Goal: Task Accomplishment & Management: Manage account settings

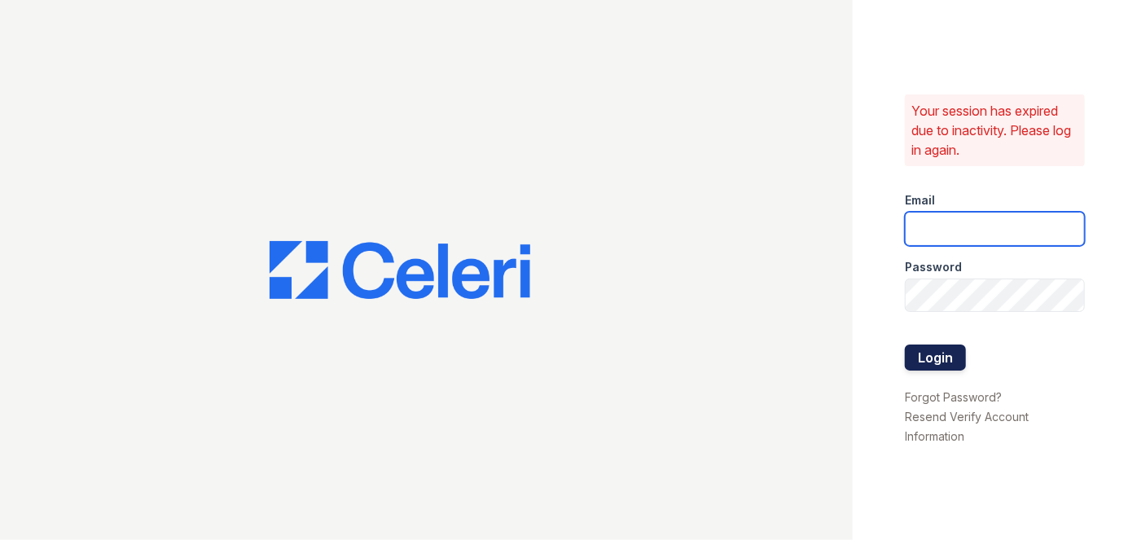
type input "[EMAIL_ADDRESS][PERSON_NAME][DOMAIN_NAME]"
click at [959, 352] on button "Login" at bounding box center [935, 357] width 61 height 26
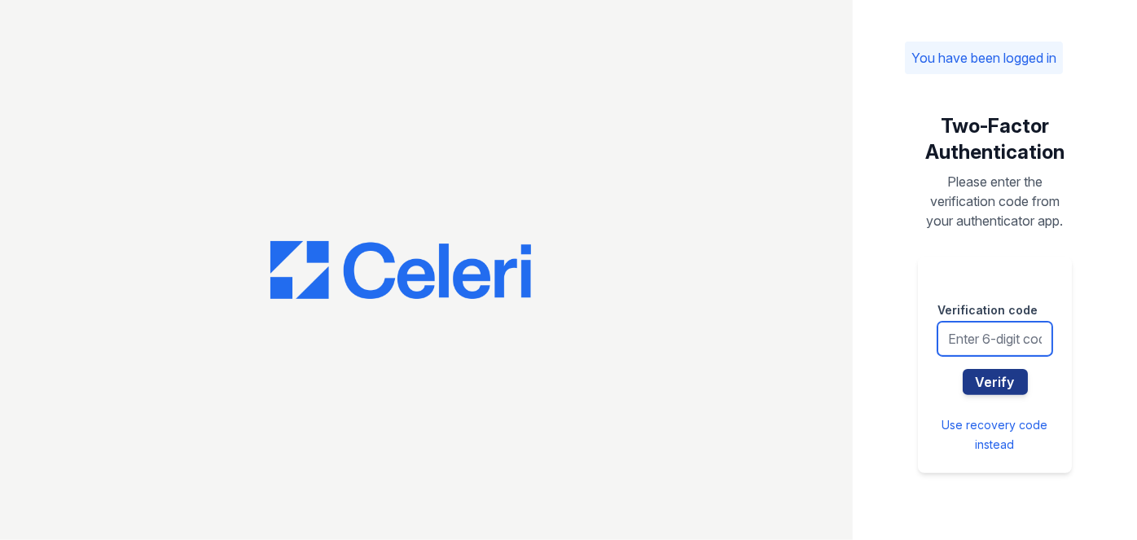
click at [997, 335] on input "text" at bounding box center [994, 339] width 115 height 34
type input "513417"
click at [963, 369] on button "Verify" at bounding box center [995, 382] width 65 height 26
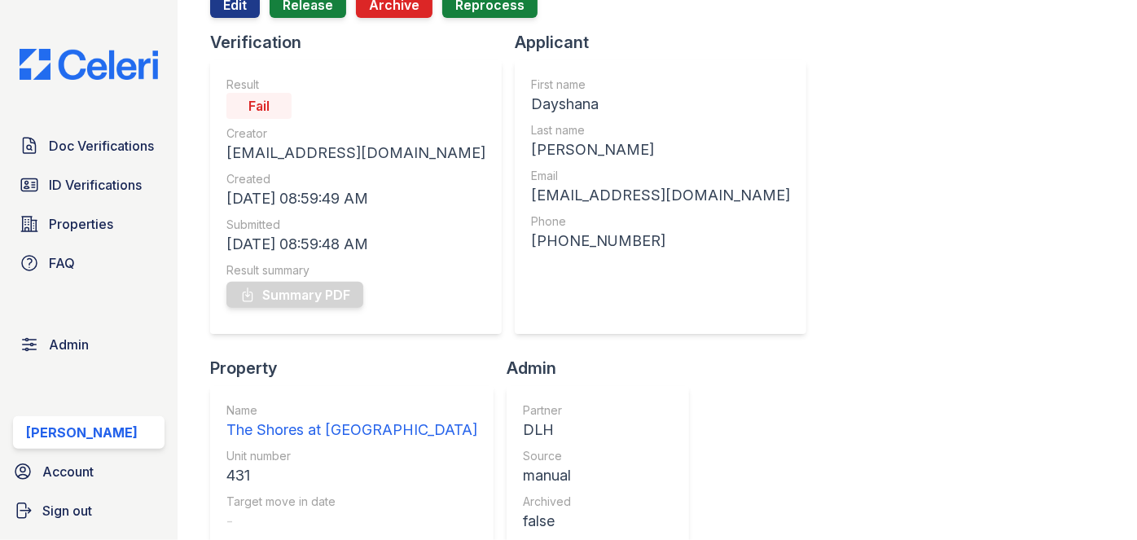
scroll to position [73, 0]
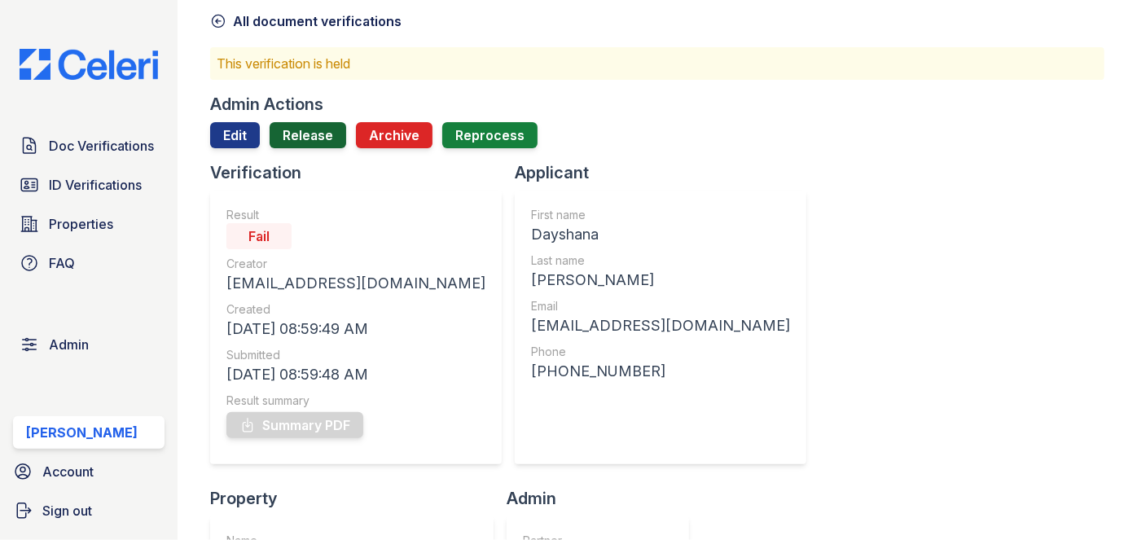
click at [302, 135] on link "Release" at bounding box center [308, 135] width 77 height 26
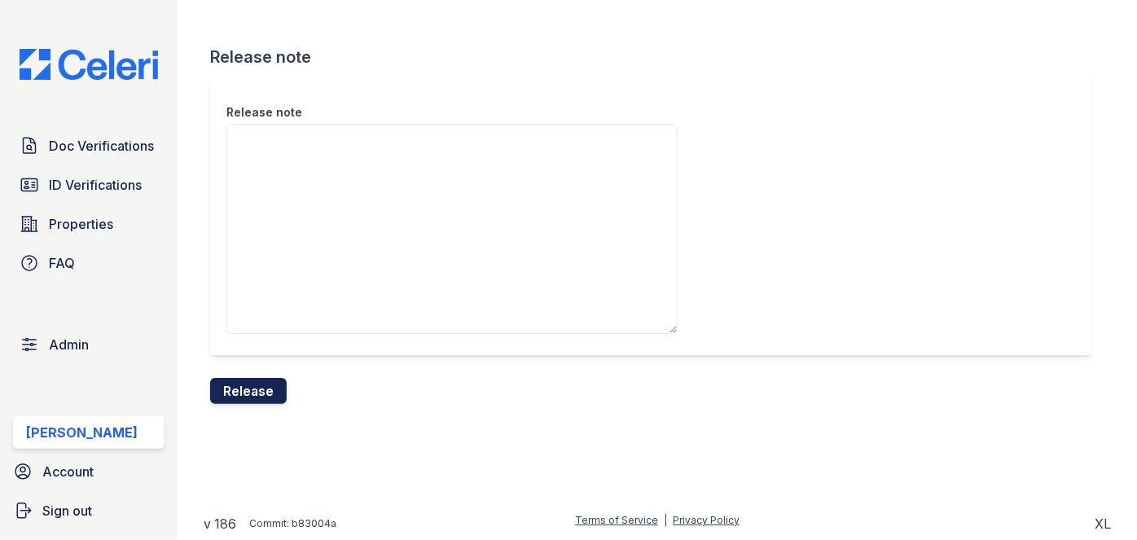
drag, startPoint x: 271, startPoint y: 401, endPoint x: 639, endPoint y: 85, distance: 485.6
click at [273, 400] on button "Release" at bounding box center [248, 391] width 77 height 26
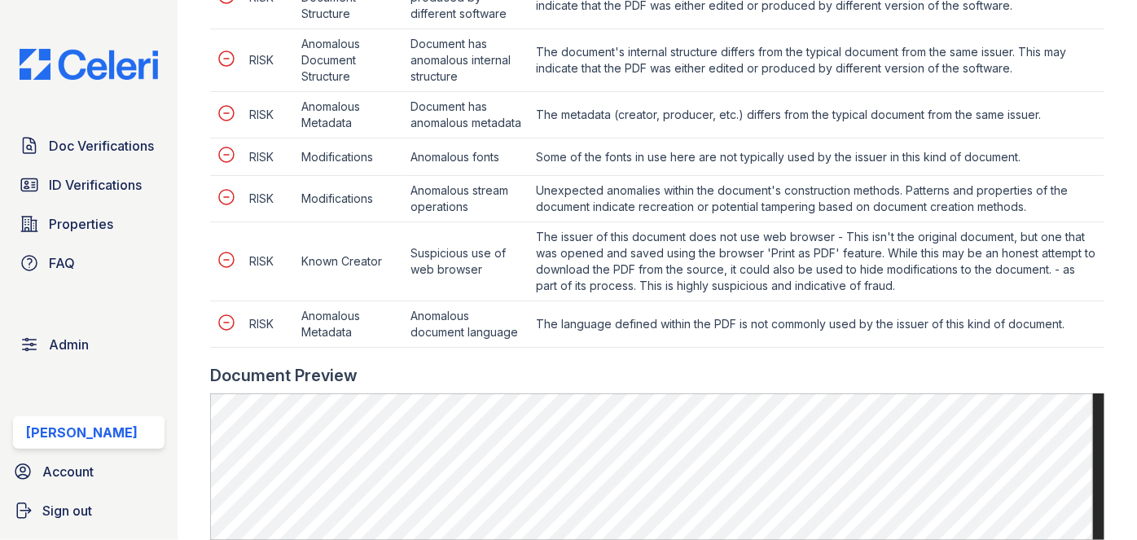
scroll to position [1184, 0]
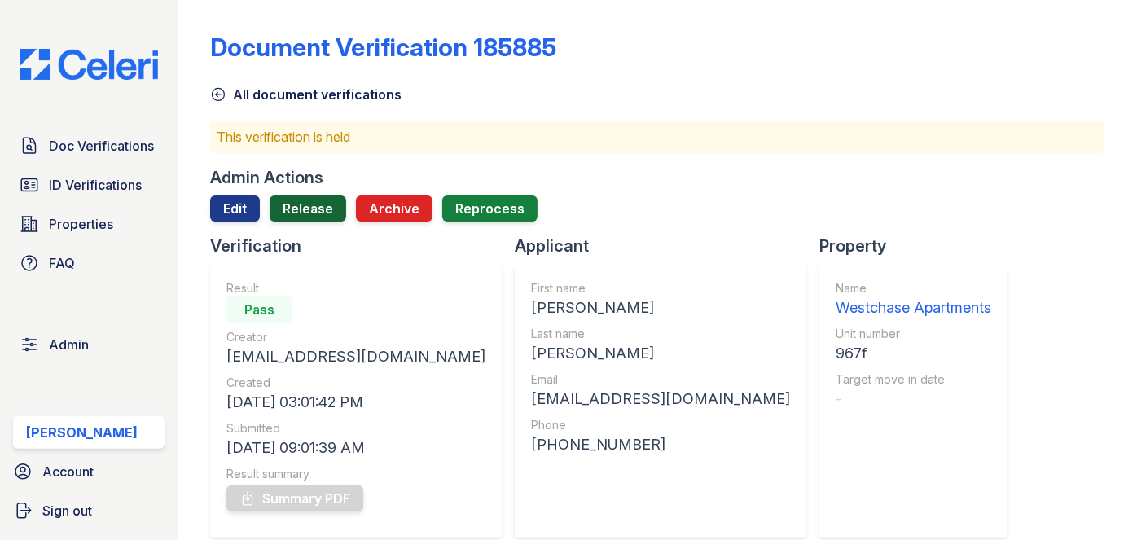
click at [310, 199] on link "Release" at bounding box center [308, 208] width 77 height 26
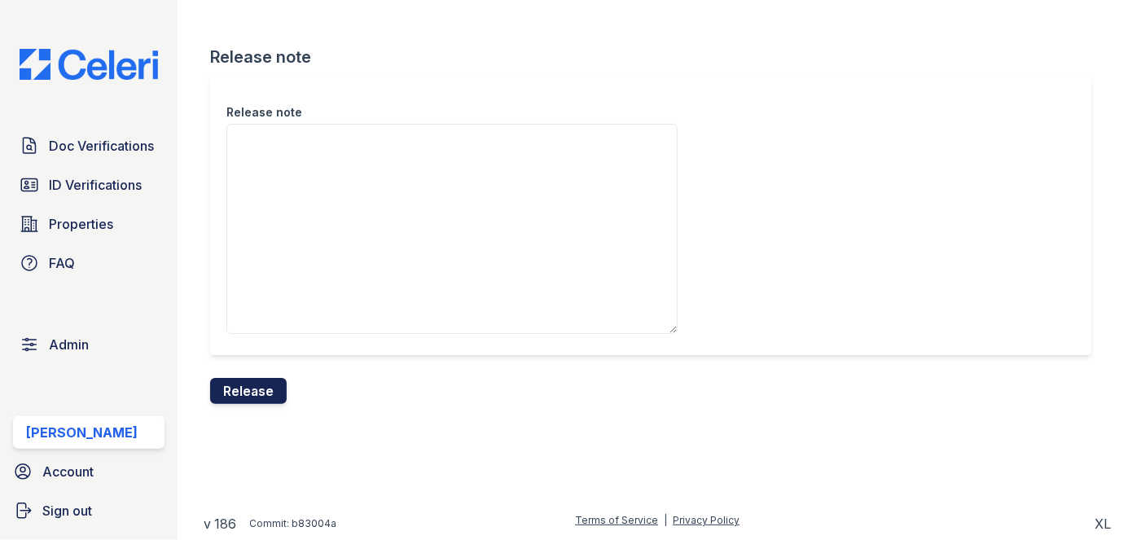
click at [267, 391] on button "Release" at bounding box center [248, 391] width 77 height 26
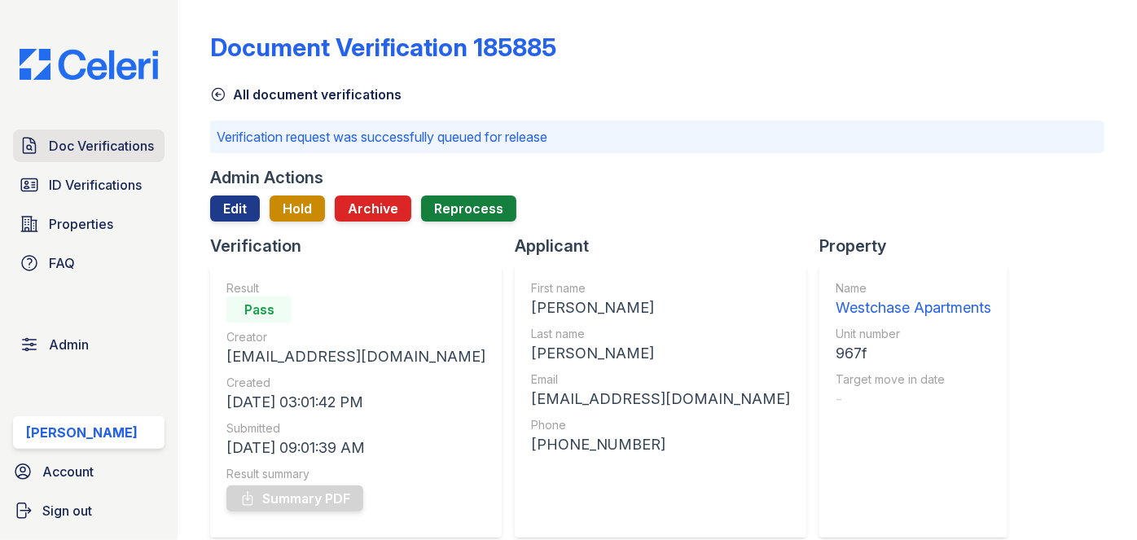
click at [153, 142] on span "Doc Verifications" at bounding box center [101, 146] width 105 height 20
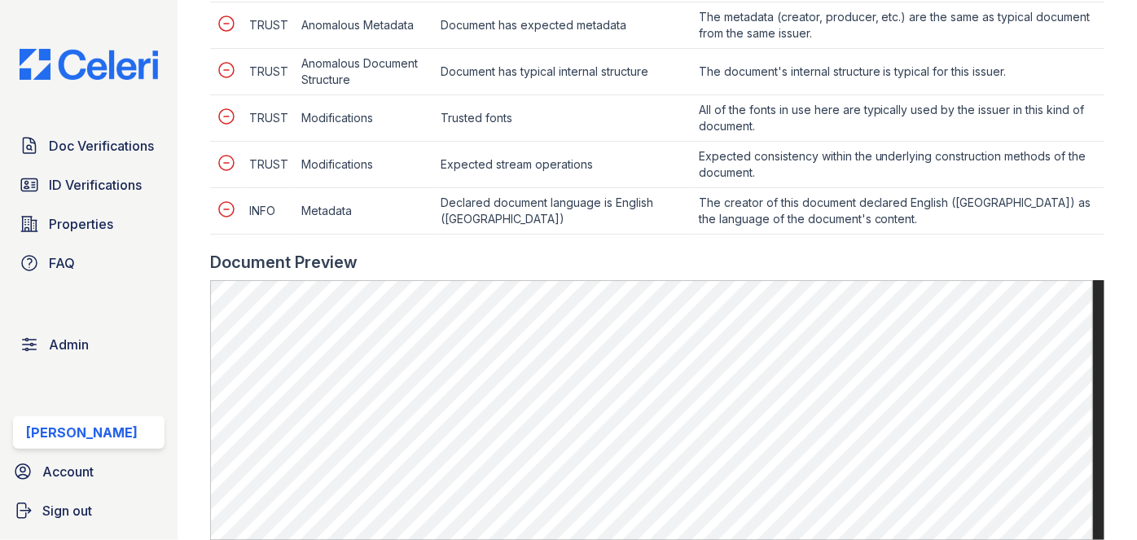
scroll to position [962, 0]
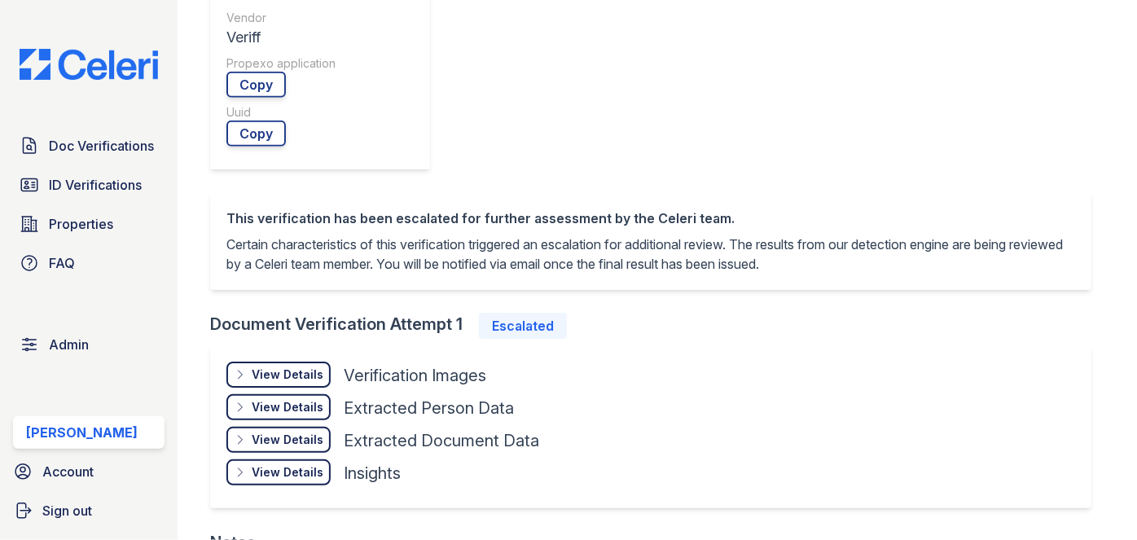
scroll to position [888, 0]
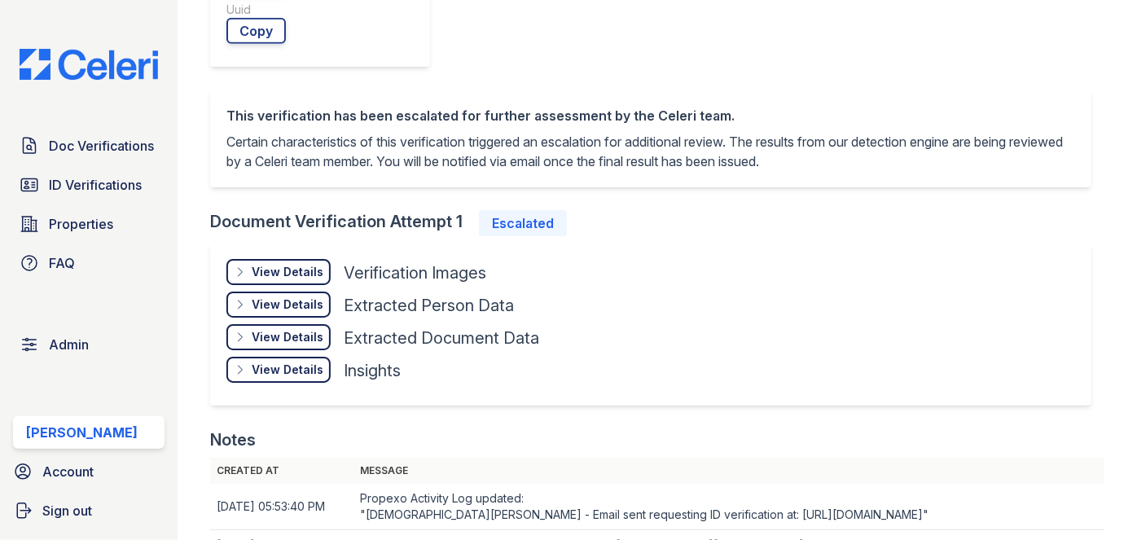
click at [271, 280] on div "View Details" at bounding box center [288, 272] width 72 height 16
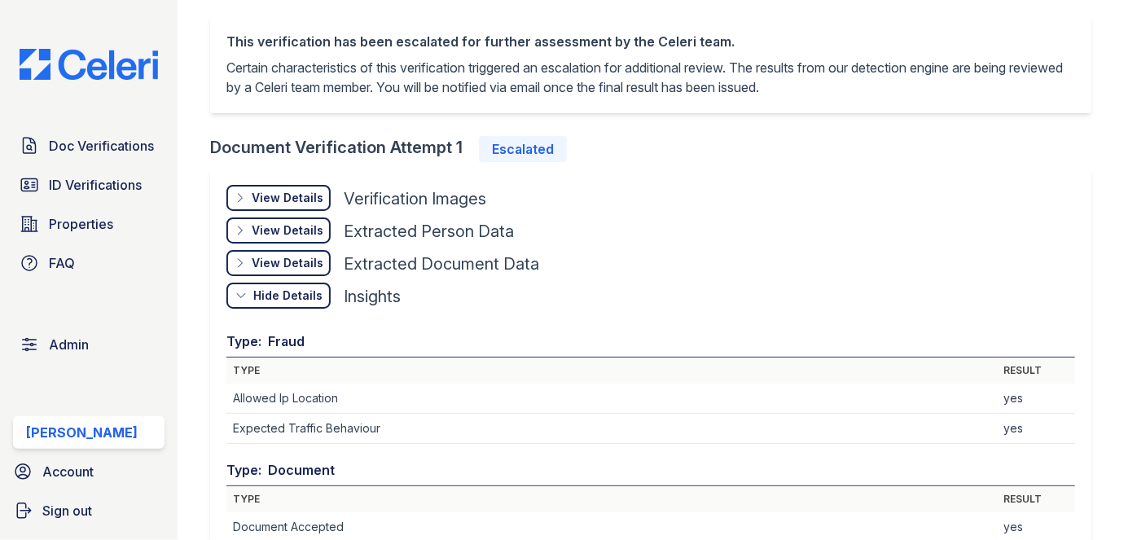
scroll to position [814, 0]
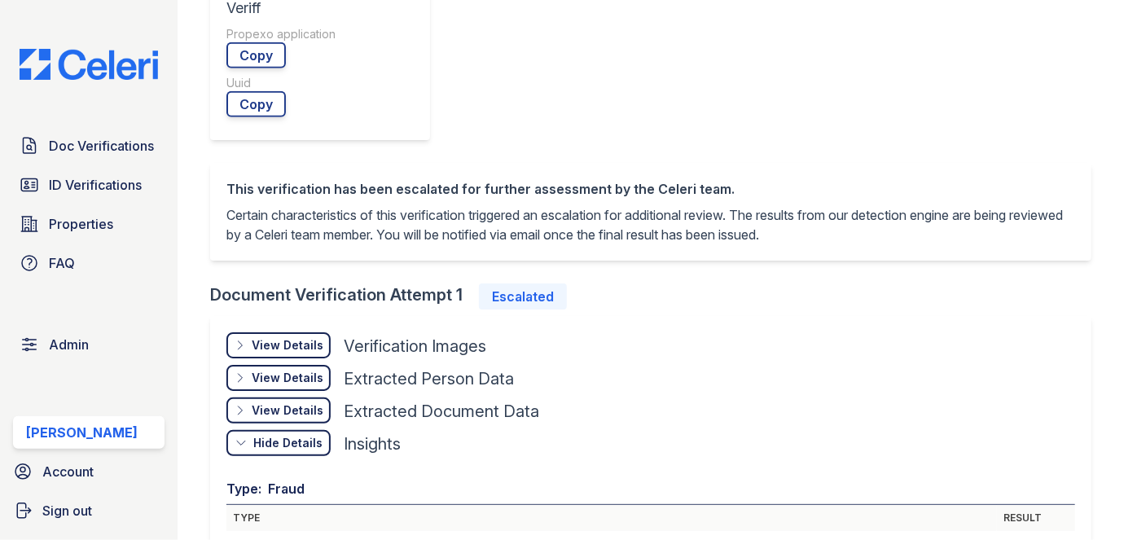
click at [287, 354] on div "View Details Details" at bounding box center [278, 345] width 104 height 26
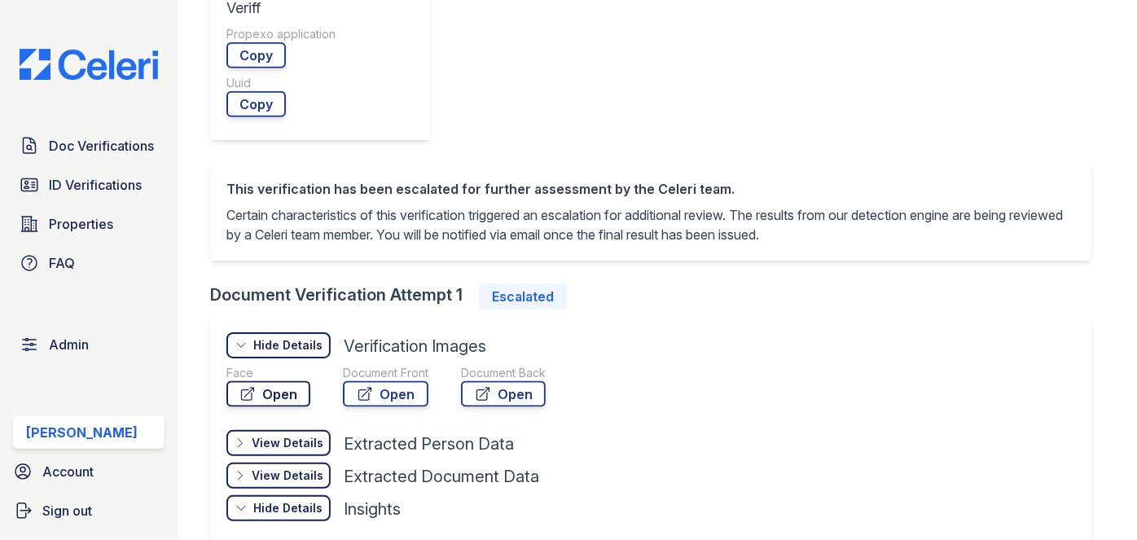
click at [289, 390] on link "Open" at bounding box center [268, 394] width 84 height 26
click at [403, 403] on link "Open" at bounding box center [386, 394] width 86 height 26
click at [533, 396] on link "Open" at bounding box center [503, 394] width 85 height 26
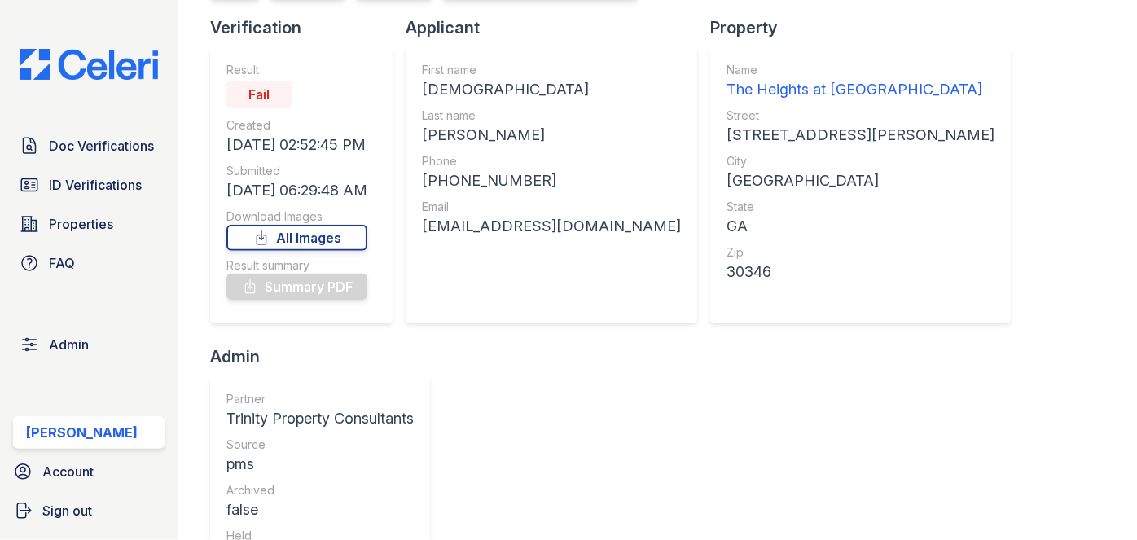
scroll to position [0, 0]
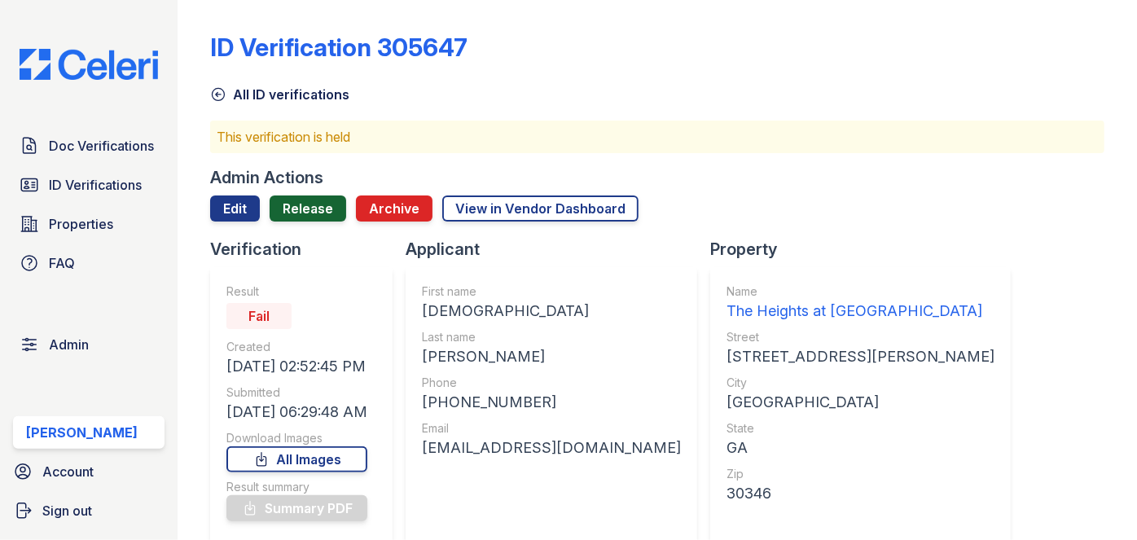
click at [315, 205] on link "Release" at bounding box center [308, 208] width 77 height 26
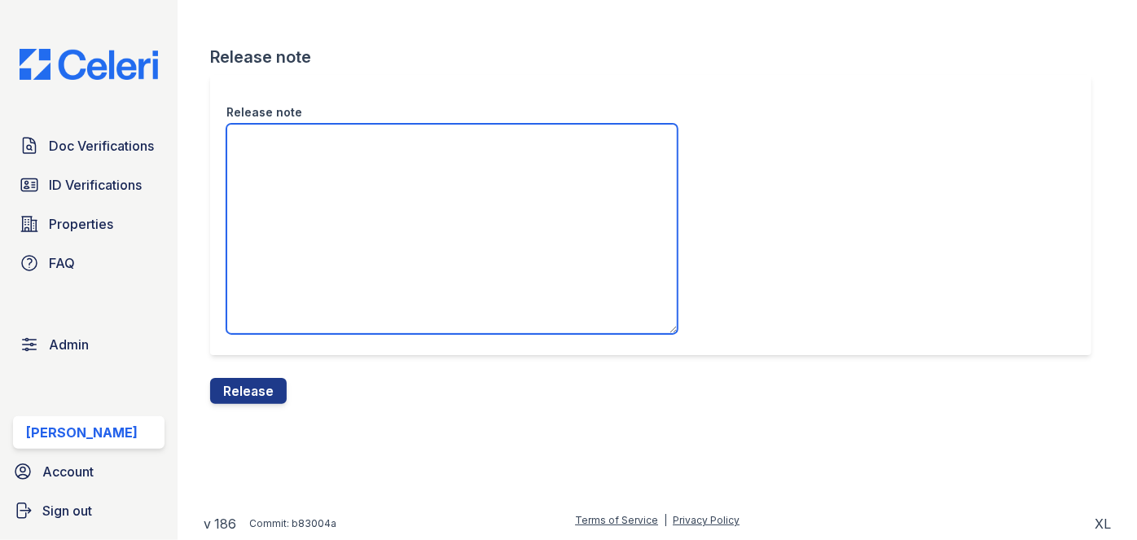
click at [301, 187] on textarea "Release note" at bounding box center [451, 229] width 451 height 210
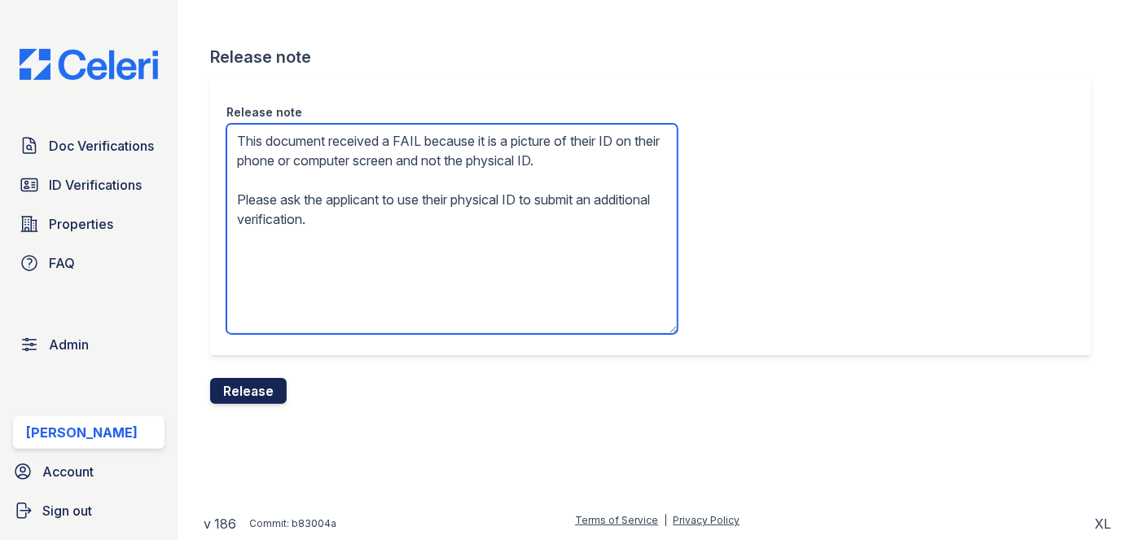
type textarea "This document received a FAIL because it is a picture of their ID on their phon…"
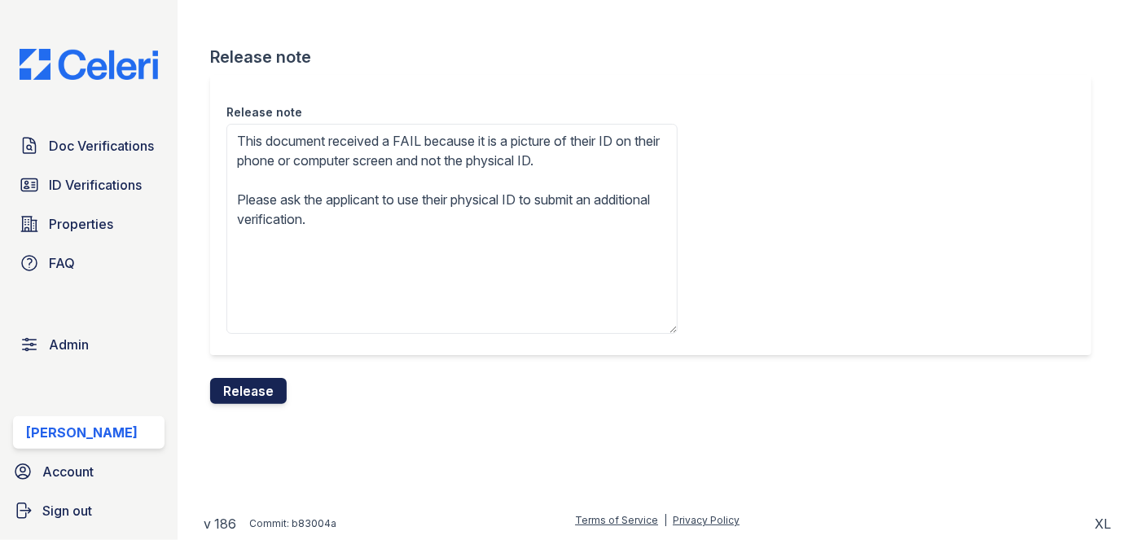
click at [268, 399] on button "Release" at bounding box center [248, 391] width 77 height 26
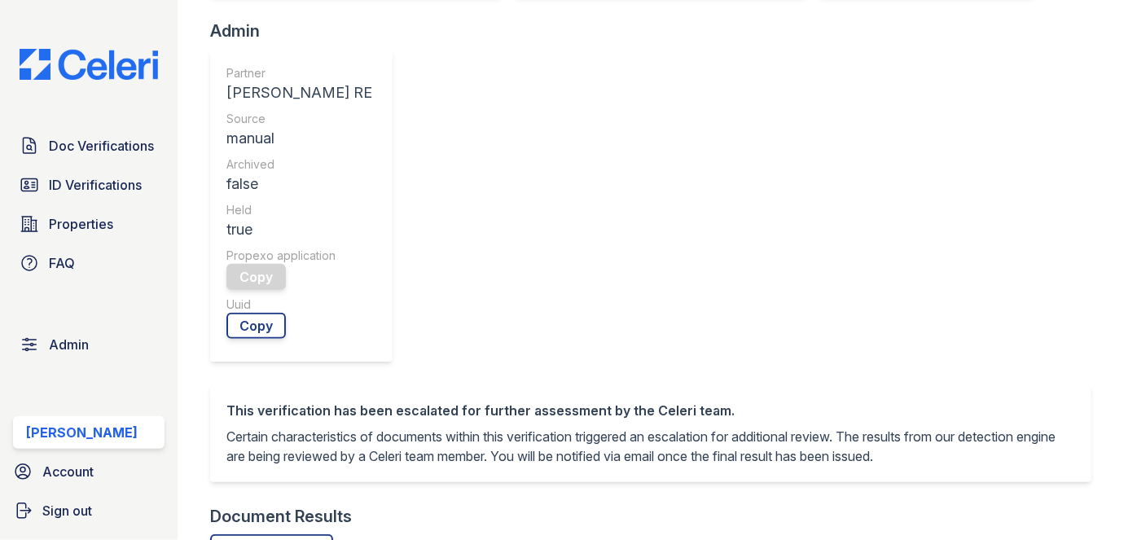
scroll to position [666, 0]
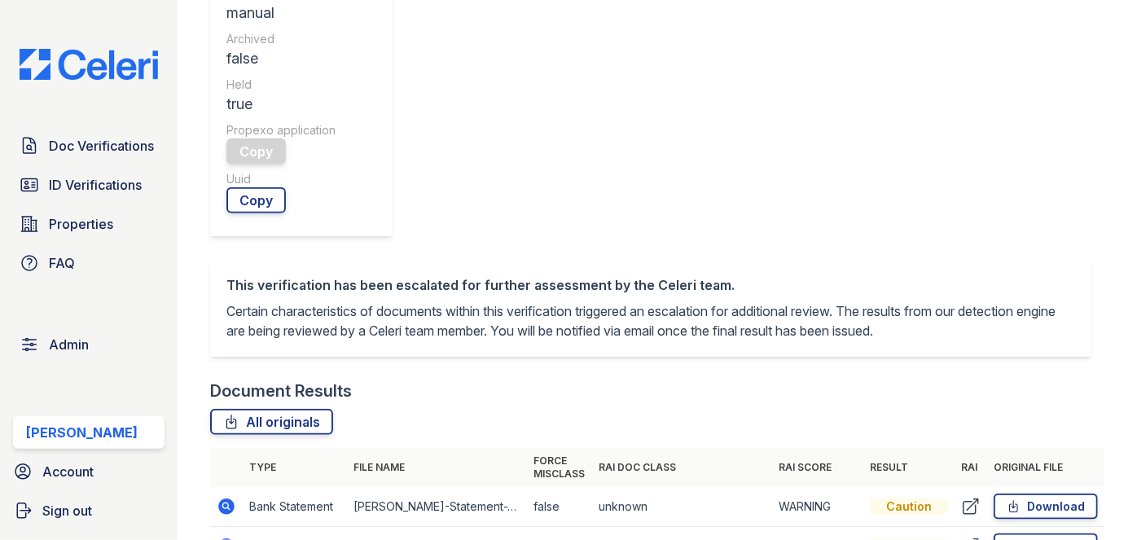
drag, startPoint x: 216, startPoint y: 194, endPoint x: 203, endPoint y: 160, distance: 36.6
click at [201, 155] on main "Document Verification 186155 All document verifications This verification is he…" at bounding box center [657, 270] width 959 height 540
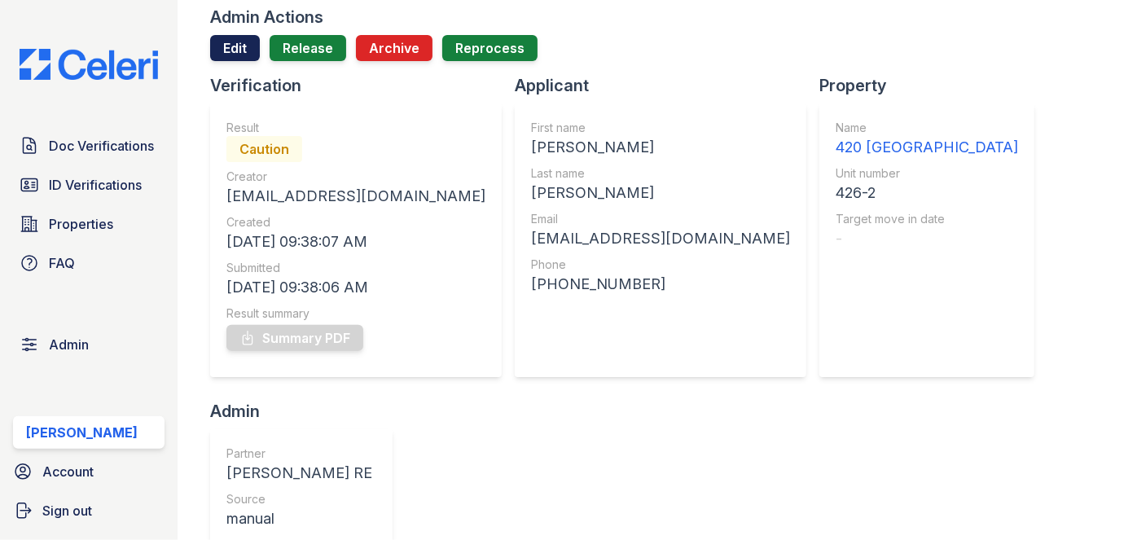
scroll to position [73, 0]
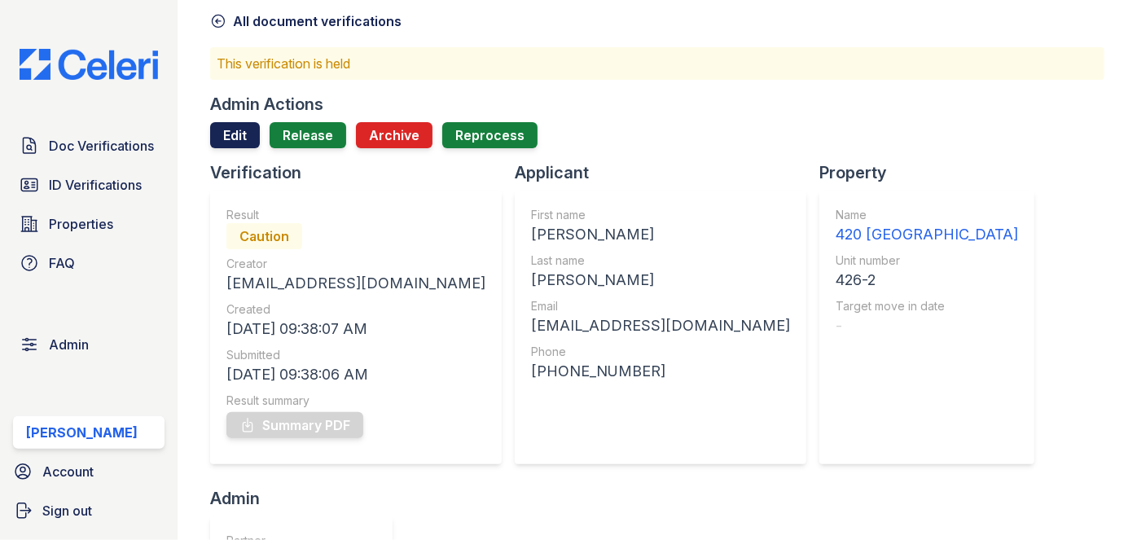
click at [226, 129] on link "Edit" at bounding box center [235, 135] width 50 height 26
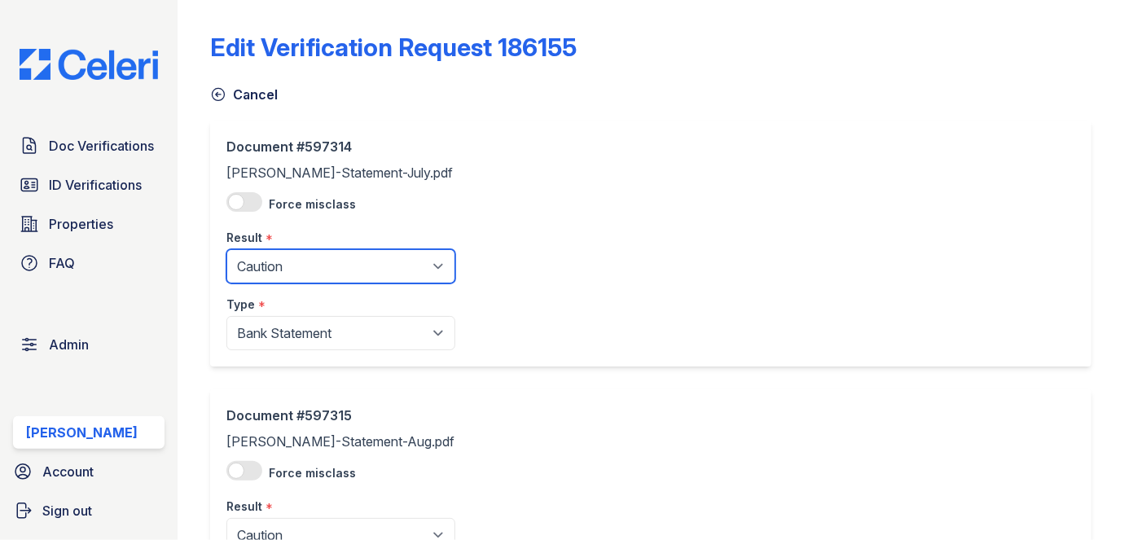
click at [281, 274] on select "Pending Sent Started Processing Pass Fail Caution Error N/A" at bounding box center [340, 266] width 229 height 34
click at [287, 254] on select "Pending Sent Started Processing Pass Fail Caution Error N/A" at bounding box center [340, 266] width 229 height 34
select select "pass"
click at [226, 249] on select "Pending Sent Started Processing Pass Fail Caution Error N/A" at bounding box center [340, 266] width 229 height 34
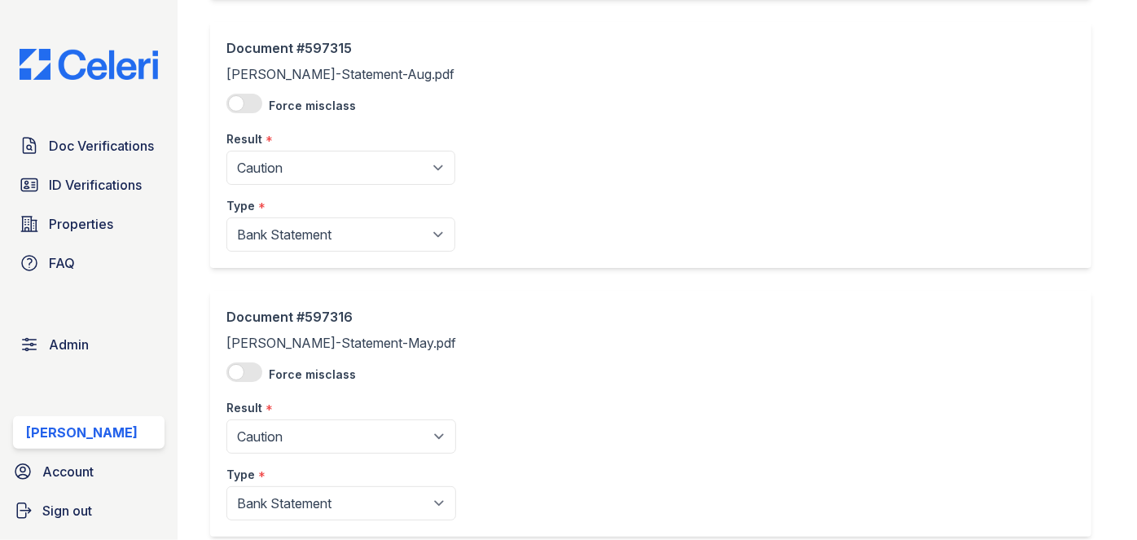
scroll to position [370, 0]
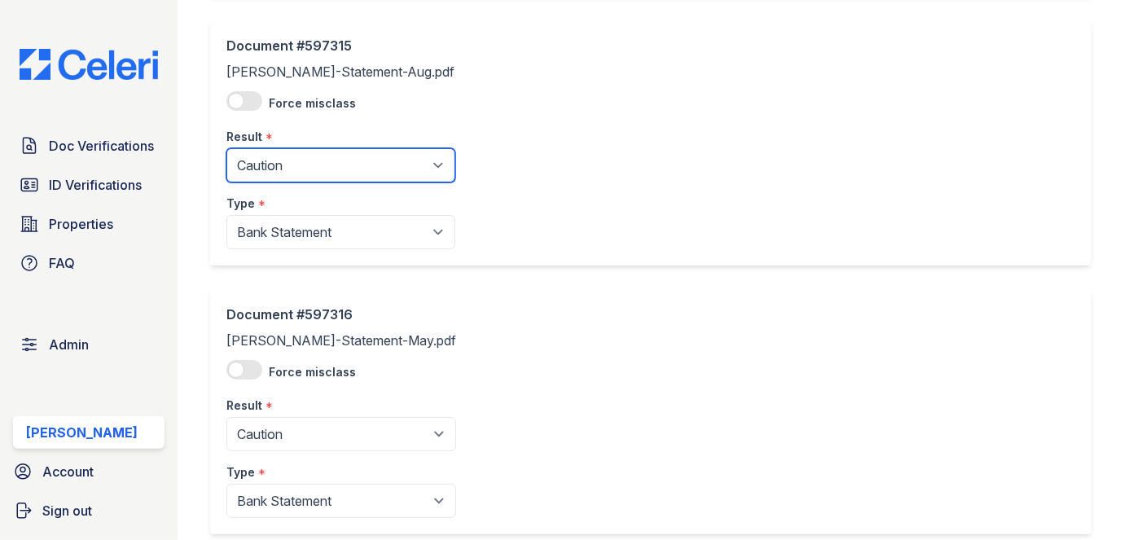
click at [274, 179] on select "Pending Sent Started Processing Pass Fail Caution Error N/A" at bounding box center [340, 165] width 229 height 34
select select "pass"
click at [226, 148] on select "Pending Sent Started Processing Pass Fail Caution Error N/A" at bounding box center [340, 165] width 229 height 34
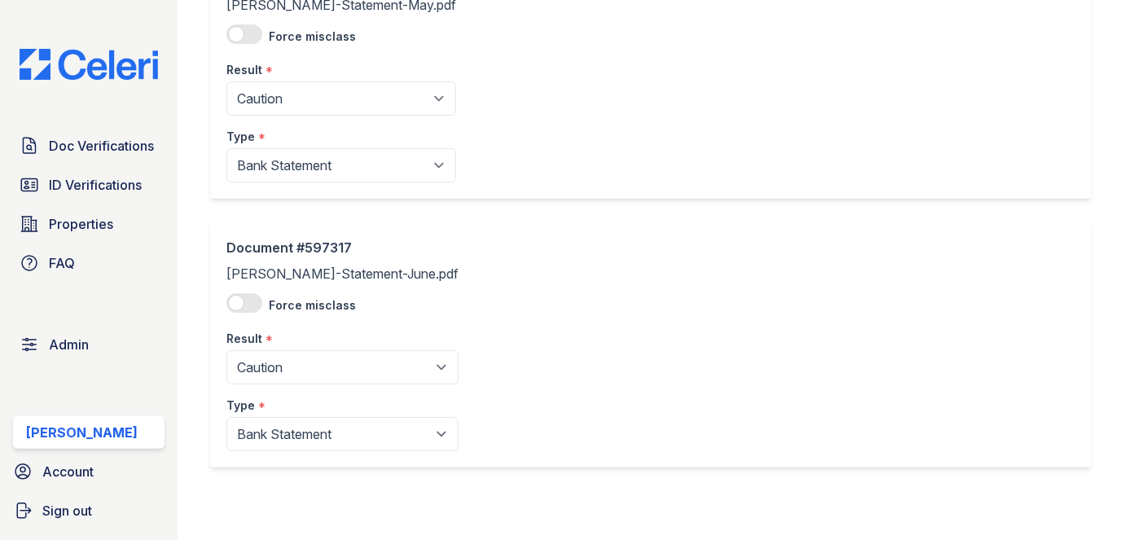
scroll to position [735, 0]
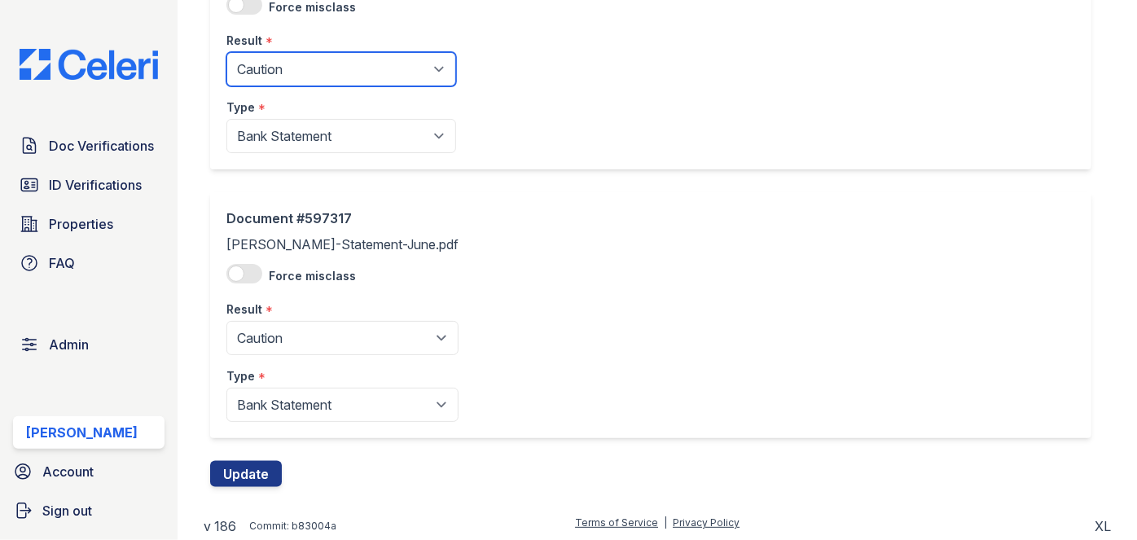
drag, startPoint x: 283, startPoint y: 64, endPoint x: 279, endPoint y: 72, distance: 9.8
click at [283, 64] on select "Pending Sent Started Processing Pass Fail Caution Error N/A" at bounding box center [341, 69] width 230 height 34
select select "pass"
click at [226, 52] on select "Pending Sent Started Processing Pass Fail Caution Error N/A" at bounding box center [341, 69] width 230 height 34
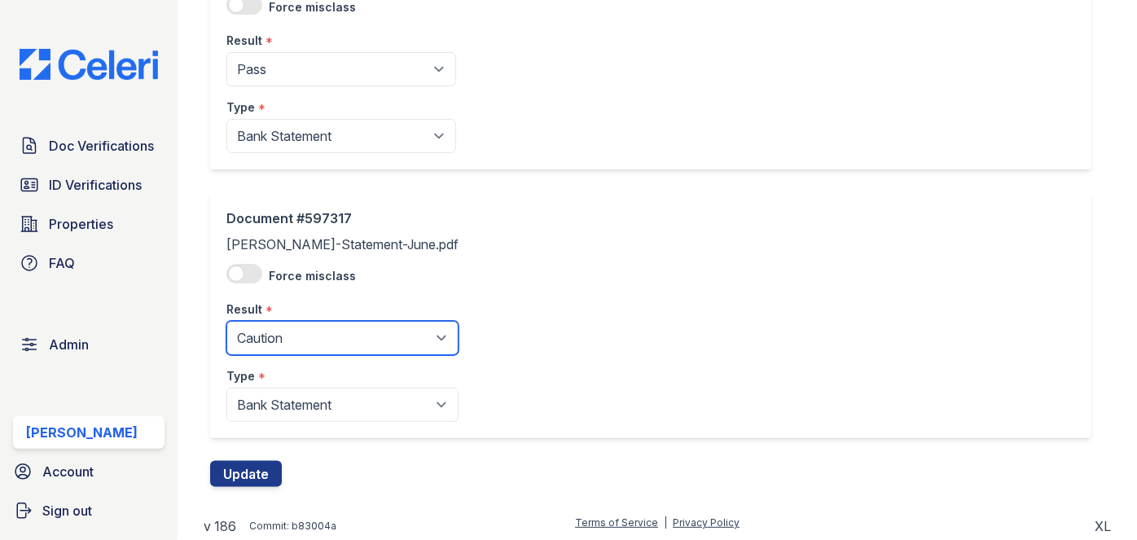
click at [270, 337] on select "Pending Sent Started Processing Pass Fail Caution Error N/A" at bounding box center [342, 338] width 232 height 34
select select "pass"
click at [226, 321] on select "Pending Sent Started Processing Pass Fail Caution Error N/A" at bounding box center [342, 338] width 232 height 34
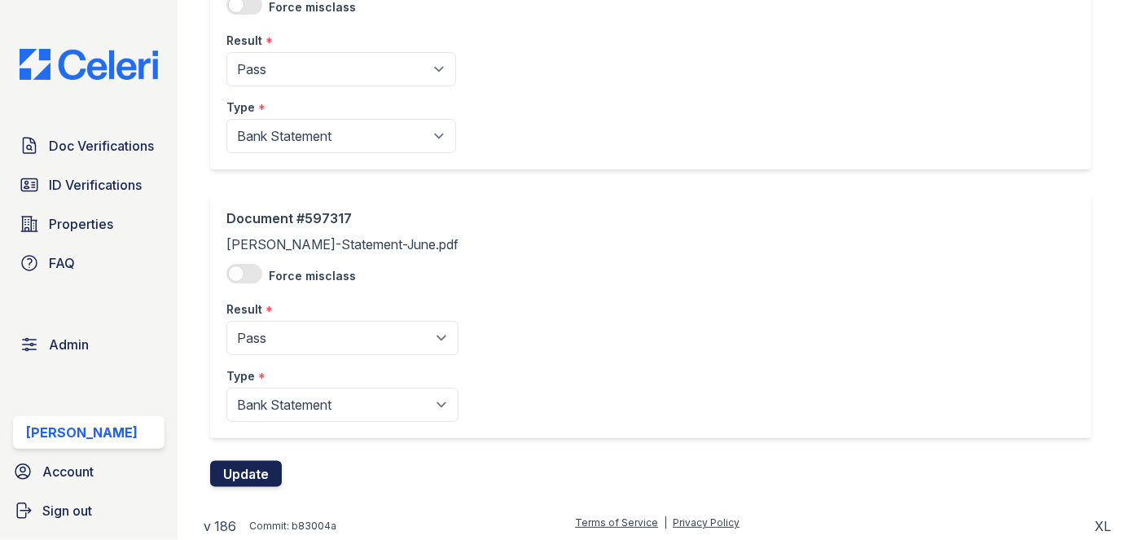
click at [245, 475] on button "Update" at bounding box center [246, 474] width 72 height 26
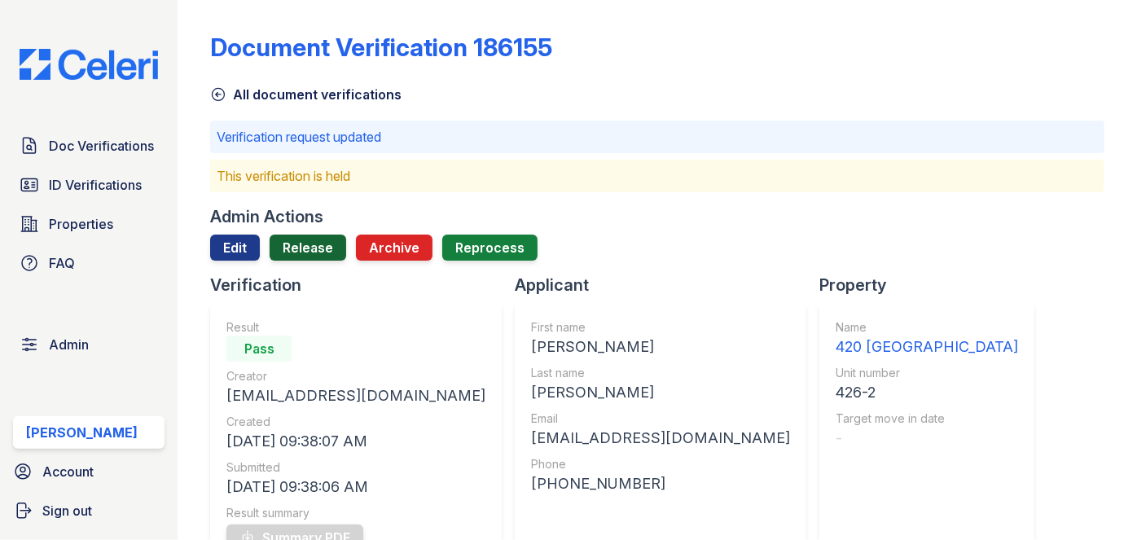
click at [308, 257] on link "Release" at bounding box center [308, 248] width 77 height 26
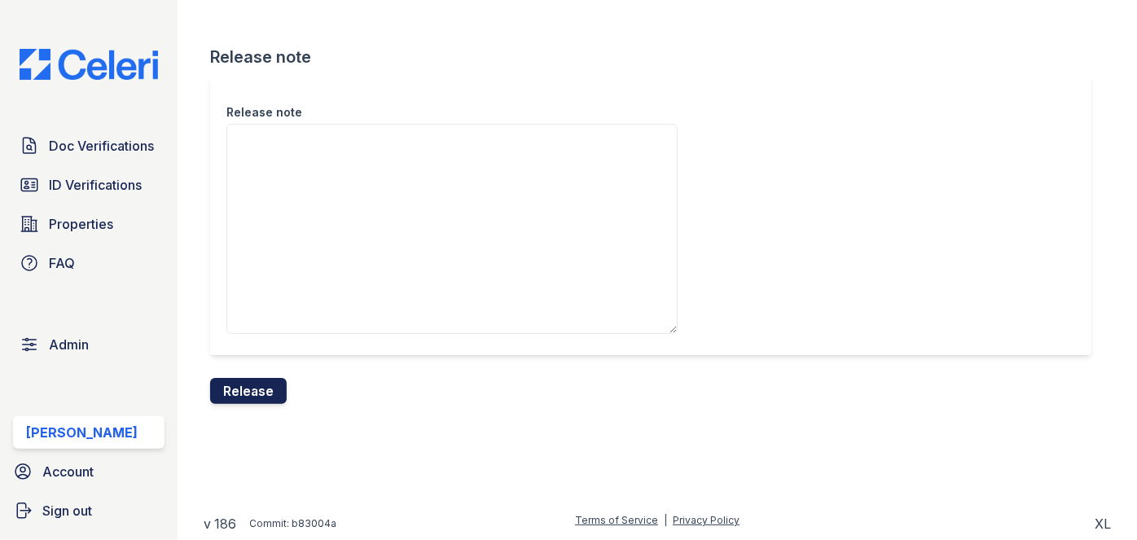
click at [261, 388] on button "Release" at bounding box center [248, 391] width 77 height 26
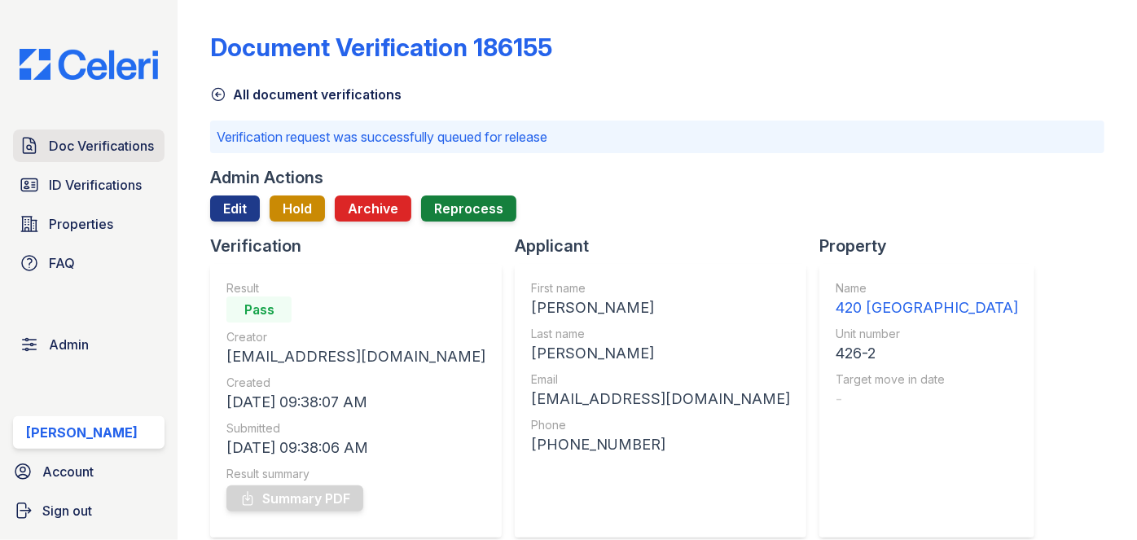
click at [123, 150] on span "Doc Verifications" at bounding box center [101, 146] width 105 height 20
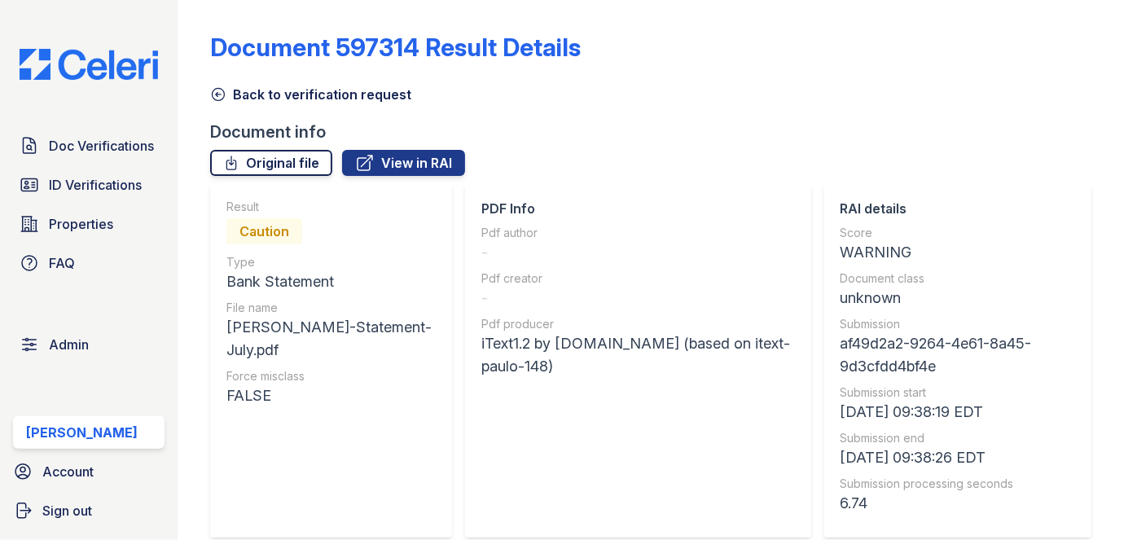
click at [296, 160] on link "Original file" at bounding box center [271, 163] width 122 height 26
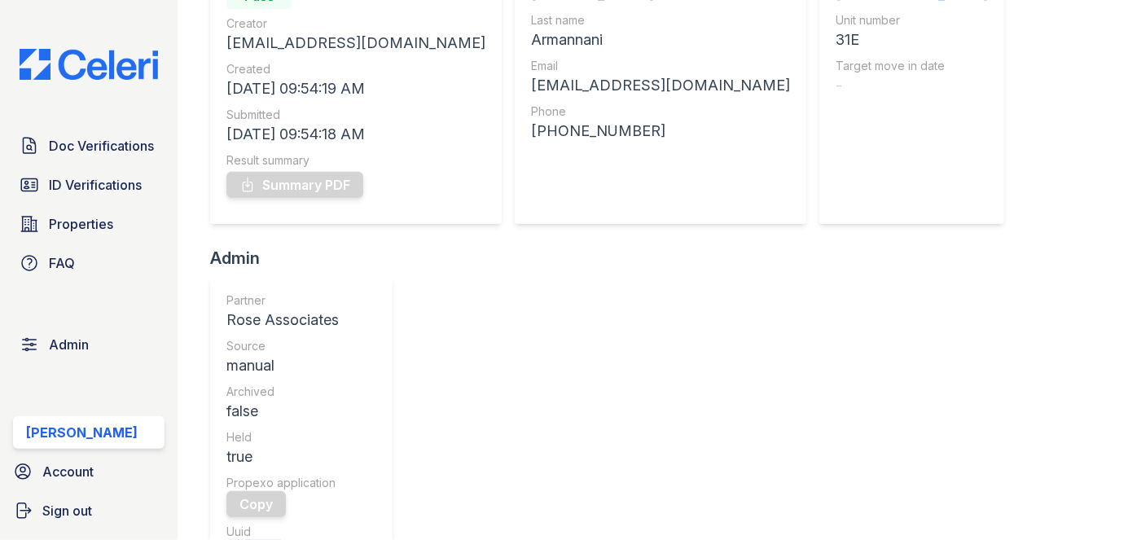
scroll to position [147, 0]
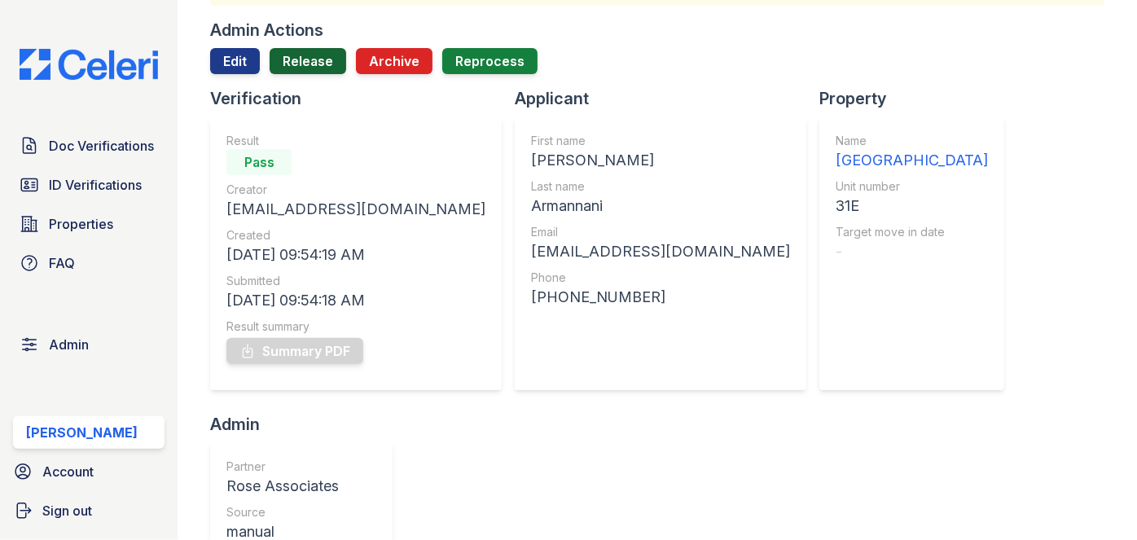
click at [314, 64] on link "Release" at bounding box center [308, 61] width 77 height 26
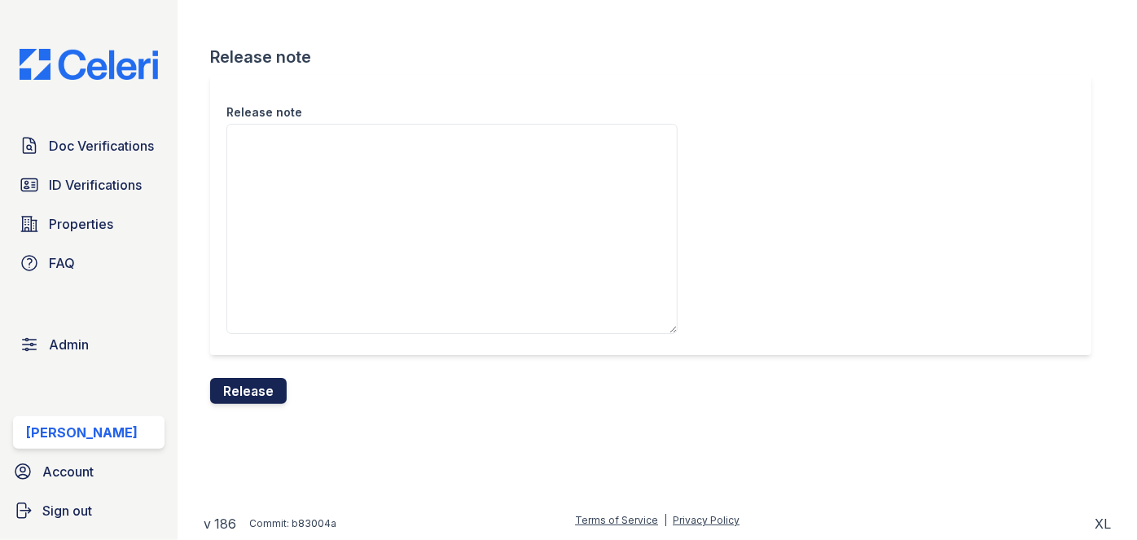
click at [264, 393] on button "Release" at bounding box center [248, 391] width 77 height 26
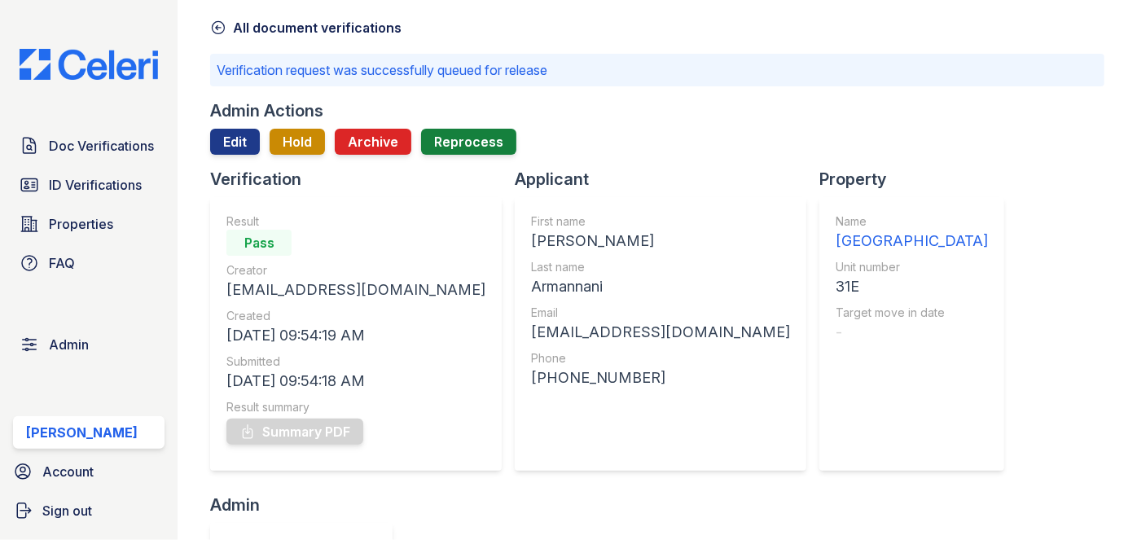
scroll to position [147, 0]
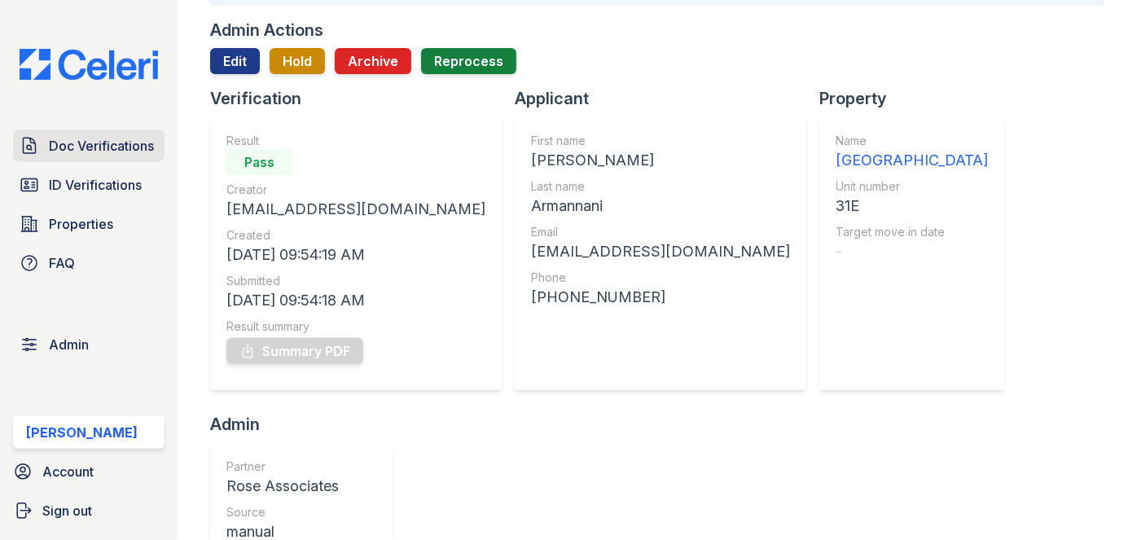
click at [121, 137] on span "Doc Verifications" at bounding box center [101, 146] width 105 height 20
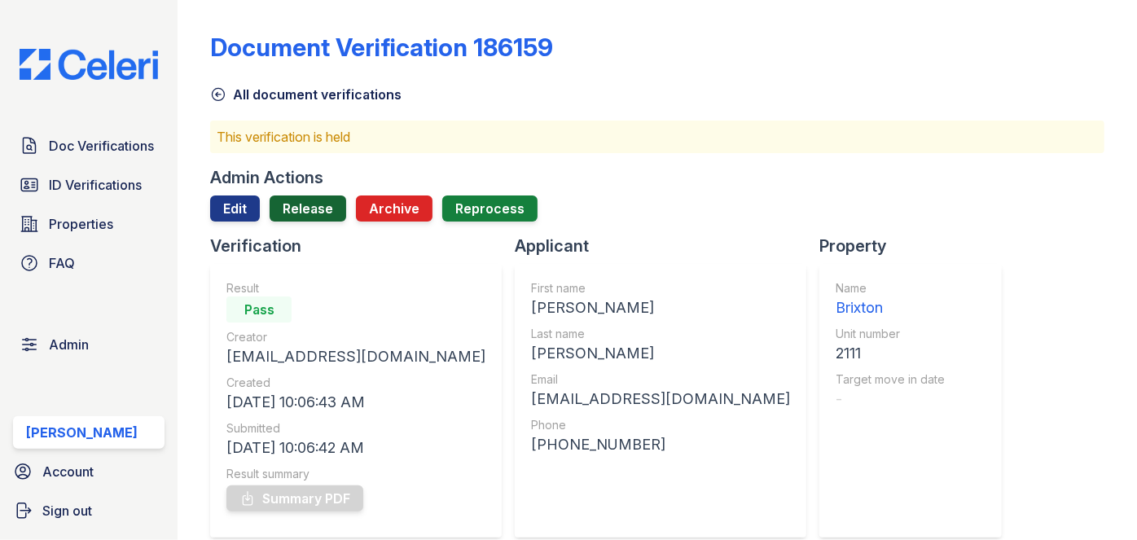
click at [321, 207] on link "Release" at bounding box center [308, 208] width 77 height 26
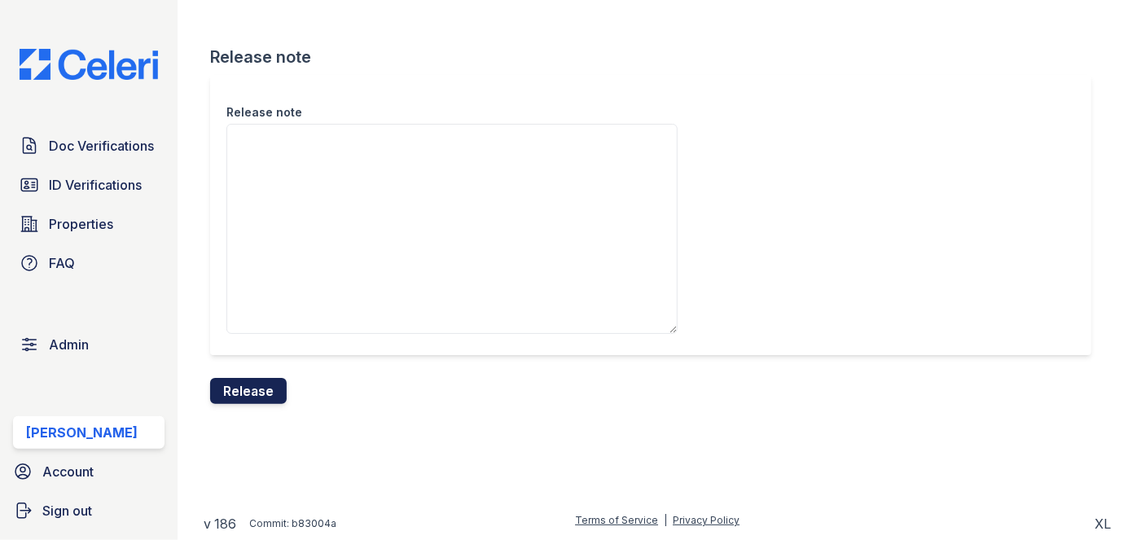
click at [250, 384] on button "Release" at bounding box center [248, 391] width 77 height 26
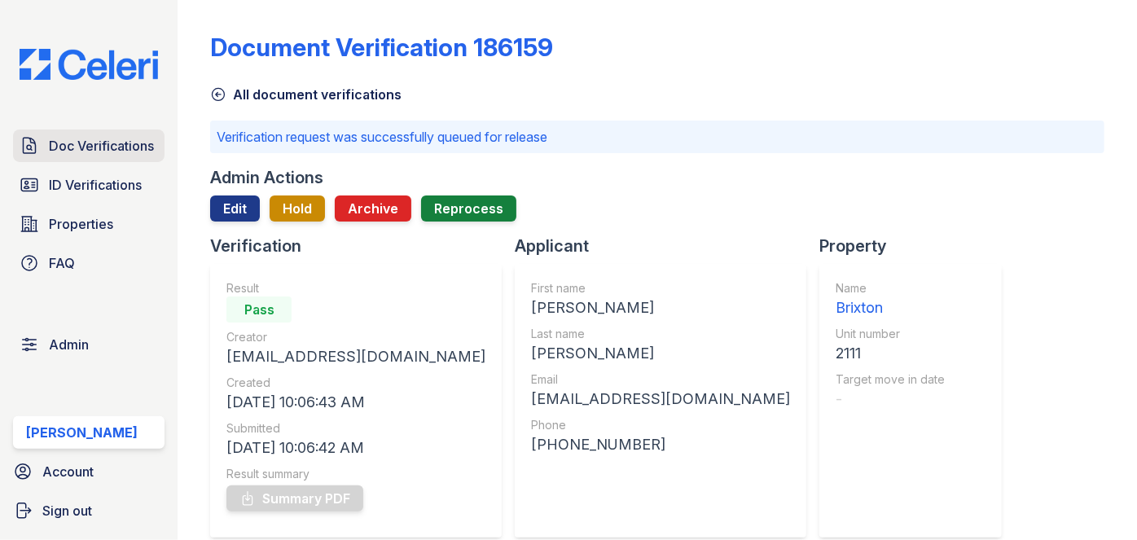
click at [134, 138] on span "Doc Verifications" at bounding box center [101, 146] width 105 height 20
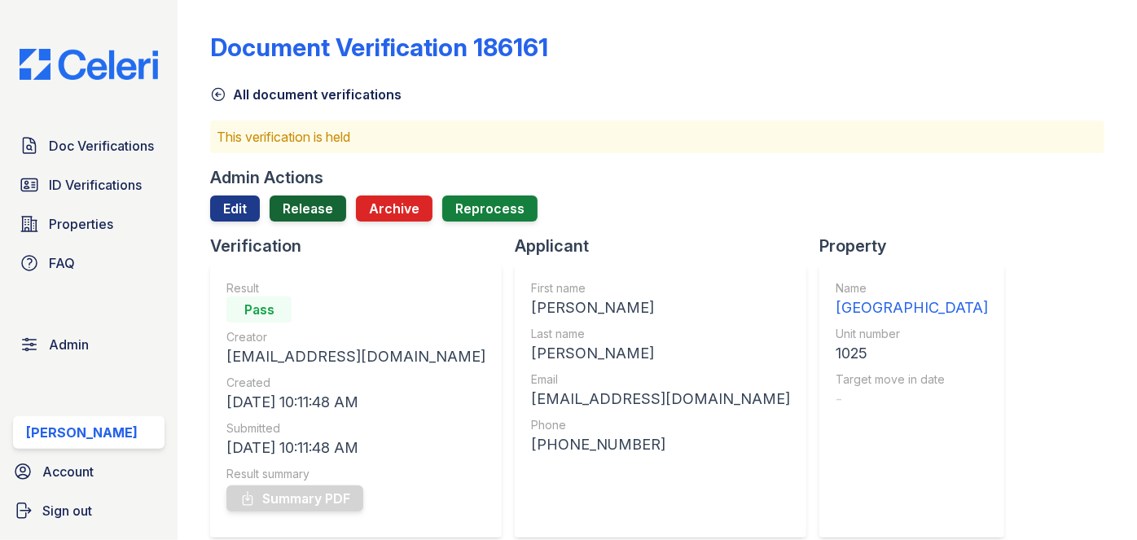
click at [317, 207] on link "Release" at bounding box center [308, 208] width 77 height 26
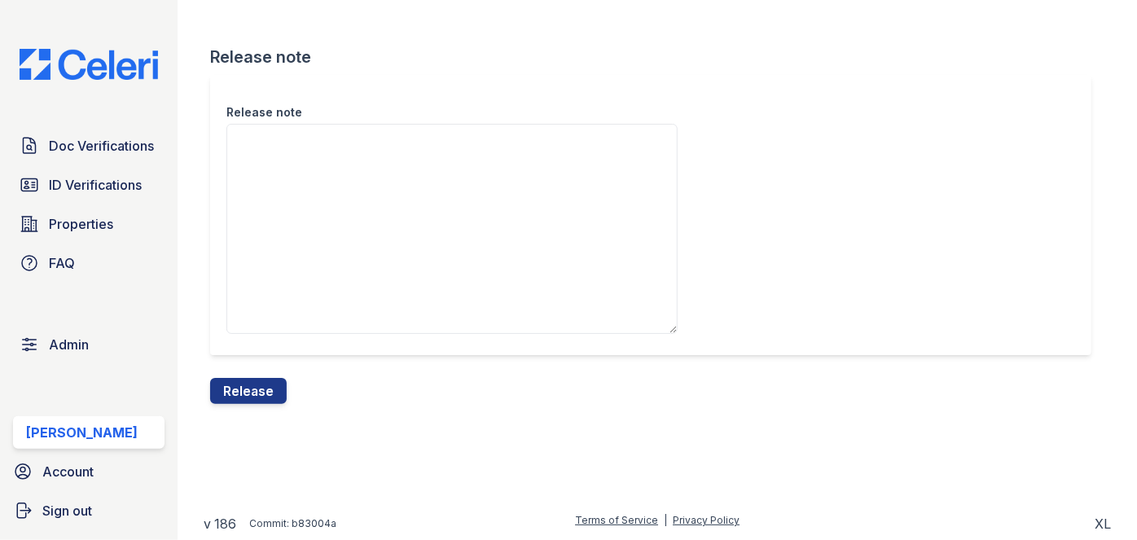
click at [239, 400] on button "Release" at bounding box center [248, 391] width 77 height 26
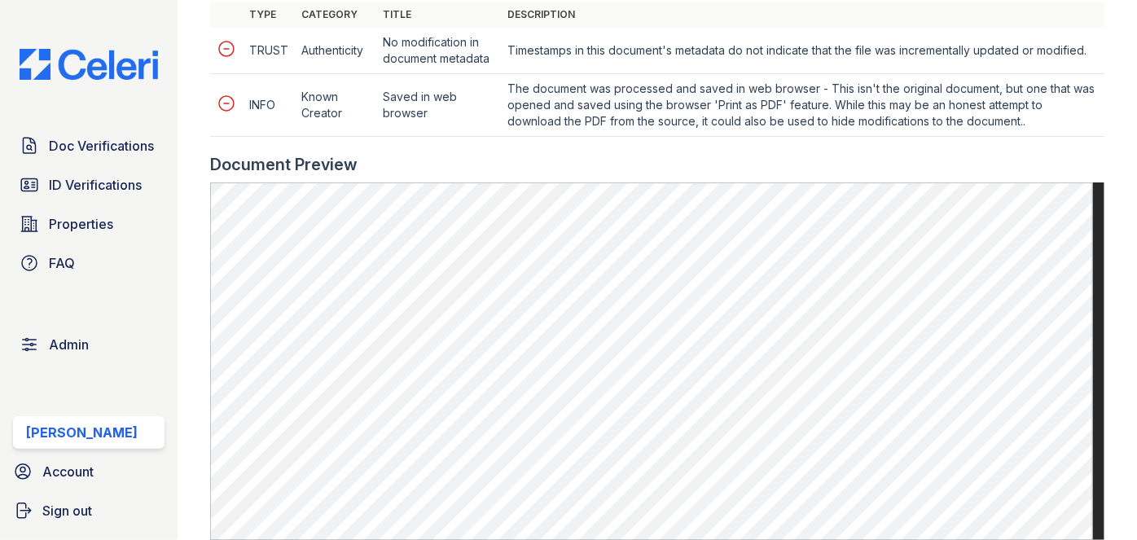
scroll to position [888, 0]
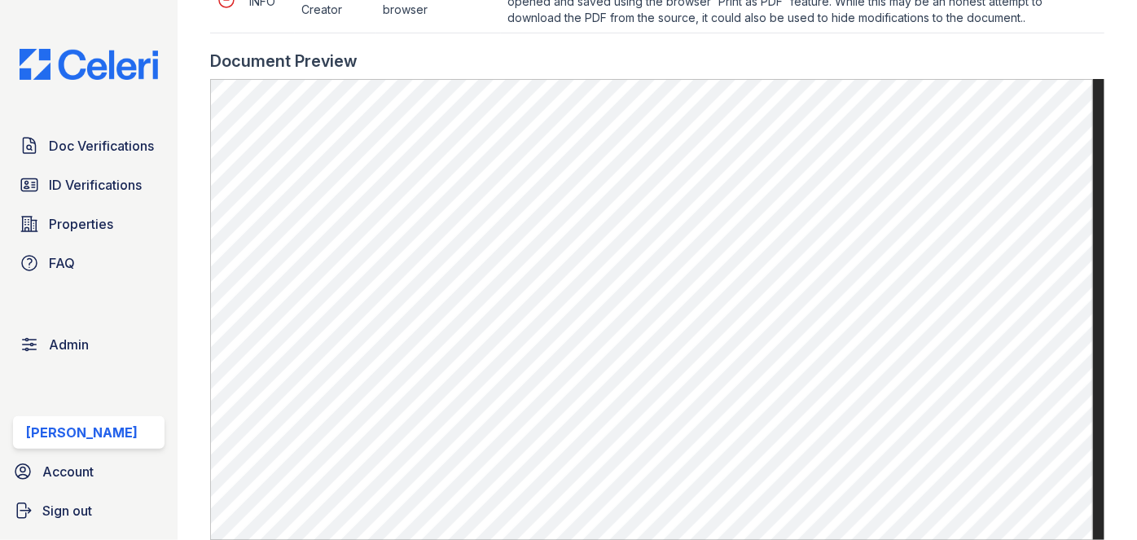
scroll to position [888, 0]
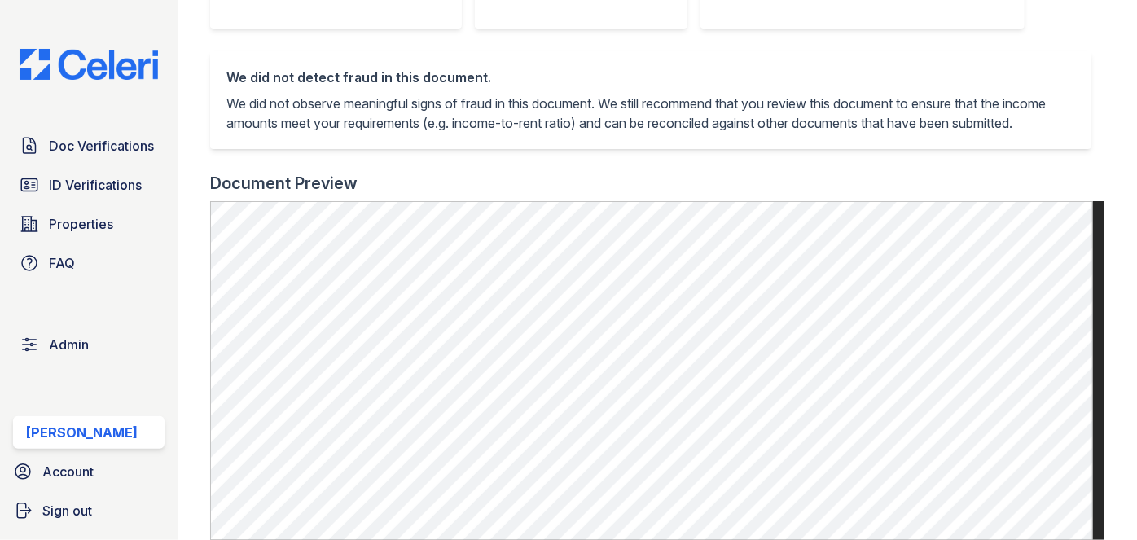
scroll to position [666, 0]
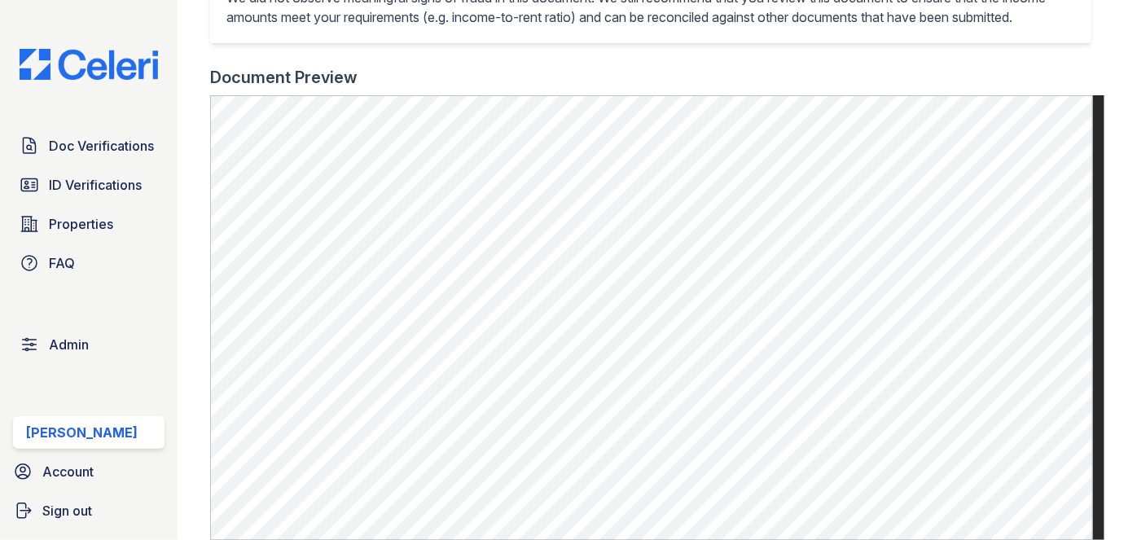
scroll to position [666, 0]
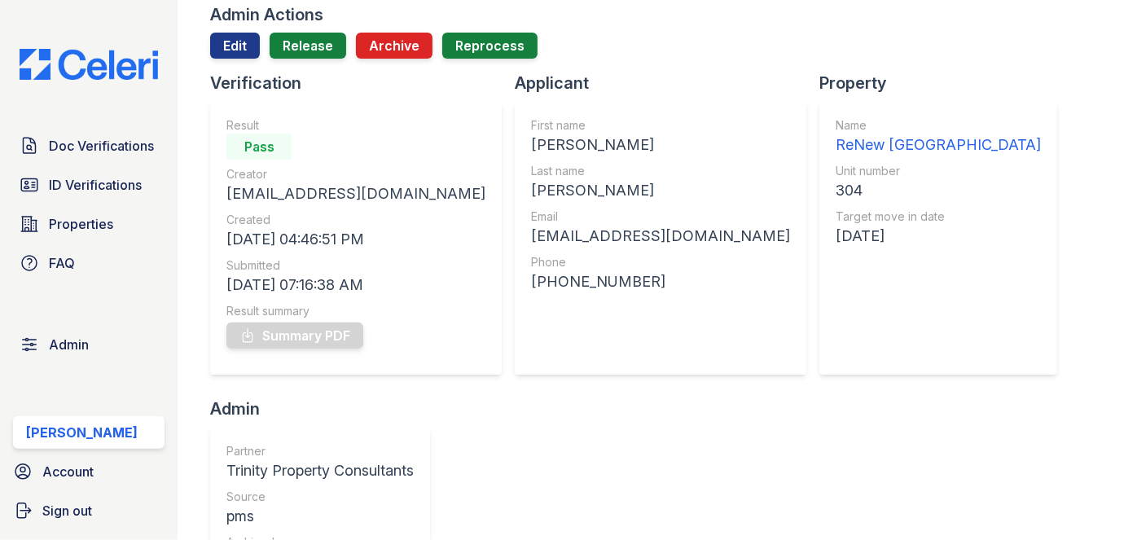
scroll to position [73, 0]
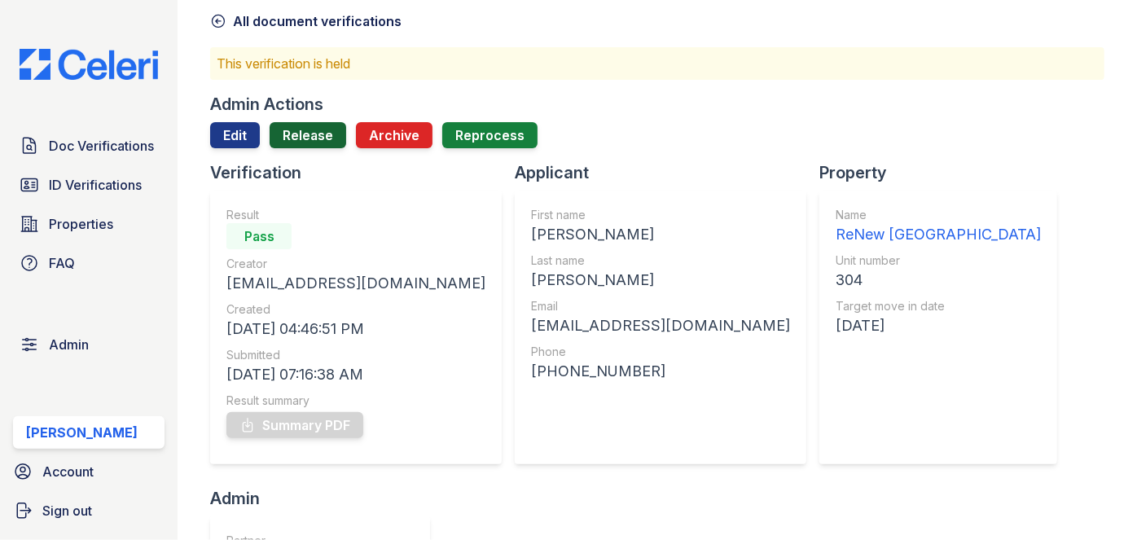
click at [310, 137] on link "Release" at bounding box center [308, 135] width 77 height 26
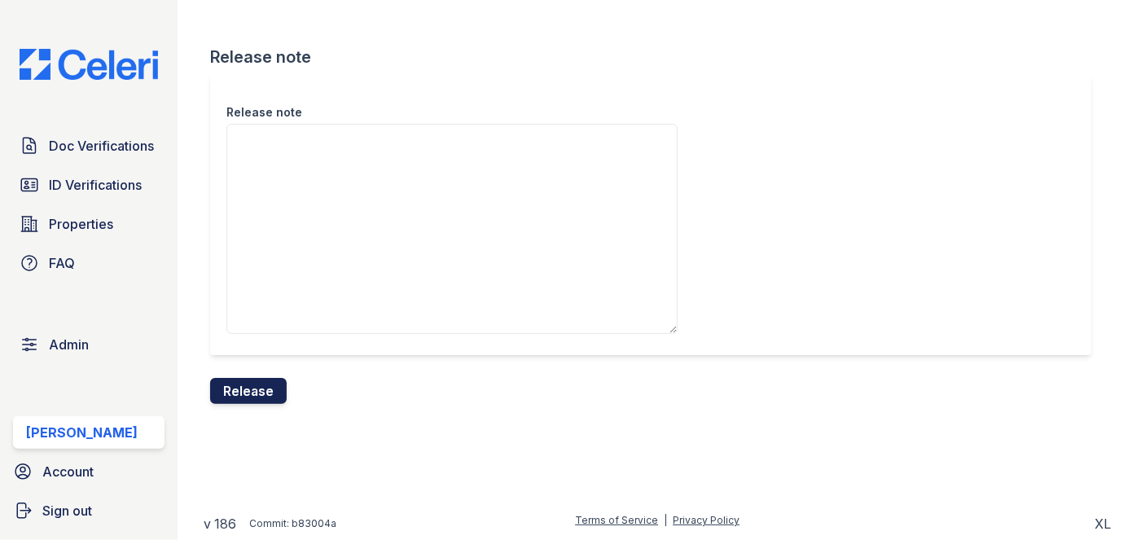
click at [270, 387] on button "Release" at bounding box center [248, 391] width 77 height 26
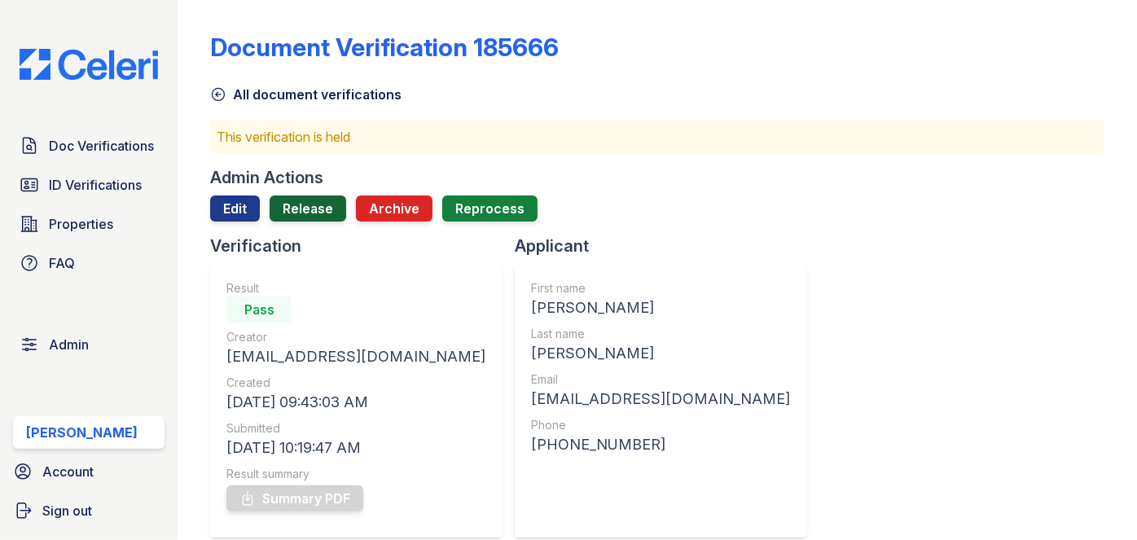
click at [309, 217] on link "Release" at bounding box center [308, 208] width 77 height 26
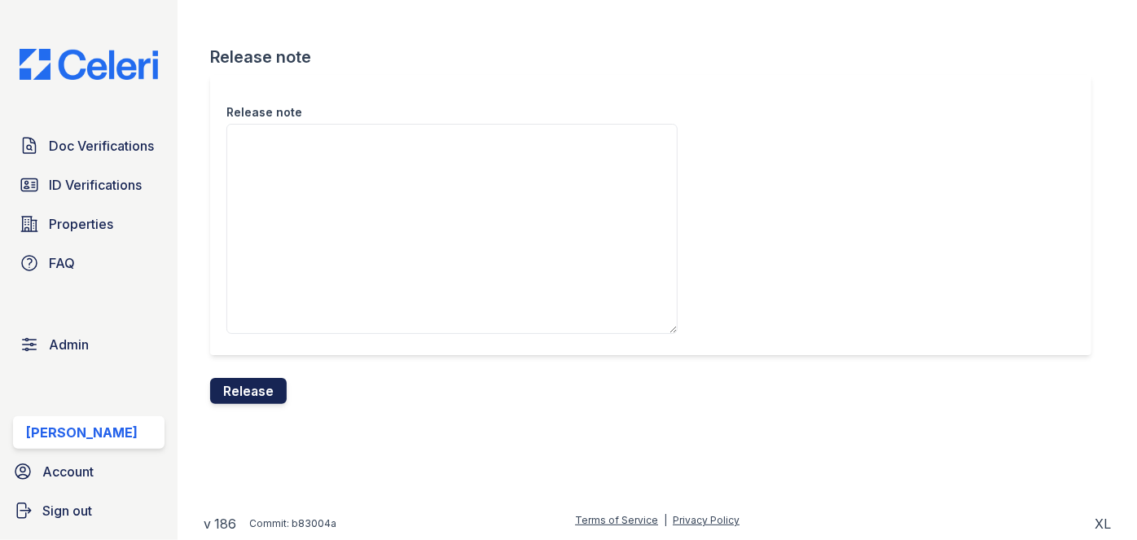
click at [278, 382] on button "Release" at bounding box center [248, 391] width 77 height 26
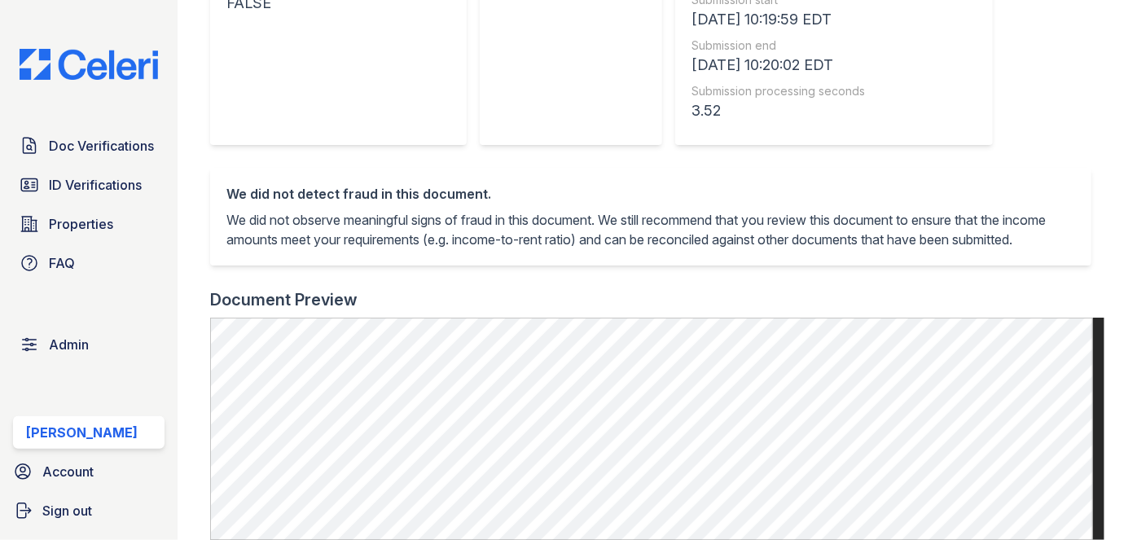
scroll to position [666, 0]
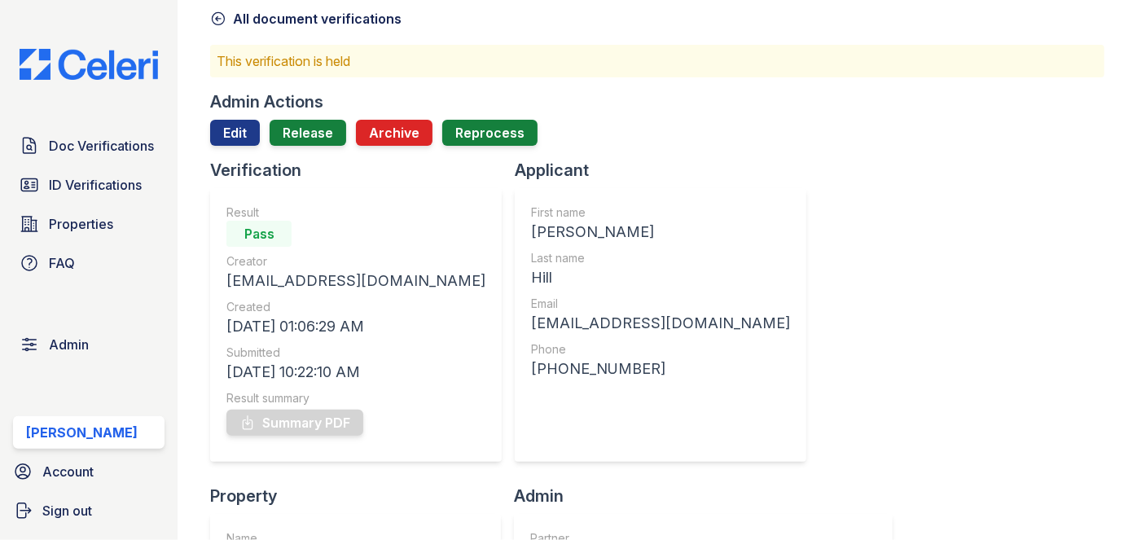
scroll to position [73, 0]
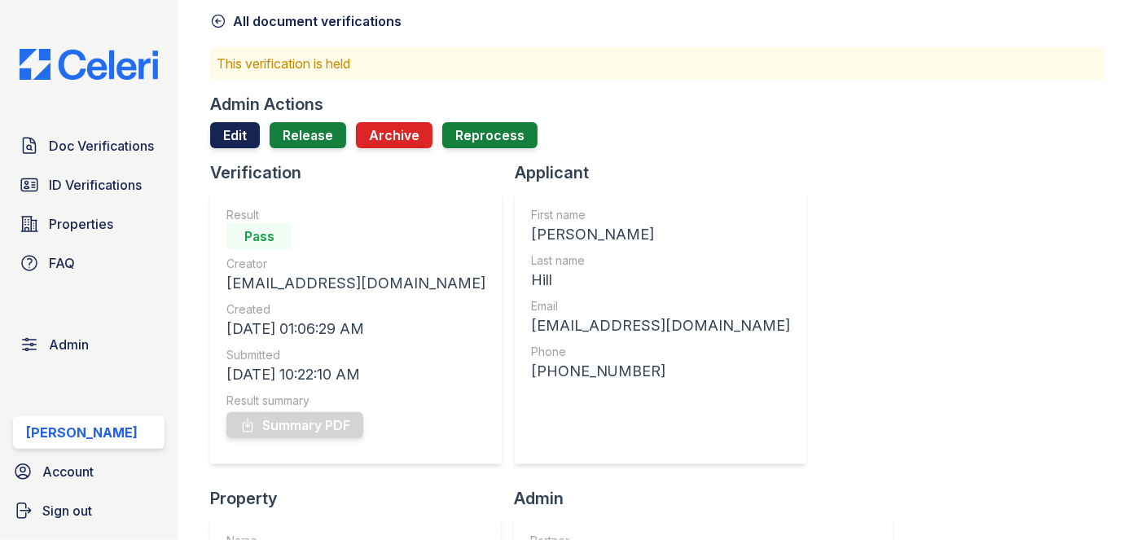
click at [226, 133] on link "Edit" at bounding box center [235, 135] width 50 height 26
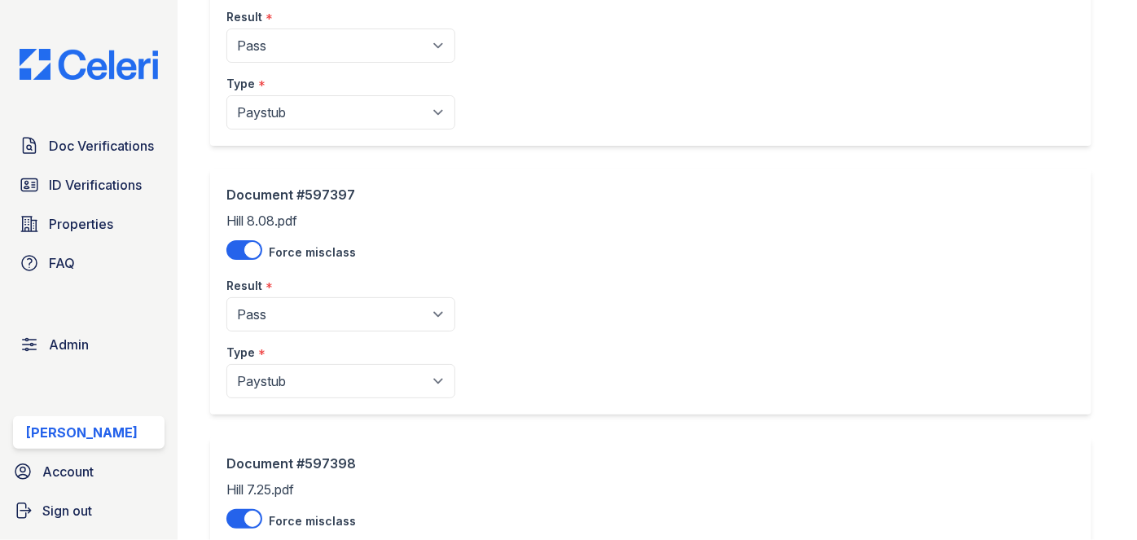
scroll to position [222, 0]
click at [287, 62] on div "Type *" at bounding box center [340, 78] width 229 height 33
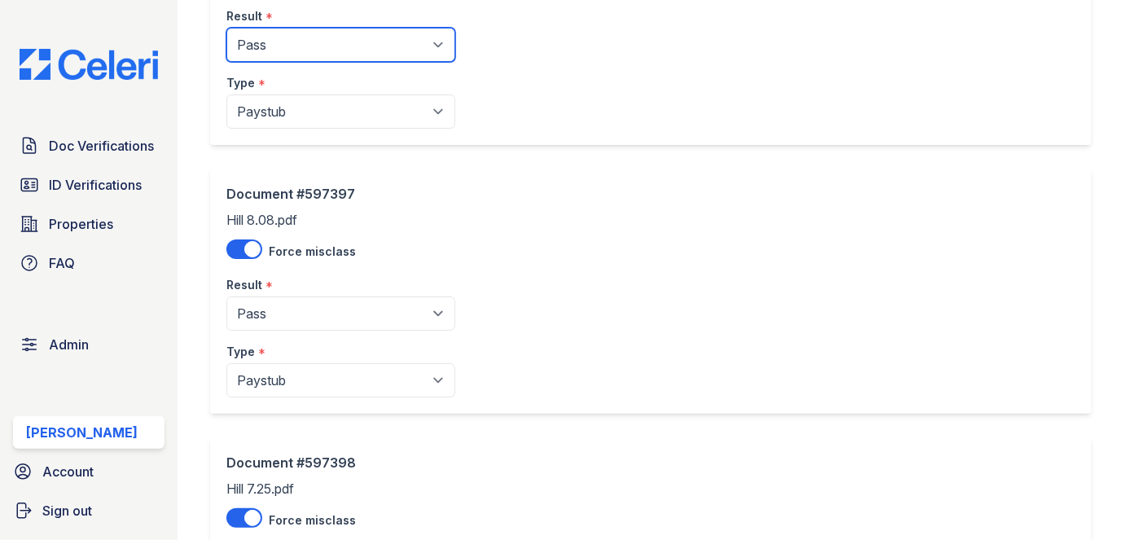
click at [291, 50] on select "Pending Sent Started Processing Pass Fail Caution Error N/A" at bounding box center [340, 45] width 229 height 34
select select "fail"
click at [226, 28] on select "Pending Sent Started Processing Pass Fail Caution Error N/A" at bounding box center [340, 45] width 229 height 34
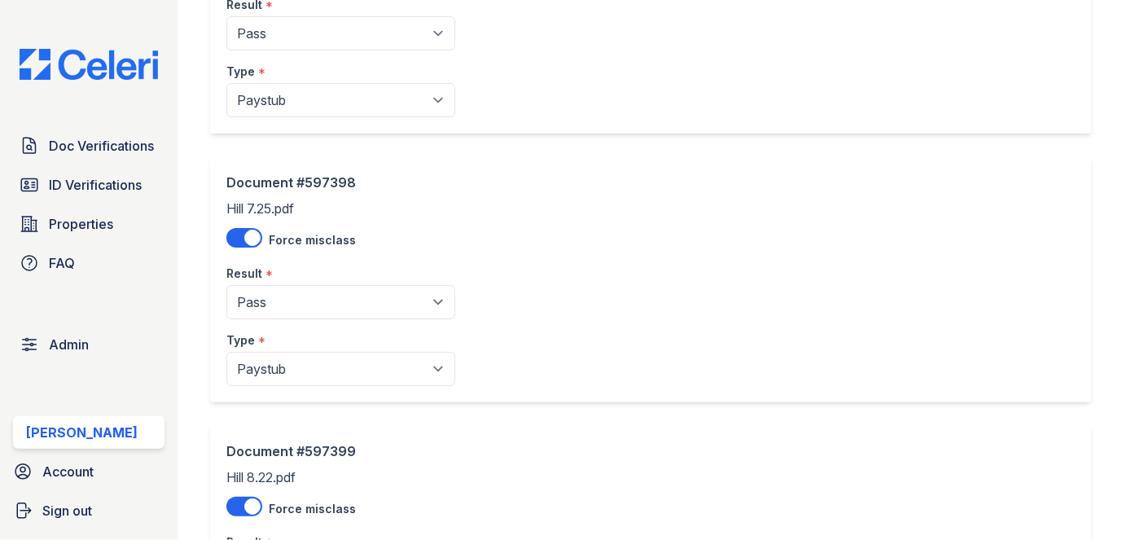
scroll to position [518, 0]
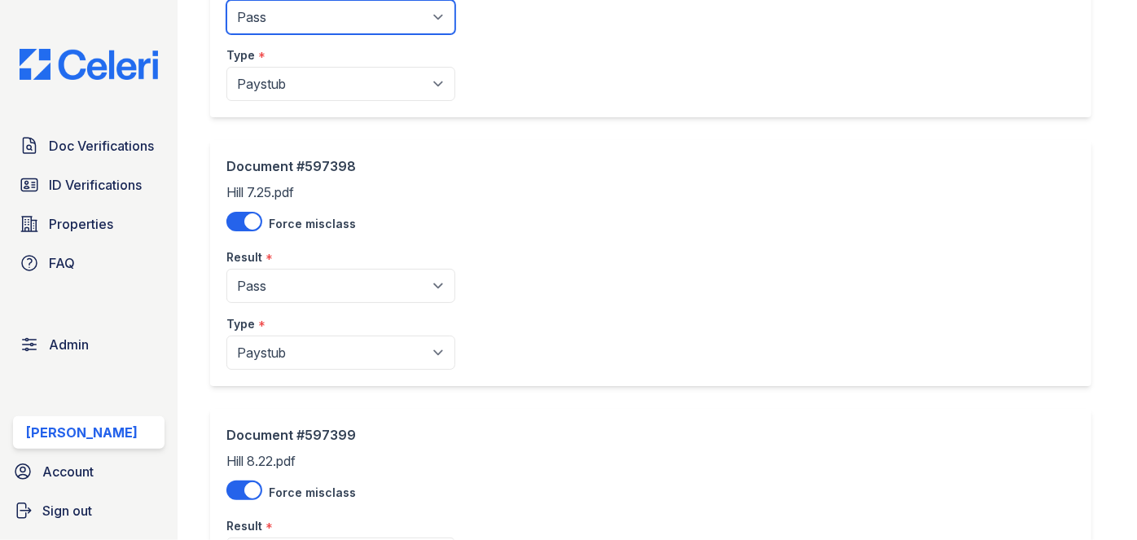
click at [307, 15] on select "Pending Sent Started Processing Pass Fail Caution Error N/A" at bounding box center [340, 17] width 229 height 34
select select "fail"
click at [226, 0] on select "Pending Sent Started Processing Pass Fail Caution Error N/A" at bounding box center [340, 17] width 229 height 34
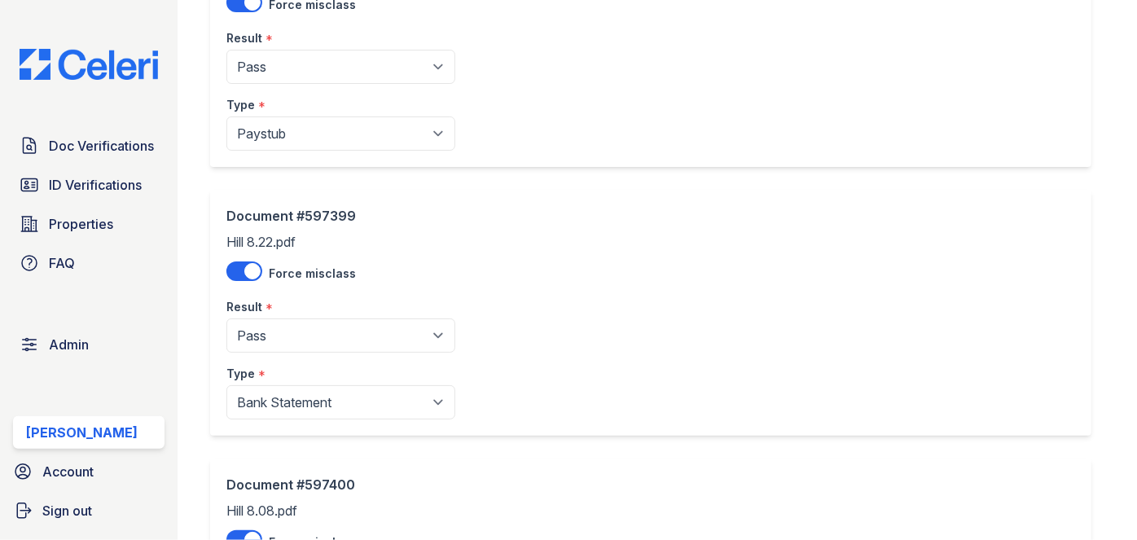
scroll to position [740, 0]
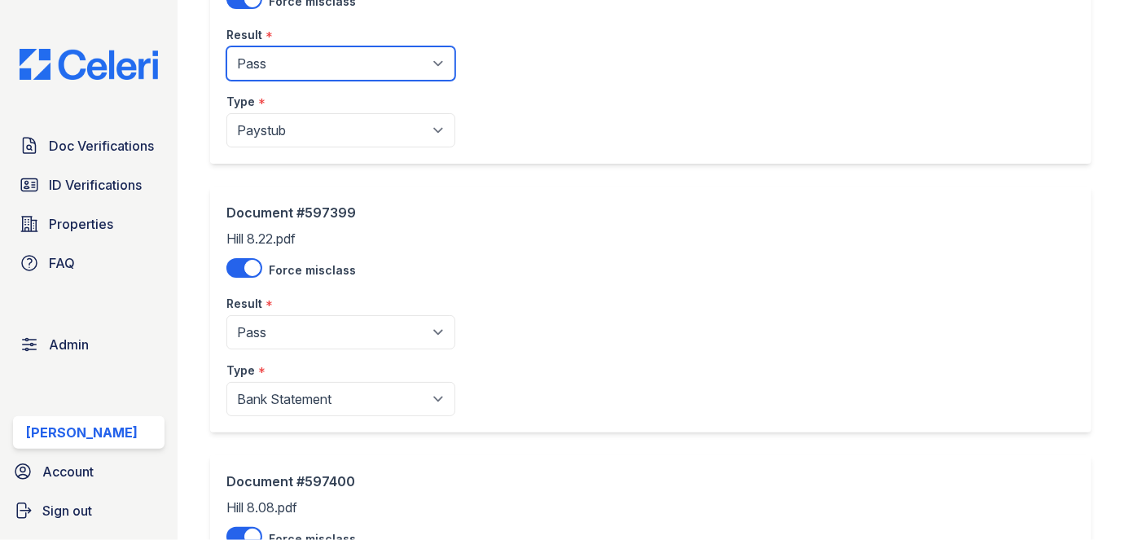
click at [303, 59] on select "Pending Sent Started Processing Pass Fail Caution Error N/A" at bounding box center [340, 63] width 229 height 34
select select "fail"
click at [226, 46] on select "Pending Sent Started Processing Pass Fail Caution Error N/A" at bounding box center [340, 63] width 229 height 34
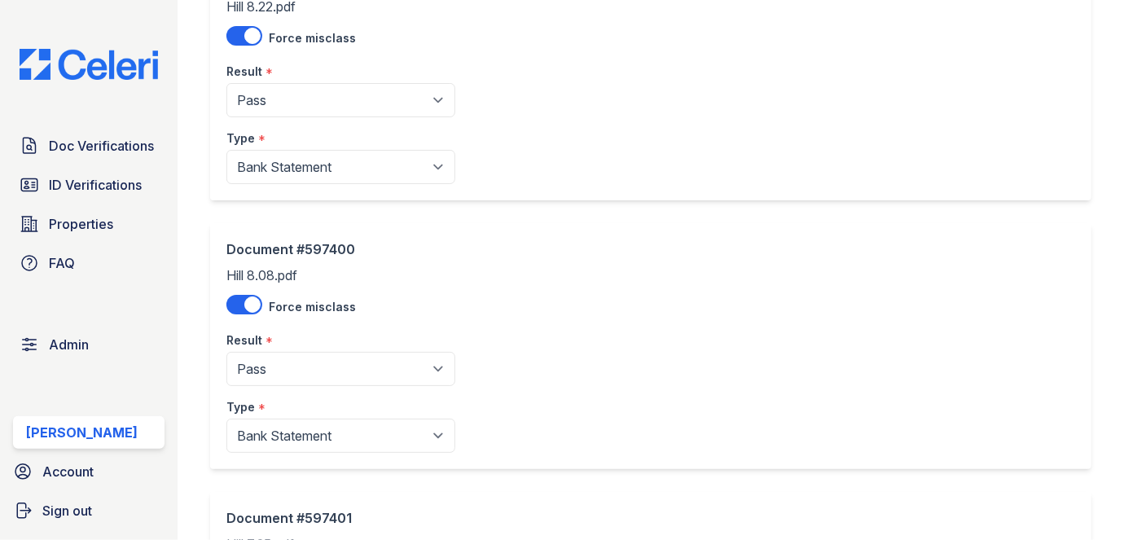
scroll to position [1036, 0]
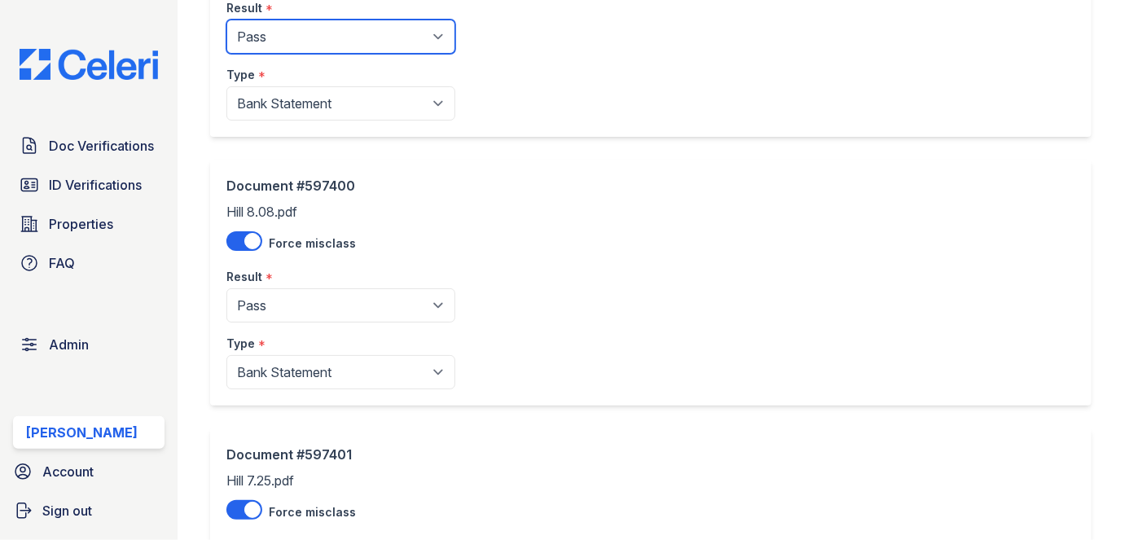
click at [292, 35] on select "Pending Sent Started Processing Pass Fail Caution Error N/A" at bounding box center [340, 37] width 229 height 34
select select "fail"
click at [226, 20] on select "Pending Sent Started Processing Pass Fail Caution Error N/A" at bounding box center [340, 37] width 229 height 34
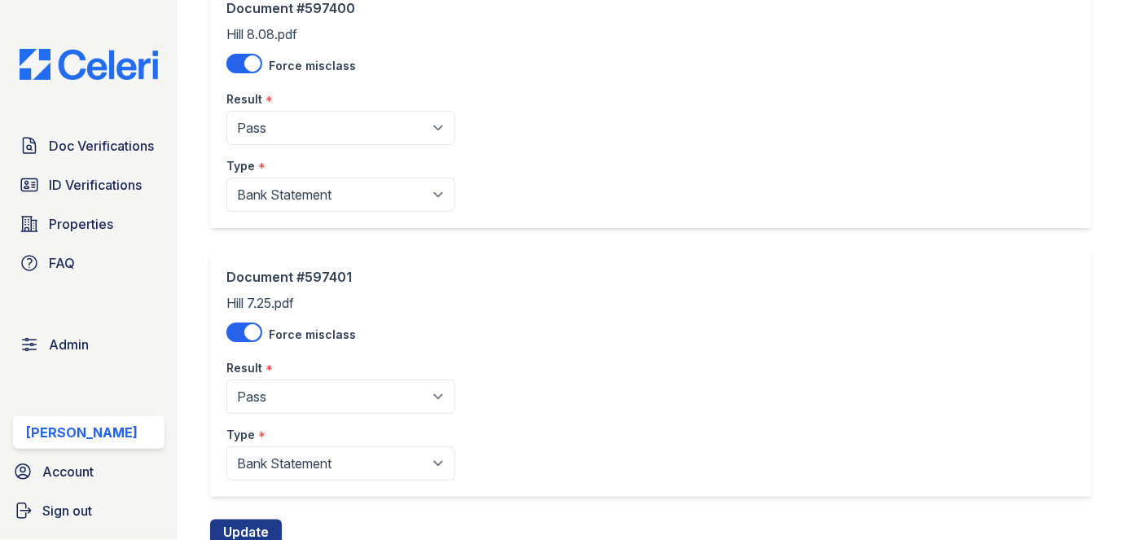
scroll to position [1258, 0]
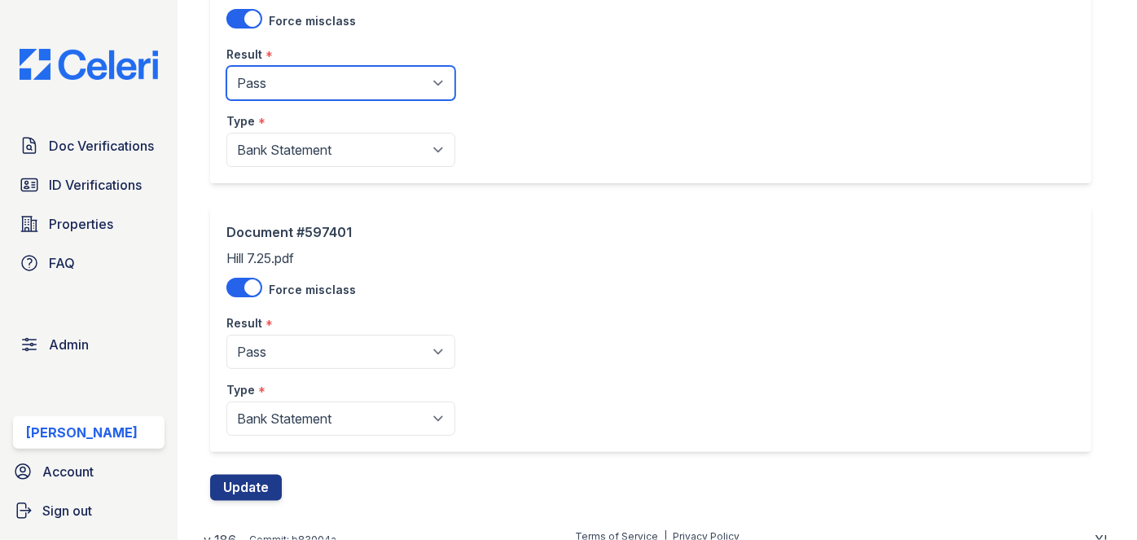
click at [306, 89] on select "Pending Sent Started Processing Pass Fail Caution Error N/A" at bounding box center [340, 83] width 229 height 34
select select "fail"
click at [226, 66] on select "Pending Sent Started Processing Pass Fail Caution Error N/A" at bounding box center [340, 83] width 229 height 34
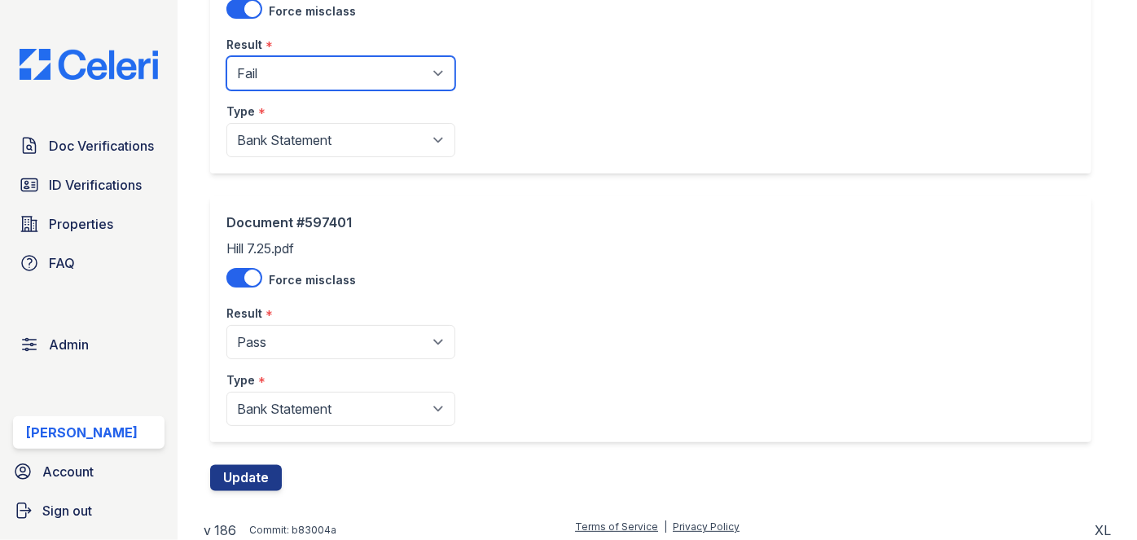
scroll to position [1271, 0]
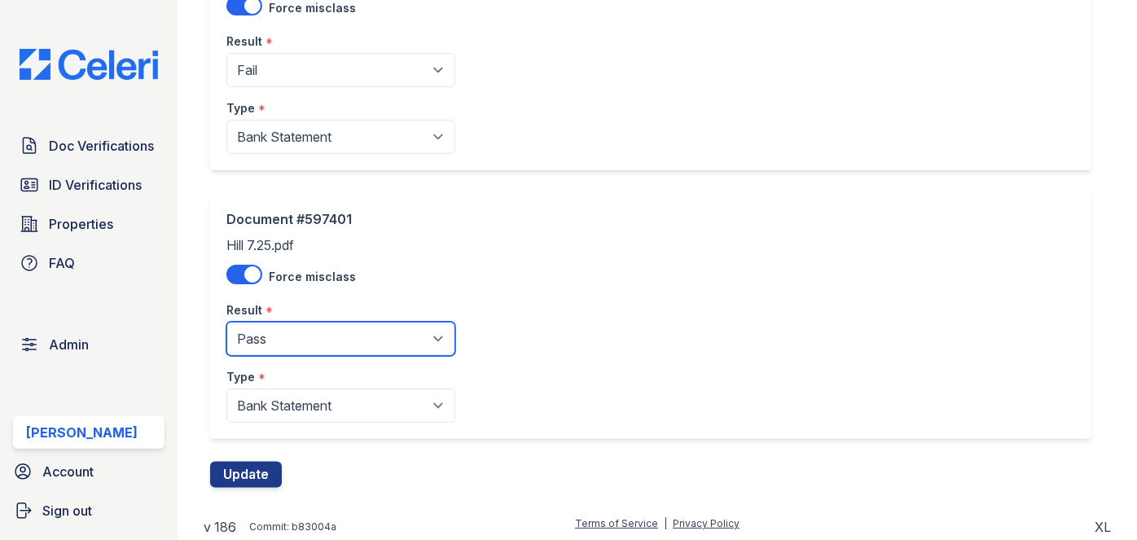
drag, startPoint x: 294, startPoint y: 331, endPoint x: 291, endPoint y: 319, distance: 11.9
click at [294, 331] on select "Pending Sent Started Processing Pass Fail Caution Error N/A" at bounding box center [340, 339] width 229 height 34
select select "fail"
click at [226, 322] on select "Pending Sent Started Processing Pass Fail Caution Error N/A" at bounding box center [340, 339] width 229 height 34
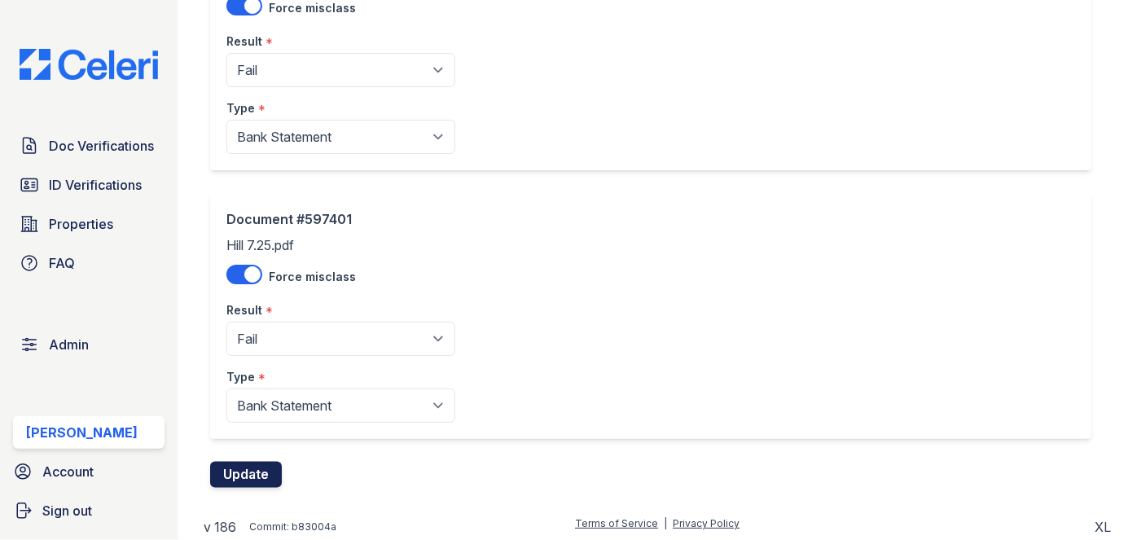
click at [249, 462] on button "Update" at bounding box center [246, 475] width 72 height 26
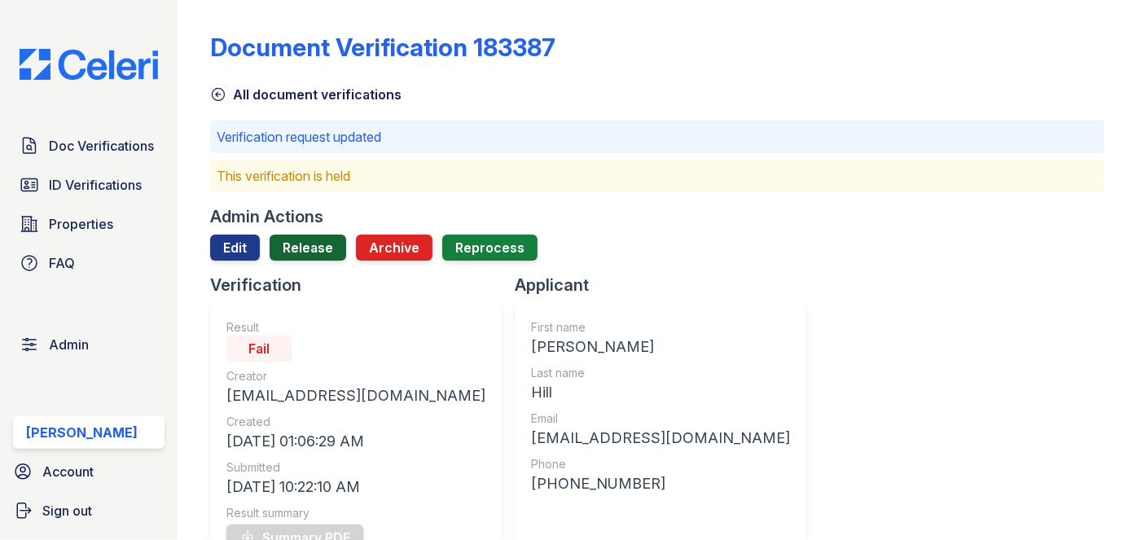
click at [312, 250] on link "Release" at bounding box center [308, 248] width 77 height 26
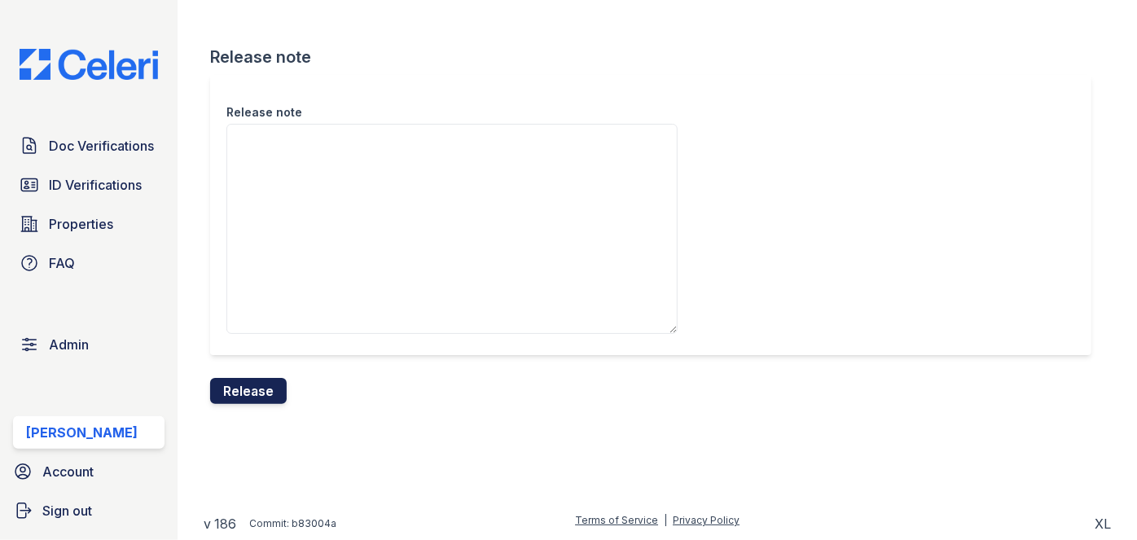
click at [283, 384] on button "Release" at bounding box center [248, 391] width 77 height 26
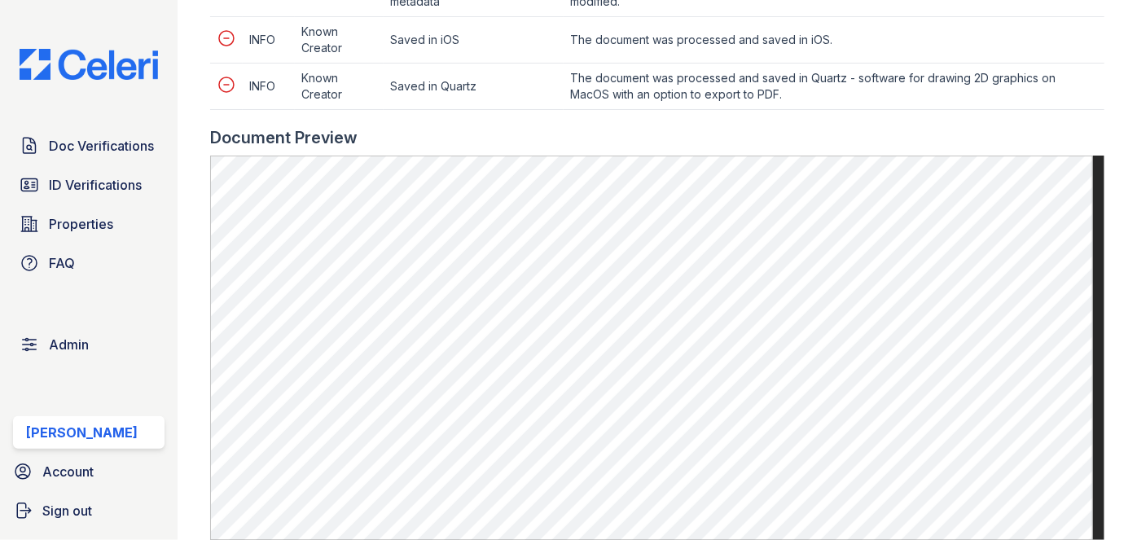
scroll to position [888, 0]
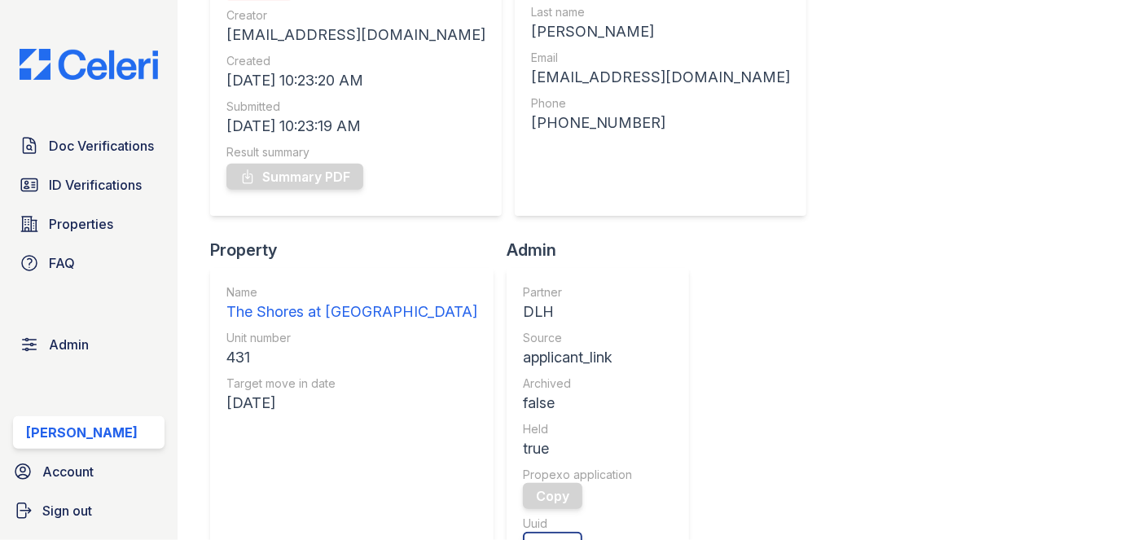
scroll to position [73, 0]
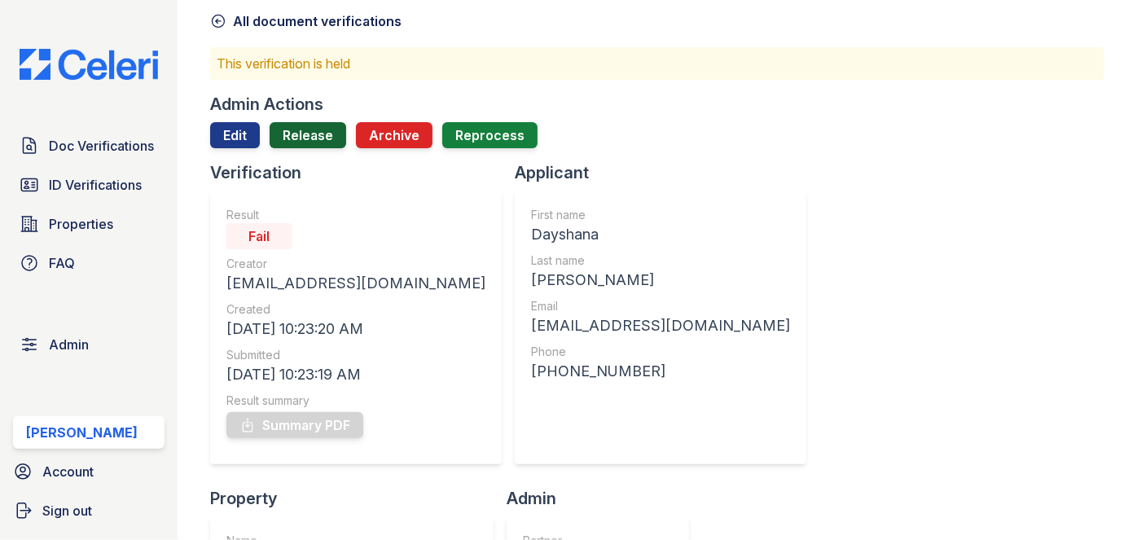
click at [319, 133] on link "Release" at bounding box center [308, 135] width 77 height 26
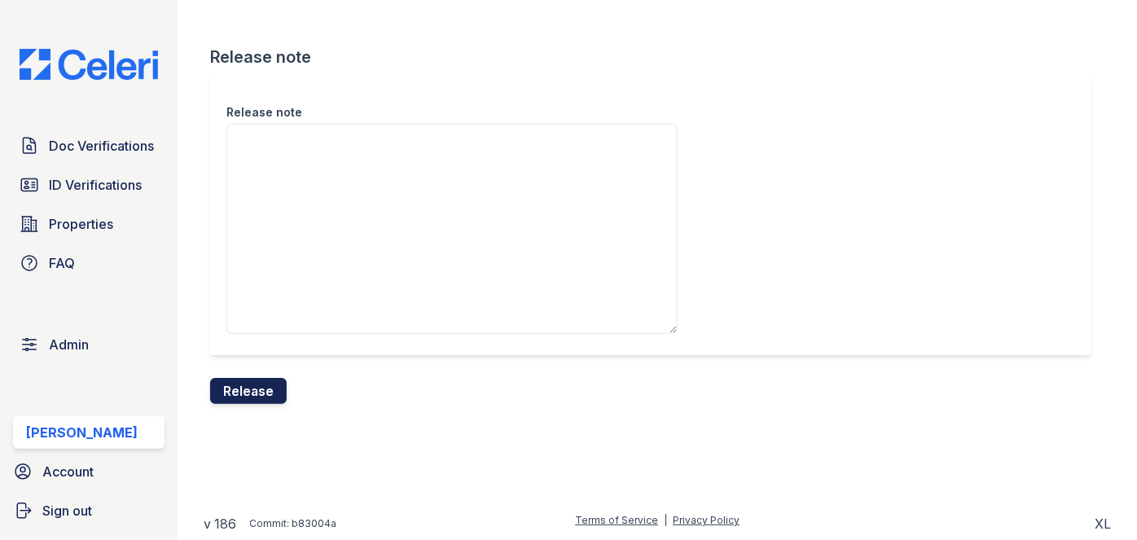
click at [270, 391] on button "Release" at bounding box center [248, 391] width 77 height 26
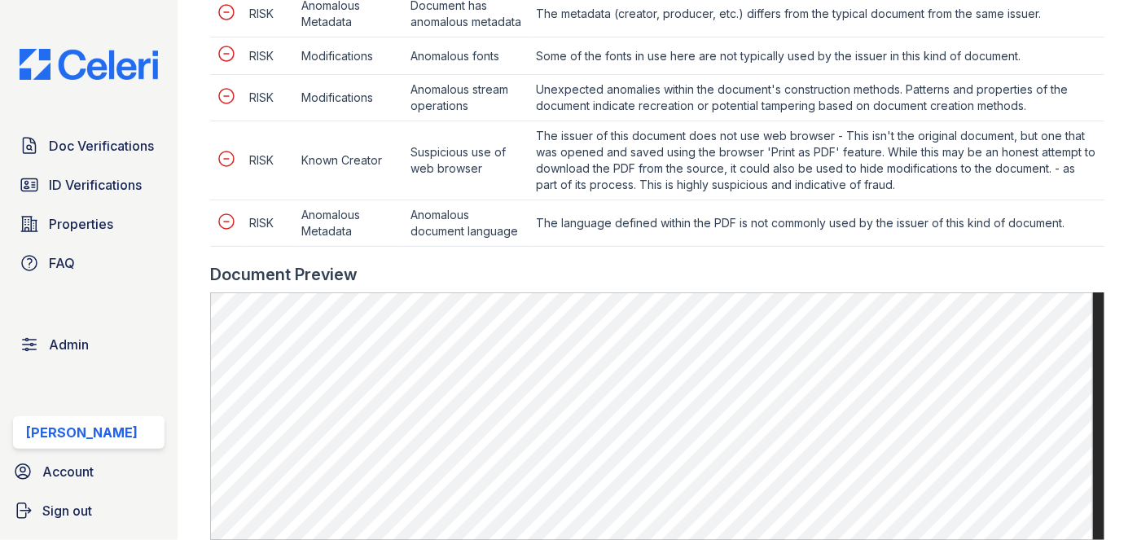
scroll to position [1036, 0]
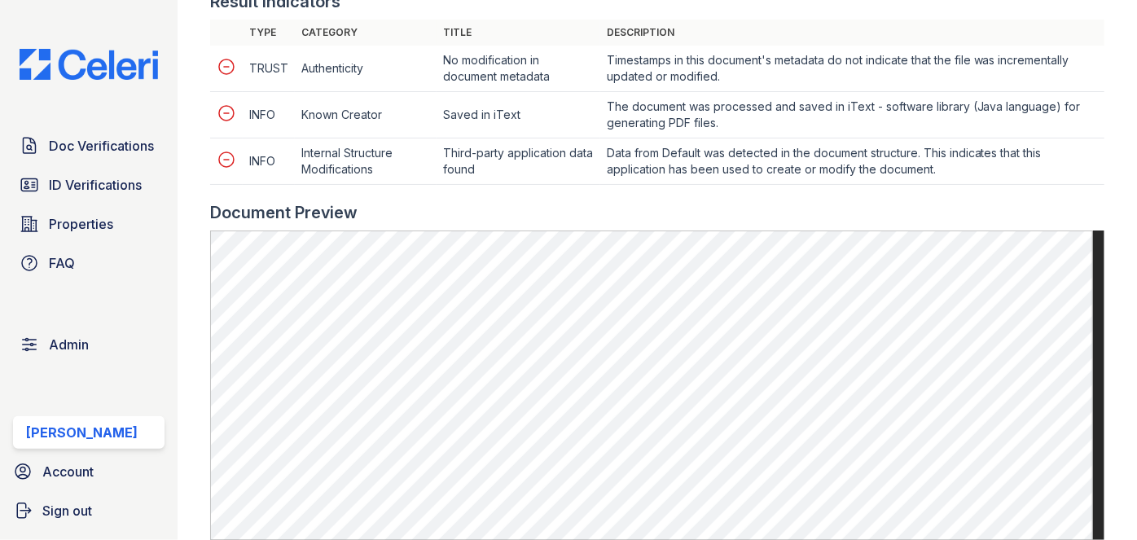
scroll to position [740, 0]
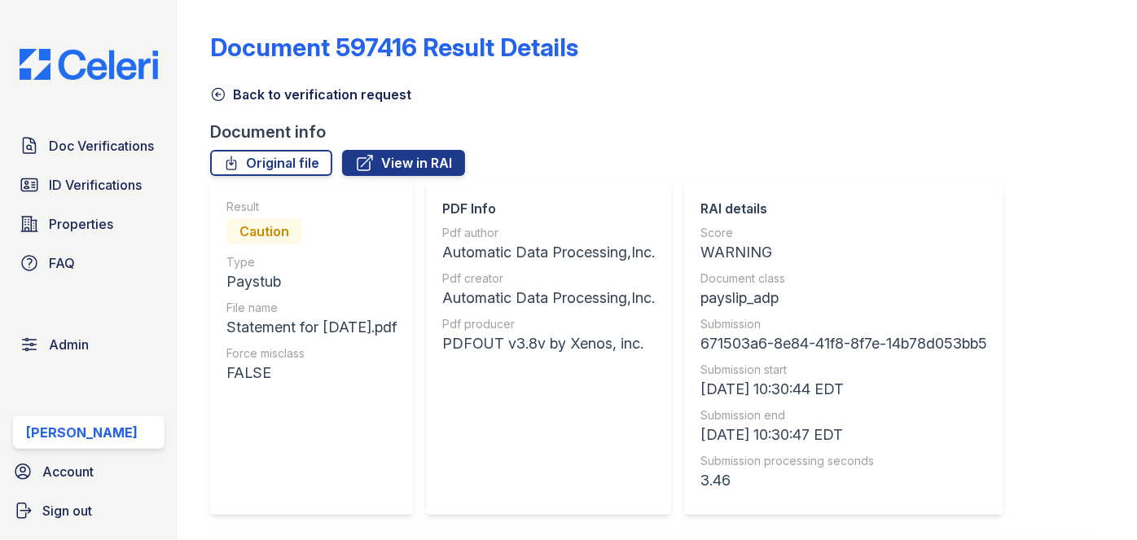
click at [218, 90] on icon at bounding box center [218, 94] width 16 height 16
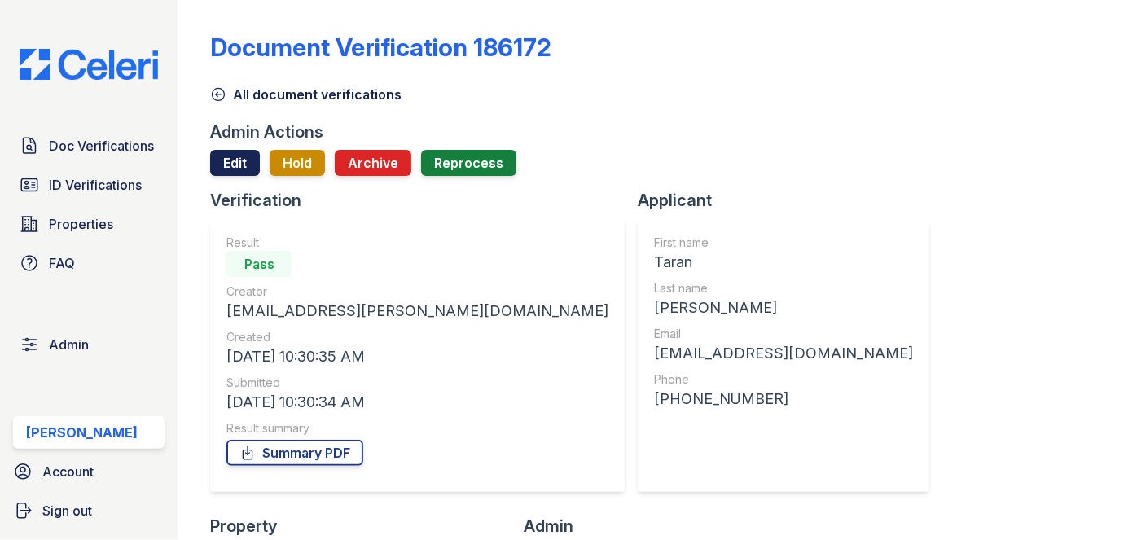
click at [227, 160] on link "Edit" at bounding box center [235, 163] width 50 height 26
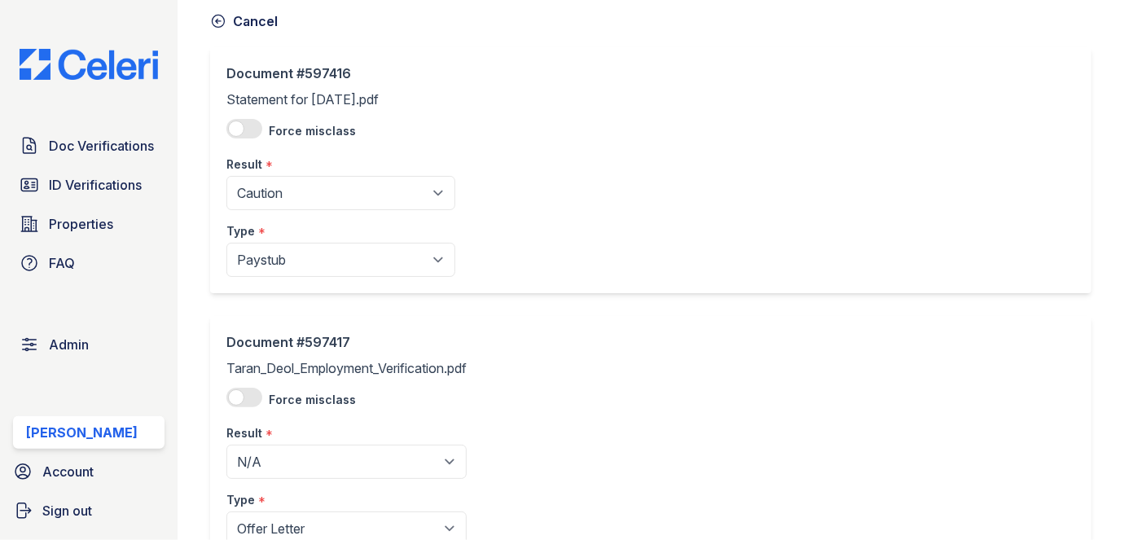
scroll to position [147, 0]
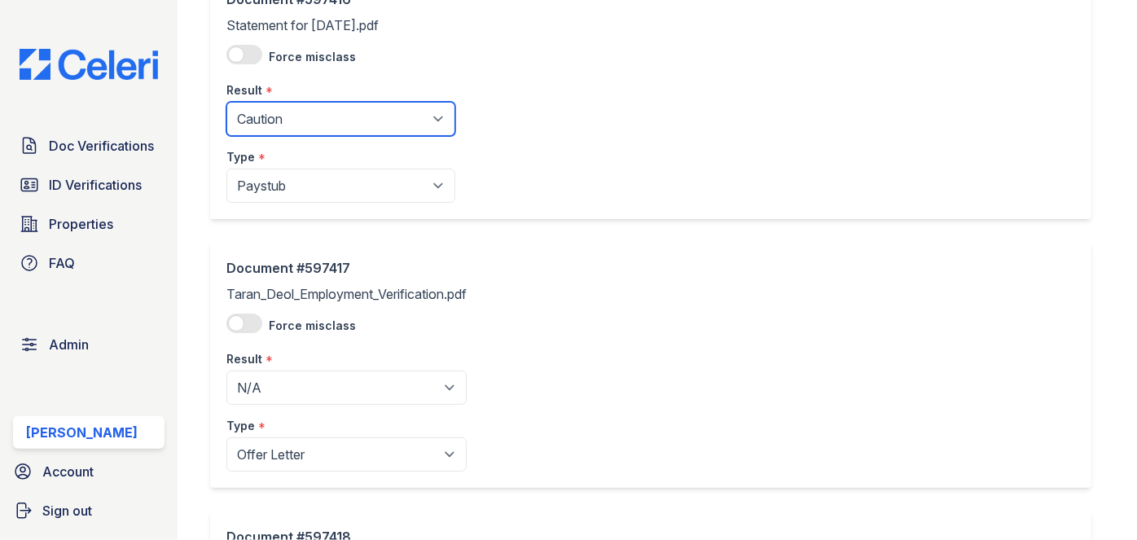
click at [312, 121] on select "Pending Sent Started Processing Pass Fail Caution Error N/A" at bounding box center [340, 119] width 229 height 34
select select "pass"
click at [226, 102] on select "Pending Sent Started Processing Pass Fail Caution Error N/A" at bounding box center [340, 119] width 229 height 34
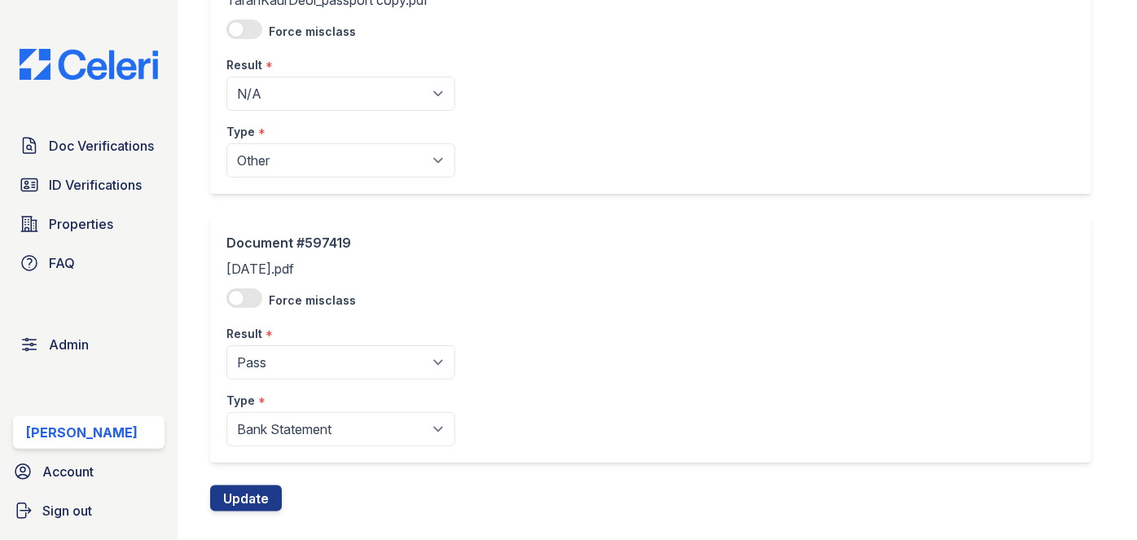
scroll to position [735, 0]
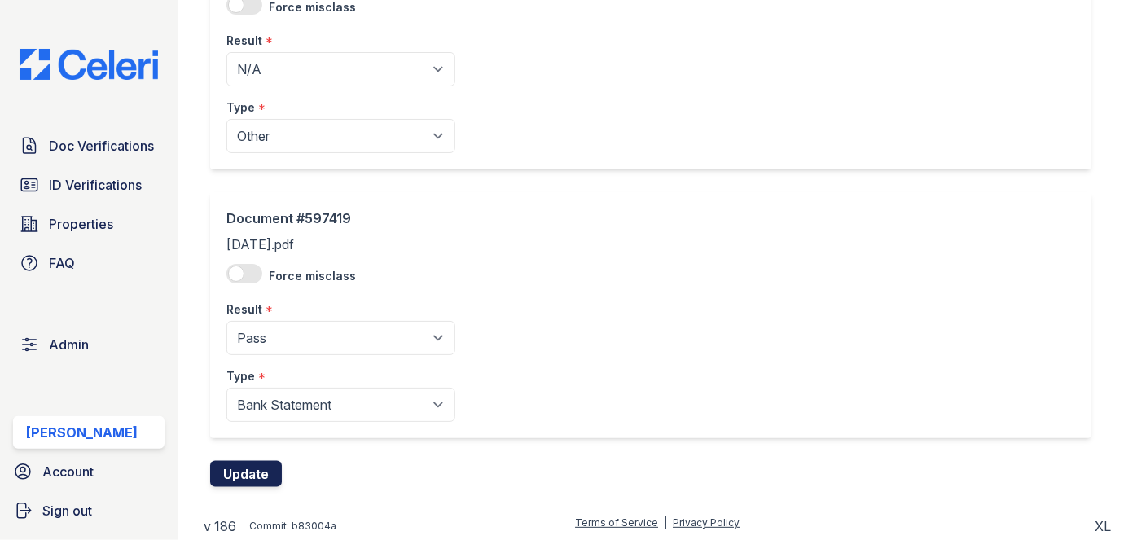
click at [238, 479] on button "Update" at bounding box center [246, 474] width 72 height 26
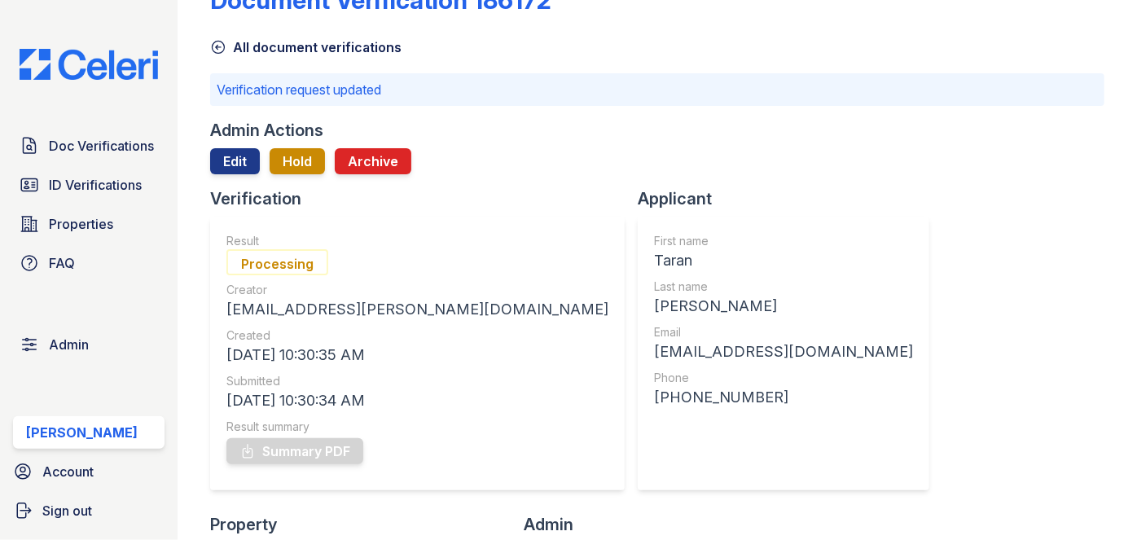
scroll to position [73, 0]
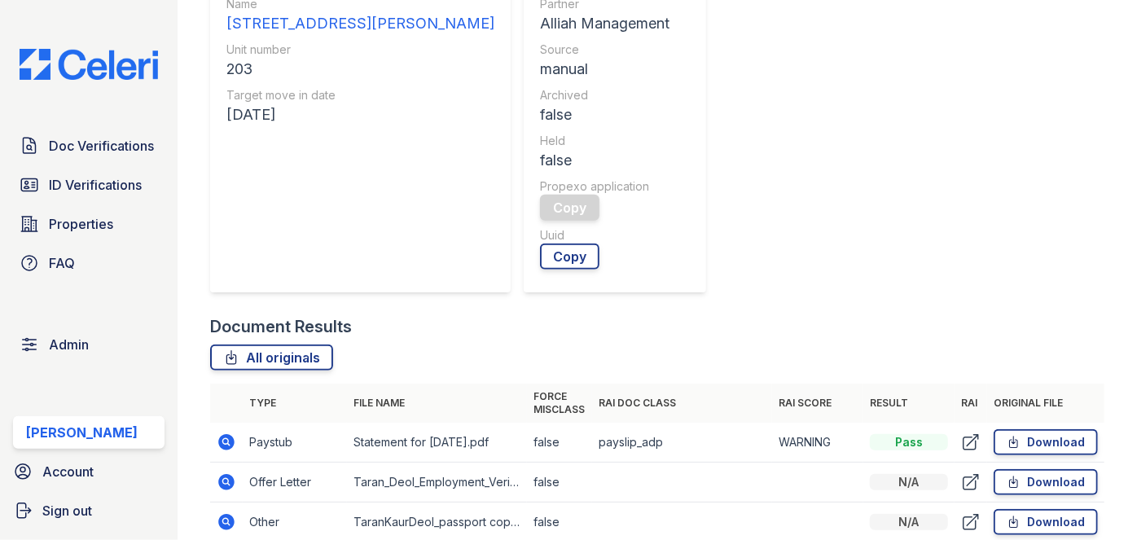
scroll to position [518, 0]
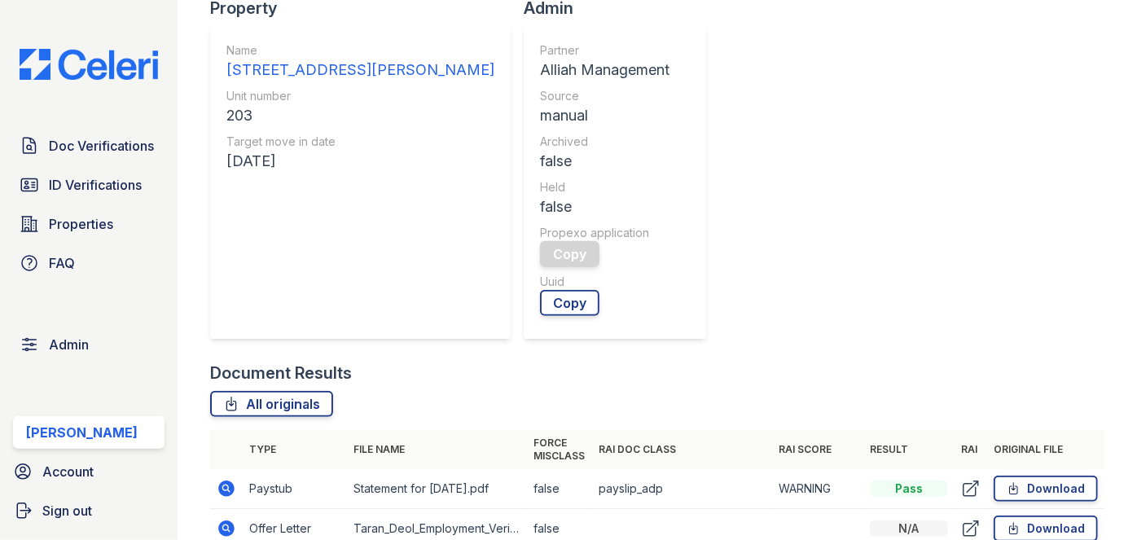
click at [222, 480] on icon at bounding box center [227, 488] width 16 height 16
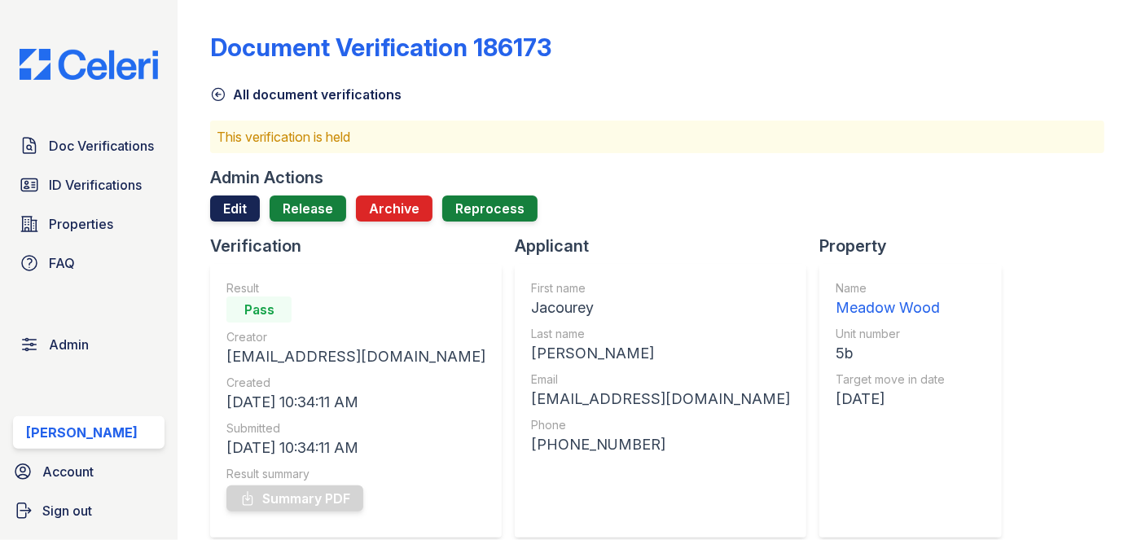
click at [223, 209] on link "Edit" at bounding box center [235, 208] width 50 height 26
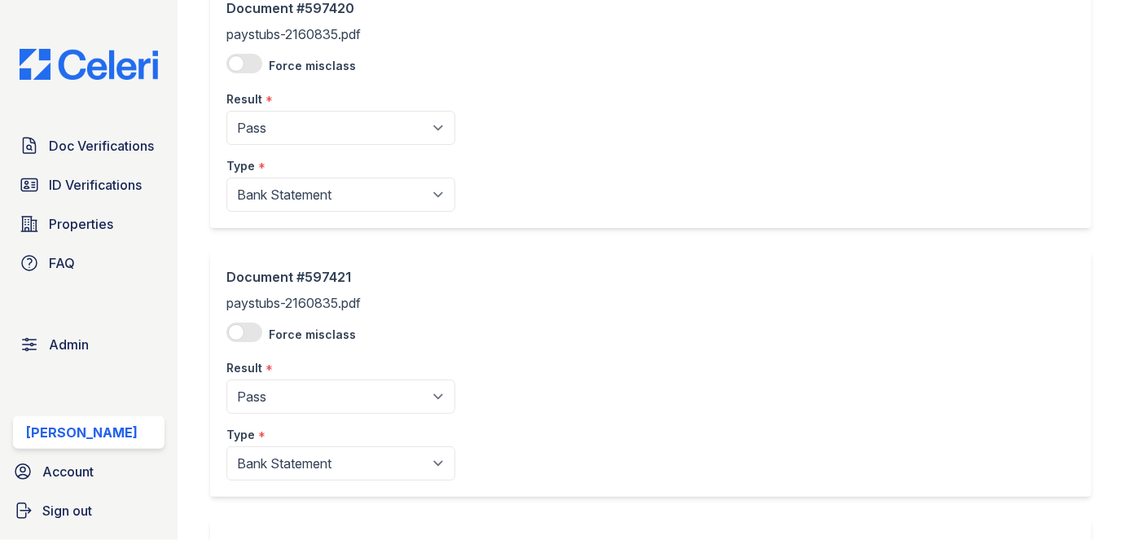
scroll to position [147, 0]
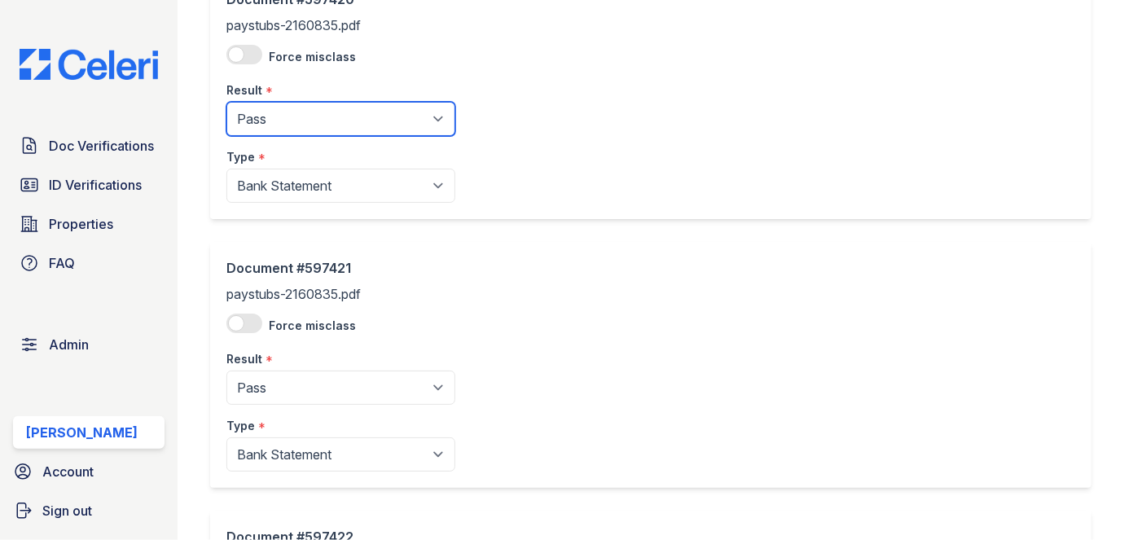
click at [311, 109] on select "Pending Sent Started Processing Pass Fail Caution Error N/A" at bounding box center [340, 119] width 229 height 34
select select "fail"
click at [226, 102] on select "Pending Sent Started Processing Pass Fail Caution Error N/A" at bounding box center [340, 119] width 229 height 34
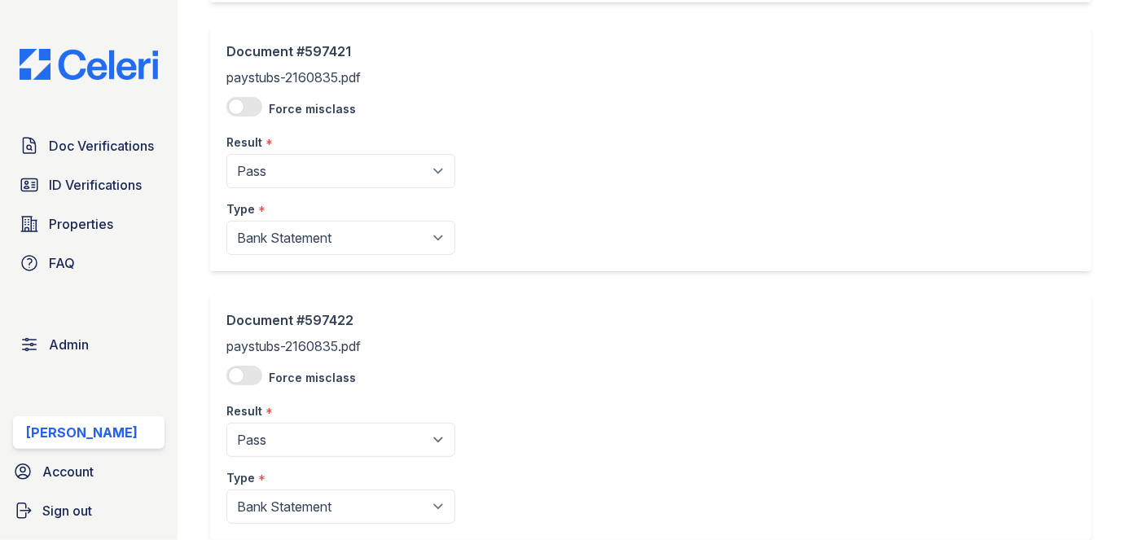
scroll to position [444, 0]
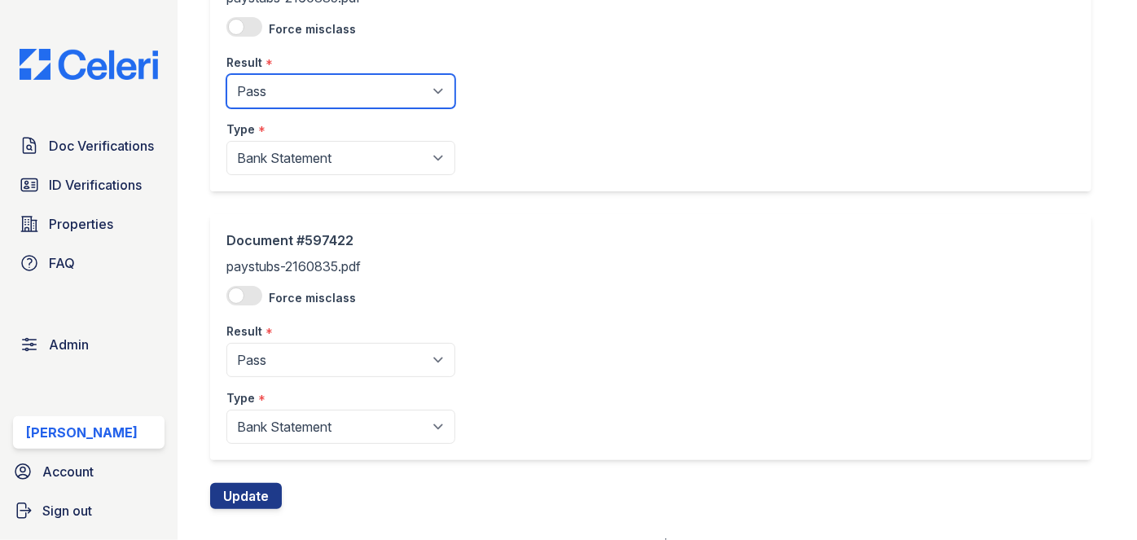
click at [275, 103] on select "Pending Sent Started Processing Pass Fail Caution Error N/A" at bounding box center [340, 91] width 229 height 34
select select "fail"
click at [226, 74] on select "Pending Sent Started Processing Pass Fail Caution Error N/A" at bounding box center [340, 91] width 229 height 34
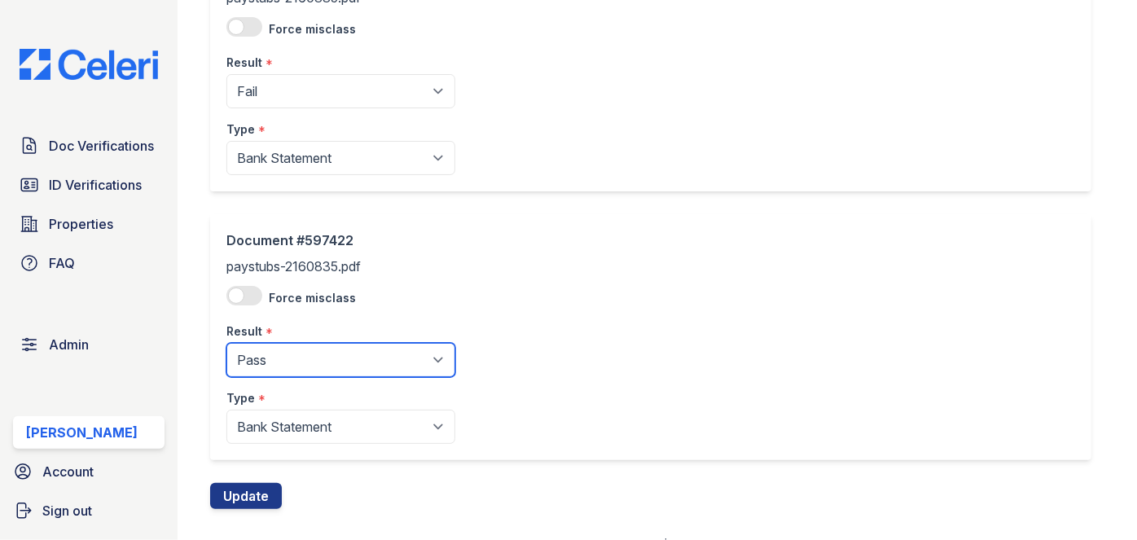
drag, startPoint x: 296, startPoint y: 353, endPoint x: 296, endPoint y: 344, distance: 9.8
click at [296, 353] on select "Pending Sent Started Processing Pass Fail Caution Error N/A" at bounding box center [340, 360] width 229 height 34
select select "fail"
click at [226, 343] on select "Pending Sent Started Processing Pass Fail Caution Error N/A" at bounding box center [340, 360] width 229 height 34
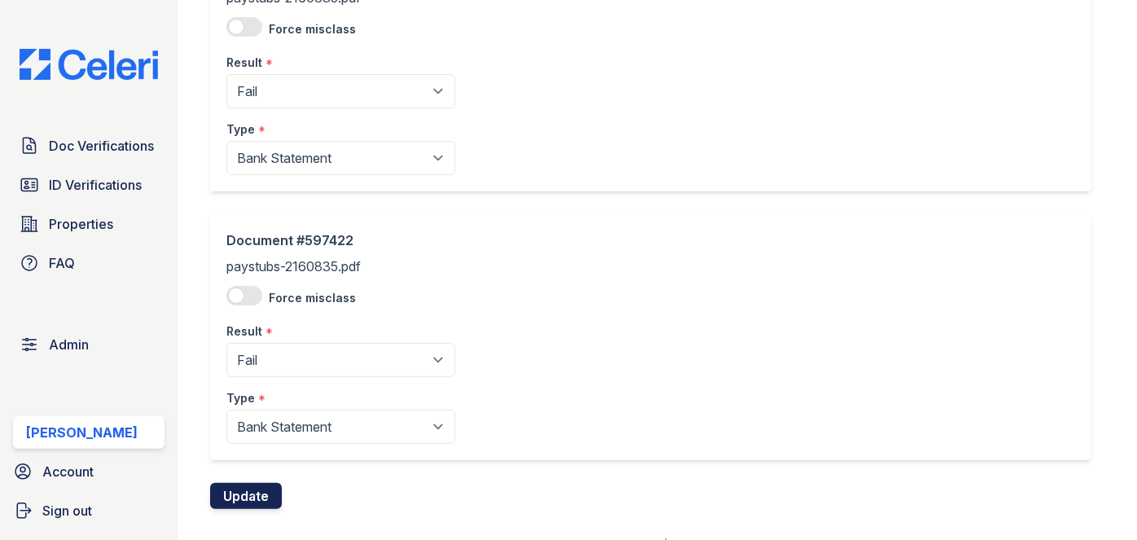
click at [254, 487] on button "Update" at bounding box center [246, 496] width 72 height 26
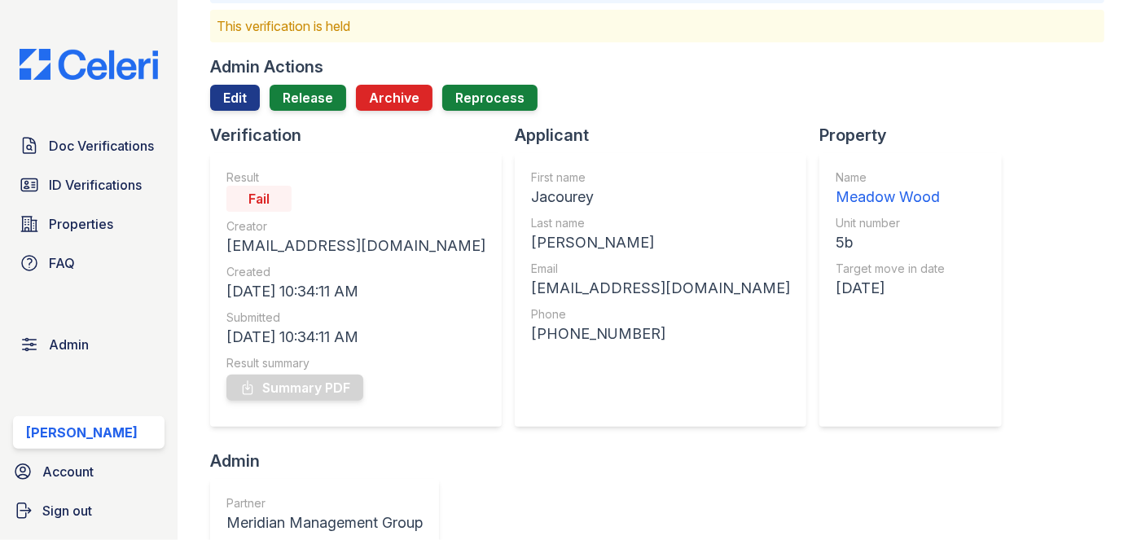
scroll to position [73, 0]
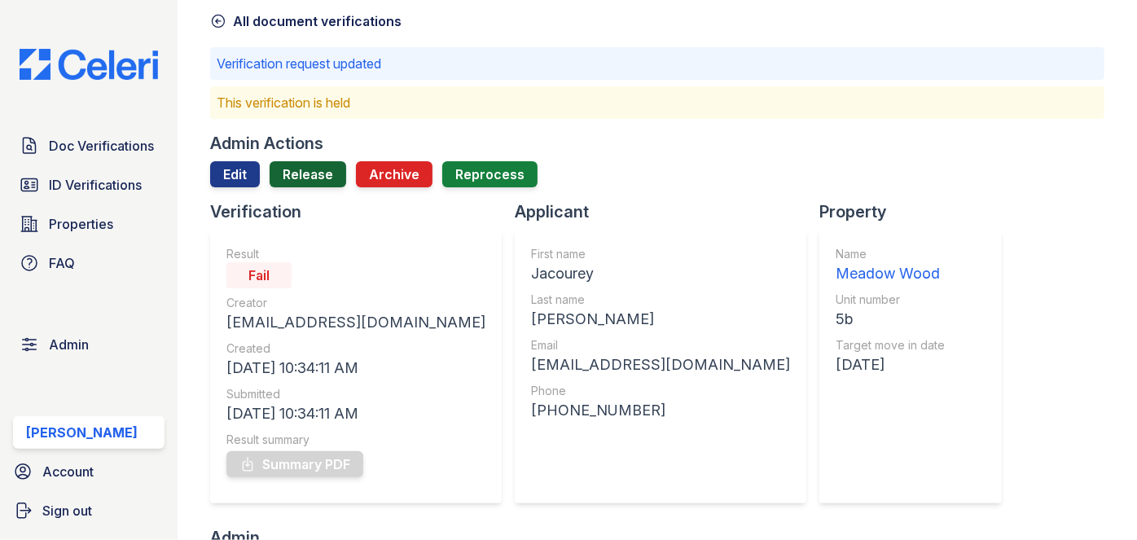
click at [310, 172] on link "Release" at bounding box center [308, 174] width 77 height 26
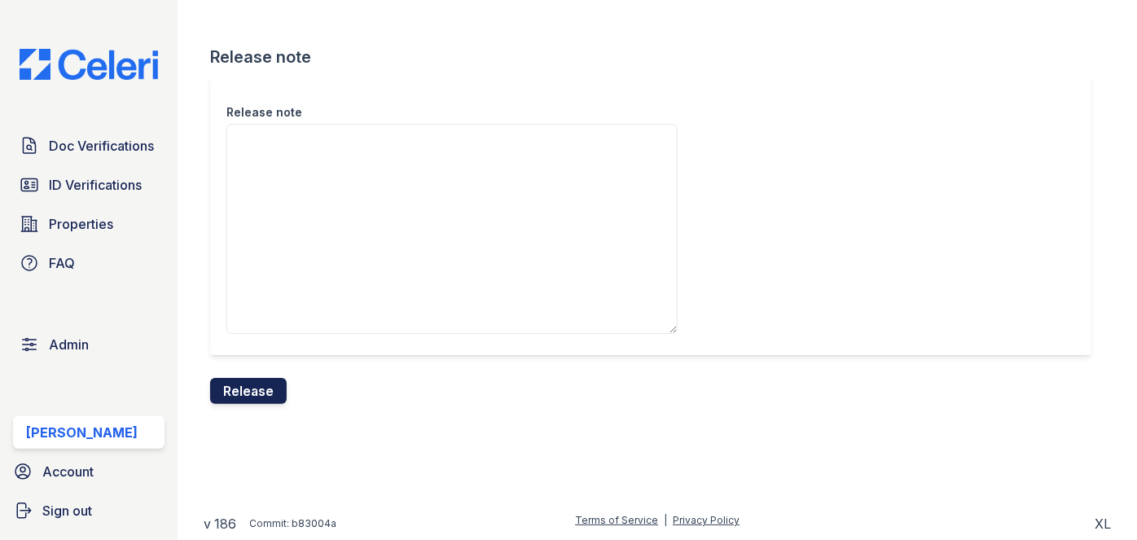
click at [242, 396] on button "Release" at bounding box center [248, 391] width 77 height 26
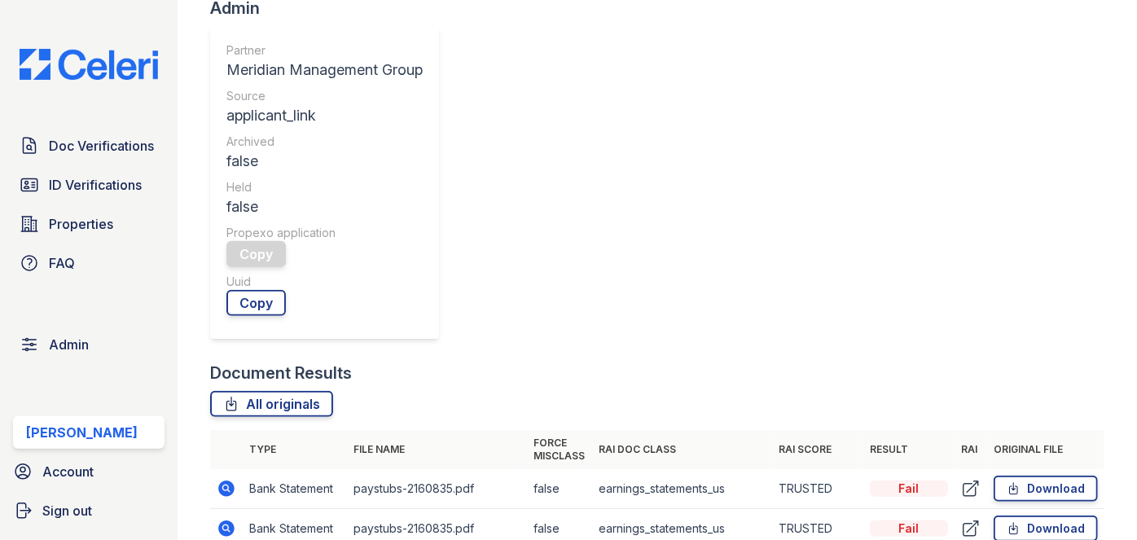
scroll to position [592, 0]
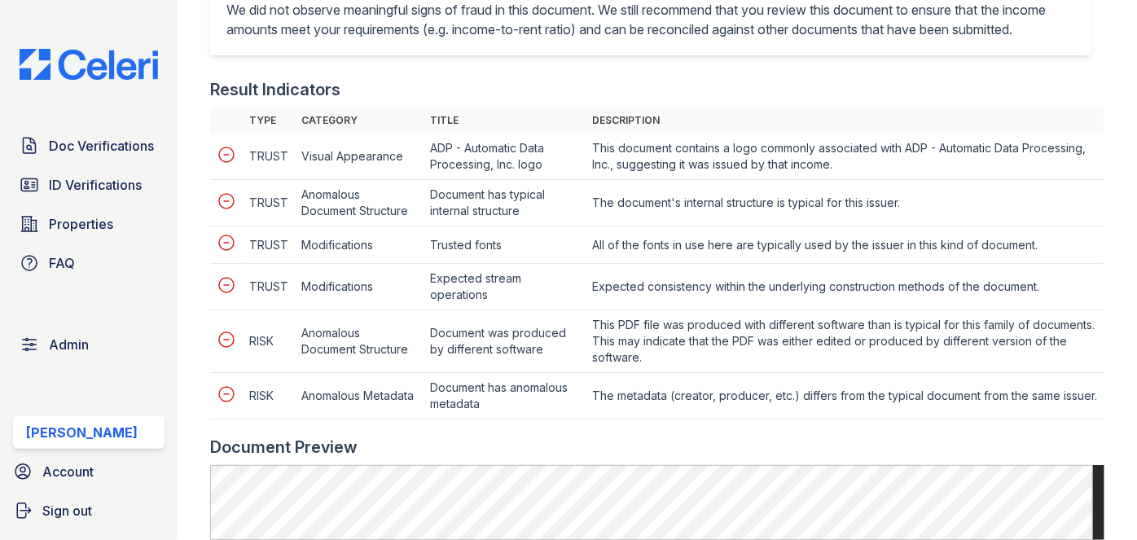
scroll to position [592, 0]
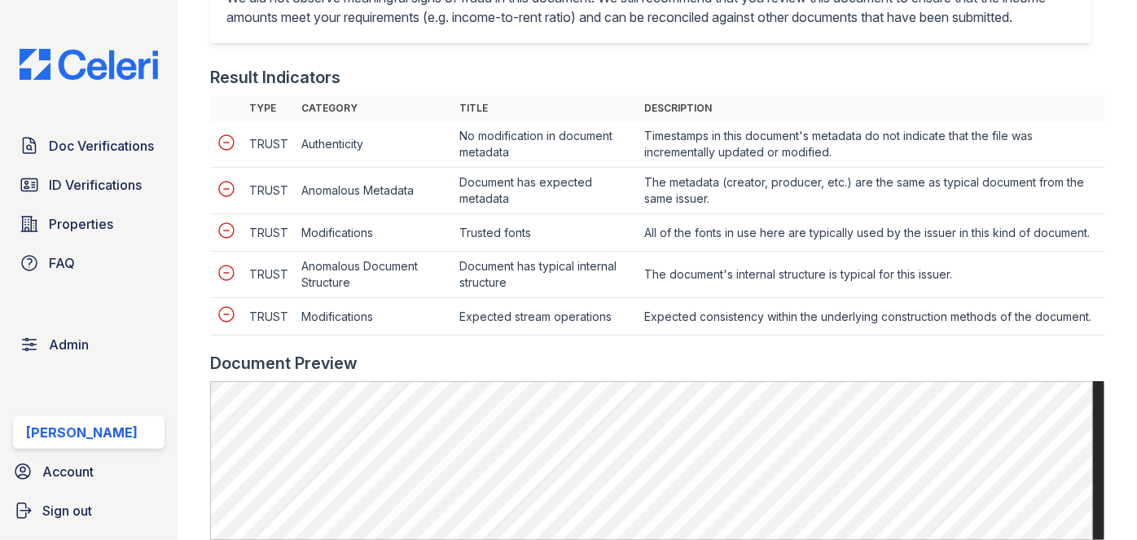
scroll to position [814, 0]
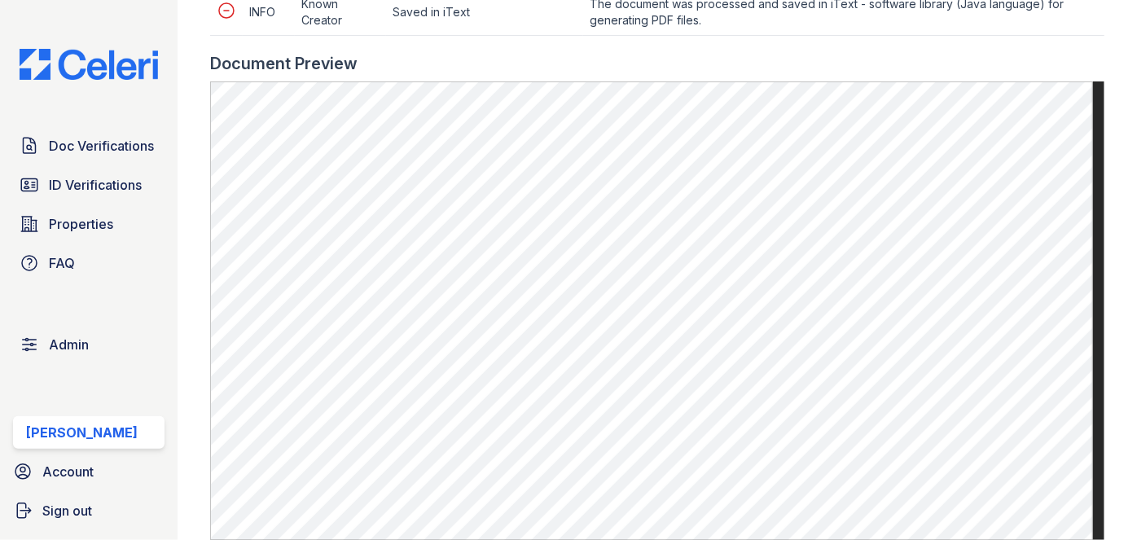
scroll to position [814, 0]
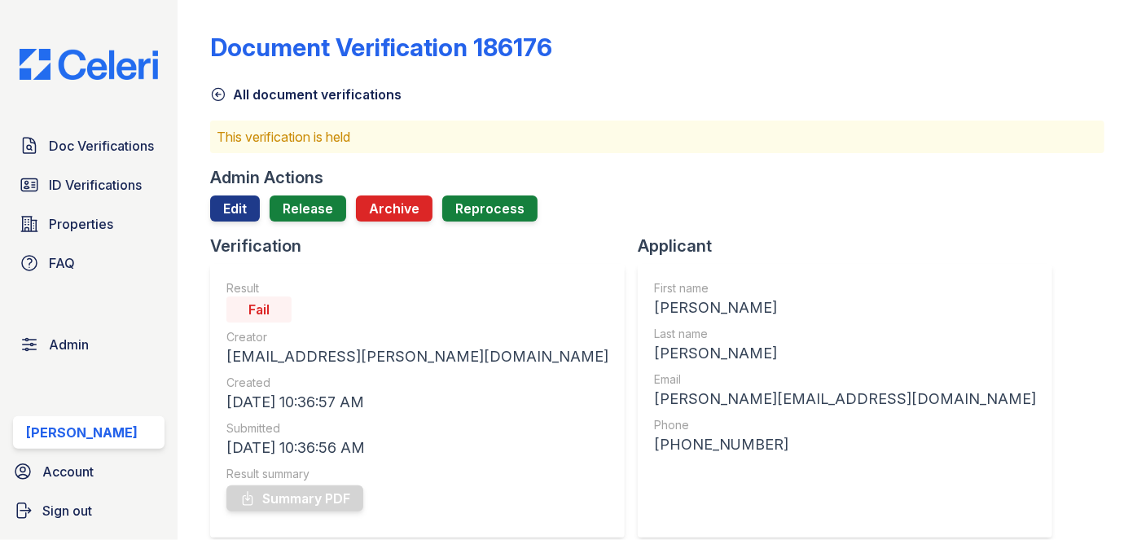
click at [792, 43] on div "Document Verification 186176" at bounding box center [657, 54] width 894 height 42
click at [1054, 64] on div "Document Verification 186176" at bounding box center [657, 54] width 894 height 42
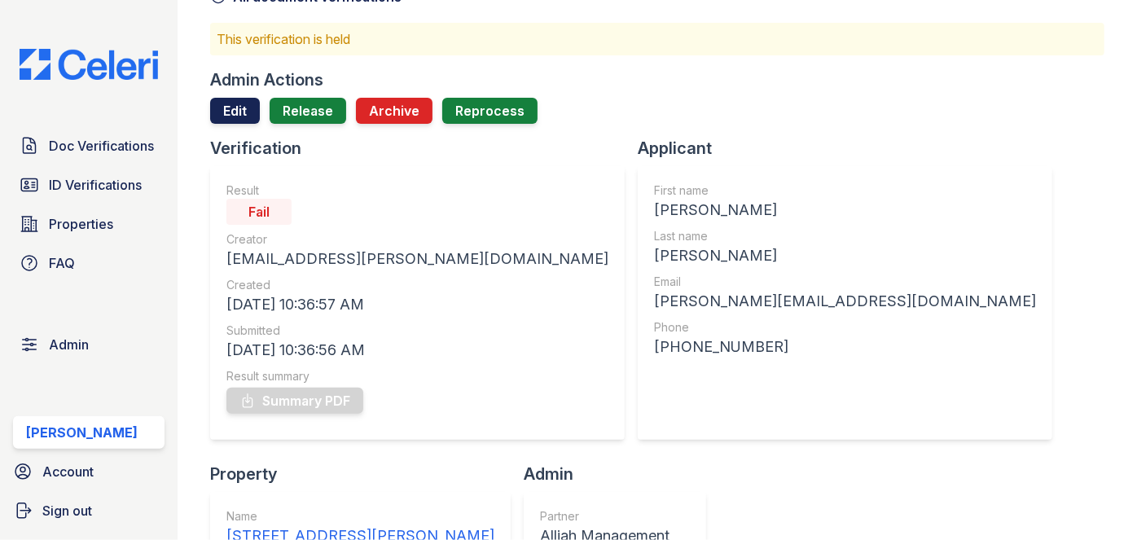
scroll to position [73, 0]
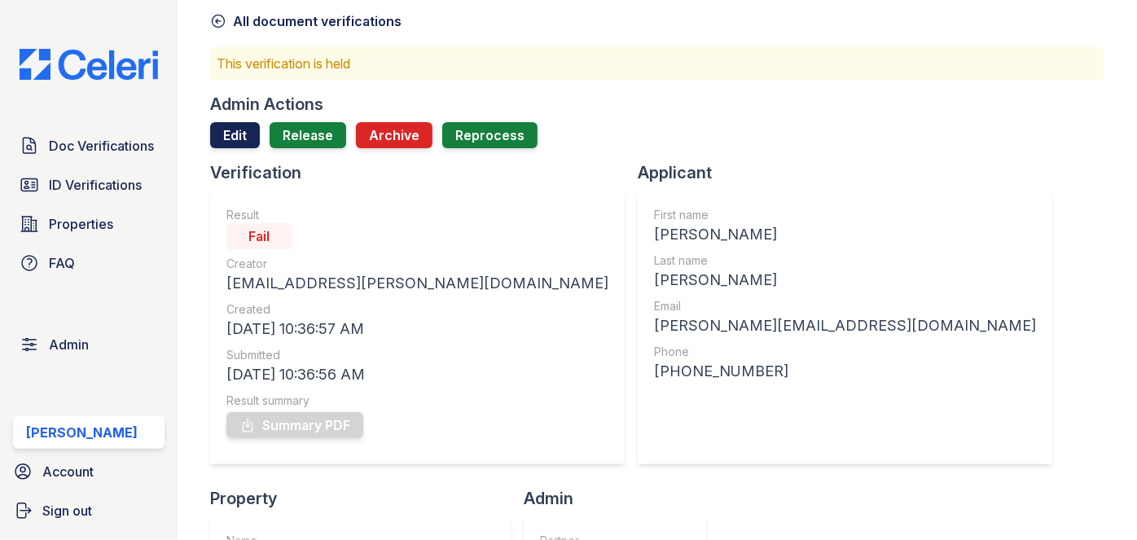
click at [235, 134] on link "Edit" at bounding box center [235, 135] width 50 height 26
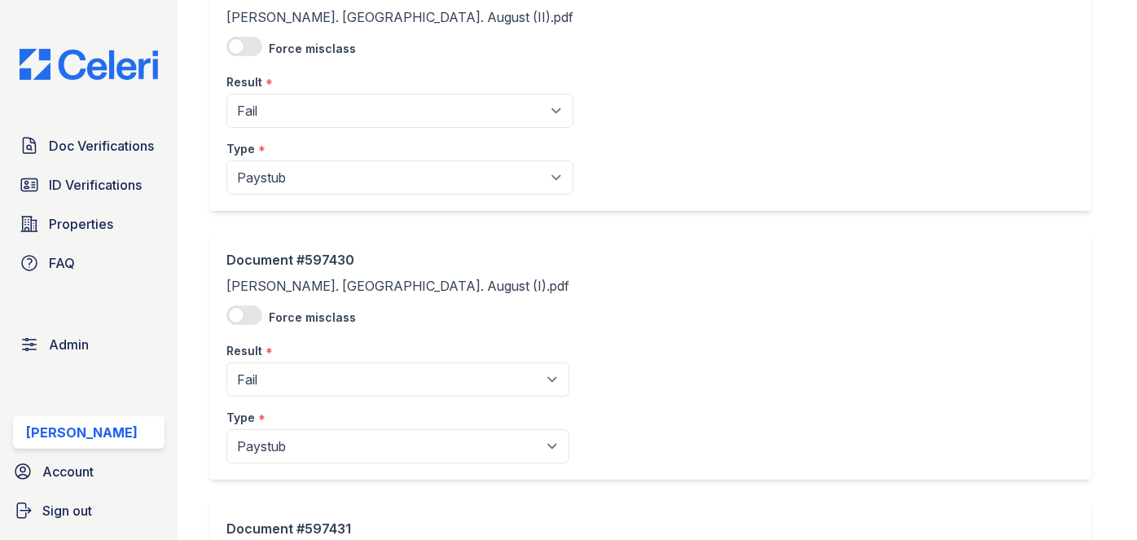
scroll to position [444, 0]
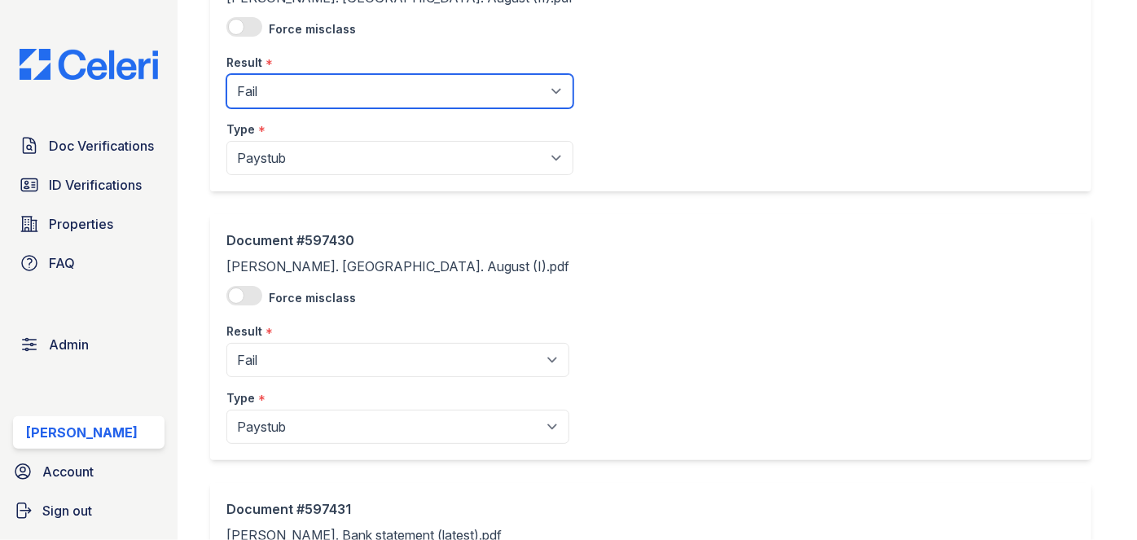
click at [292, 86] on select "Pending Sent Started Processing Pass Fail Caution Error N/A" at bounding box center [399, 91] width 347 height 34
select select "caution"
click at [226, 74] on select "Pending Sent Started Processing Pass Fail Caution Error N/A" at bounding box center [399, 91] width 347 height 34
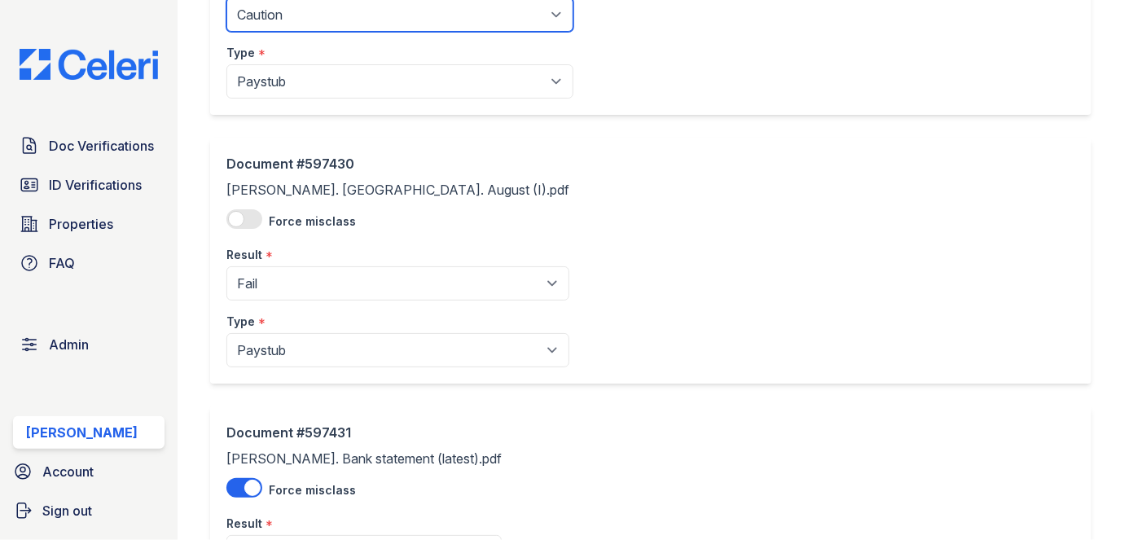
scroll to position [666, 0]
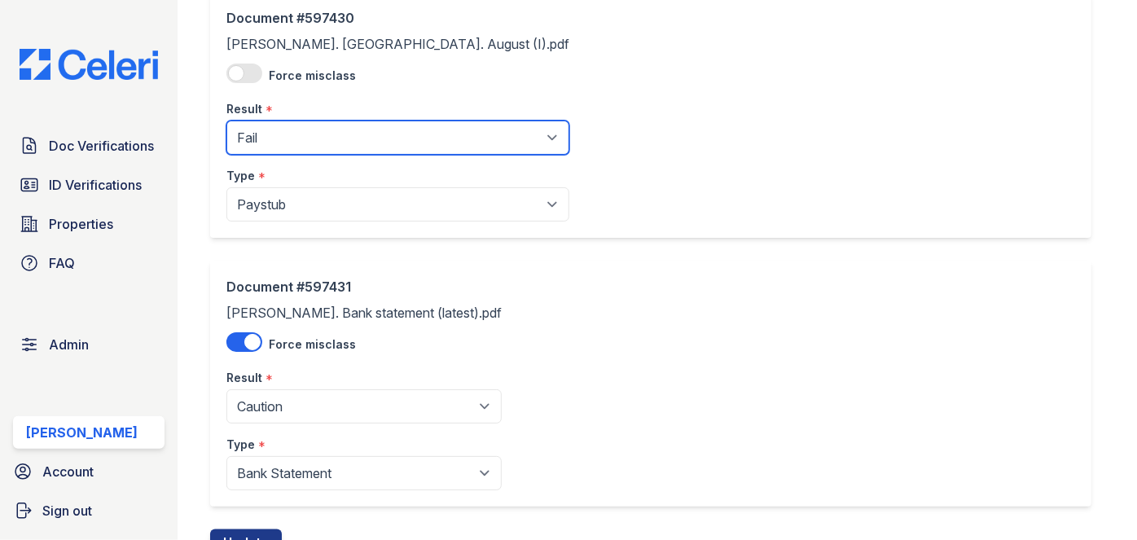
drag, startPoint x: 304, startPoint y: 138, endPoint x: 302, endPoint y: 146, distance: 8.3
click at [304, 138] on select "Pending Sent Started Processing Pass Fail Caution Error N/A" at bounding box center [397, 138] width 343 height 34
select select "caution"
click at [226, 121] on select "Pending Sent Started Processing Pass Fail Caution Error N/A" at bounding box center [397, 138] width 343 height 34
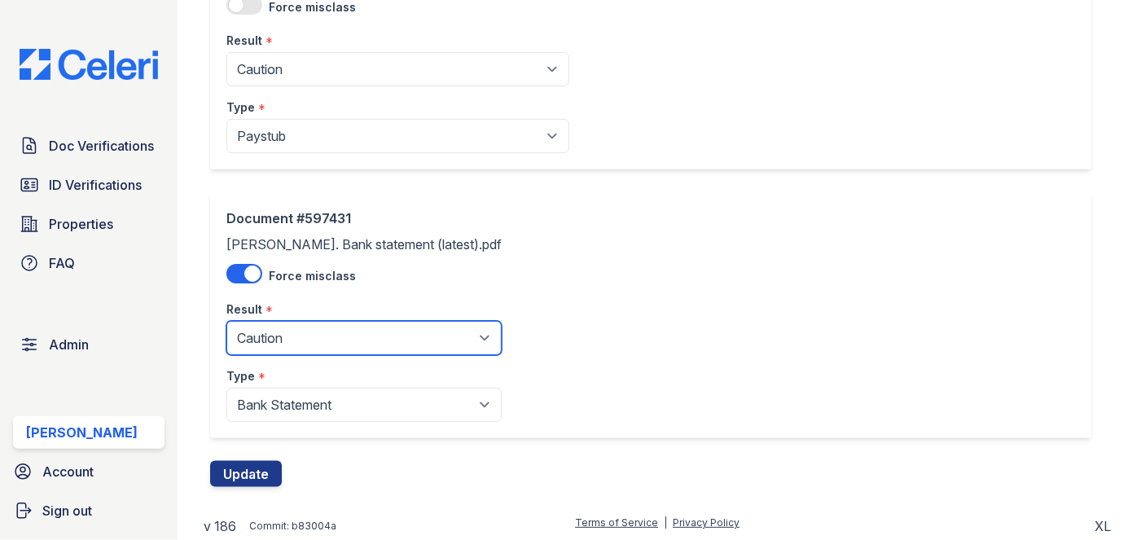
drag, startPoint x: 306, startPoint y: 339, endPoint x: 300, endPoint y: 323, distance: 16.8
click at [306, 339] on select "Pending Sent Started Processing Pass Fail Caution Error N/A" at bounding box center [363, 338] width 275 height 34
click at [268, 336] on select "Pending Sent Started Processing Pass Fail Caution Error N/A" at bounding box center [363, 338] width 275 height 34
select select "fail"
click at [226, 321] on select "Pending Sent Started Processing Pass Fail Caution Error N/A" at bounding box center [363, 338] width 275 height 34
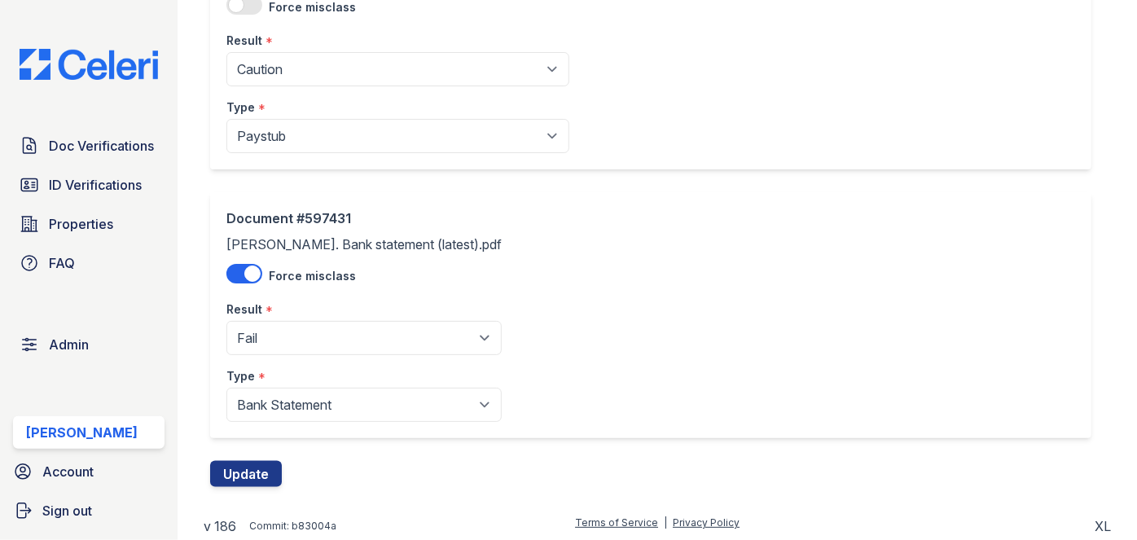
click at [257, 467] on button "Update" at bounding box center [246, 474] width 72 height 26
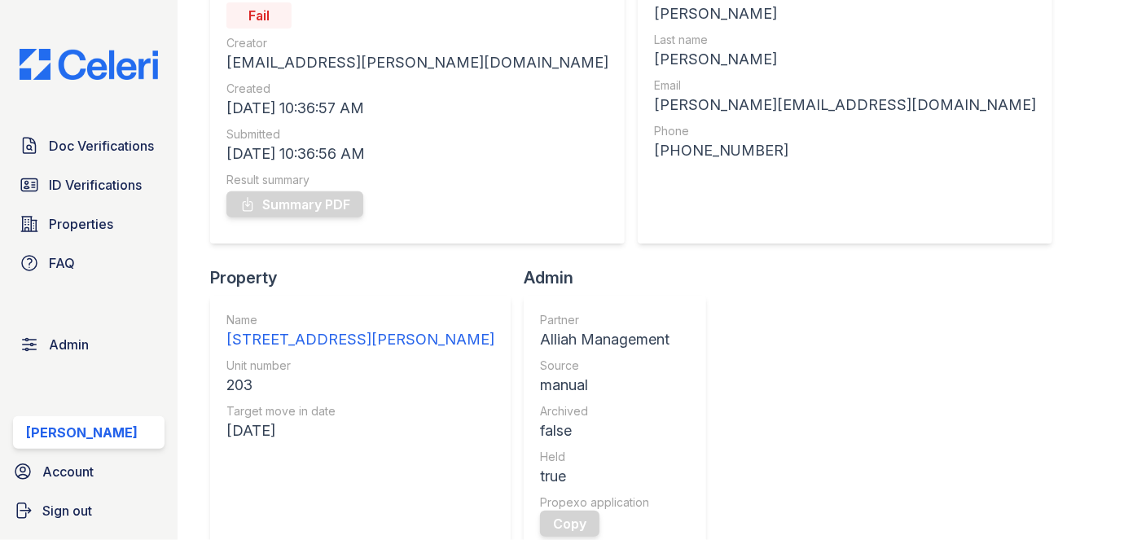
scroll to position [147, 0]
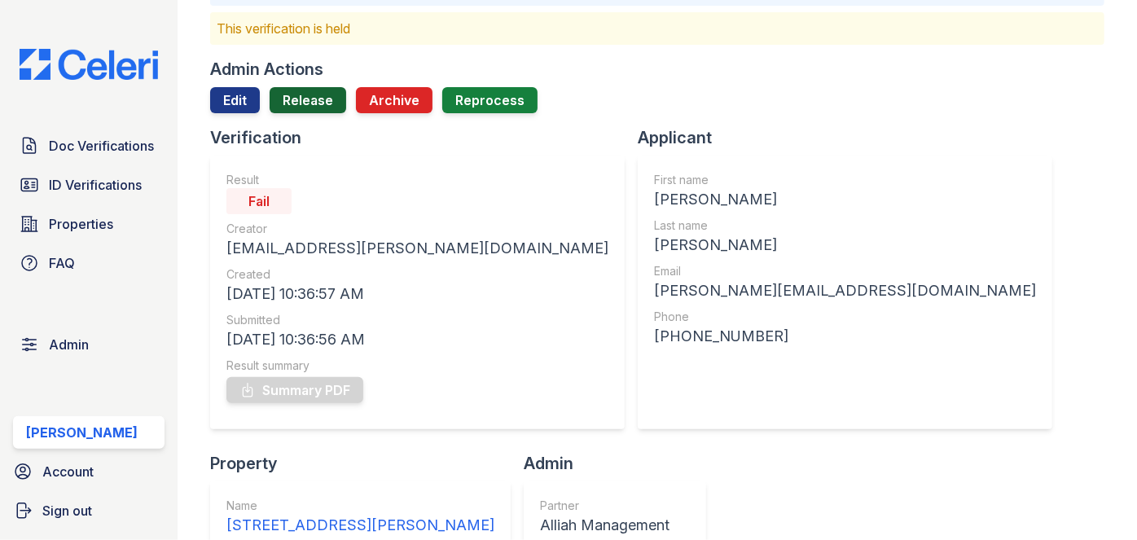
click at [311, 98] on link "Release" at bounding box center [308, 100] width 77 height 26
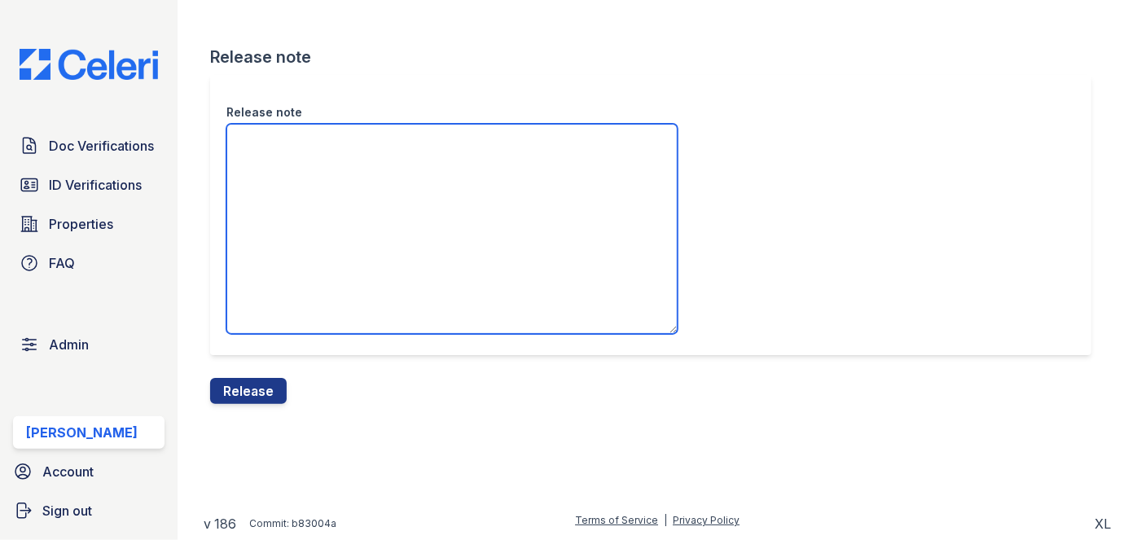
click at [262, 148] on textarea "Release note" at bounding box center [451, 229] width 451 height 210
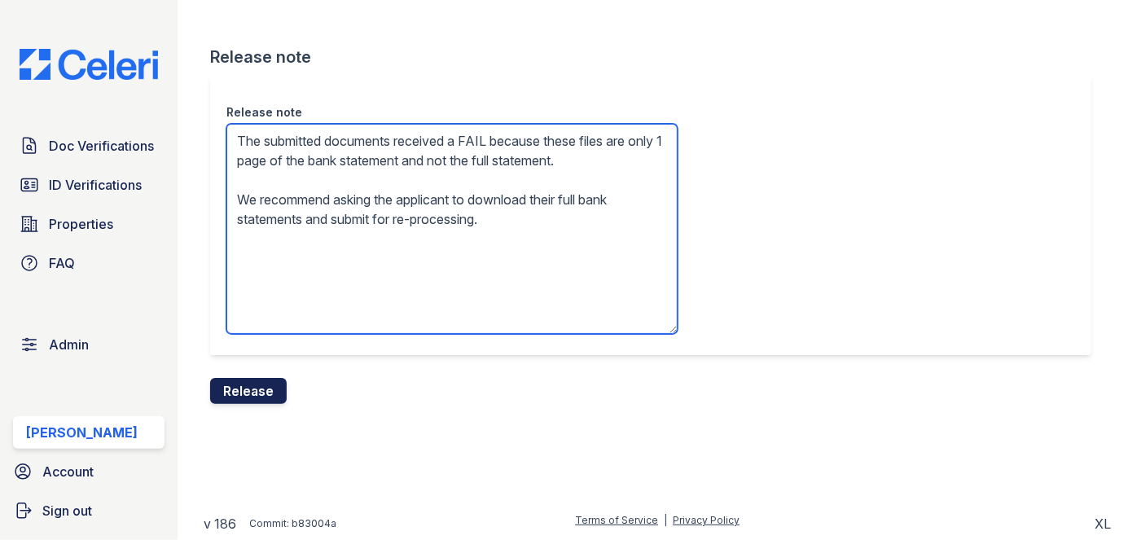
type textarea "The submitted documents received a FAIL because these files are only 1 page of …"
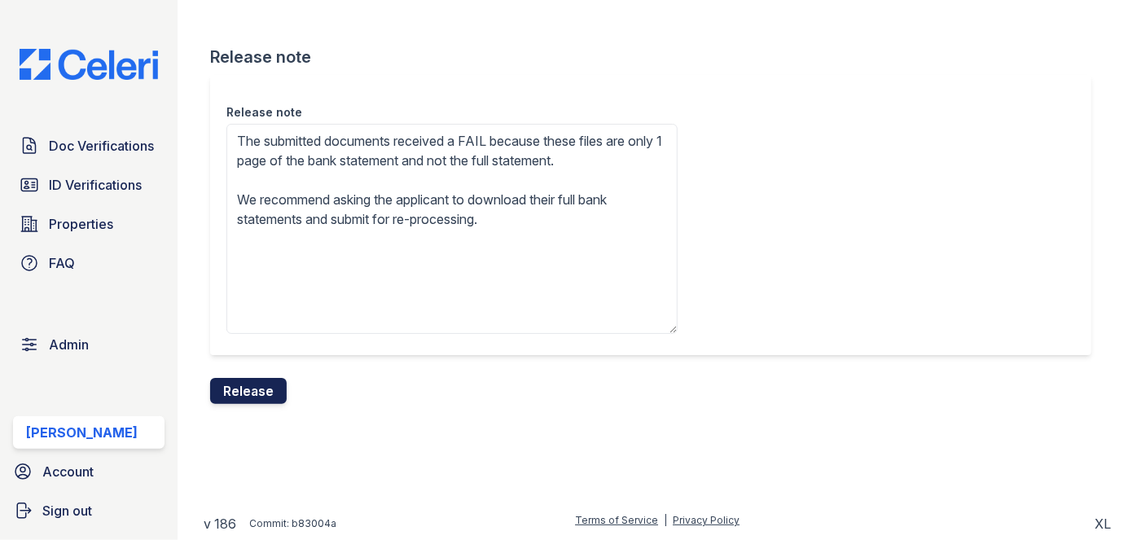
click at [248, 387] on button "Release" at bounding box center [248, 391] width 77 height 26
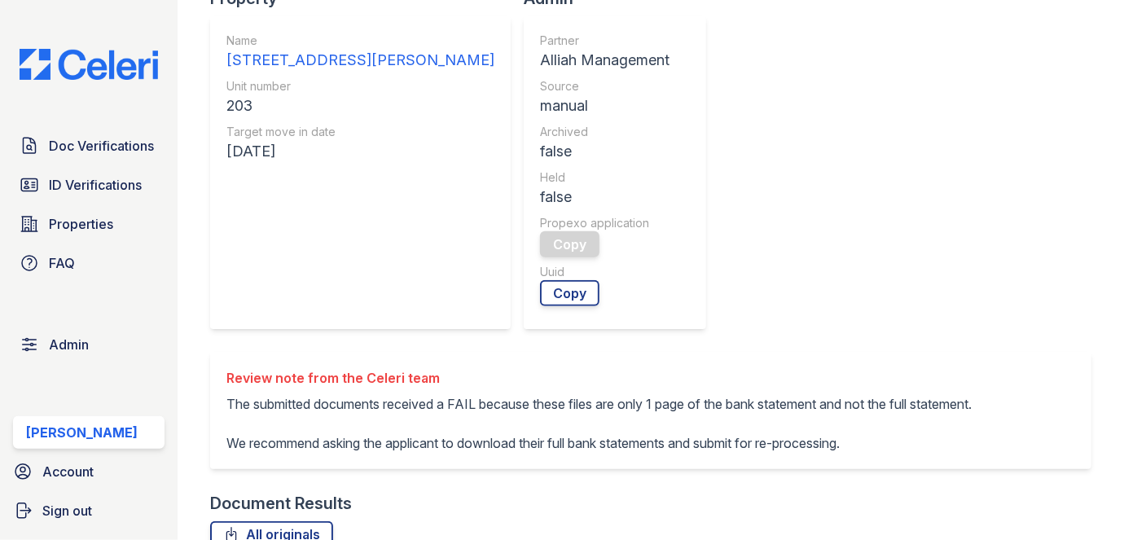
scroll to position [370, 0]
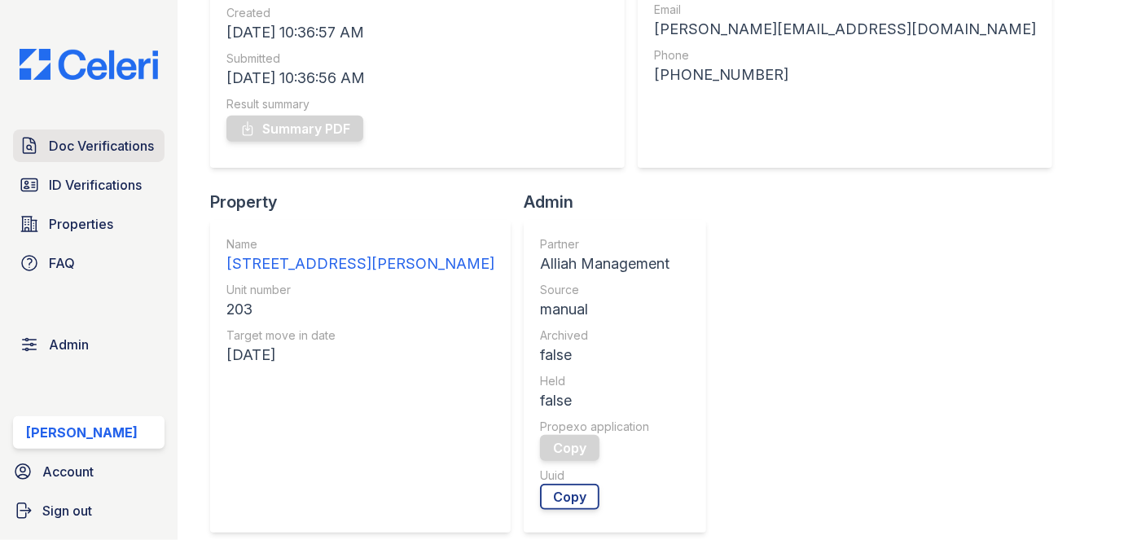
click at [115, 143] on span "Doc Verifications" at bounding box center [101, 146] width 105 height 20
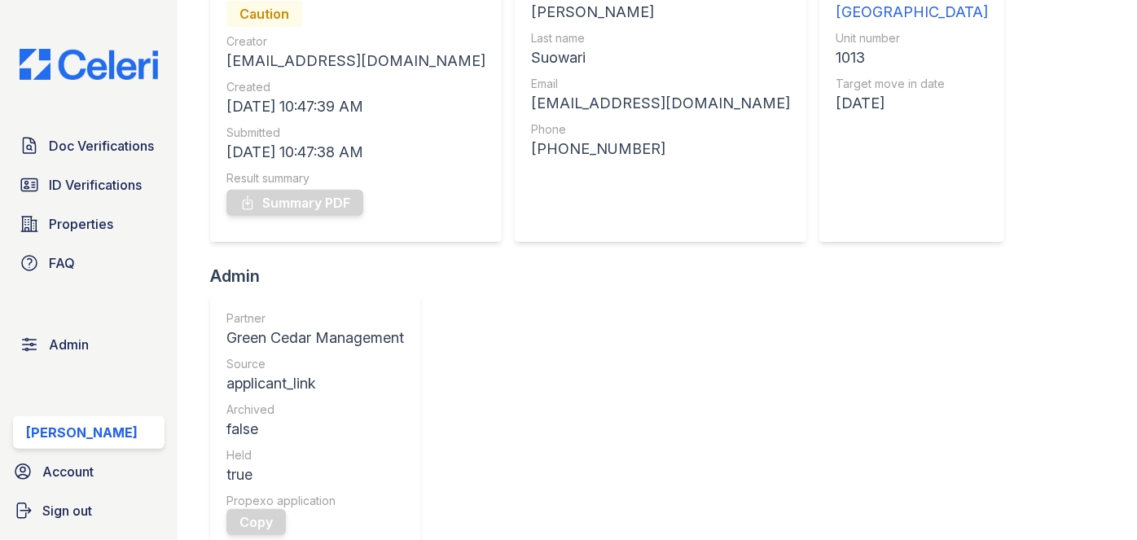
scroll to position [147, 0]
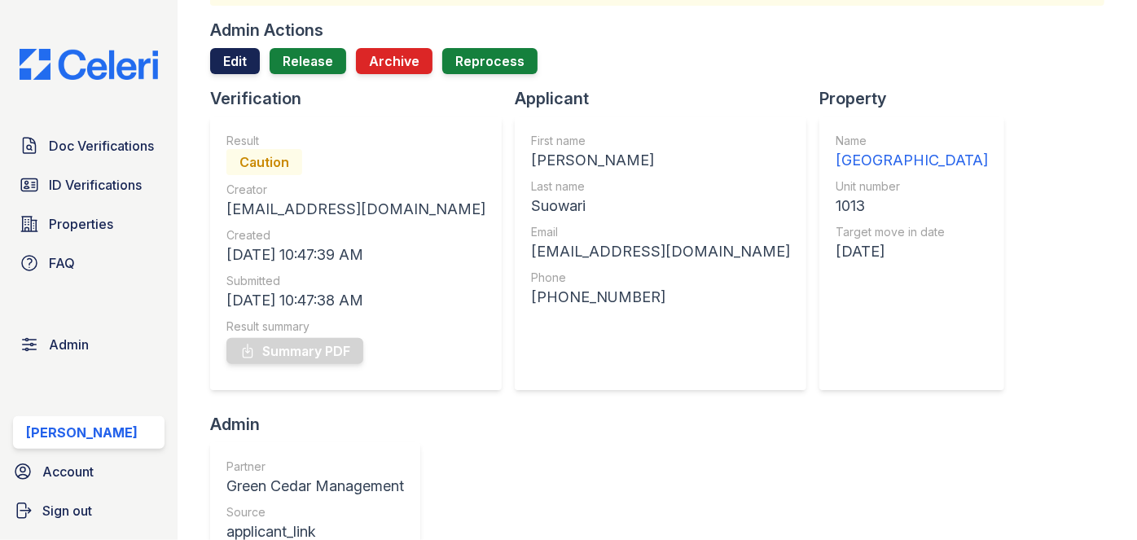
click at [232, 61] on link "Edit" at bounding box center [235, 61] width 50 height 26
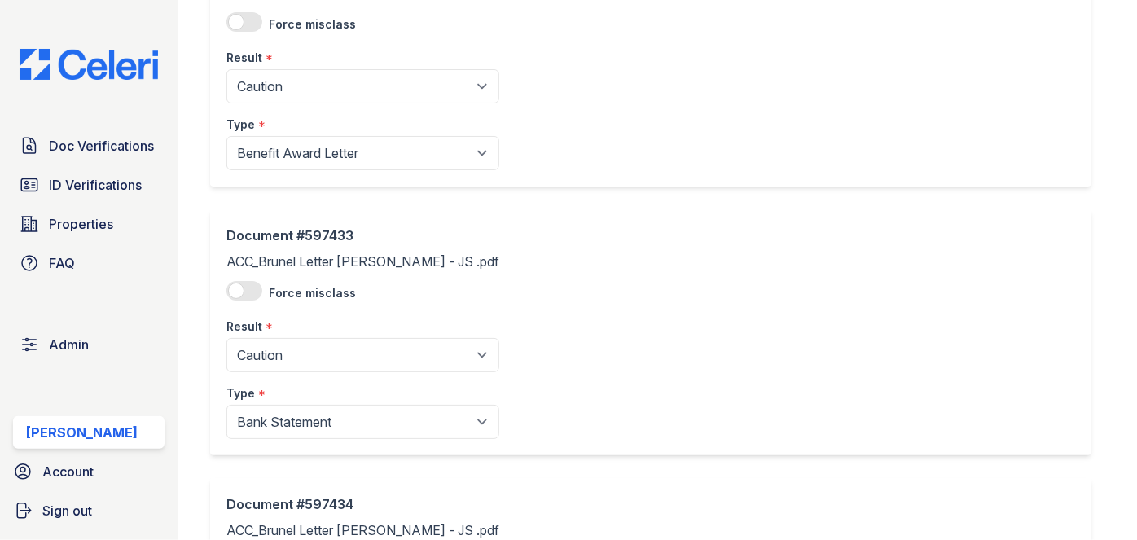
scroll to position [222, 0]
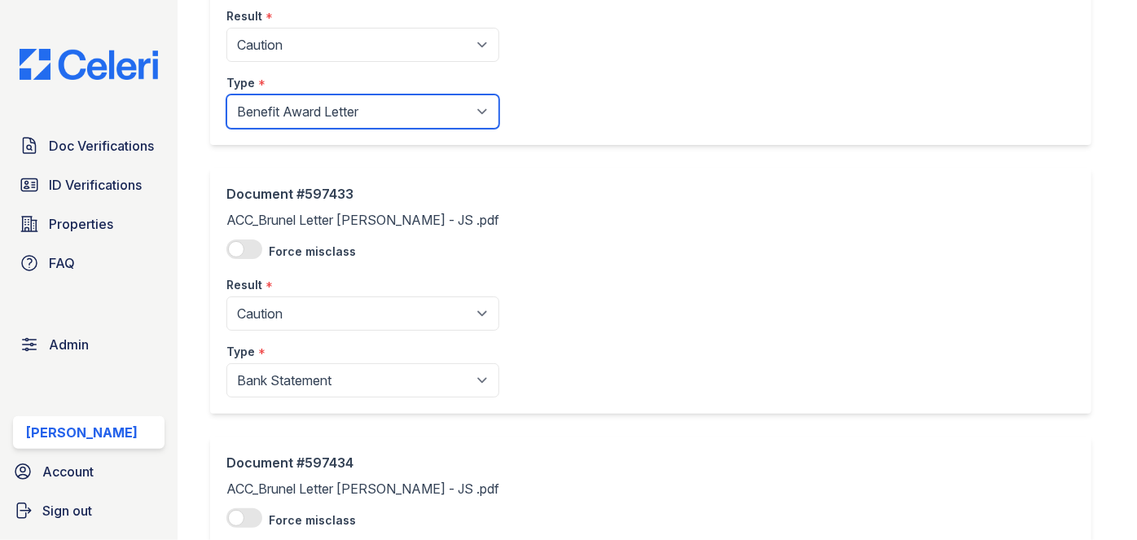
click at [267, 113] on select "Paystub Bank Statement Offer Letter Tax Documents Benefit Award Letter Investme…" at bounding box center [362, 111] width 273 height 34
select select "other"
click at [226, 94] on select "Paystub Bank Statement Offer Letter Tax Documents Benefit Award Letter Investme…" at bounding box center [362, 111] width 273 height 34
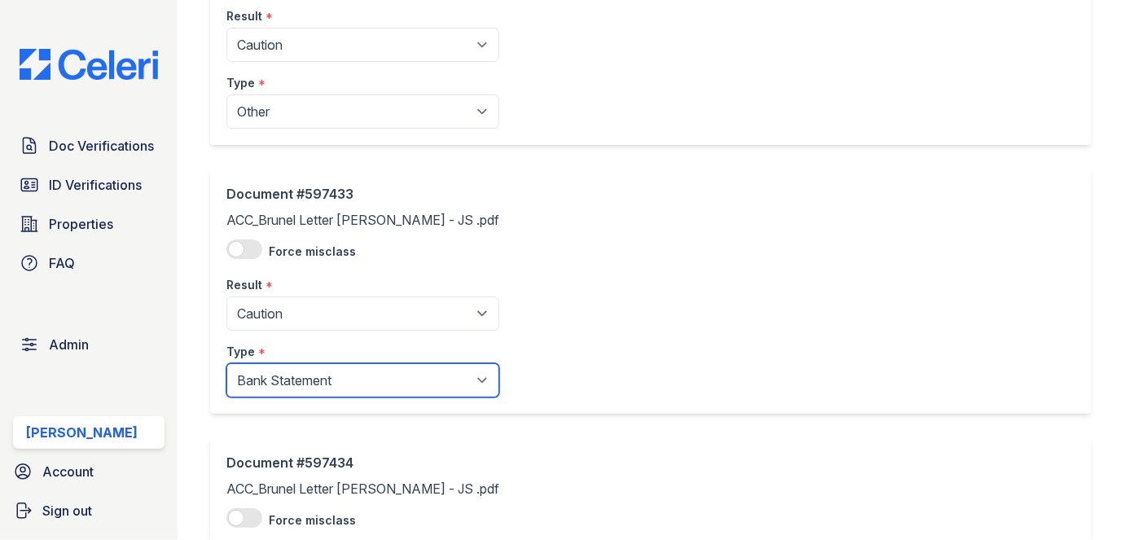
click at [289, 367] on select "Paystub Bank Statement Offer Letter Tax Documents Benefit Award Letter Investme…" at bounding box center [362, 380] width 273 height 34
select select "other"
click at [226, 363] on select "Paystub Bank Statement Offer Letter Tax Documents Benefit Award Letter Investme…" at bounding box center [362, 380] width 273 height 34
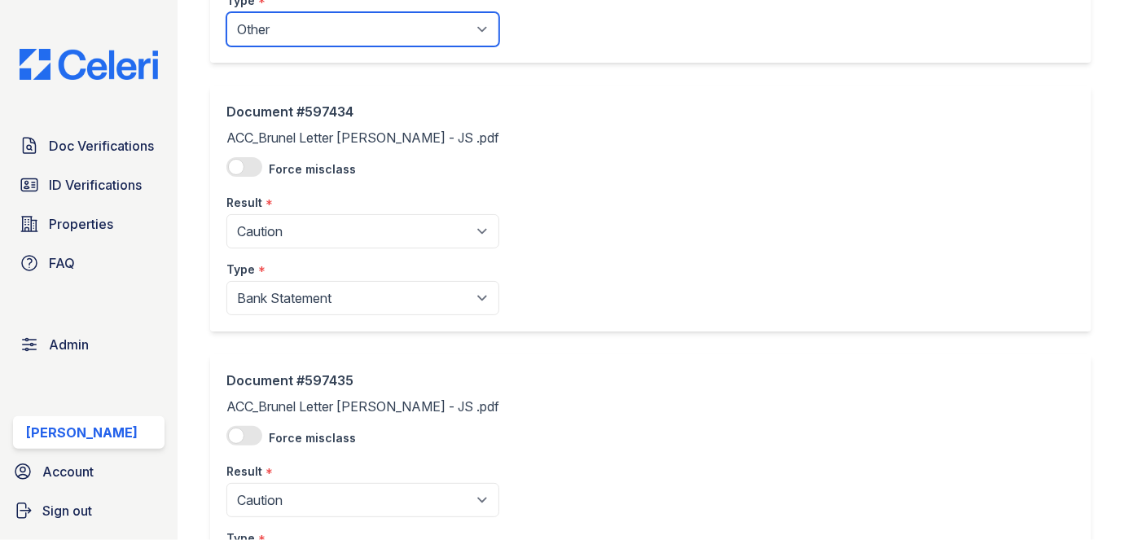
scroll to position [592, 0]
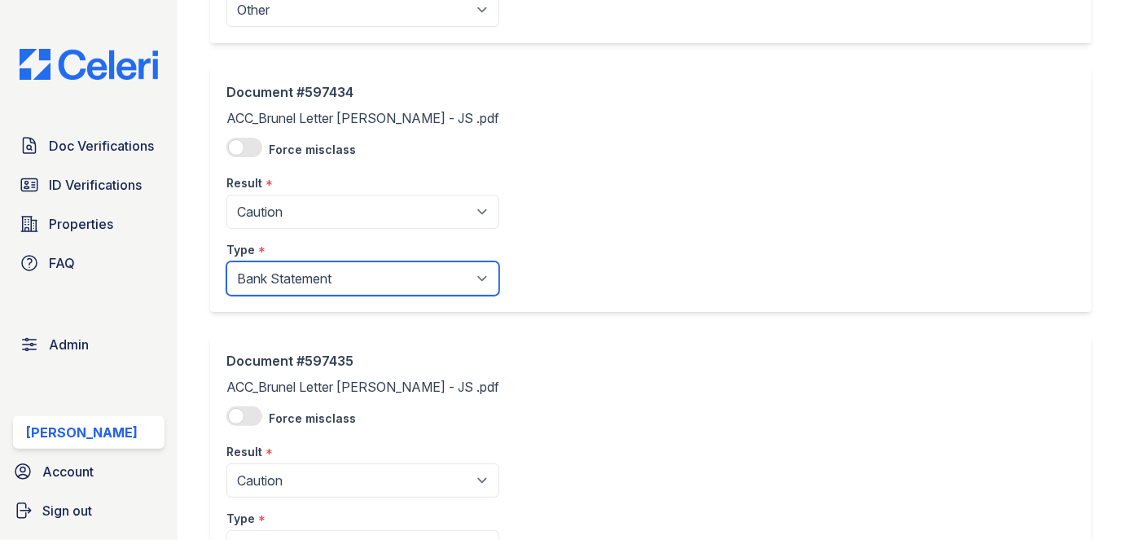
click at [279, 279] on select "Paystub Bank Statement Offer Letter Tax Documents Benefit Award Letter Investme…" at bounding box center [362, 278] width 273 height 34
select select "other"
click at [226, 261] on select "Paystub Bank Statement Offer Letter Tax Documents Benefit Award Letter Investme…" at bounding box center [362, 278] width 273 height 34
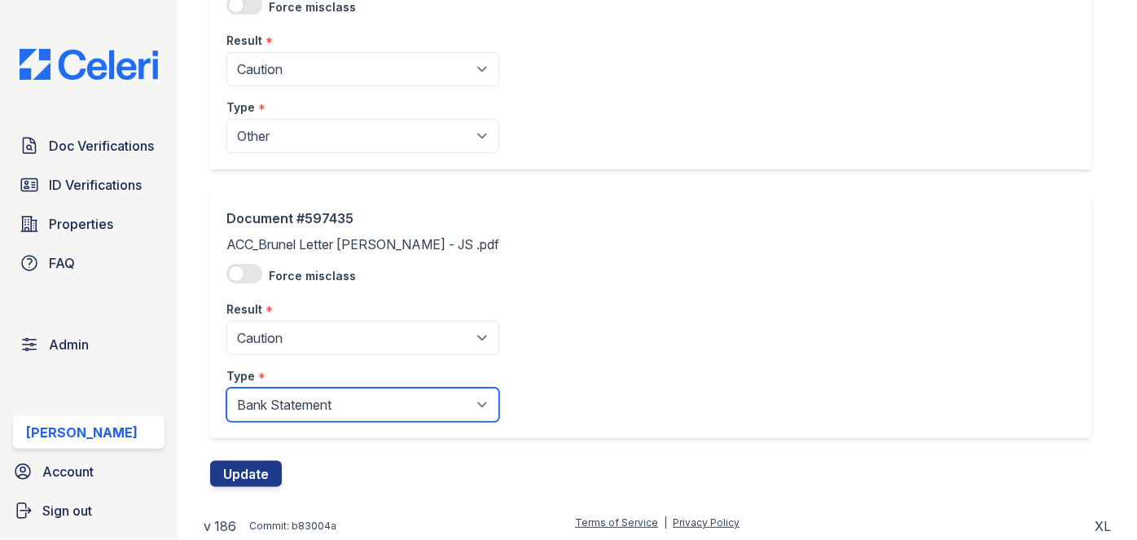
click at [274, 410] on select "Paystub Bank Statement Offer Letter Tax Documents Benefit Award Letter Investme…" at bounding box center [362, 405] width 273 height 34
select select "other"
click at [226, 388] on select "Paystub Bank Statement Offer Letter Tax Documents Benefit Award Letter Investme…" at bounding box center [362, 405] width 273 height 34
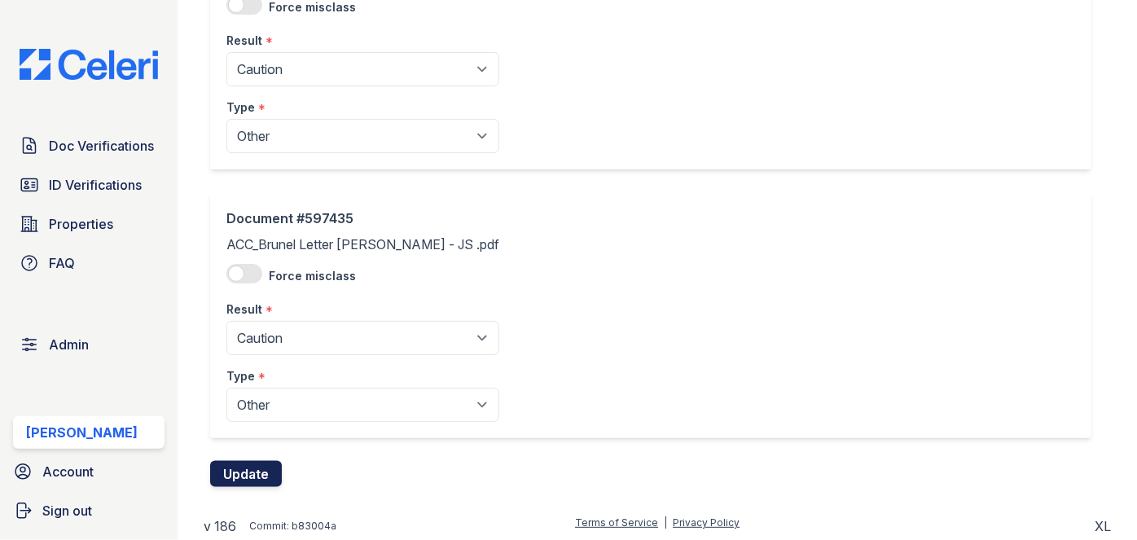
click at [249, 476] on button "Update" at bounding box center [246, 474] width 72 height 26
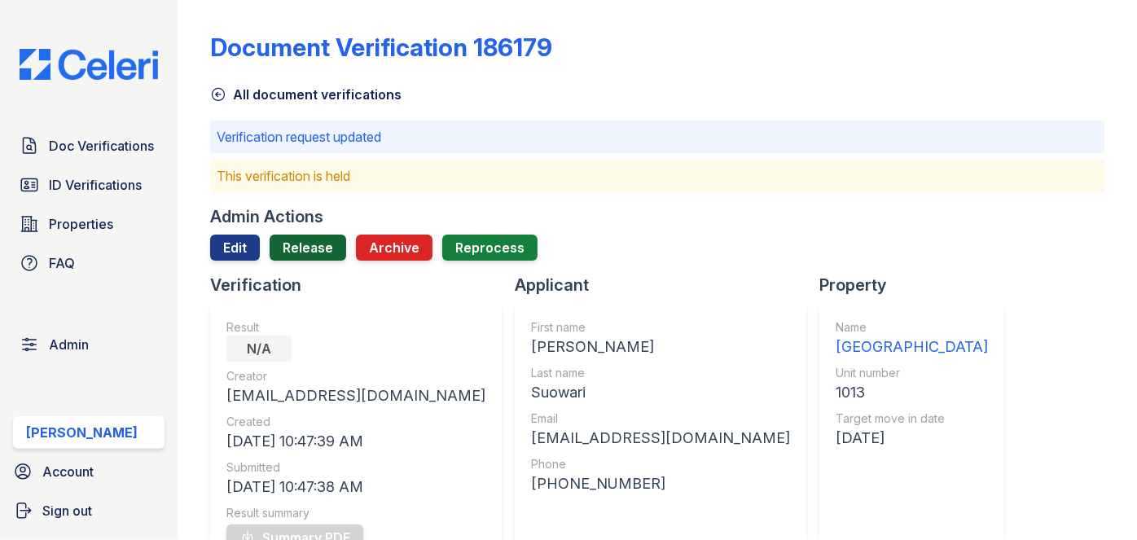
click at [296, 244] on link "Release" at bounding box center [308, 248] width 77 height 26
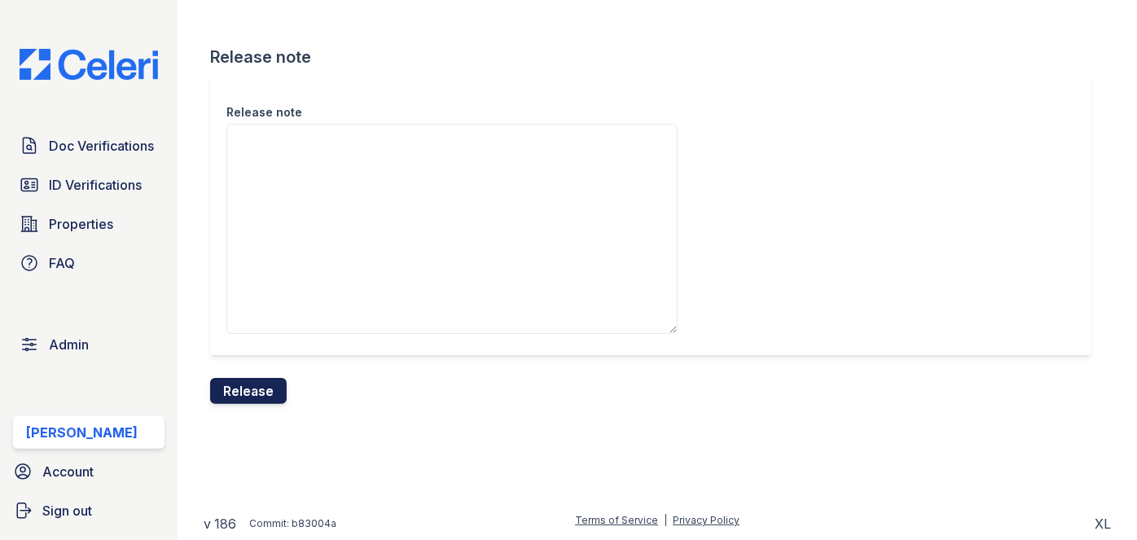
click at [256, 399] on button "Release" at bounding box center [248, 391] width 77 height 26
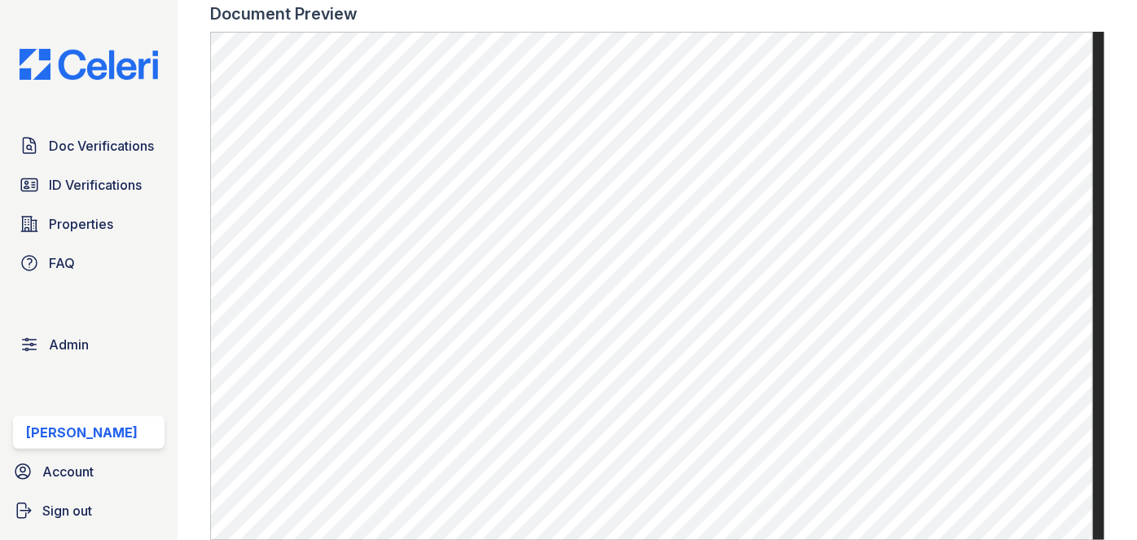
scroll to position [962, 0]
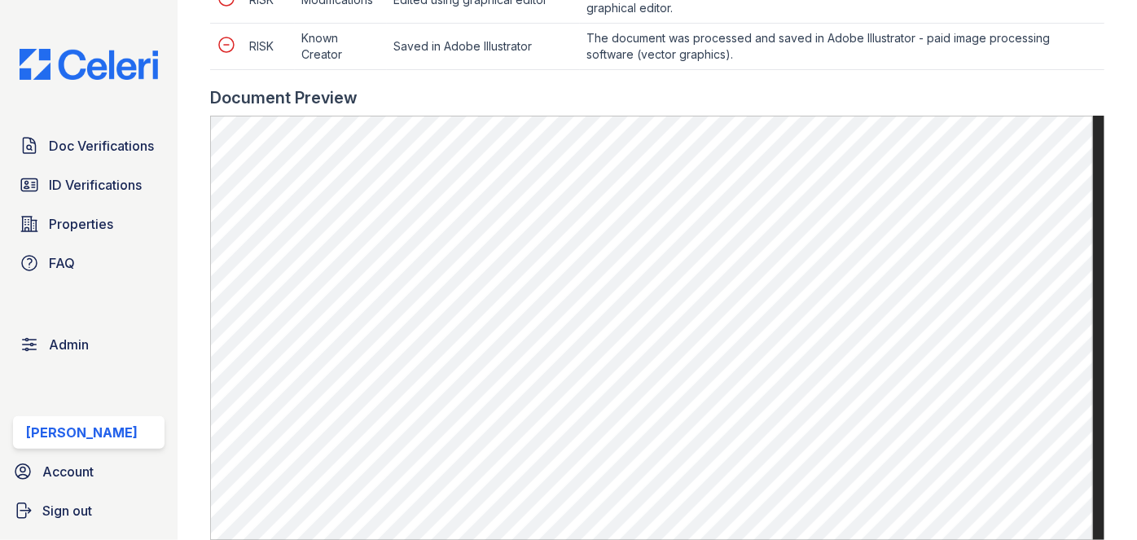
scroll to position [962, 0]
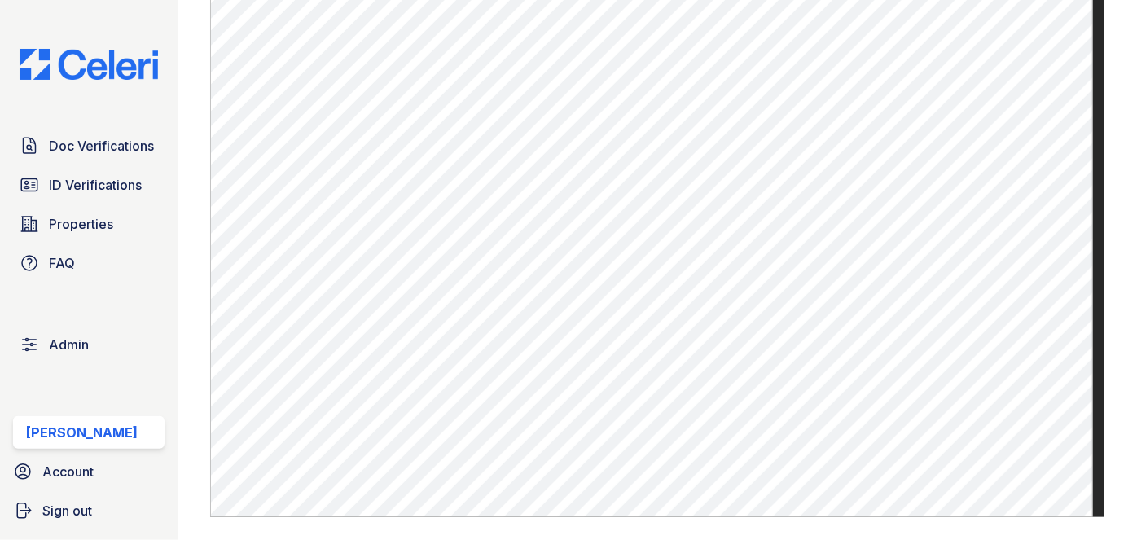
scroll to position [1110, 0]
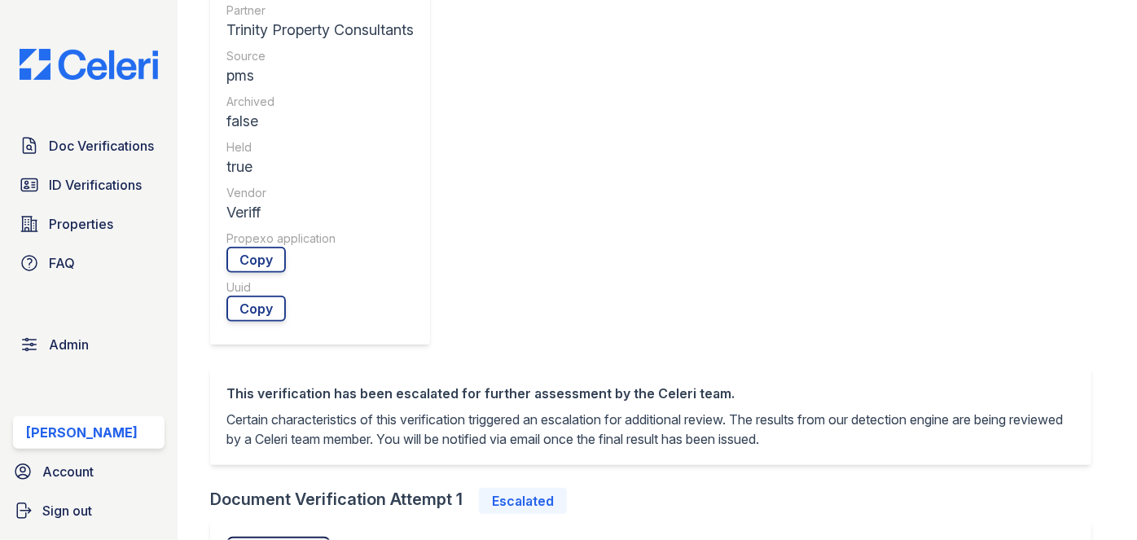
scroll to position [666, 0]
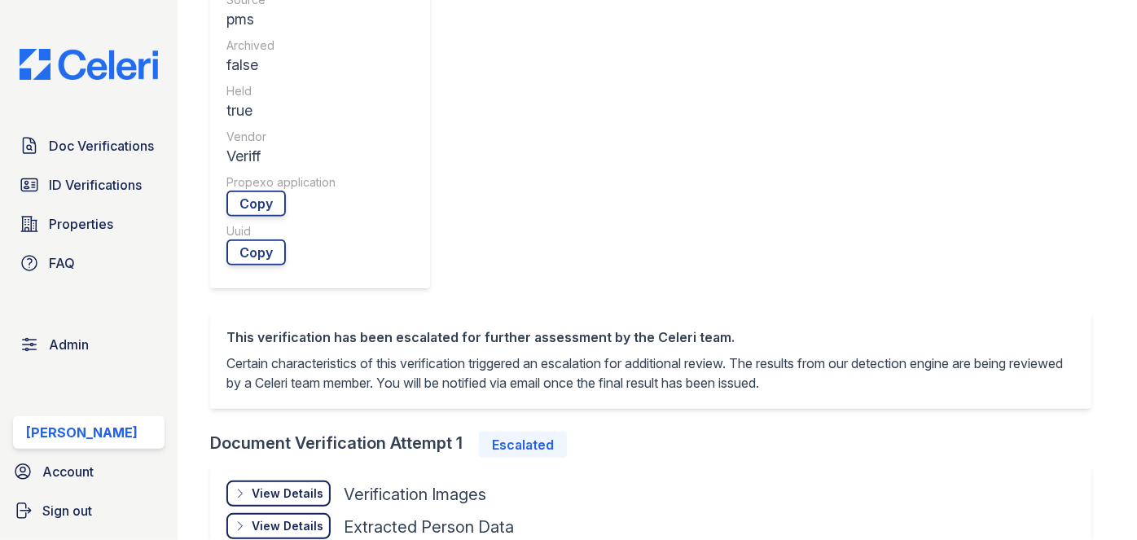
click at [291, 480] on div "View Details Details Hide Details Details Insights" at bounding box center [382, 496] width 313 height 33
click at [294, 485] on div "View Details" at bounding box center [288, 493] width 72 height 16
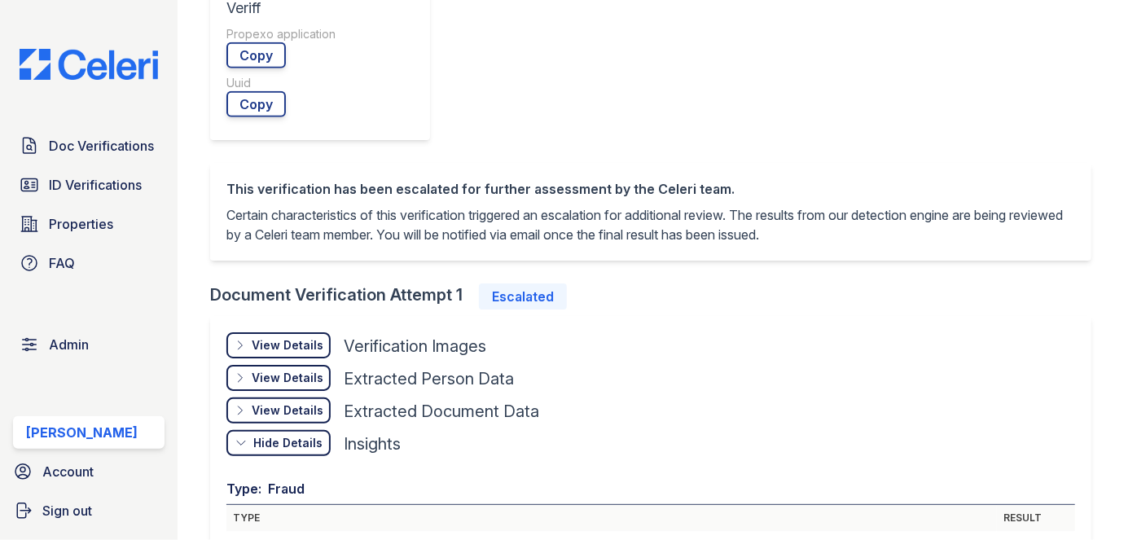
scroll to position [592, 0]
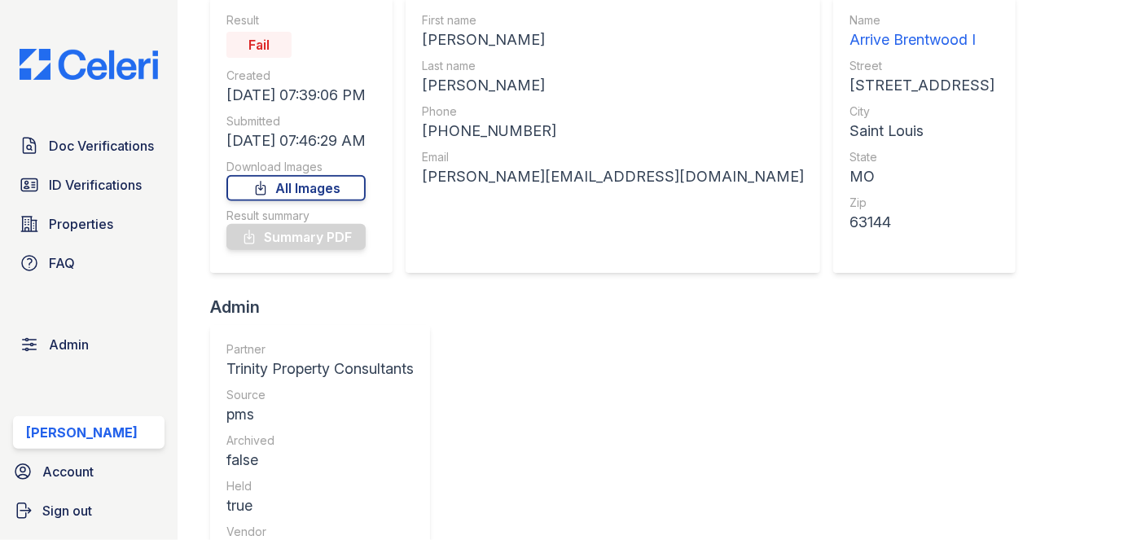
scroll to position [73, 0]
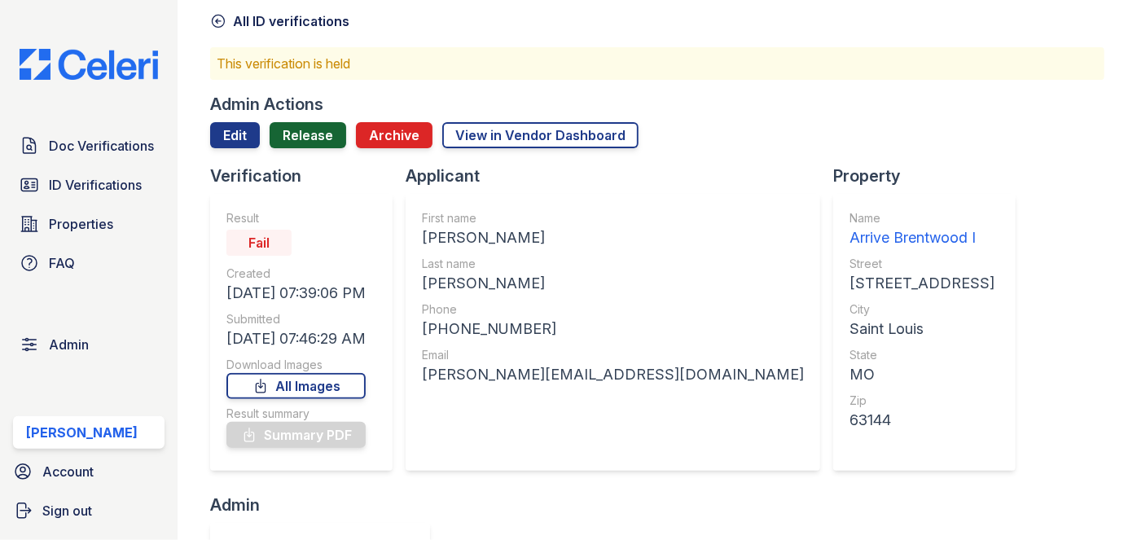
click at [306, 134] on link "Release" at bounding box center [308, 135] width 77 height 26
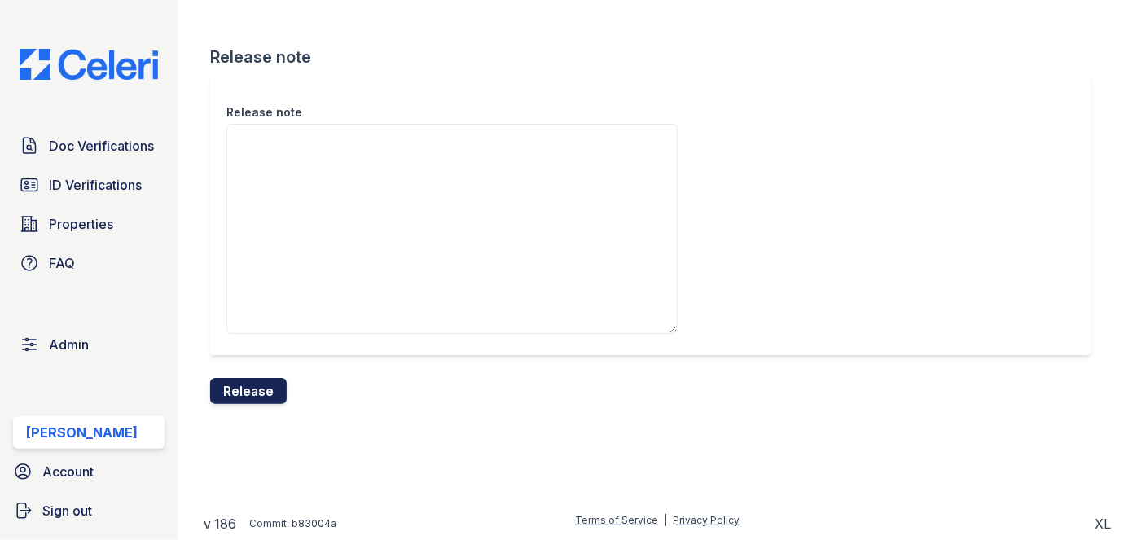
click at [271, 380] on button "Release" at bounding box center [248, 391] width 77 height 26
click at [632, 96] on div "Release note" at bounding box center [650, 215] width 881 height 280
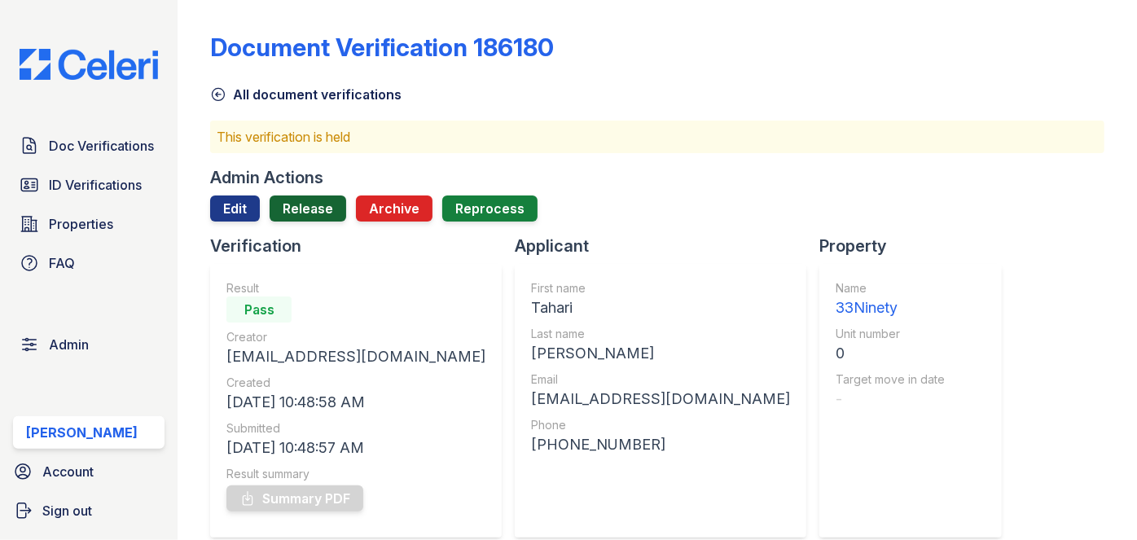
click at [313, 208] on link "Release" at bounding box center [308, 208] width 77 height 26
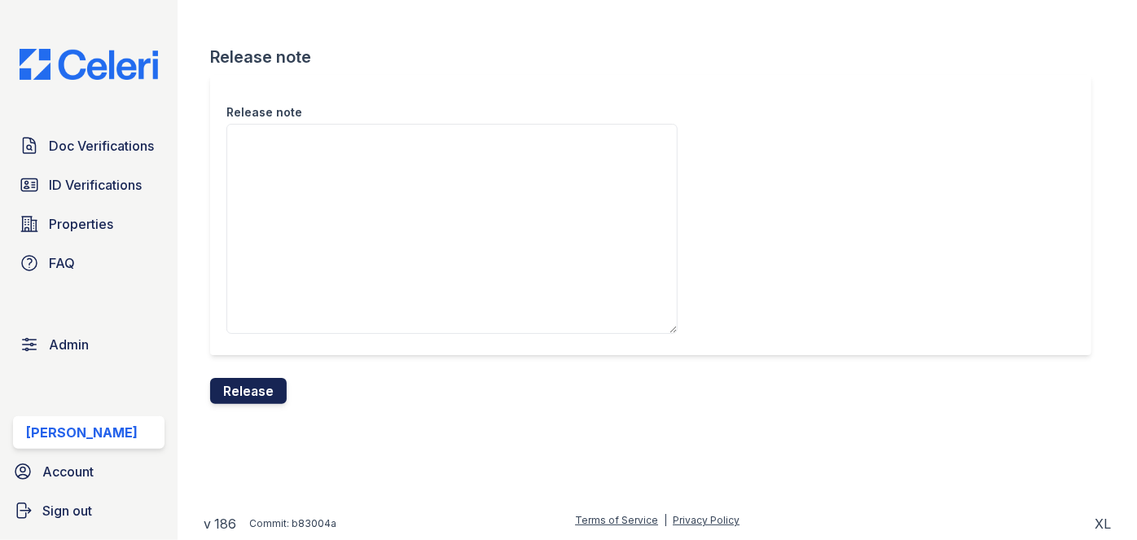
click at [273, 393] on button "Release" at bounding box center [248, 391] width 77 height 26
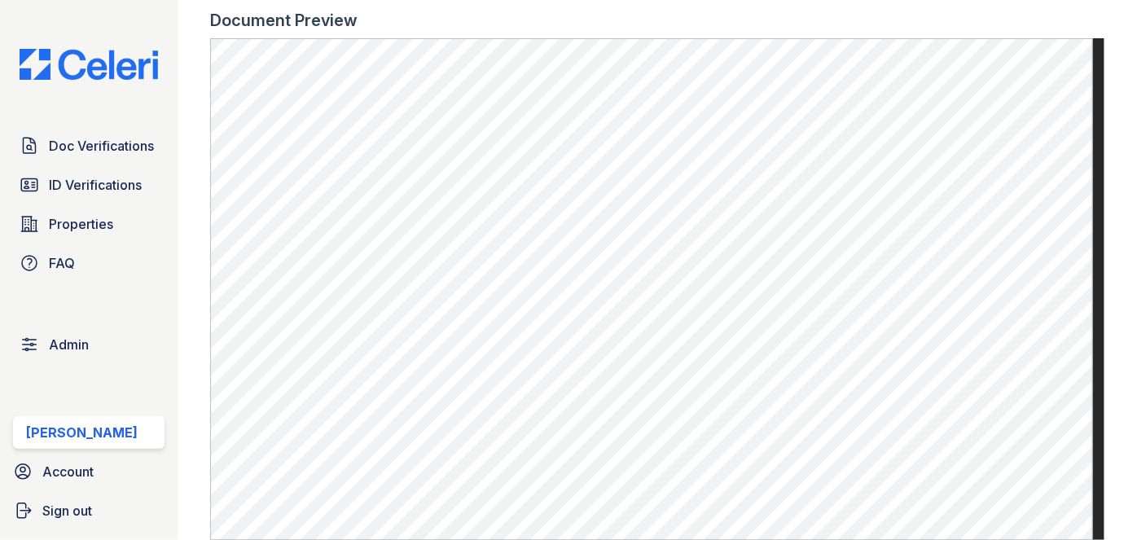
scroll to position [1036, 0]
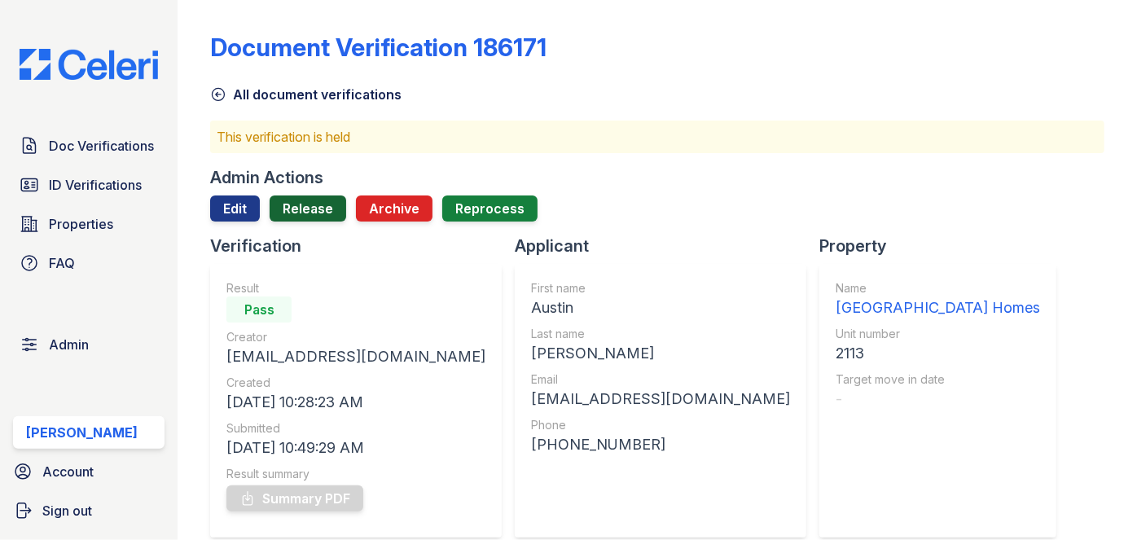
click at [310, 208] on link "Release" at bounding box center [308, 208] width 77 height 26
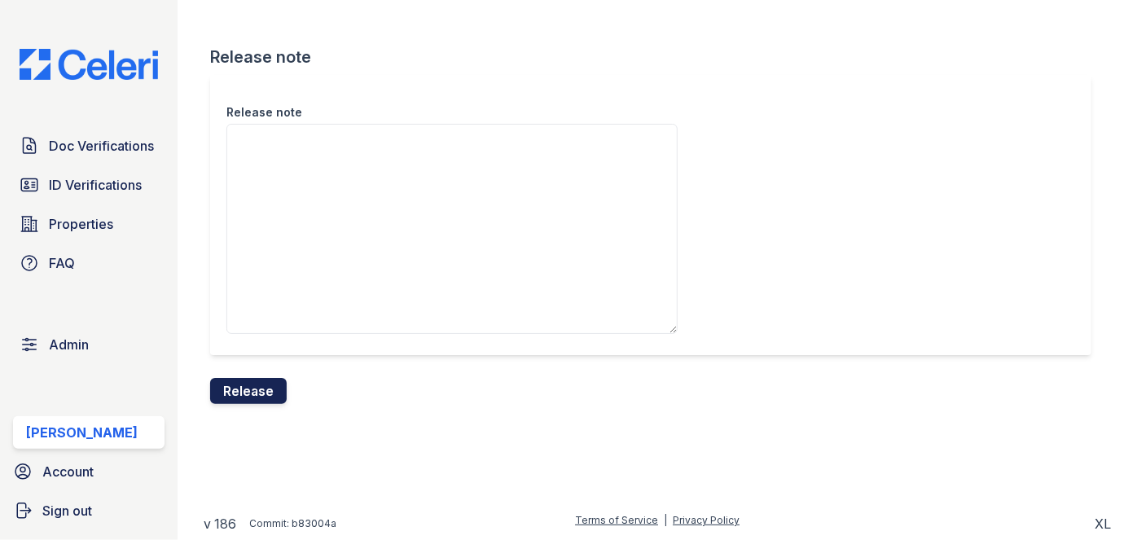
click at [280, 378] on button "Release" at bounding box center [248, 391] width 77 height 26
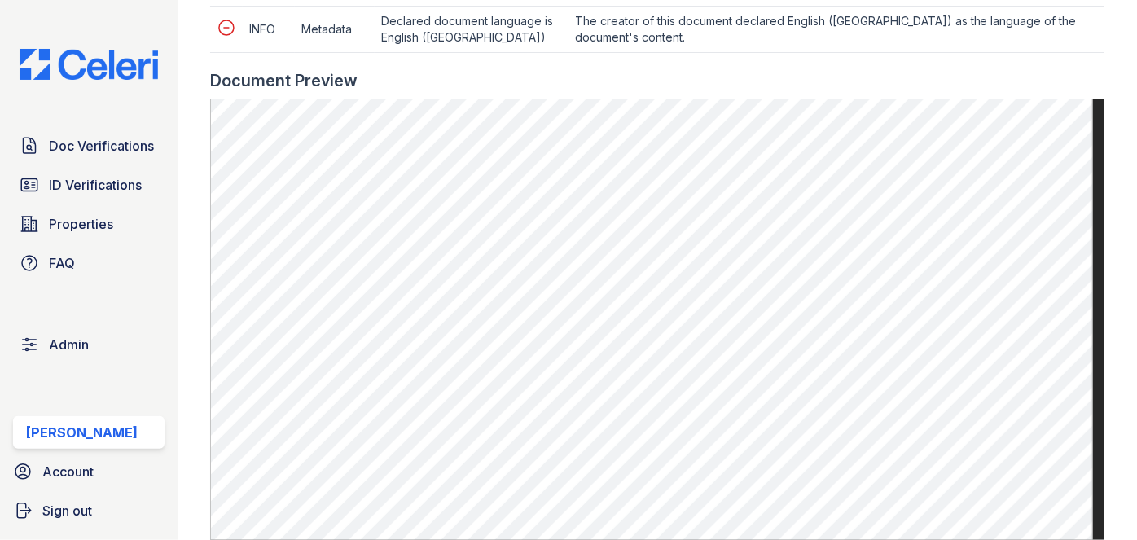
scroll to position [962, 0]
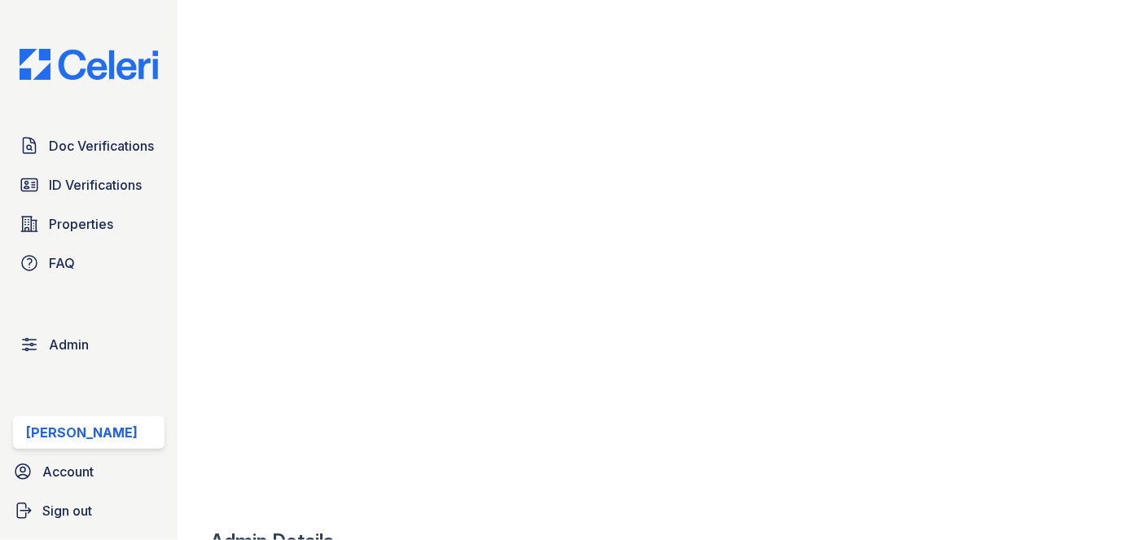
scroll to position [740, 0]
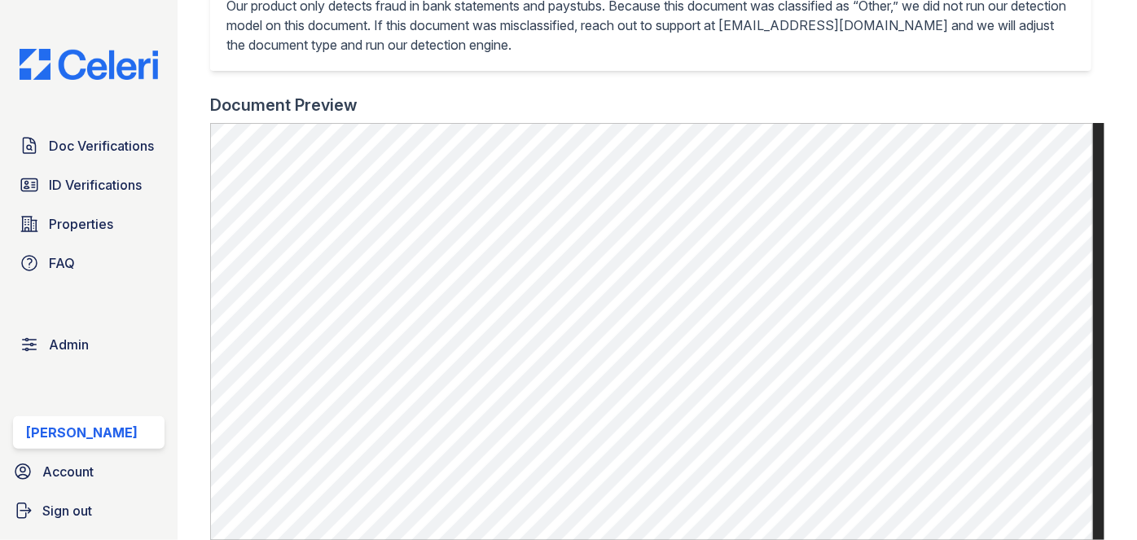
scroll to position [518, 0]
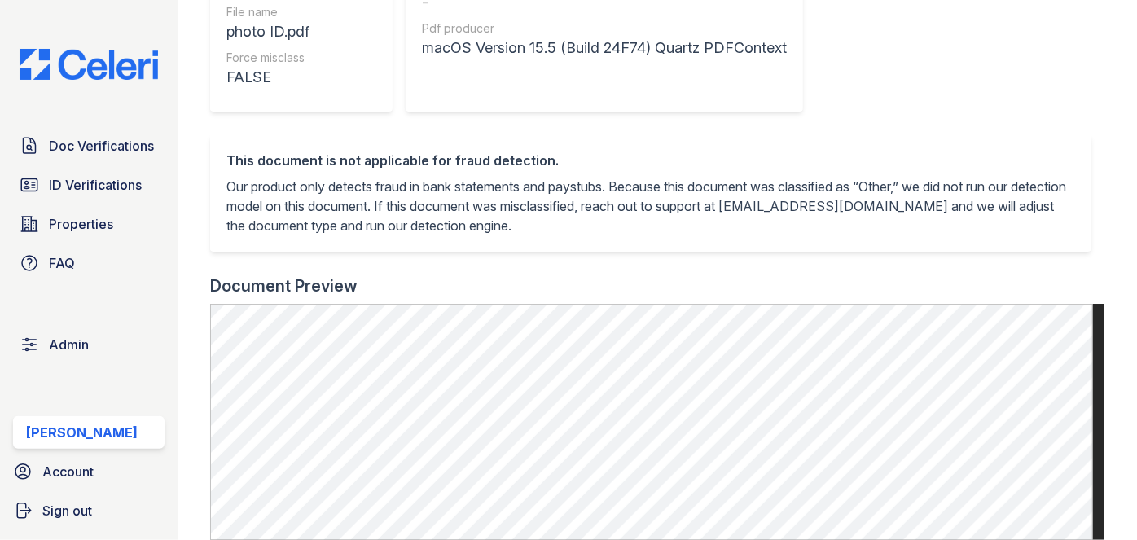
scroll to position [740, 0]
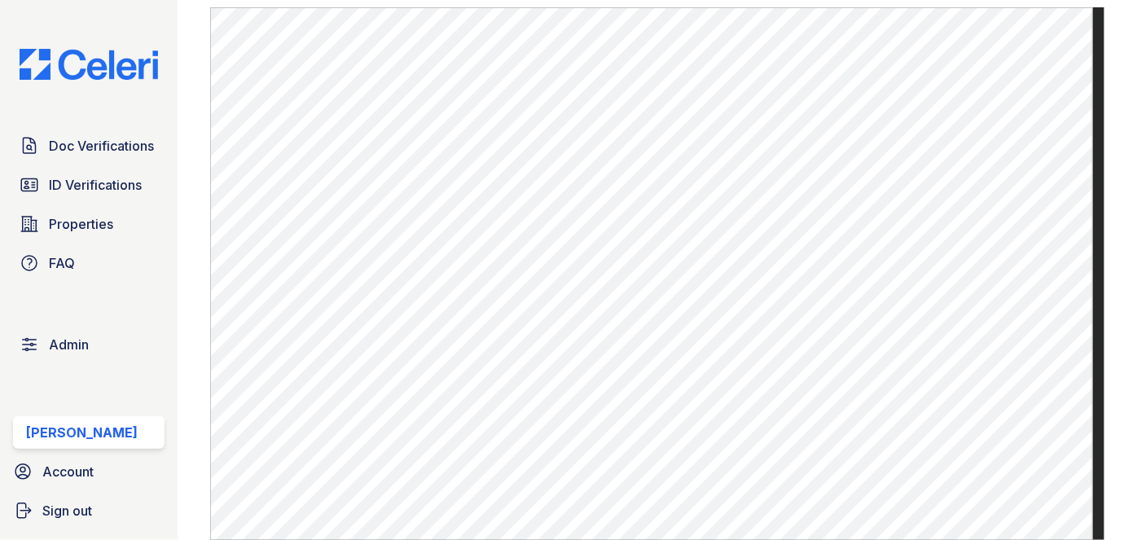
scroll to position [666, 0]
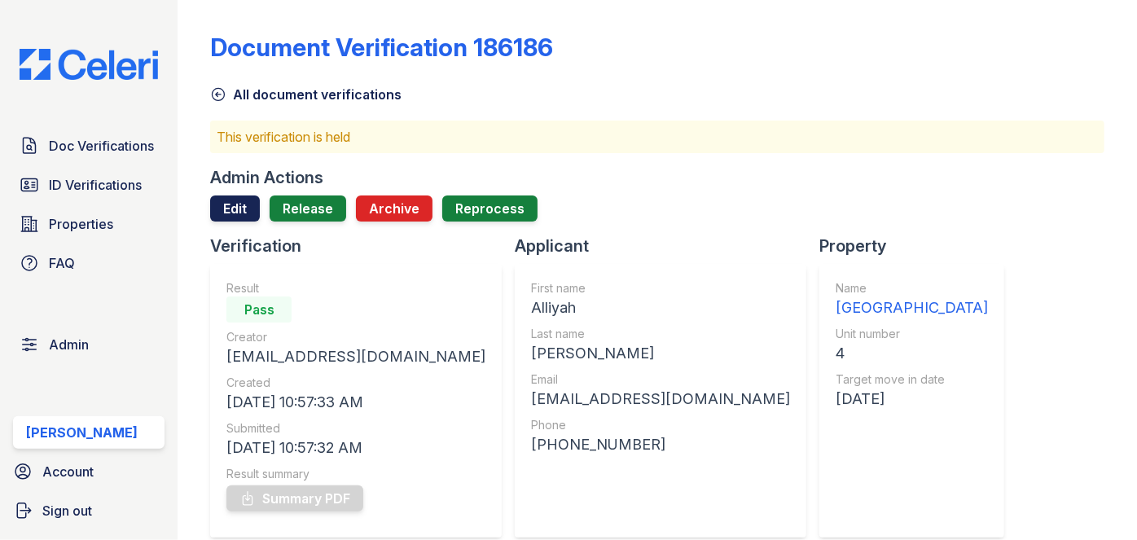
click at [243, 207] on link "Edit" at bounding box center [235, 208] width 50 height 26
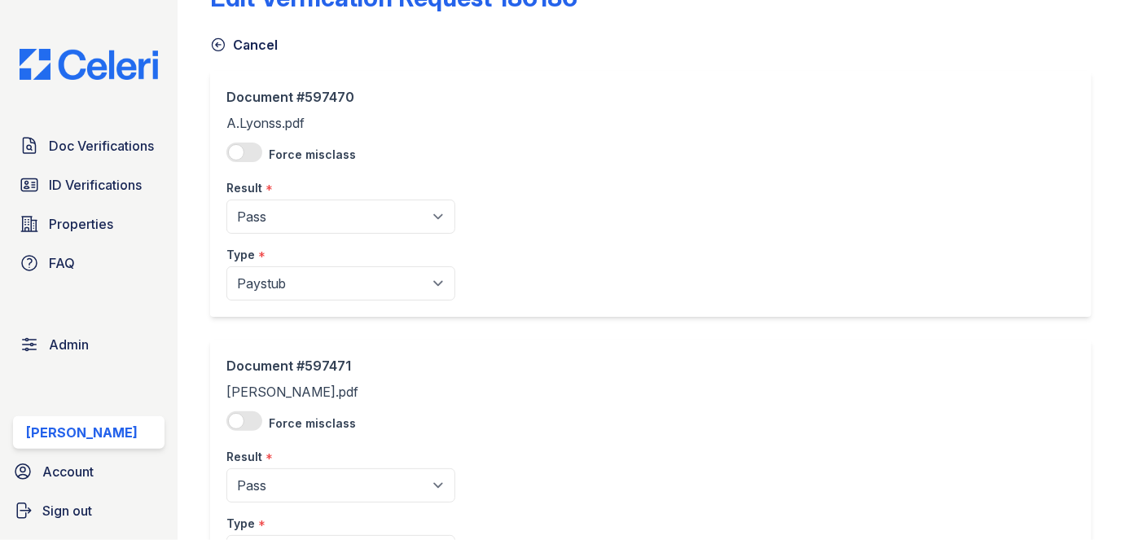
scroll to position [73, 0]
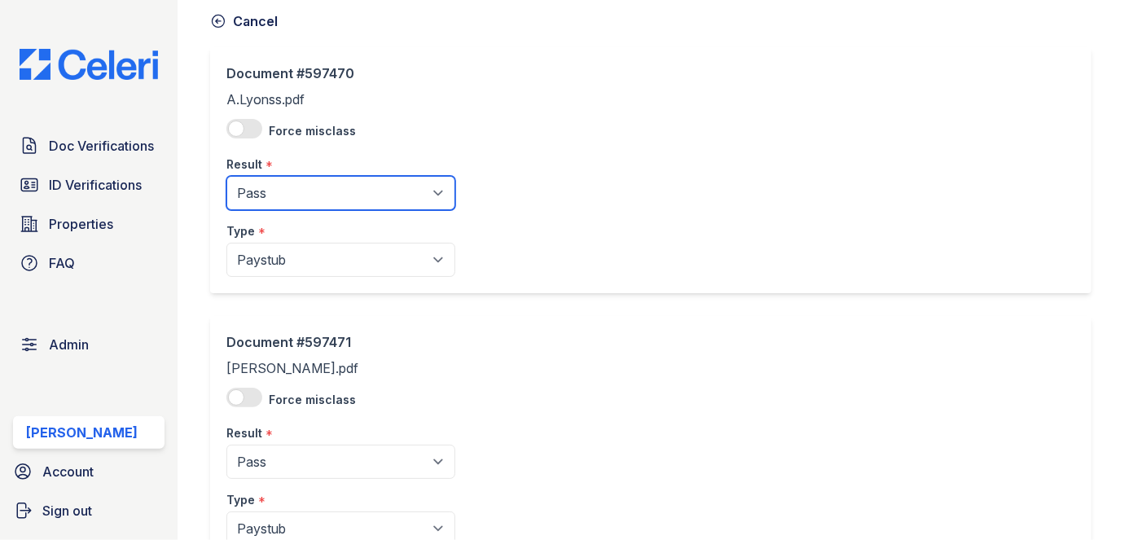
click at [304, 190] on select "Pending Sent Started Processing Pass Fail Caution Error N/A" at bounding box center [340, 193] width 229 height 34
select select "fail"
click at [226, 176] on select "Pending Sent Started Processing Pass Fail Caution Error N/A" at bounding box center [340, 193] width 229 height 34
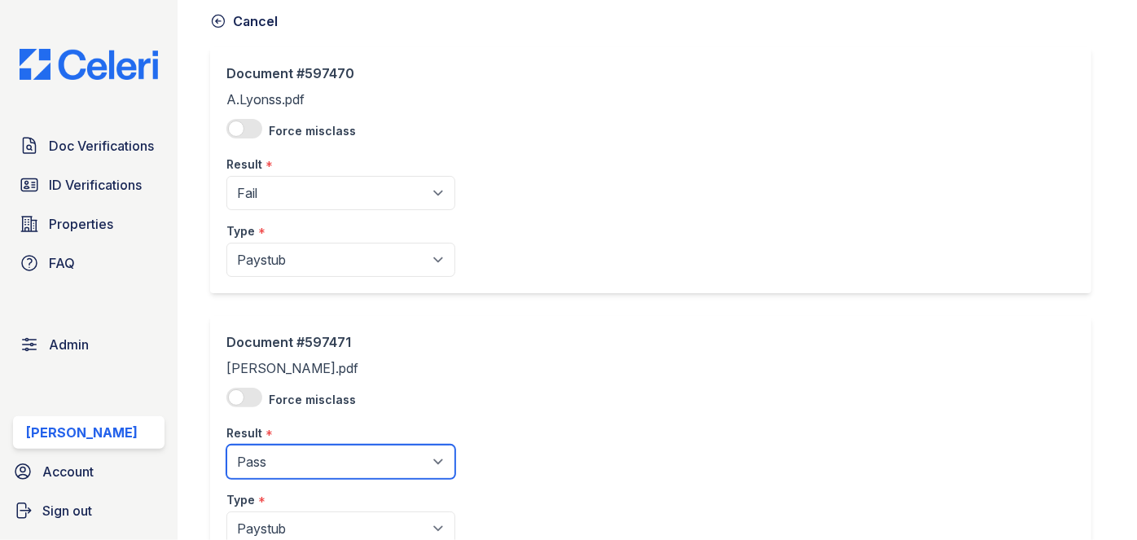
drag, startPoint x: 283, startPoint y: 466, endPoint x: 282, endPoint y: 454, distance: 11.5
click at [283, 466] on select "Pending Sent Started Processing Pass Fail Caution Error N/A" at bounding box center [340, 462] width 229 height 34
select select "fail"
click at [226, 445] on select "Pending Sent Started Processing Pass Fail Caution Error N/A" at bounding box center [340, 462] width 229 height 34
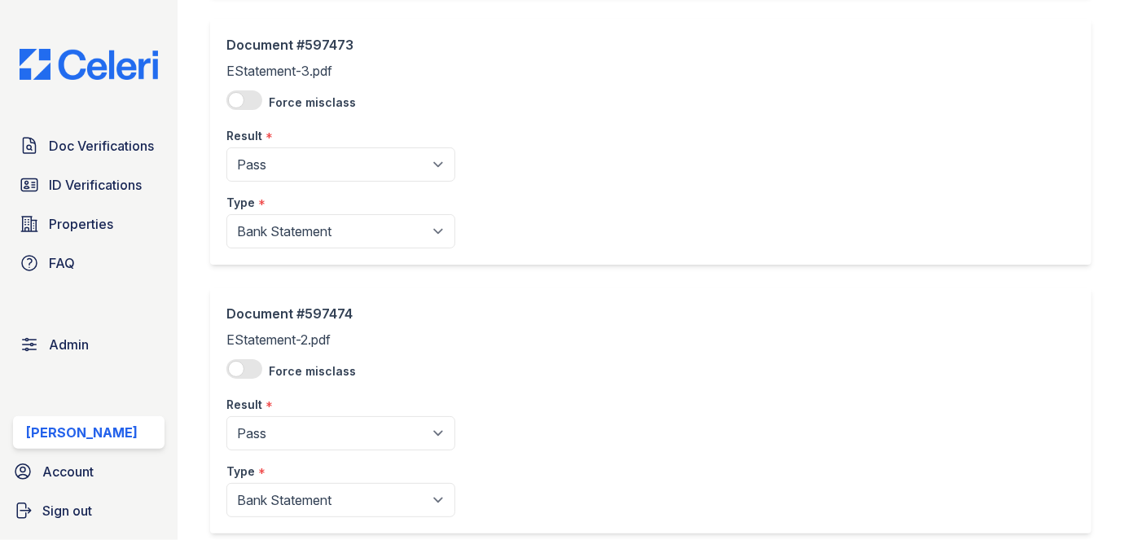
scroll to position [1003, 0]
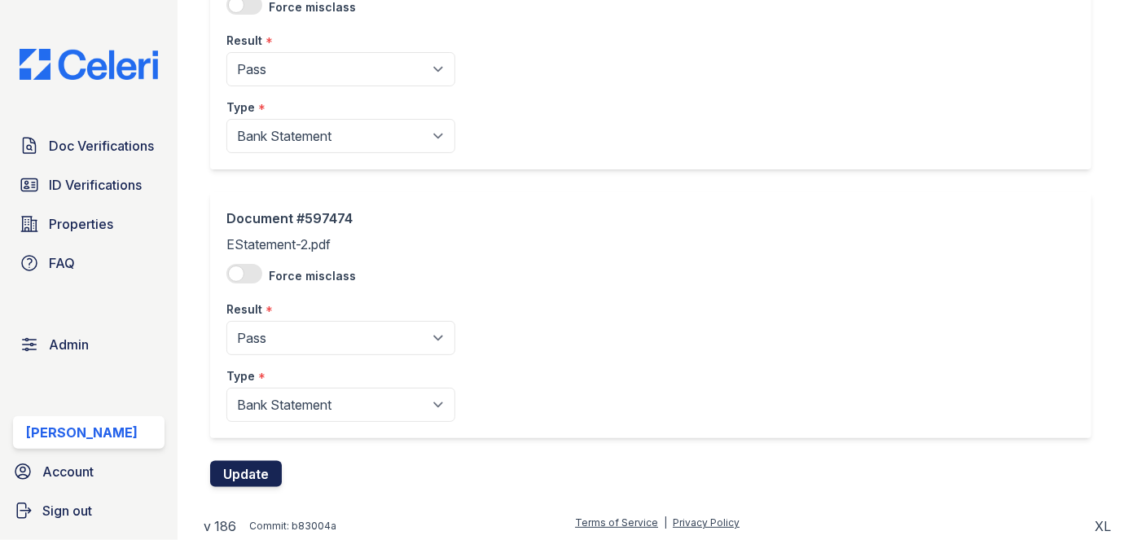
click at [260, 476] on button "Update" at bounding box center [246, 474] width 72 height 26
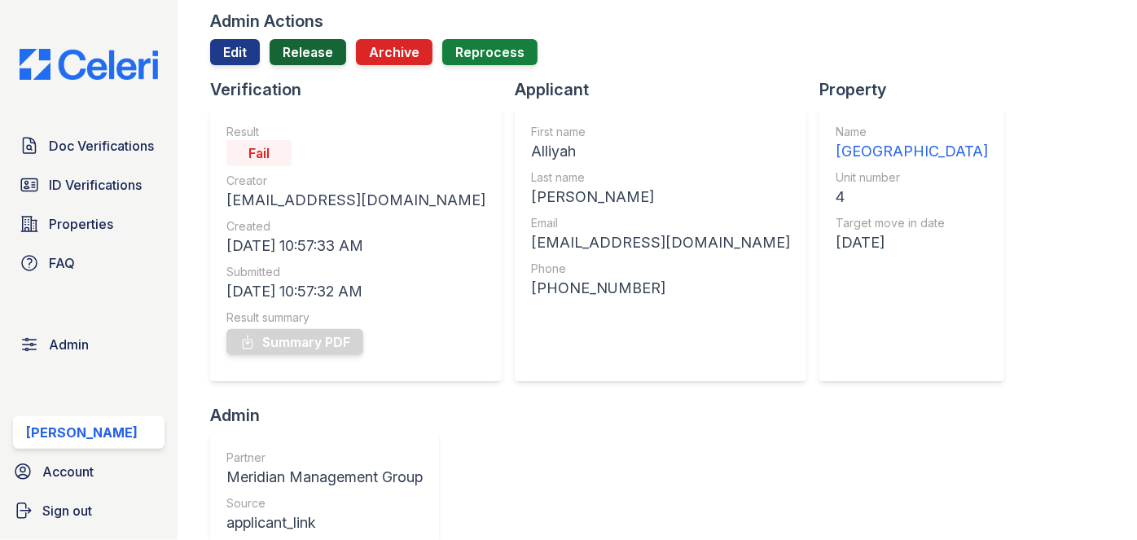
scroll to position [73, 0]
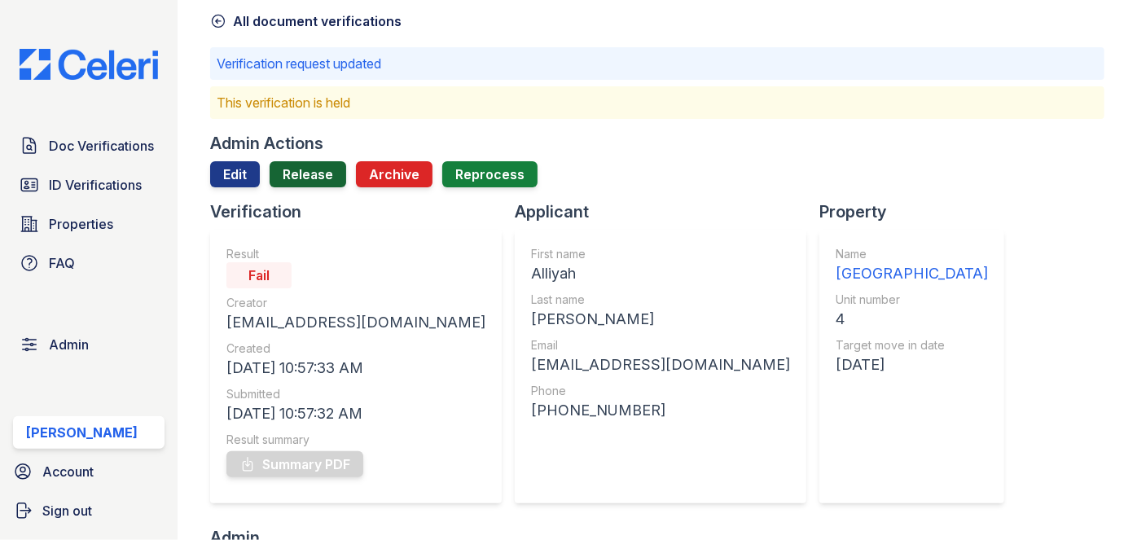
click at [305, 173] on link "Release" at bounding box center [308, 174] width 77 height 26
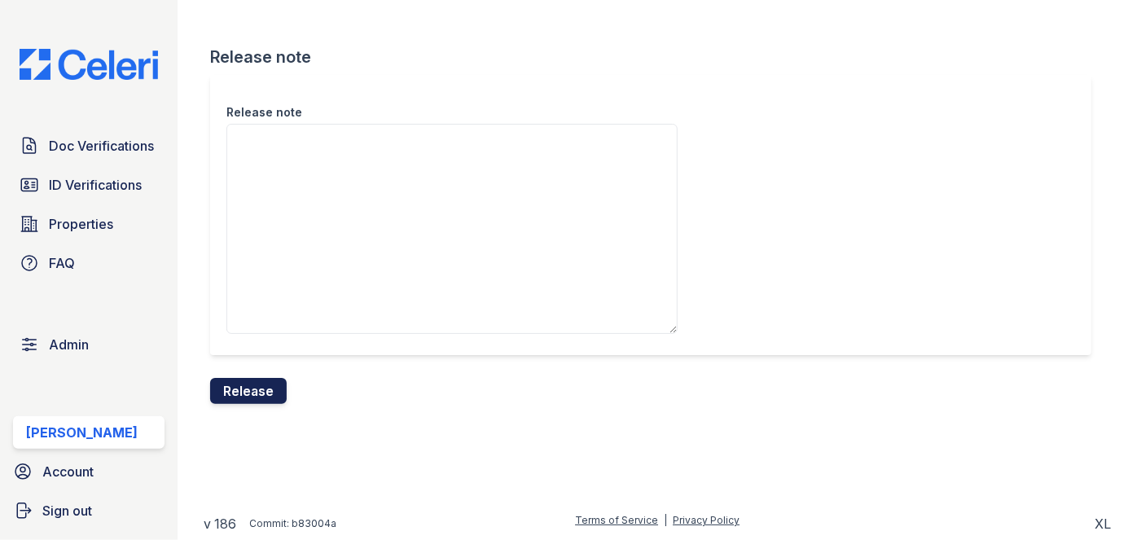
click at [258, 387] on button "Release" at bounding box center [248, 391] width 77 height 26
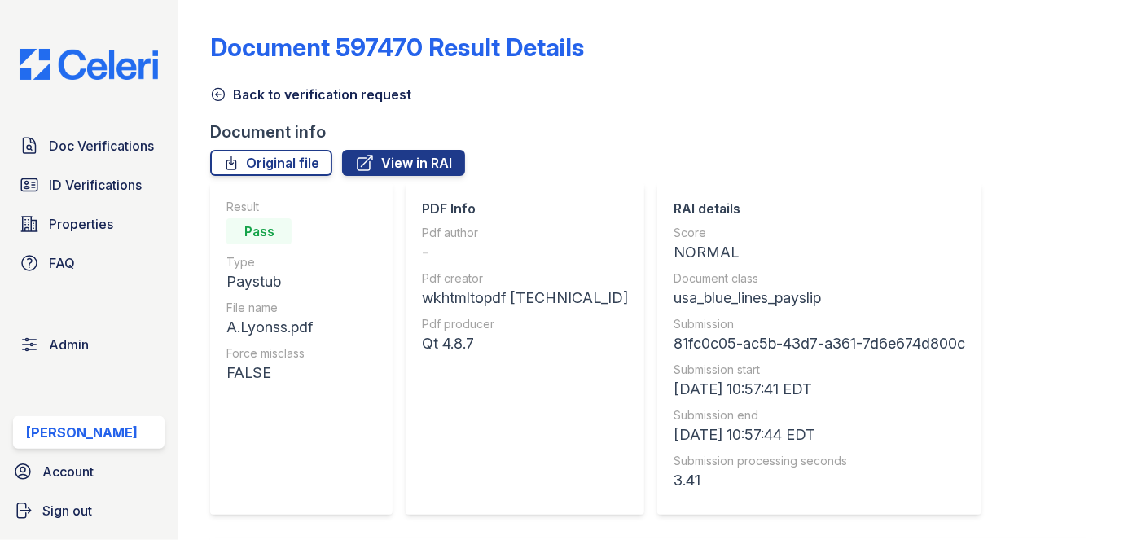
click at [217, 99] on icon at bounding box center [218, 94] width 16 height 16
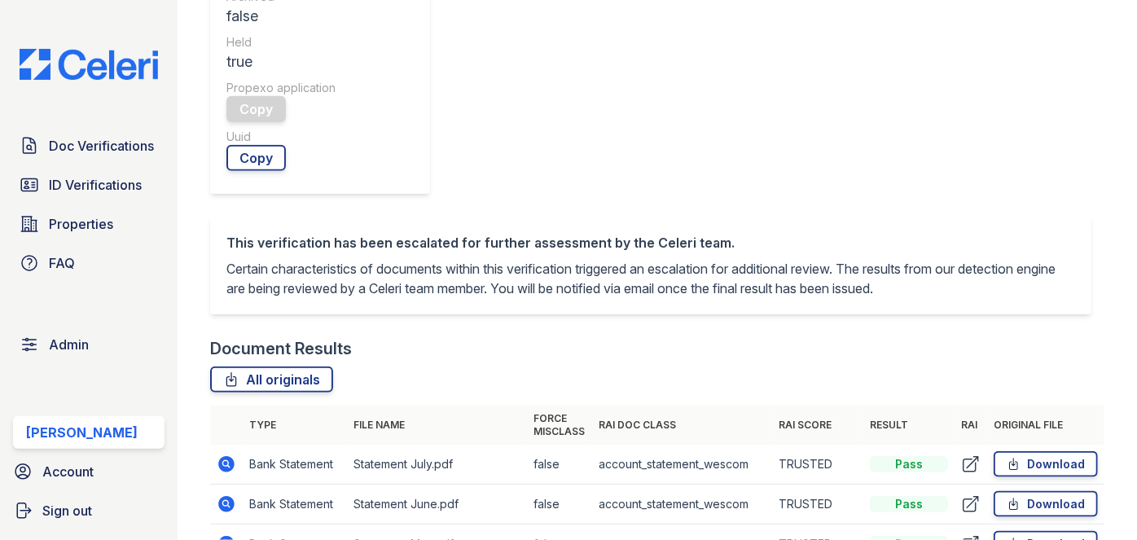
scroll to position [888, 0]
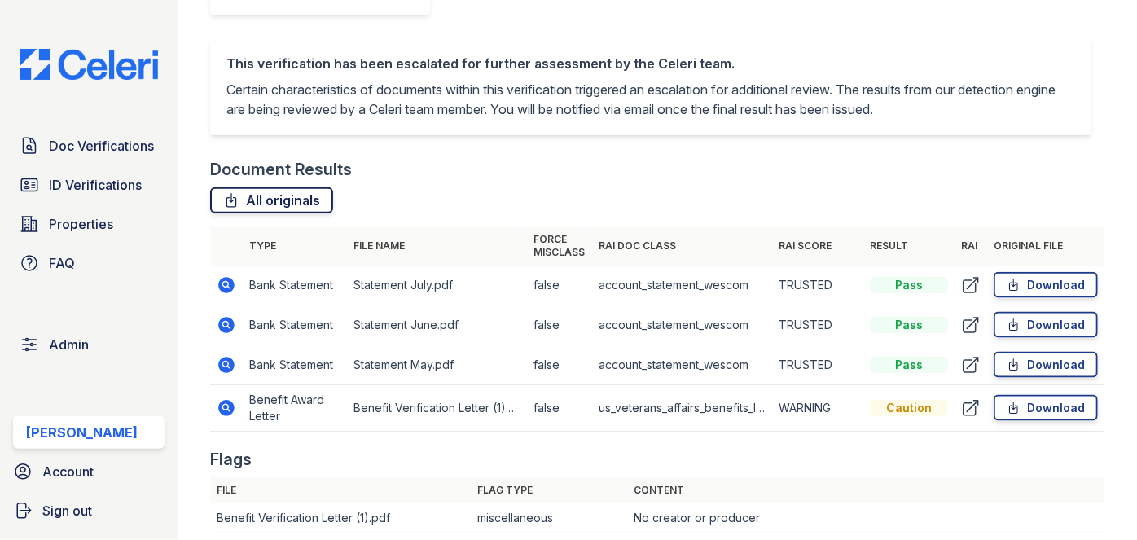
click at [313, 210] on link "All originals" at bounding box center [271, 200] width 123 height 26
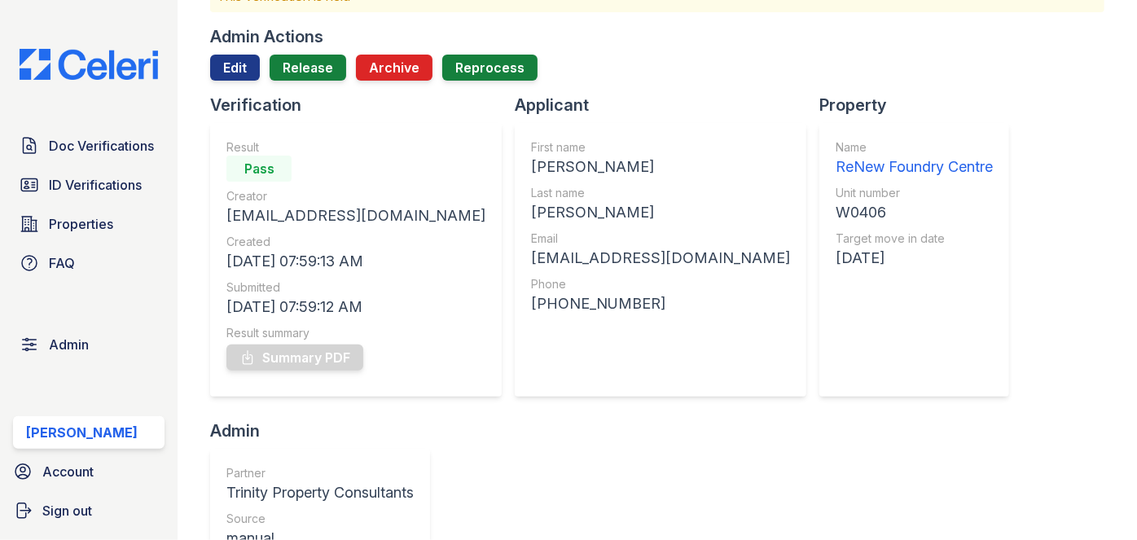
scroll to position [73, 0]
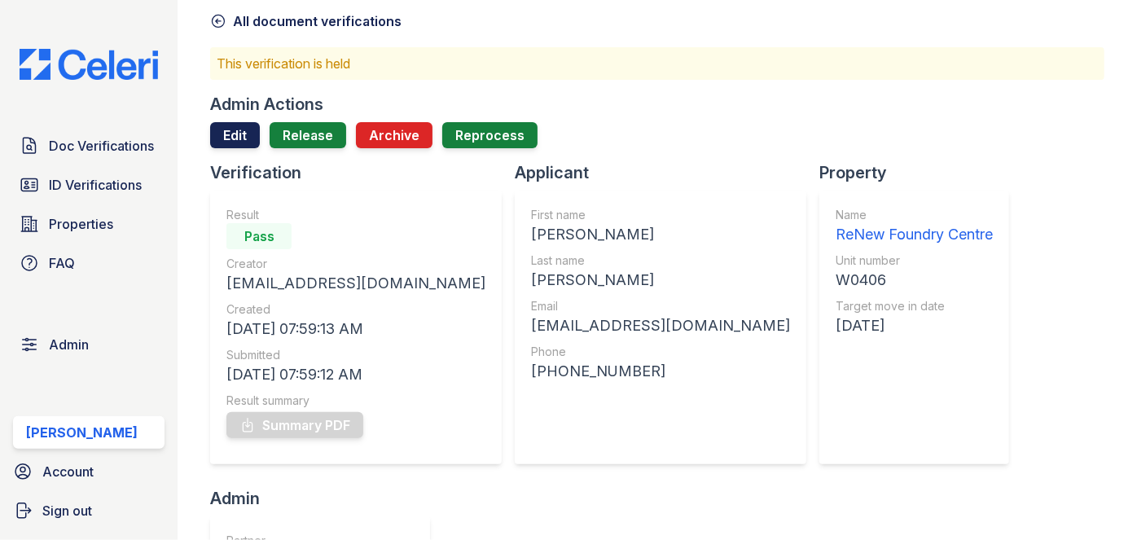
click at [225, 126] on link "Edit" at bounding box center [235, 135] width 50 height 26
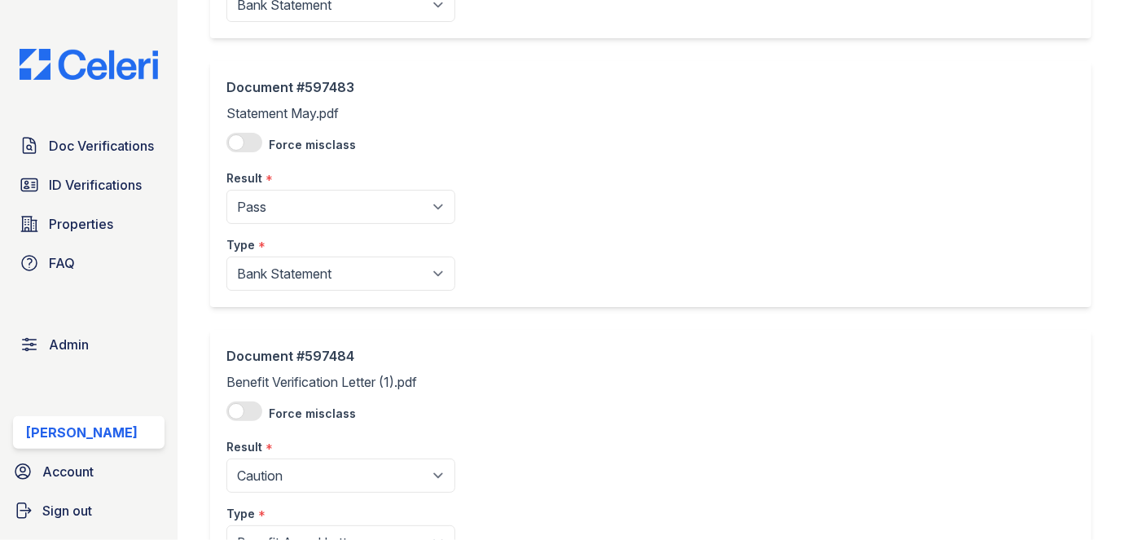
scroll to position [735, 0]
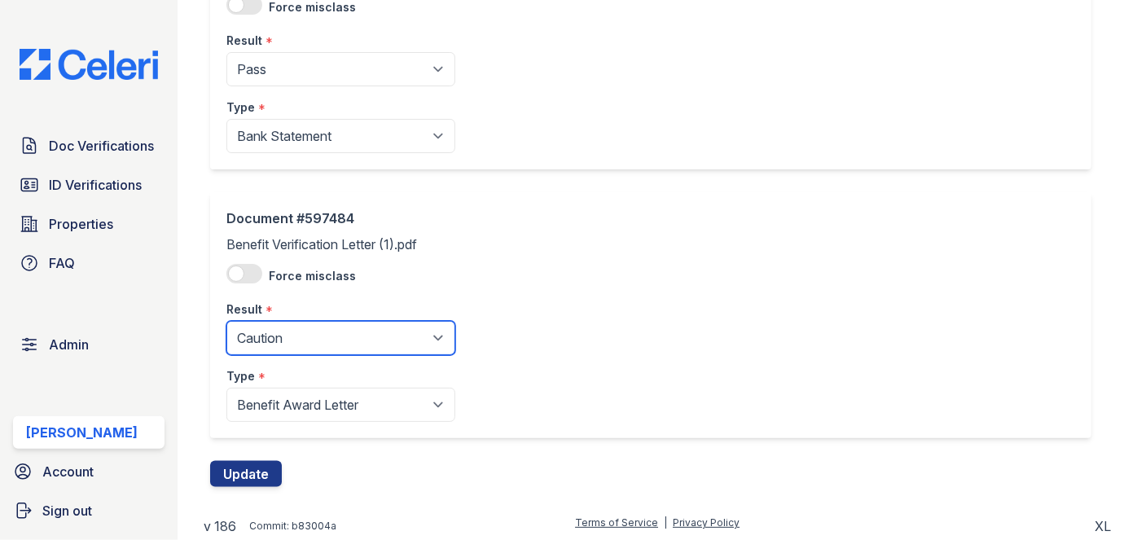
click at [307, 329] on select "Pending Sent Started Processing Pass Fail Caution Error N/A" at bounding box center [340, 338] width 229 height 34
click at [268, 342] on select "Pending Sent Started Processing Pass Fail Caution Error N/A" at bounding box center [340, 338] width 229 height 34
select select "pass"
click at [226, 321] on select "Pending Sent Started Processing Pass Fail Caution Error N/A" at bounding box center [340, 338] width 229 height 34
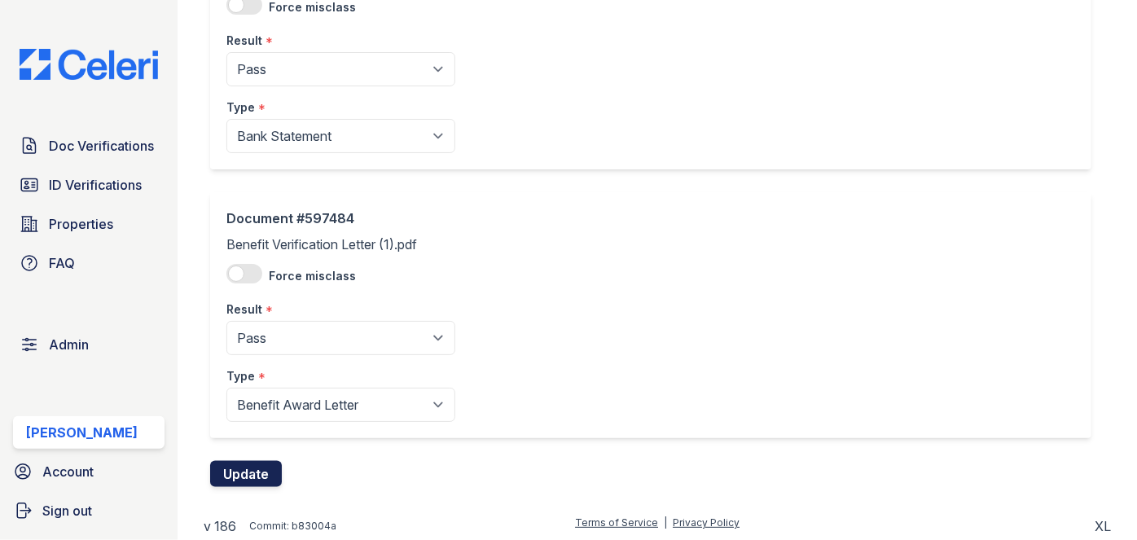
click at [239, 472] on button "Update" at bounding box center [246, 474] width 72 height 26
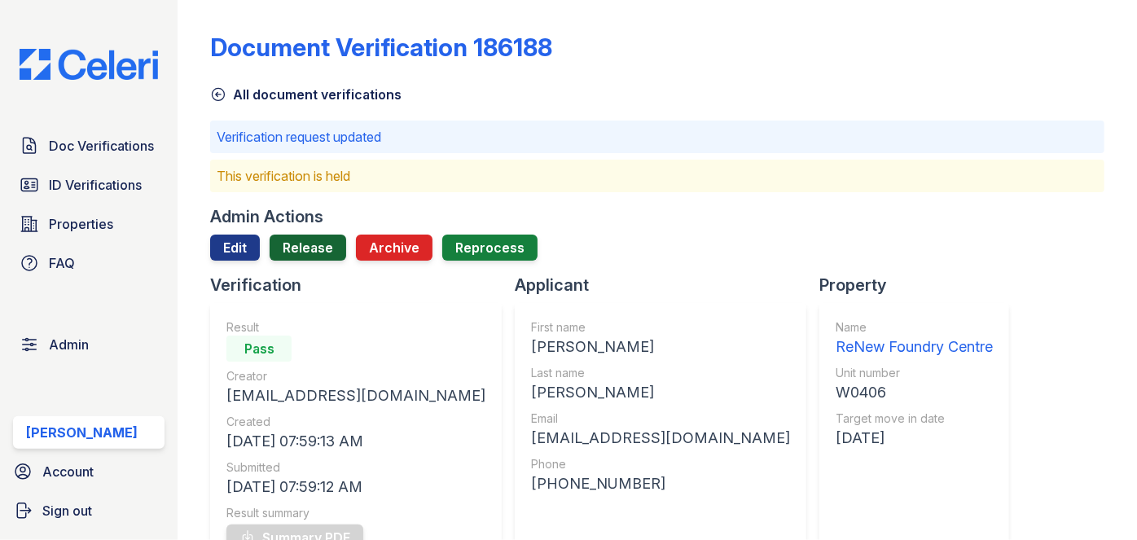
click at [313, 246] on link "Release" at bounding box center [308, 248] width 77 height 26
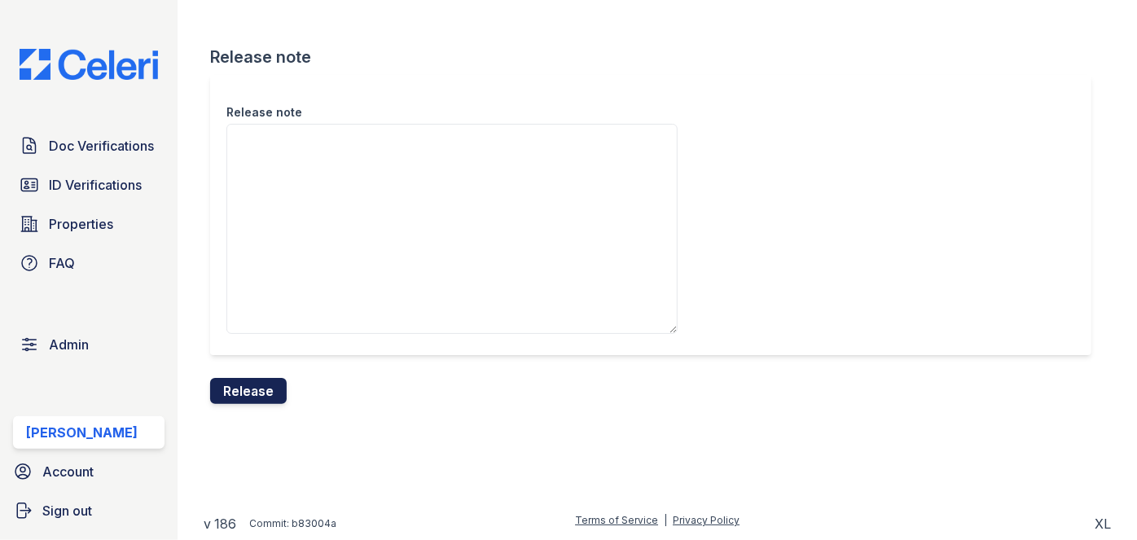
click at [269, 385] on button "Release" at bounding box center [248, 391] width 77 height 26
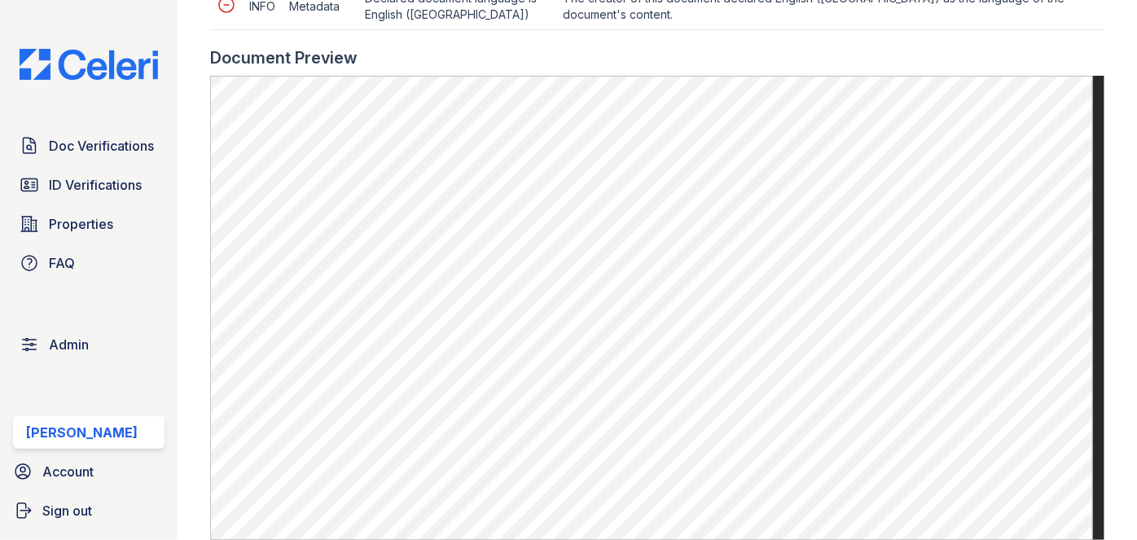
scroll to position [962, 0]
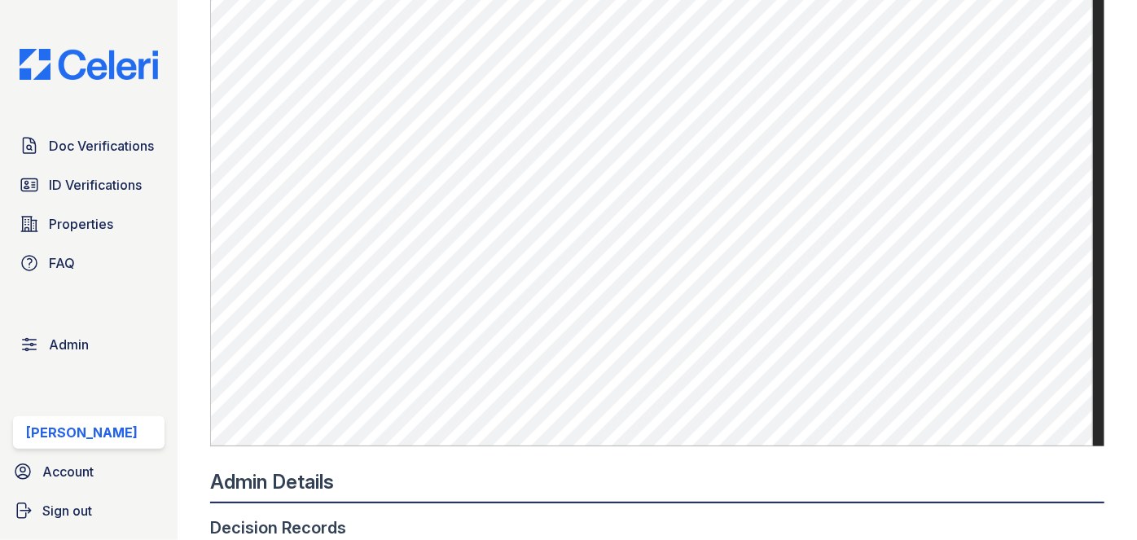
scroll to position [814, 0]
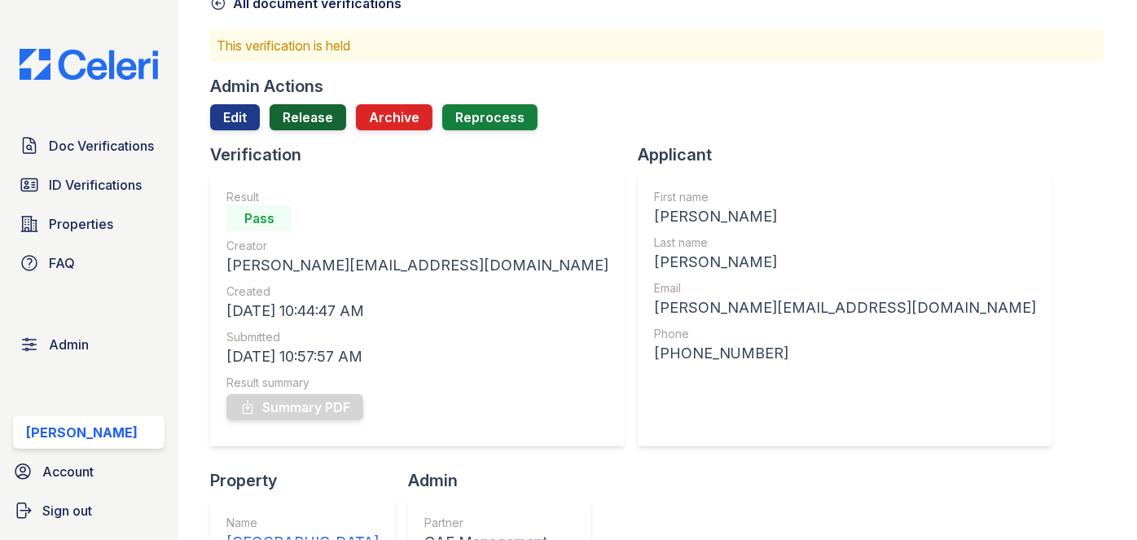
scroll to position [73, 0]
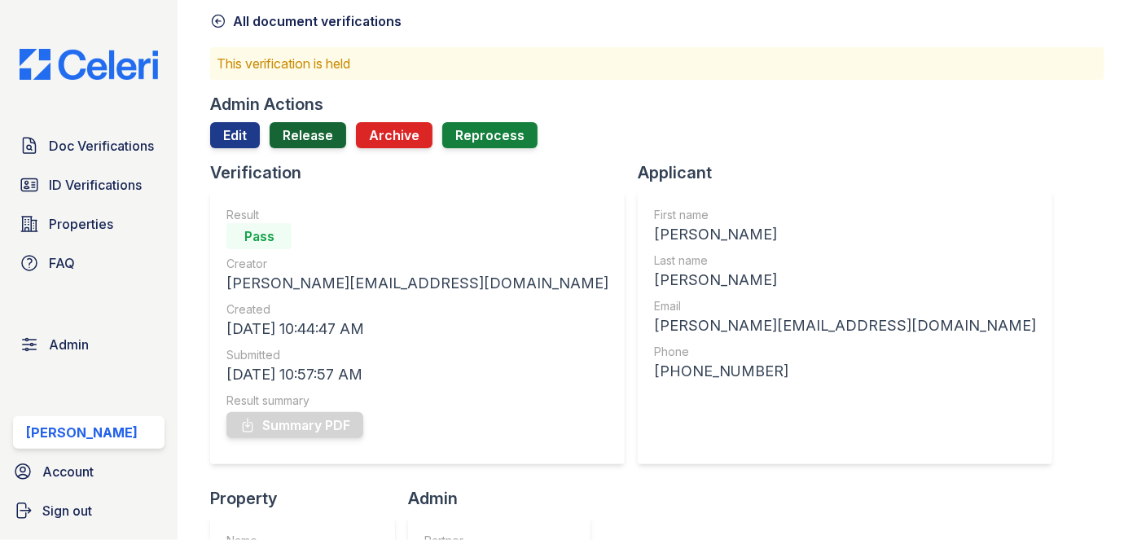
click at [318, 138] on link "Release" at bounding box center [308, 135] width 77 height 26
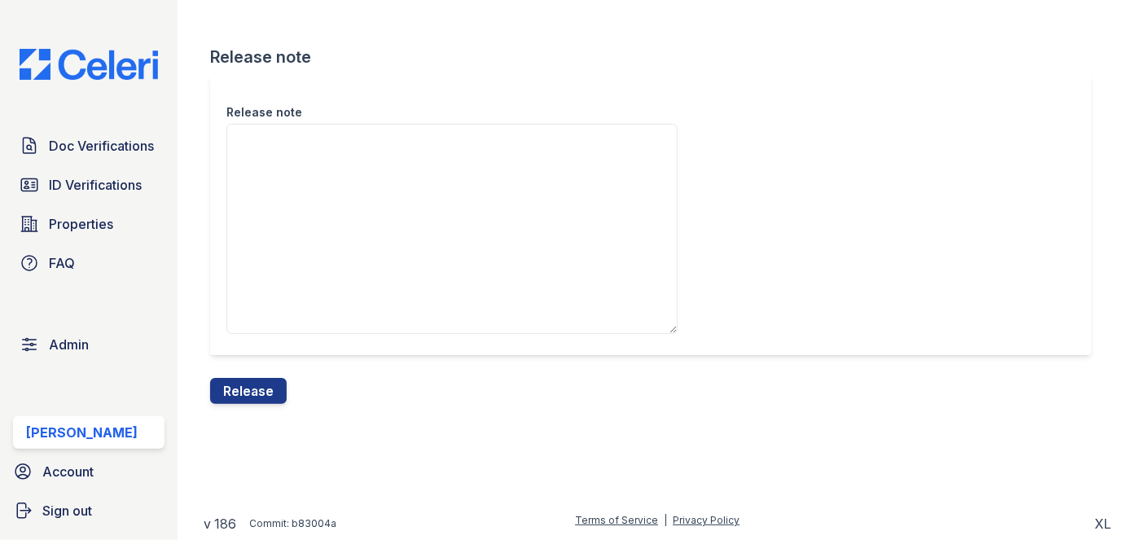
drag, startPoint x: 252, startPoint y: 405, endPoint x: 292, endPoint y: 364, distance: 57.0
click at [252, 402] on div "Release note Release note Release" at bounding box center [657, 215] width 907 height 430
click at [267, 387] on button "Release" at bounding box center [248, 391] width 77 height 26
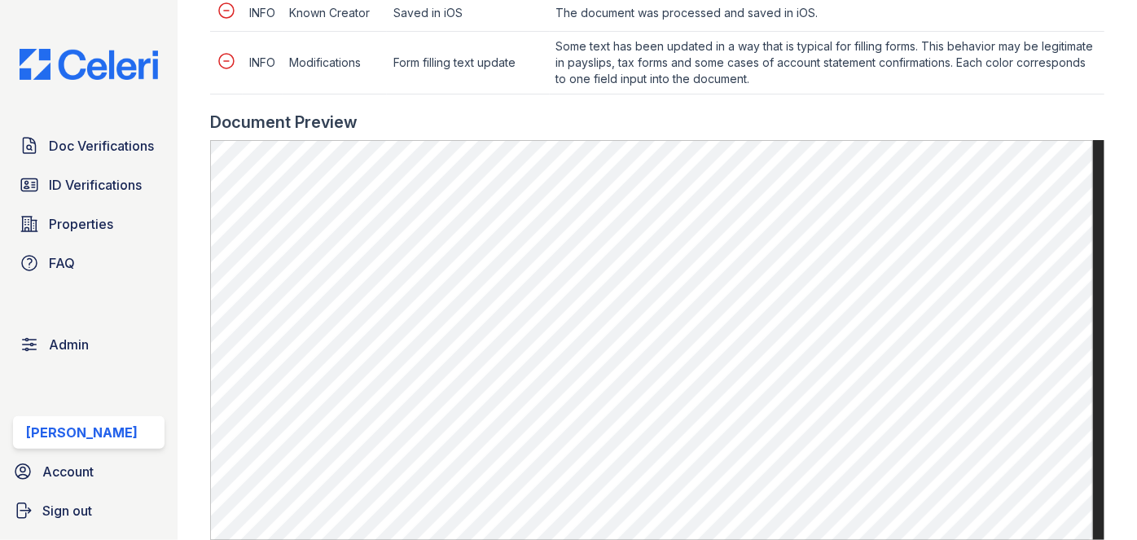
scroll to position [962, 0]
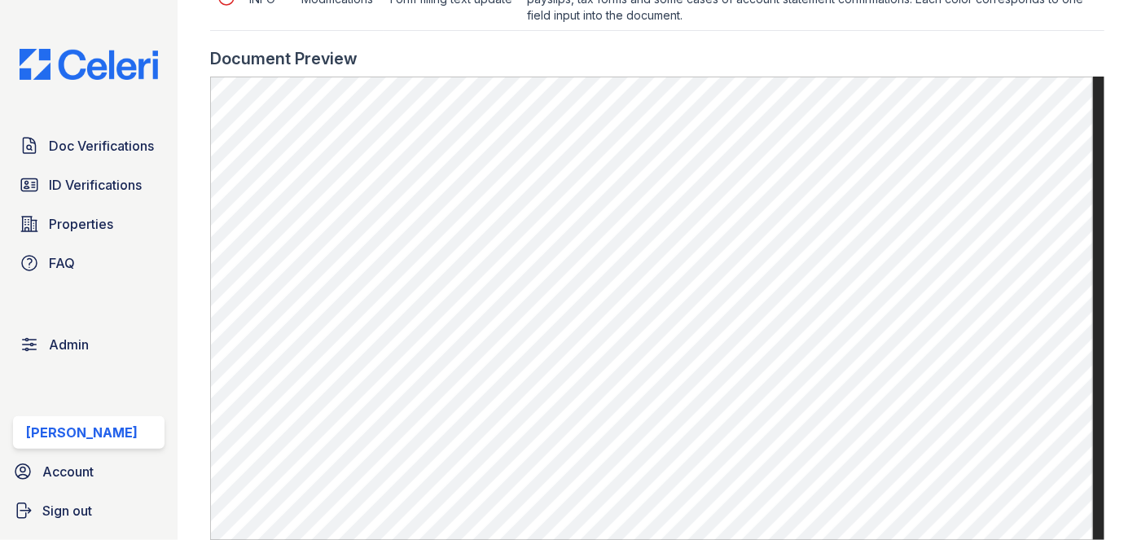
scroll to position [888, 0]
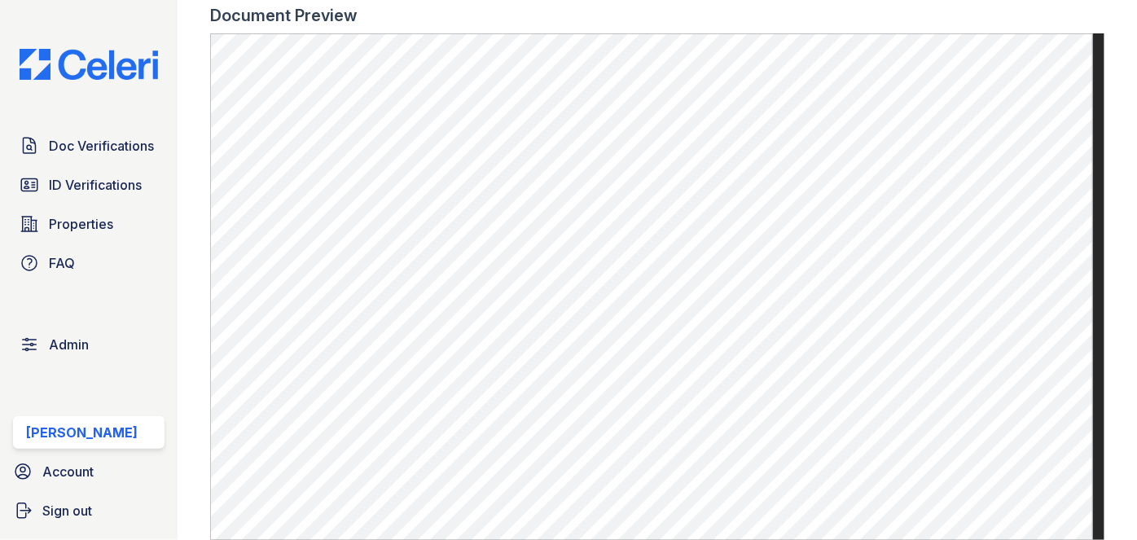
scroll to position [592, 0]
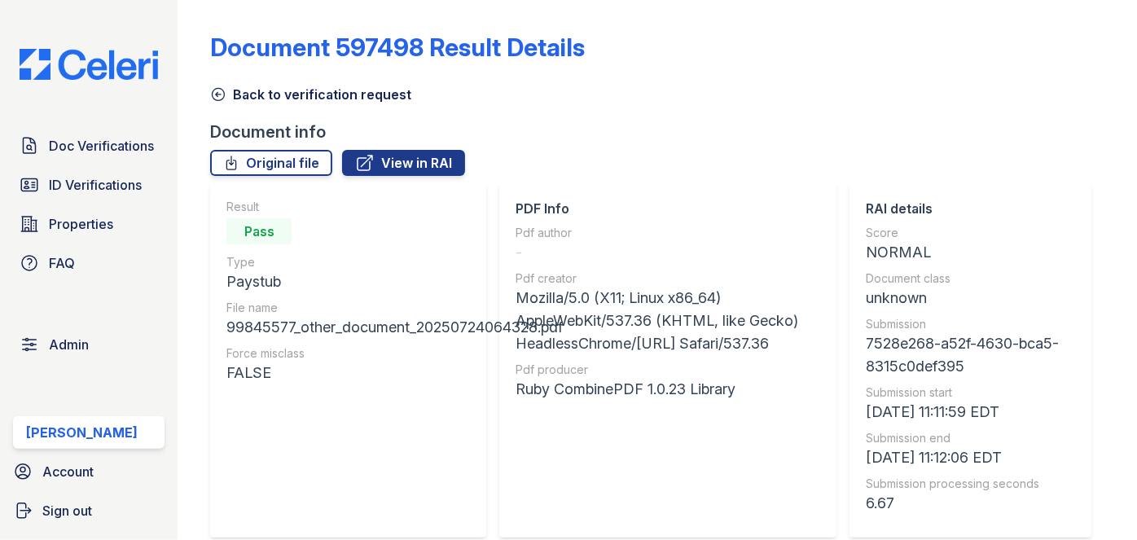
click at [217, 92] on icon at bounding box center [218, 94] width 16 height 16
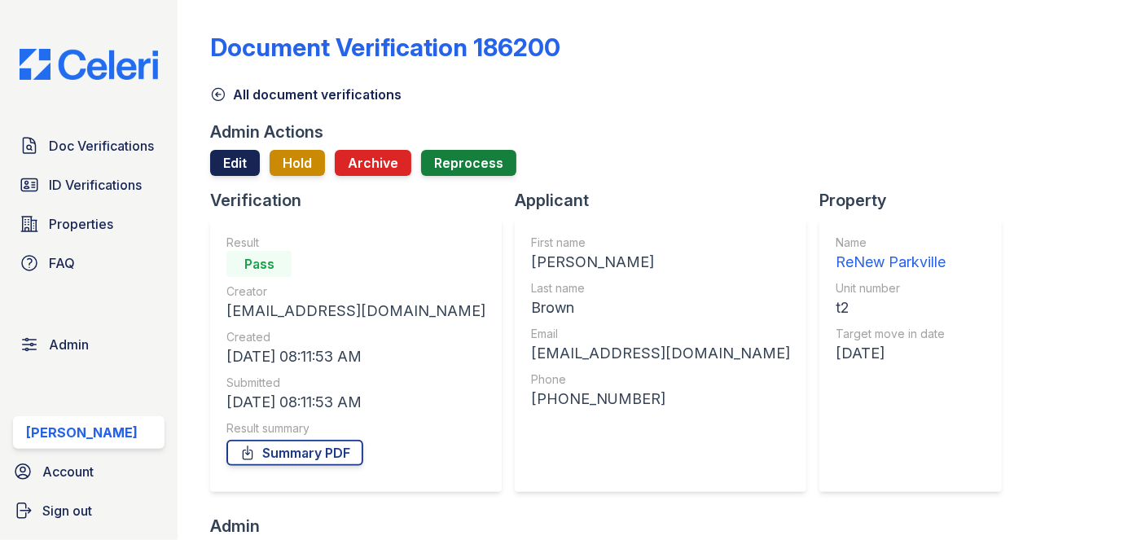
click at [235, 165] on link "Edit" at bounding box center [235, 163] width 50 height 26
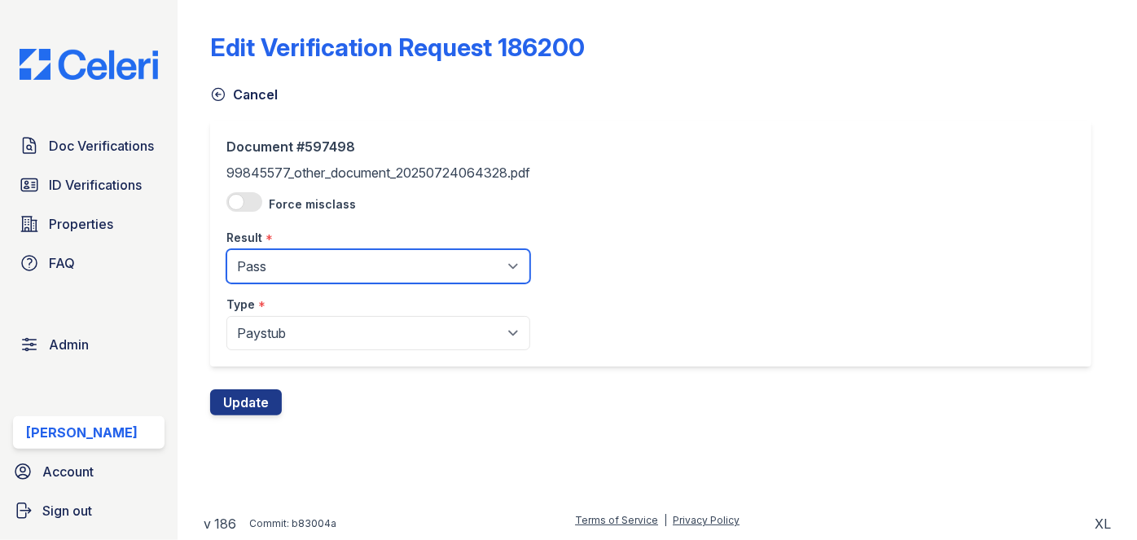
click at [280, 266] on select "Pending Sent Started Processing Pass Fail Caution Error N/A" at bounding box center [378, 266] width 304 height 34
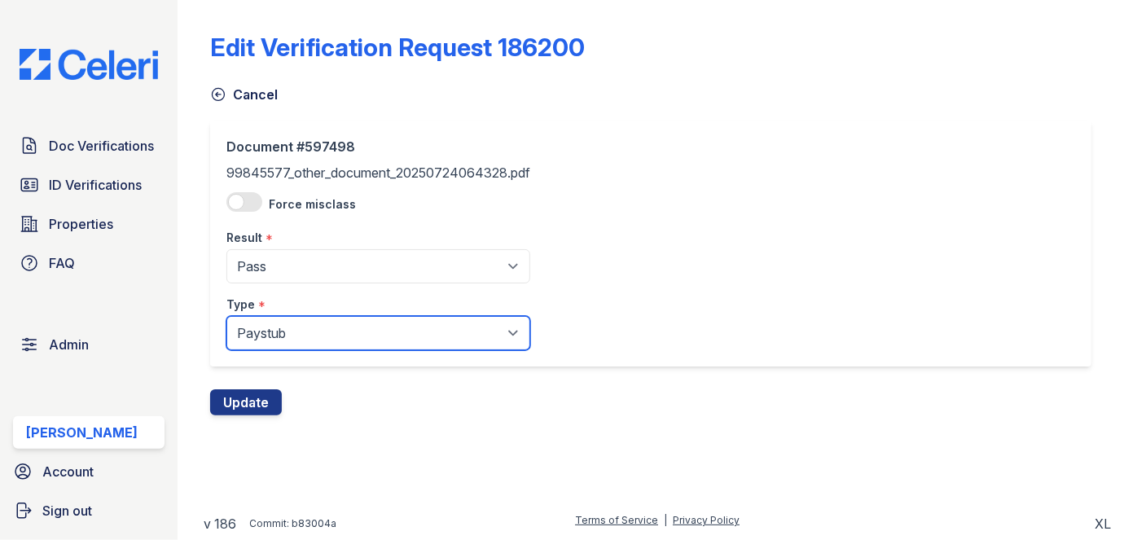
click at [275, 335] on select "Paystub Bank Statement Offer Letter Tax Documents Benefit Award Letter Investme…" at bounding box center [378, 333] width 304 height 34
select select "other"
click at [226, 316] on select "Paystub Bank Statement Offer Letter Tax Documents Benefit Award Letter Investme…" at bounding box center [378, 333] width 304 height 34
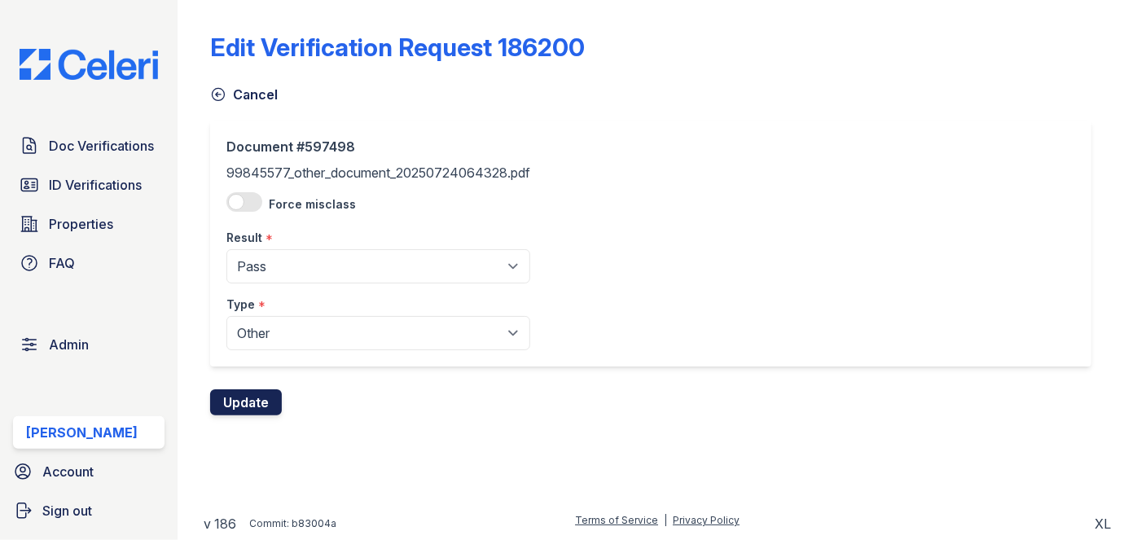
click at [247, 397] on button "Update" at bounding box center [246, 402] width 72 height 26
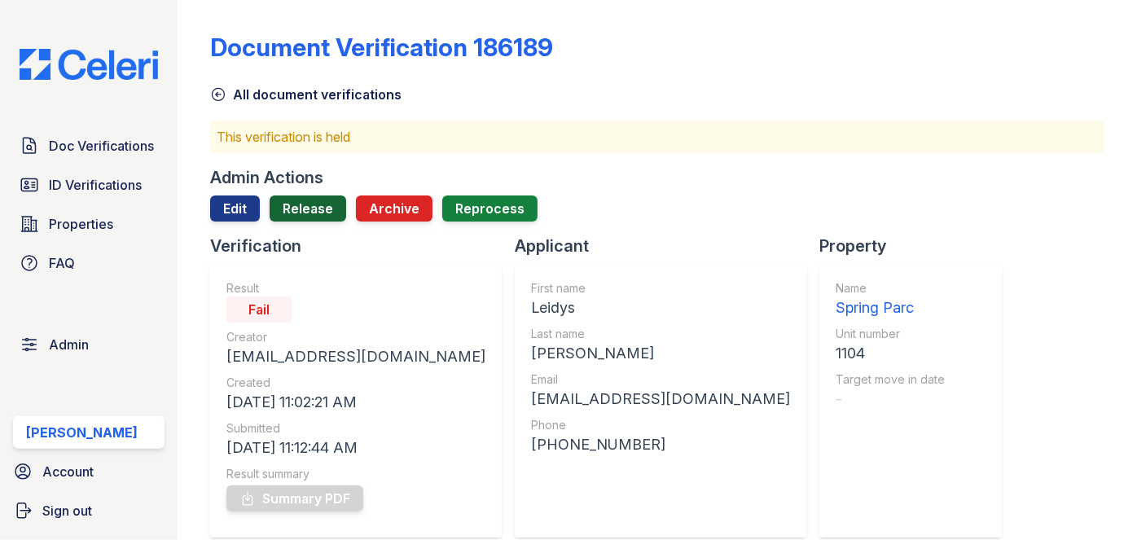
click at [313, 207] on link "Release" at bounding box center [308, 208] width 77 height 26
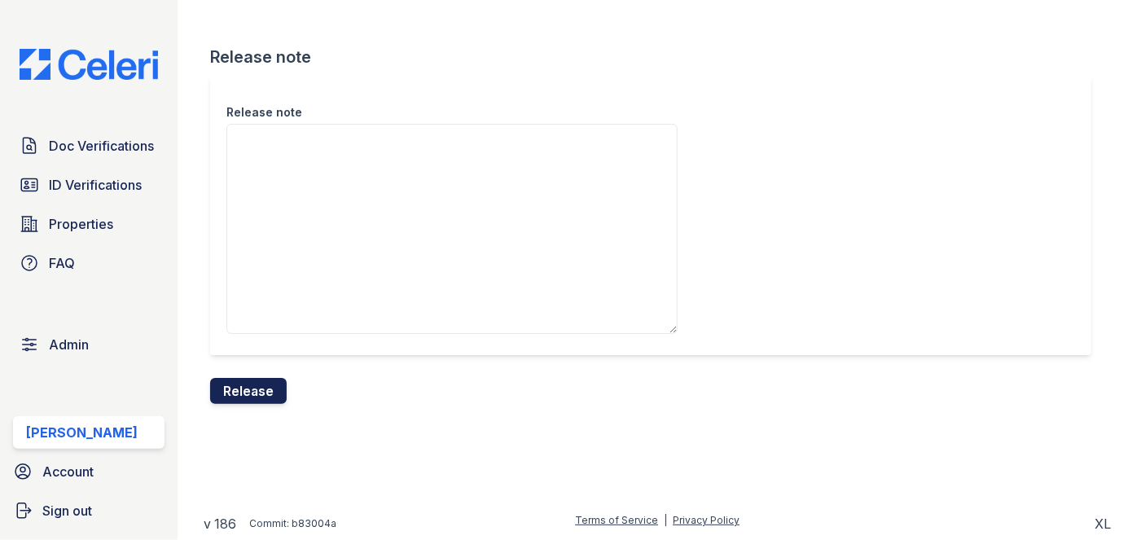
click at [272, 387] on button "Release" at bounding box center [248, 391] width 77 height 26
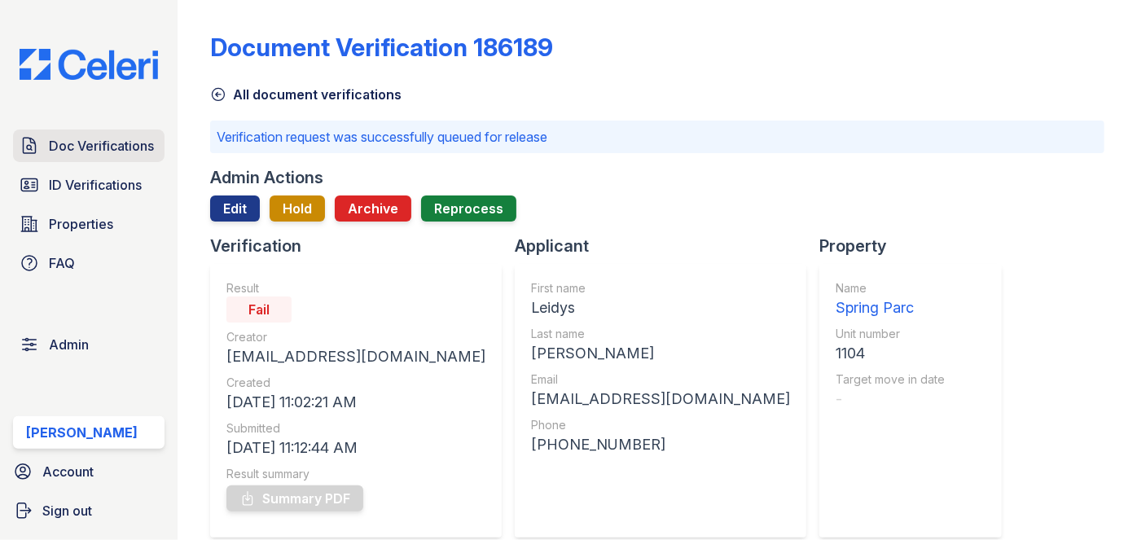
drag, startPoint x: 77, startPoint y: 138, endPoint x: 84, endPoint y: 134, distance: 8.4
click at [78, 138] on span "Doc Verifications" at bounding box center [101, 146] width 105 height 20
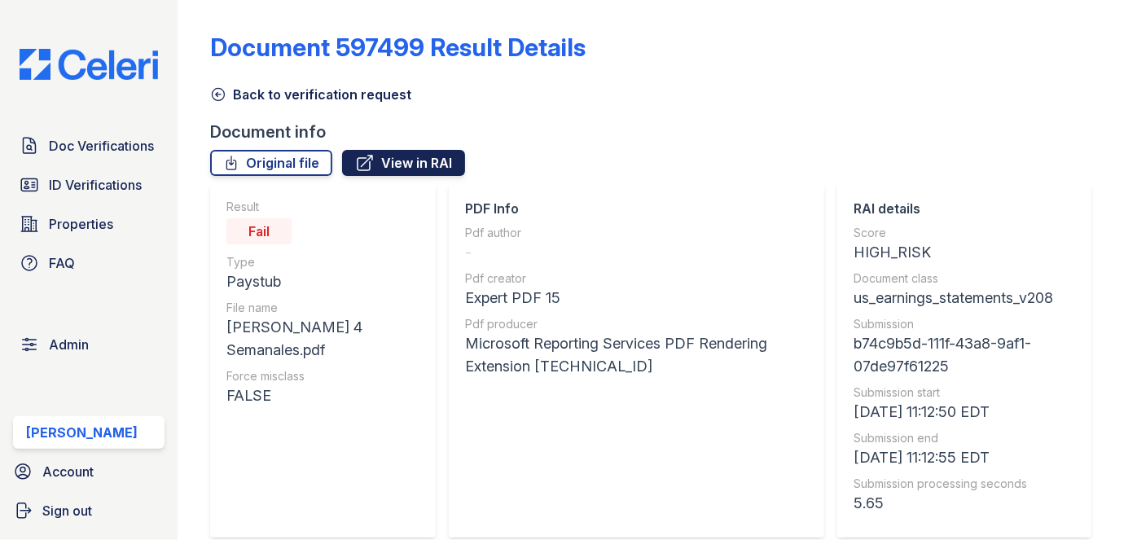
click at [428, 165] on link "View in RAI" at bounding box center [403, 163] width 123 height 26
click at [274, 165] on link "Original file" at bounding box center [271, 163] width 122 height 26
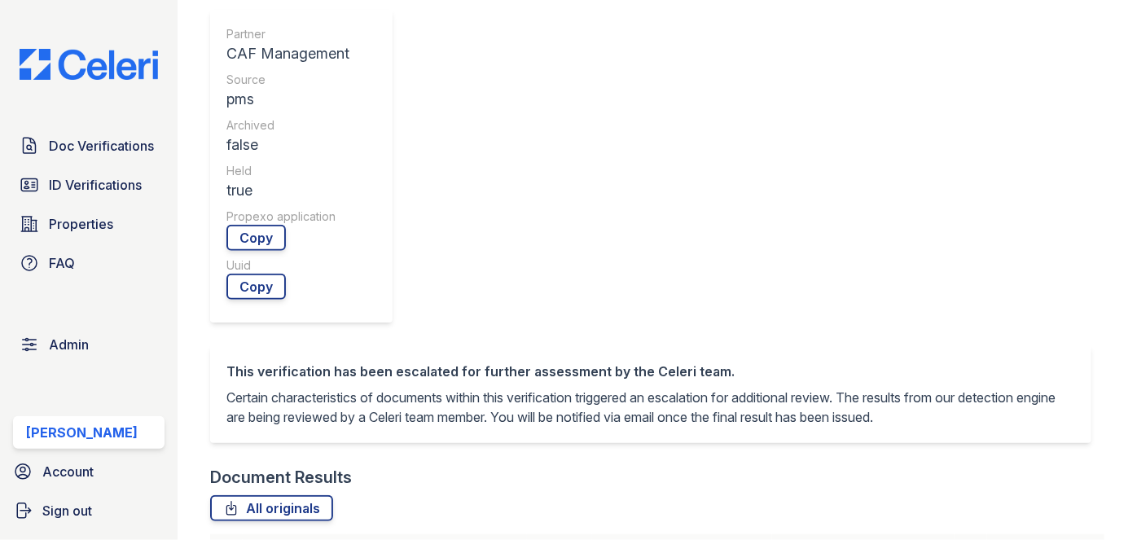
scroll to position [740, 0]
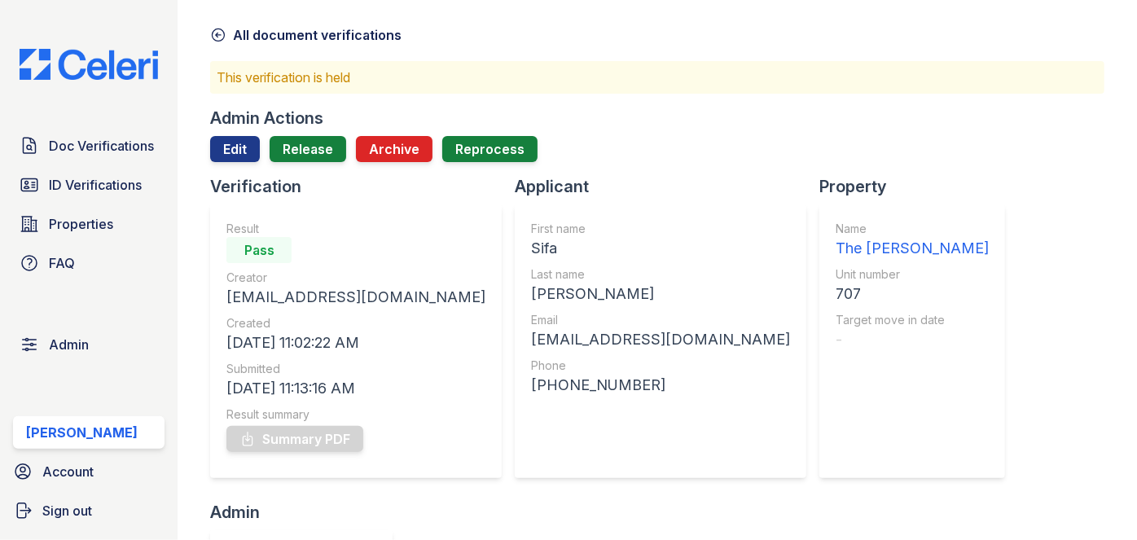
scroll to position [0, 0]
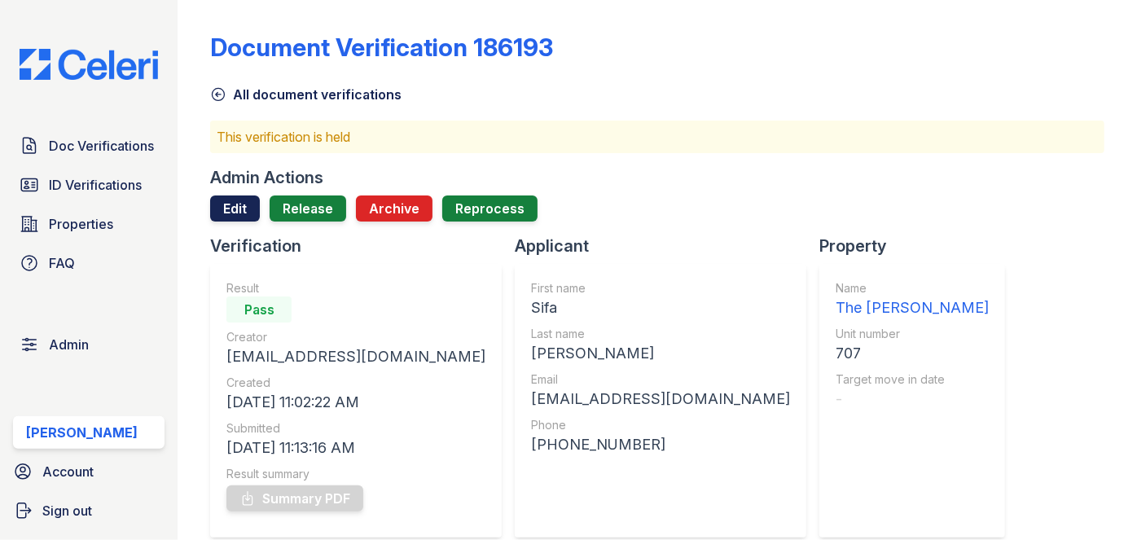
click at [243, 201] on link "Edit" at bounding box center [235, 208] width 50 height 26
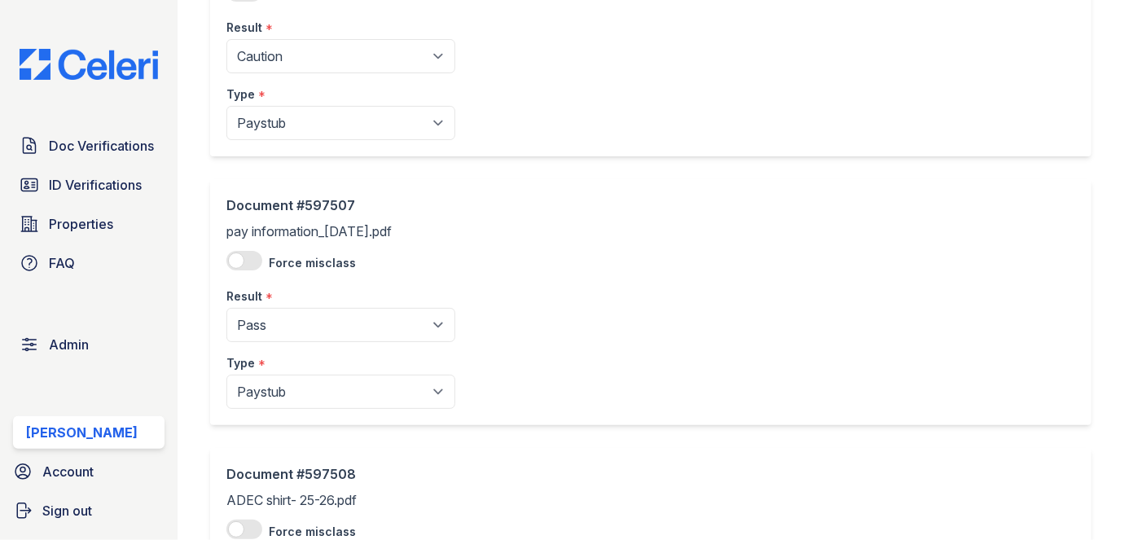
scroll to position [1036, 0]
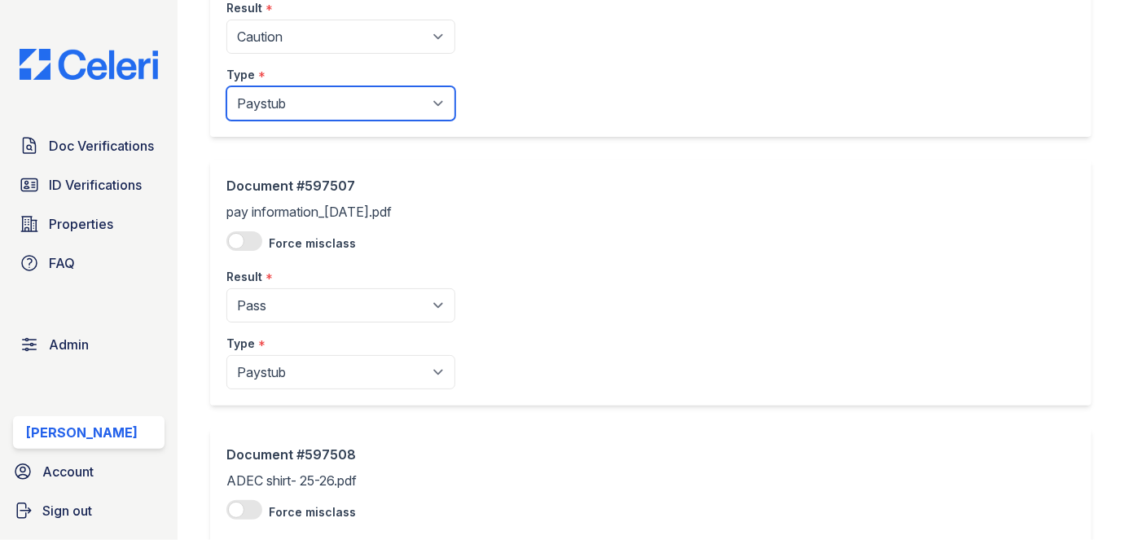
click at [293, 107] on select "Paystub Bank Statement Offer Letter Tax Documents Benefit Award Letter Investme…" at bounding box center [340, 103] width 229 height 34
select select "other"
click at [226, 86] on select "Paystub Bank Statement Offer Letter Tax Documents Benefit Award Letter Investme…" at bounding box center [340, 103] width 229 height 34
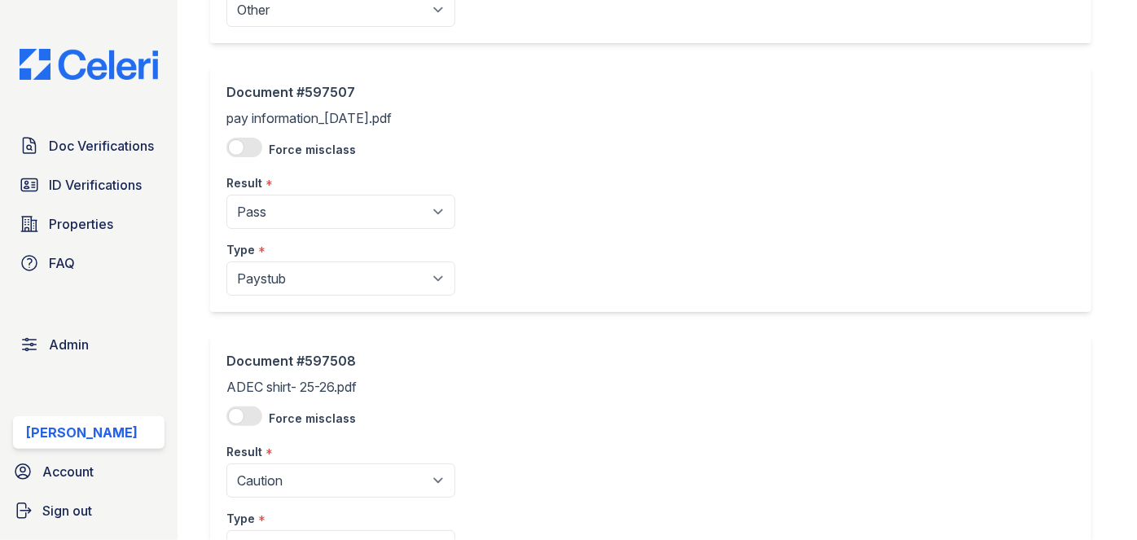
scroll to position [1271, 0]
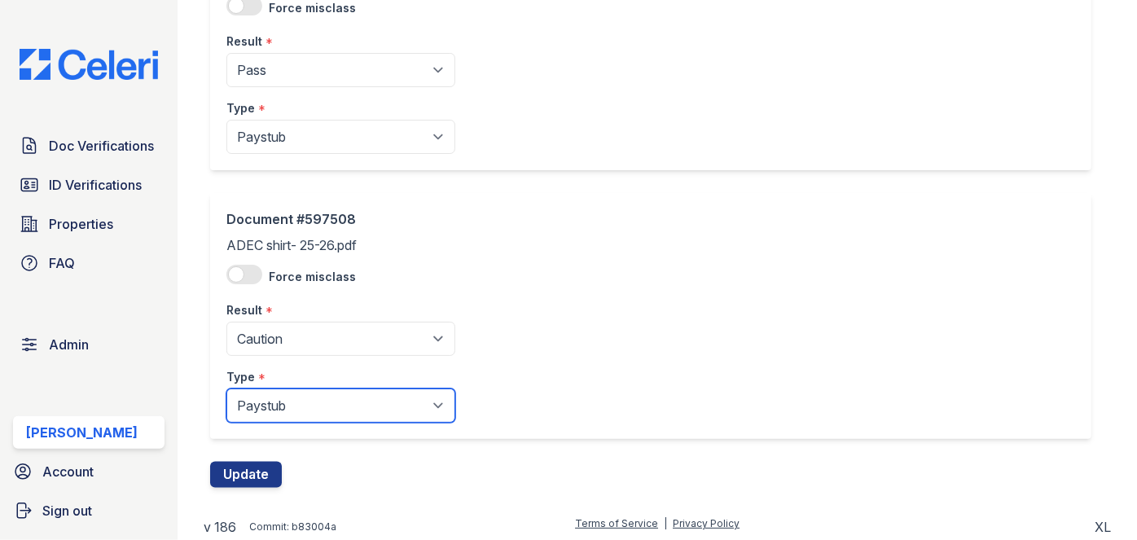
click at [279, 407] on select "Paystub Bank Statement Offer Letter Tax Documents Benefit Award Letter Investme…" at bounding box center [340, 405] width 229 height 34
select select "other"
click at [226, 388] on select "Paystub Bank Statement Offer Letter Tax Documents Benefit Award Letter Investme…" at bounding box center [340, 405] width 229 height 34
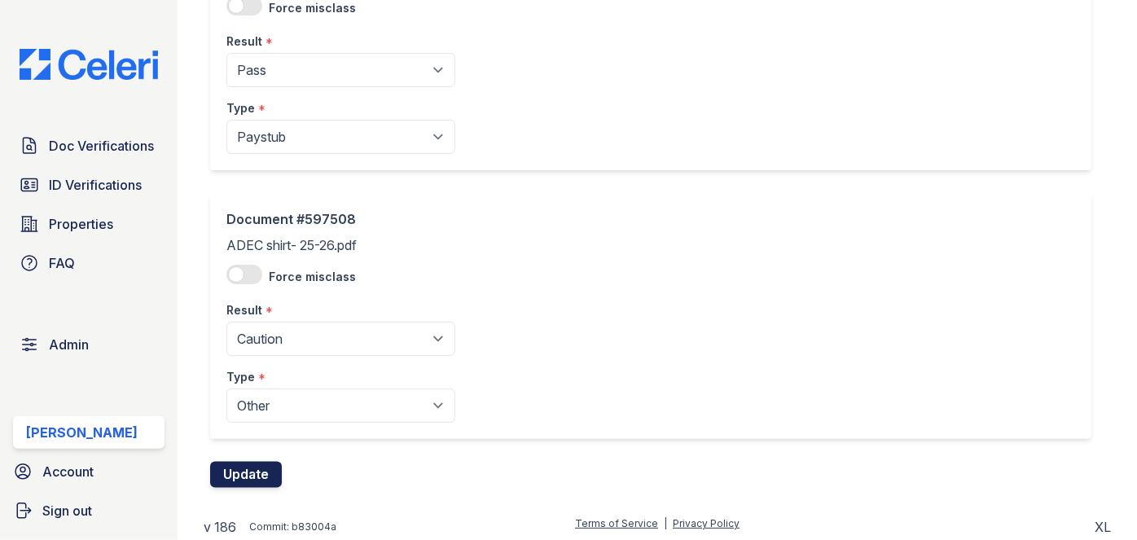
click at [257, 476] on button "Update" at bounding box center [246, 475] width 72 height 26
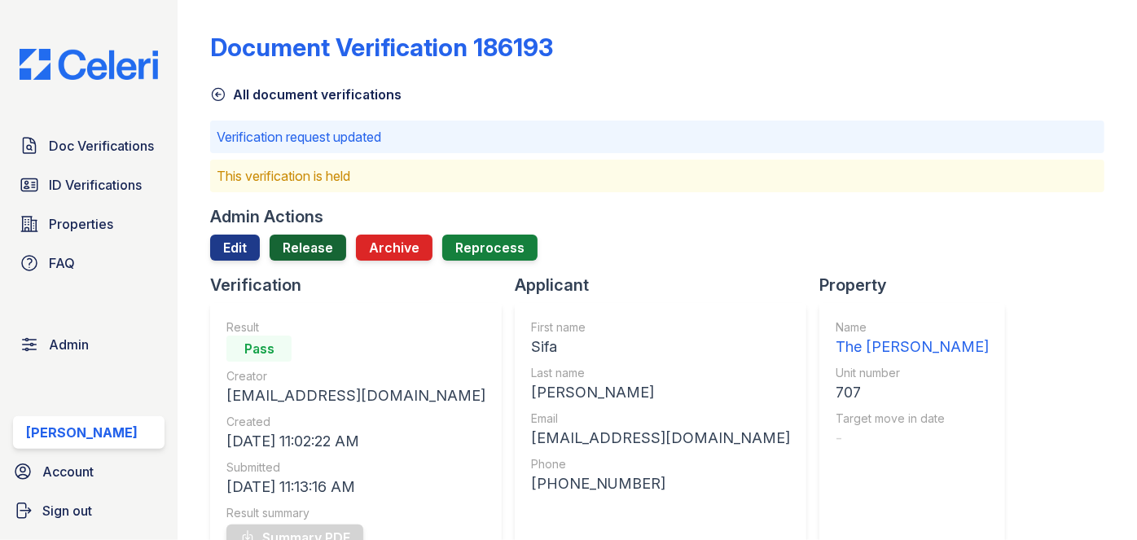
click at [321, 248] on link "Release" at bounding box center [308, 248] width 77 height 26
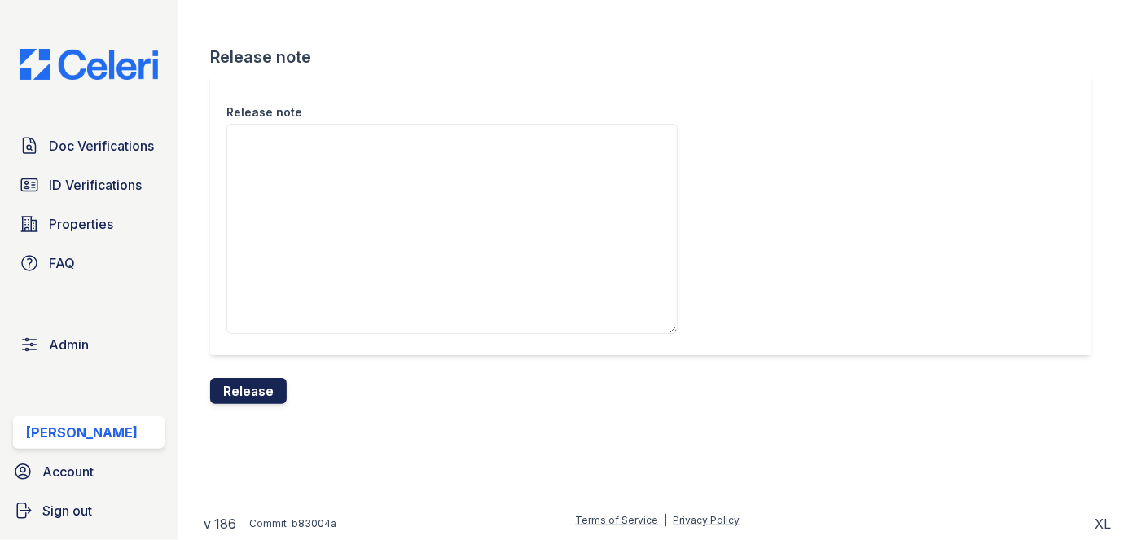
click at [258, 390] on button "Release" at bounding box center [248, 391] width 77 height 26
click at [645, 79] on div "Release note" at bounding box center [650, 215] width 881 height 280
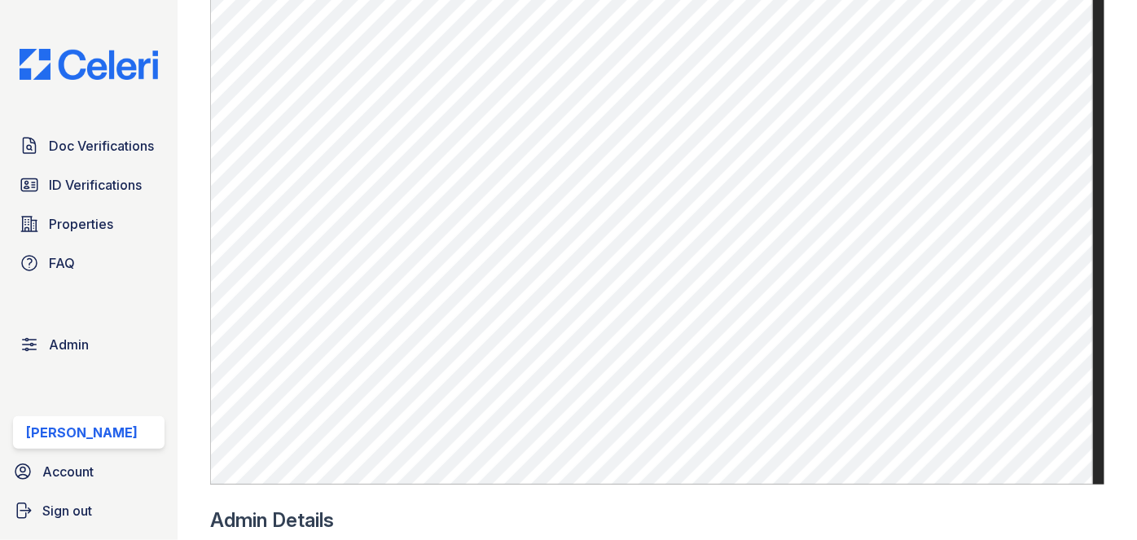
scroll to position [1036, 0]
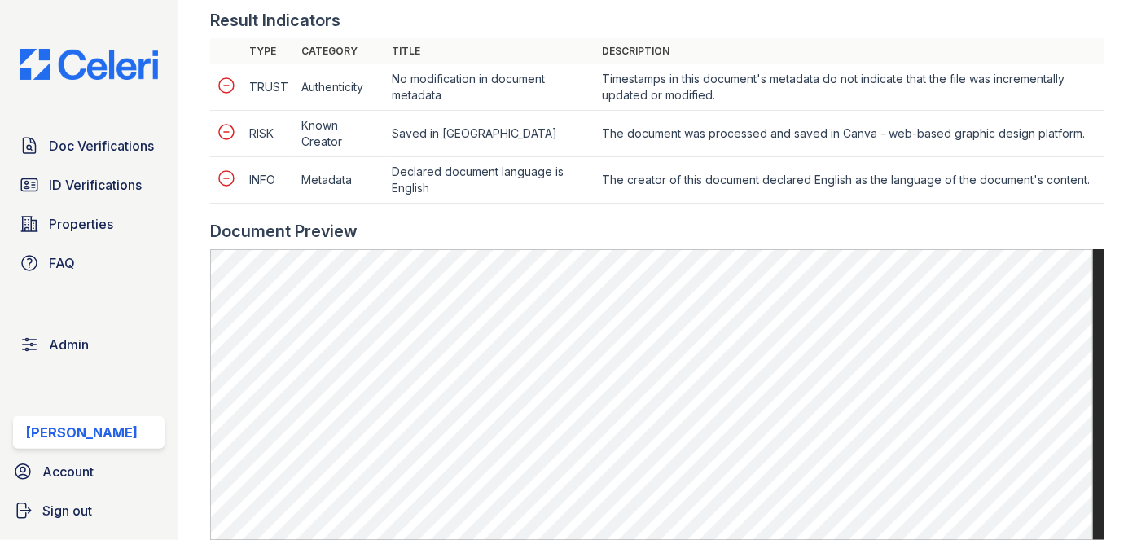
scroll to position [888, 0]
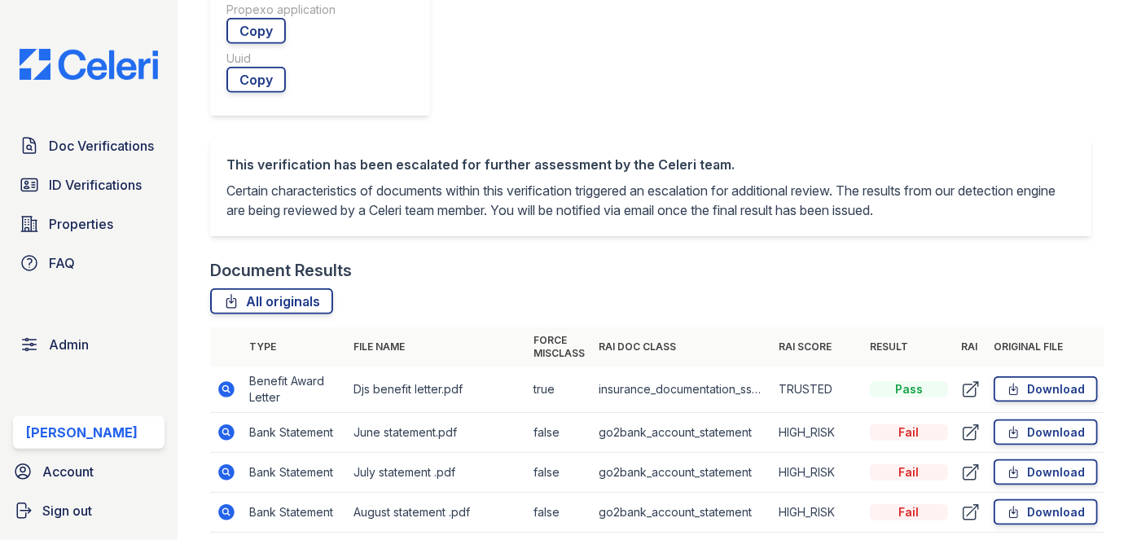
scroll to position [888, 0]
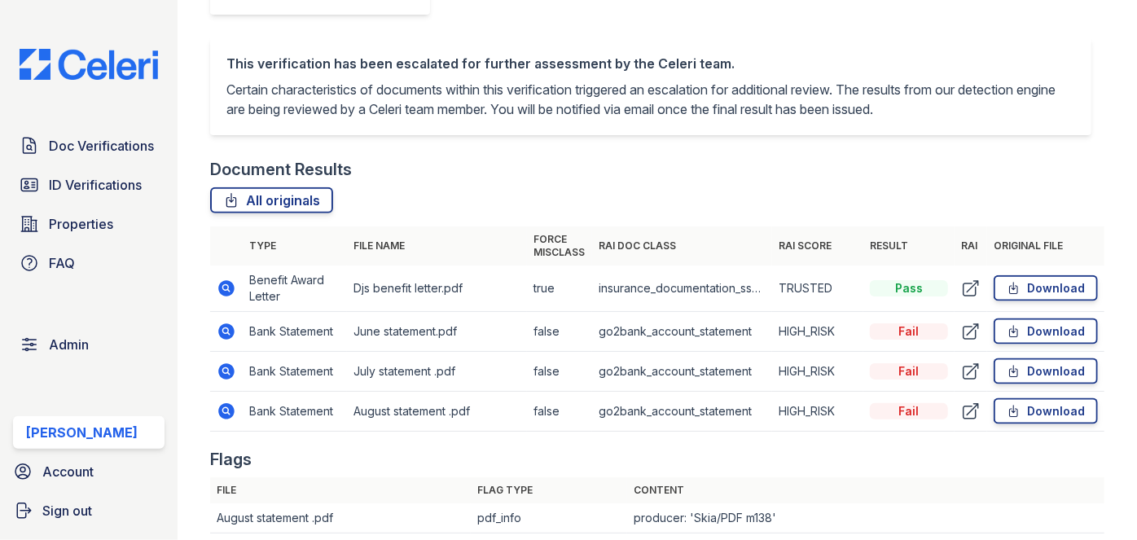
click at [316, 115] on p "Certain characteristics of documents within this verification triggered an esca…" at bounding box center [650, 99] width 849 height 39
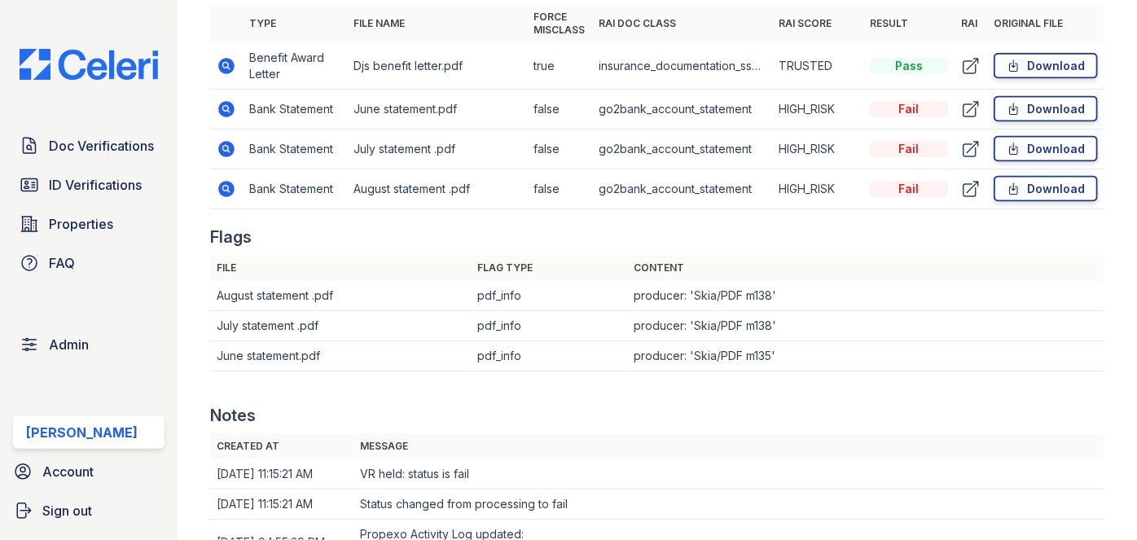
scroll to position [962, 0]
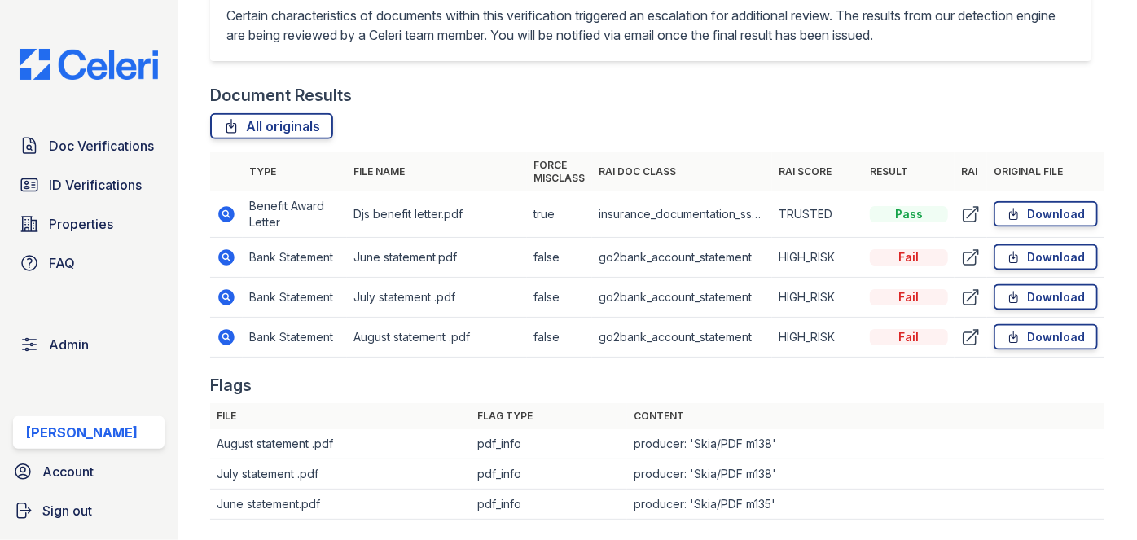
click at [261, 217] on td "Benefit Award Letter" at bounding box center [295, 214] width 104 height 46
click at [325, 135] on link "All originals" at bounding box center [271, 126] width 123 height 26
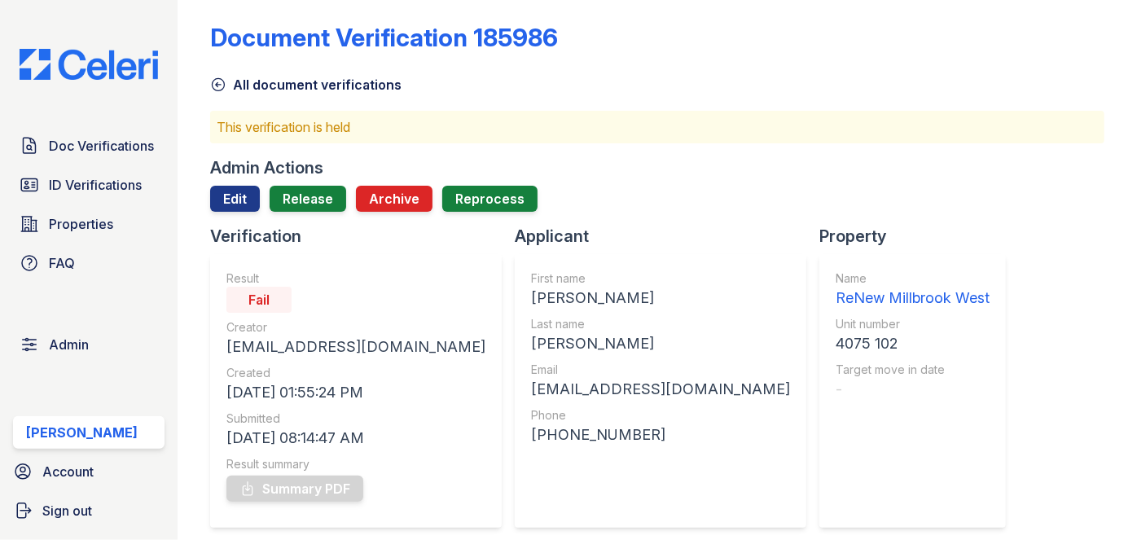
scroll to position [0, 0]
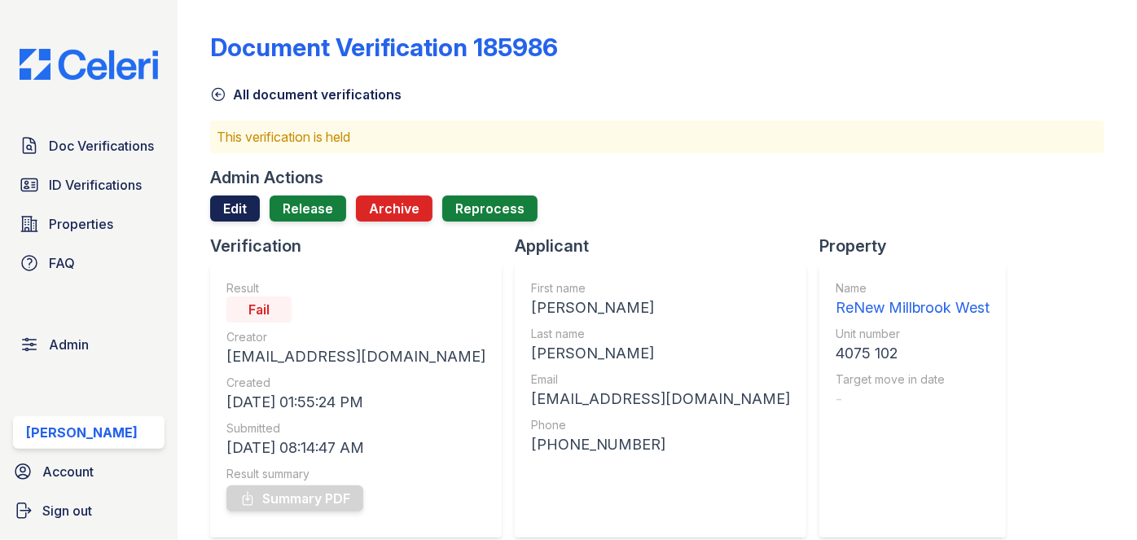
click at [228, 208] on link "Edit" at bounding box center [235, 208] width 50 height 26
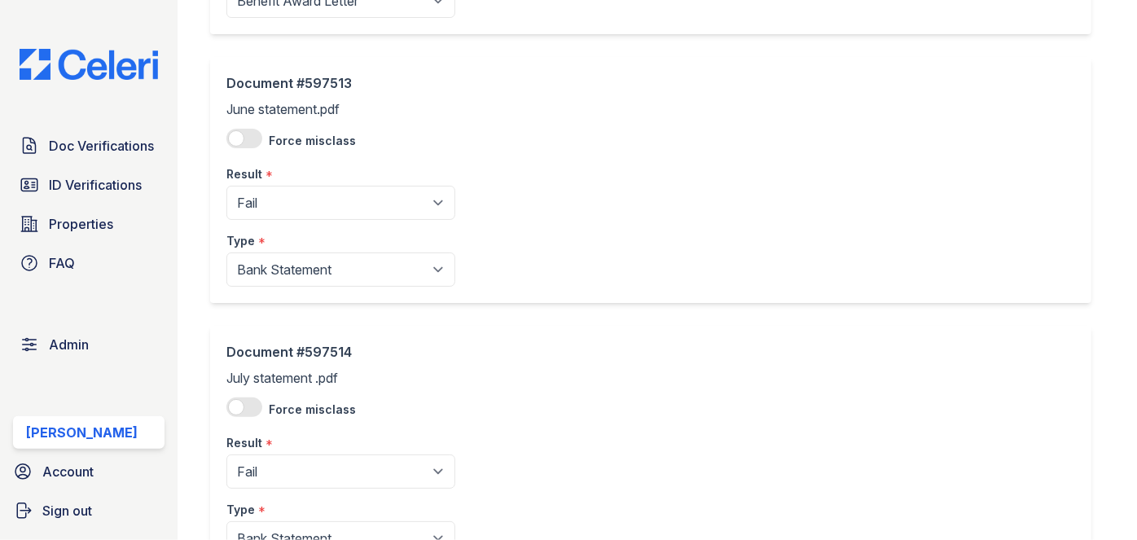
scroll to position [444, 0]
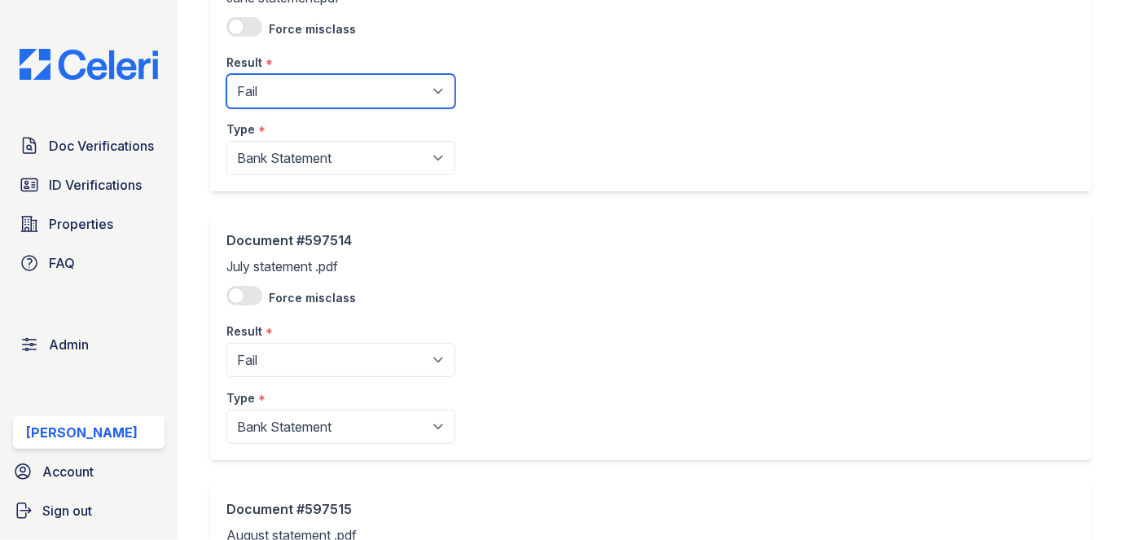
click at [271, 87] on select "Pending Sent Started Processing Pass Fail Caution Error N/A" at bounding box center [340, 91] width 229 height 34
select select "pass"
click at [226, 74] on select "Pending Sent Started Processing Pass Fail Caution Error N/A" at bounding box center [340, 91] width 229 height 34
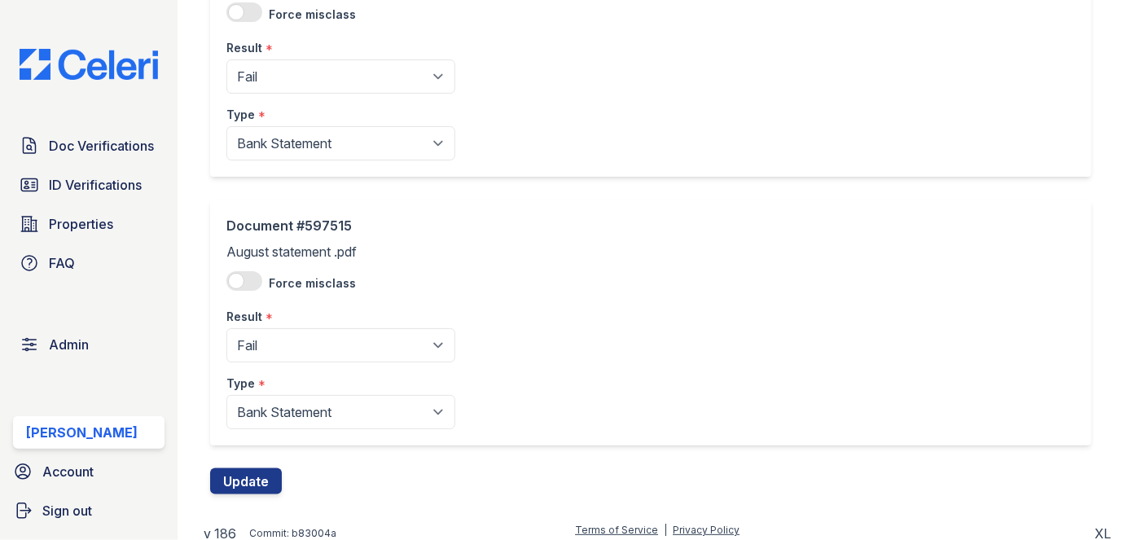
scroll to position [735, 0]
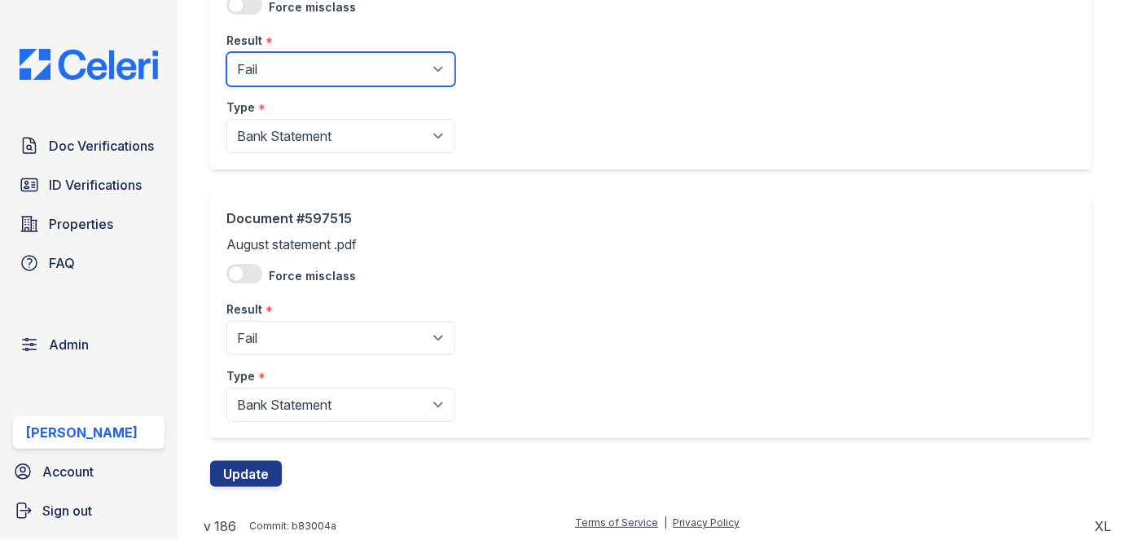
drag, startPoint x: 286, startPoint y: 64, endPoint x: 274, endPoint y: 82, distance: 22.4
click at [286, 64] on select "Pending Sent Started Processing Pass Fail Caution Error N/A" at bounding box center [340, 69] width 229 height 34
select select "pass"
click at [226, 52] on select "Pending Sent Started Processing Pass Fail Caution Error N/A" at bounding box center [340, 69] width 229 height 34
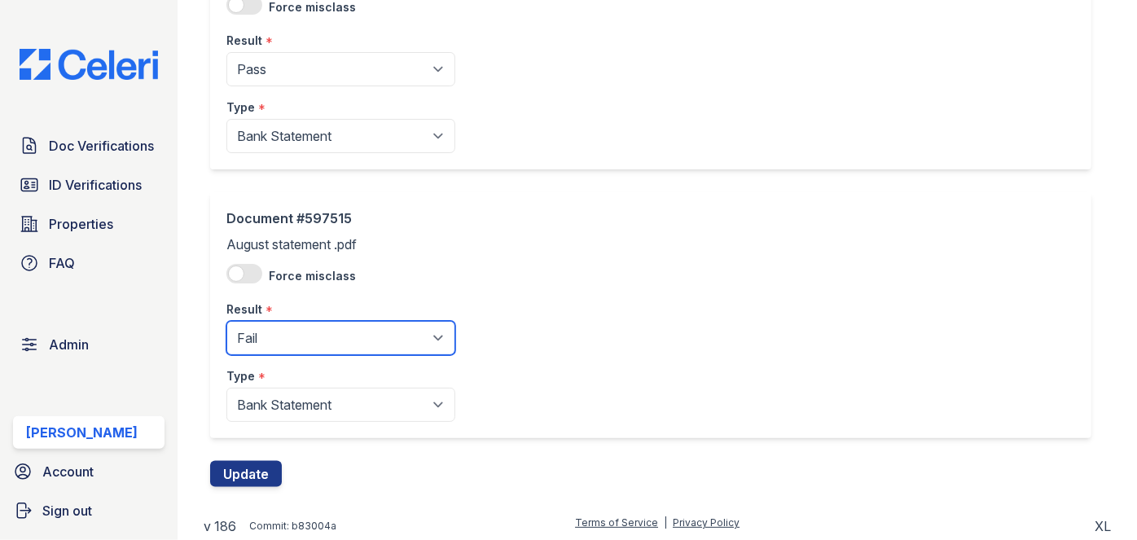
drag, startPoint x: 274, startPoint y: 336, endPoint x: 278, endPoint y: 321, distance: 16.0
click at [274, 336] on select "Pending Sent Started Processing Pass Fail Caution Error N/A" at bounding box center [340, 338] width 229 height 34
select select "pass"
click at [226, 321] on select "Pending Sent Started Processing Pass Fail Caution Error N/A" at bounding box center [340, 338] width 229 height 34
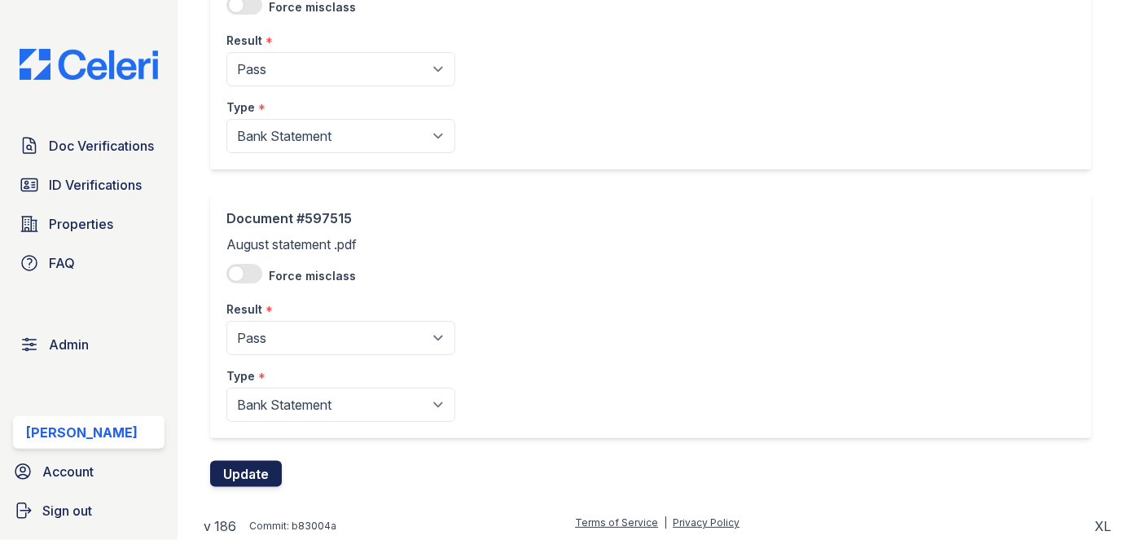
click at [262, 469] on button "Update" at bounding box center [246, 474] width 72 height 26
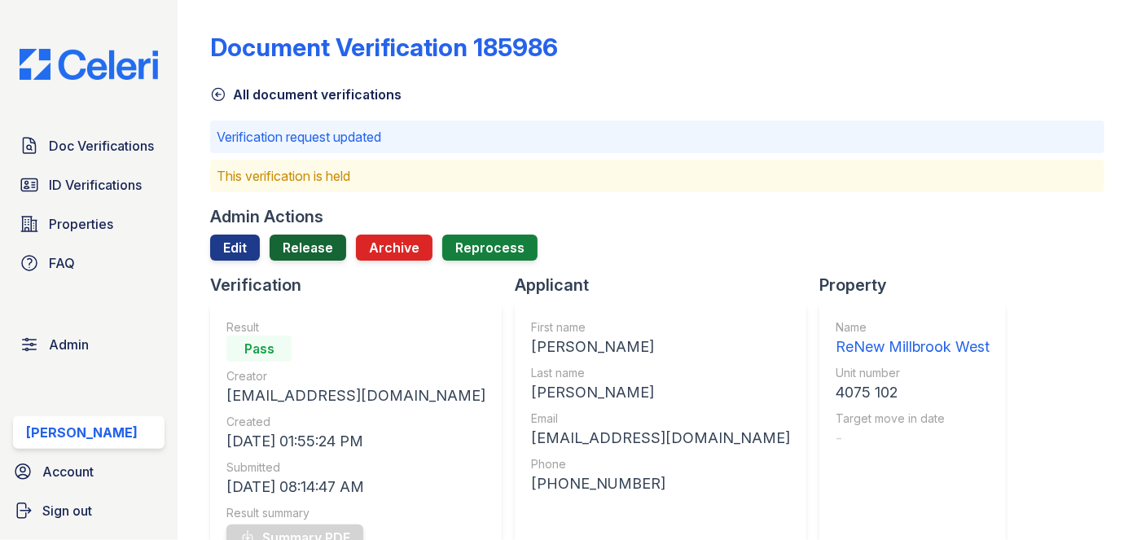
click at [317, 242] on link "Release" at bounding box center [308, 248] width 77 height 26
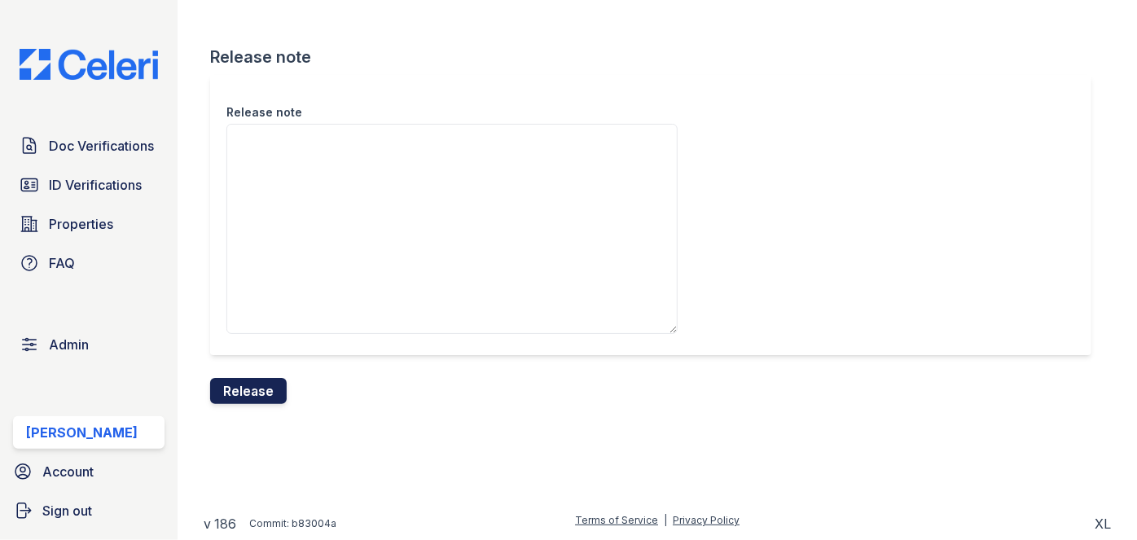
click at [276, 398] on button "Release" at bounding box center [248, 391] width 77 height 26
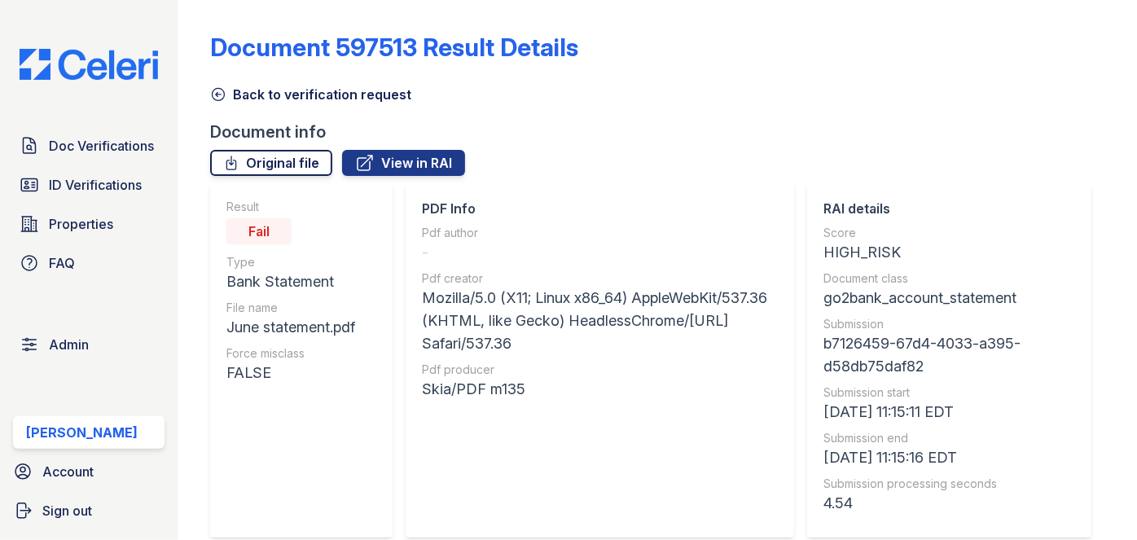
click at [296, 159] on link "Original file" at bounding box center [271, 163] width 122 height 26
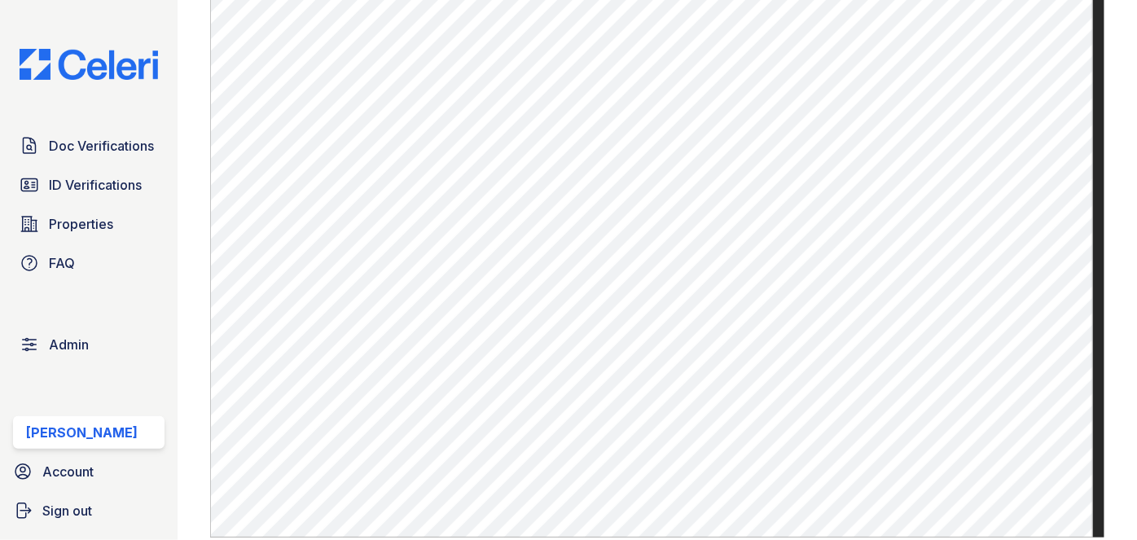
scroll to position [1332, 0]
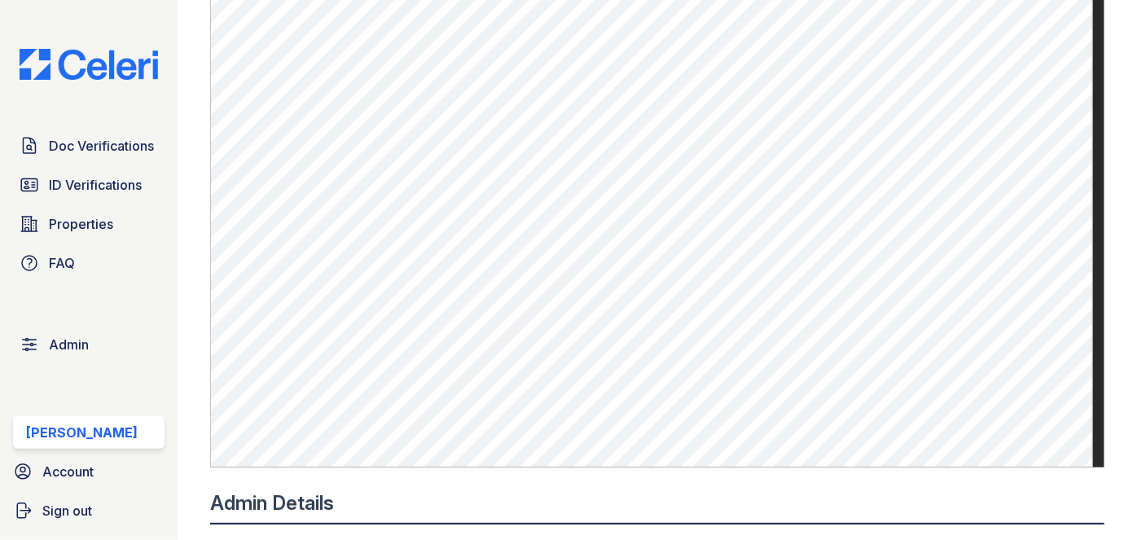
scroll to position [888, 0]
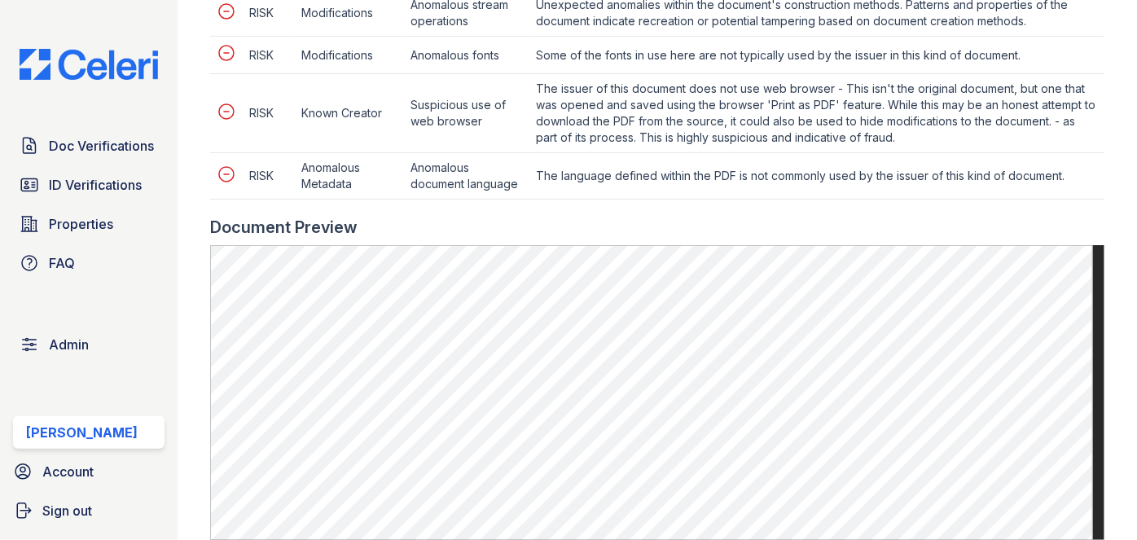
scroll to position [1258, 0]
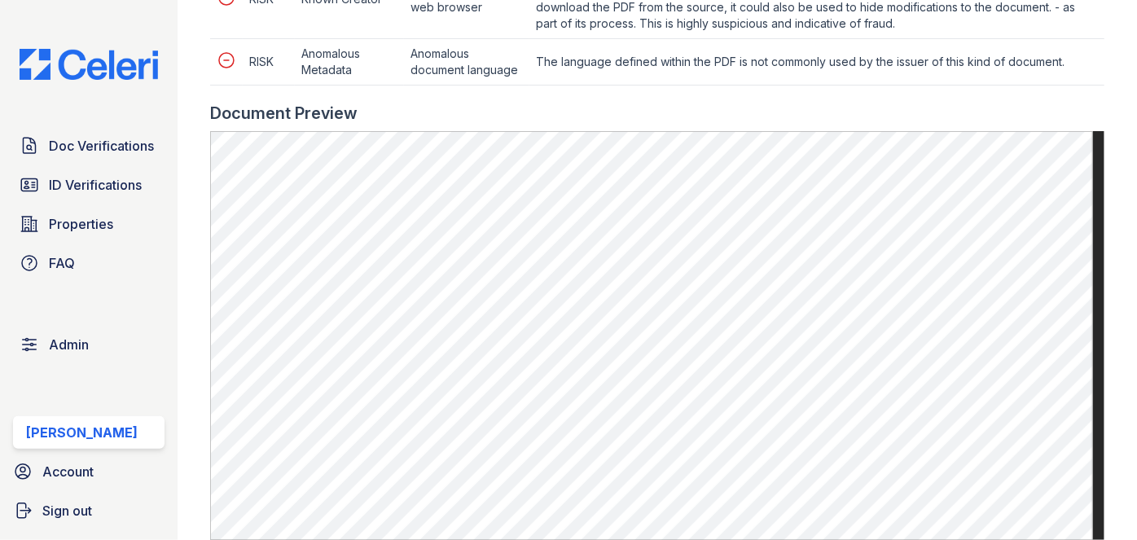
scroll to position [1258, 0]
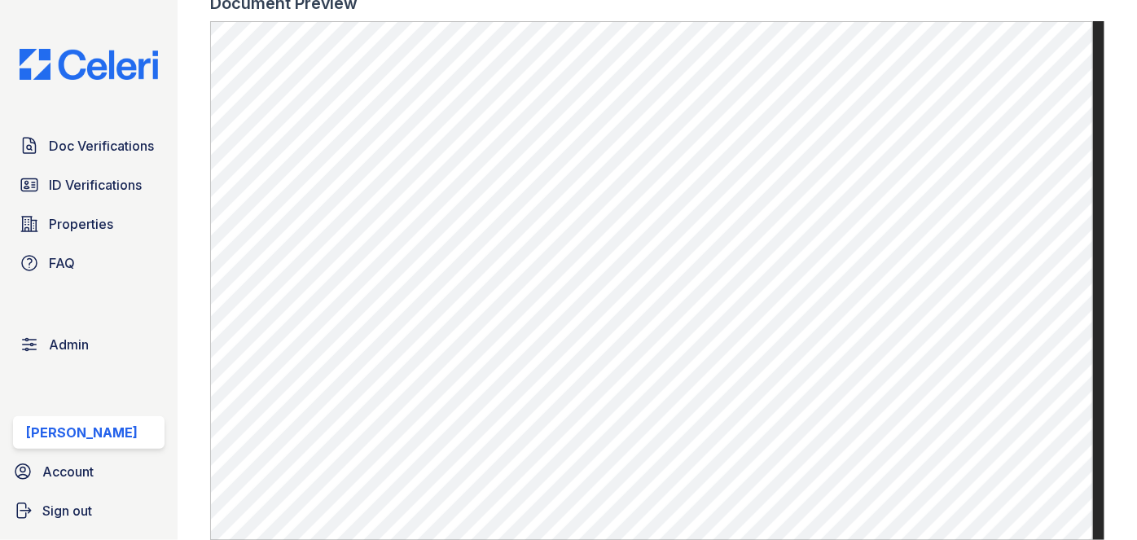
scroll to position [888, 0]
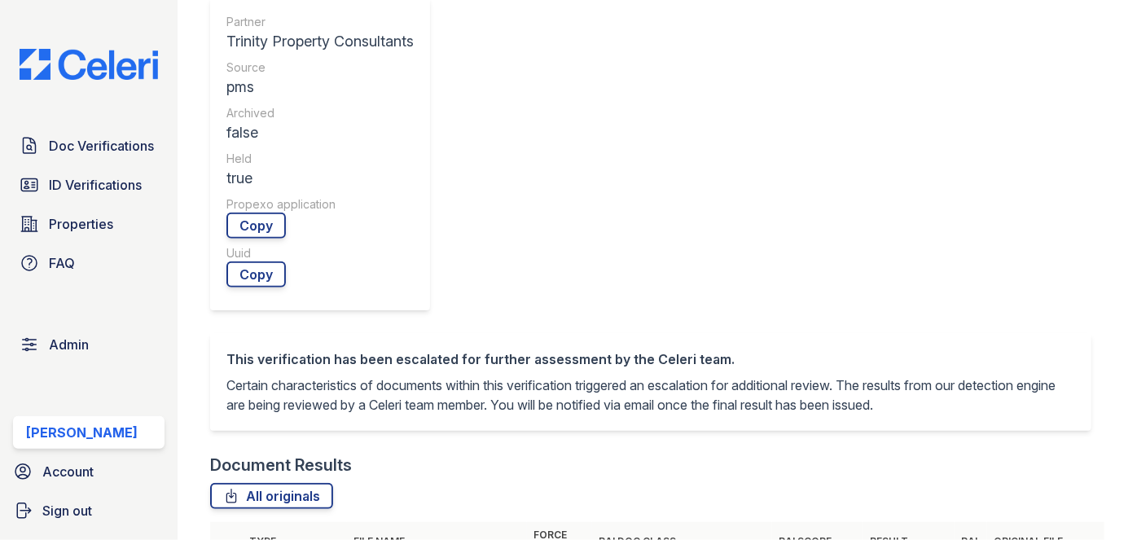
scroll to position [1110, 0]
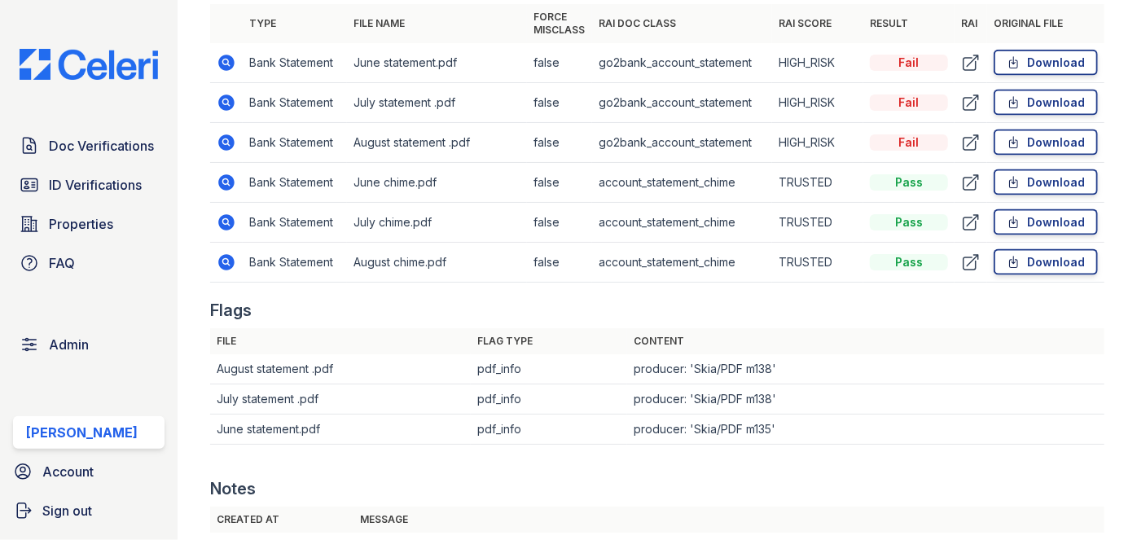
drag, startPoint x: 222, startPoint y: 107, endPoint x: 200, endPoint y: 108, distance: 22.0
click at [200, 108] on main "Document Verification 185987 All document verifications This verification is he…" at bounding box center [657, 270] width 959 height 540
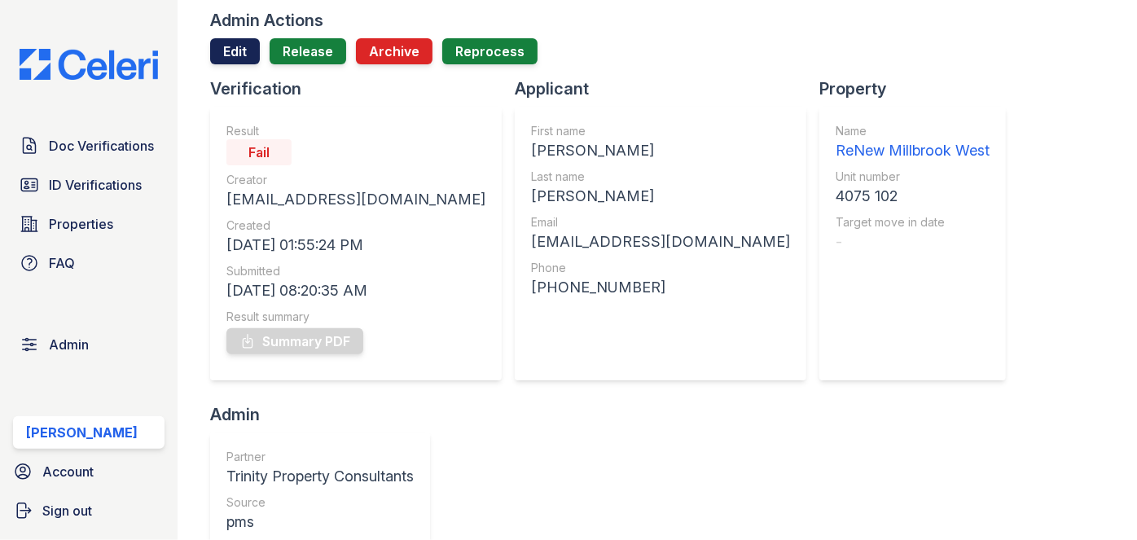
scroll to position [73, 0]
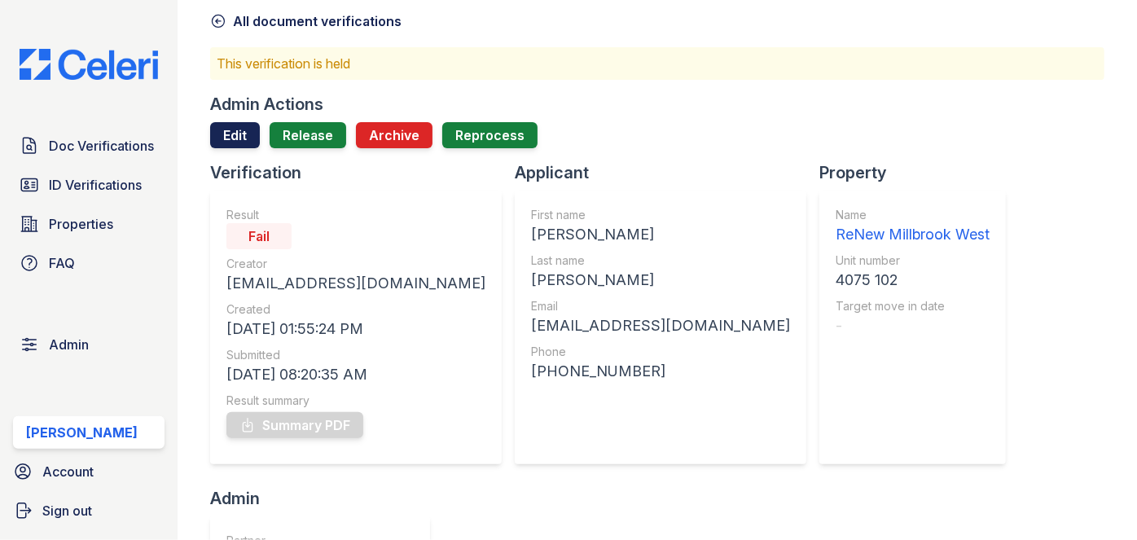
click at [228, 130] on link "Edit" at bounding box center [235, 135] width 50 height 26
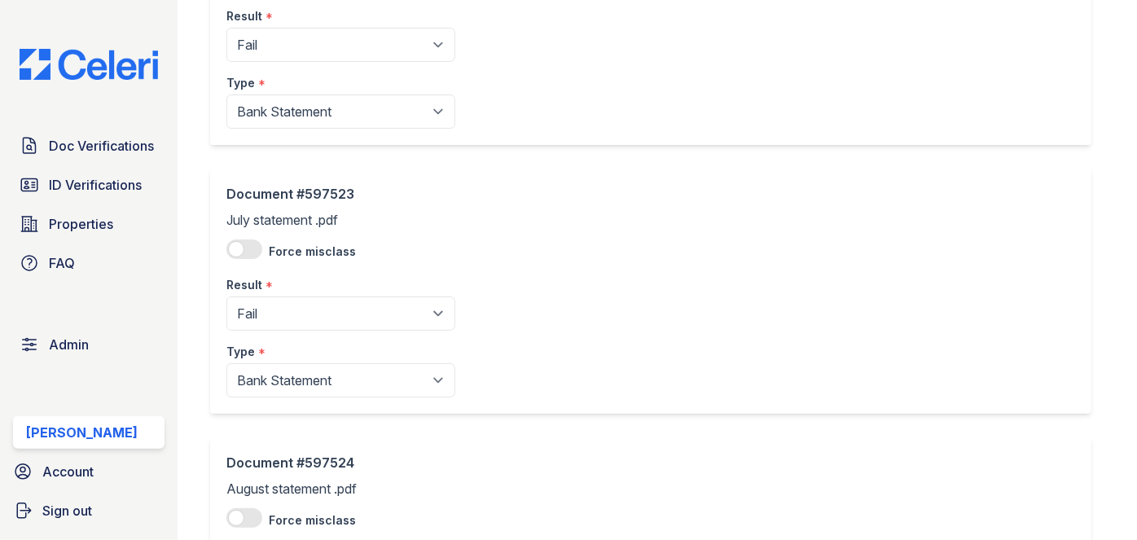
scroll to position [222, 0]
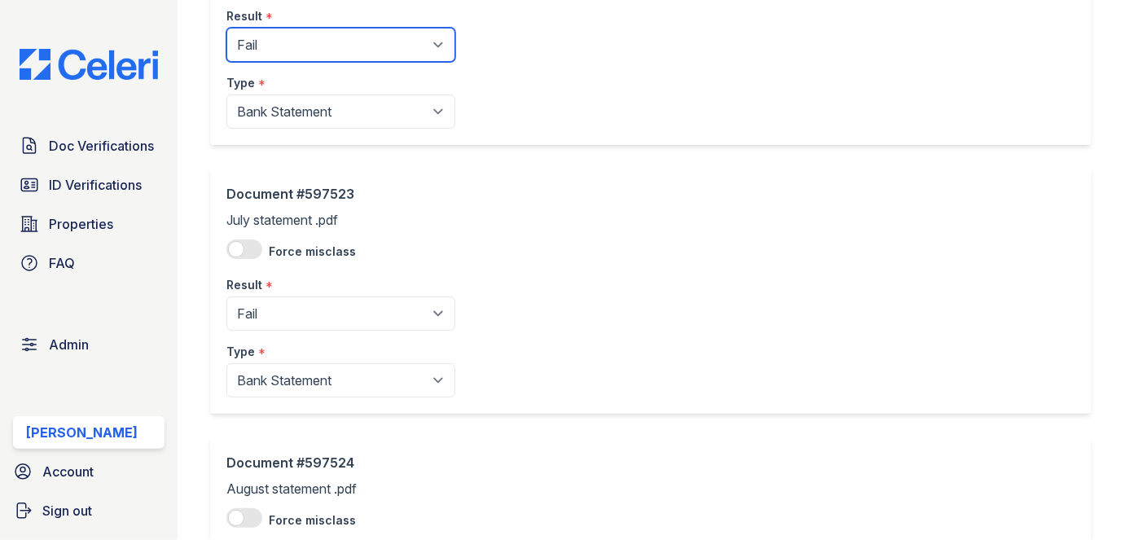
click at [299, 33] on select "Pending Sent Started Processing Pass Fail Caution Error N/A" at bounding box center [340, 45] width 229 height 34
select select "pass"
click at [226, 28] on select "Pending Sent Started Processing Pass Fail Caution Error N/A" at bounding box center [340, 45] width 229 height 34
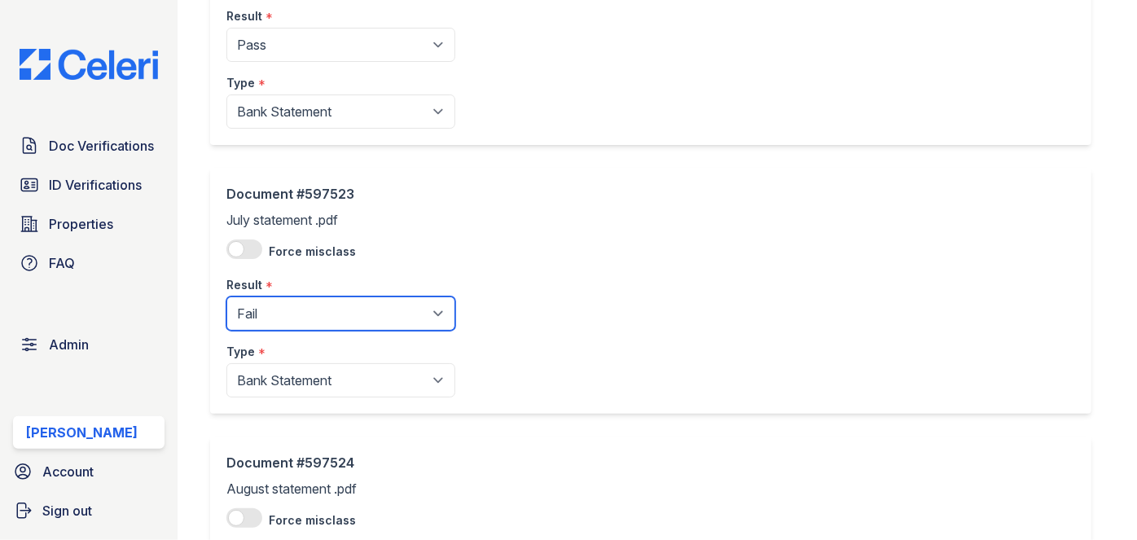
drag, startPoint x: 294, startPoint y: 326, endPoint x: 295, endPoint y: 317, distance: 9.0
click at [295, 326] on select "Pending Sent Started Processing Pass Fail Caution Error N/A" at bounding box center [340, 313] width 229 height 34
select select "pass"
click at [226, 296] on select "Pending Sent Started Processing Pass Fail Caution Error N/A" at bounding box center [340, 313] width 229 height 34
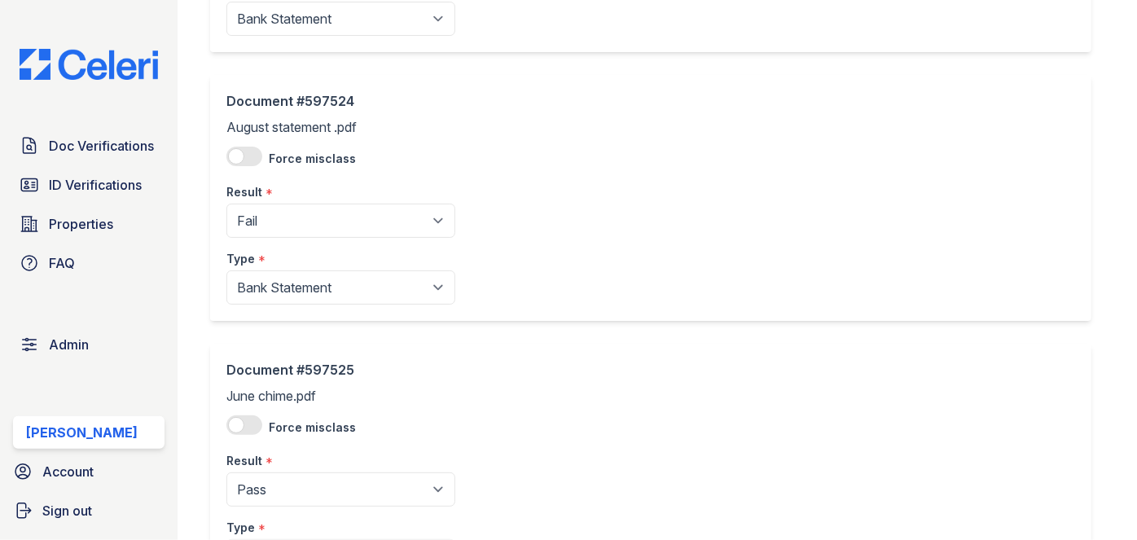
scroll to position [592, 0]
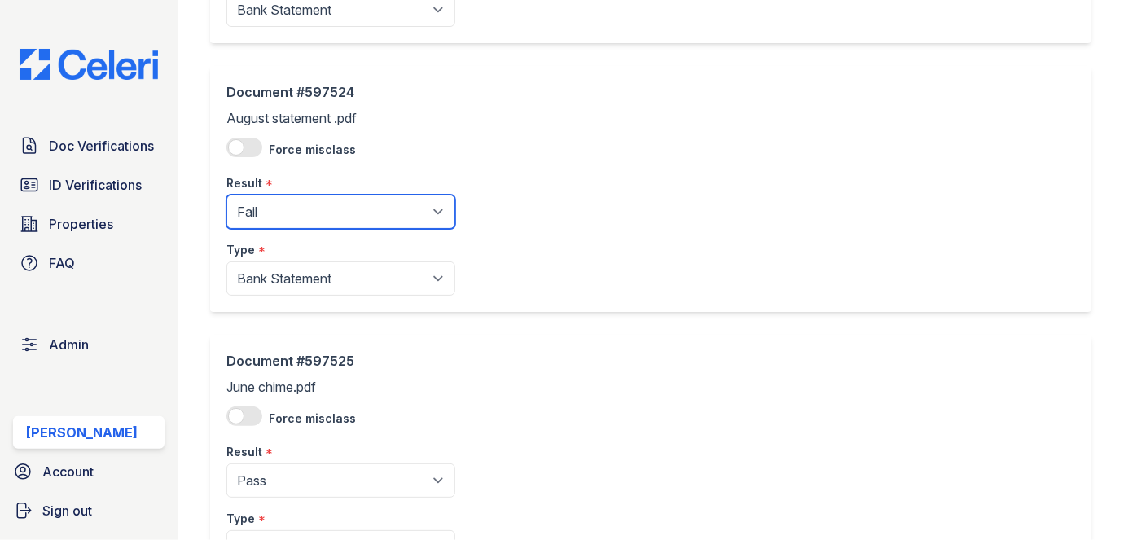
click at [274, 210] on select "Pending Sent Started Processing Pass Fail Caution Error N/A" at bounding box center [340, 212] width 229 height 34
click at [268, 195] on select "Pending Sent Started Processing Pass Fail Caution Error N/A" at bounding box center [340, 212] width 229 height 34
click at [268, 208] on select "Pending Sent Started Processing Pass Fail Caution Error N/A" at bounding box center [340, 212] width 229 height 34
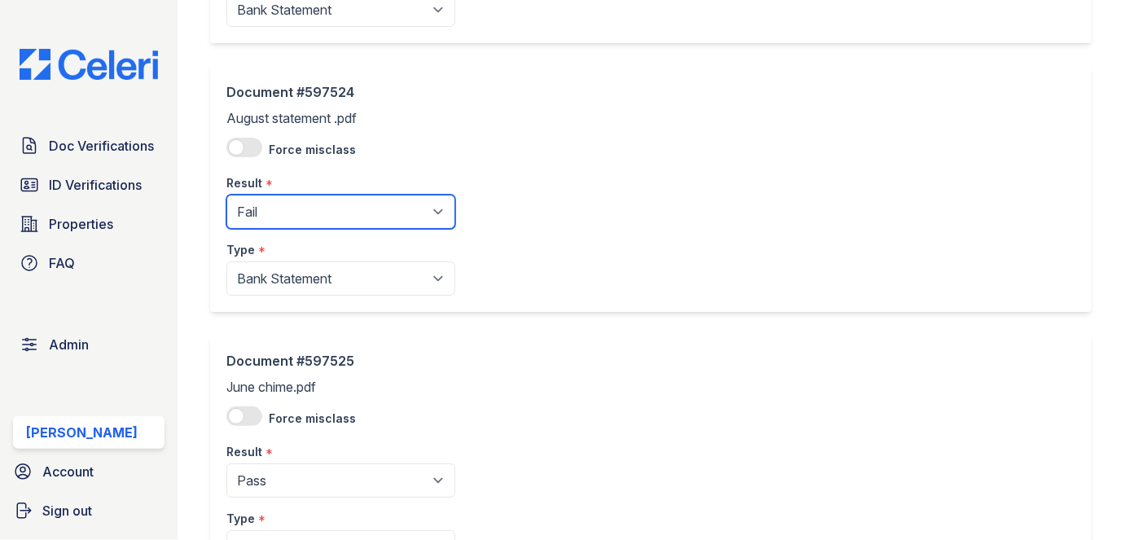
select select "pass"
click at [226, 195] on select "Pending Sent Started Processing Pass Fail Caution Error N/A" at bounding box center [340, 212] width 229 height 34
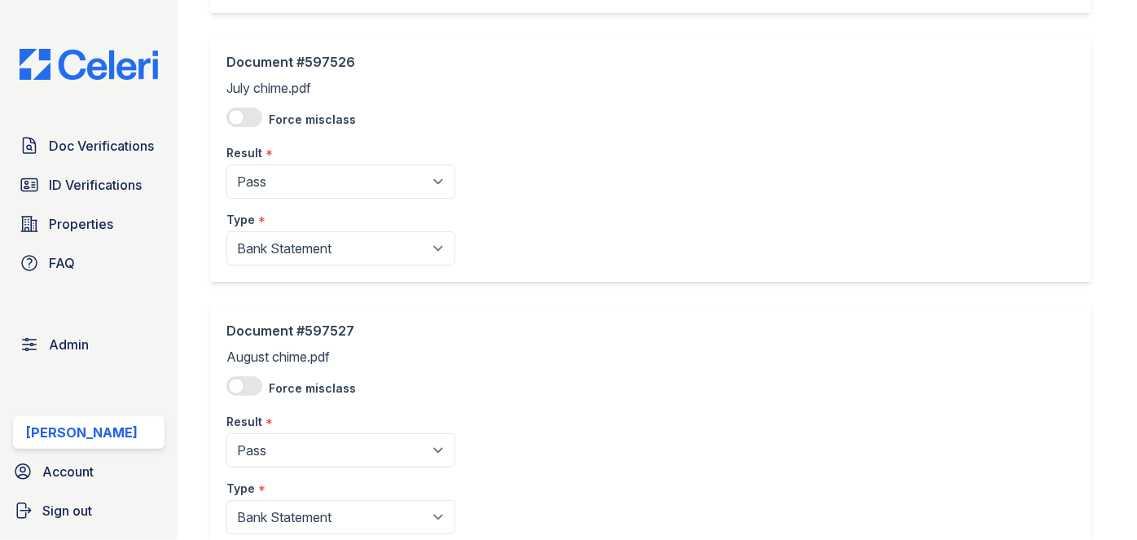
scroll to position [1271, 0]
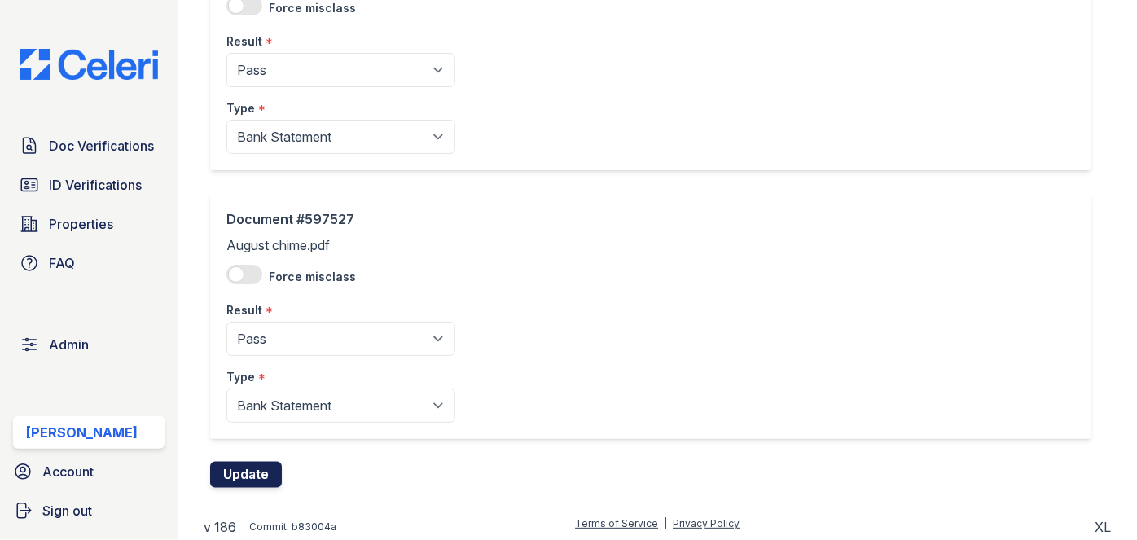
click at [263, 467] on button "Update" at bounding box center [246, 475] width 72 height 26
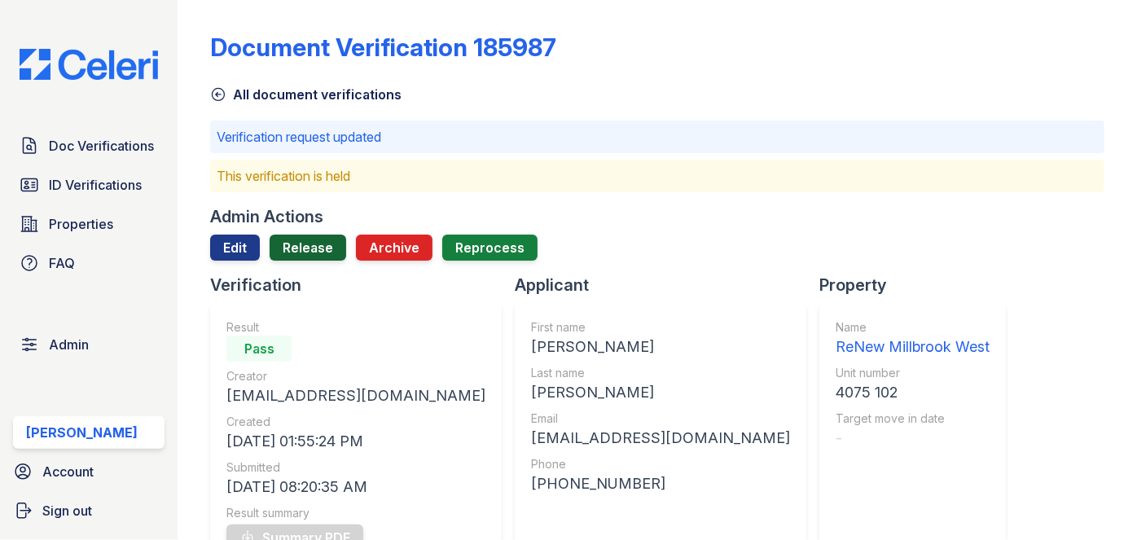
click at [296, 231] on div "Admin Actions Edit Release Archive Reprocess" at bounding box center [657, 239] width 894 height 68
click at [297, 238] on link "Release" at bounding box center [308, 248] width 77 height 26
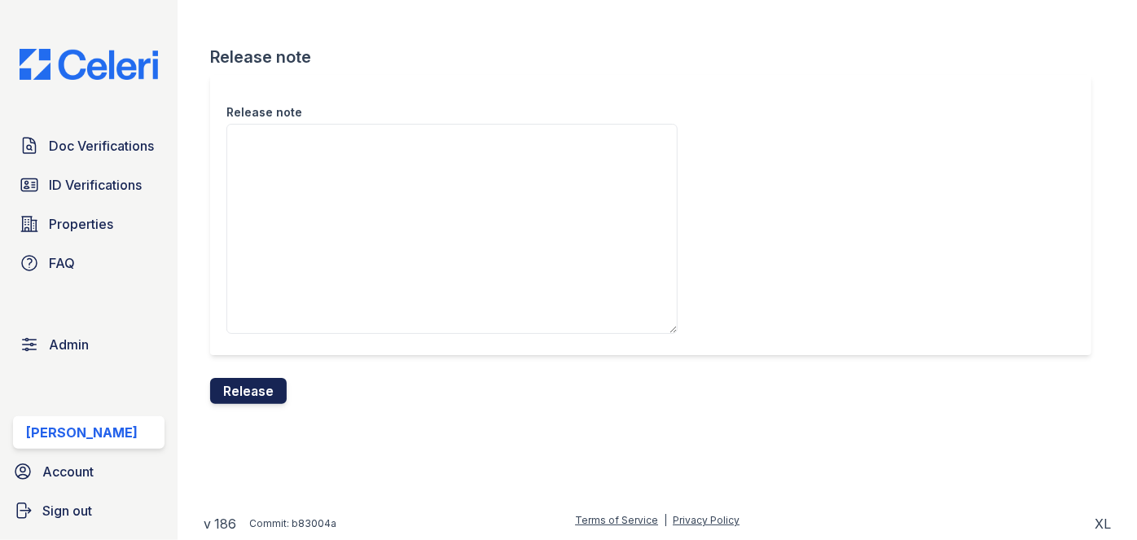
click at [261, 383] on button "Release" at bounding box center [248, 391] width 77 height 26
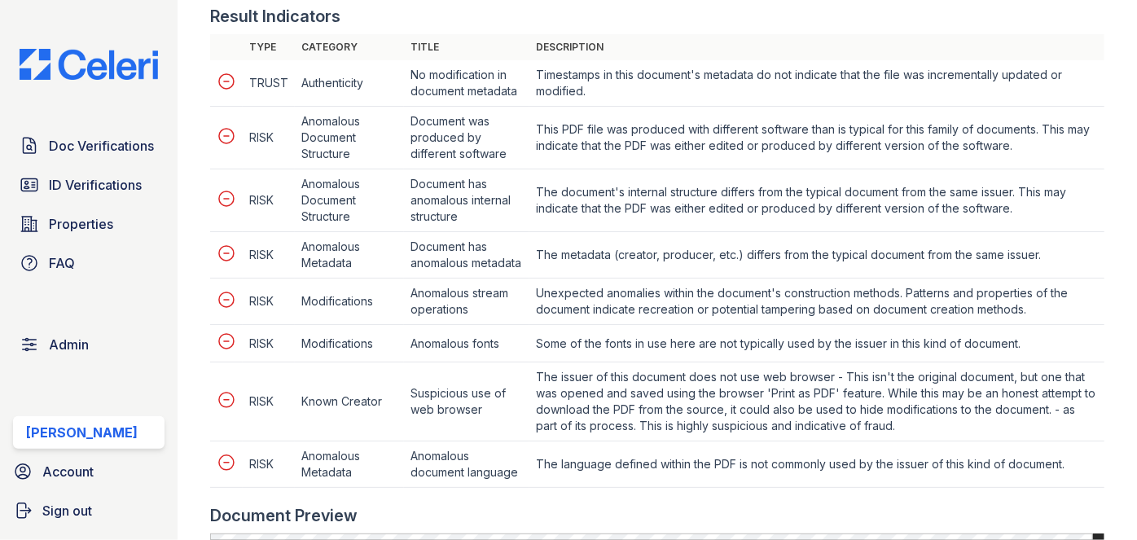
scroll to position [740, 0]
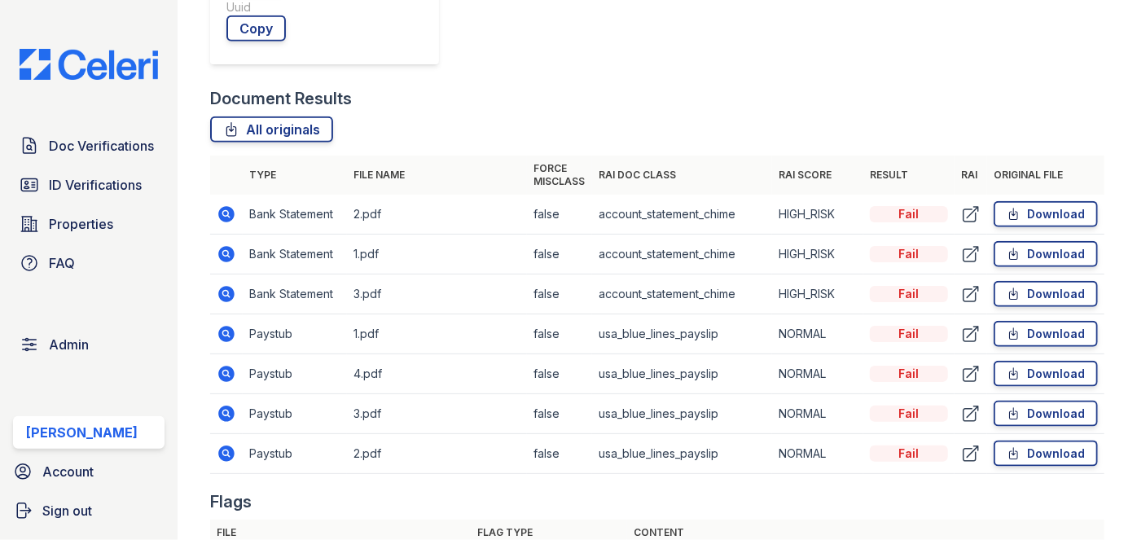
scroll to position [814, 0]
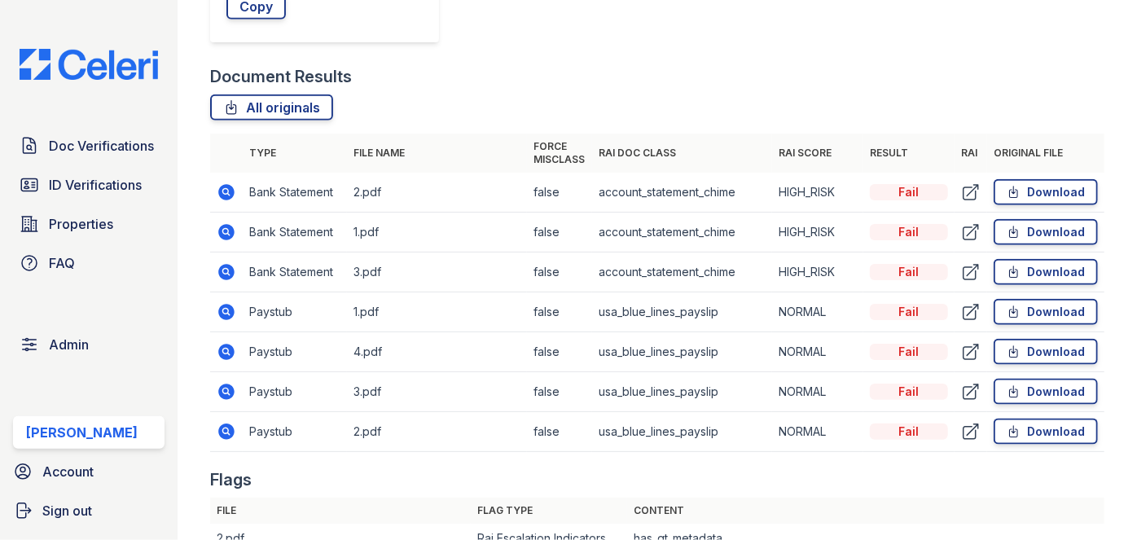
click at [230, 311] on icon at bounding box center [227, 312] width 16 height 16
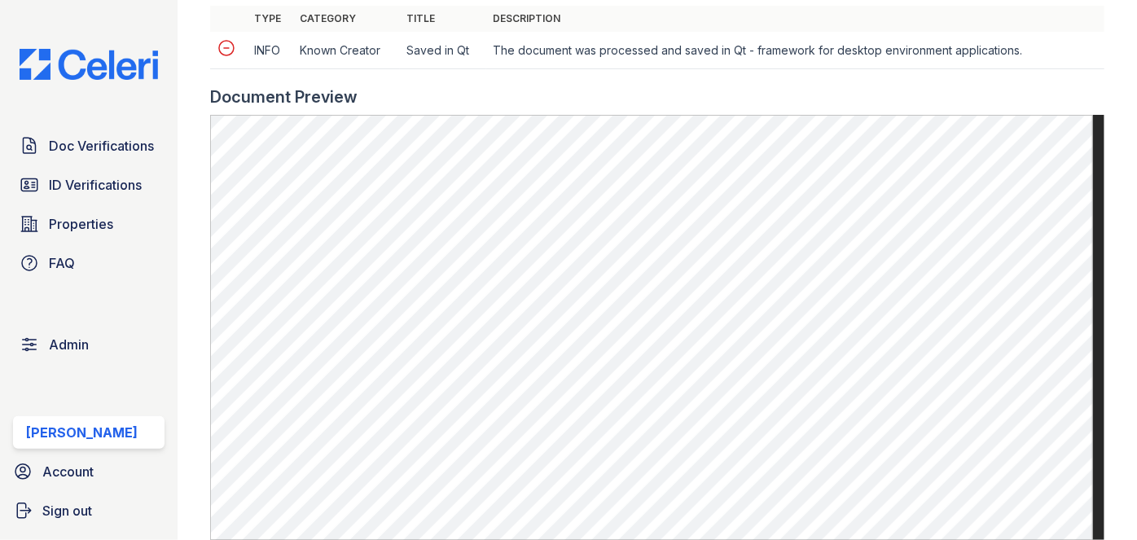
scroll to position [888, 0]
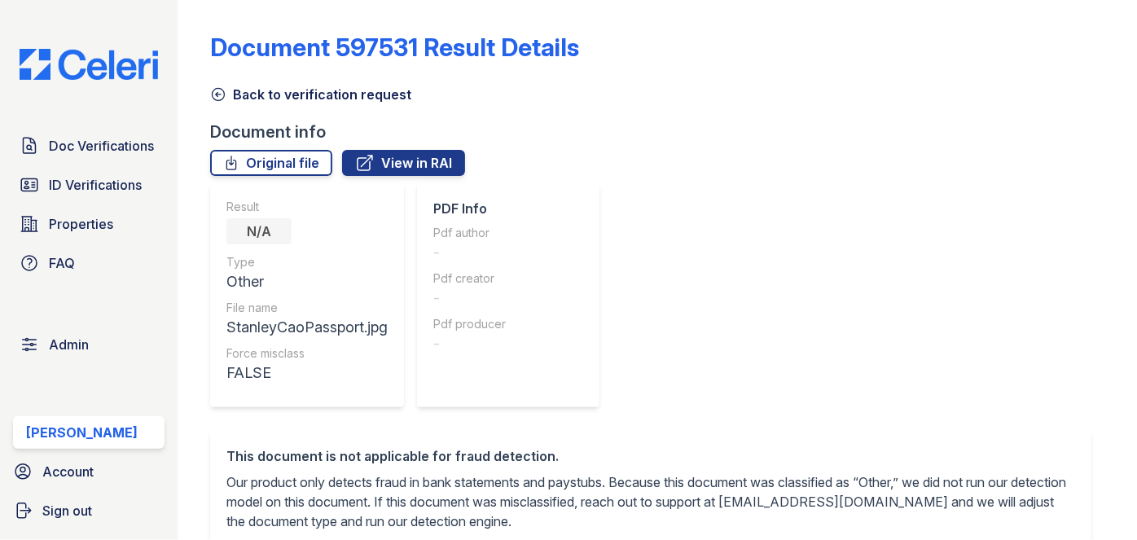
click at [219, 94] on icon at bounding box center [219, 95] width 12 height 12
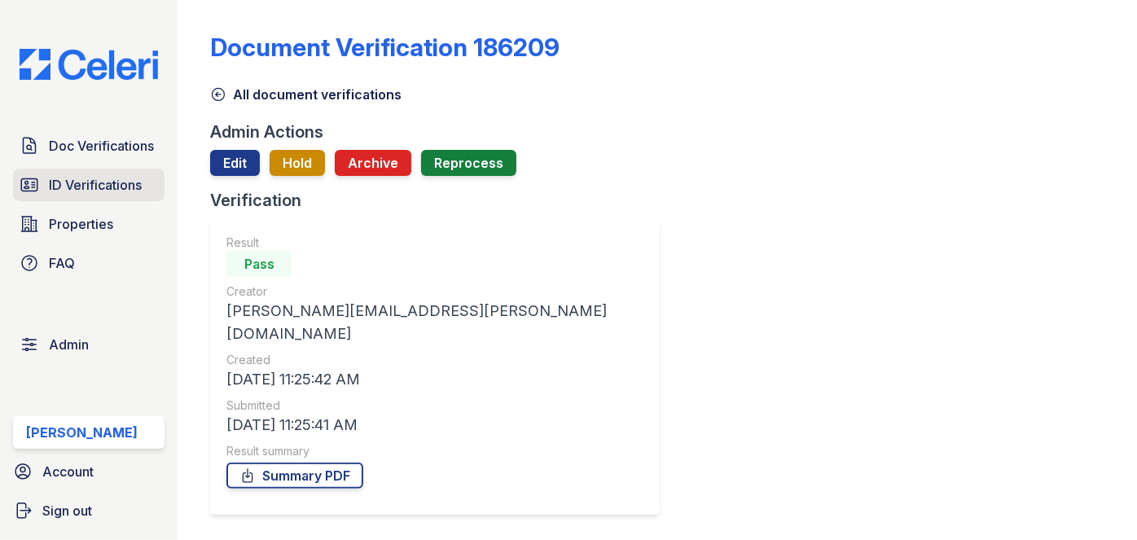
click at [134, 180] on span "ID Verifications" at bounding box center [95, 185] width 93 height 20
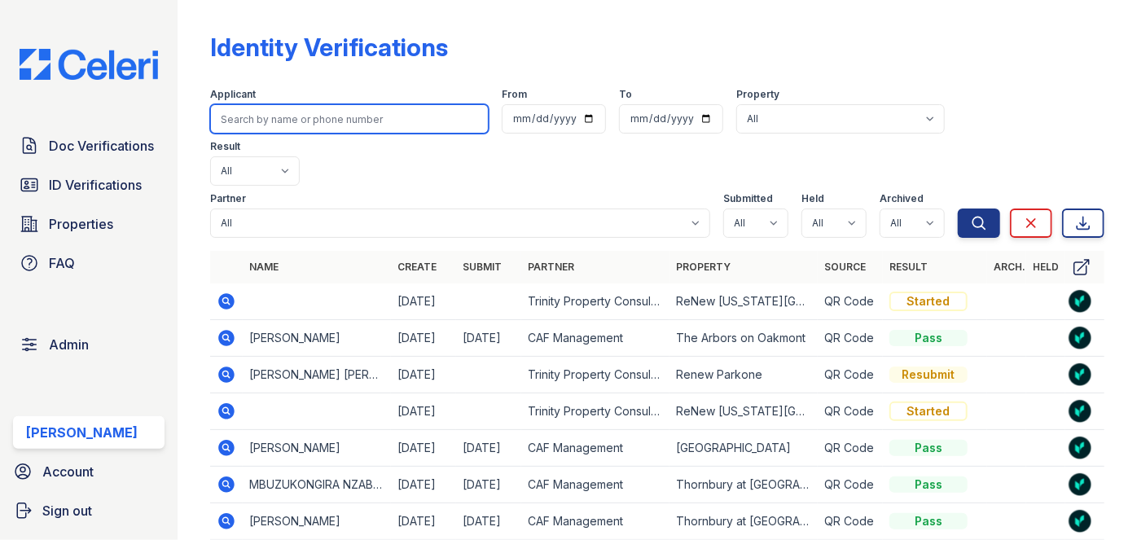
click at [280, 119] on input "search" at bounding box center [349, 118] width 279 height 29
paste input "Daniela Dasilva"
type input "Daniela Dasilva"
click at [958, 208] on button "Search" at bounding box center [979, 222] width 42 height 29
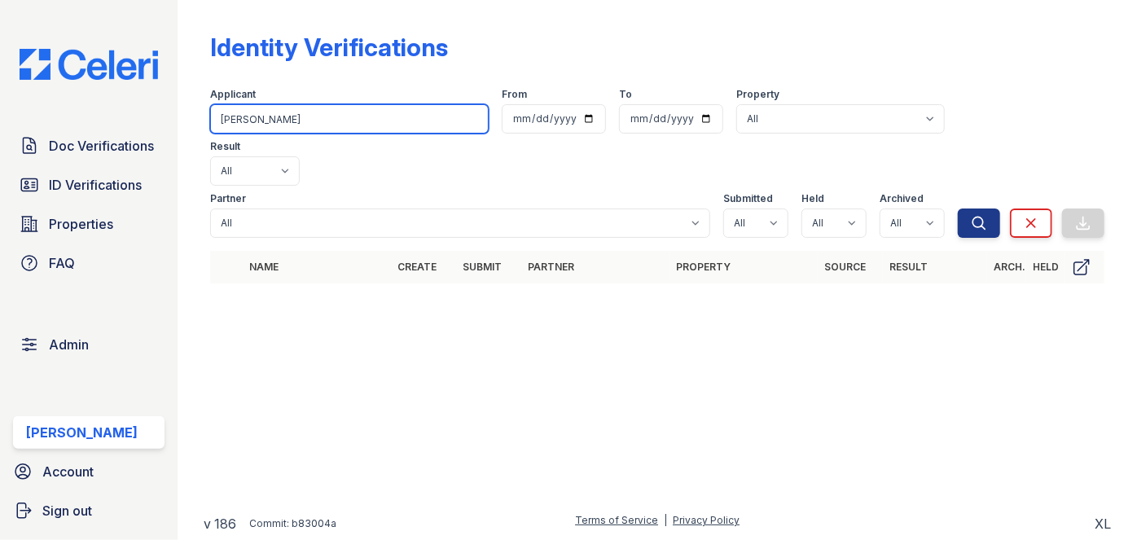
click at [254, 116] on input "Daniela Dasilva" at bounding box center [349, 118] width 279 height 29
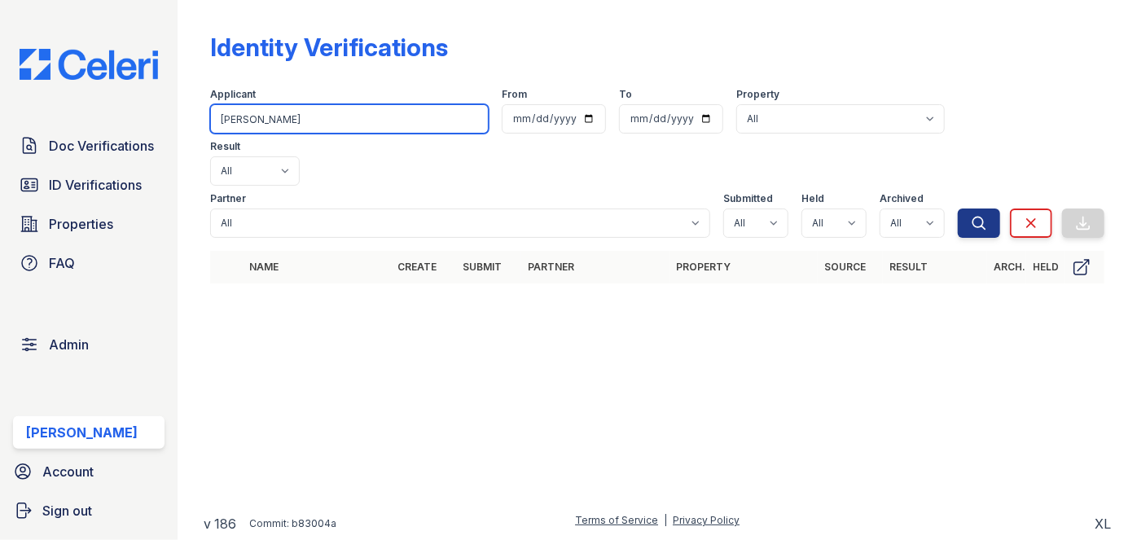
click at [254, 116] on input "Daniela Dasilva" at bounding box center [349, 118] width 279 height 29
paste input "dasilvacaraballo10@icloud.com"
type input "dasilvacaraballo10@icloud.com"
click at [958, 208] on button "Search" at bounding box center [979, 222] width 42 height 29
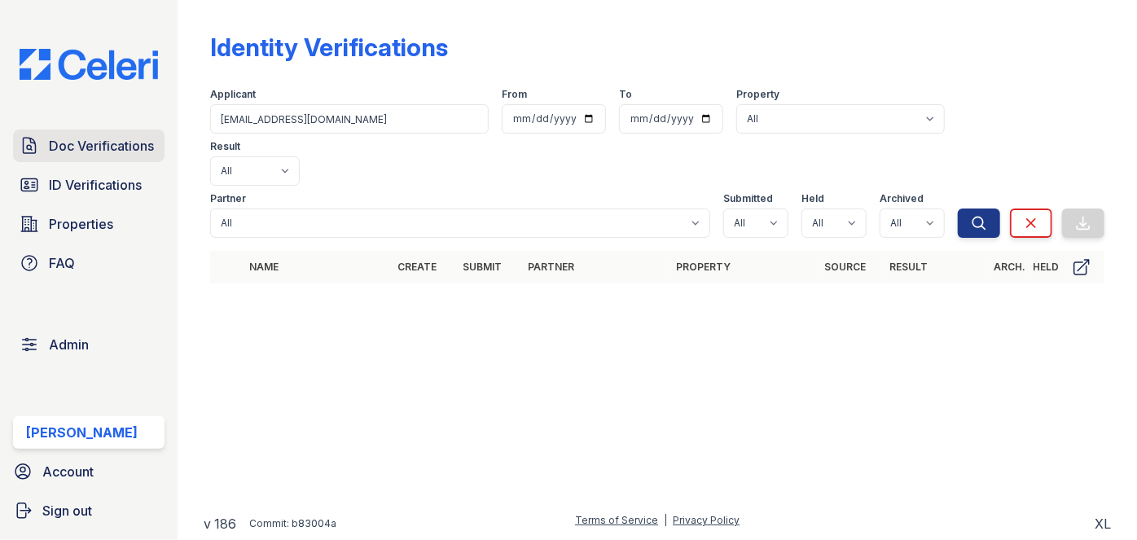
click at [137, 142] on span "Doc Verifications" at bounding box center [101, 146] width 105 height 20
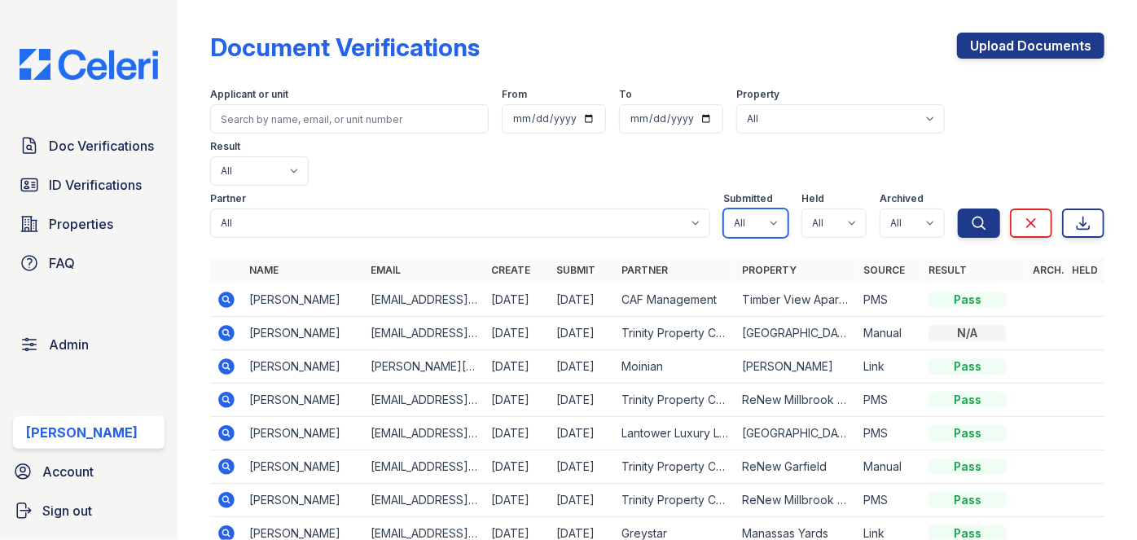
click at [761, 208] on select "All true false" at bounding box center [755, 222] width 65 height 29
select select "true"
click at [723, 208] on select "All true false" at bounding box center [755, 222] width 65 height 29
click at [849, 208] on select "All true false" at bounding box center [833, 222] width 65 height 29
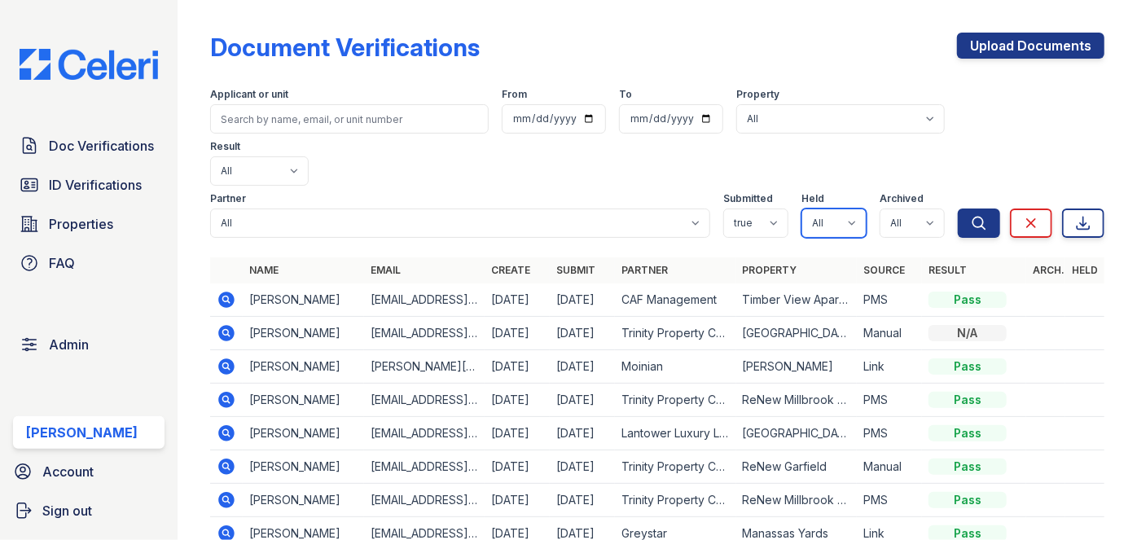
click at [824, 208] on select "All true false" at bounding box center [833, 222] width 65 height 29
click at [827, 208] on select "All true false" at bounding box center [833, 222] width 65 height 29
click at [829, 208] on select "All true false" at bounding box center [833, 222] width 65 height 29
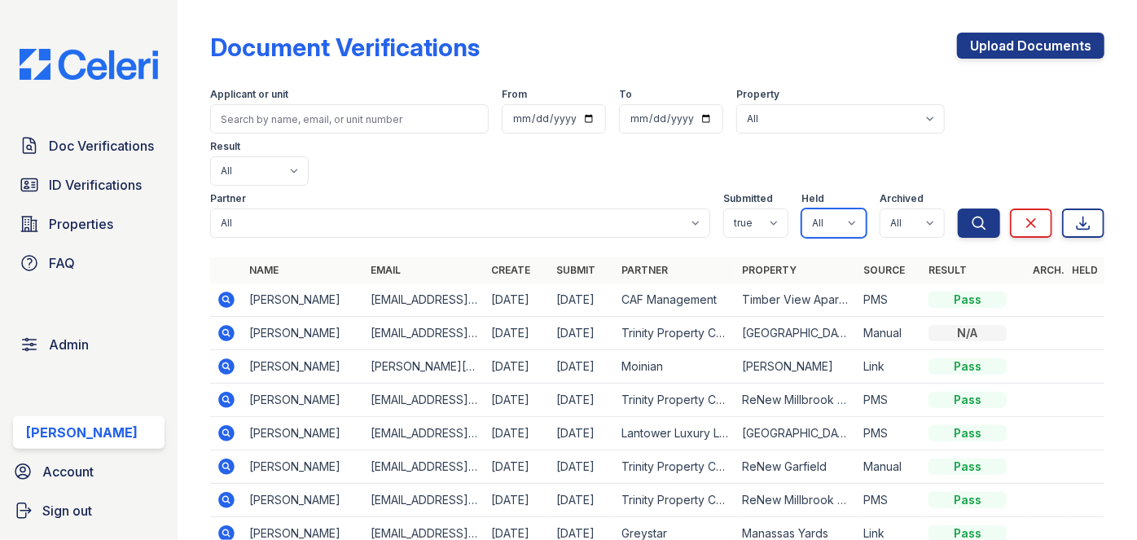
select select "true"
click at [801, 208] on select "All true false" at bounding box center [833, 222] width 65 height 29
click at [825, 257] on th "Property" at bounding box center [796, 270] width 121 height 26
click at [906, 208] on select "All true false" at bounding box center [912, 222] width 65 height 29
drag, startPoint x: 906, startPoint y: 169, endPoint x: 902, endPoint y: 182, distance: 13.7
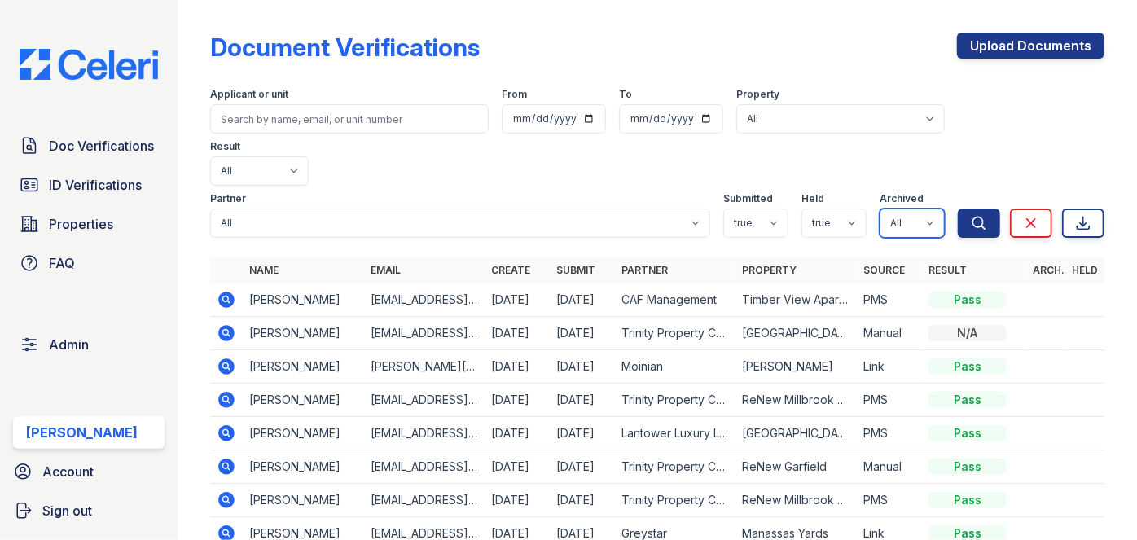
click at [906, 208] on select "All true false" at bounding box center [912, 222] width 65 height 29
click at [898, 187] on form "Applicant or unit From To Property All 0000 Kinney Avenue 09 Cape Coral 10006 N…" at bounding box center [657, 159] width 894 height 169
click at [896, 208] on select "All true false" at bounding box center [912, 222] width 65 height 29
select select "false"
click at [880, 208] on select "All true false" at bounding box center [912, 222] width 65 height 29
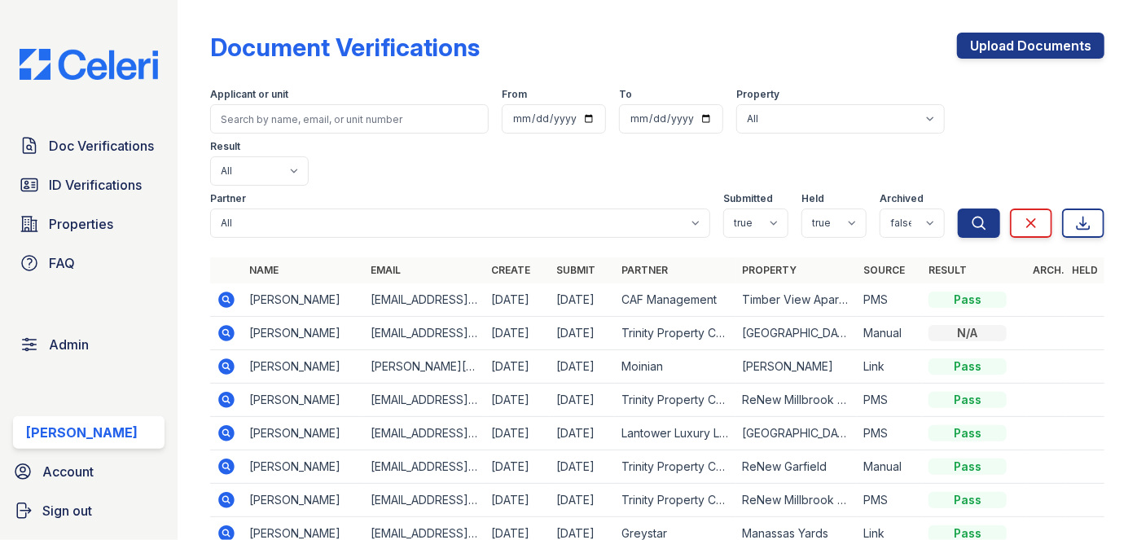
click at [897, 257] on th "Source" at bounding box center [889, 270] width 65 height 26
click at [972, 208] on button "Search" at bounding box center [979, 222] width 42 height 29
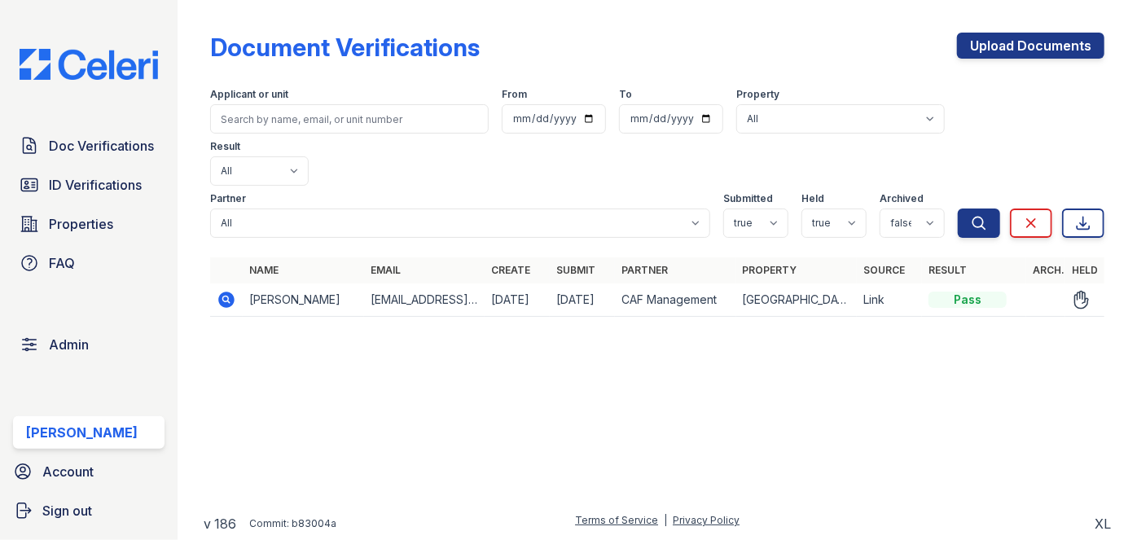
click at [229, 292] on icon at bounding box center [227, 300] width 16 height 16
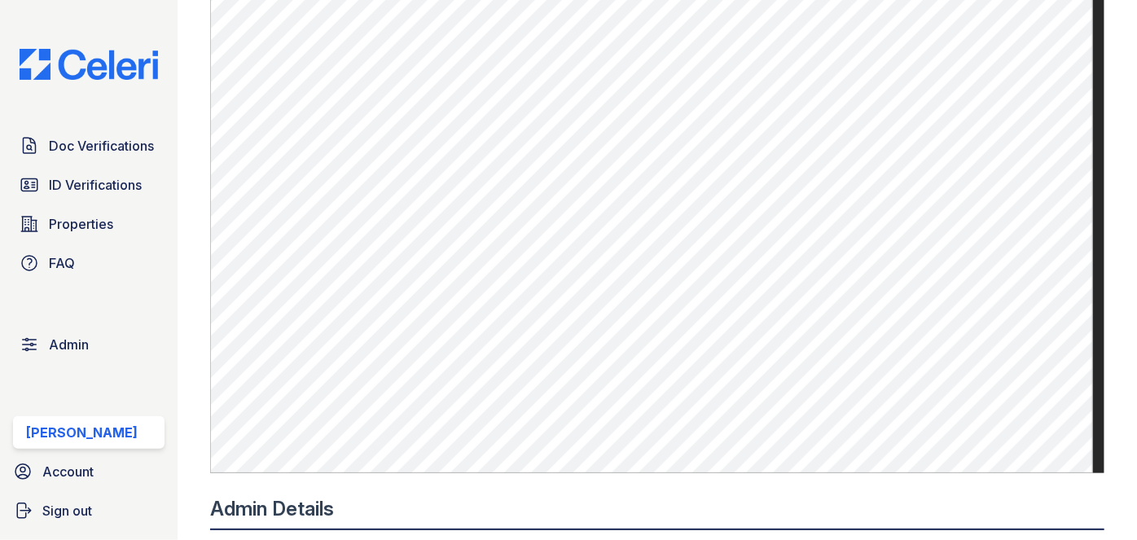
scroll to position [592, 0]
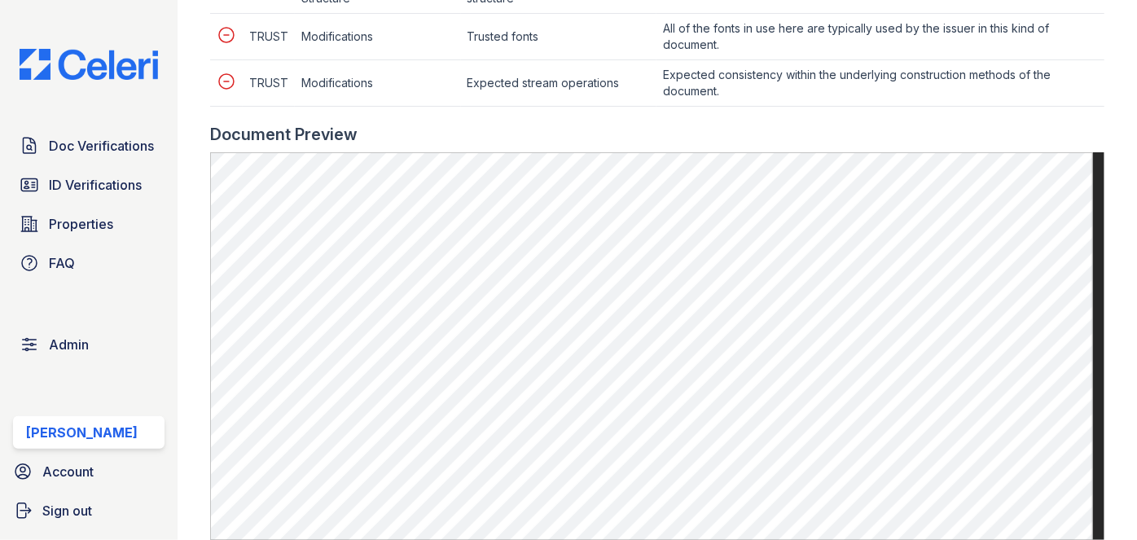
scroll to position [814, 0]
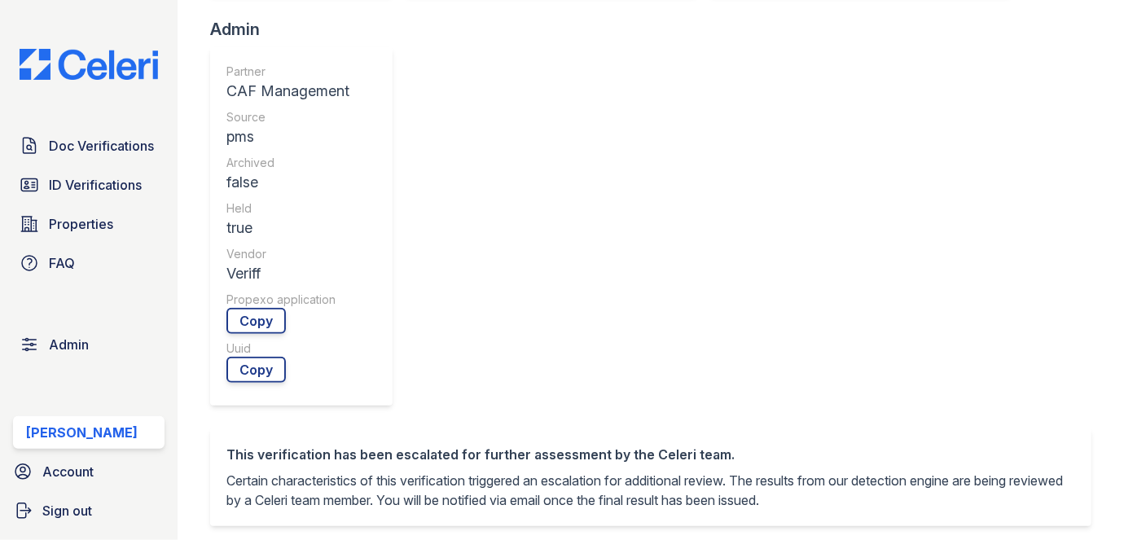
scroll to position [592, 0]
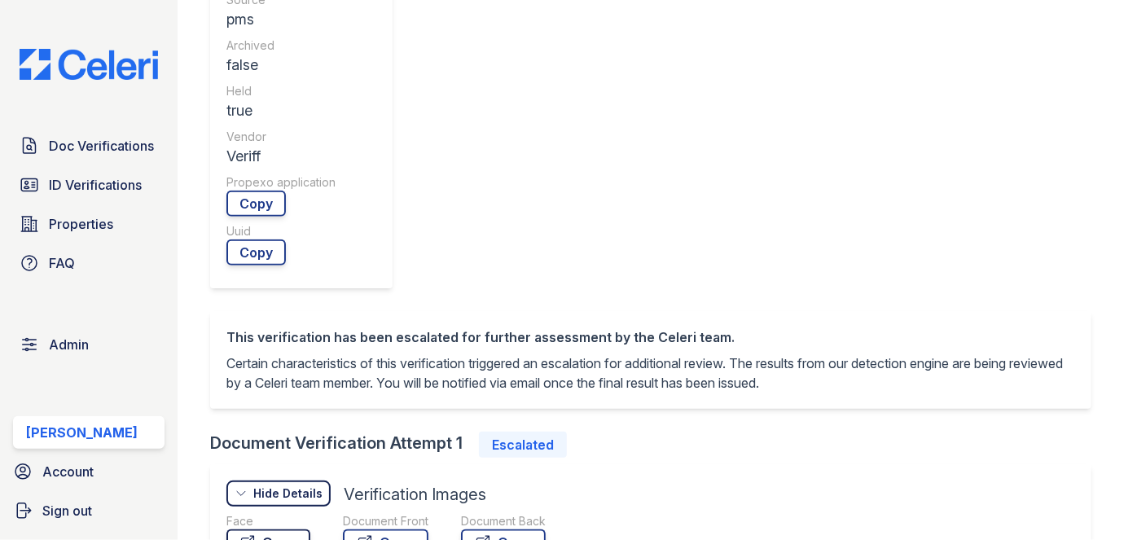
click at [274, 529] on link "Open" at bounding box center [268, 542] width 84 height 26
click at [396, 529] on link "Open" at bounding box center [386, 542] width 86 height 26
click at [0, 0] on div "View Details" at bounding box center [0, 0] width 0 height 0
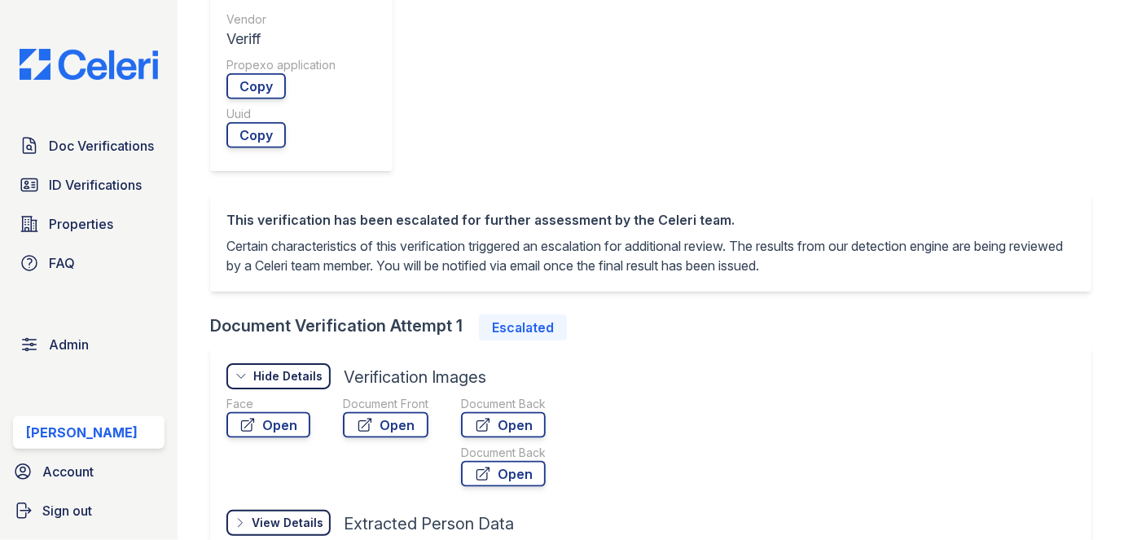
scroll to position [740, 0]
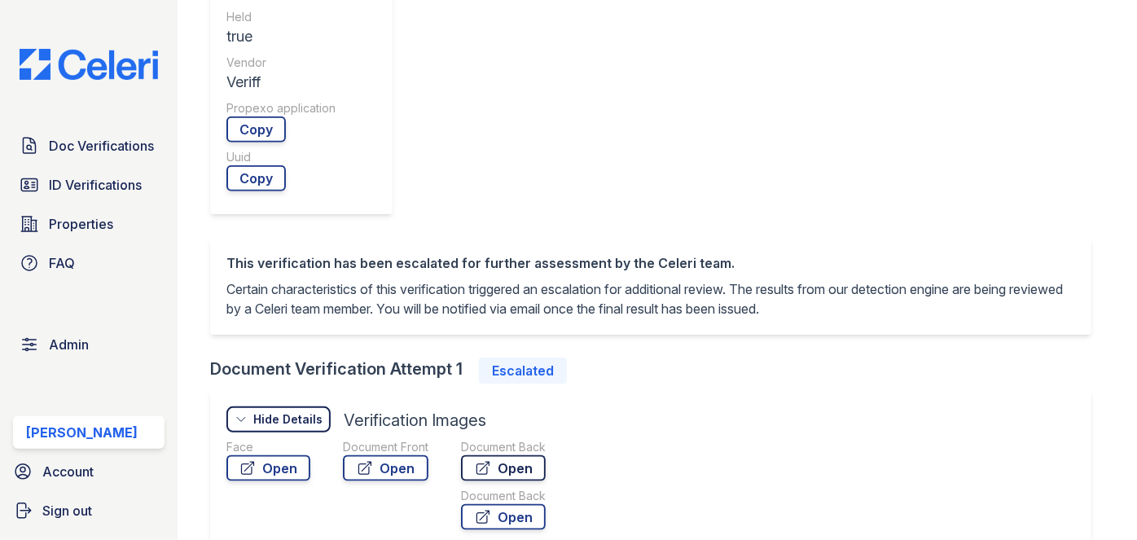
click at [524, 455] on link "Open" at bounding box center [503, 468] width 85 height 26
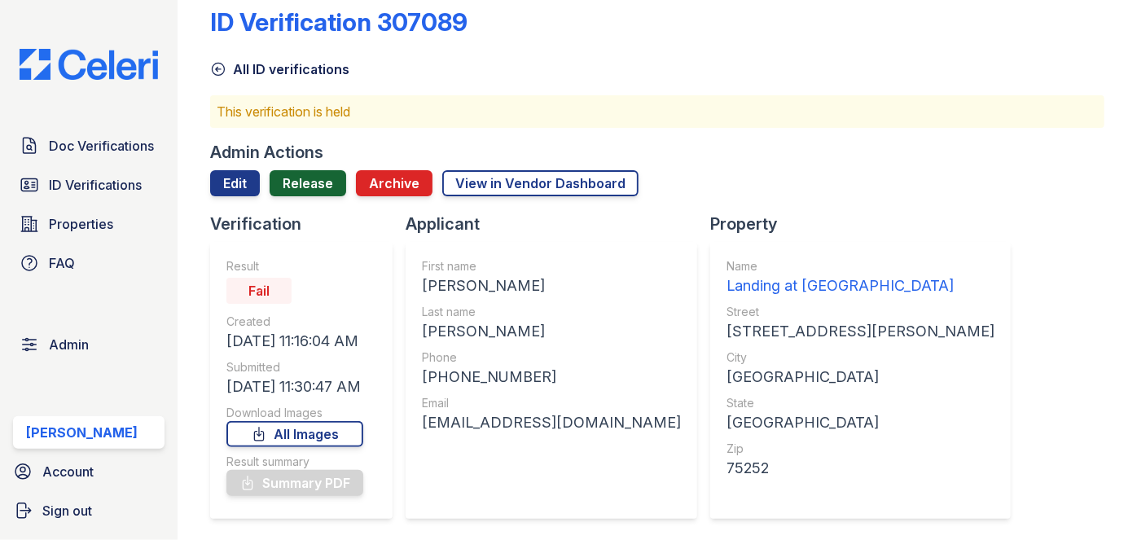
scroll to position [0, 0]
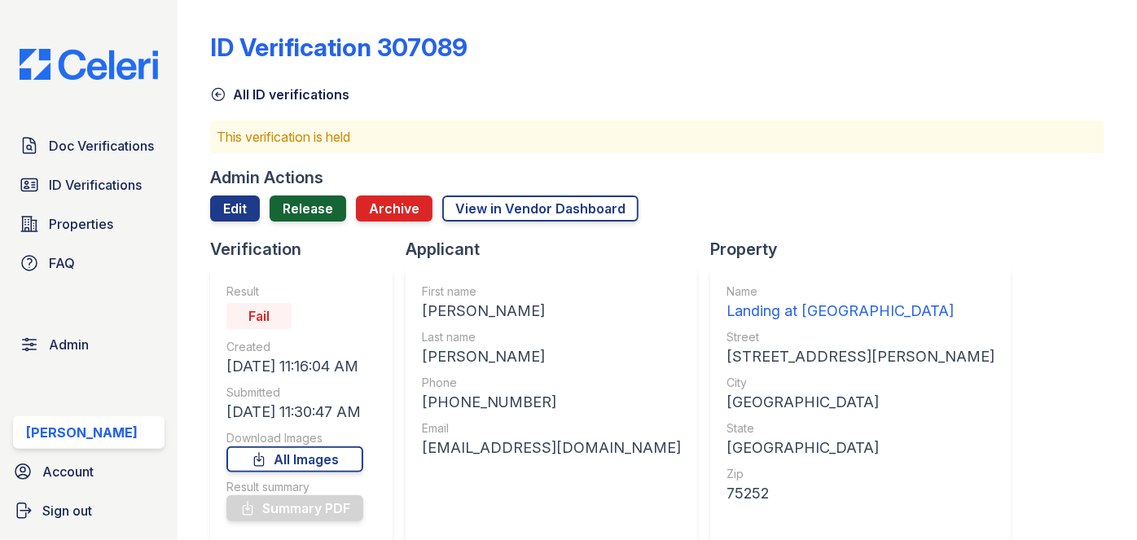
click at [314, 212] on link "Release" at bounding box center [308, 208] width 77 height 26
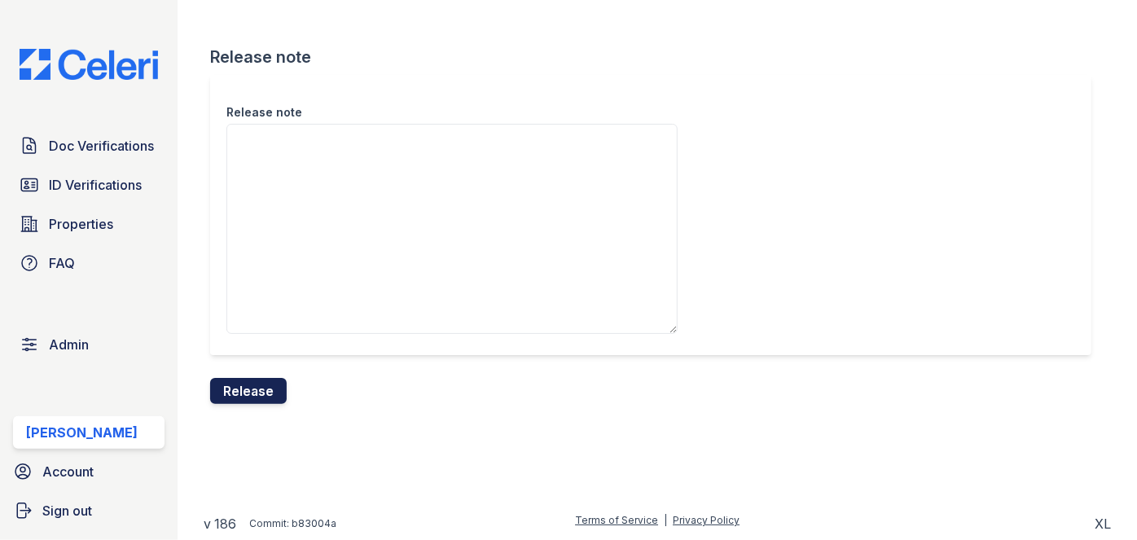
click at [254, 389] on button "Release" at bounding box center [248, 391] width 77 height 26
click at [638, 90] on div "Release note" at bounding box center [650, 215] width 881 height 280
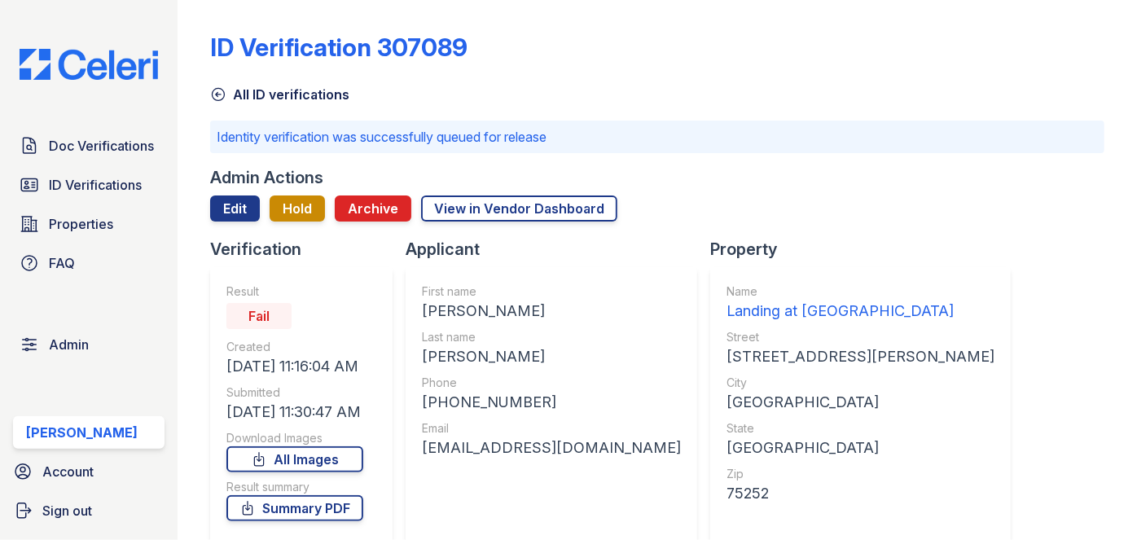
click at [191, 45] on div "ID Verification 307089 All ID verifications Identity verification was successfu…" at bounding box center [657, 270] width 959 height 540
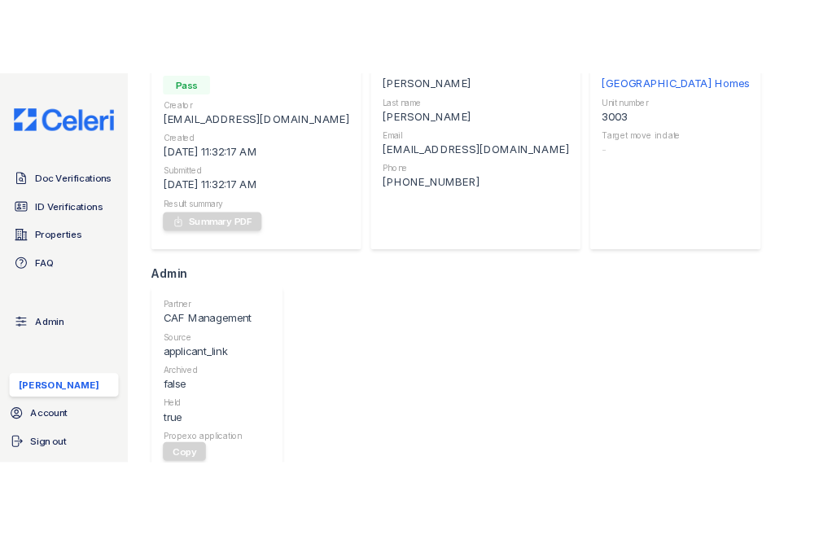
scroll to position [296, 0]
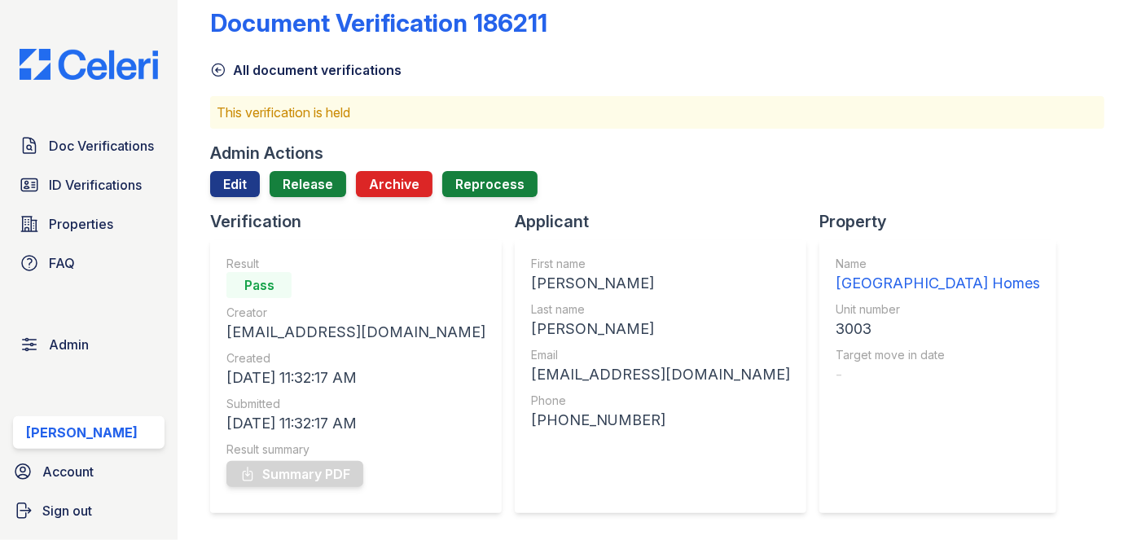
scroll to position [0, 0]
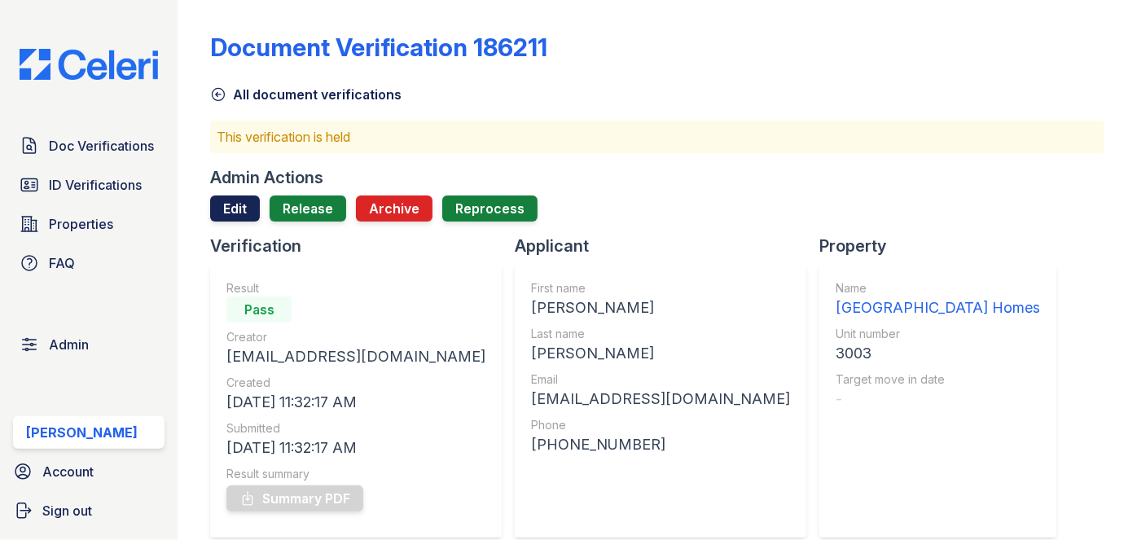
click at [225, 210] on link "Edit" at bounding box center [235, 208] width 50 height 26
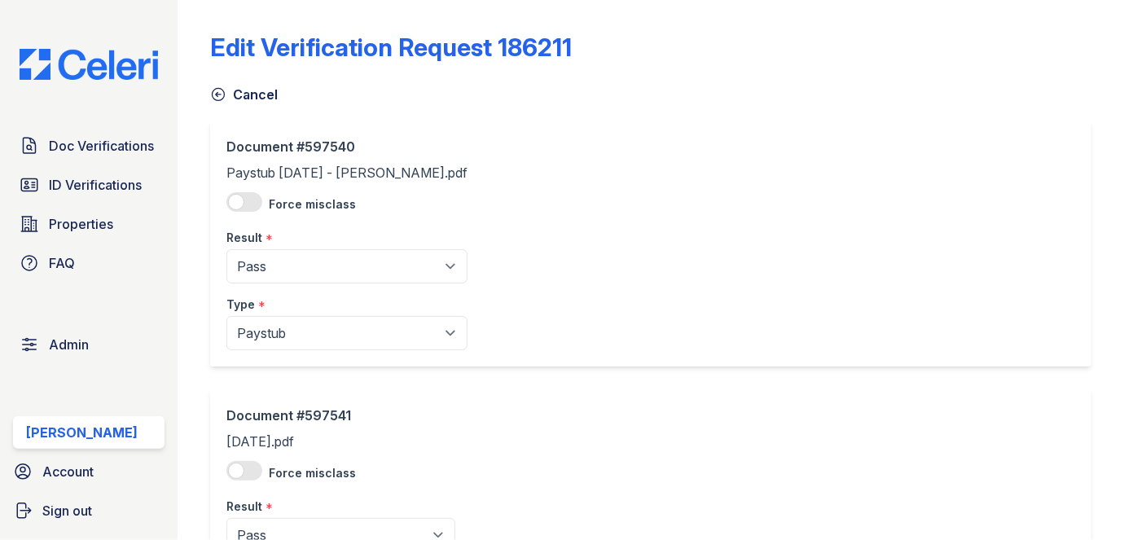
scroll to position [147, 0]
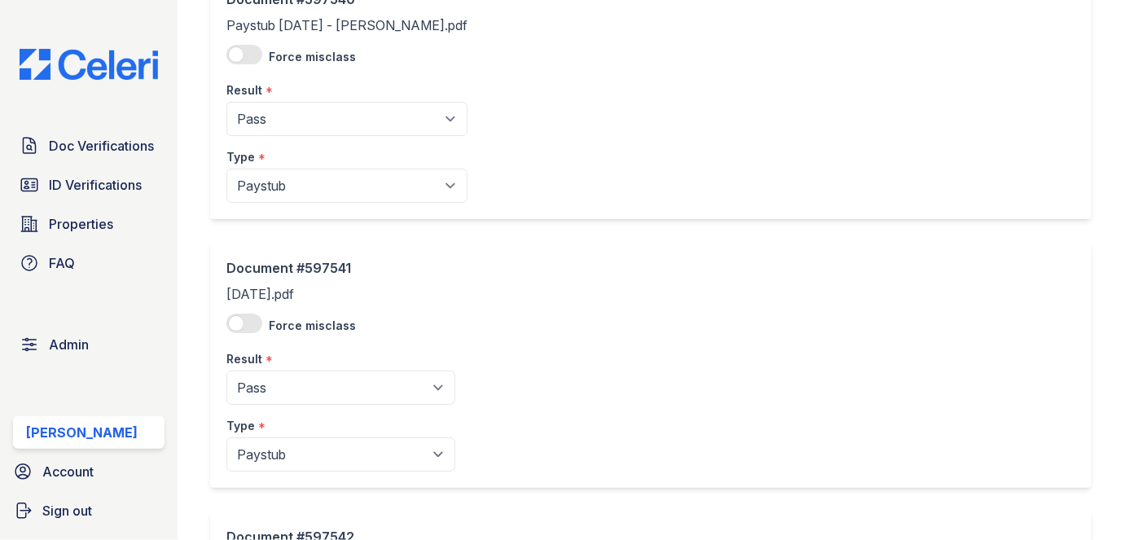
click at [282, 100] on div "Result *" at bounding box center [346, 85] width 241 height 33
click at [282, 108] on select "Pending Sent Started Processing Pass Fail Caution Error N/A" at bounding box center [346, 119] width 241 height 34
select select "caution"
click at [226, 102] on select "Pending Sent Started Processing Pass Fail Caution Error N/A" at bounding box center [346, 119] width 241 height 34
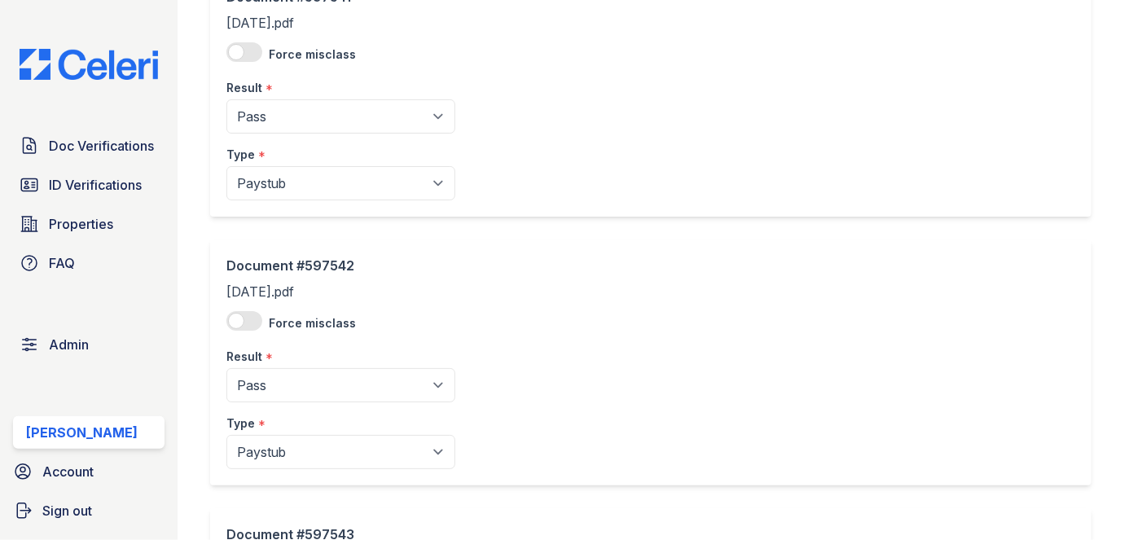
scroll to position [444, 0]
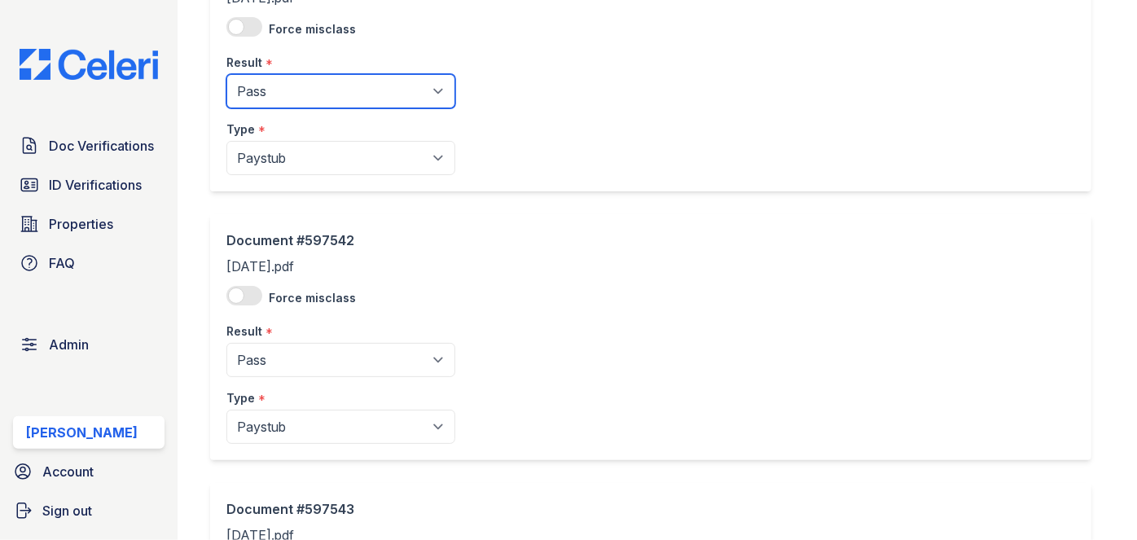
drag, startPoint x: 297, startPoint y: 88, endPoint x: 292, endPoint y: 96, distance: 9.5
click at [297, 88] on select "Pending Sent Started Processing Pass Fail Caution Error N/A" at bounding box center [340, 91] width 229 height 34
click at [307, 83] on select "Pending Sent Started Processing Pass Fail Caution Error N/A" at bounding box center [340, 91] width 229 height 34
select select "caution"
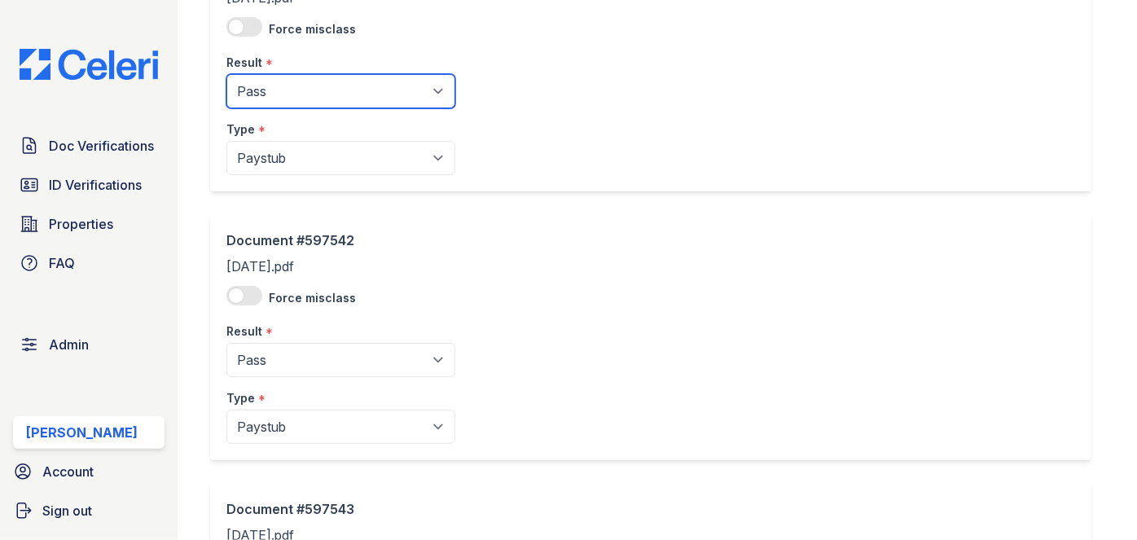
click at [226, 74] on select "Pending Sent Started Processing Pass Fail Caution Error N/A" at bounding box center [340, 91] width 229 height 34
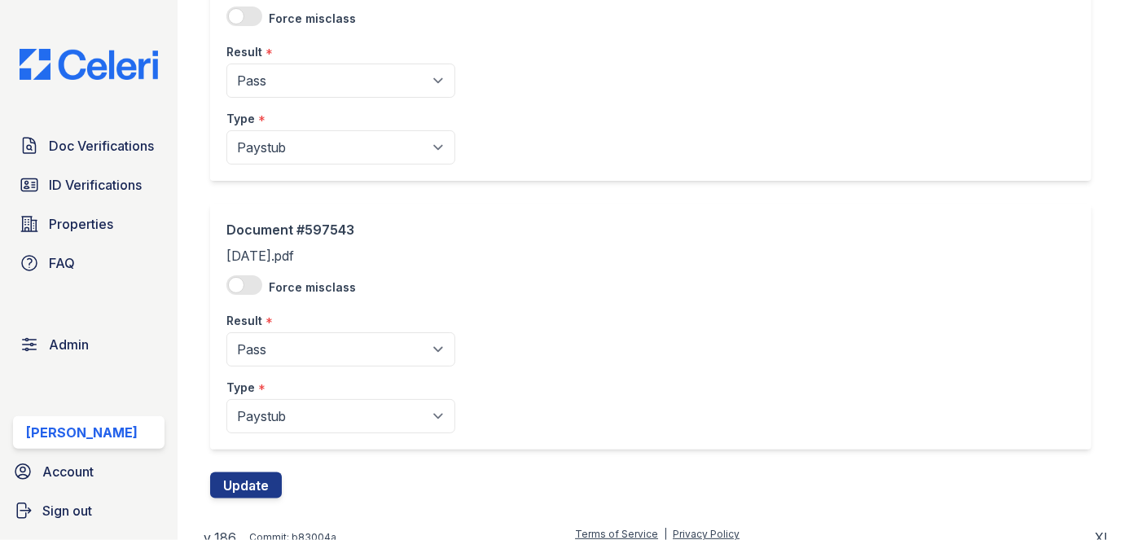
scroll to position [735, 0]
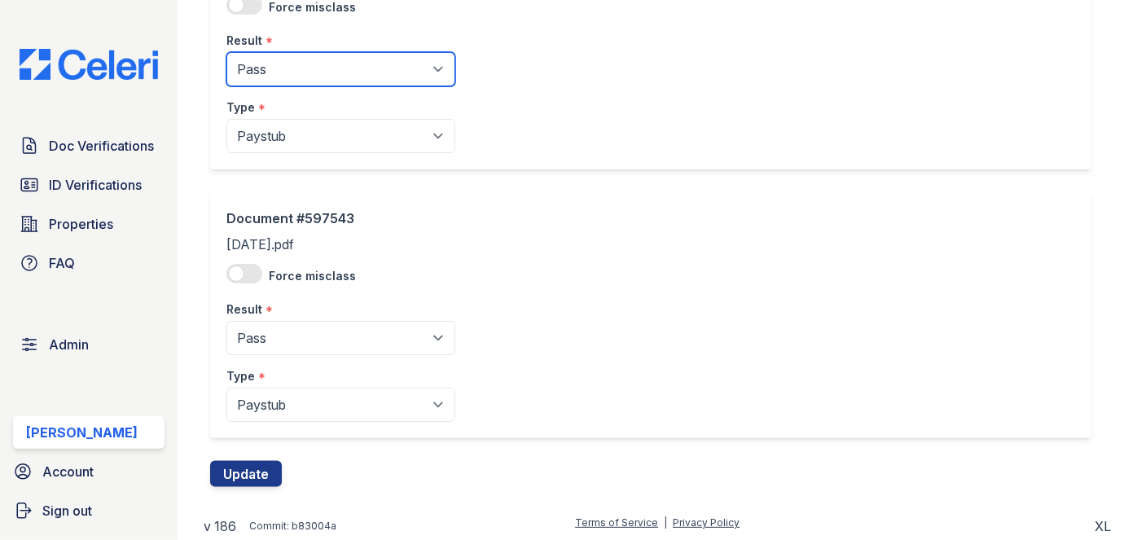
click at [314, 64] on select "Pending Sent Started Processing Pass Fail Caution Error N/A" at bounding box center [340, 69] width 229 height 34
click at [305, 67] on select "Pending Sent Started Processing Pass Fail Caution Error N/A" at bounding box center [340, 69] width 229 height 34
select select "caution"
click at [226, 52] on select "Pending Sent Started Processing Pass Fail Caution Error N/A" at bounding box center [340, 69] width 229 height 34
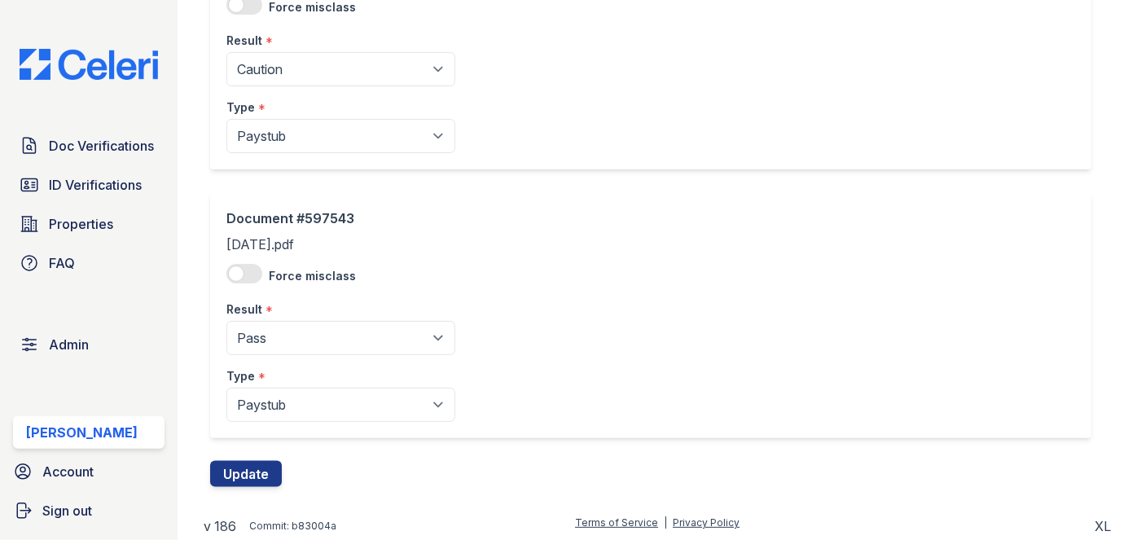
drag, startPoint x: 300, startPoint y: 81, endPoint x: 287, endPoint y: 244, distance: 164.2
click at [304, 340] on select "Pending Sent Started Processing Pass Fail Caution Error N/A" at bounding box center [340, 338] width 229 height 34
select select "caution"
click at [226, 321] on select "Pending Sent Started Processing Pass Fail Caution Error N/A" at bounding box center [340, 338] width 229 height 34
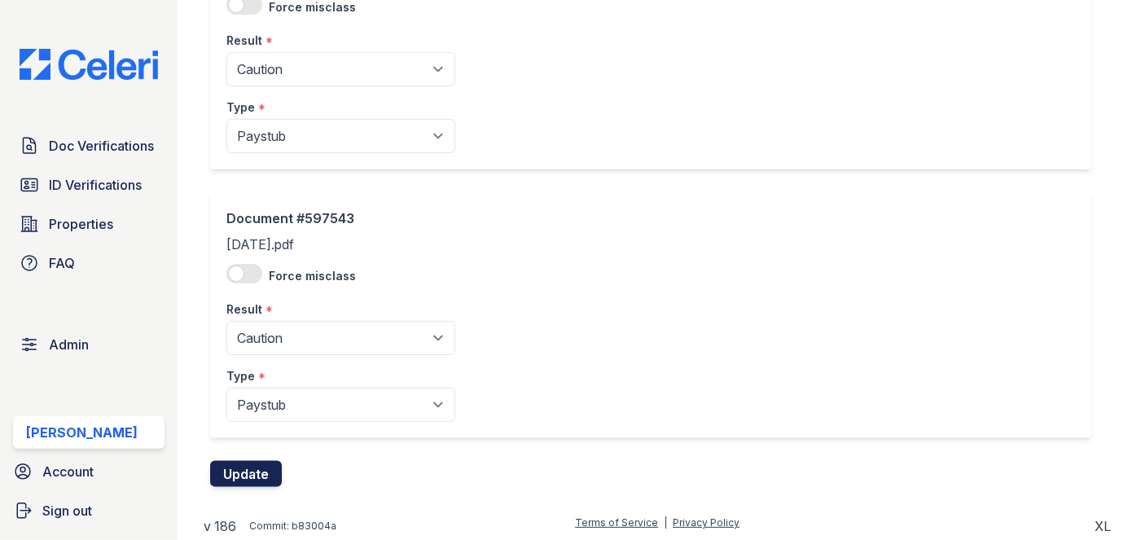
click at [256, 485] on button "Update" at bounding box center [246, 474] width 72 height 26
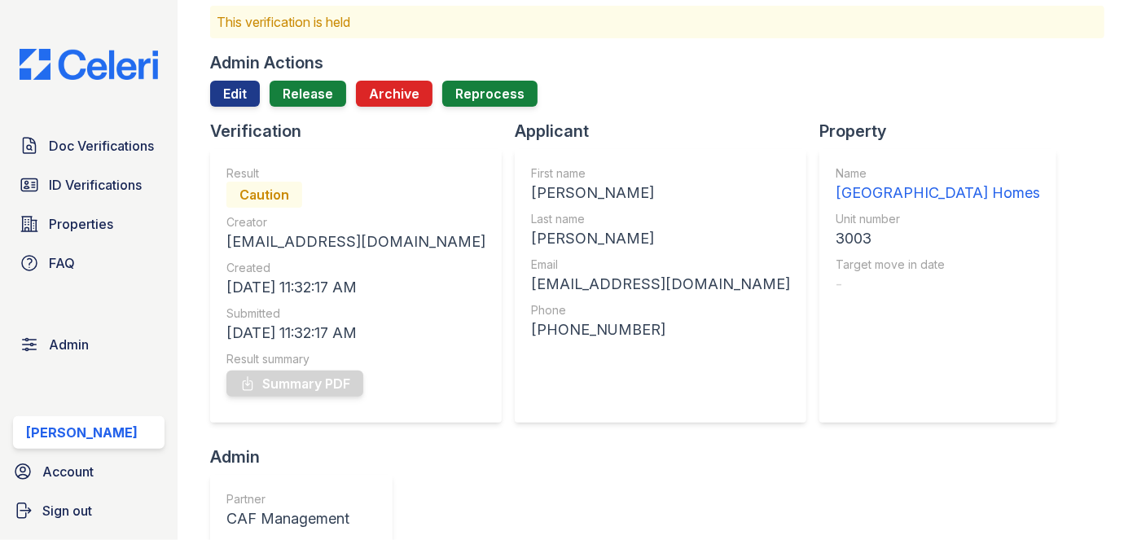
scroll to position [73, 0]
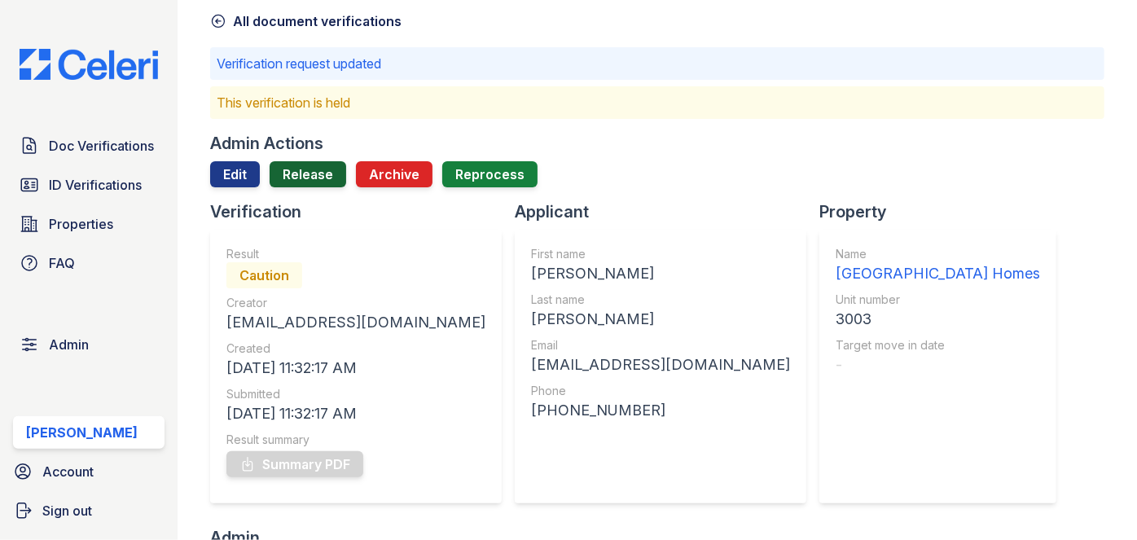
click at [319, 181] on link "Release" at bounding box center [308, 174] width 77 height 26
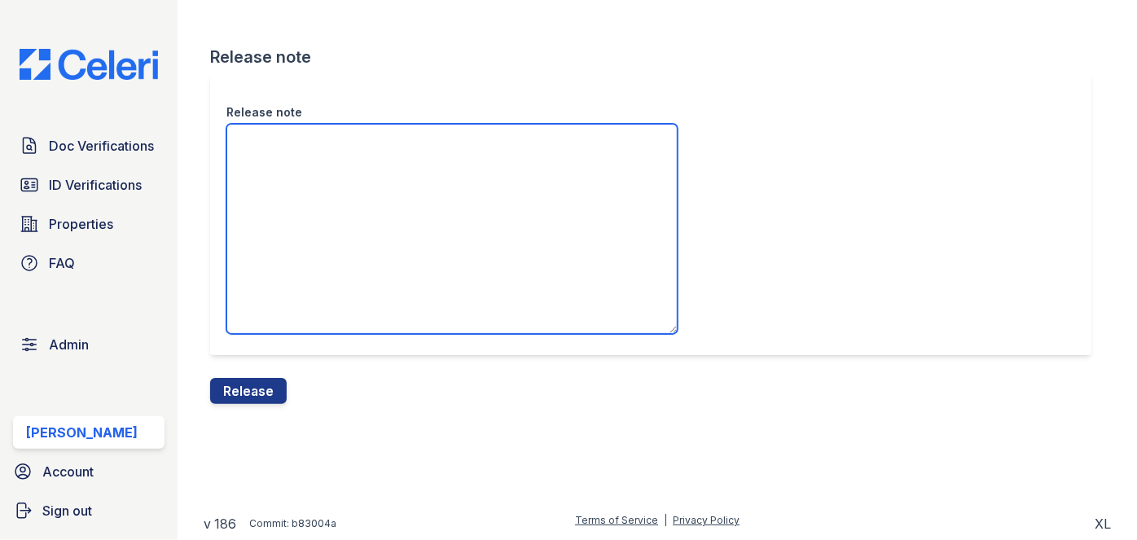
click at [312, 165] on textarea "Release note" at bounding box center [451, 229] width 451 height 210
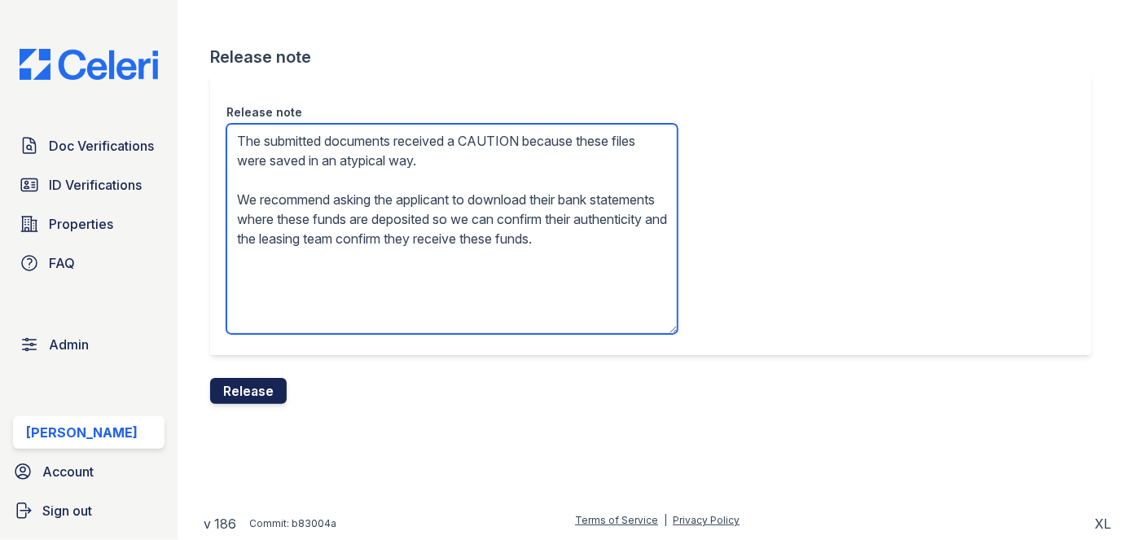
type textarea "The submitted documents received a CAUTION because these files were saved in an…"
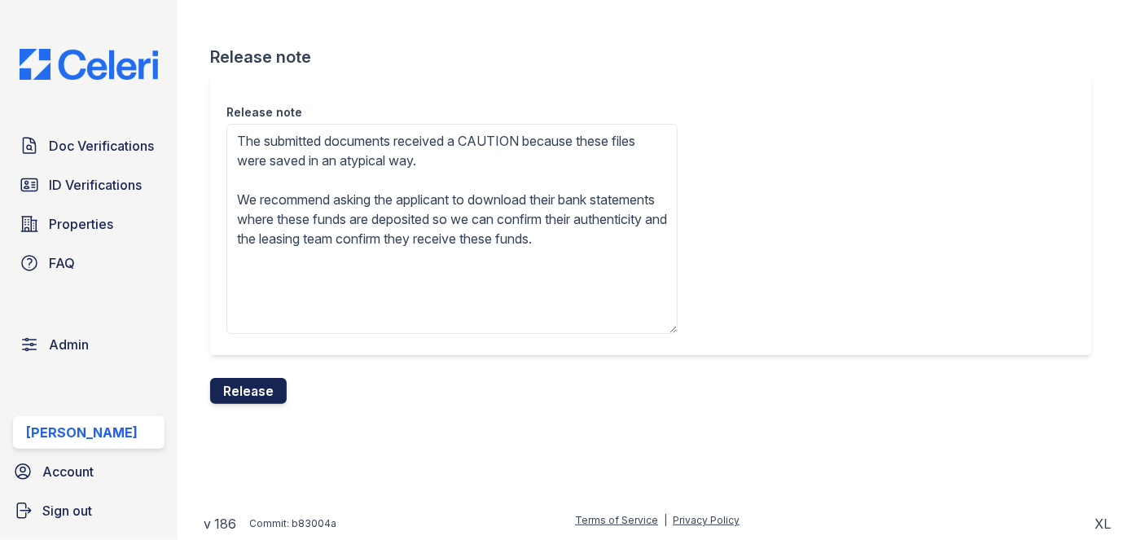
click at [277, 398] on button "Release" at bounding box center [248, 391] width 77 height 26
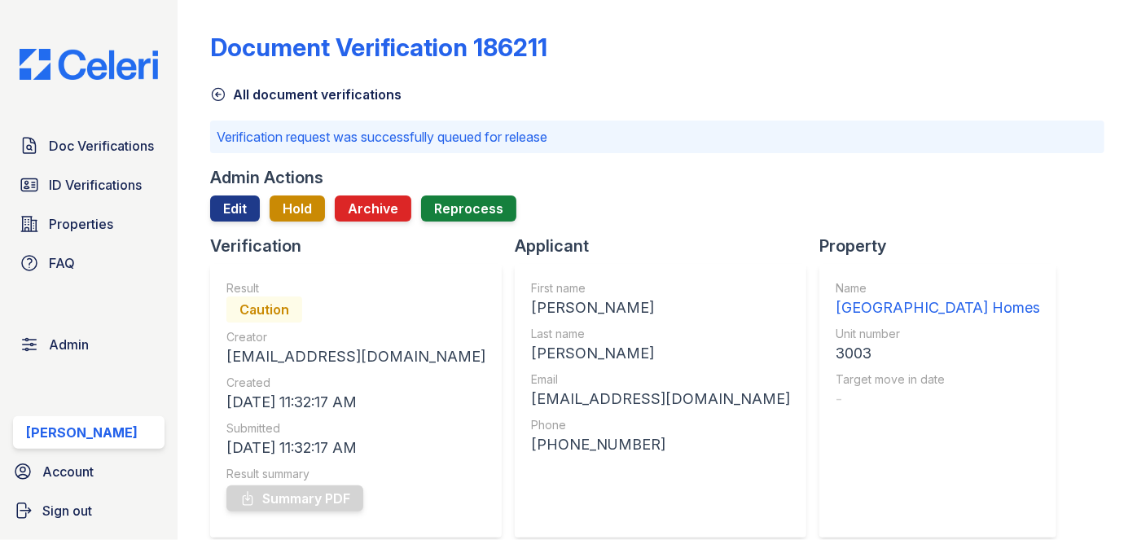
click at [182, 31] on div "Document Verification 186211 All document verifications Verification request wa…" at bounding box center [657, 270] width 959 height 540
click at [195, 46] on div "Document Verification 186211 All document verifications Verification request wa…" at bounding box center [657, 270] width 959 height 540
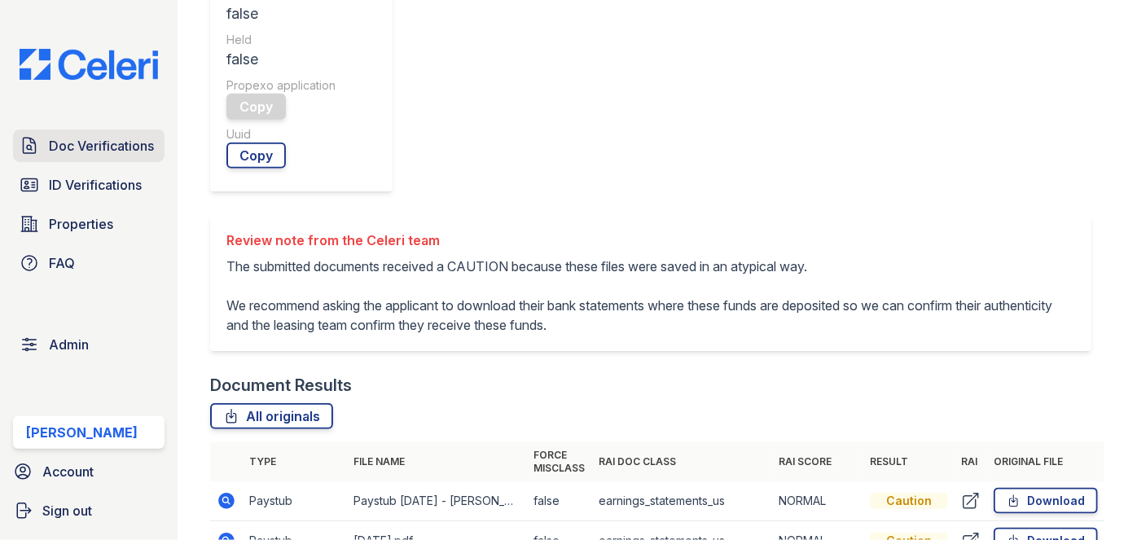
scroll to position [592, 0]
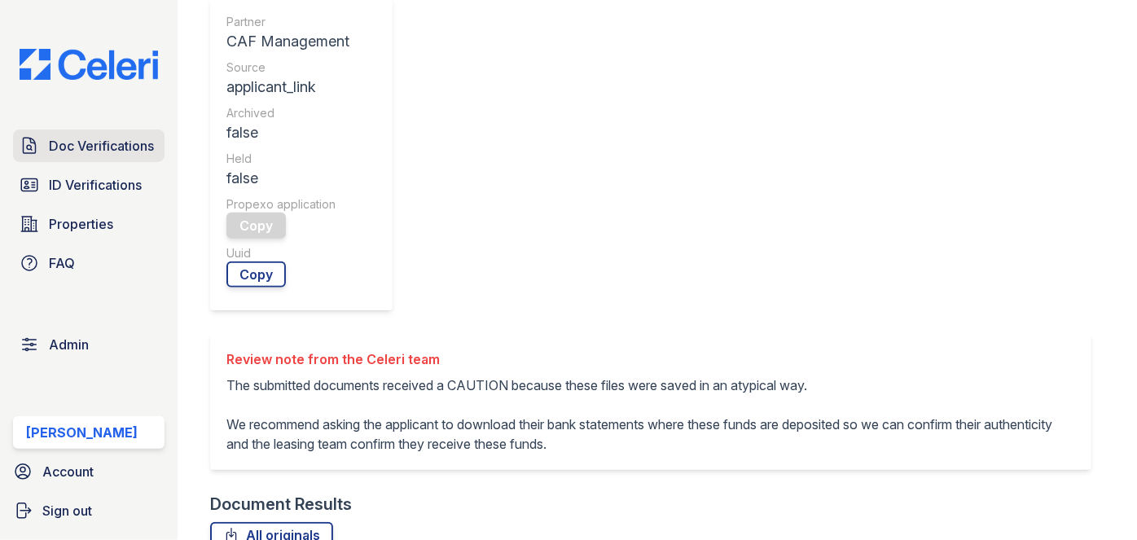
click at [106, 150] on span "Doc Verifications" at bounding box center [101, 146] width 105 height 20
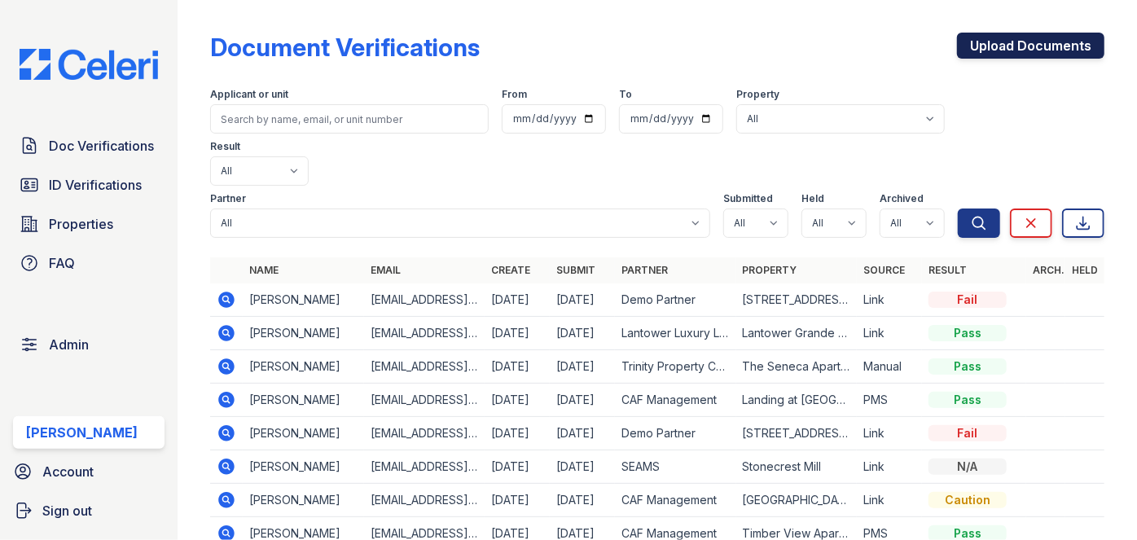
click at [1059, 50] on link "Upload Documents" at bounding box center [1030, 46] width 147 height 26
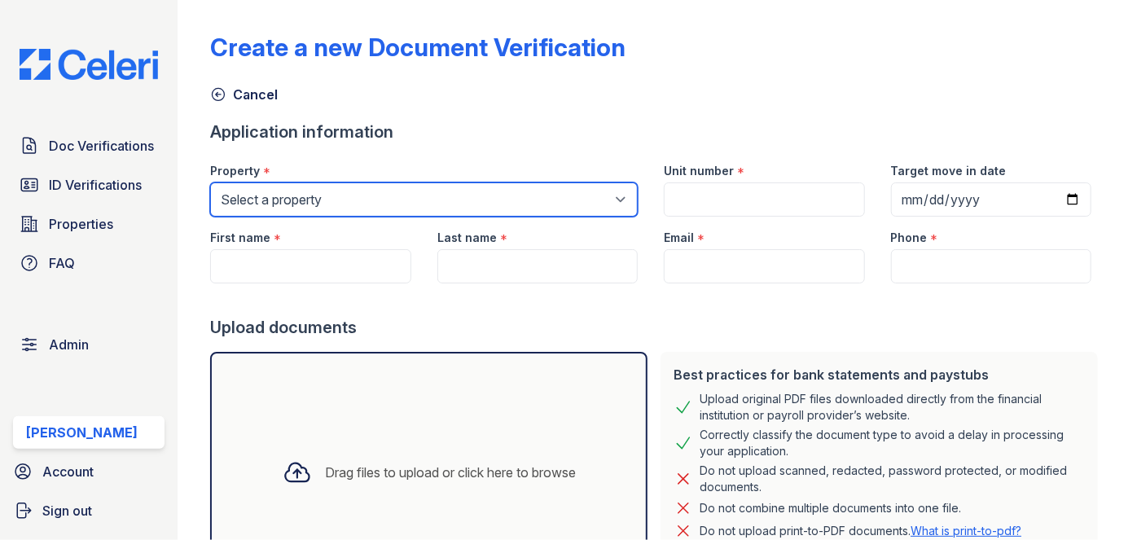
click at [321, 194] on select "Select a property 0000 Kinney Avenue 09 Cape Coral 10006 North Glowing Forge Co…" at bounding box center [424, 199] width 428 height 34
click at [324, 191] on select "Select a property 0000 Kinney Avenue 09 Cape Coral 10006 North Glowing Forge Co…" at bounding box center [424, 199] width 428 height 34
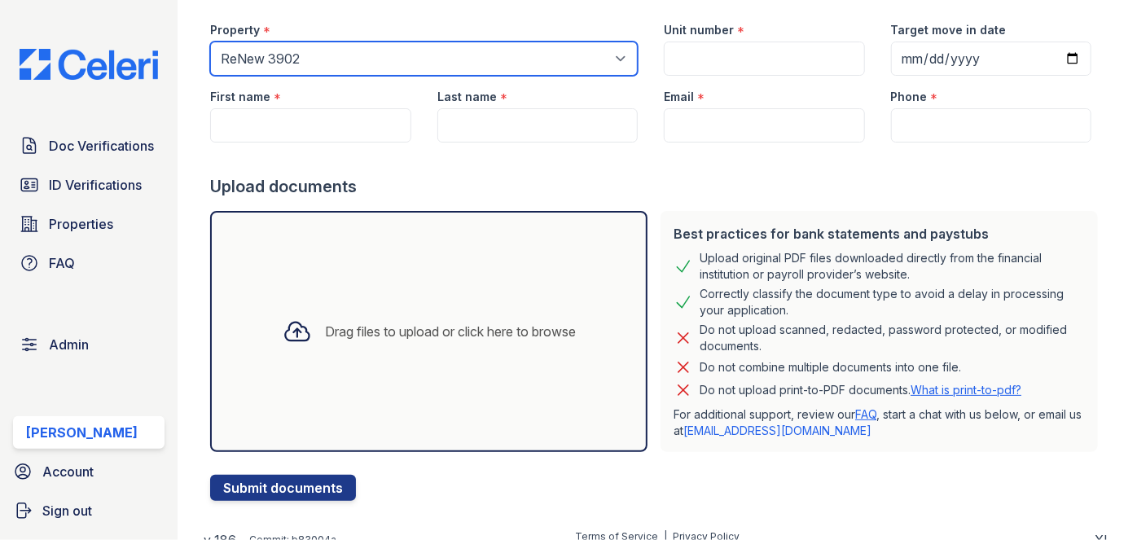
scroll to position [147, 0]
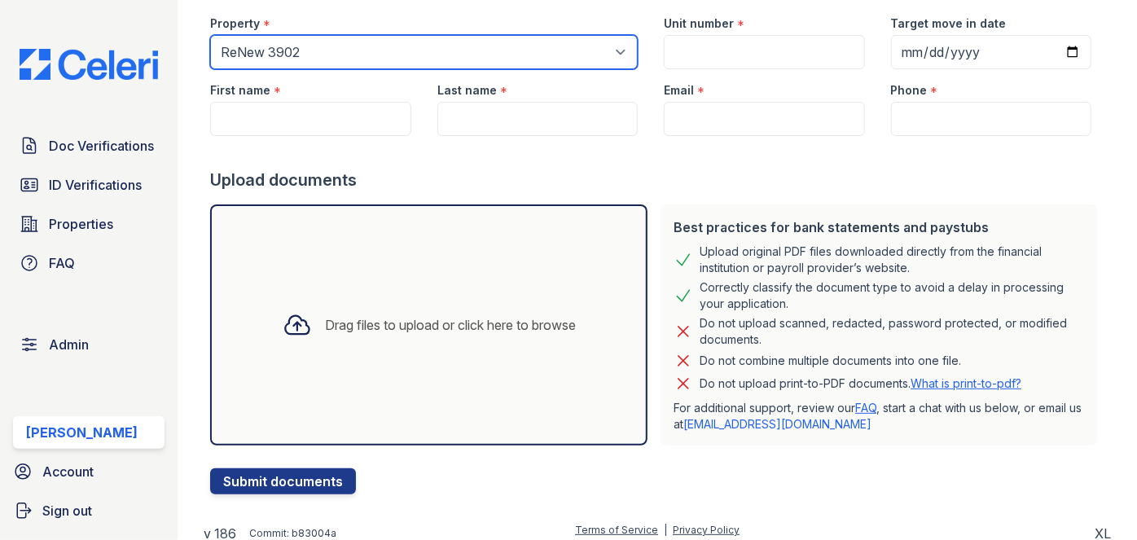
click at [360, 59] on select "Select a property 0000 Kinney Avenue 09 Cape Coral 10006 North Glowing Forge Co…" at bounding box center [424, 52] width 428 height 34
select select "4383"
click at [210, 35] on select "Select a property 0000 Kinney Avenue 09 Cape Coral 10006 North Glowing Forge Co…" at bounding box center [424, 52] width 428 height 34
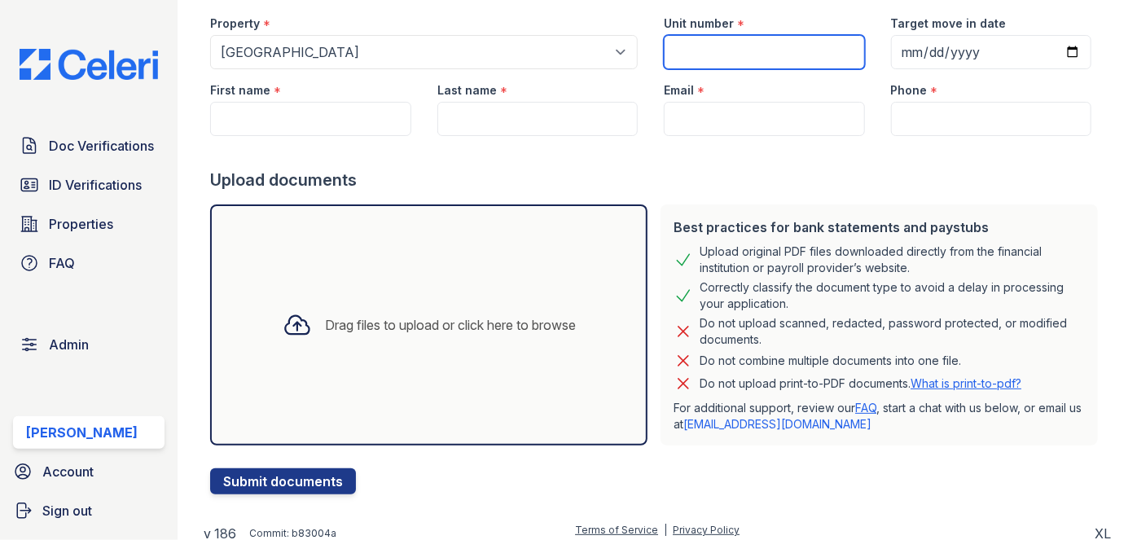
click at [704, 64] on input "Unit number" at bounding box center [764, 52] width 200 height 34
type input "1"
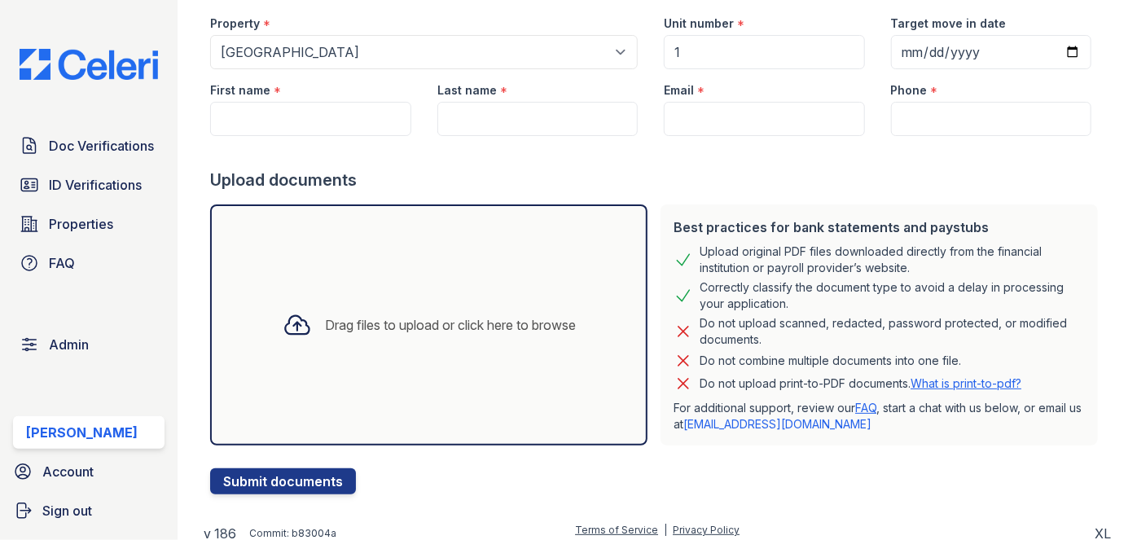
click at [480, 156] on div at bounding box center [657, 152] width 894 height 33
click at [974, 120] on input "Phone" at bounding box center [991, 119] width 200 height 34
type input "3054444444"
click at [313, 114] on input "First name" at bounding box center [310, 119] width 200 height 34
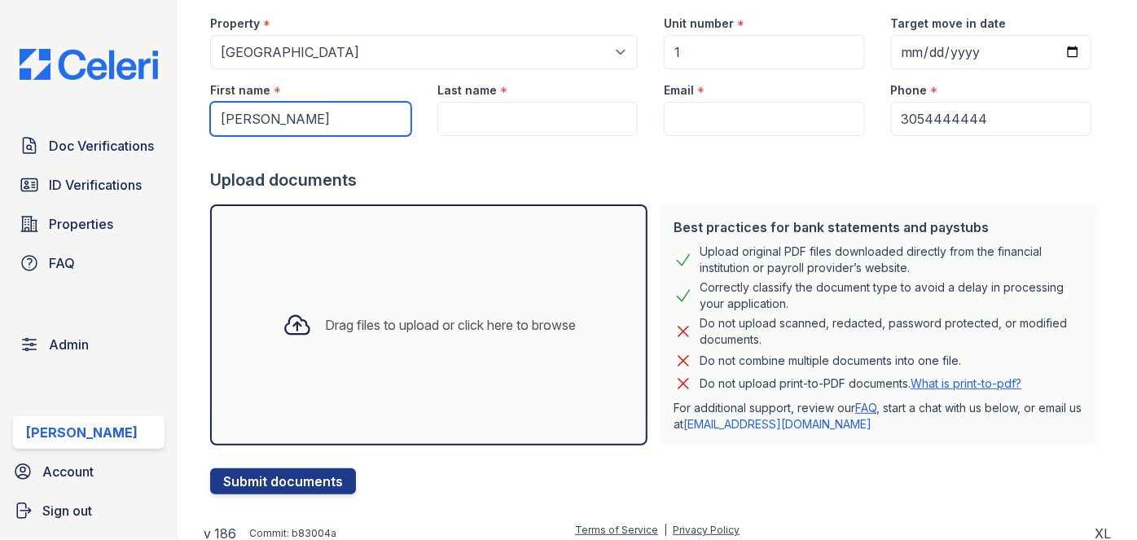
type input "Ashley"
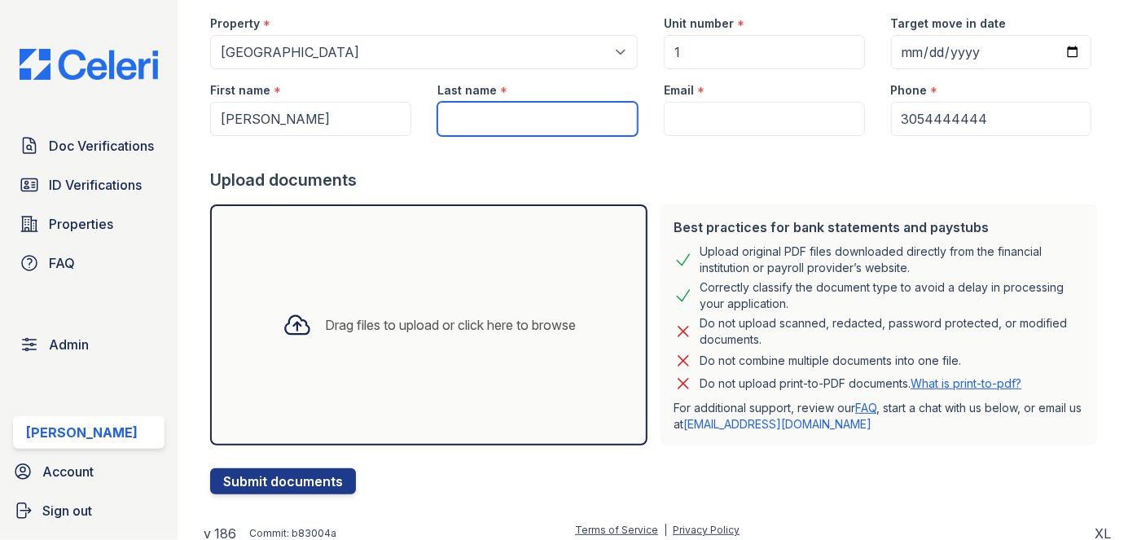
click at [540, 128] on input "Last name" at bounding box center [537, 119] width 200 height 34
type input "Simon"
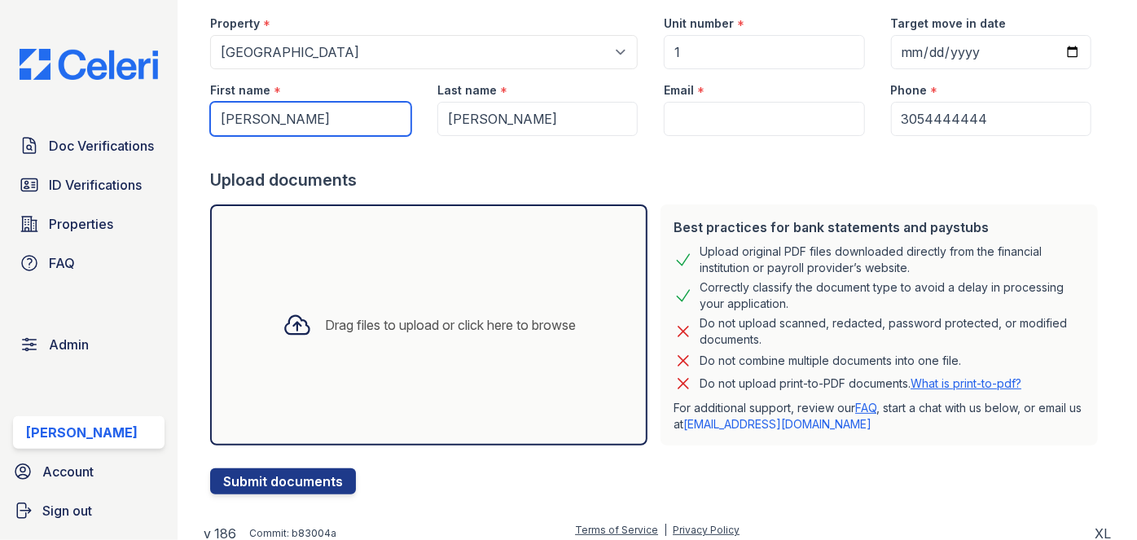
click at [355, 118] on input "Ashley" at bounding box center [310, 119] width 200 height 34
type input "Ashley Kay"
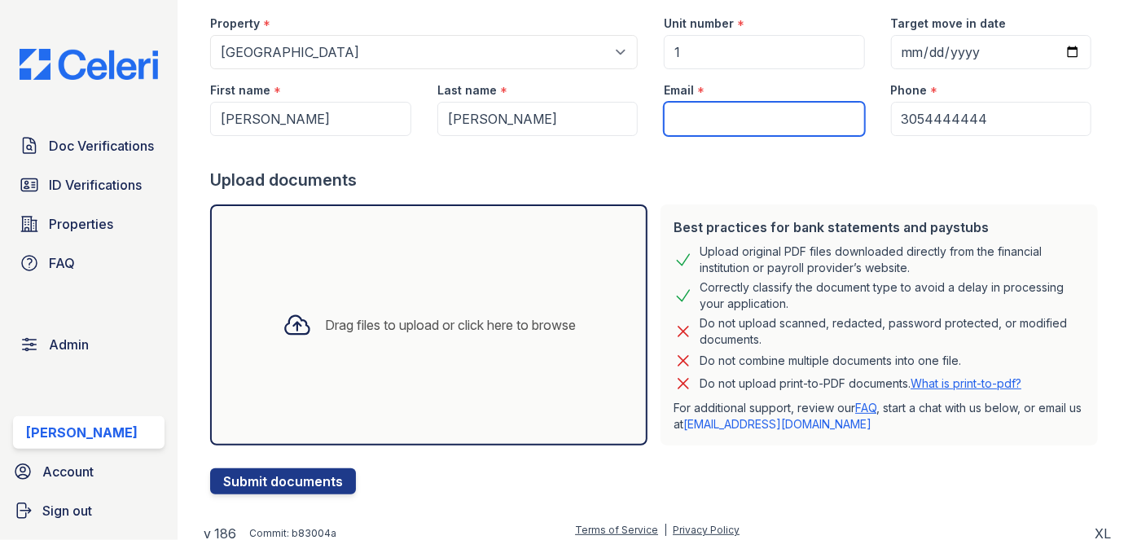
click at [701, 116] on input "Email" at bounding box center [764, 119] width 200 height 34
type input "[EMAIL_ADDRESS][DOMAIN_NAME]"
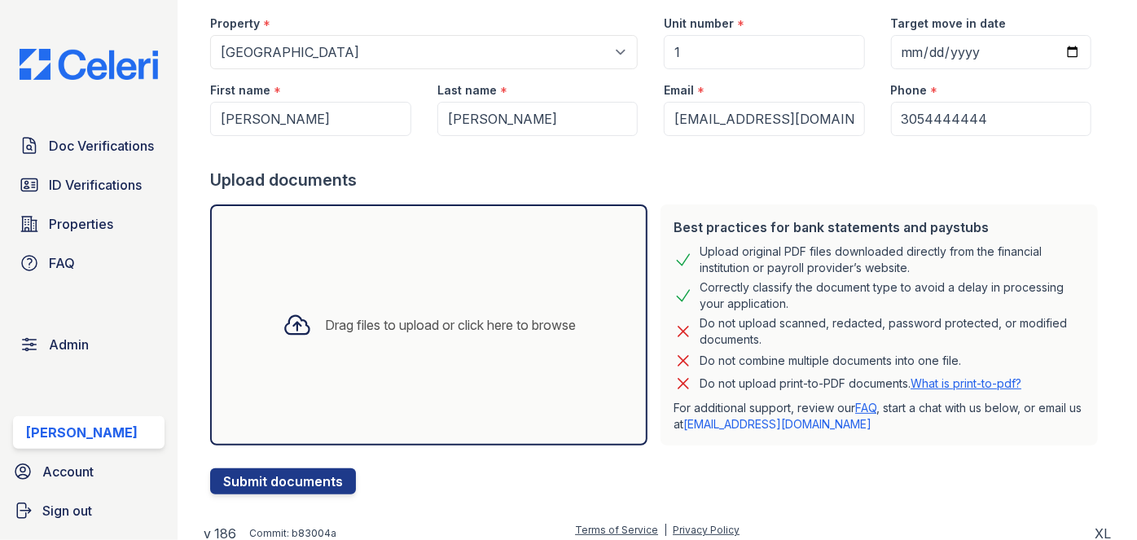
click at [356, 322] on div "Drag files to upload or click here to browse" at bounding box center [450, 325] width 251 height 20
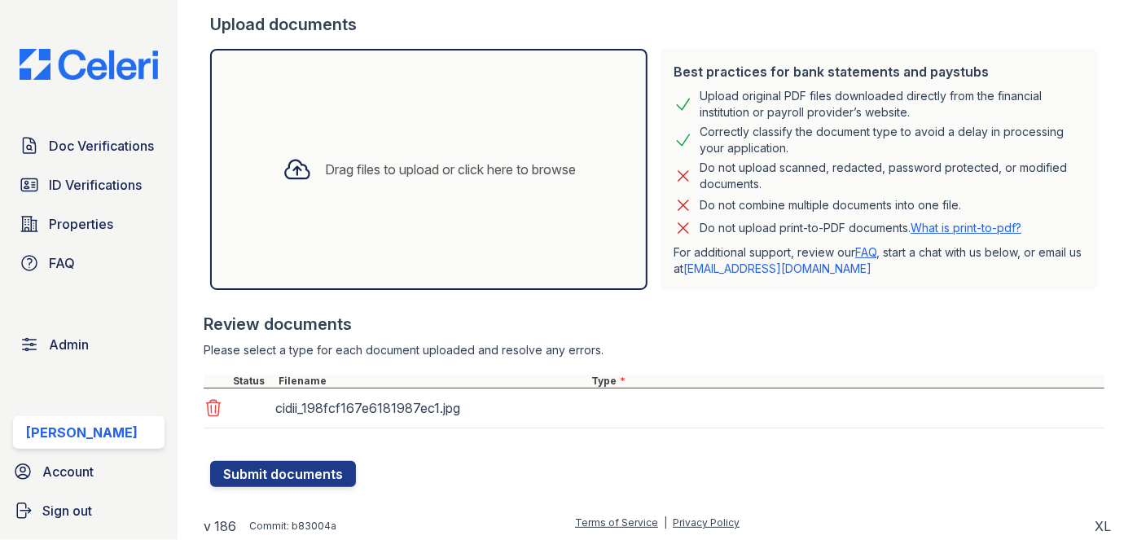
scroll to position [304, 0]
click at [627, 409] on div "cidii_198fcf167e6181987ec1.jpg" at bounding box center [654, 408] width 901 height 40
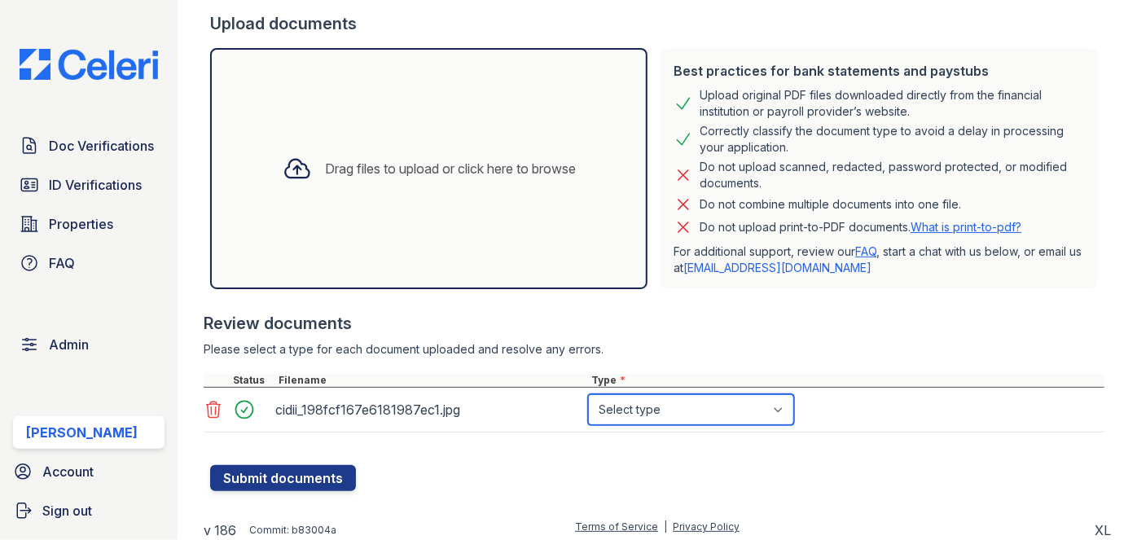
click at [693, 415] on select "Select type Paystub Bank Statement Offer Letter Tax Documents Benefit Award Let…" at bounding box center [691, 409] width 206 height 31
select select "other"
click at [588, 394] on select "Select type Paystub Bank Statement Offer Letter Tax Documents Benefit Award Let…" at bounding box center [691, 409] width 206 height 31
click at [634, 385] on div "Type *" at bounding box center [846, 380] width 516 height 13
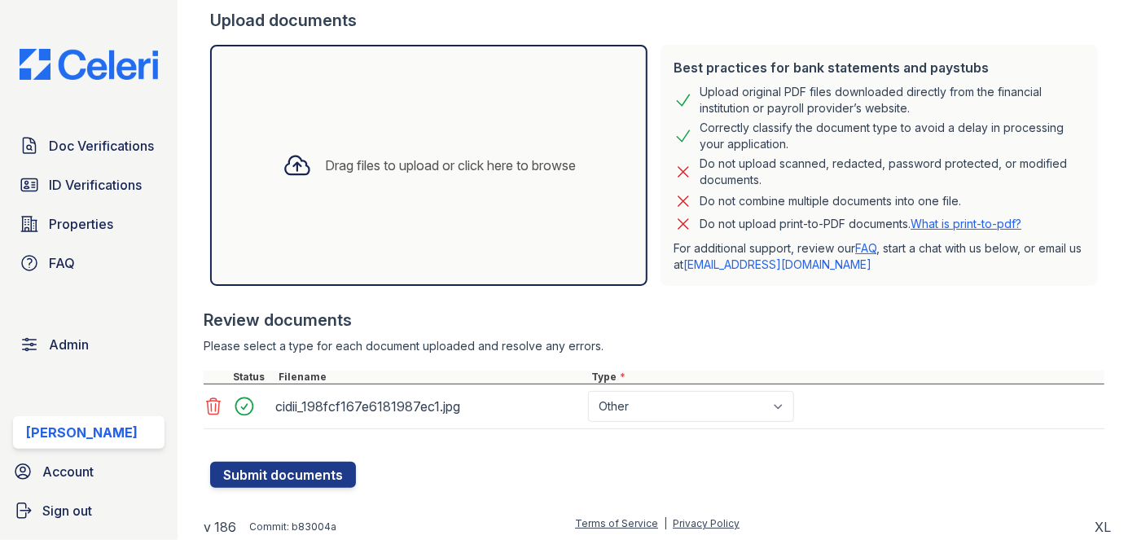
scroll to position [308, 0]
click at [311, 473] on button "Submit documents" at bounding box center [283, 474] width 146 height 26
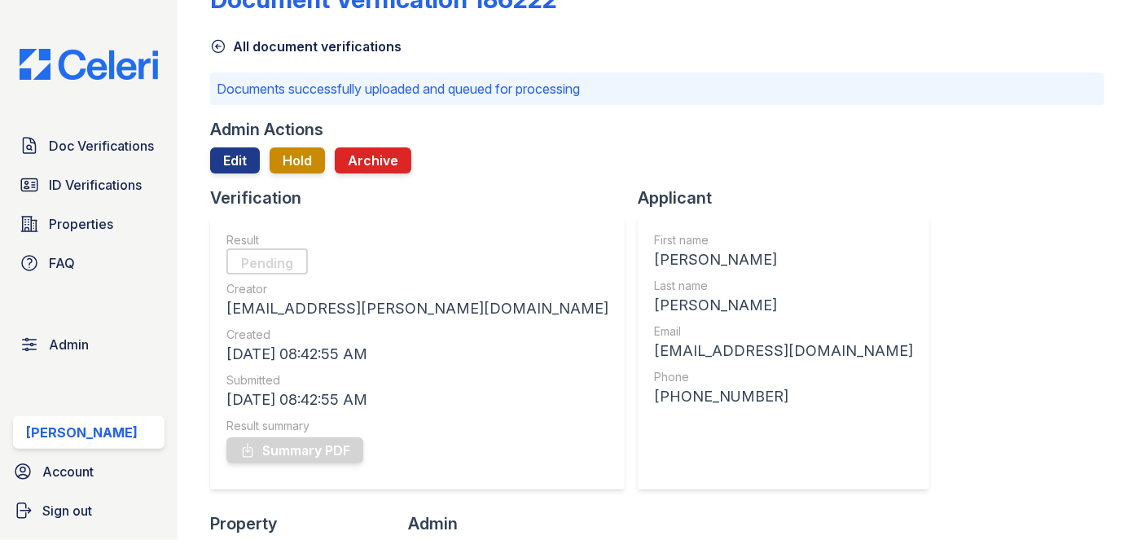
scroll to position [73, 0]
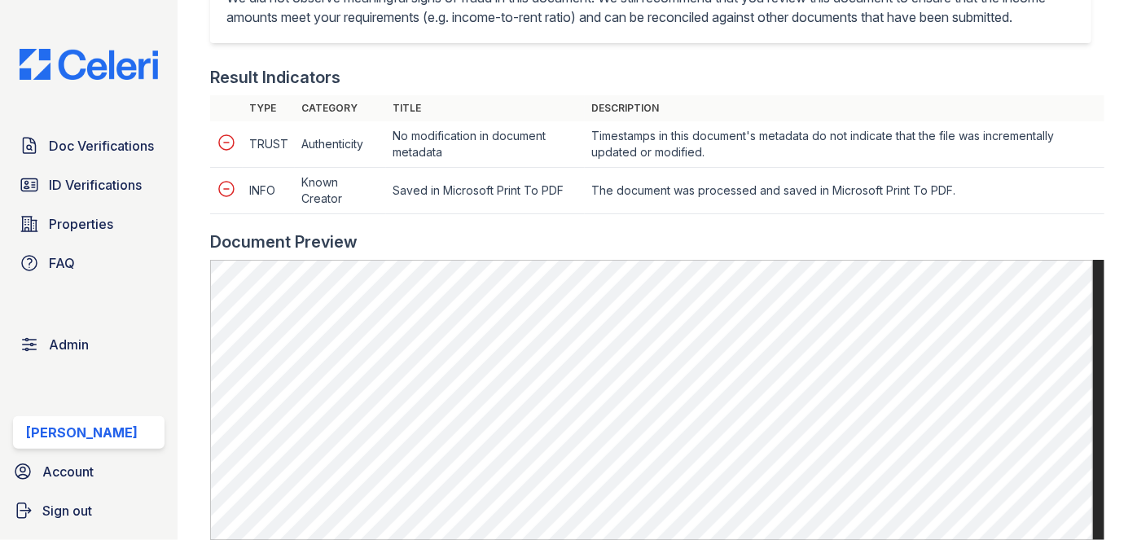
scroll to position [814, 0]
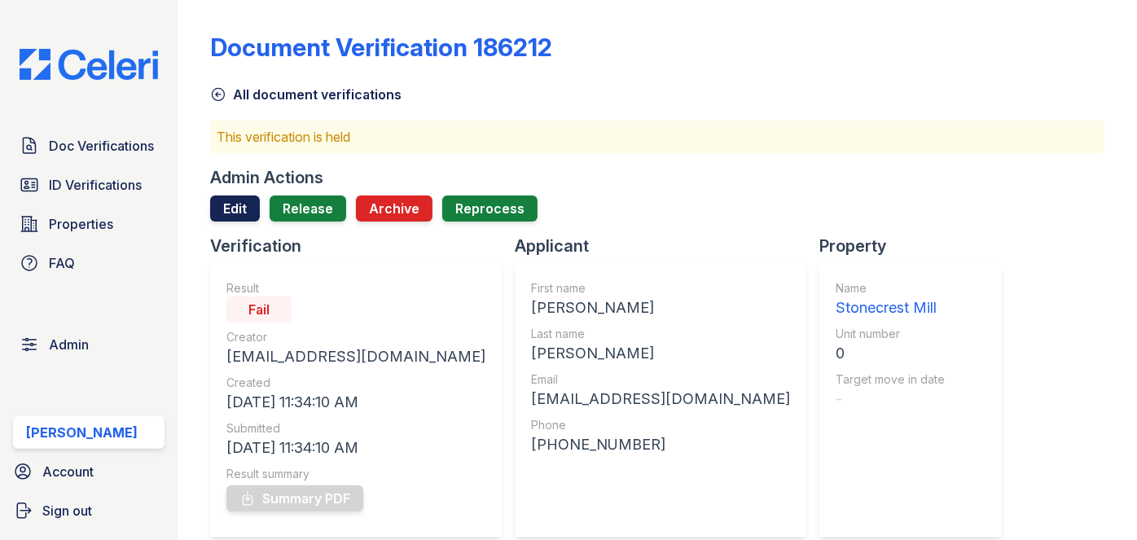
click at [232, 207] on link "Edit" at bounding box center [235, 208] width 50 height 26
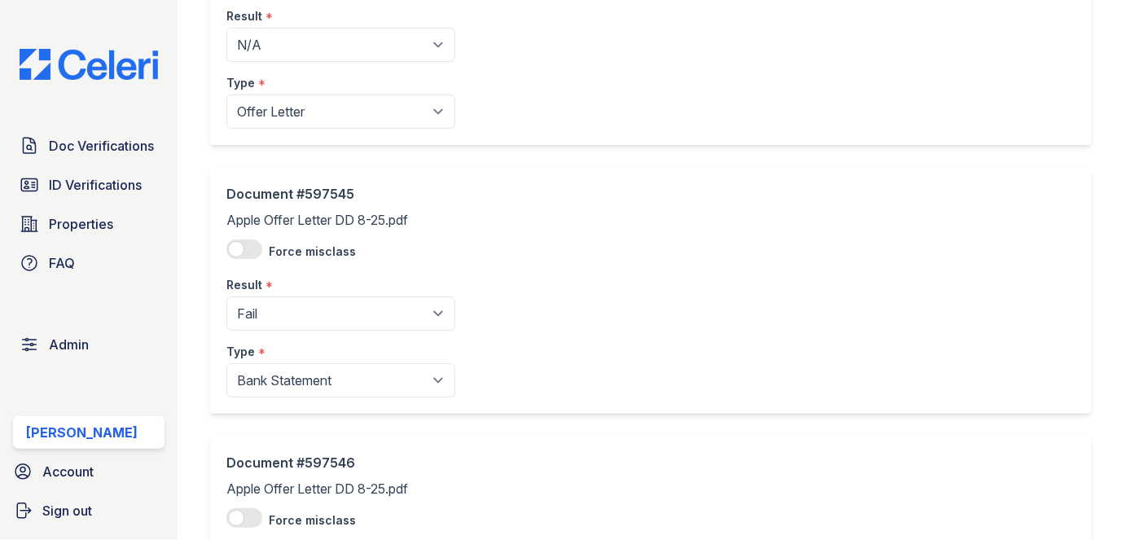
scroll to position [370, 0]
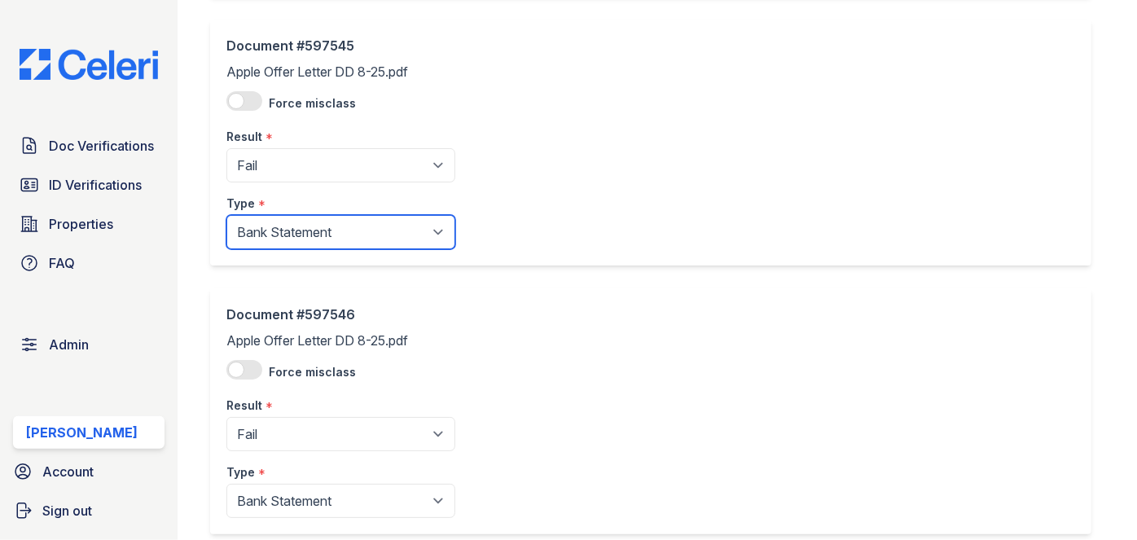
click at [296, 244] on select "Paystub Bank Statement Offer Letter Tax Documents Benefit Award Letter Investme…" at bounding box center [340, 232] width 229 height 34
select select "offer_letter"
click at [226, 215] on select "Paystub Bank Statement Offer Letter Tax Documents Benefit Award Letter Investme…" at bounding box center [340, 232] width 229 height 34
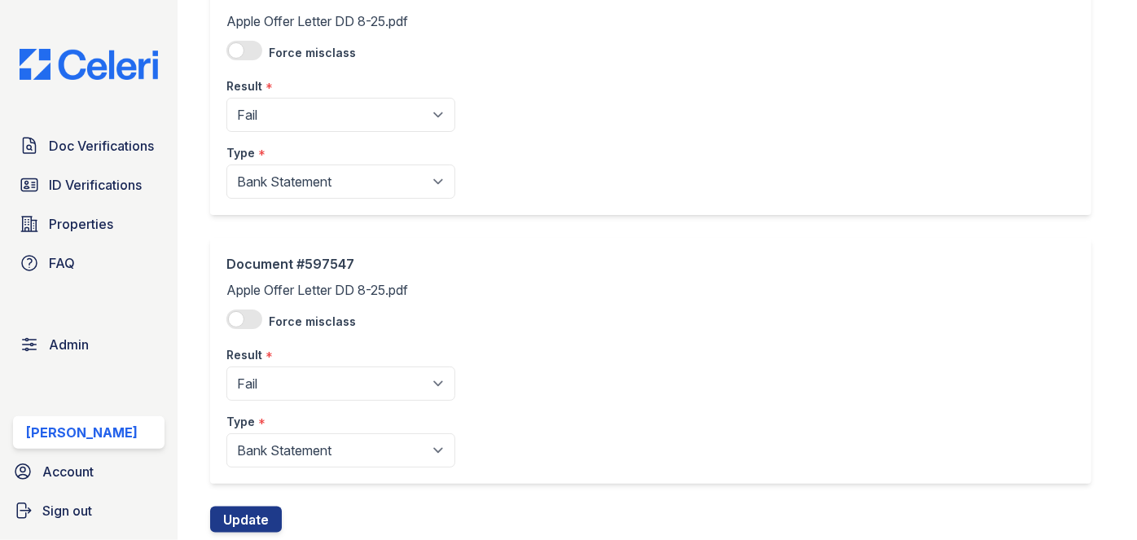
scroll to position [735, 0]
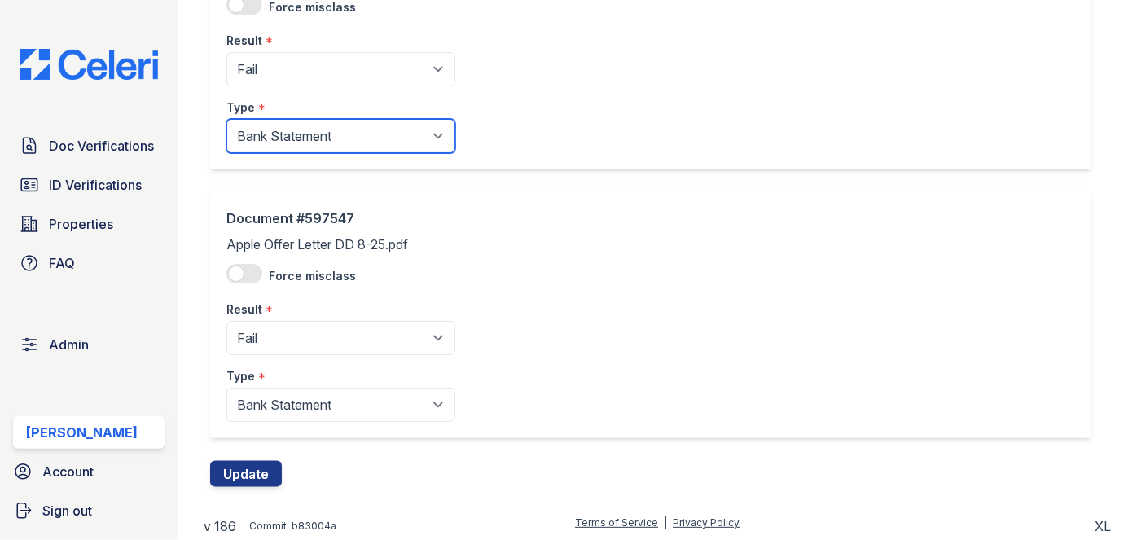
click at [299, 135] on select "Paystub Bank Statement Offer Letter Tax Documents Benefit Award Letter Investme…" at bounding box center [340, 136] width 229 height 34
select select "offer_letter"
click at [226, 119] on select "Paystub Bank Statement Offer Letter Tax Documents Benefit Award Letter Investme…" at bounding box center [340, 136] width 229 height 34
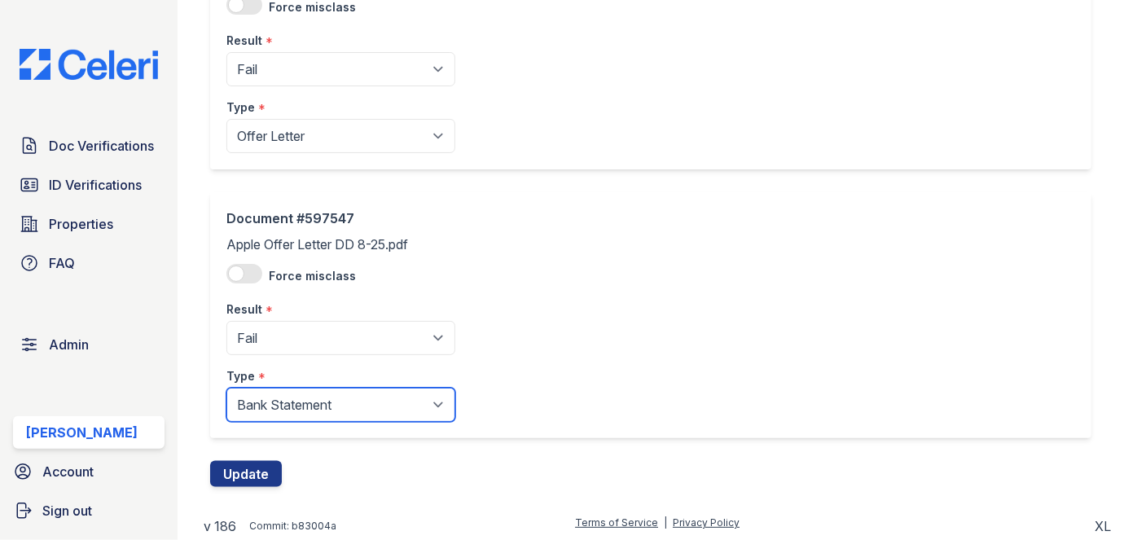
drag, startPoint x: 295, startPoint y: 400, endPoint x: 286, endPoint y: 391, distance: 12.7
click at [295, 401] on select "Paystub Bank Statement Offer Letter Tax Documents Benefit Award Letter Investme…" at bounding box center [340, 405] width 229 height 34
select select "offer_letter"
click at [226, 388] on select "Paystub Bank Statement Offer Letter Tax Documents Benefit Award Letter Investme…" at bounding box center [340, 405] width 229 height 34
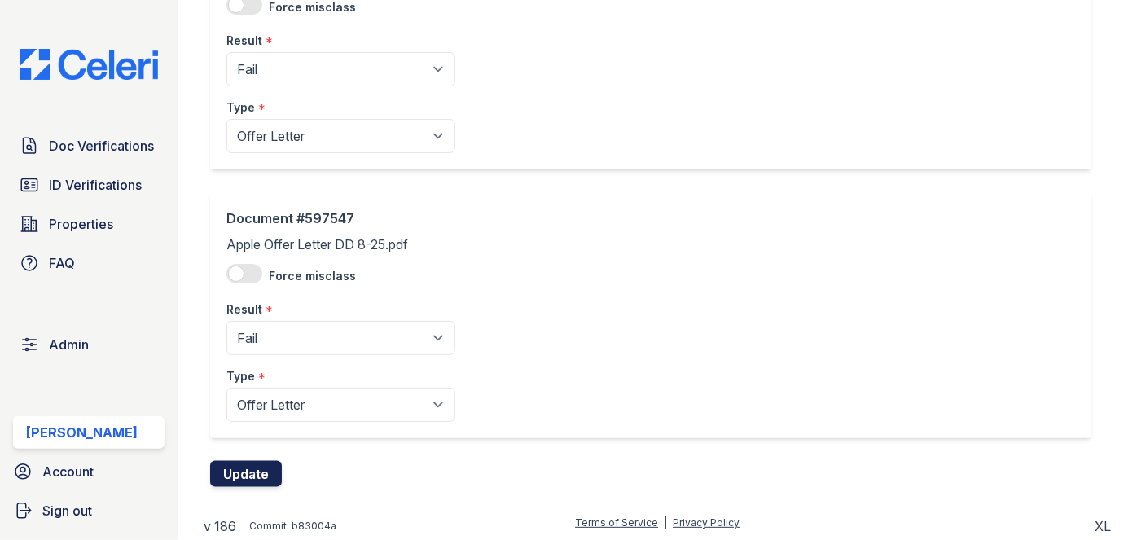
click at [266, 469] on button "Update" at bounding box center [246, 474] width 72 height 26
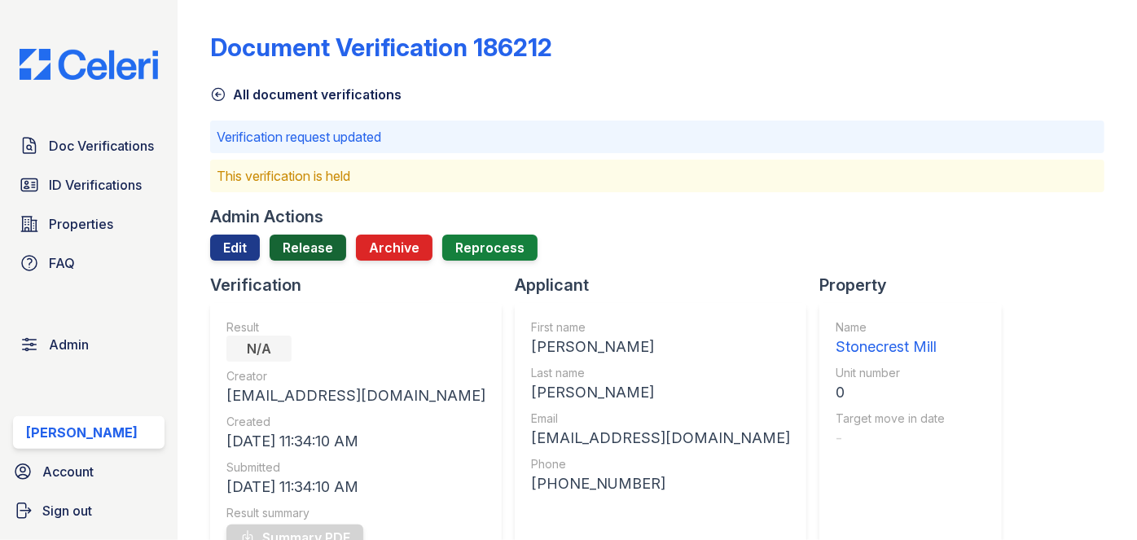
click at [319, 248] on link "Release" at bounding box center [308, 248] width 77 height 26
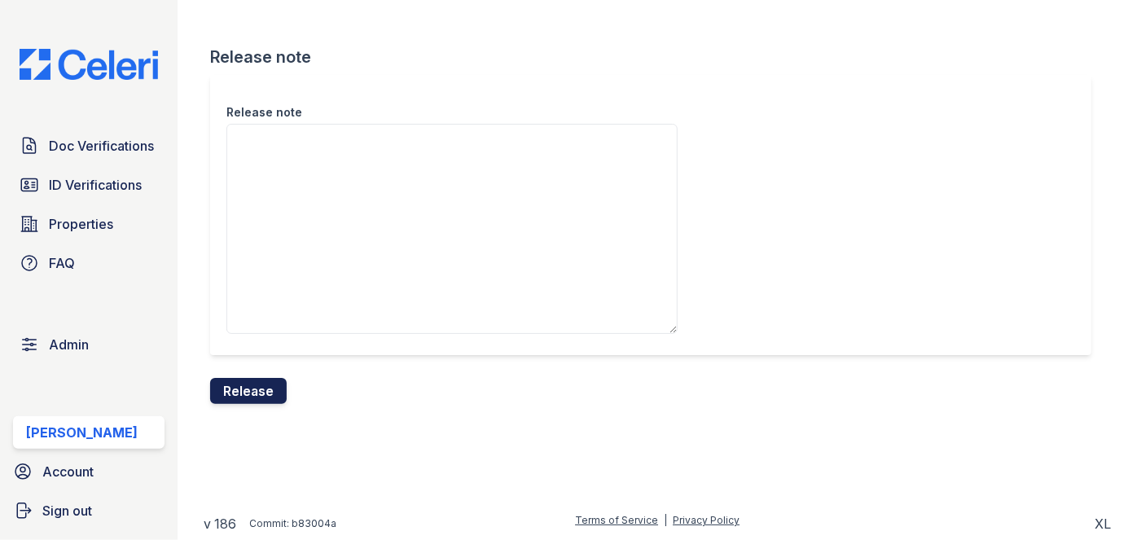
drag, startPoint x: 280, startPoint y: 374, endPoint x: 256, endPoint y: 386, distance: 27.3
click at [279, 377] on form "Release note Release note Release" at bounding box center [657, 225] width 894 height 358
click at [268, 371] on div "Release note" at bounding box center [657, 226] width 894 height 303
click at [258, 396] on button "Release" at bounding box center [248, 391] width 77 height 26
click at [638, 95] on div "Release note" at bounding box center [650, 215] width 881 height 280
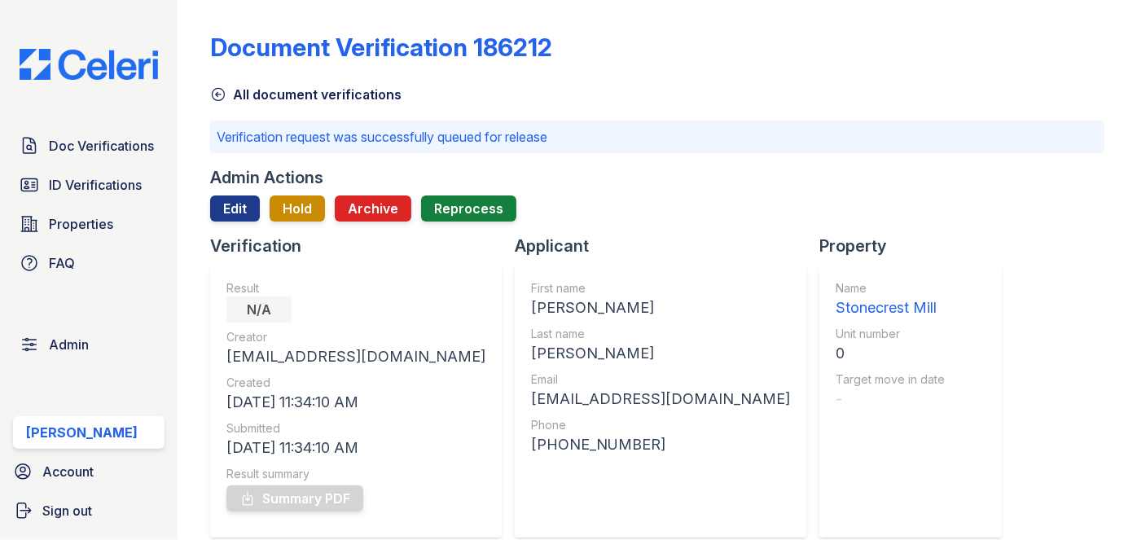
click at [188, 24] on div "Document Verification 186212 All document verifications Verification request wa…" at bounding box center [657, 270] width 959 height 540
click at [149, 134] on link "Doc Verifications" at bounding box center [88, 145] width 151 height 33
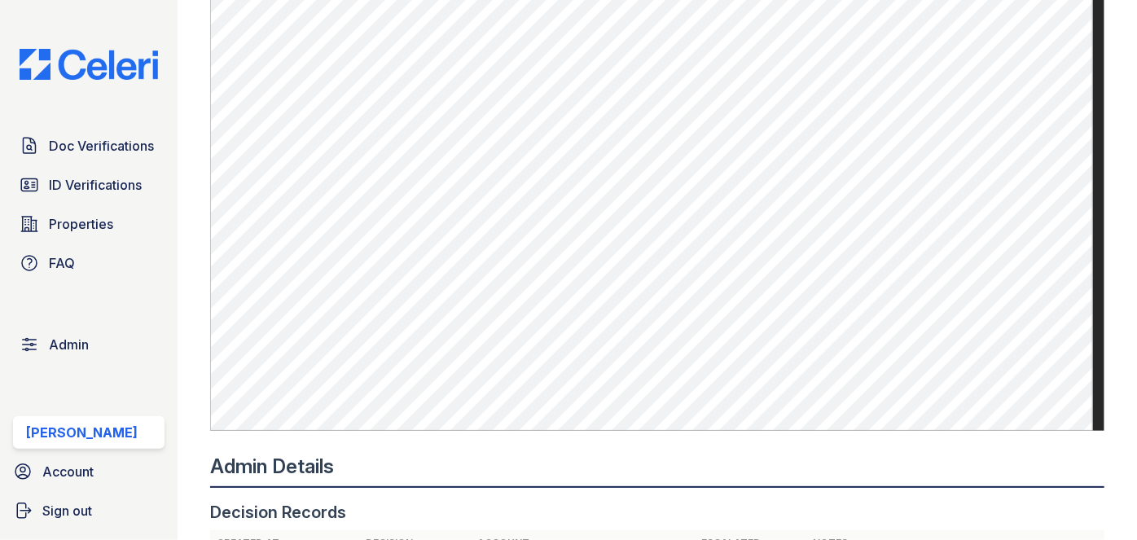
scroll to position [1184, 0]
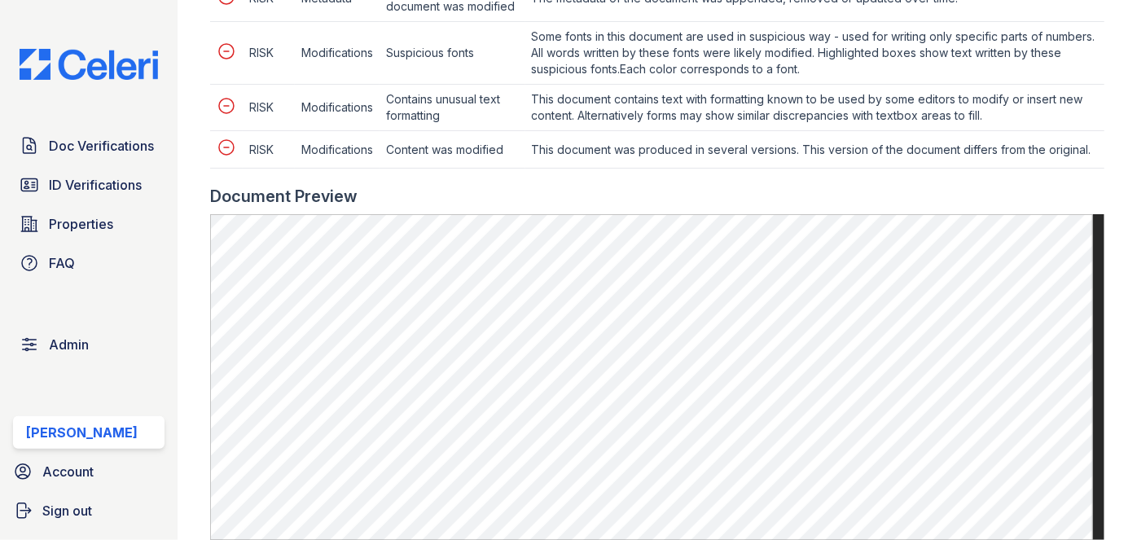
scroll to position [1110, 0]
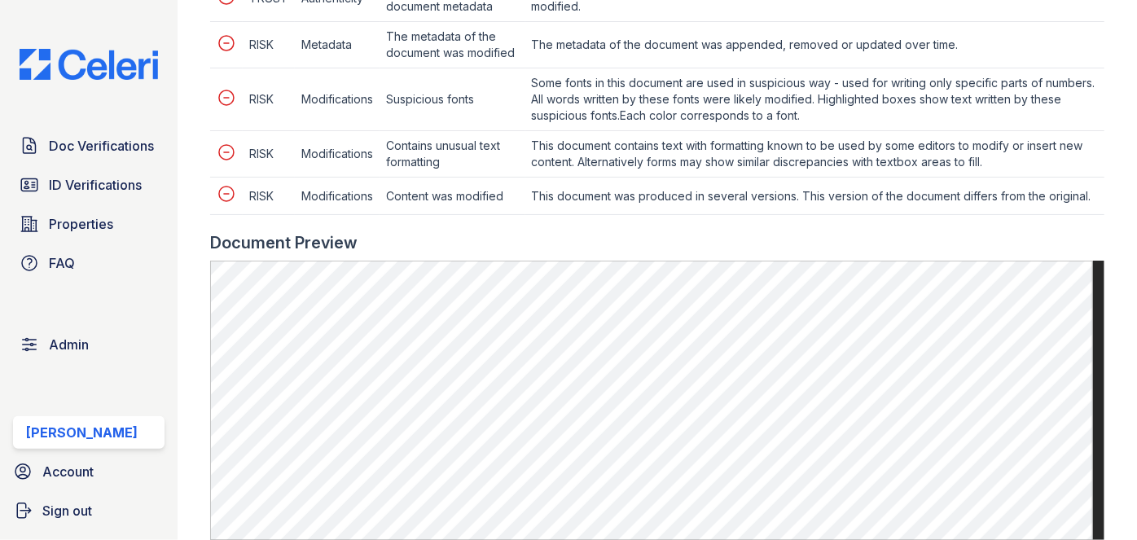
scroll to position [962, 0]
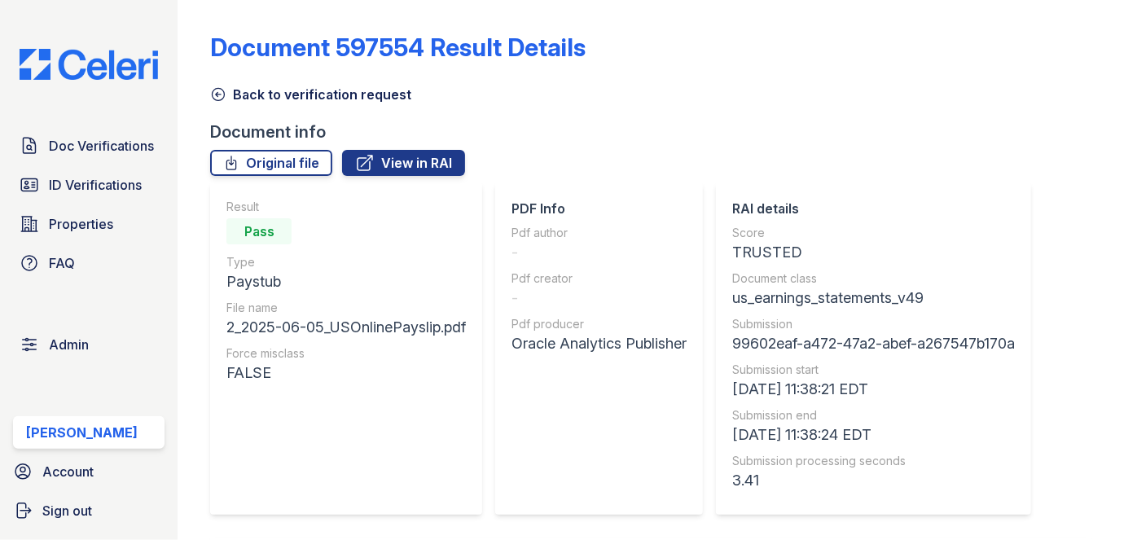
scroll to position [592, 0]
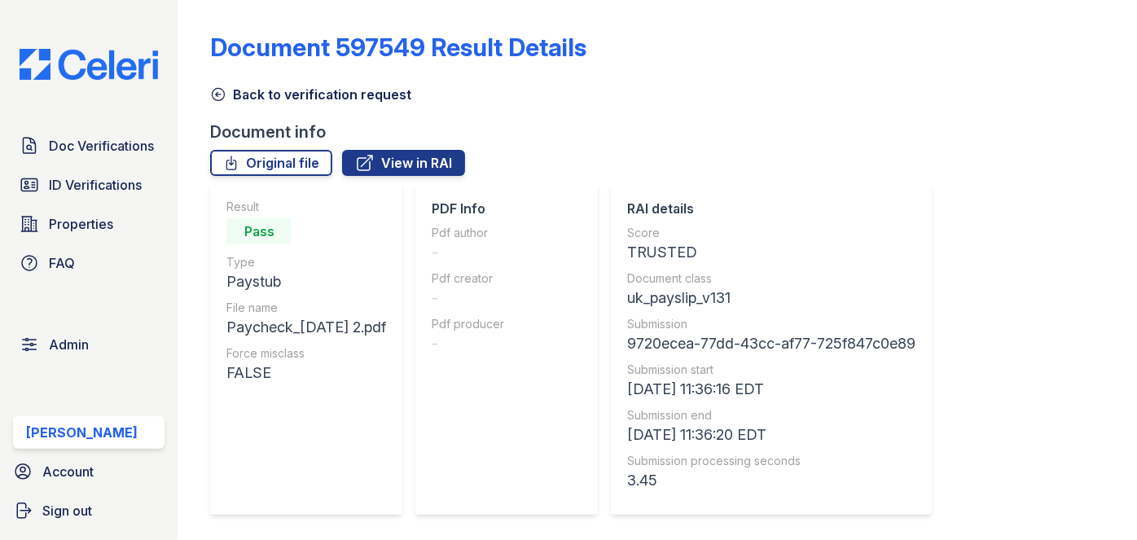
click at [222, 98] on icon at bounding box center [218, 94] width 16 height 16
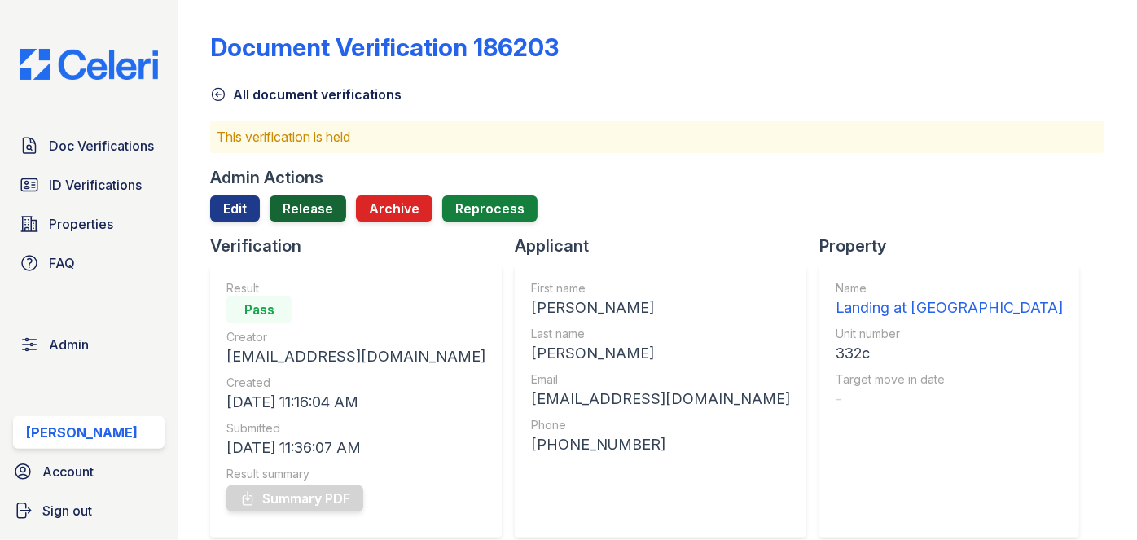
click at [329, 198] on link "Release" at bounding box center [308, 208] width 77 height 26
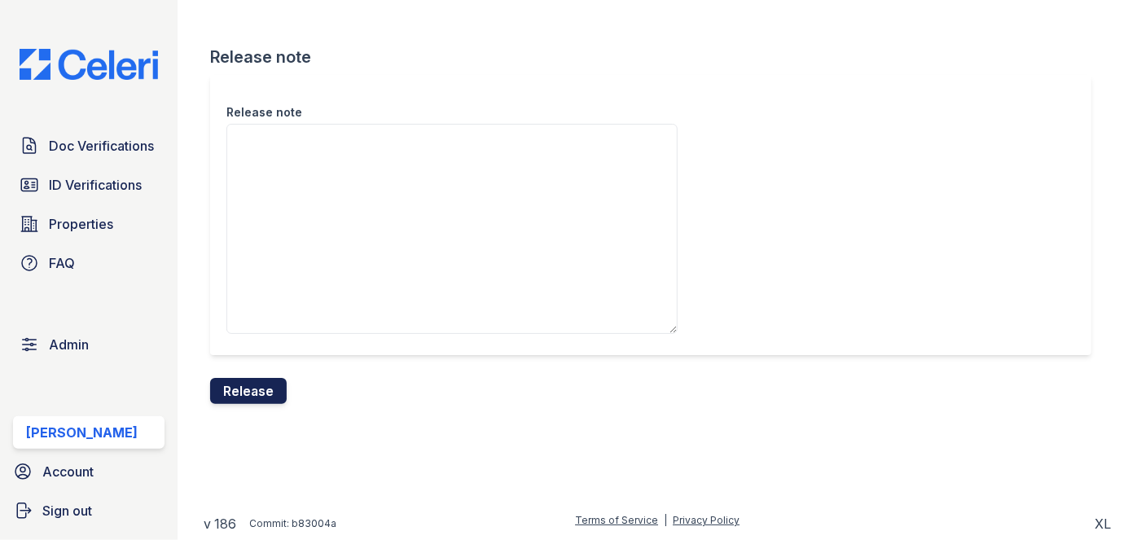
click at [265, 382] on button "Release" at bounding box center [248, 391] width 77 height 26
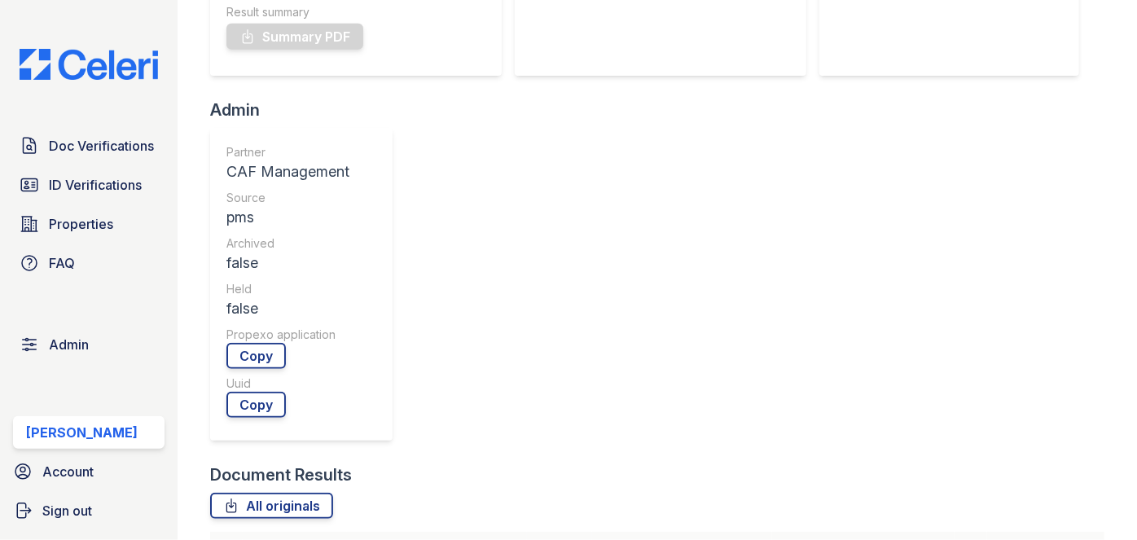
scroll to position [444, 0]
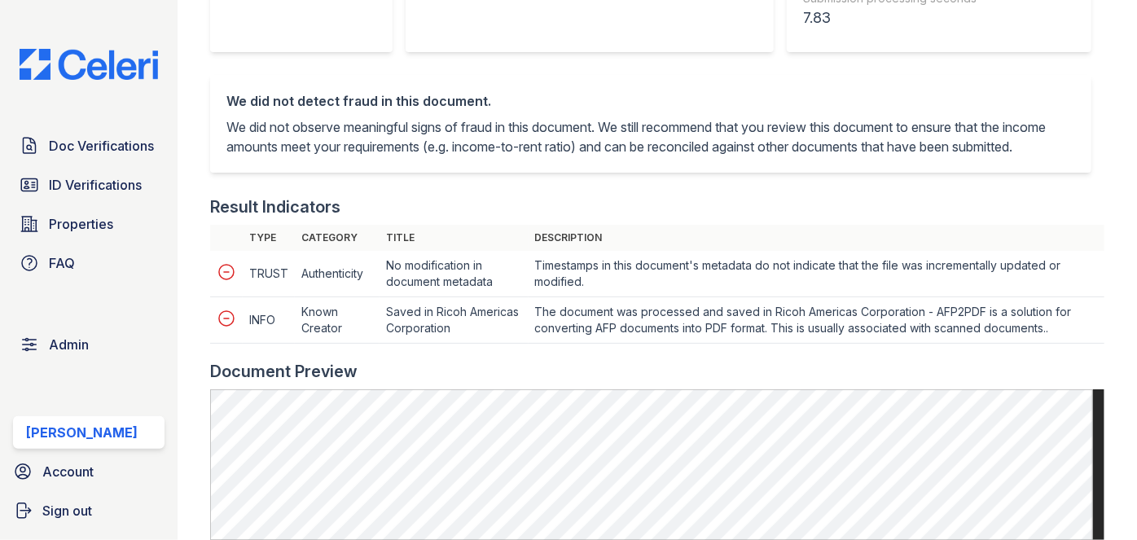
scroll to position [740, 0]
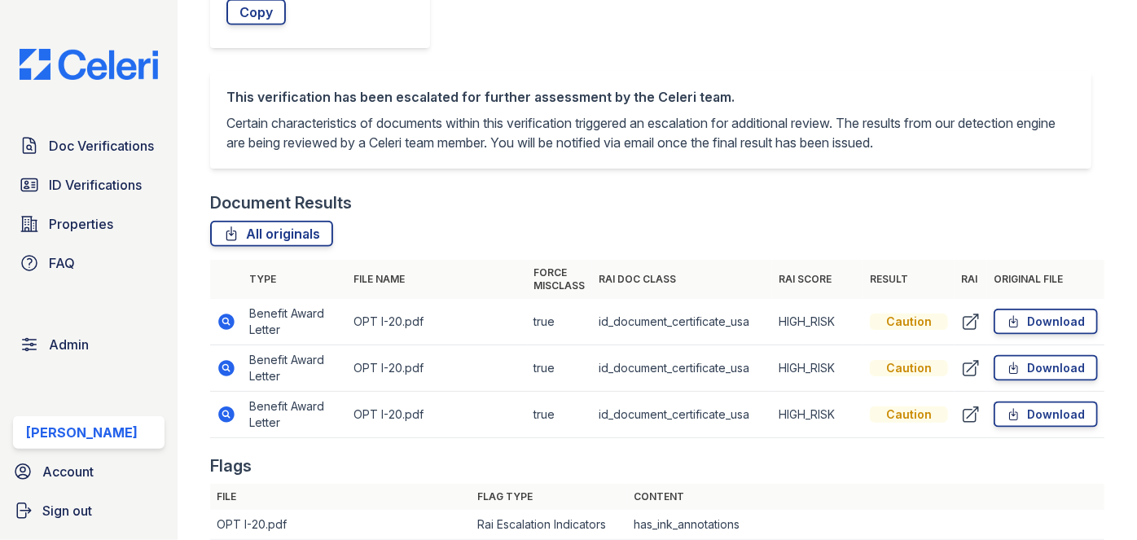
scroll to position [962, 0]
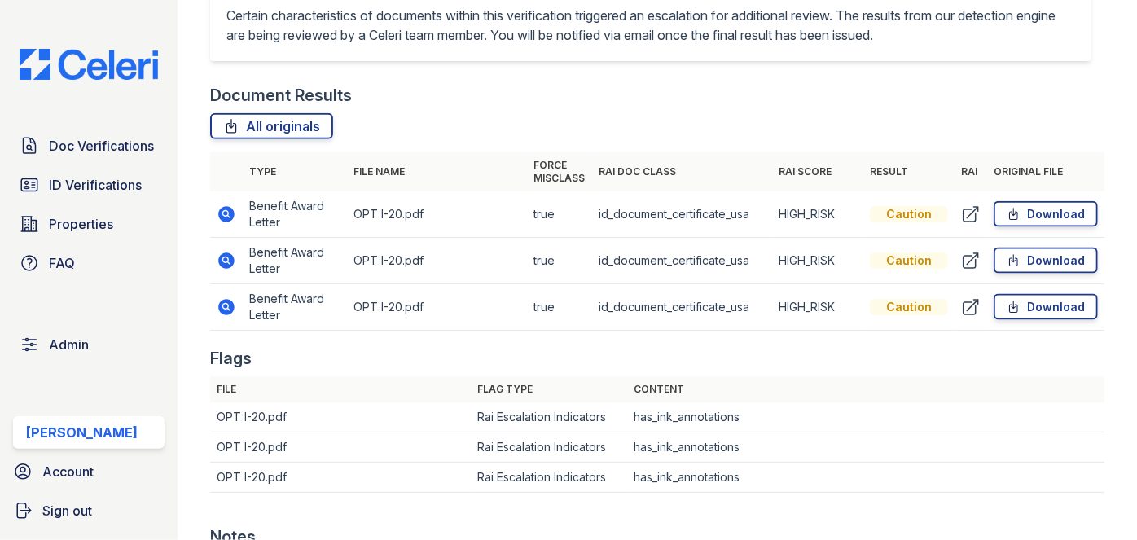
click at [265, 224] on td "Benefit Award Letter" at bounding box center [295, 214] width 104 height 46
click at [264, 269] on td "Benefit Award Letter" at bounding box center [295, 261] width 104 height 46
click at [203, 297] on main "Document Verification 186218 All document verifications This verification is he…" at bounding box center [657, 270] width 959 height 540
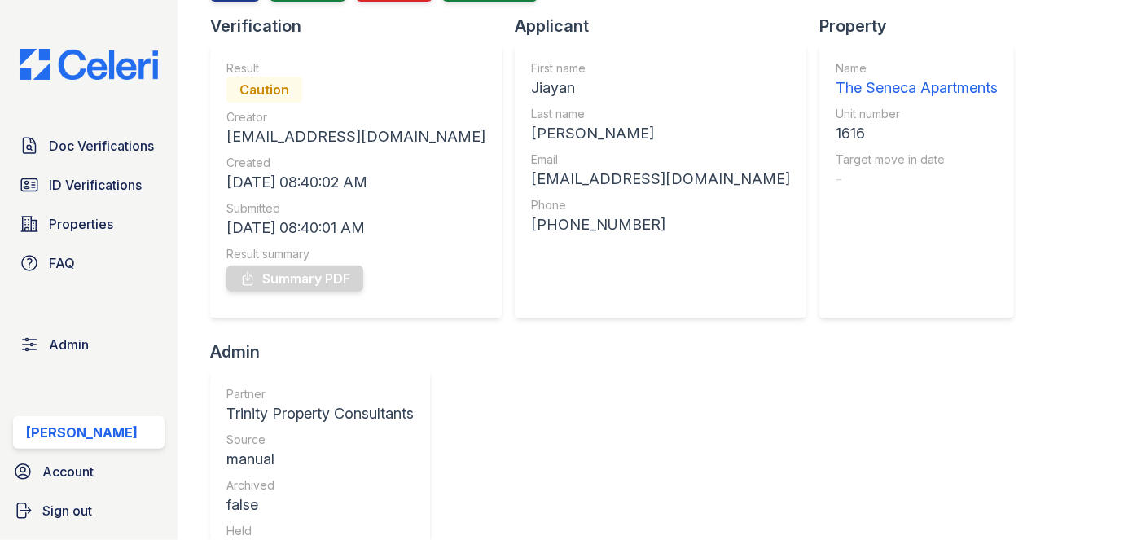
scroll to position [147, 0]
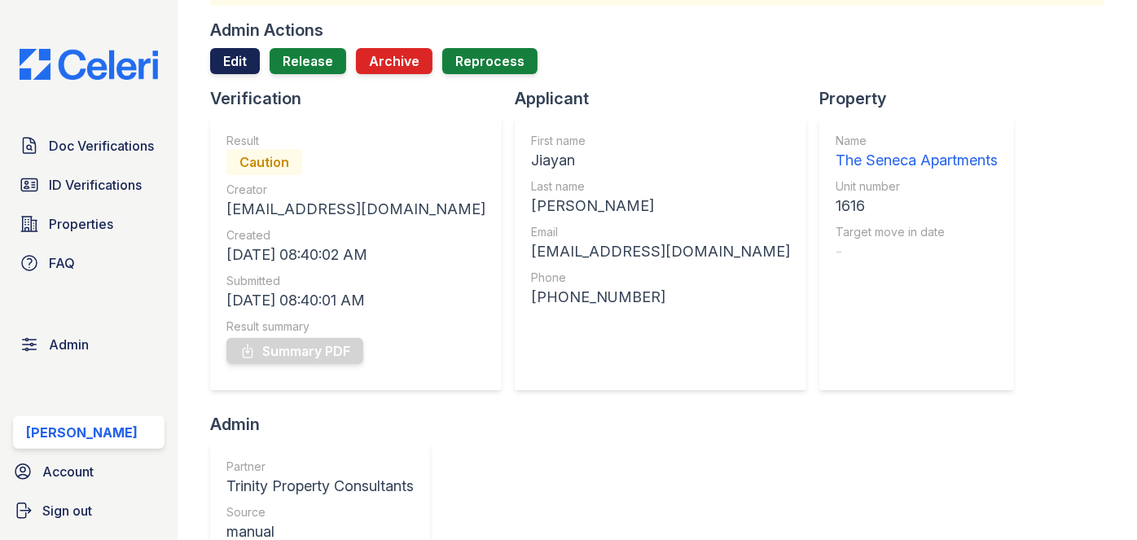
click at [235, 61] on link "Edit" at bounding box center [235, 61] width 50 height 26
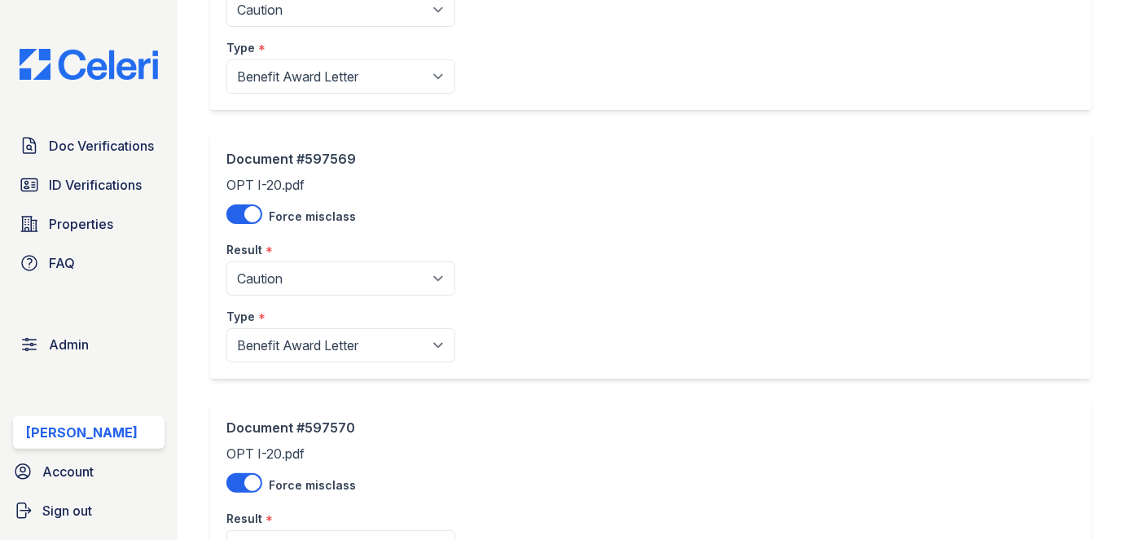
scroll to position [222, 0]
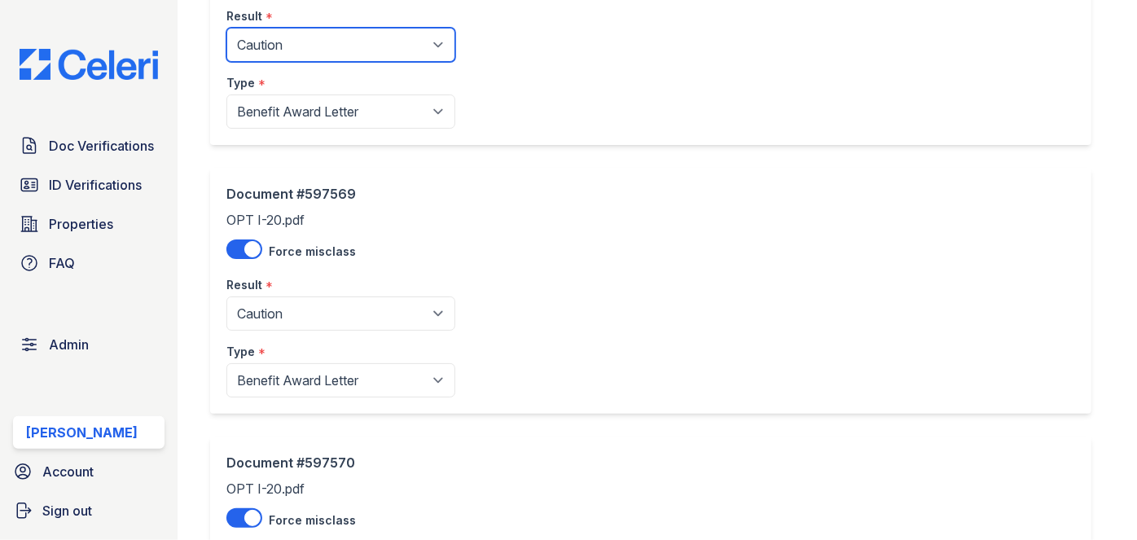
click at [297, 44] on select "Pending Sent Started Processing Pass Fail Caution Error N/A" at bounding box center [340, 45] width 229 height 34
select select "pass"
click at [226, 28] on select "Pending Sent Started Processing Pass Fail Caution Error N/A" at bounding box center [340, 45] width 229 height 34
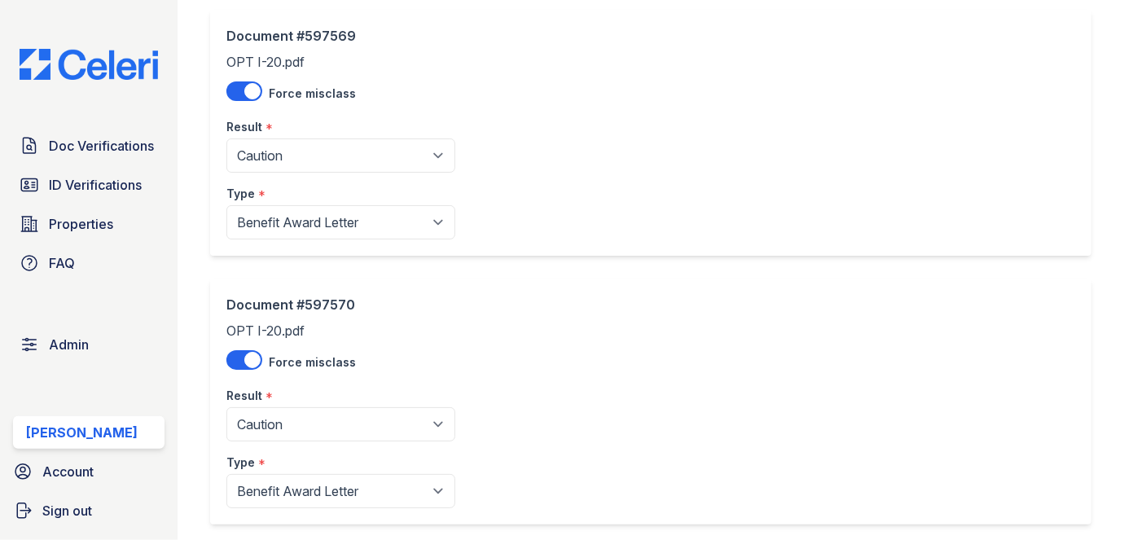
scroll to position [444, 0]
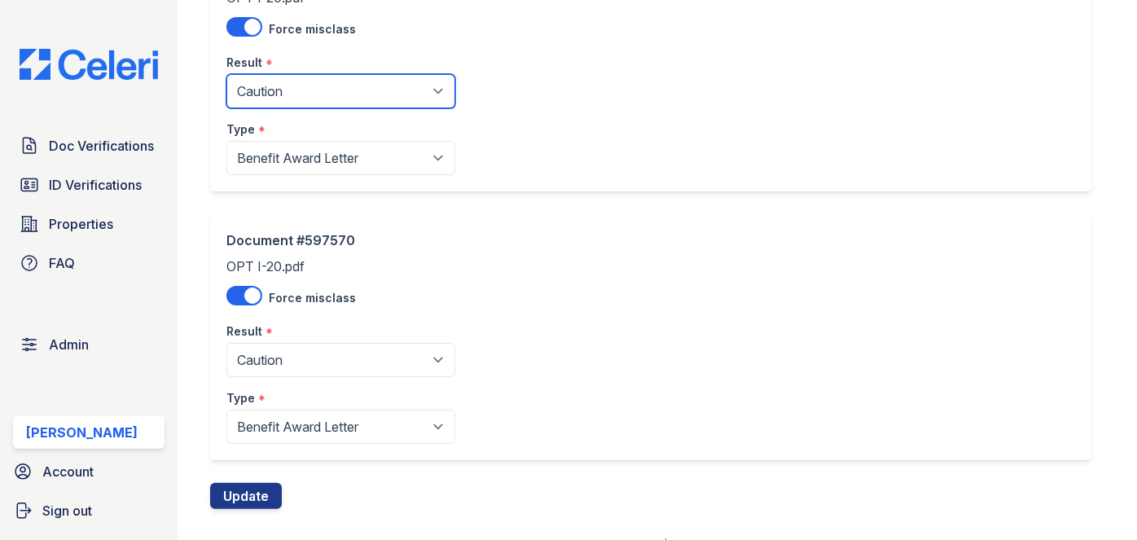
click at [281, 103] on select "Pending Sent Started Processing Pass Fail Caution Error N/A" at bounding box center [340, 91] width 229 height 34
select select "pass"
click at [226, 74] on select "Pending Sent Started Processing Pass Fail Caution Error N/A" at bounding box center [340, 91] width 229 height 34
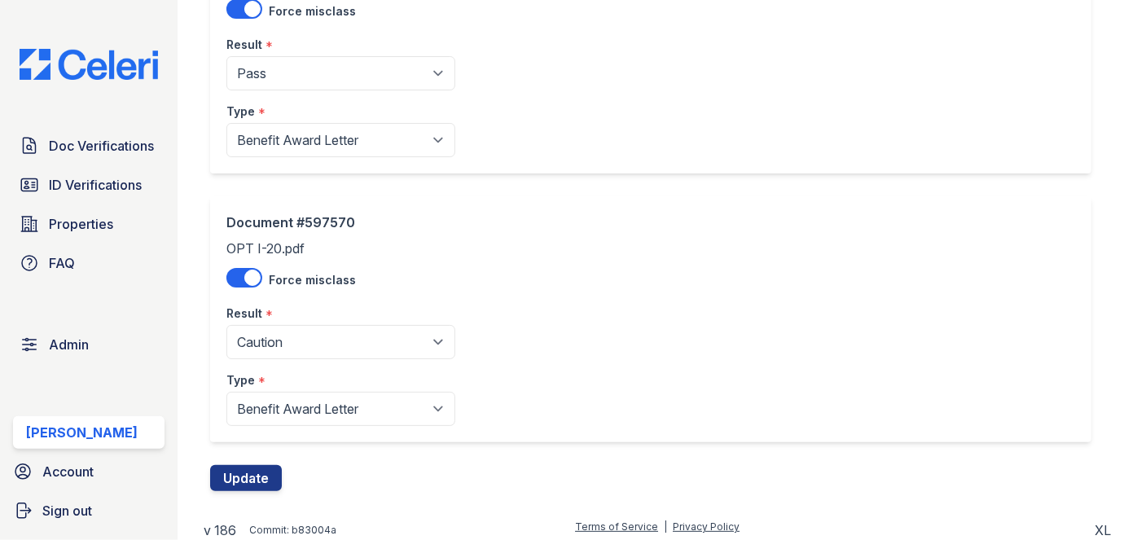
scroll to position [467, 0]
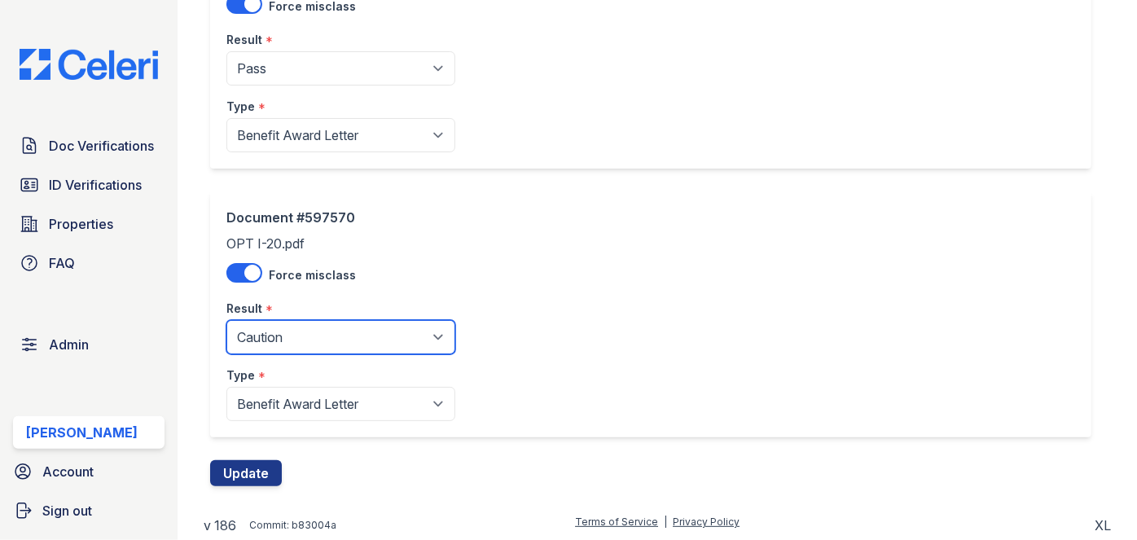
click at [322, 342] on select "Pending Sent Started Processing Pass Fail Caution Error N/A" at bounding box center [340, 337] width 229 height 34
select select "pass"
click at [226, 320] on select "Pending Sent Started Processing Pass Fail Caution Error N/A" at bounding box center [340, 337] width 229 height 34
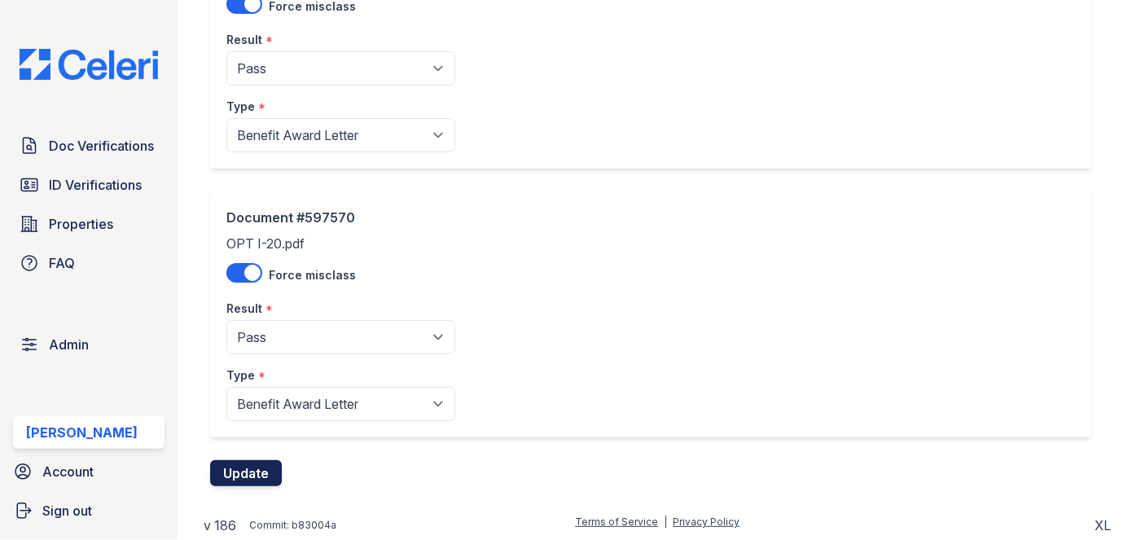
click at [261, 474] on button "Update" at bounding box center [246, 473] width 72 height 26
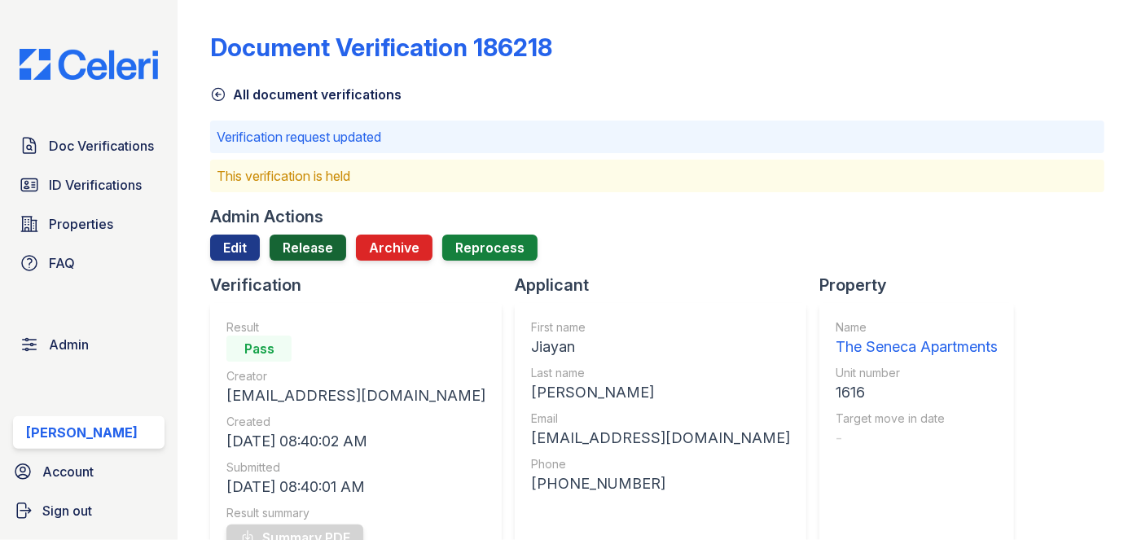
click at [324, 243] on link "Release" at bounding box center [308, 248] width 77 height 26
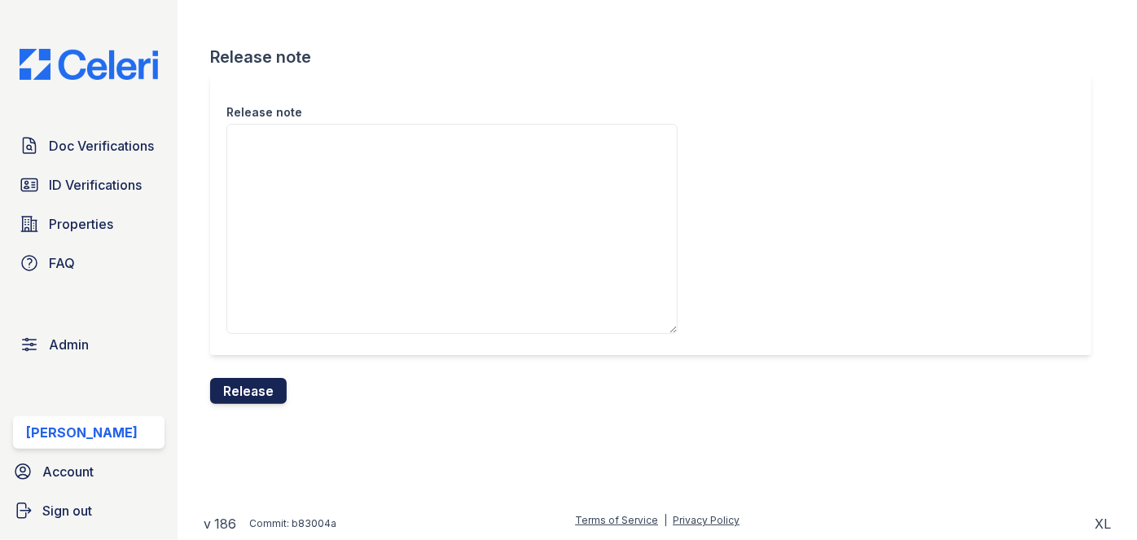
drag, startPoint x: 254, startPoint y: 375, endPoint x: 256, endPoint y: 387, distance: 11.5
click at [255, 377] on form "Release note Release note Release" at bounding box center [657, 225] width 894 height 358
click at [257, 388] on button "Release" at bounding box center [248, 391] width 77 height 26
click at [634, 98] on div "Release note" at bounding box center [650, 215] width 881 height 280
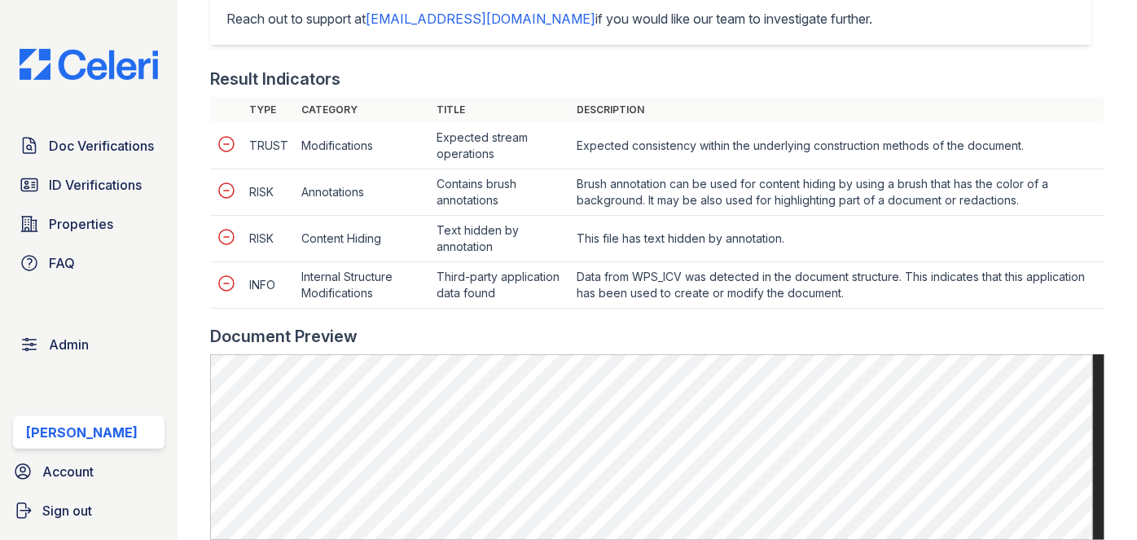
scroll to position [740, 0]
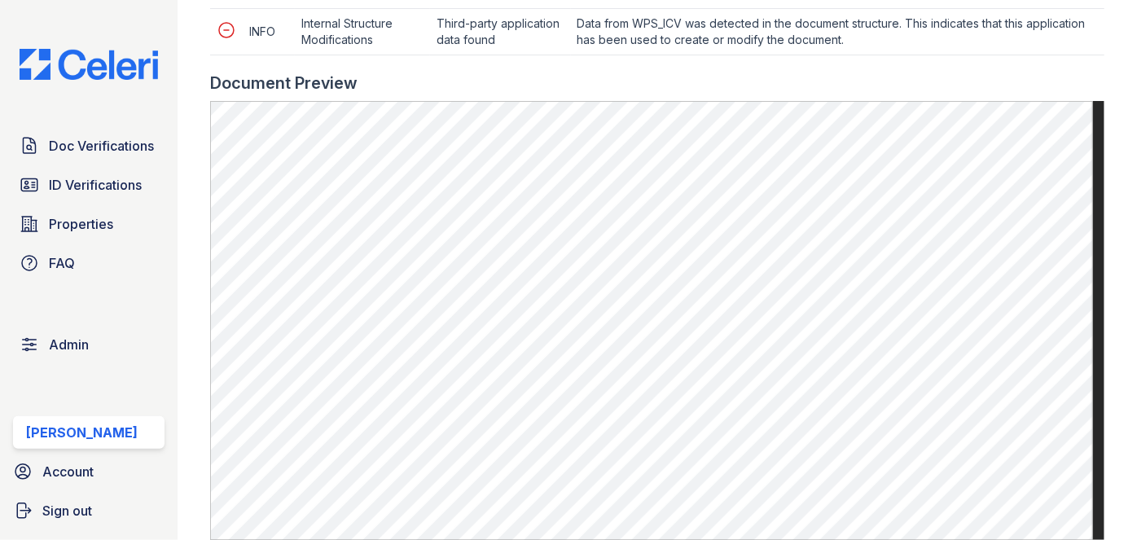
scroll to position [962, 0]
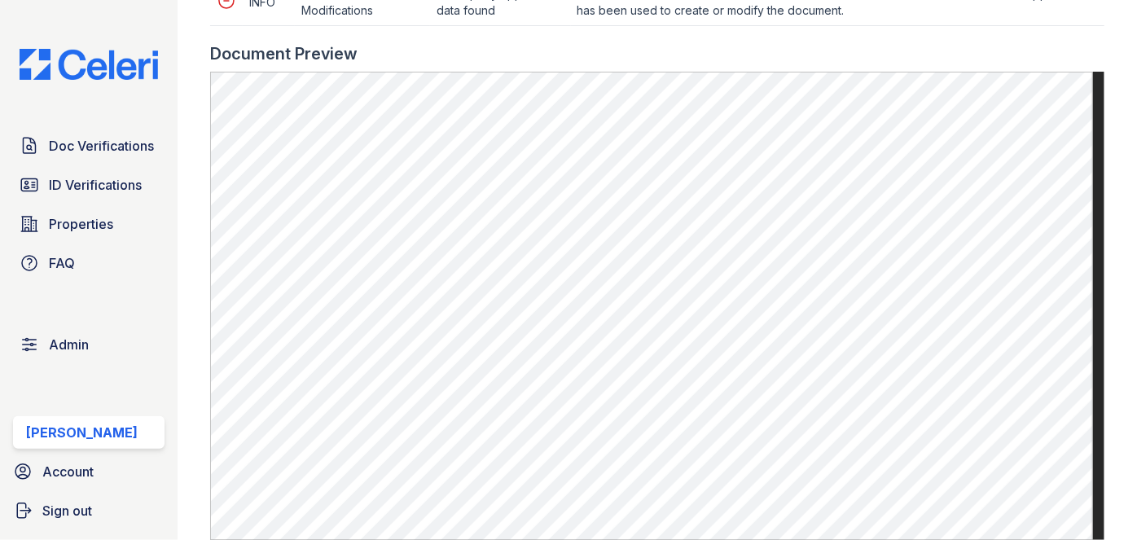
scroll to position [1036, 0]
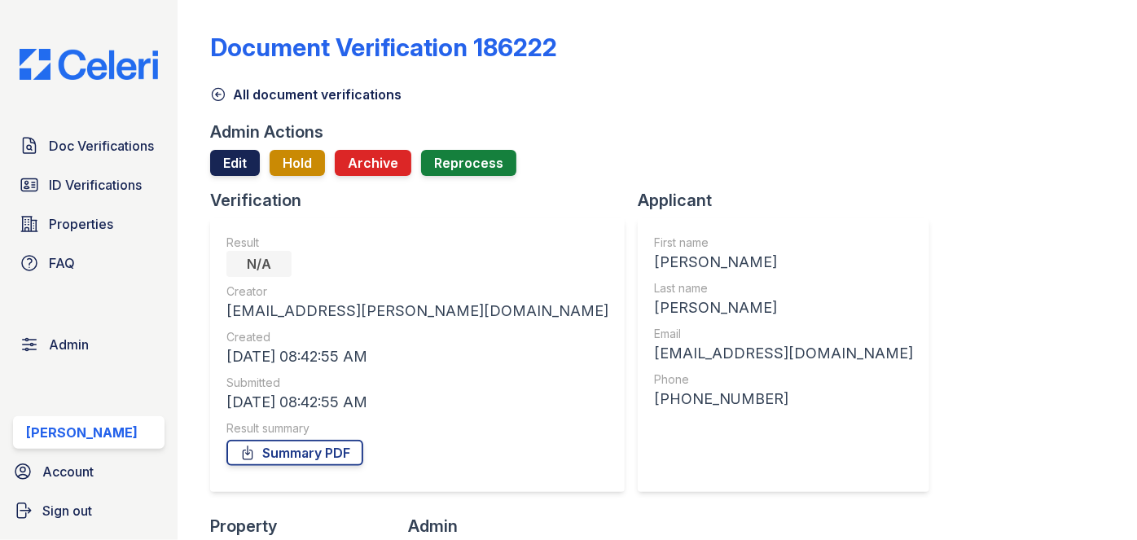
click at [243, 155] on link "Edit" at bounding box center [235, 163] width 50 height 26
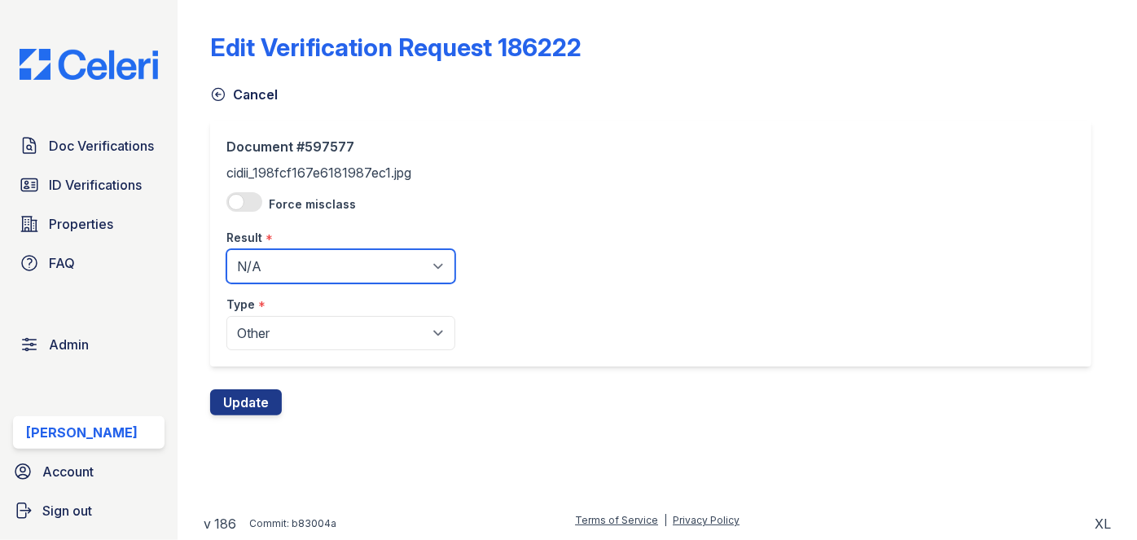
click at [285, 261] on select "Pending Sent Started Processing Pass Fail Caution Error N/A" at bounding box center [340, 266] width 229 height 34
click at [287, 266] on select "Pending Sent Started Processing Pass Fail Caution Error N/A" at bounding box center [340, 266] width 229 height 34
click at [310, 261] on select "Pending Sent Started Processing Pass Fail Caution Error N/A" at bounding box center [340, 266] width 229 height 34
select select "pass"
click at [226, 249] on select "Pending Sent Started Processing Pass Fail Caution Error N/A" at bounding box center [340, 266] width 229 height 34
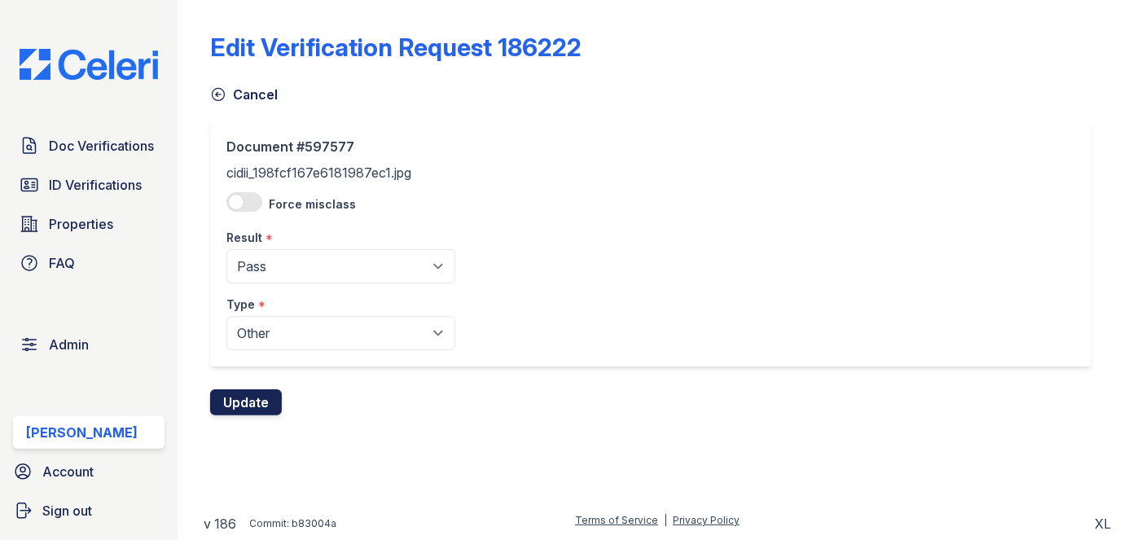
click at [239, 389] on button "Update" at bounding box center [246, 402] width 72 height 26
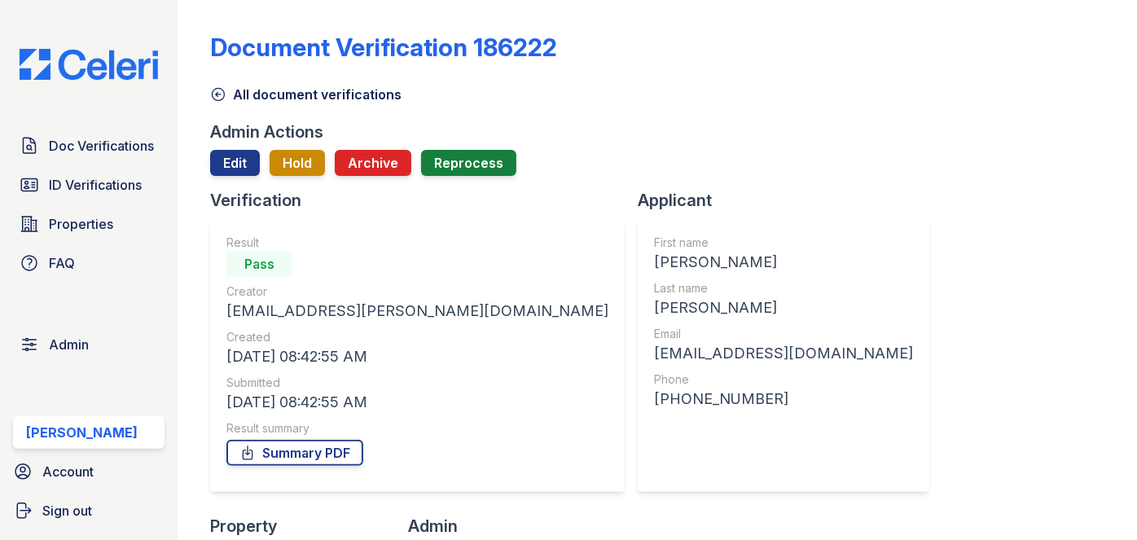
drag, startPoint x: 687, startPoint y: 99, endPoint x: 619, endPoint y: 48, distance: 84.4
click at [687, 99] on div "All document verifications" at bounding box center [657, 89] width 894 height 29
drag, startPoint x: 573, startPoint y: 101, endPoint x: 493, endPoint y: 2, distance: 127.3
click at [573, 99] on div "All document verifications" at bounding box center [657, 89] width 894 height 29
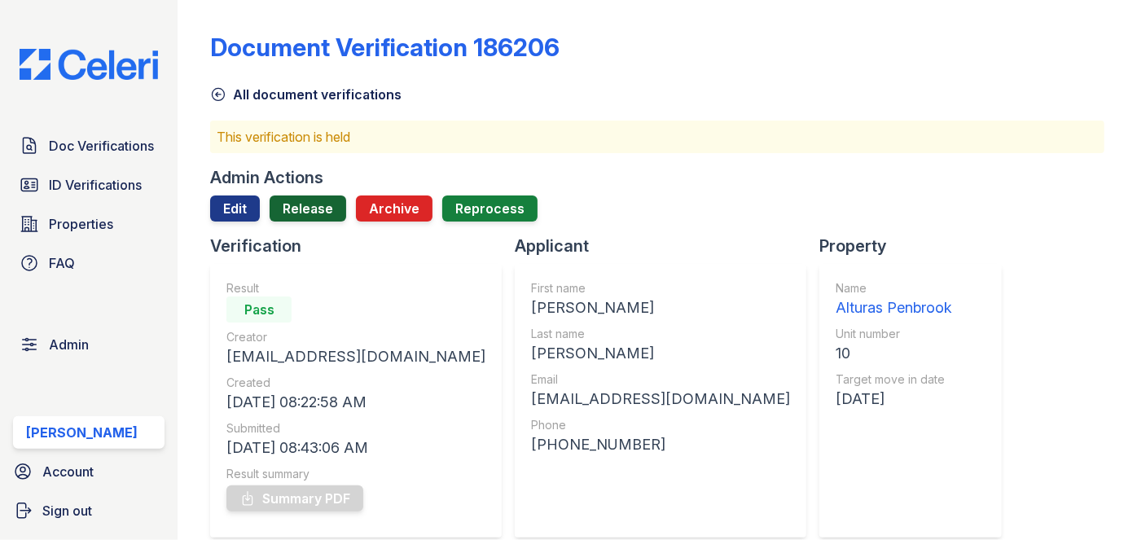
click at [317, 198] on link "Release" at bounding box center [308, 208] width 77 height 26
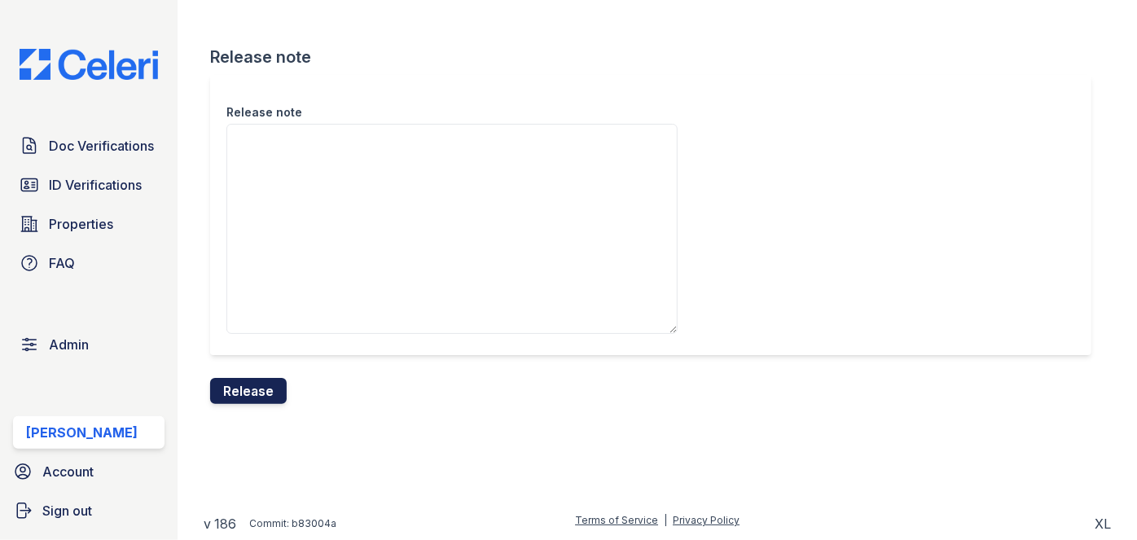
click at [262, 391] on button "Release" at bounding box center [248, 391] width 77 height 26
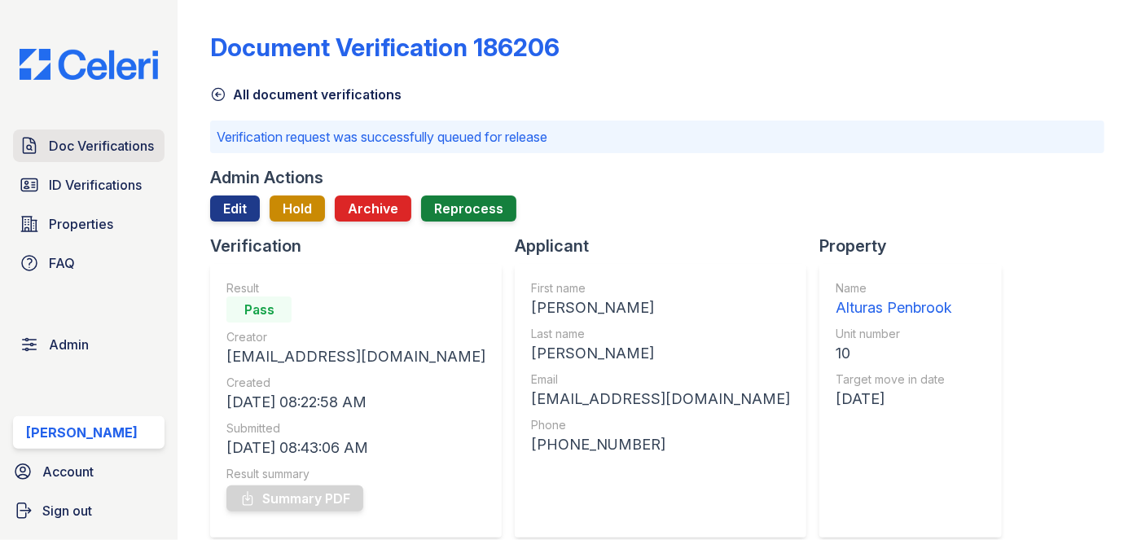
click at [82, 152] on span "Doc Verifications" at bounding box center [101, 146] width 105 height 20
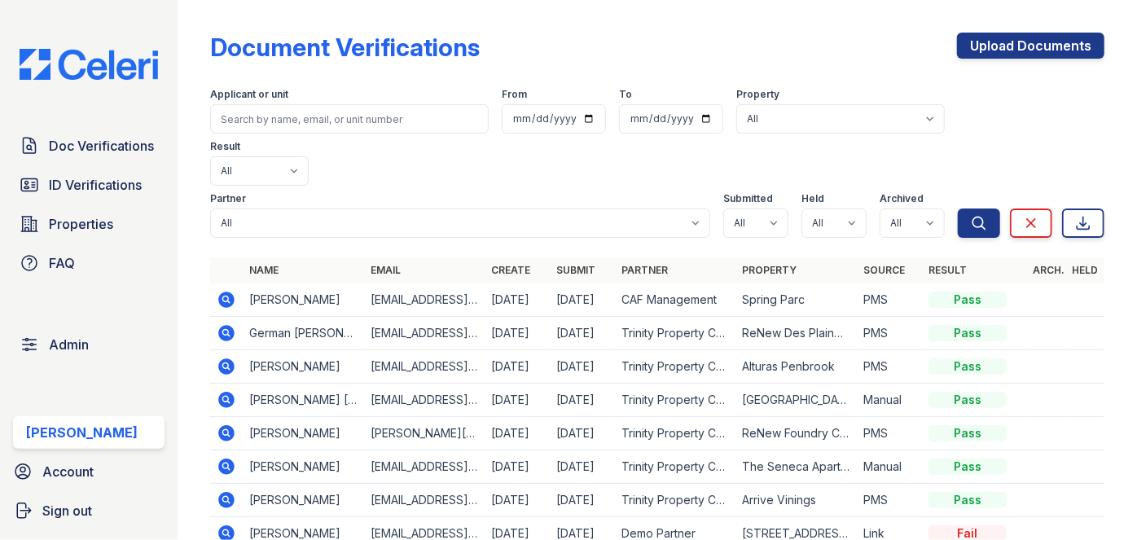
click at [177, 13] on div "Doc Verifications ID Verifications Properties FAQ Admin [PERSON_NAME] Account S…" at bounding box center [89, 270] width 178 height 540
click at [177, 13] on div "Doc Verifications ID Verifications Properties FAQ Admin Darija Dedic Account Si…" at bounding box center [89, 270] width 178 height 540
click at [606, 22] on div "Document Verifications Upload Documents Filter Applicant or unit From To Proper…" at bounding box center [657, 363] width 894 height 713
click at [985, 35] on link "Upload Documents" at bounding box center [1030, 46] width 147 height 26
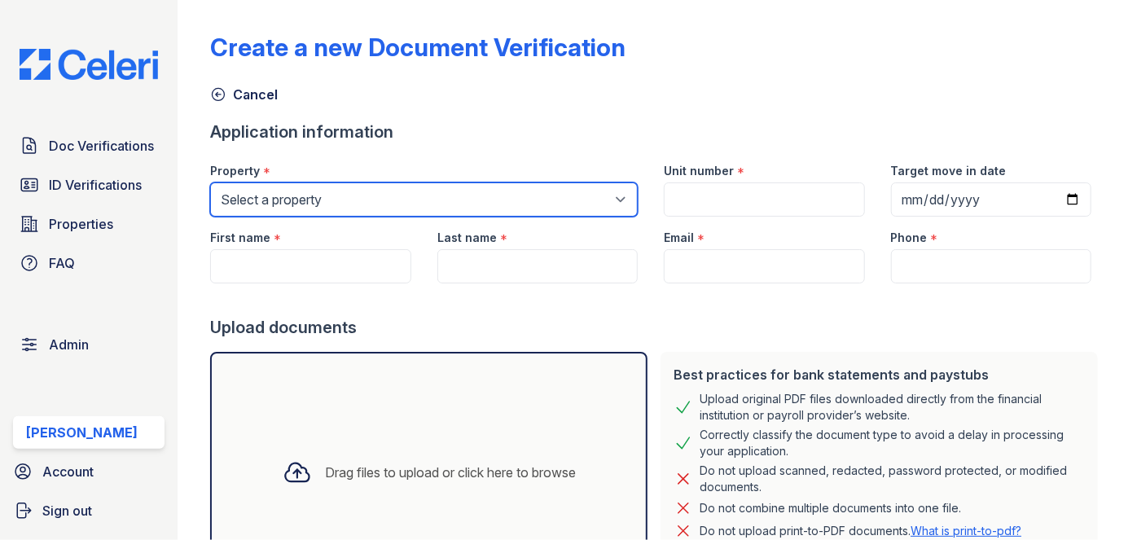
click at [316, 192] on select "Select a property 0000 Kinney Avenue 09 Cape Coral 10006 North Glowing Forge Co…" at bounding box center [424, 199] width 428 height 34
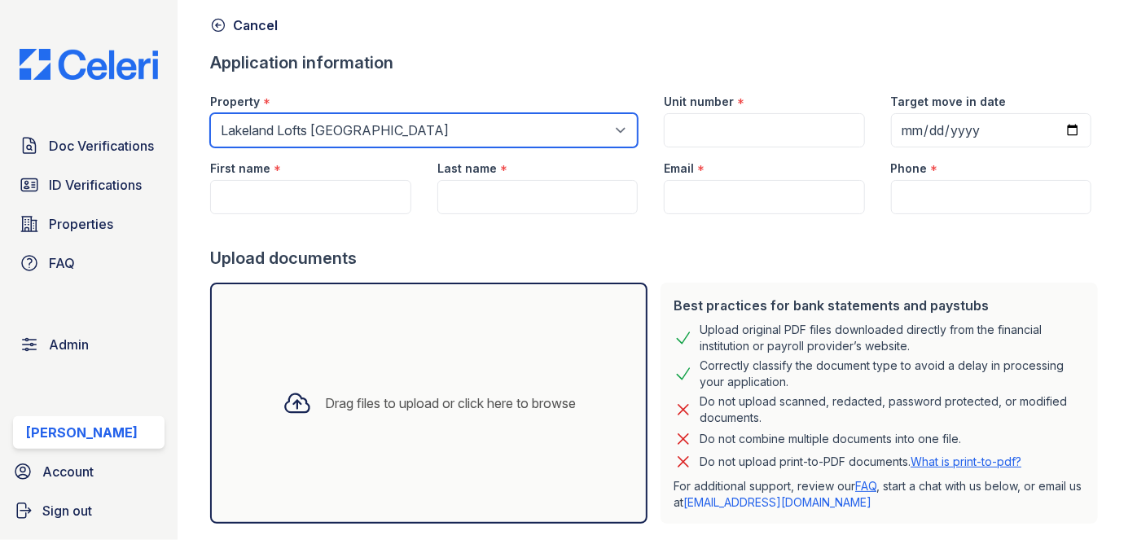
scroll to position [73, 0]
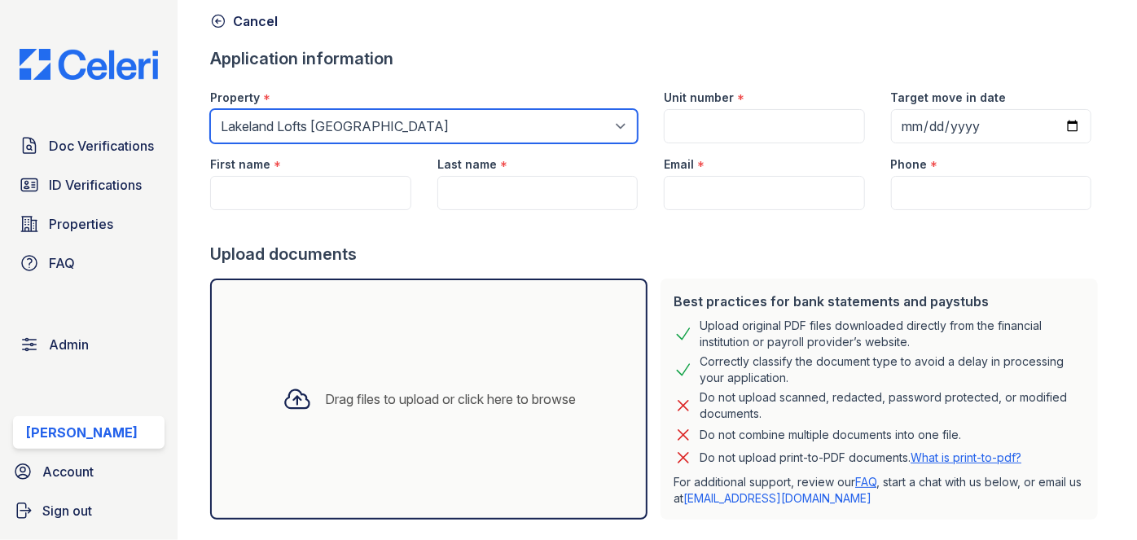
click at [314, 112] on select "Select a property 0000 Kinney Avenue 09 Cape Coral 10006 North Glowing Forge Co…" at bounding box center [424, 126] width 428 height 34
select select "4569"
click at [210, 109] on select "Select a property 0000 Kinney Avenue 09 Cape Coral 10006 North Glowing Forge Co…" at bounding box center [424, 126] width 428 height 34
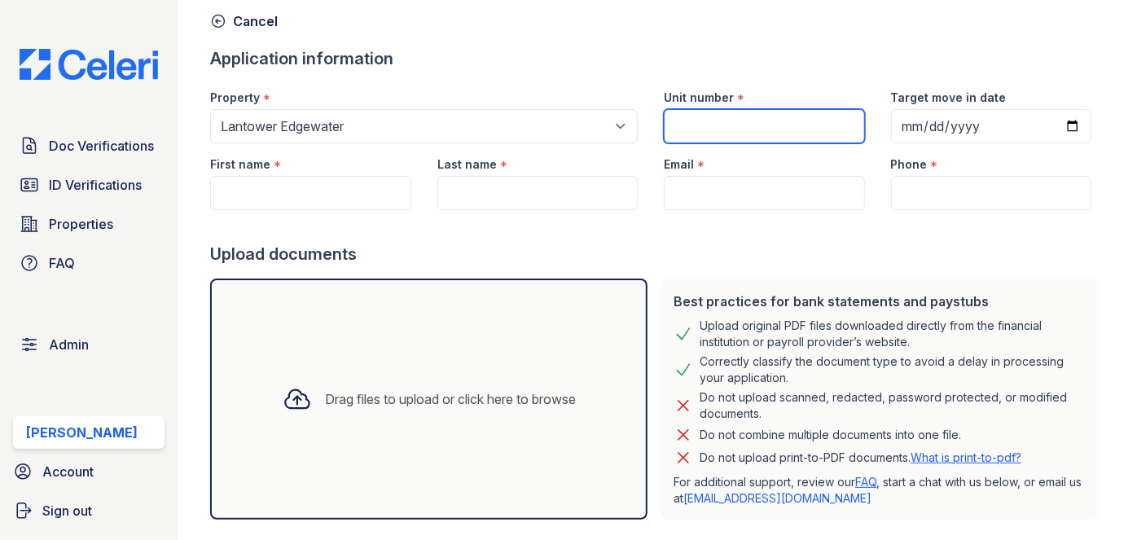
click at [739, 116] on input "Unit number" at bounding box center [764, 126] width 200 height 34
type input "1"
drag, startPoint x: 823, startPoint y: 55, endPoint x: 849, endPoint y: 57, distance: 26.2
click at [823, 54] on div "Application information" at bounding box center [657, 58] width 894 height 23
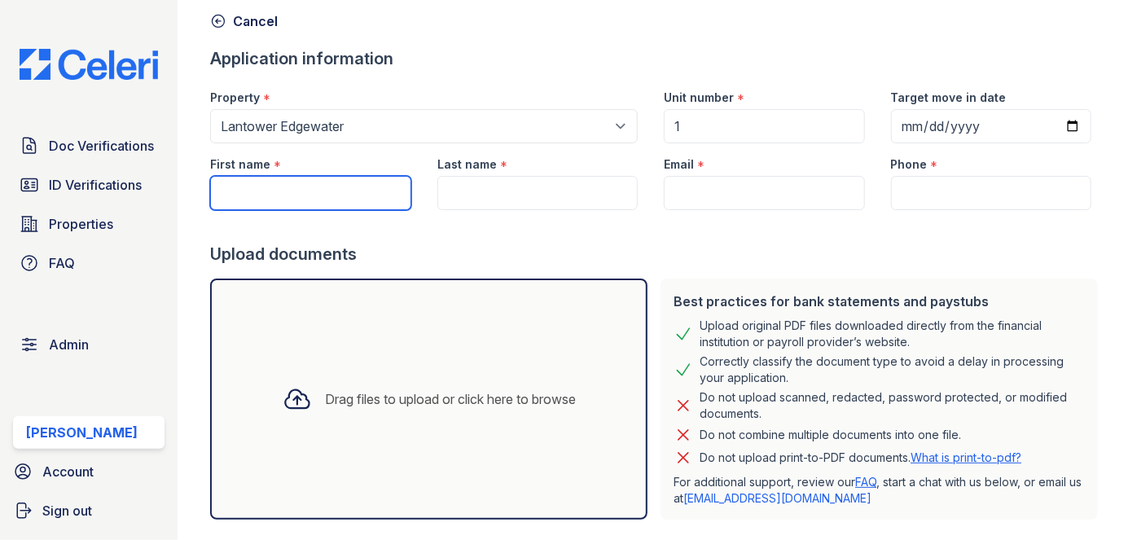
click at [289, 189] on input "First name" at bounding box center [310, 193] width 200 height 34
type input "Daniela"
drag, startPoint x: 432, startPoint y: 191, endPoint x: 453, endPoint y: 183, distance: 22.4
click at [453, 183] on div "Last name *" at bounding box center [537, 176] width 226 height 67
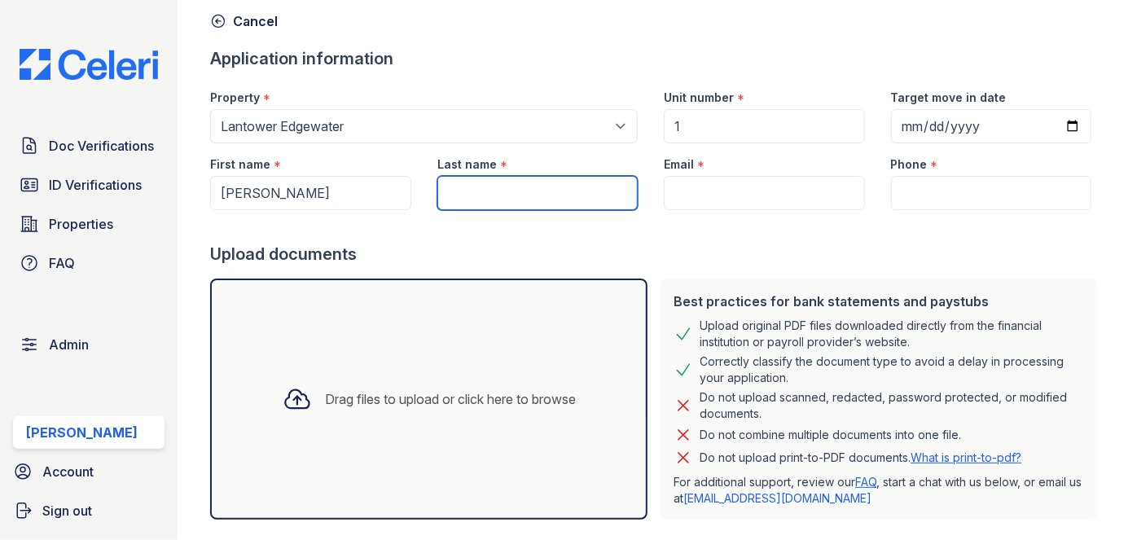
click at [453, 183] on input "Last name" at bounding box center [537, 193] width 200 height 34
type input "Dasilva"
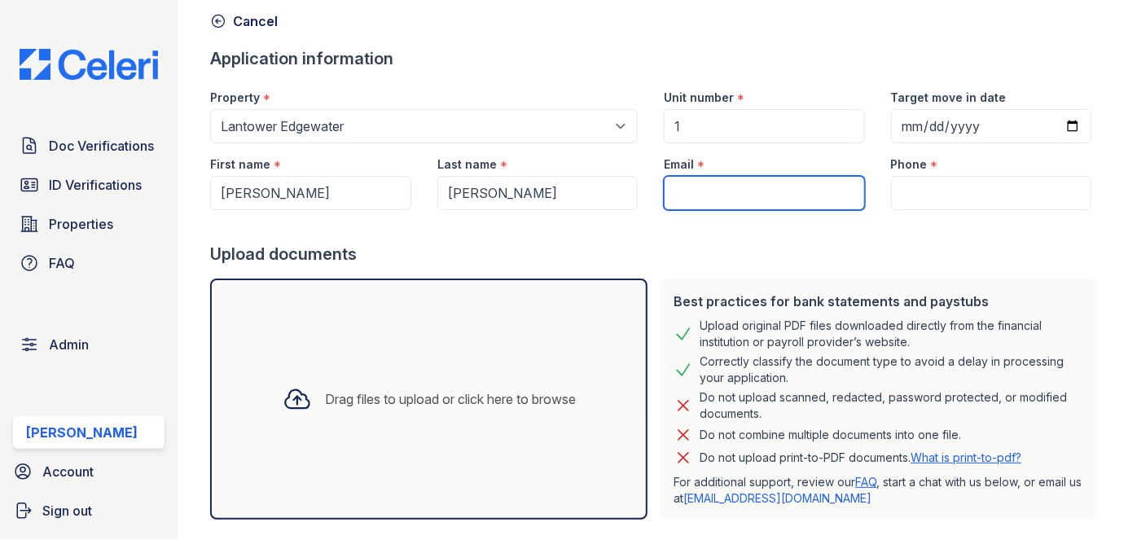
click at [725, 195] on input "Email" at bounding box center [764, 193] width 200 height 34
paste input "dasilvacaraballo10@icloud.com"
type input "dasilvacaraballo10@icloud.com"
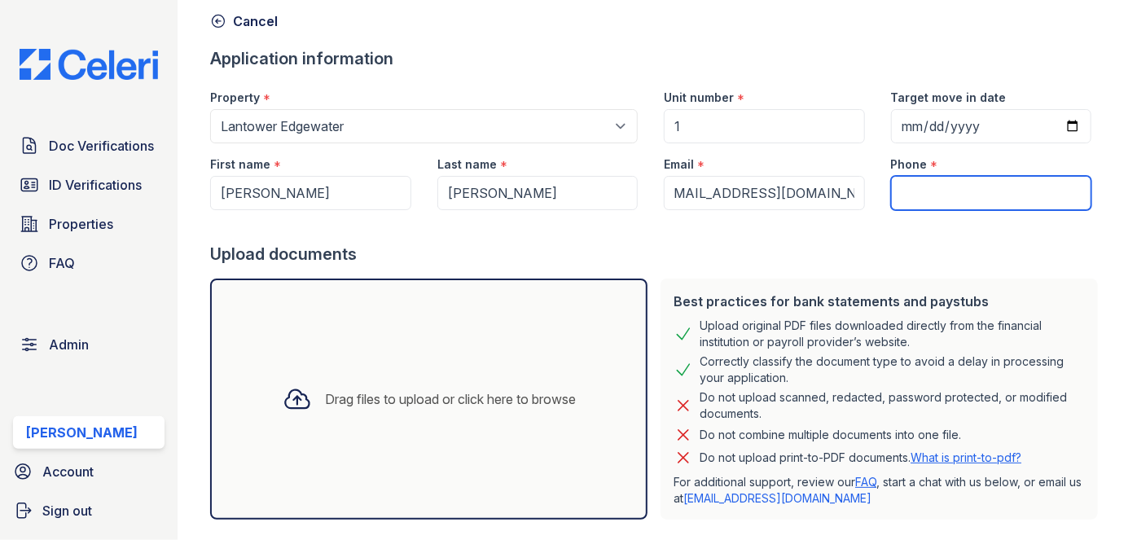
click at [954, 198] on input "Phone" at bounding box center [991, 193] width 200 height 34
type input "3054444444"
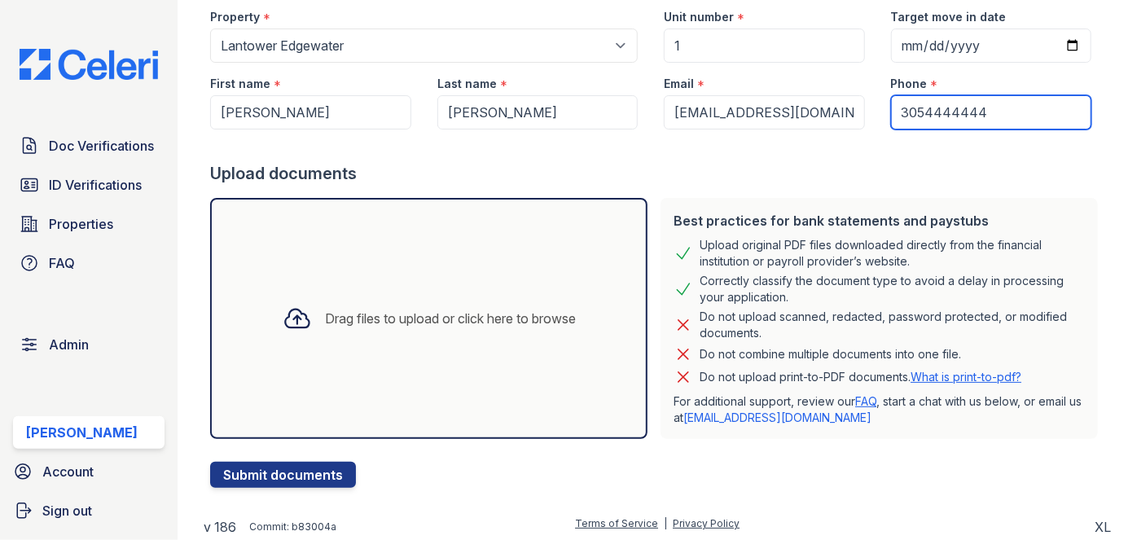
scroll to position [156, 0]
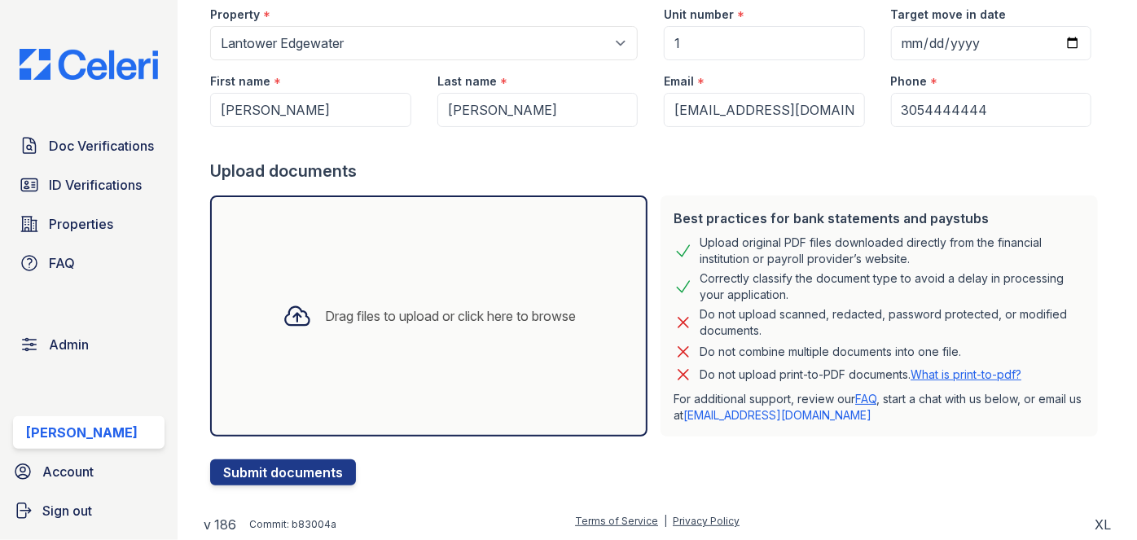
click at [331, 322] on div "Drag files to upload or click here to browse" at bounding box center [450, 316] width 251 height 20
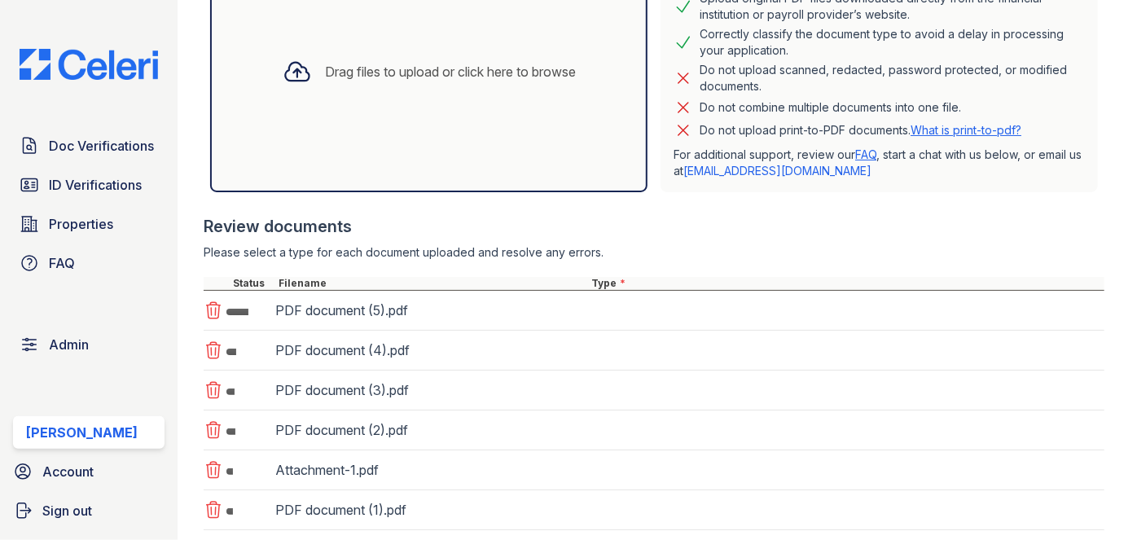
scroll to position [526, 0]
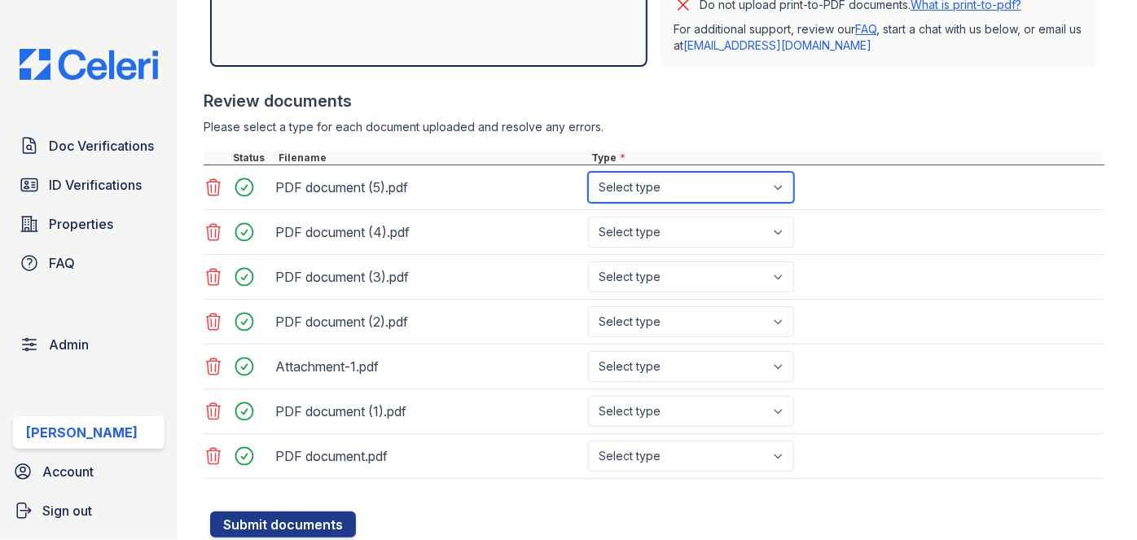
click at [719, 186] on select "Select type Paystub Bank Statement Offer Letter Tax Documents Benefit Award Let…" at bounding box center [691, 187] width 206 height 31
select select "bank_statement"
click at [588, 172] on select "Select type Paystub Bank Statement Offer Letter Tax Documents Benefit Award Let…" at bounding box center [691, 187] width 206 height 31
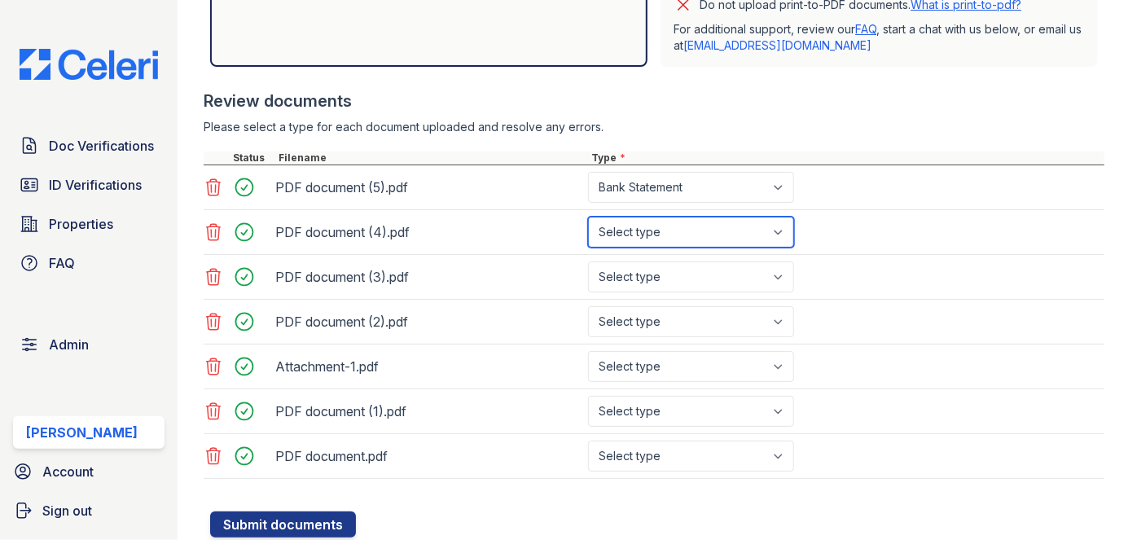
click at [683, 244] on select "Select type Paystub Bank Statement Offer Letter Tax Documents Benefit Award Let…" at bounding box center [691, 232] width 206 height 31
select select "bank_statement"
click at [588, 217] on select "Select type Paystub Bank Statement Offer Letter Tax Documents Benefit Award Let…" at bounding box center [691, 232] width 206 height 31
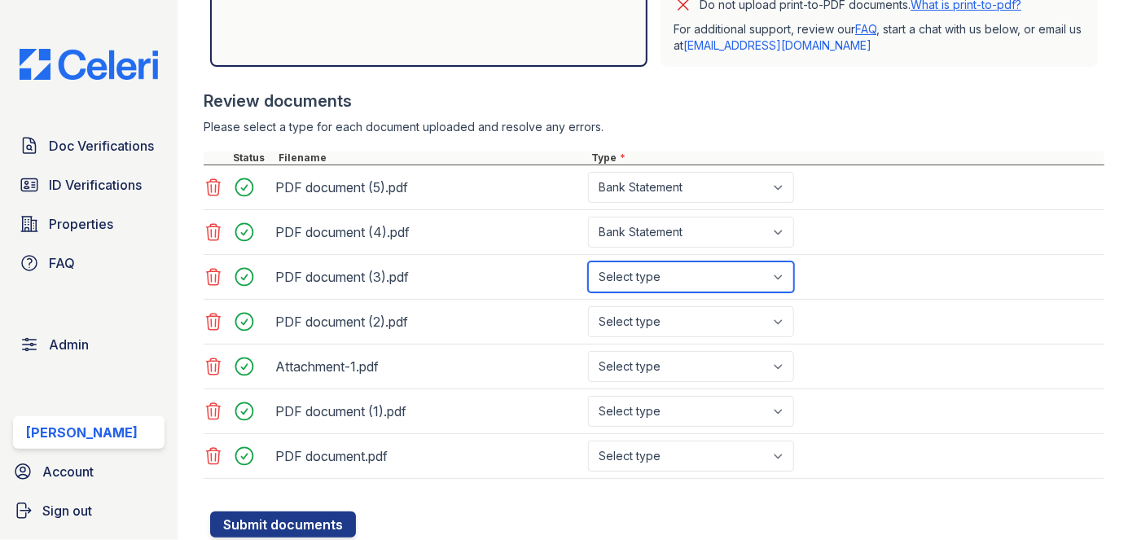
click at [679, 277] on select "Select type Paystub Bank Statement Offer Letter Tax Documents Benefit Award Let…" at bounding box center [691, 276] width 206 height 31
select select "bank_statement"
click at [588, 261] on select "Select type Paystub Bank Statement Offer Letter Tax Documents Benefit Award Let…" at bounding box center [691, 276] width 206 height 31
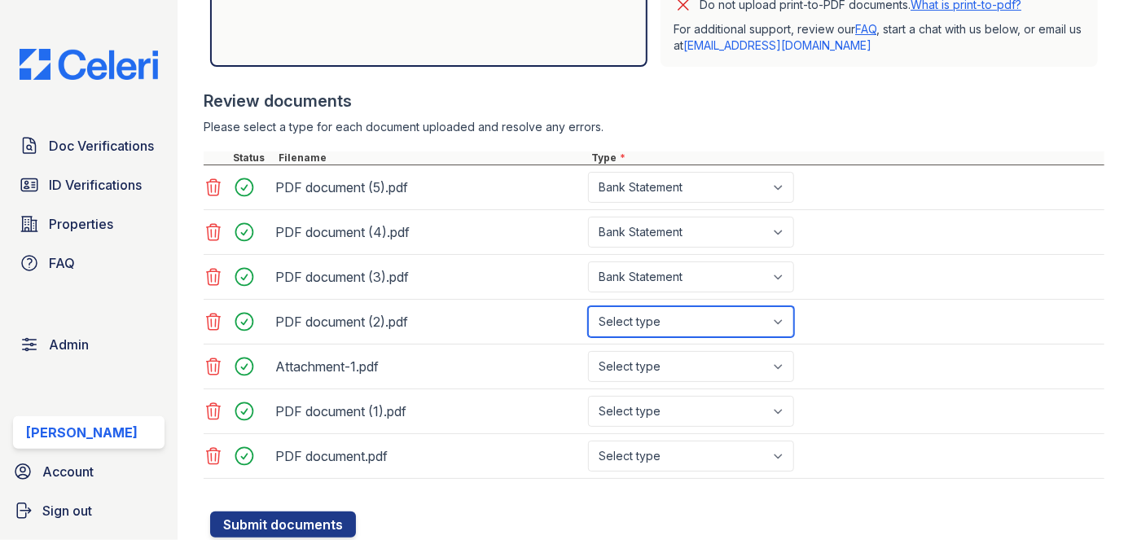
click at [653, 322] on select "Select type Paystub Bank Statement Offer Letter Tax Documents Benefit Award Let…" at bounding box center [691, 321] width 206 height 31
select select "bank_statement"
click at [588, 306] on select "Select type Paystub Bank Statement Offer Letter Tax Documents Benefit Award Let…" at bounding box center [691, 321] width 206 height 31
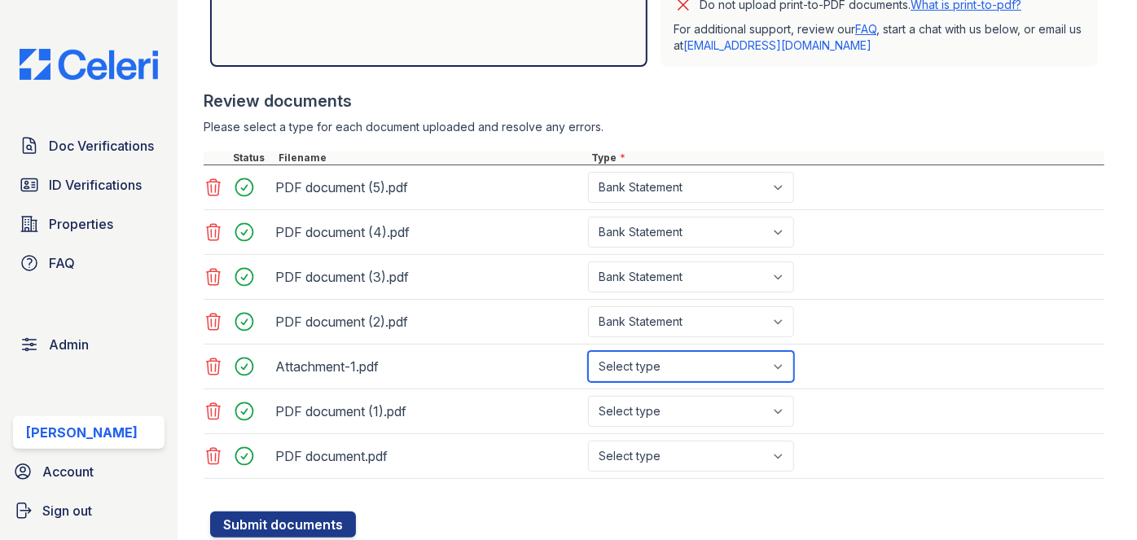
click at [645, 365] on select "Select type Paystub Bank Statement Offer Letter Tax Documents Benefit Award Let…" at bounding box center [691, 366] width 206 height 31
select select "bank_statement"
click at [588, 351] on select "Select type Paystub Bank Statement Offer Letter Tax Documents Benefit Award Let…" at bounding box center [691, 366] width 206 height 31
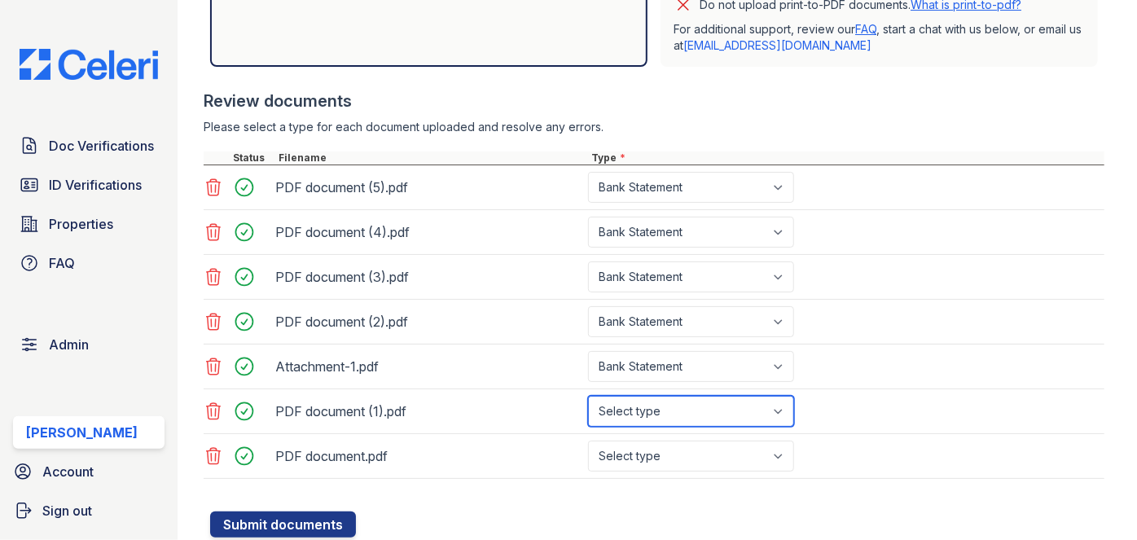
click at [643, 406] on select "Select type Paystub Bank Statement Offer Letter Tax Documents Benefit Award Let…" at bounding box center [691, 411] width 206 height 31
select select "bank_statement"
click at [588, 396] on select "Select type Paystub Bank Statement Offer Letter Tax Documents Benefit Award Let…" at bounding box center [691, 411] width 206 height 31
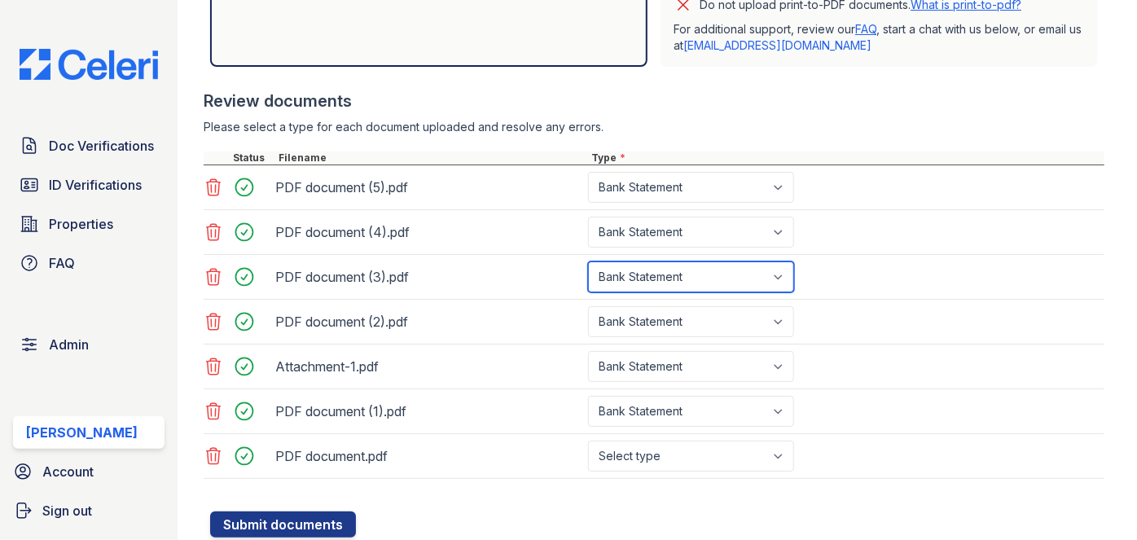
click at [641, 282] on select "Select type Paystub Bank Statement Offer Letter Tax Documents Benefit Award Let…" at bounding box center [691, 276] width 206 height 31
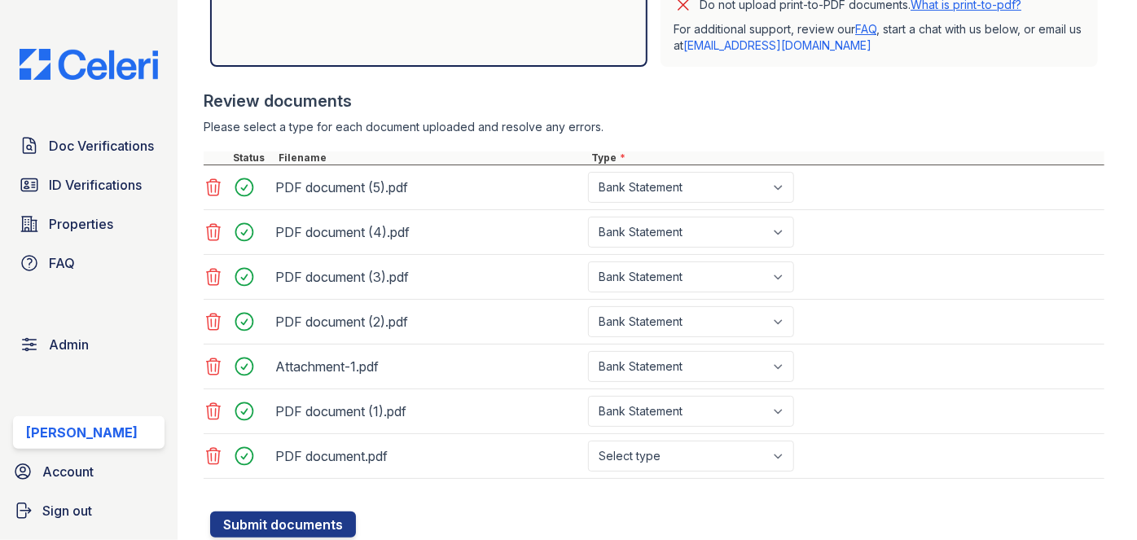
click at [906, 367] on div "Attachment-1.pdf Select type Paystub Bank Statement Offer Letter Tax Documents …" at bounding box center [654, 366] width 901 height 45
click at [678, 449] on select "Select type Paystub Bank Statement Offer Letter Tax Documents Benefit Award Let…" at bounding box center [691, 456] width 206 height 31
select select "bank_statement"
click at [588, 441] on select "Select type Paystub Bank Statement Offer Letter Tax Documents Benefit Award Let…" at bounding box center [691, 456] width 206 height 31
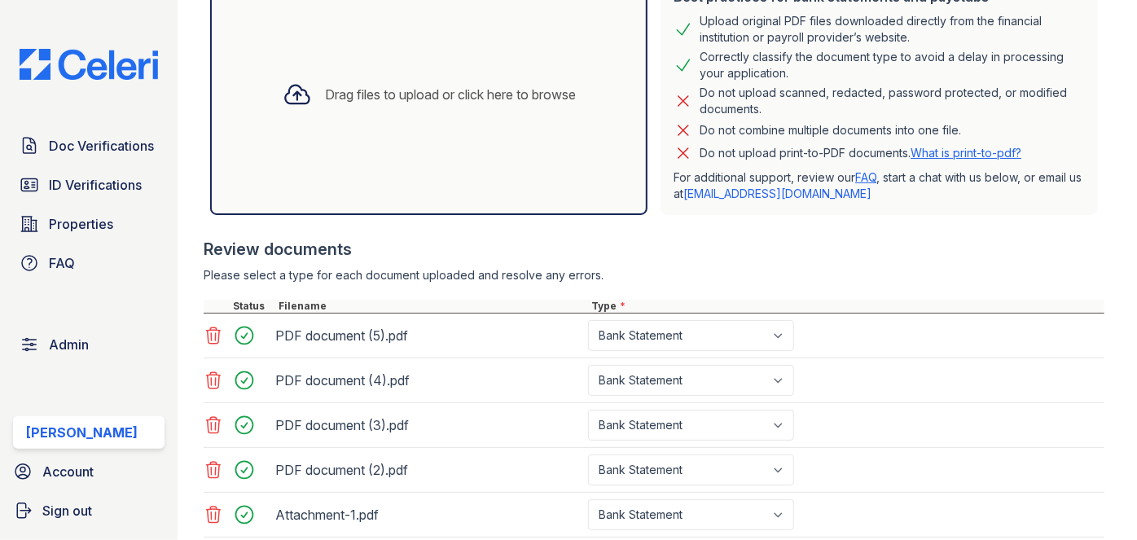
scroll to position [573, 0]
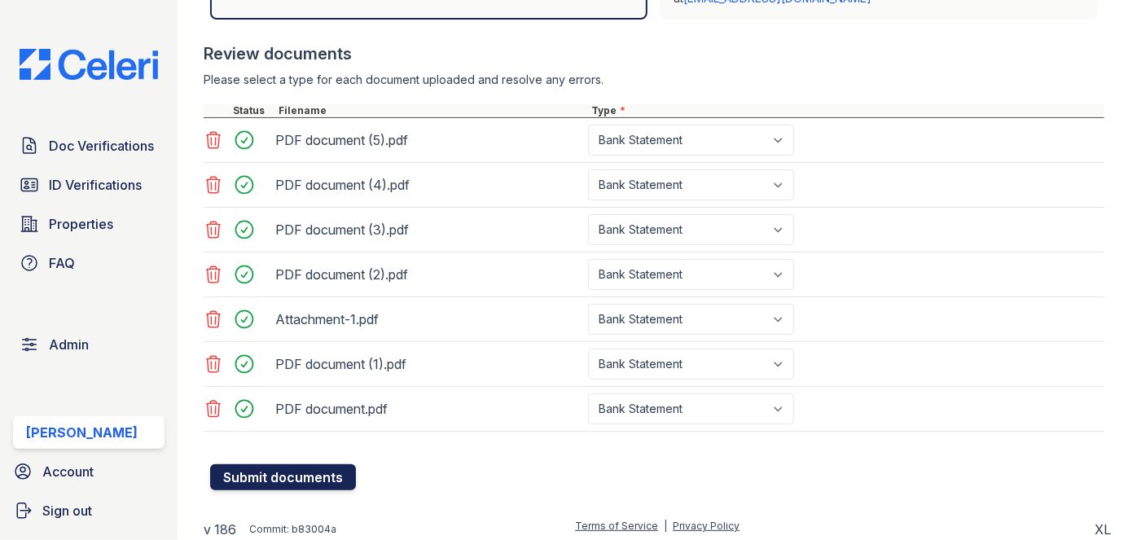
click at [268, 467] on button "Submit documents" at bounding box center [283, 477] width 146 height 26
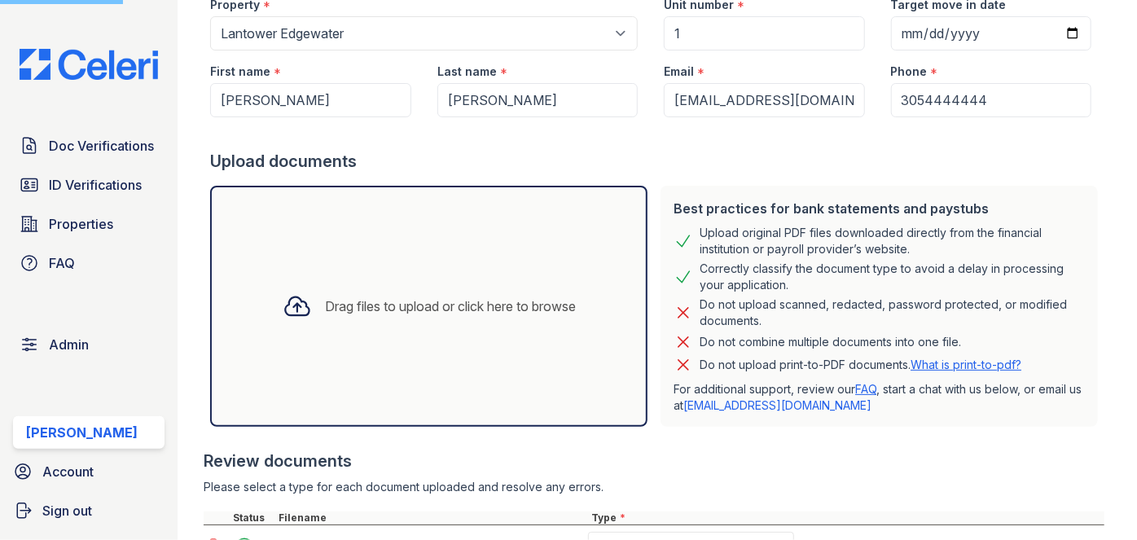
scroll to position [0, 0]
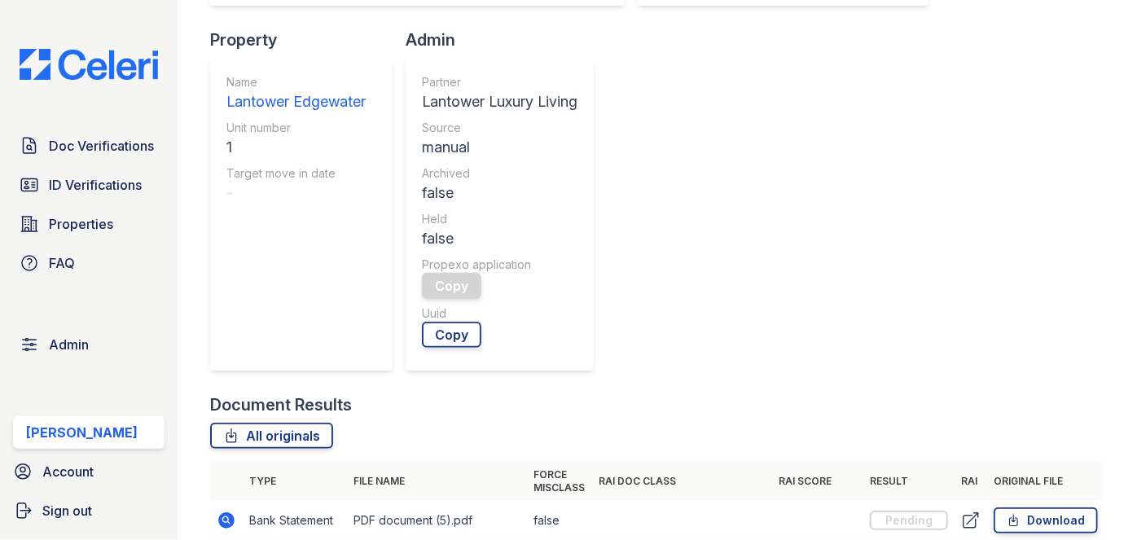
scroll to position [592, 0]
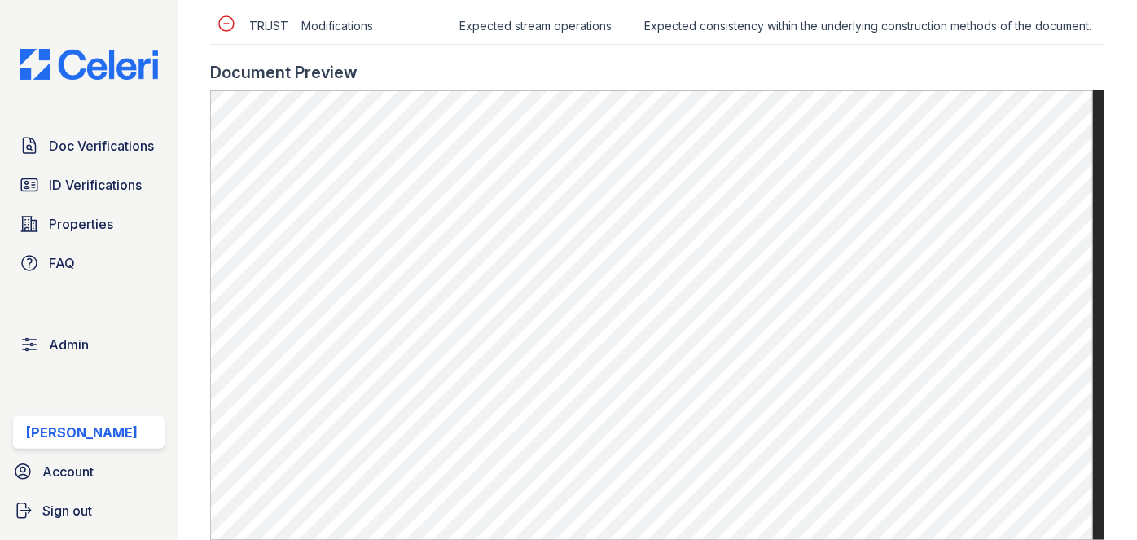
scroll to position [962, 0]
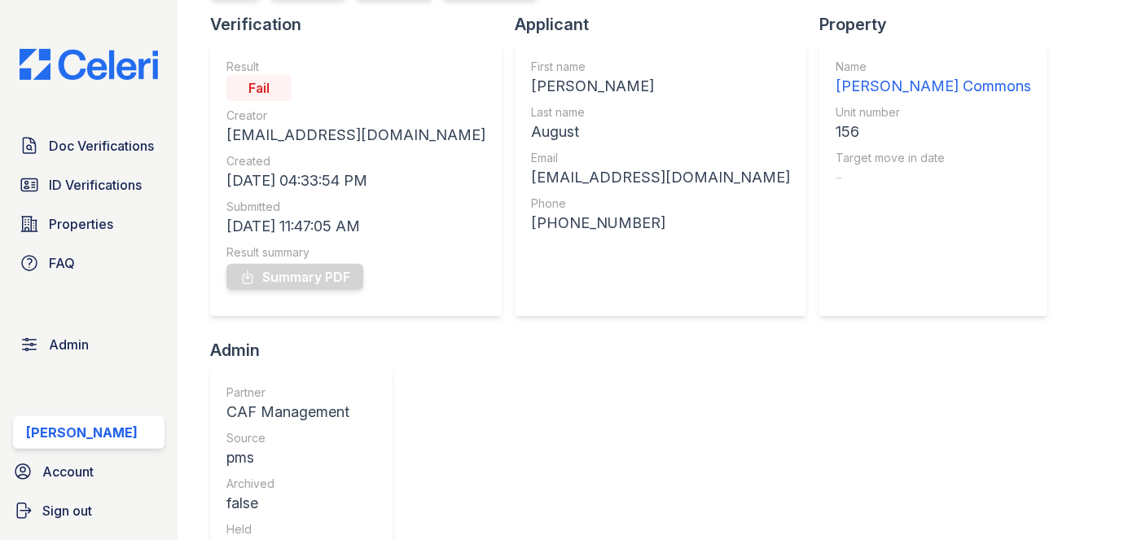
scroll to position [73, 0]
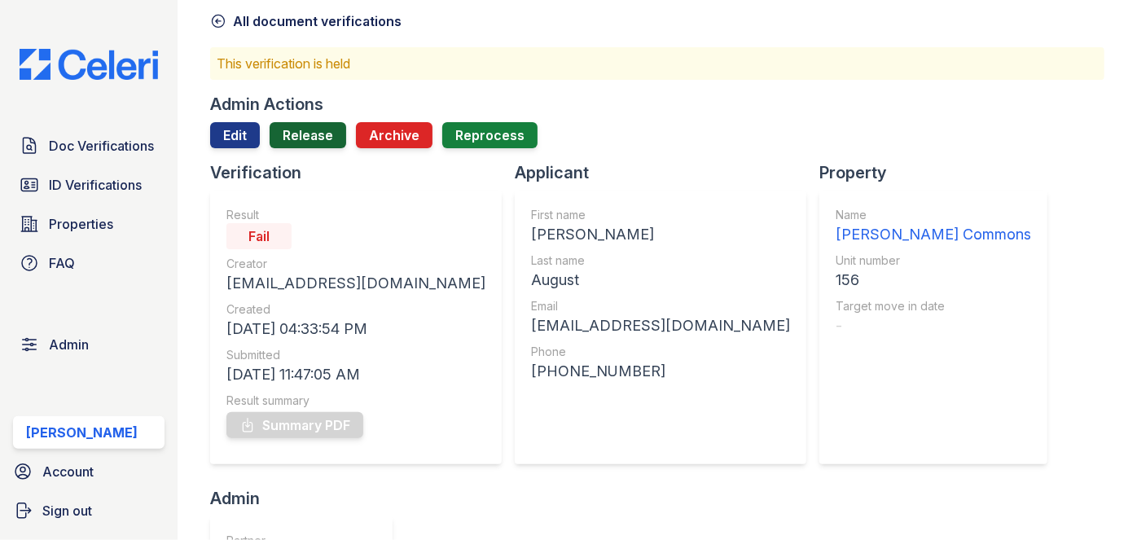
click at [314, 129] on link "Release" at bounding box center [308, 135] width 77 height 26
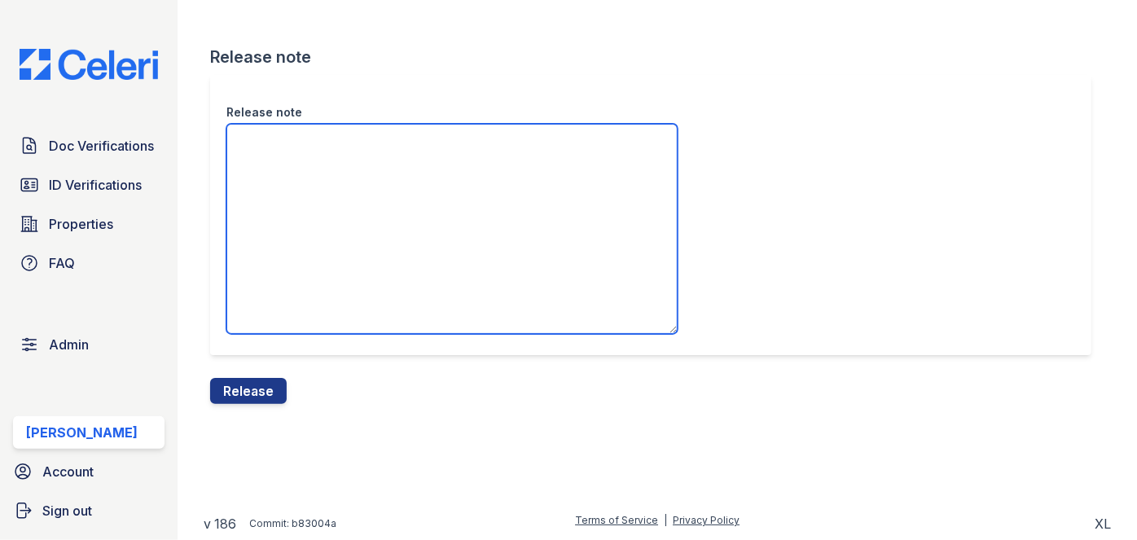
click at [323, 203] on textarea "Release note" at bounding box center [451, 229] width 451 height 210
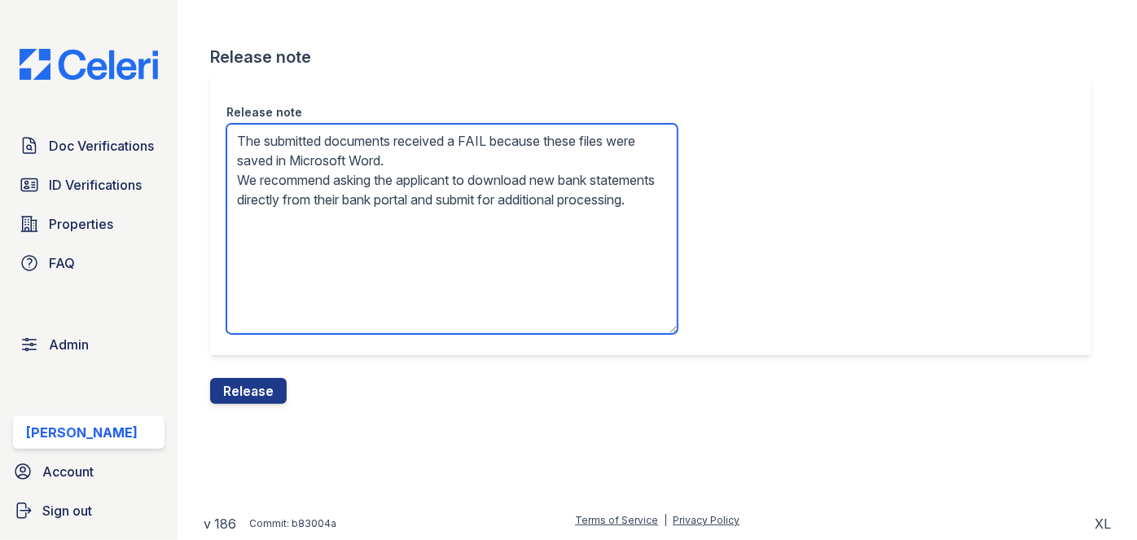
click at [489, 156] on textarea "The submitted documents received a FAIL because these files were saved in Micro…" at bounding box center [451, 229] width 451 height 210
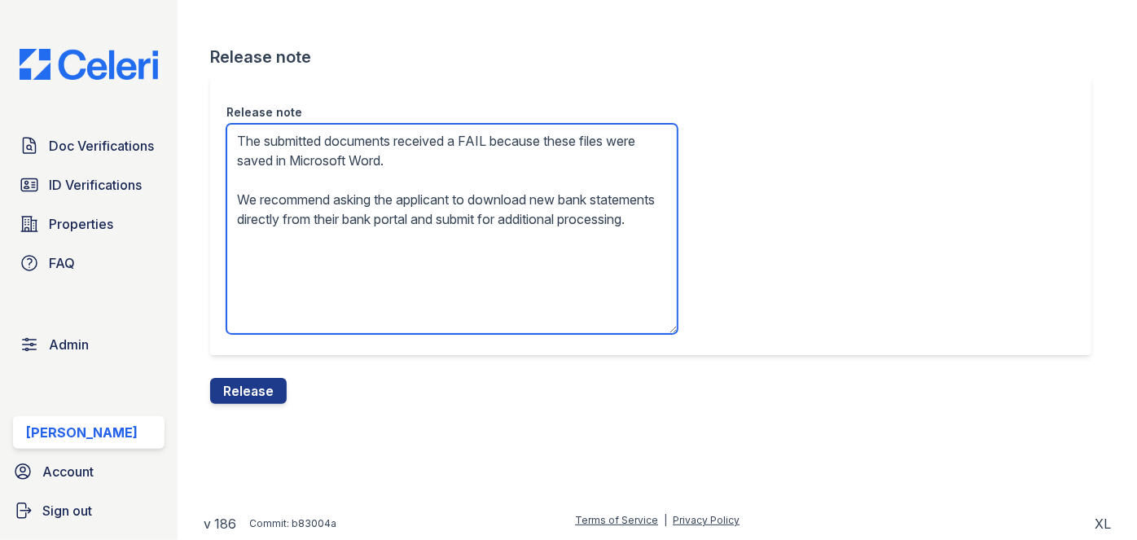
click at [410, 239] on textarea "The submitted documents received a FAIL because these files were saved in Micro…" at bounding box center [451, 229] width 451 height 210
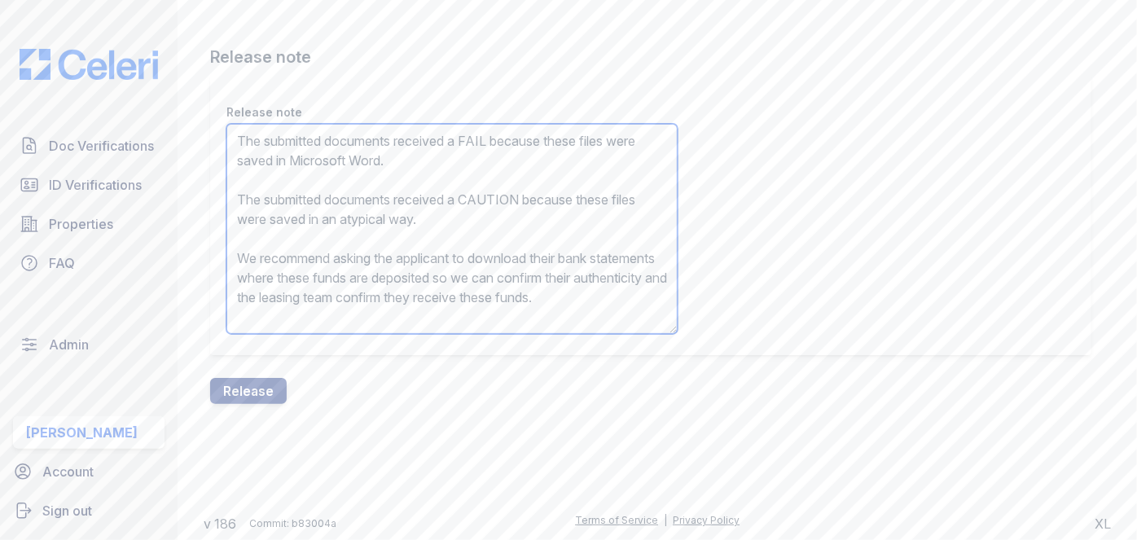
click at [432, 213] on textarea "The submitted documents received a FAIL because these files were saved in Micro…" at bounding box center [451, 229] width 451 height 210
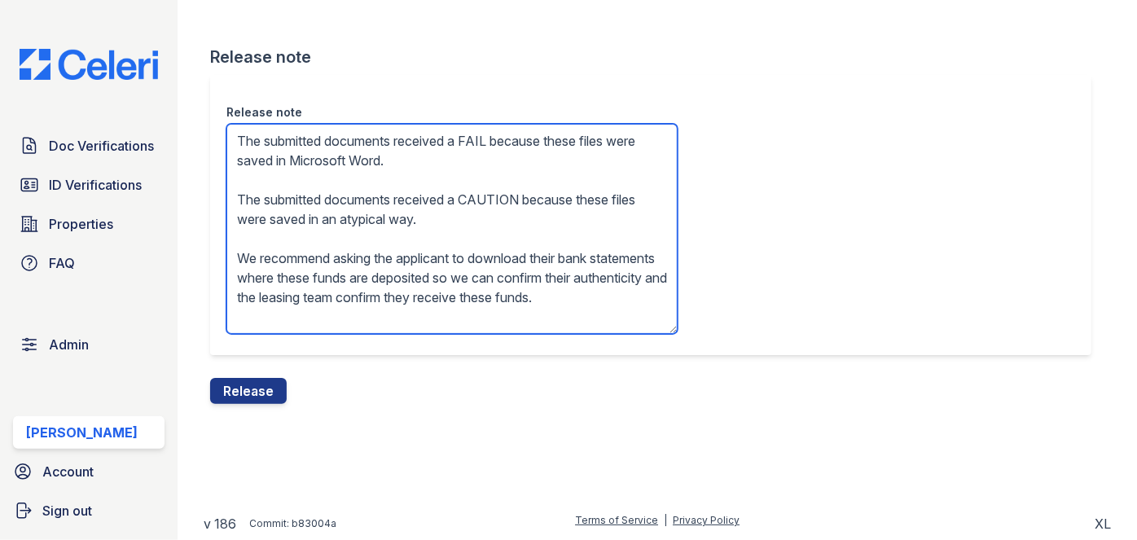
click at [432, 213] on textarea "The submitted documents received a FAIL because these files were saved in Micro…" at bounding box center [451, 229] width 451 height 210
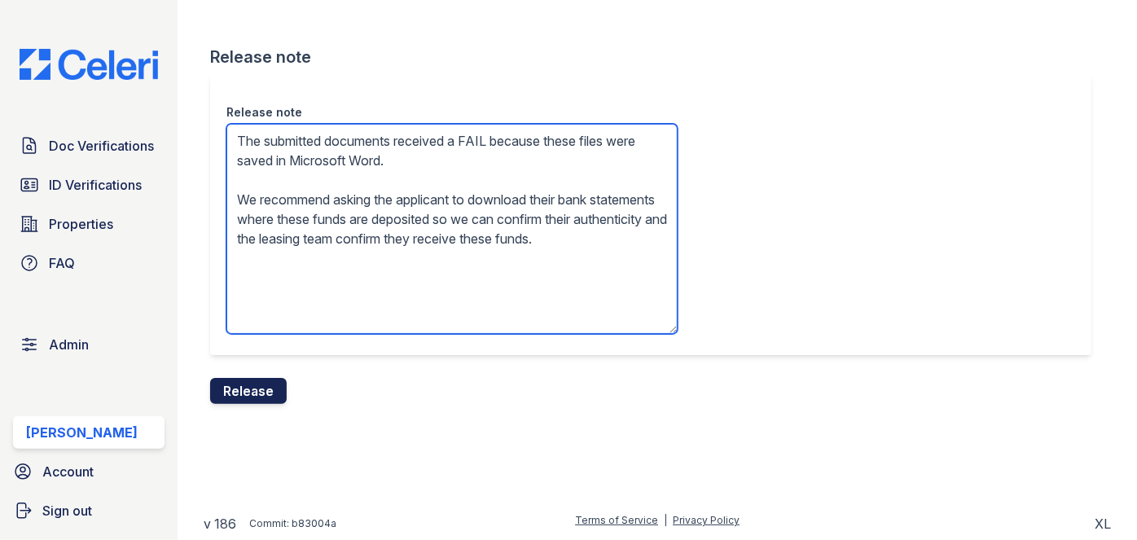
type textarea "The submitted documents received a FAIL because these files were saved in Micro…"
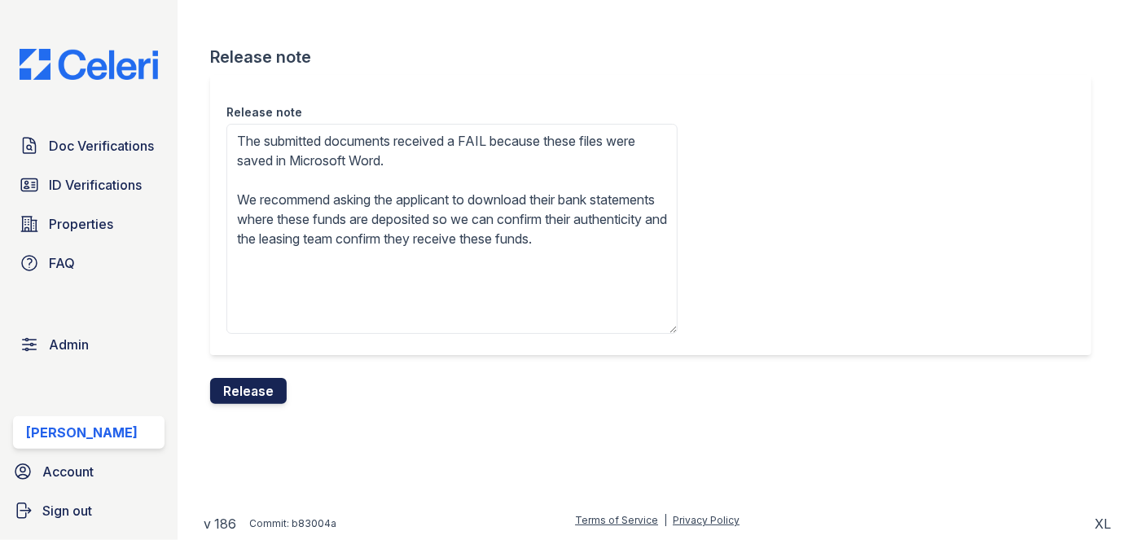
click at [255, 384] on button "Release" at bounding box center [248, 391] width 77 height 26
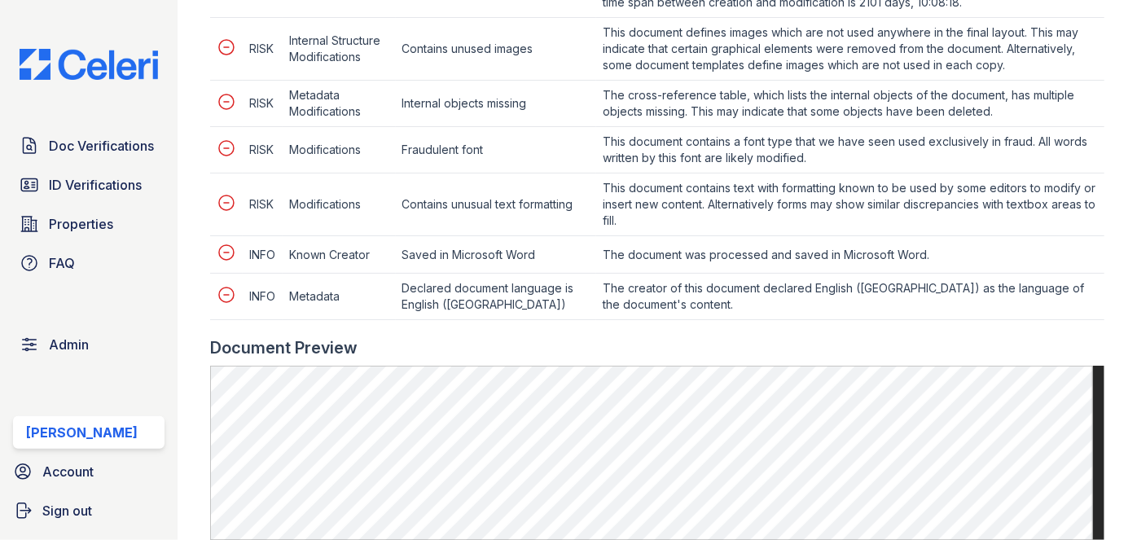
scroll to position [740, 0]
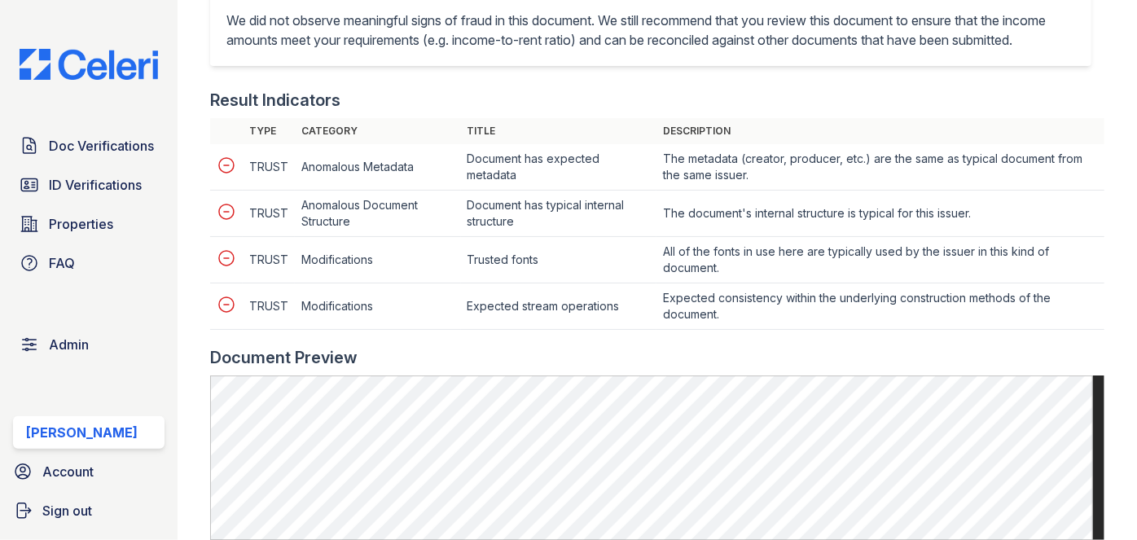
scroll to position [814, 0]
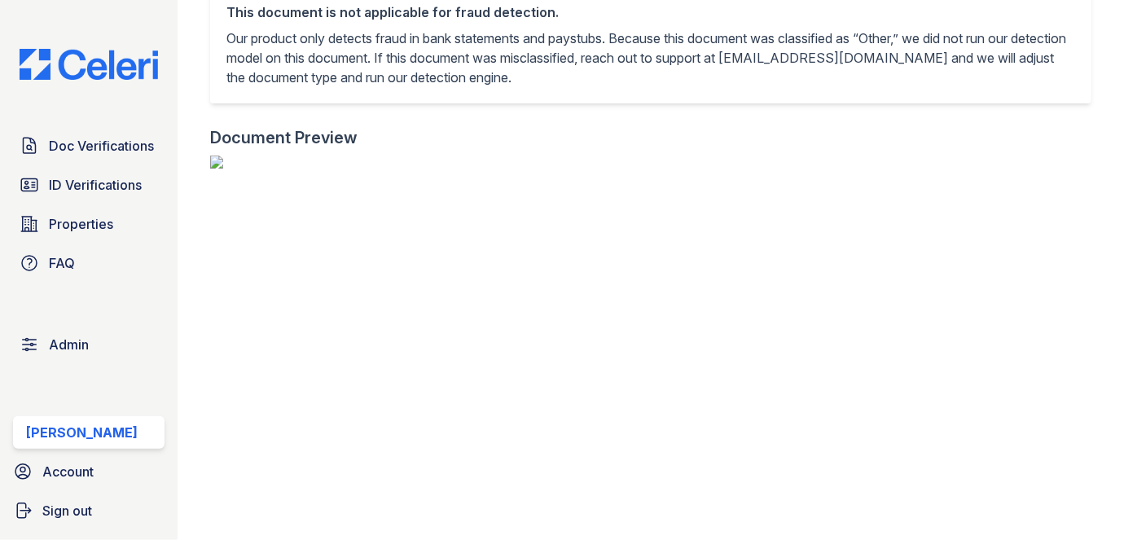
scroll to position [296, 0]
click at [156, 16] on div "Doc Verifications ID Verifications Properties FAQ Admin [PERSON_NAME] Account S…" at bounding box center [89, 270] width 178 height 540
drag, startPoint x: 156, startPoint y: 16, endPoint x: 164, endPoint y: 6, distance: 12.9
click at [159, 11] on div "Doc Verifications ID Verifications Properties FAQ Admin [PERSON_NAME] Account S…" at bounding box center [89, 270] width 178 height 540
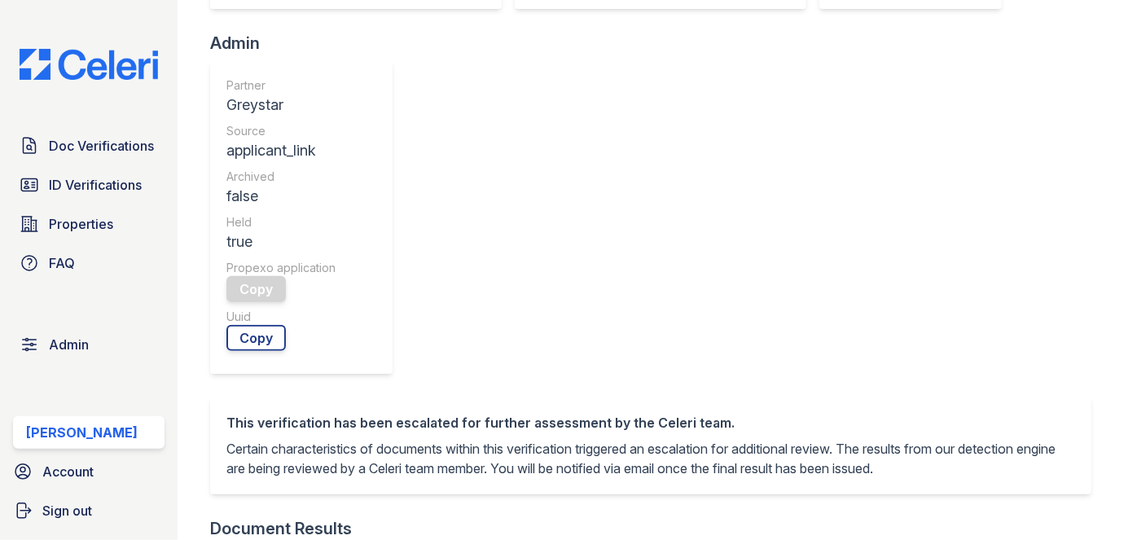
scroll to position [592, 0]
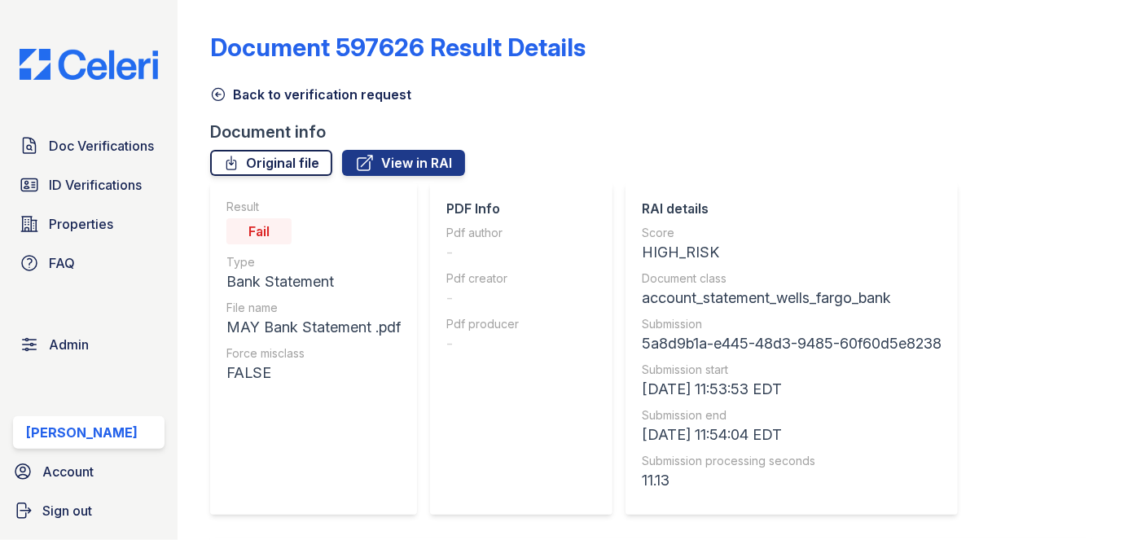
click at [309, 163] on link "Original file" at bounding box center [271, 163] width 122 height 26
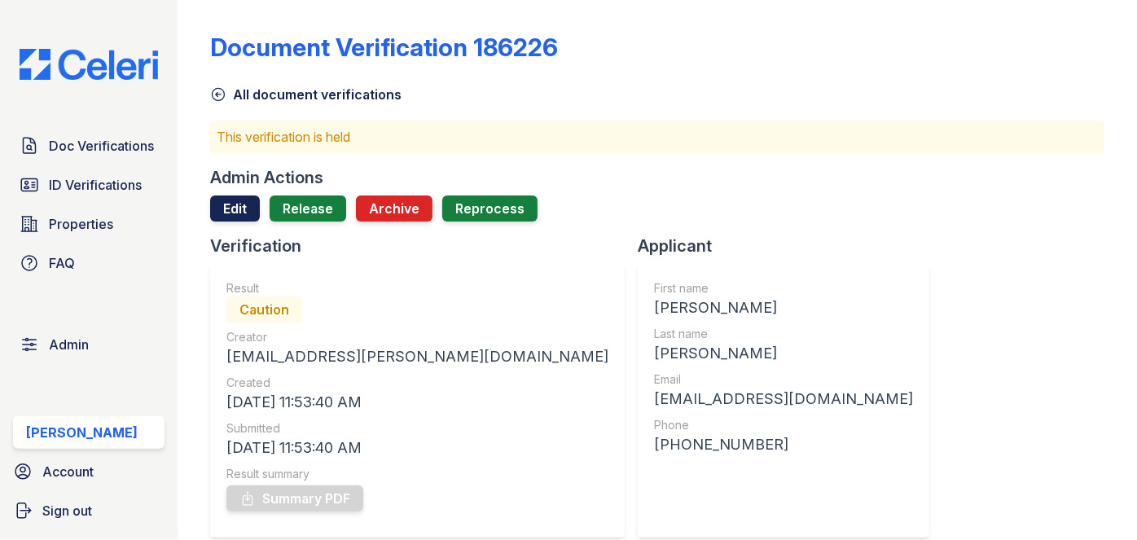
click at [232, 195] on div "Admin Actions Edit Release Archive Reprocess" at bounding box center [657, 200] width 894 height 68
click at [232, 195] on link "Edit" at bounding box center [235, 208] width 50 height 26
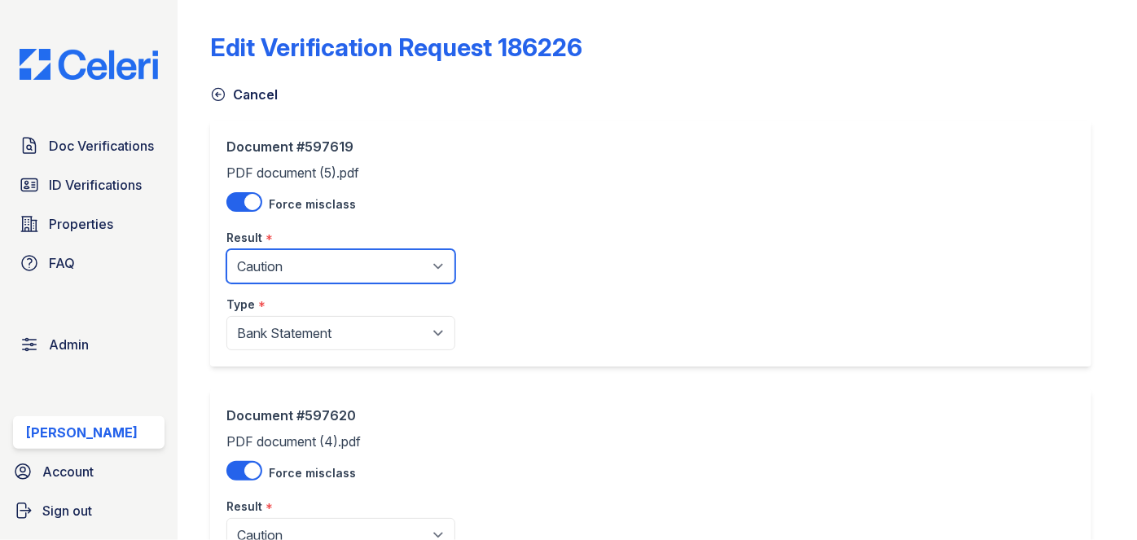
click at [278, 264] on select "Pending Sent Started Processing Pass Fail Caution Error N/A" at bounding box center [340, 266] width 229 height 34
select select "pass"
click at [226, 249] on select "Pending Sent Started Processing Pass Fail Caution Error N/A" at bounding box center [340, 266] width 229 height 34
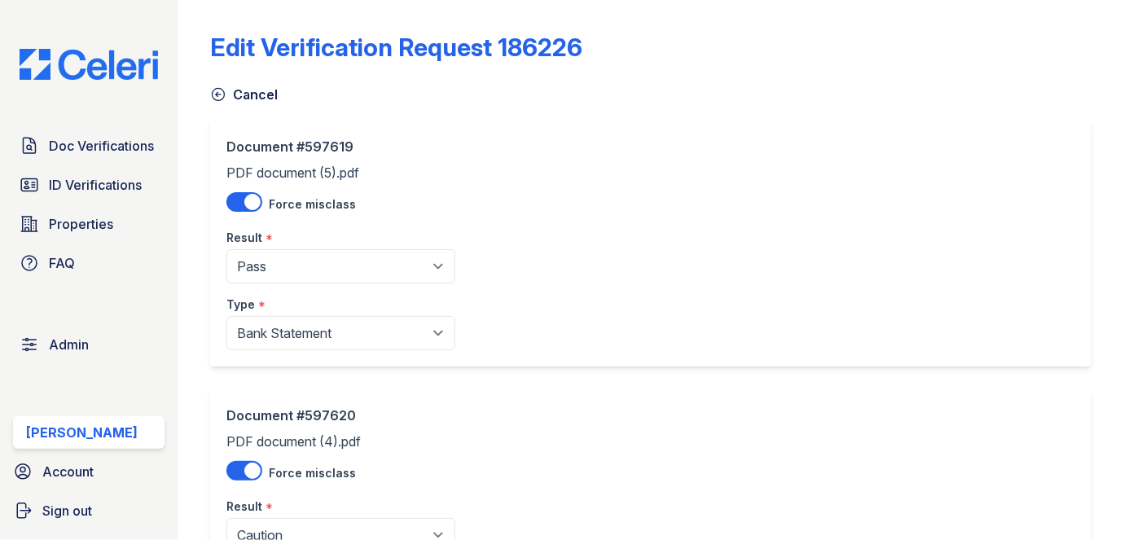
drag, startPoint x: 277, startPoint y: 281, endPoint x: 257, endPoint y: 393, distance: 113.4
click at [257, 366] on div "Document #597620 PDF document (4).pdf Force misclass Result * Pending Sent Star…" at bounding box center [650, 244] width 881 height 246
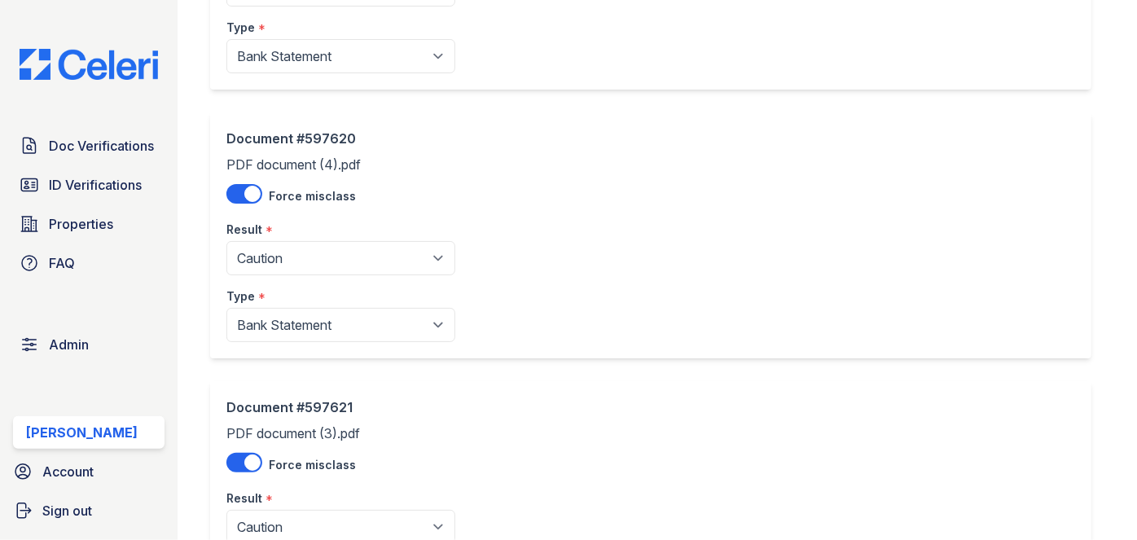
scroll to position [296, 0]
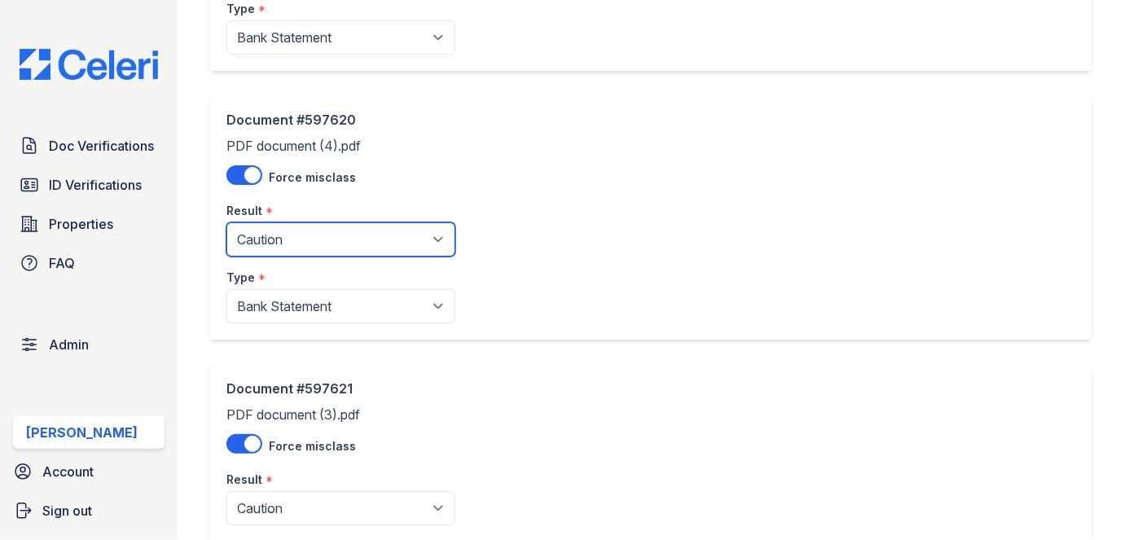
click at [299, 239] on select "Pending Sent Started Processing Pass Fail Caution Error N/A" at bounding box center [340, 239] width 229 height 34
select select "pass"
click at [226, 222] on select "Pending Sent Started Processing Pass Fail Caution Error N/A" at bounding box center [340, 239] width 229 height 34
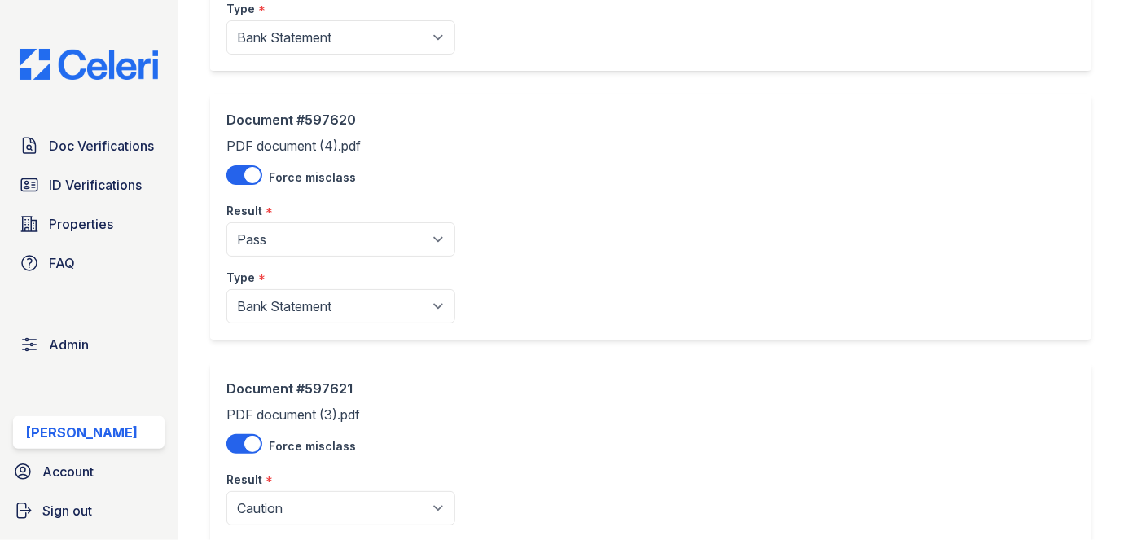
drag, startPoint x: 296, startPoint y: 254, endPoint x: 279, endPoint y: 373, distance: 120.2
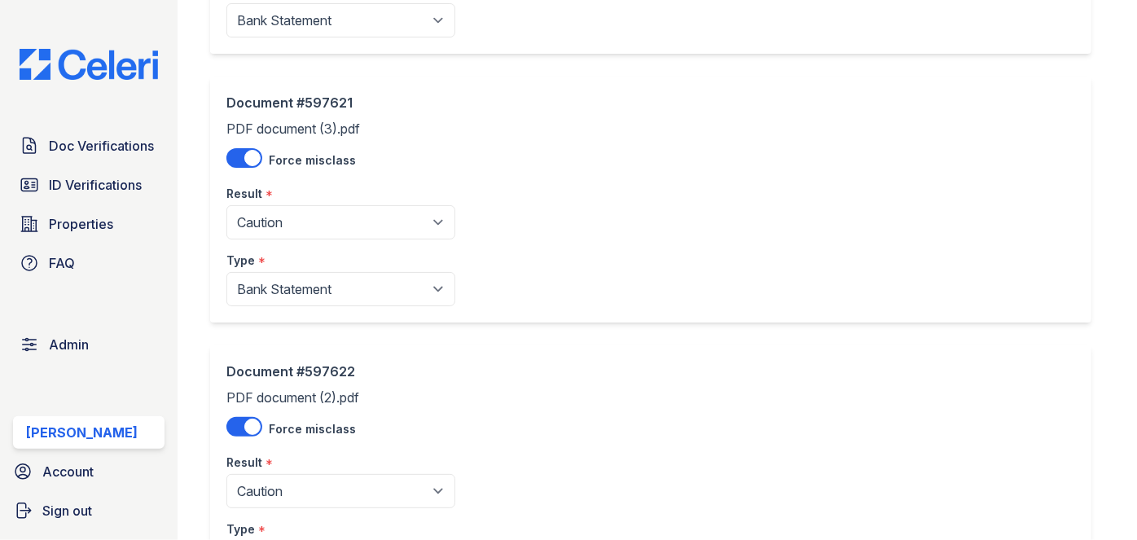
scroll to position [592, 0]
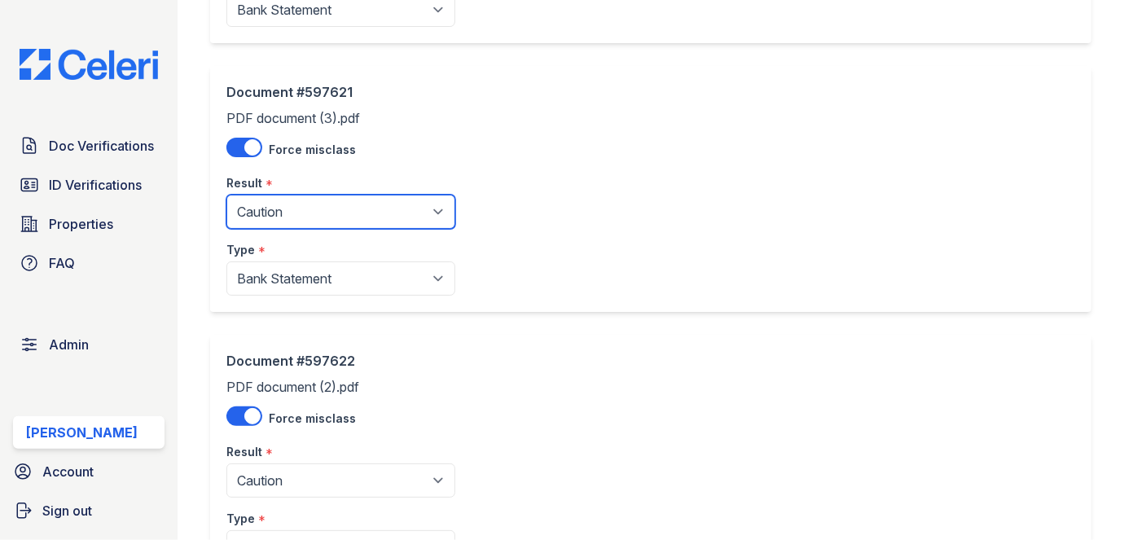
click at [278, 213] on select "Pending Sent Started Processing Pass Fail Caution Error N/A" at bounding box center [340, 212] width 229 height 34
select select "pass"
click at [226, 195] on select "Pending Sent Started Processing Pass Fail Caution Error N/A" at bounding box center [340, 212] width 229 height 34
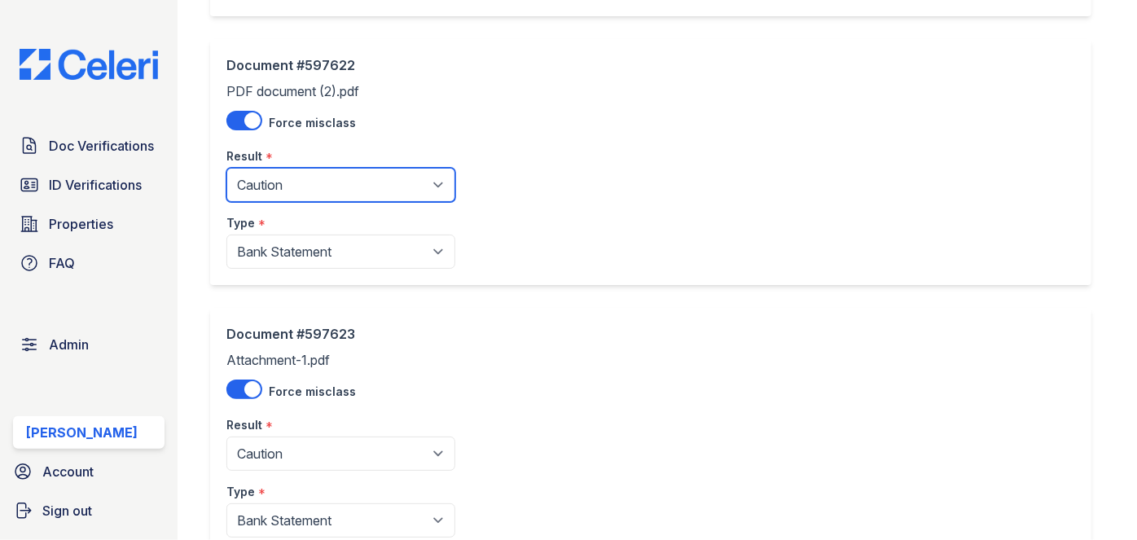
click at [289, 184] on select "Pending Sent Started Processing Pass Fail Caution Error N/A" at bounding box center [340, 185] width 229 height 34
click at [279, 189] on select "Pending Sent Started Processing Pass Fail Caution Error N/A" at bounding box center [340, 185] width 229 height 34
select select "pass"
click at [226, 168] on select "Pending Sent Started Processing Pass Fail Caution Error N/A" at bounding box center [340, 185] width 229 height 34
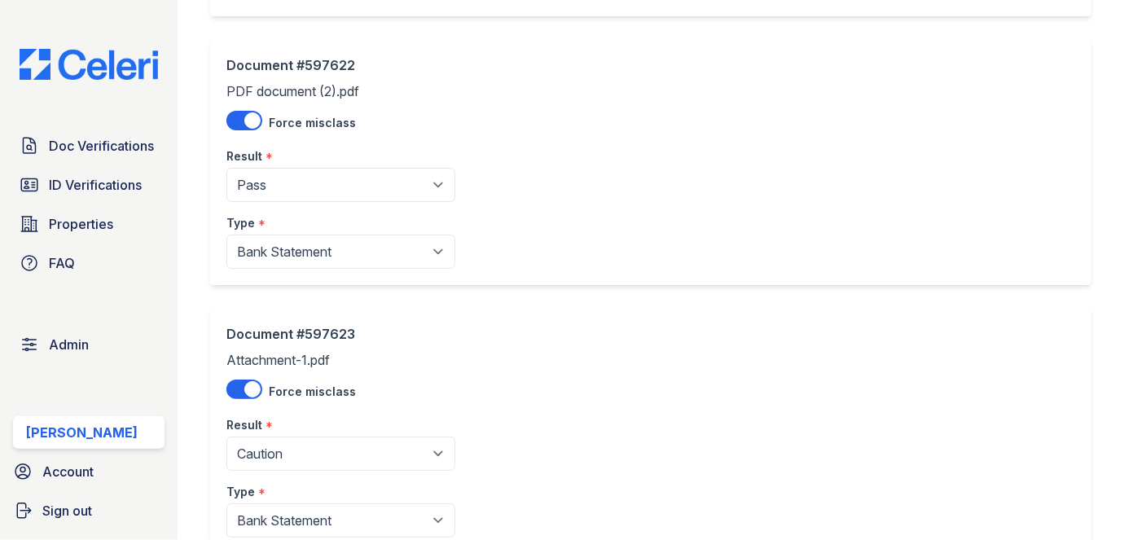
drag, startPoint x: 279, startPoint y: 198, endPoint x: 269, endPoint y: 309, distance: 111.3
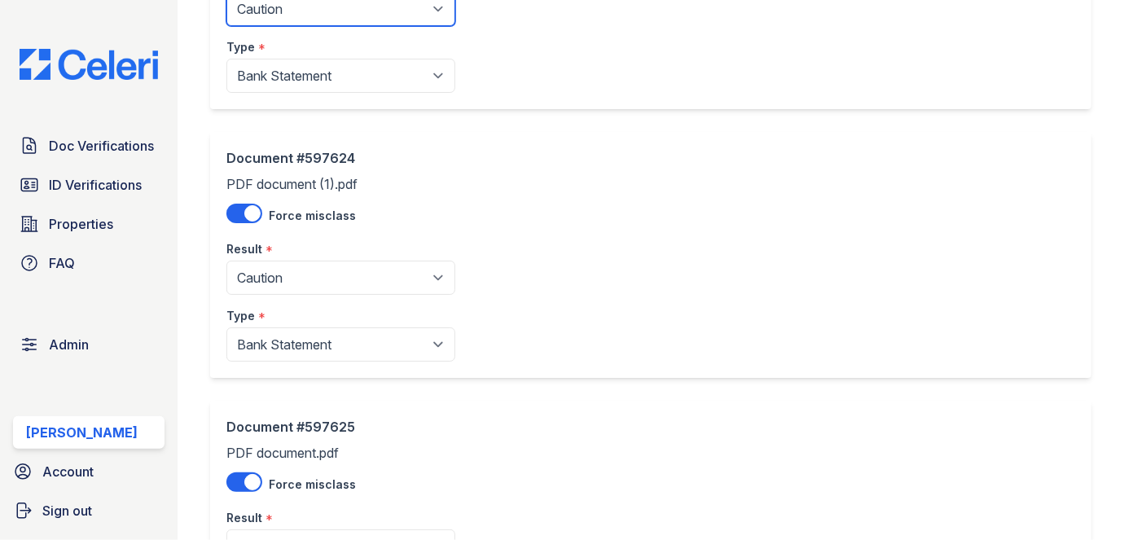
click at [292, 16] on select "Pending Sent Started Processing Pass Fail Caution Error N/A" at bounding box center [340, 9] width 229 height 34
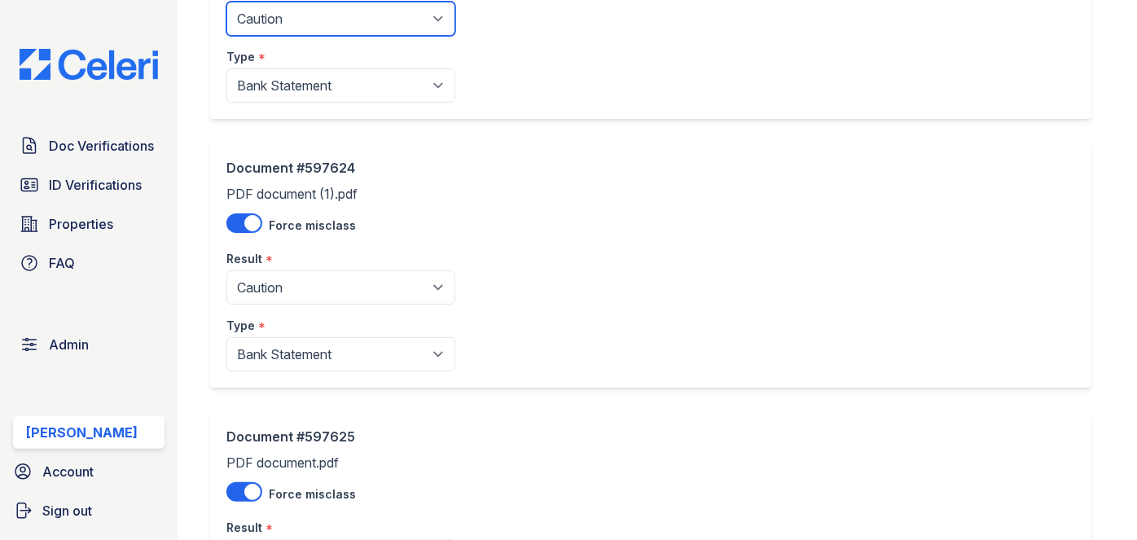
click at [271, 7] on select "Pending Sent Started Processing Pass Fail Caution Error N/A" at bounding box center [340, 19] width 229 height 34
select select "pass"
click at [226, 2] on select "Pending Sent Started Processing Pass Fail Caution Error N/A" at bounding box center [340, 19] width 229 height 34
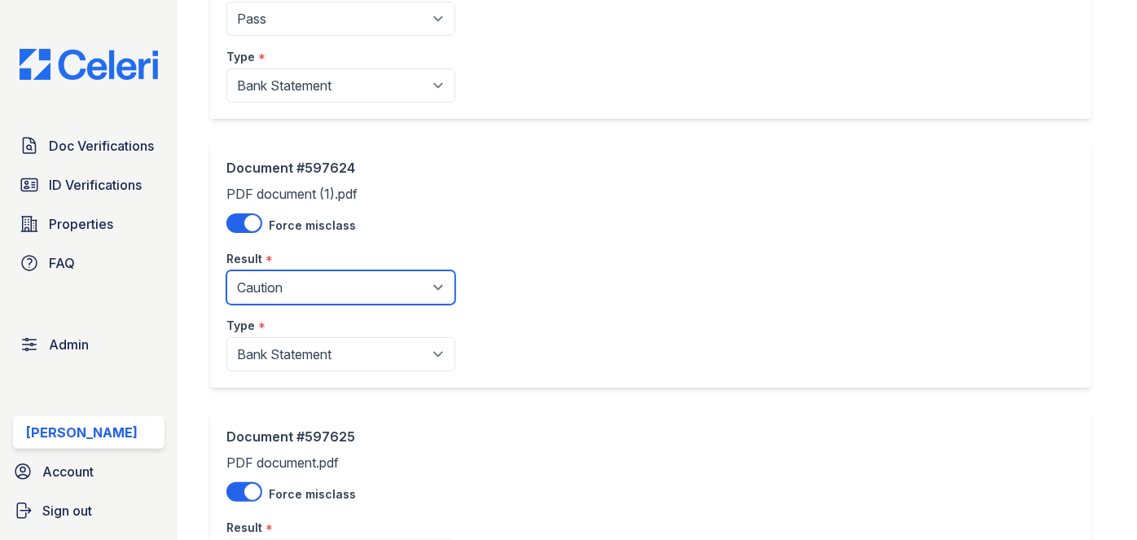
click at [292, 281] on select "Pending Sent Started Processing Pass Fail Caution Error N/A" at bounding box center [340, 287] width 229 height 34
select select "pass"
click at [226, 270] on select "Pending Sent Started Processing Pass Fail Caution Error N/A" at bounding box center [340, 287] width 229 height 34
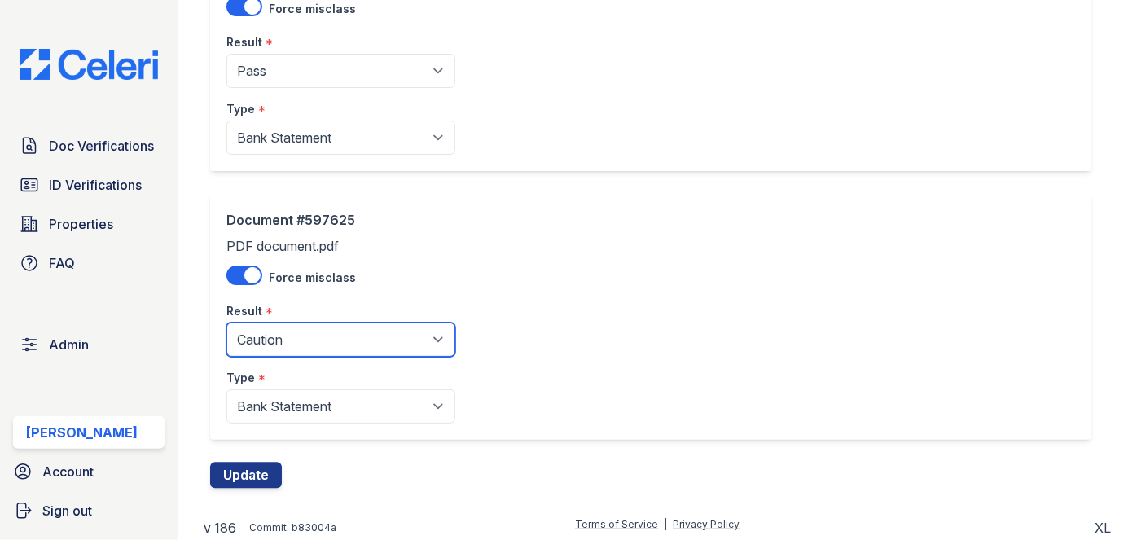
click at [268, 341] on select "Pending Sent Started Processing Pass Fail Caution Error N/A" at bounding box center [340, 339] width 229 height 34
click at [288, 330] on select "Pending Sent Started Processing Pass Fail Caution Error N/A" at bounding box center [340, 339] width 229 height 34
select select "pass"
click at [226, 322] on select "Pending Sent Started Processing Pass Fail Caution Error N/A" at bounding box center [340, 339] width 229 height 34
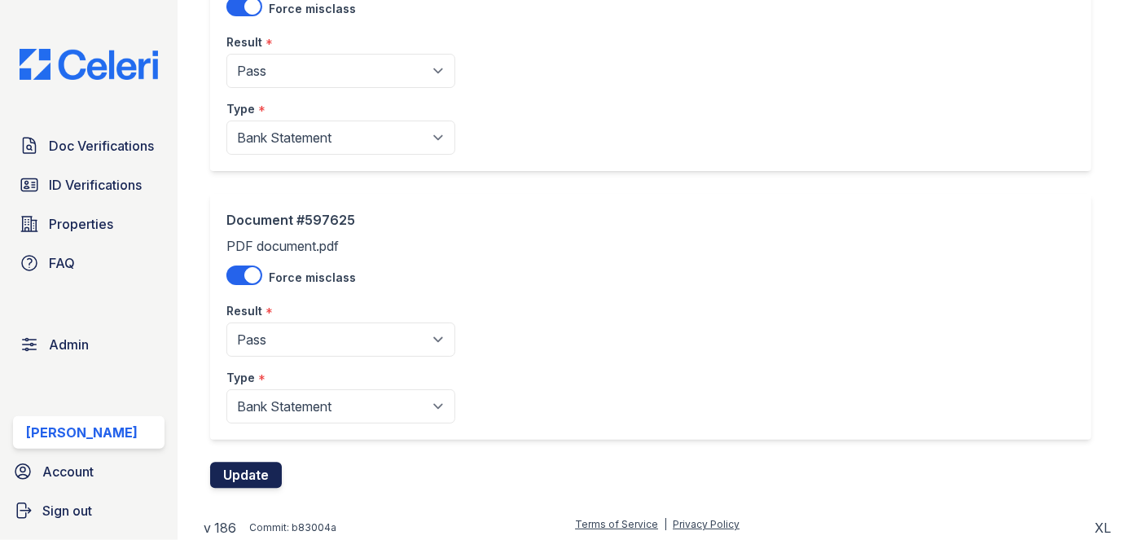
click at [261, 463] on button "Update" at bounding box center [246, 476] width 72 height 26
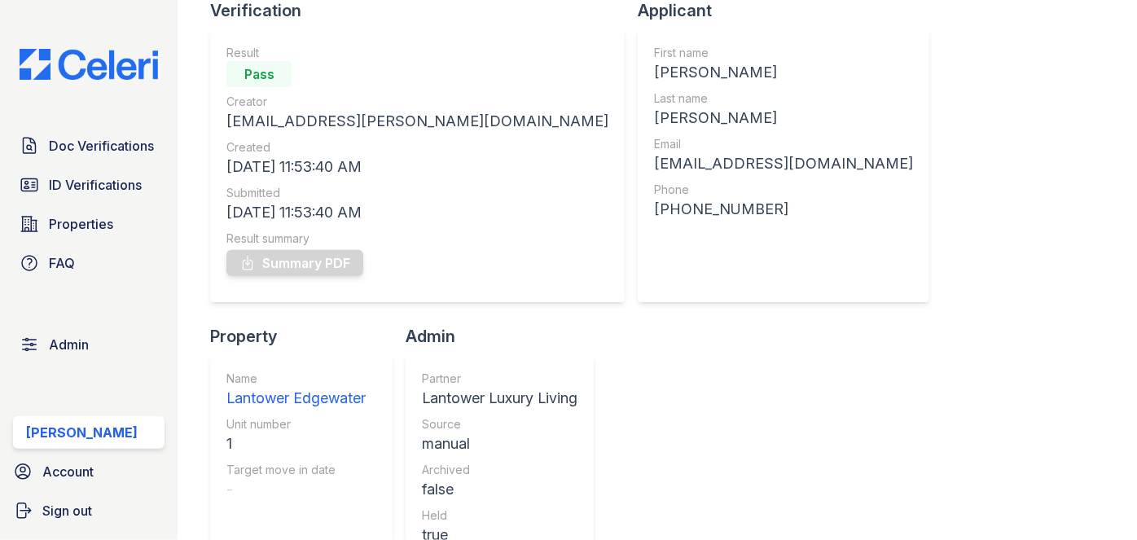
scroll to position [73, 0]
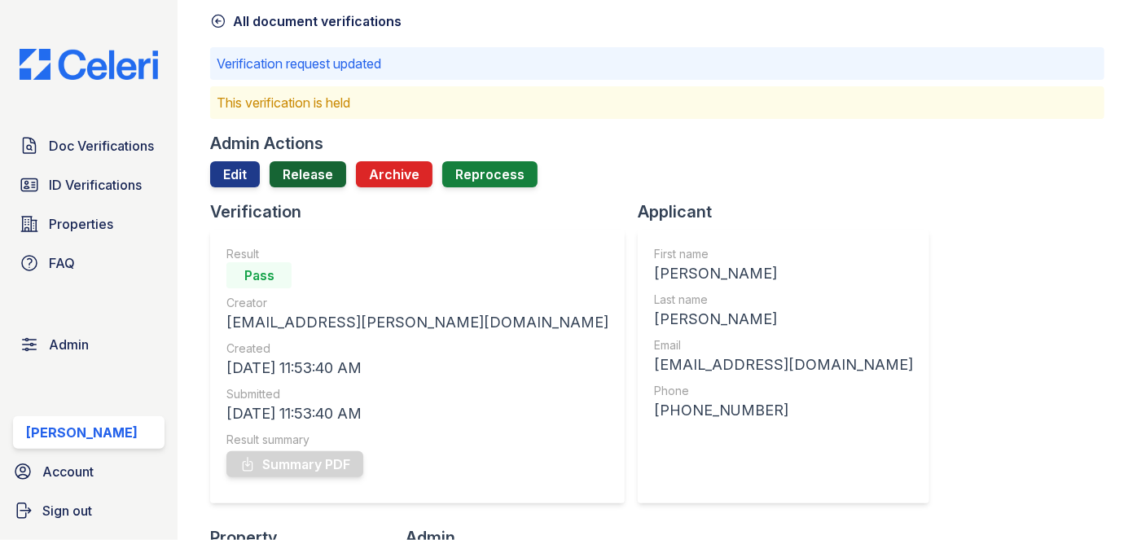
click at [305, 177] on link "Release" at bounding box center [308, 174] width 77 height 26
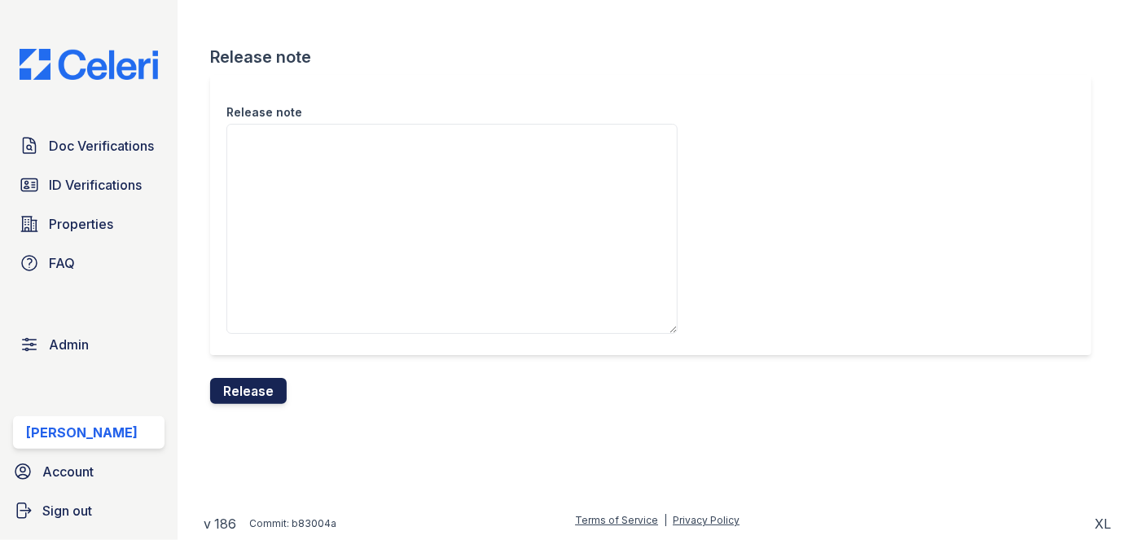
click at [267, 388] on button "Release" at bounding box center [248, 391] width 77 height 26
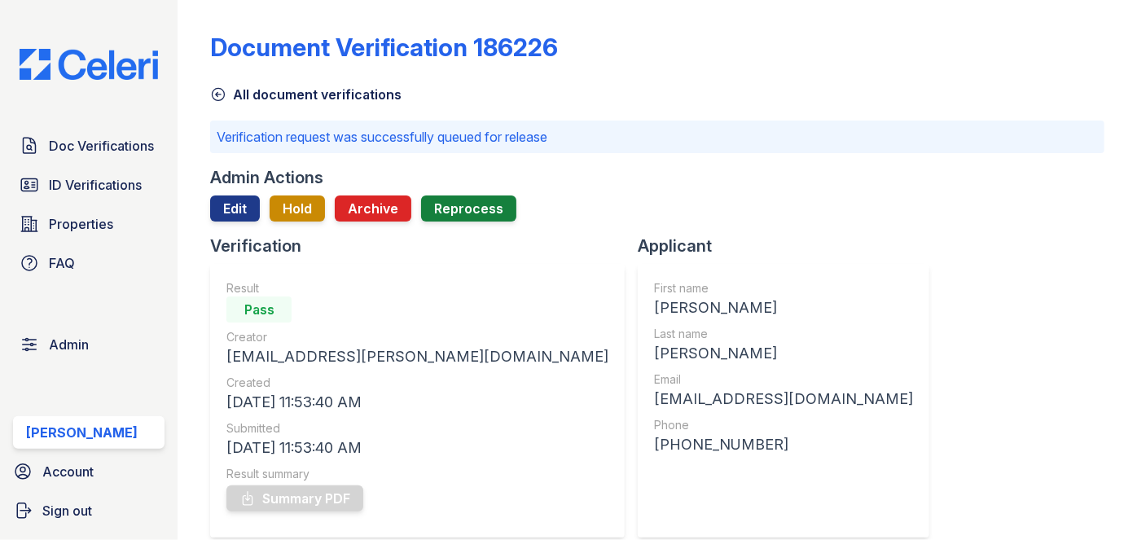
click at [177, 22] on div "Doc Verifications ID Verifications Properties FAQ Admin Darija Dedic Account Si…" at bounding box center [89, 270] width 178 height 540
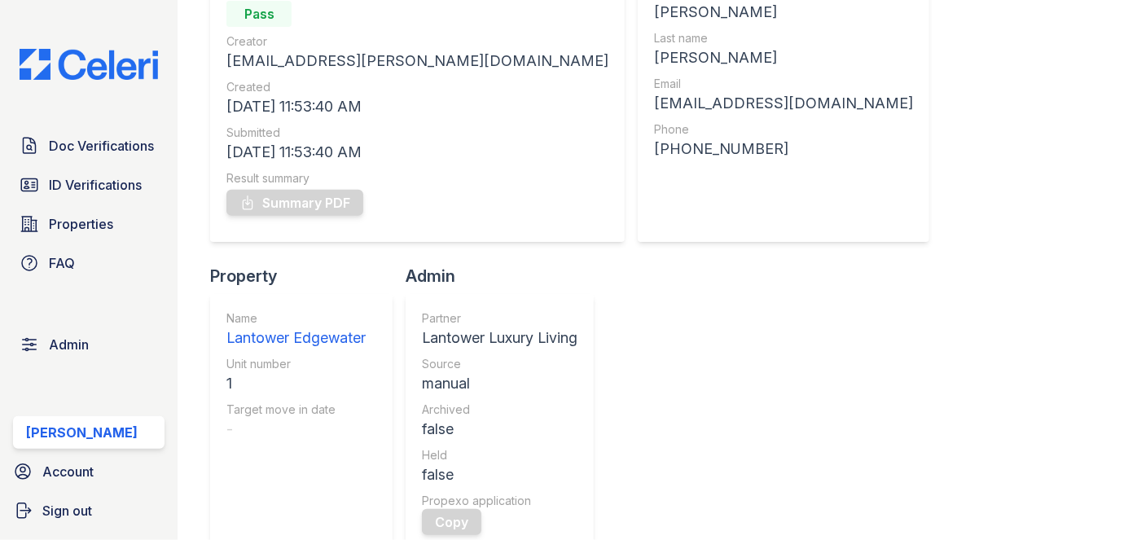
scroll to position [592, 0]
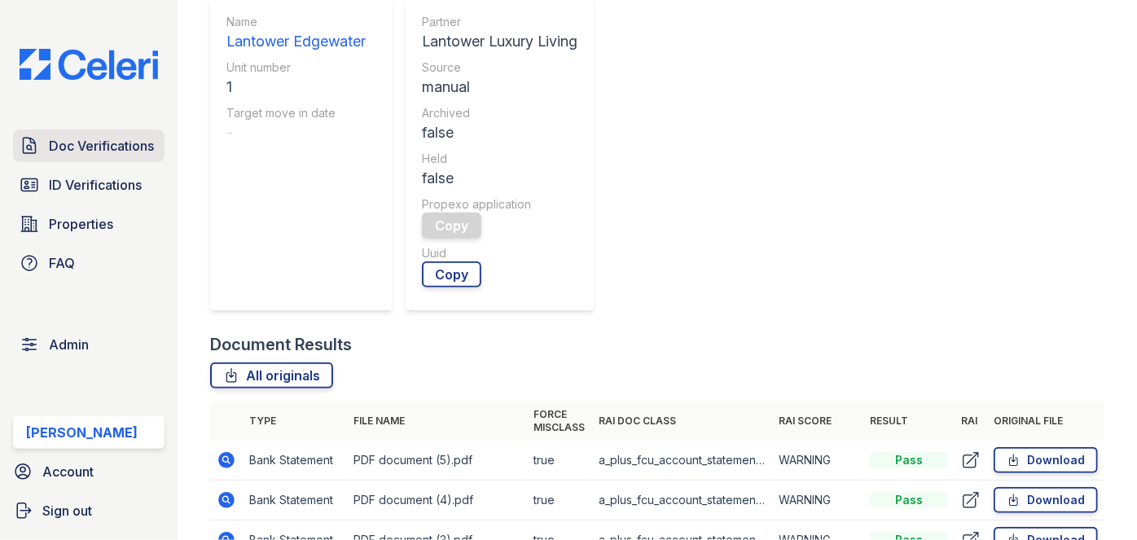
click at [81, 144] on span "Doc Verifications" at bounding box center [101, 146] width 105 height 20
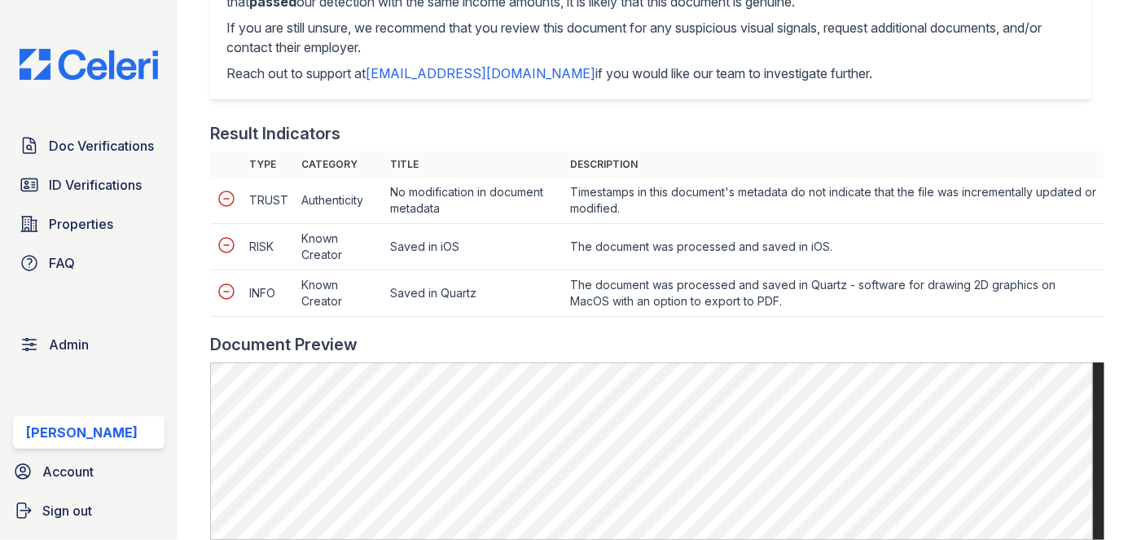
scroll to position [666, 0]
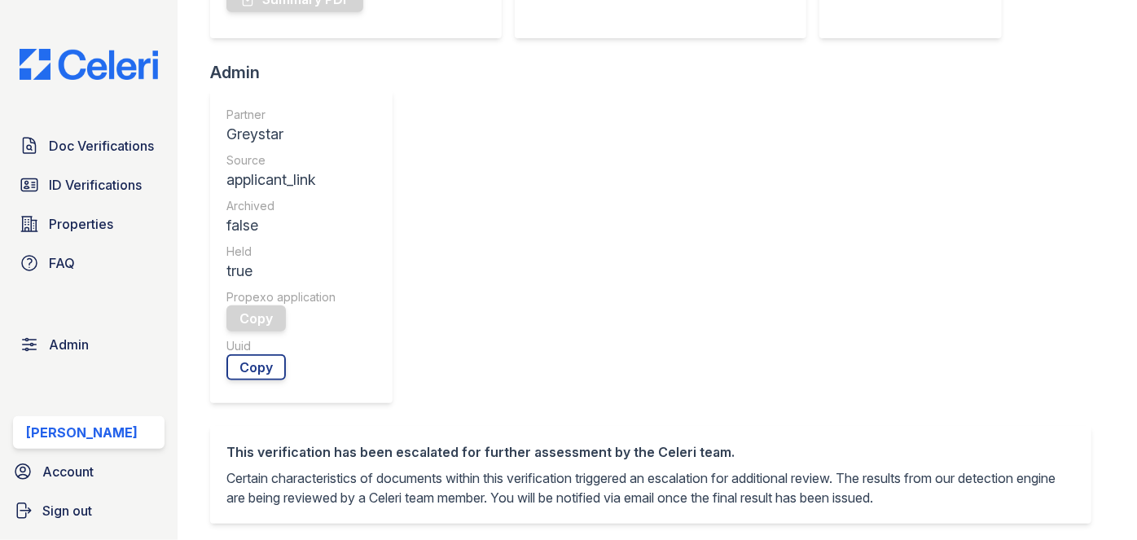
scroll to position [592, 0]
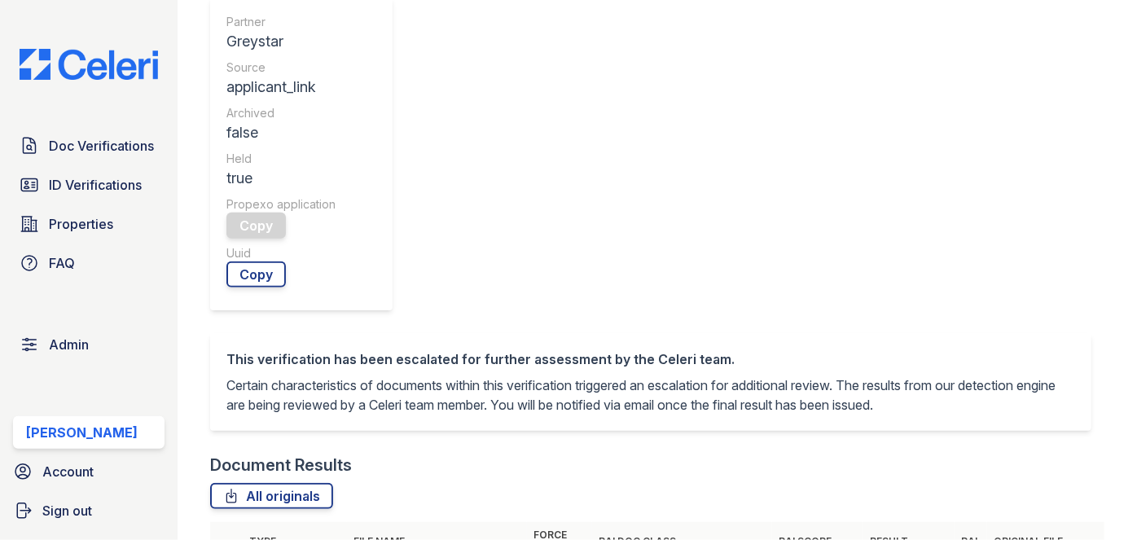
drag, startPoint x: 996, startPoint y: 288, endPoint x: 984, endPoint y: 287, distance: 12.3
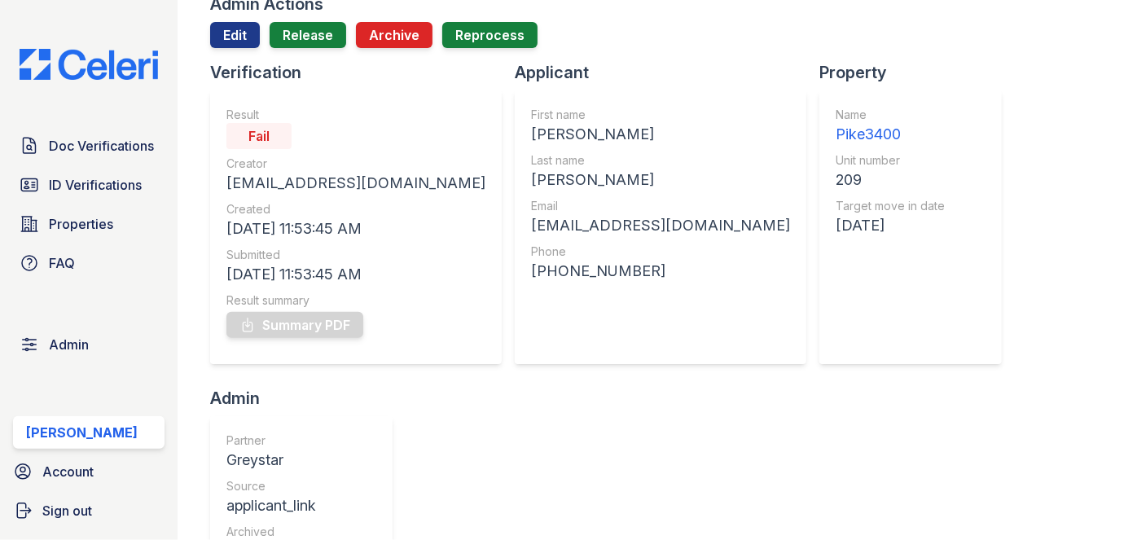
scroll to position [0, 0]
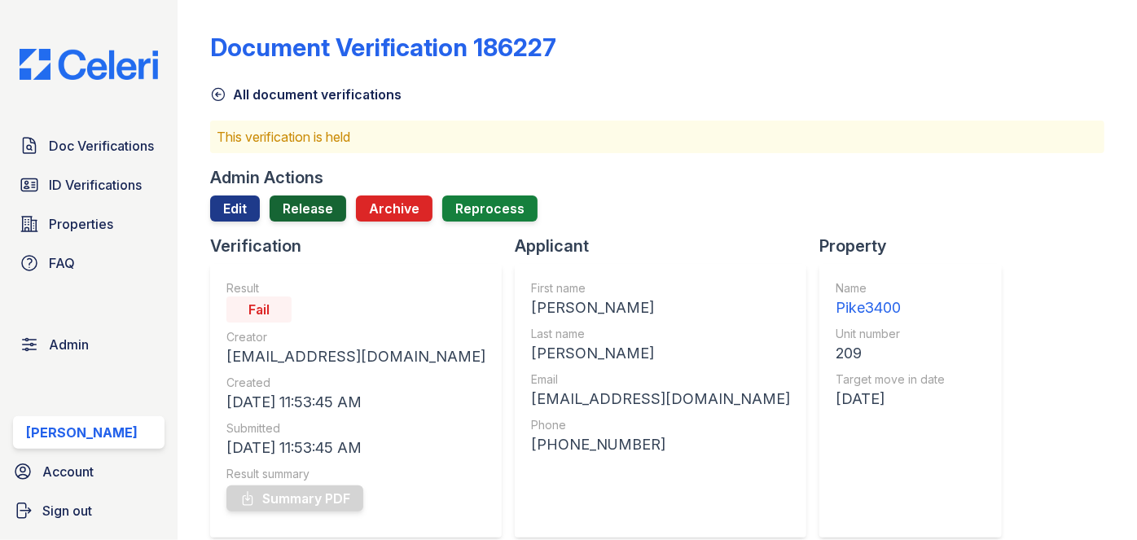
click at [308, 211] on link "Release" at bounding box center [308, 208] width 77 height 26
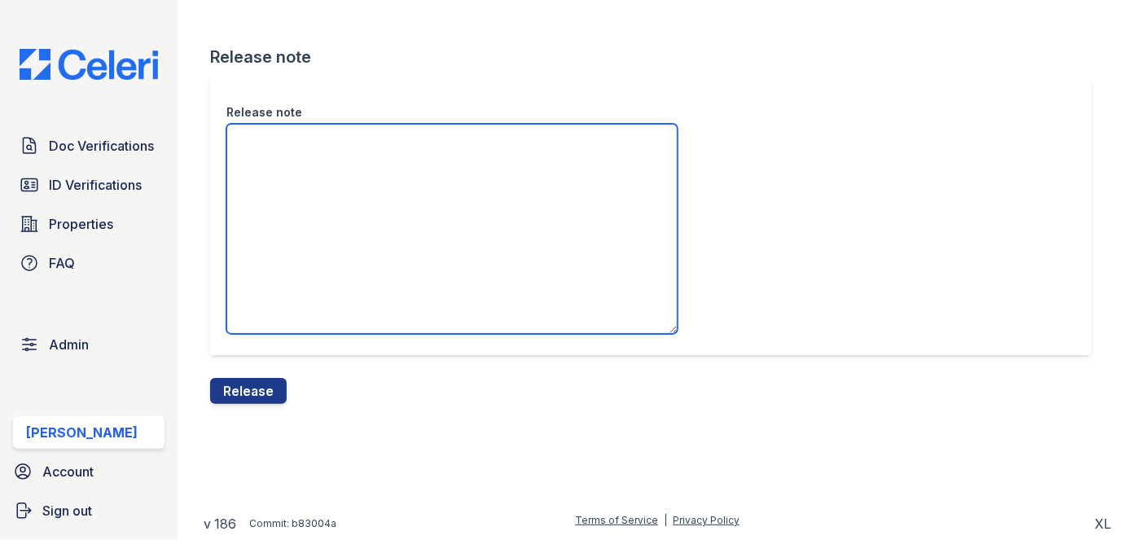
click at [312, 214] on textarea "Release note" at bounding box center [451, 229] width 451 height 210
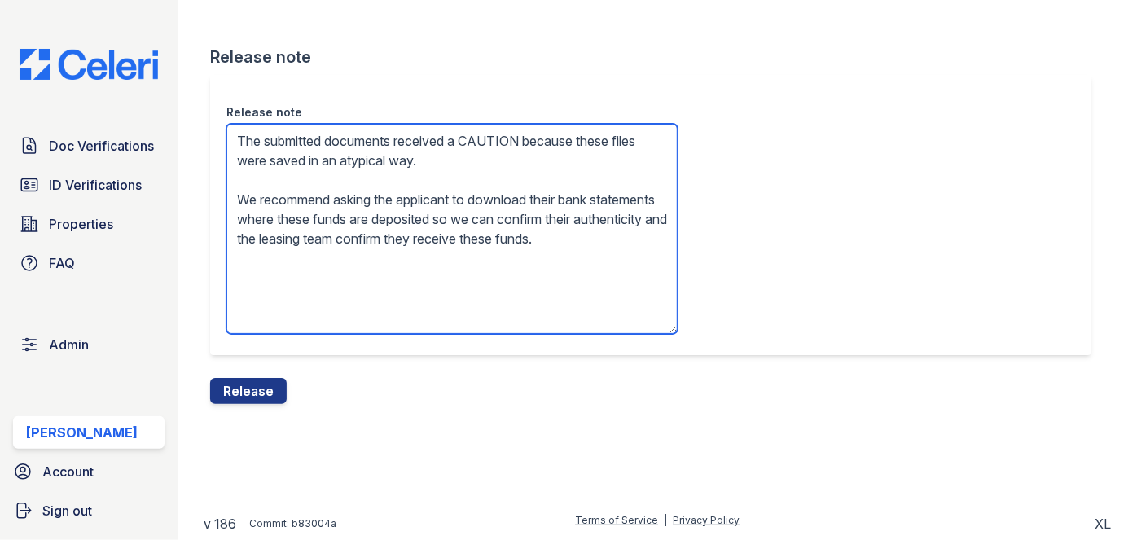
click at [489, 139] on textarea "The submitted documents received a CAUTION because these files were saved in an…" at bounding box center [451, 229] width 451 height 210
click at [371, 253] on textarea "The submitted documents received a FAIL because these files were saved in an at…" at bounding box center [451, 229] width 451 height 210
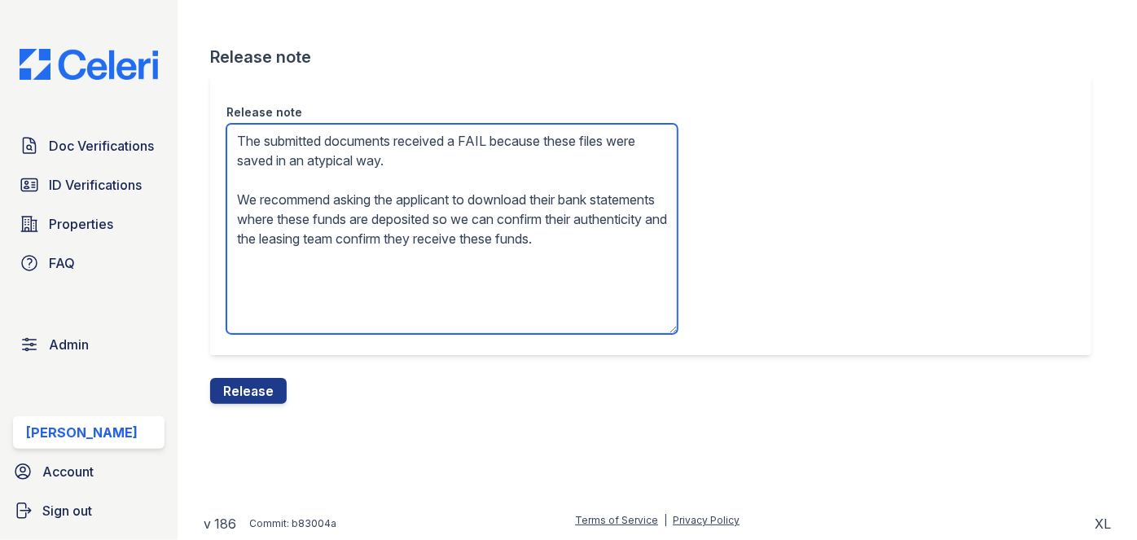
click at [371, 253] on textarea "The submitted documents received a FAIL because these files were saved in an at…" at bounding box center [451, 229] width 451 height 210
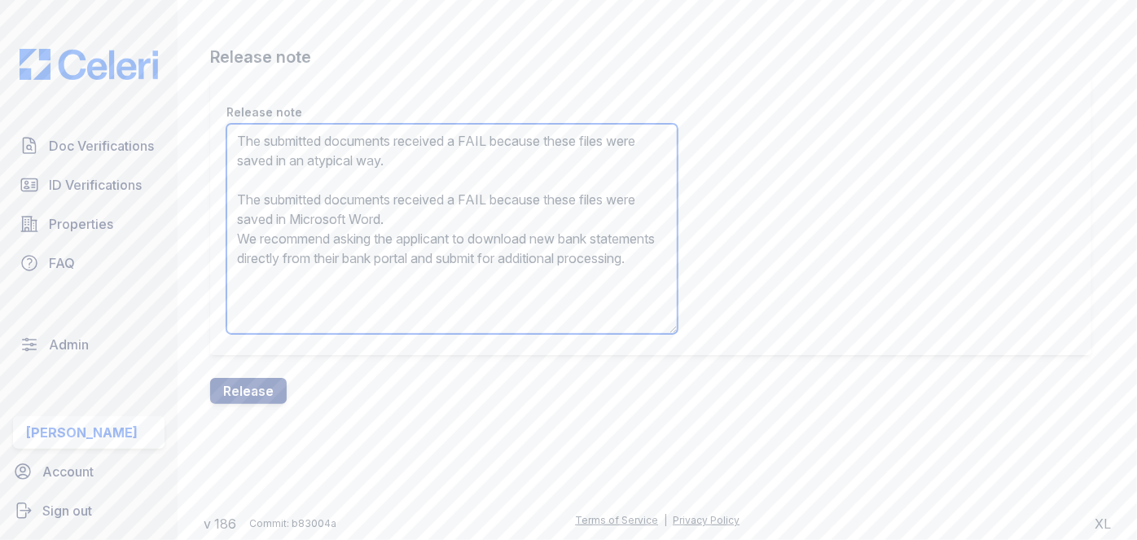
click at [378, 220] on textarea "The submitted documents received a FAIL because these files were saved in an at…" at bounding box center [451, 229] width 451 height 210
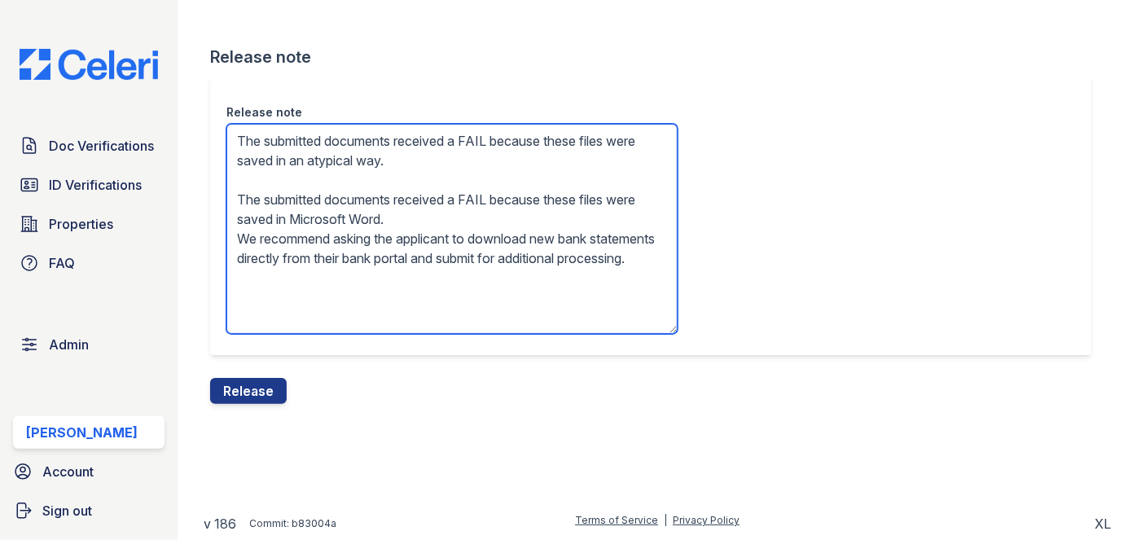
click at [378, 220] on textarea "The submitted documents received a FAIL because these files were saved in an at…" at bounding box center [451, 229] width 451 height 210
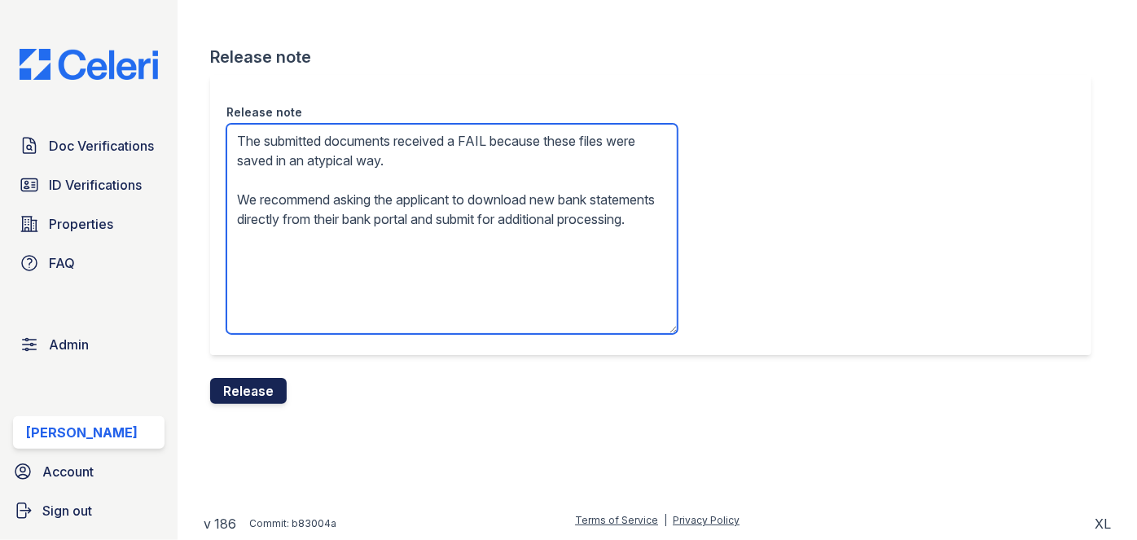
type textarea "The submitted documents received a FAIL because these files were saved in an at…"
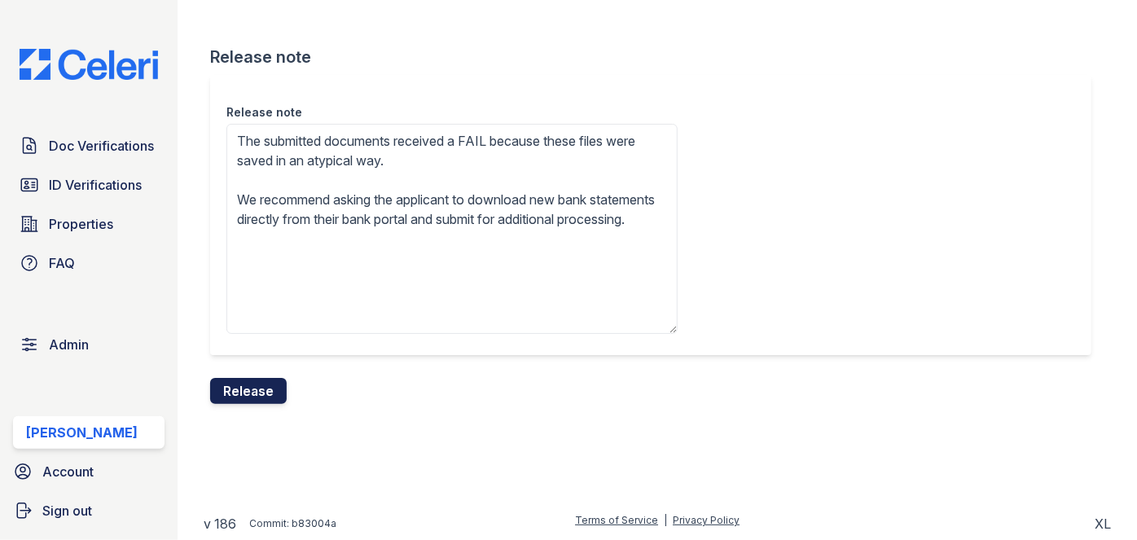
click at [275, 383] on button "Release" at bounding box center [248, 391] width 77 height 26
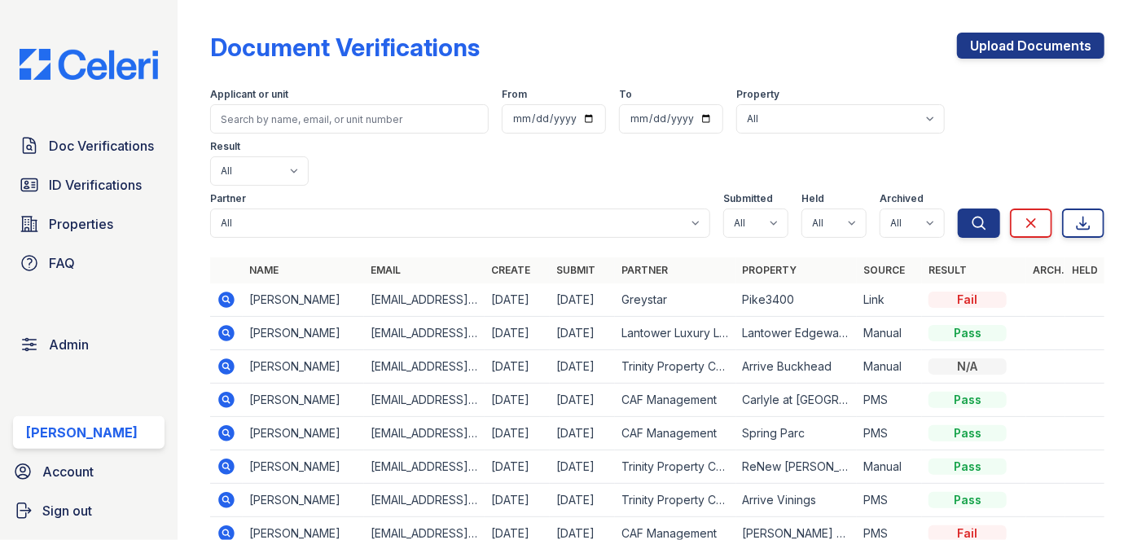
click at [228, 325] on icon at bounding box center [227, 333] width 16 height 16
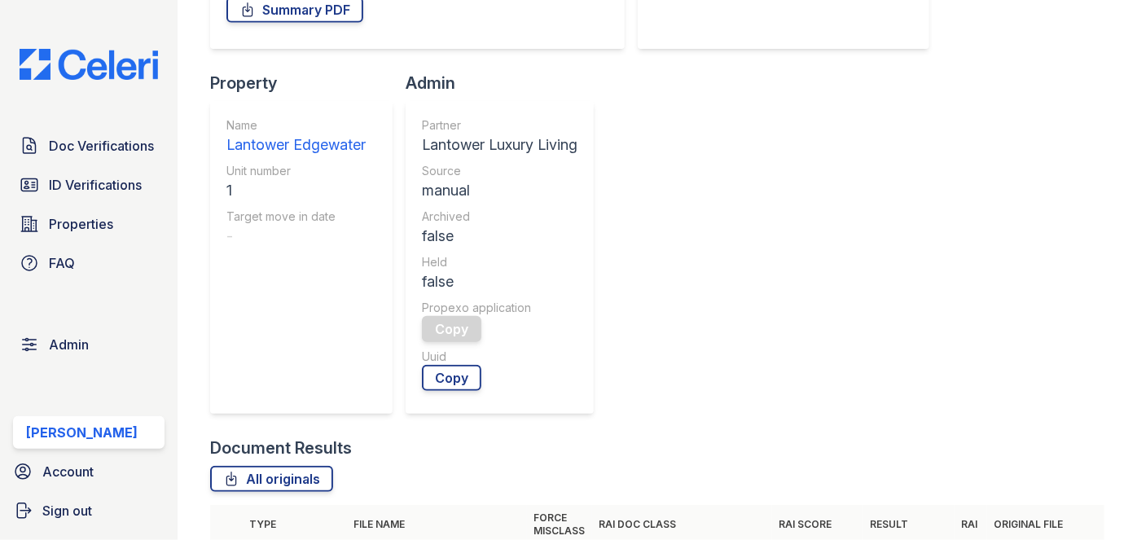
scroll to position [73, 0]
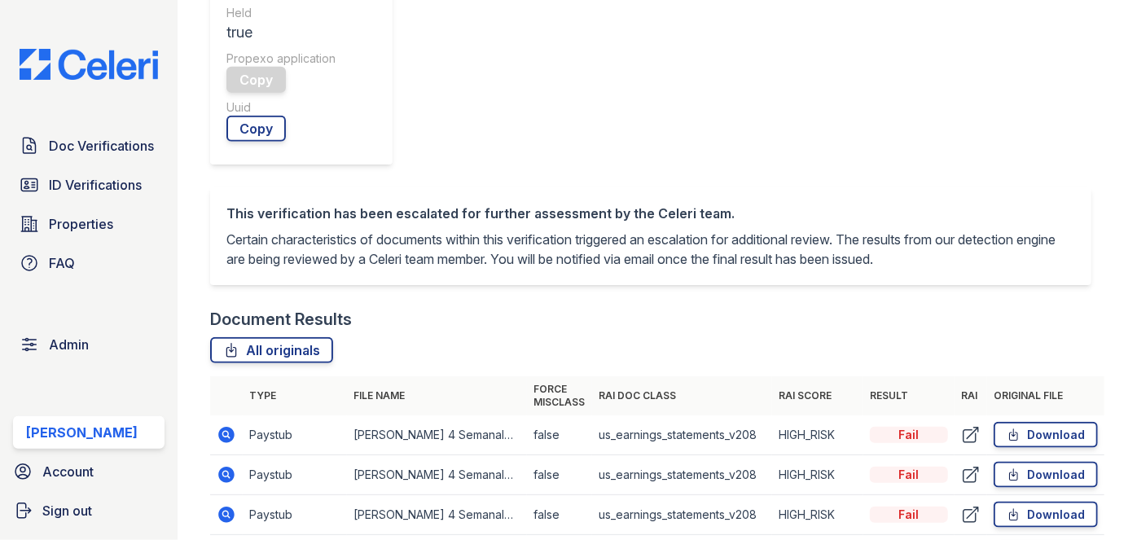
scroll to position [740, 0]
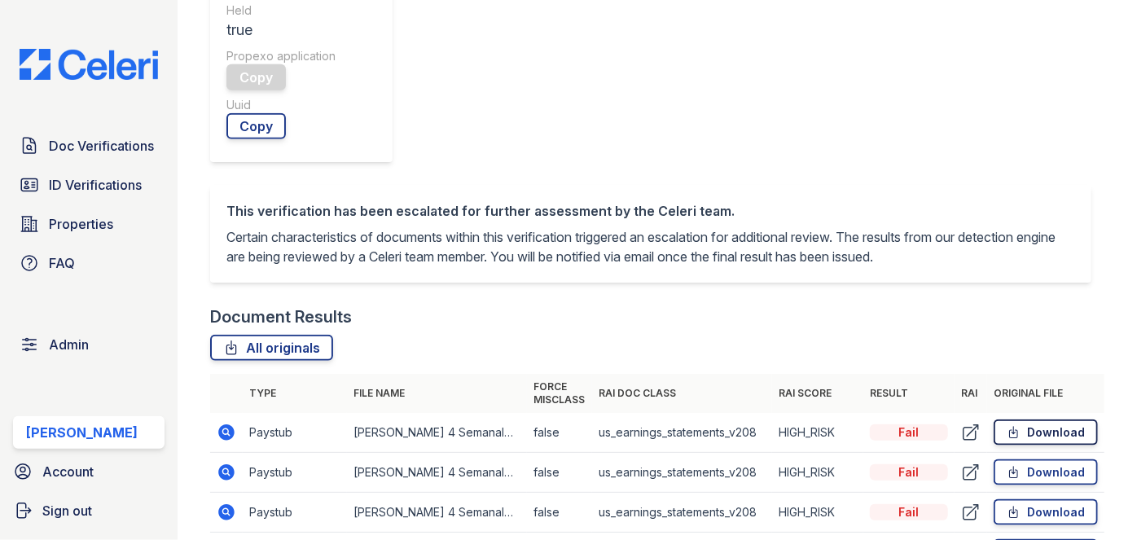
click at [1050, 419] on link "Download" at bounding box center [1046, 432] width 104 height 26
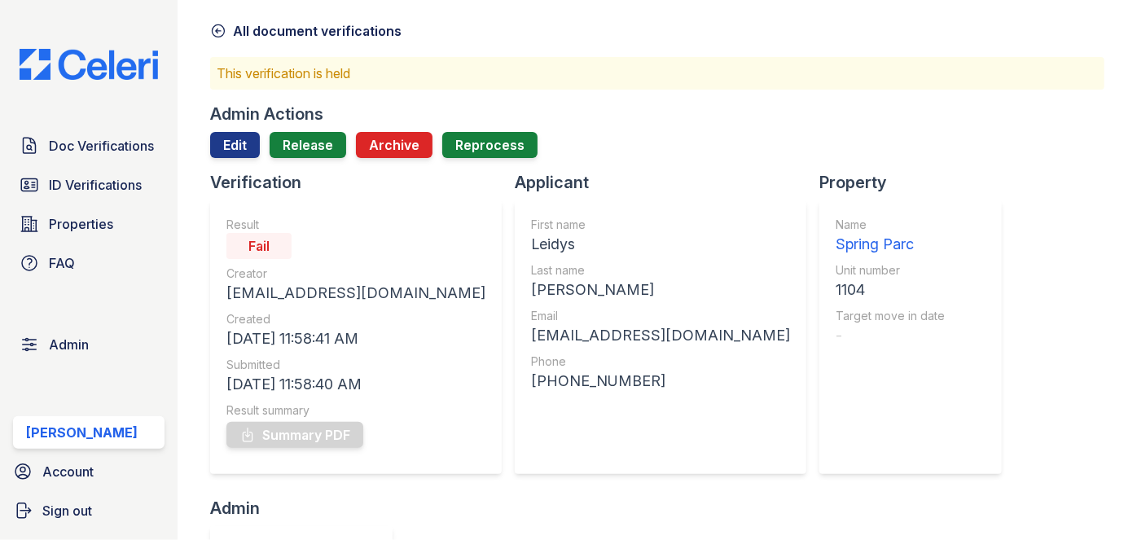
scroll to position [0, 0]
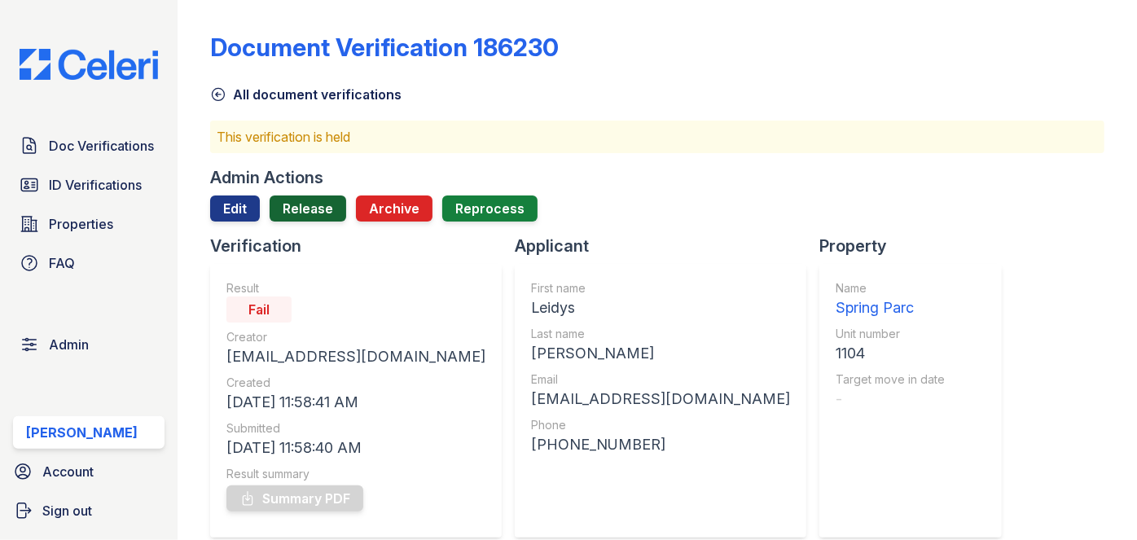
click at [321, 208] on link "Release" at bounding box center [308, 208] width 77 height 26
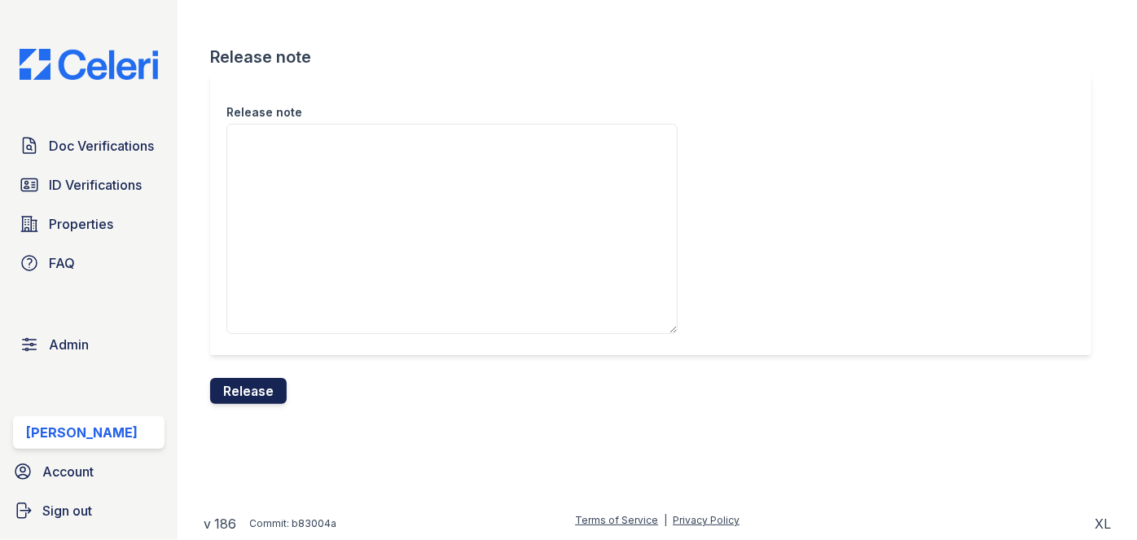
click at [262, 391] on button "Release" at bounding box center [248, 391] width 77 height 26
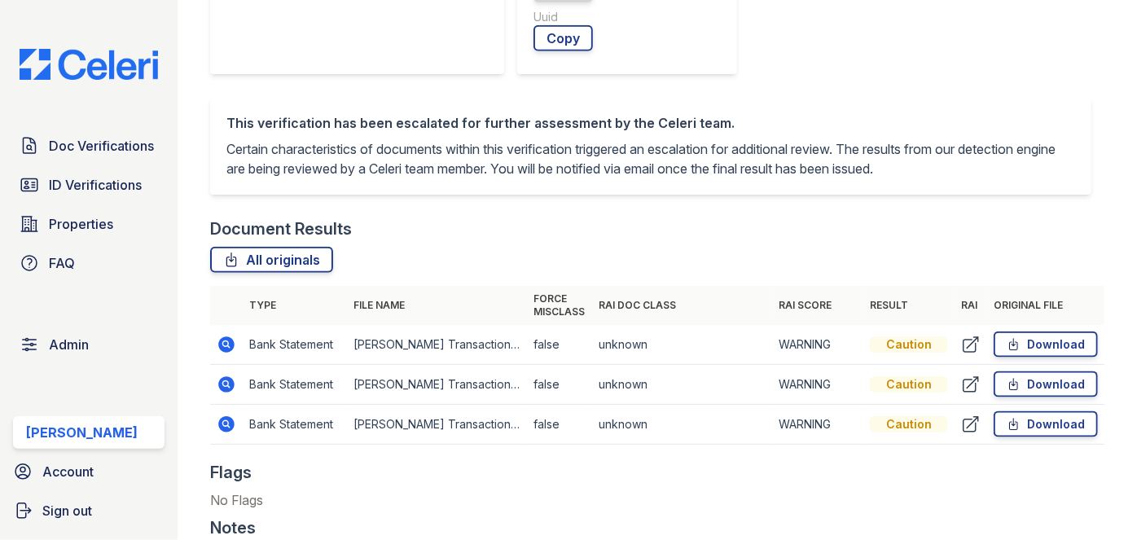
scroll to position [888, 0]
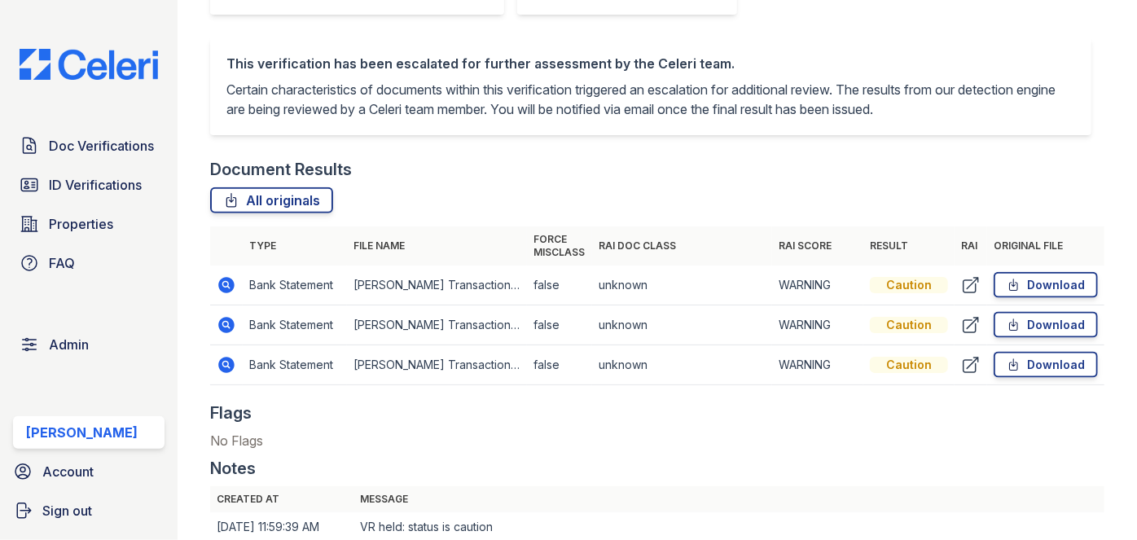
click at [300, 120] on div "This verification has been escalated for further assessment by the Celeri team.…" at bounding box center [650, 86] width 881 height 98
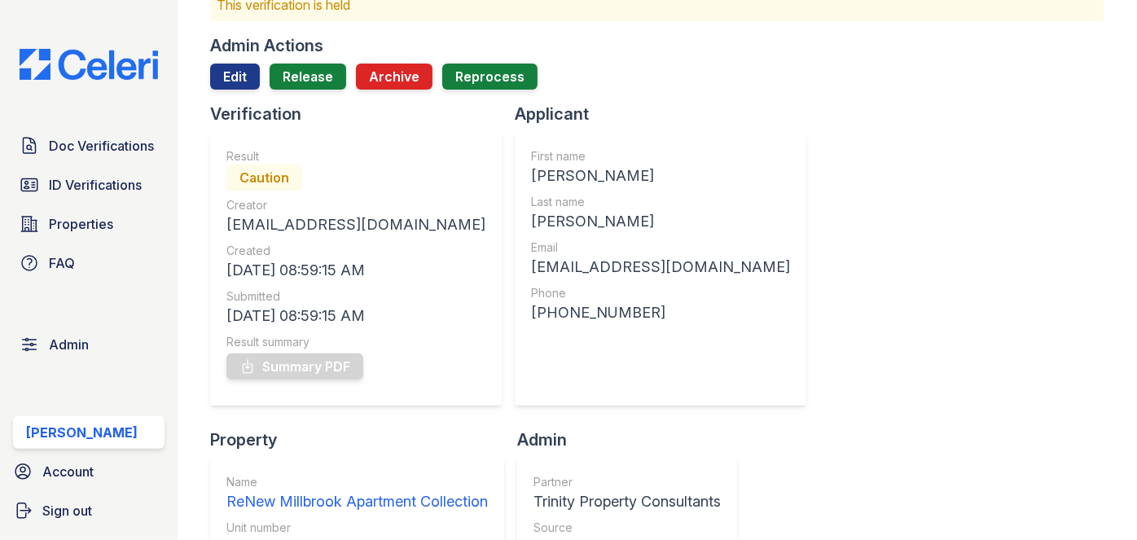
scroll to position [0, 0]
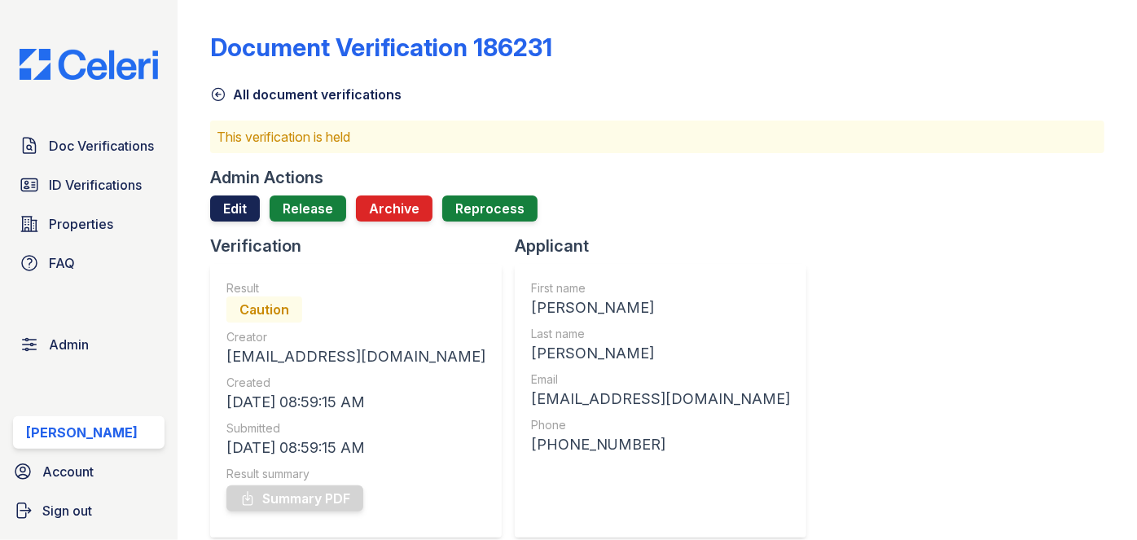
click at [245, 207] on link "Edit" at bounding box center [235, 208] width 50 height 26
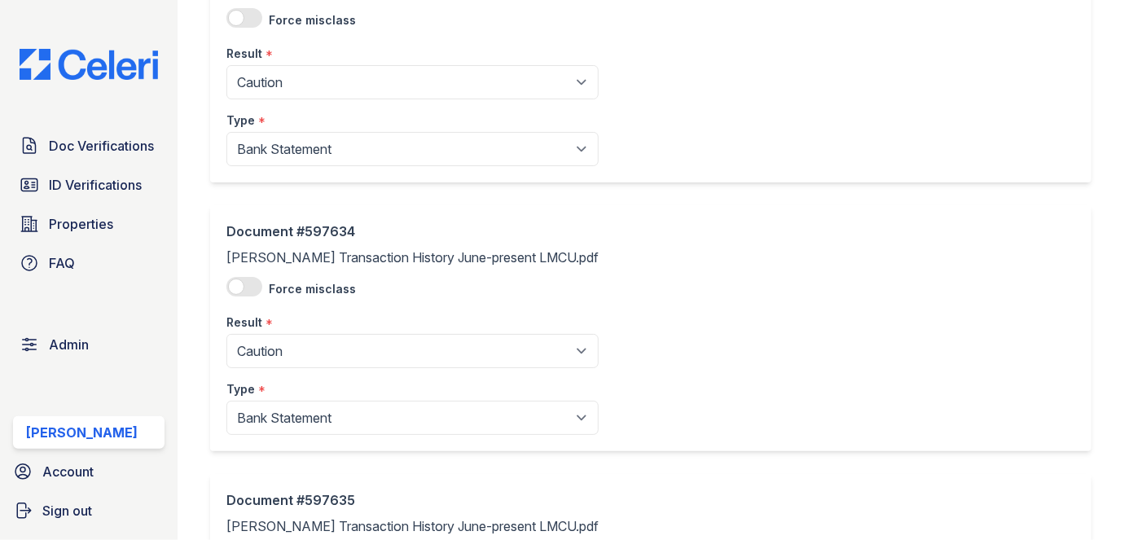
scroll to position [222, 0]
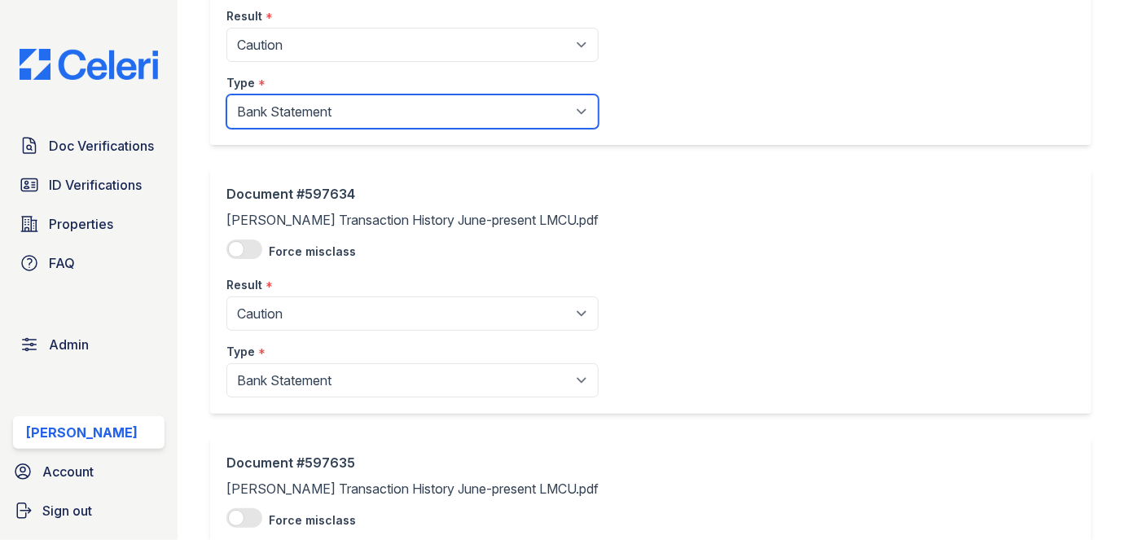
click at [282, 112] on select "Paystub Bank Statement Offer Letter Tax Documents Benefit Award Letter Investme…" at bounding box center [412, 111] width 372 height 34
click at [308, 111] on select "Paystub Bank Statement Offer Letter Tax Documents Benefit Award Letter Investme…" at bounding box center [412, 111] width 372 height 34
select select "other"
click at [226, 94] on select "Paystub Bank Statement Offer Letter Tax Documents Benefit Award Letter Investme…" at bounding box center [412, 111] width 372 height 34
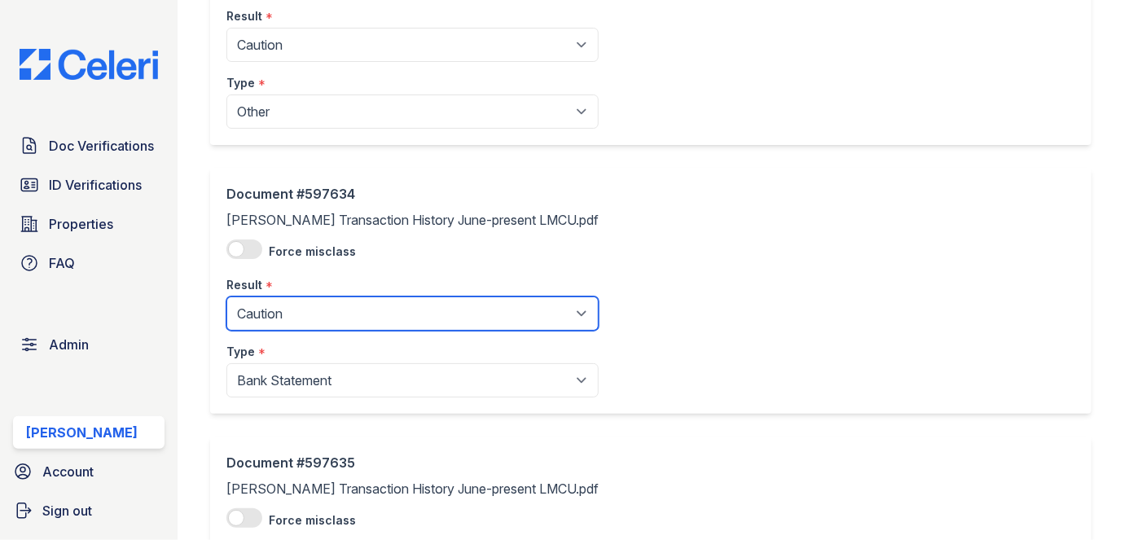
click at [288, 305] on select "Pending Sent Started Processing Pass Fail Caution Error N/A" at bounding box center [412, 313] width 372 height 34
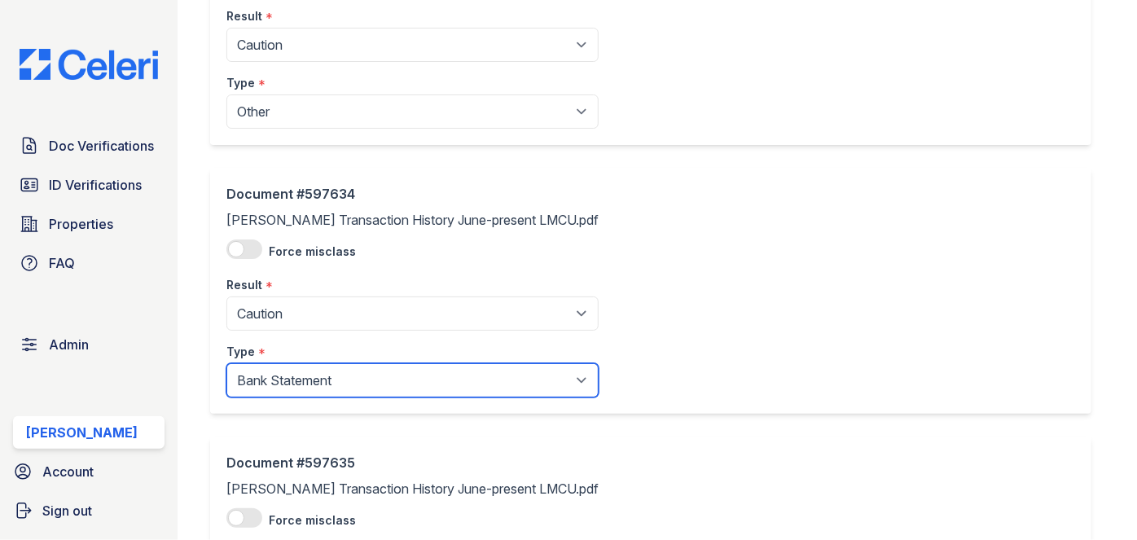
click at [291, 383] on select "Paystub Bank Statement Offer Letter Tax Documents Benefit Award Letter Investme…" at bounding box center [412, 380] width 372 height 34
click at [284, 372] on select "Paystub Bank Statement Offer Letter Tax Documents Benefit Award Letter Investme…" at bounding box center [412, 380] width 372 height 34
select select "other"
click at [226, 363] on select "Paystub Bank Statement Offer Letter Tax Documents Benefit Award Letter Investme…" at bounding box center [412, 380] width 372 height 34
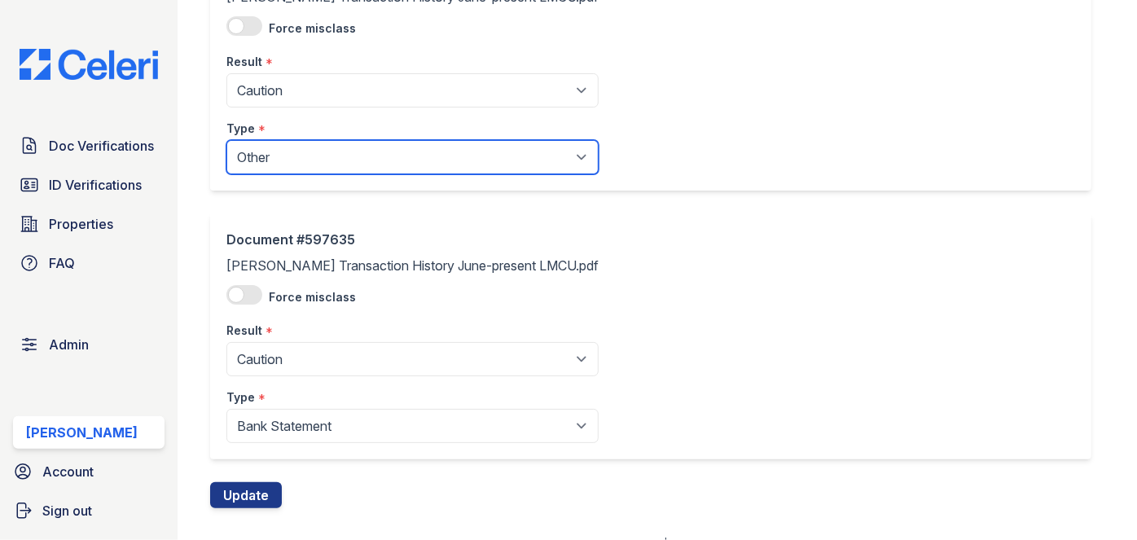
scroll to position [467, 0]
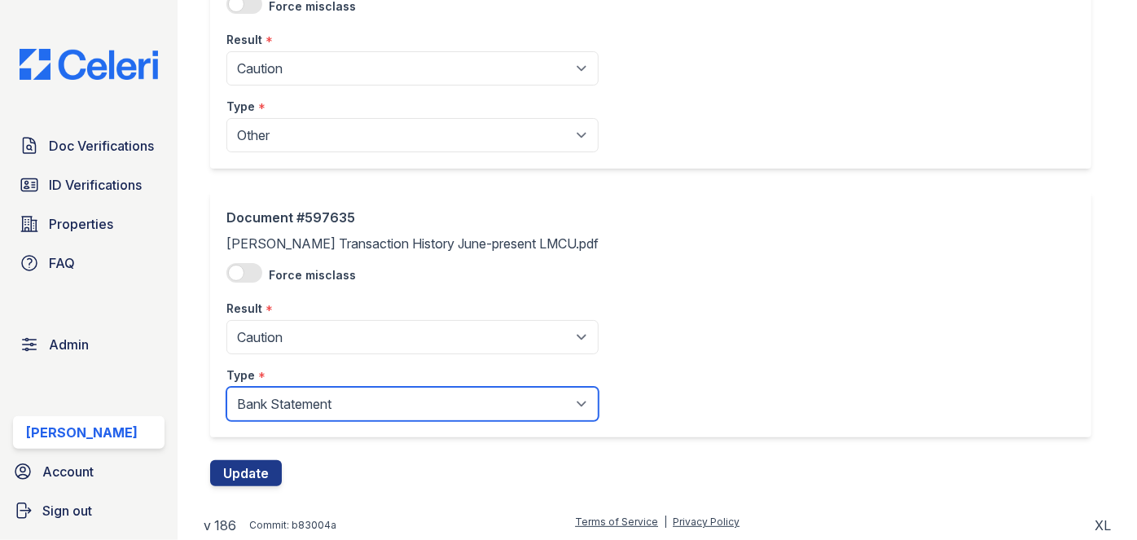
drag, startPoint x: 257, startPoint y: 409, endPoint x: 253, endPoint y: 396, distance: 13.7
click at [258, 409] on select "Paystub Bank Statement Offer Letter Tax Documents Benefit Award Letter Investme…" at bounding box center [412, 404] width 372 height 34
select select "other"
click at [226, 387] on select "Paystub Bank Statement Offer Letter Tax Documents Benefit Award Letter Investme…" at bounding box center [412, 404] width 372 height 34
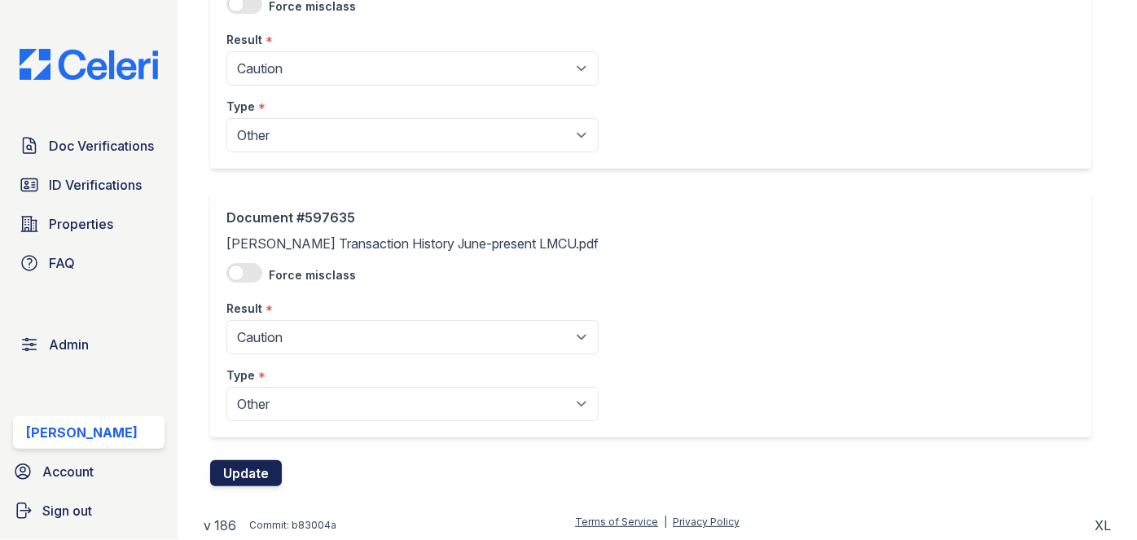
click at [252, 475] on button "Update" at bounding box center [246, 473] width 72 height 26
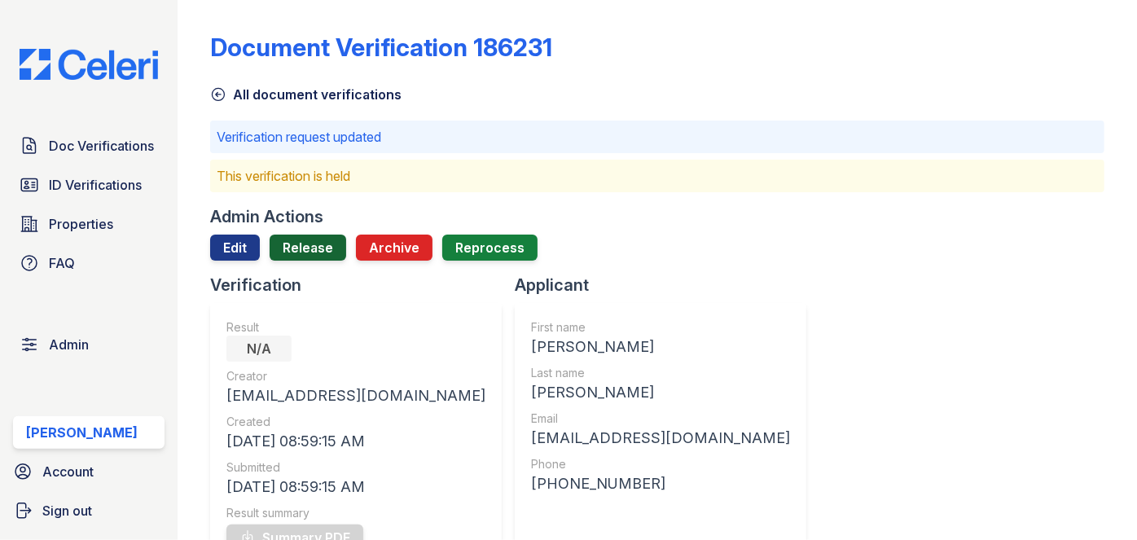
click at [316, 246] on link "Release" at bounding box center [308, 248] width 77 height 26
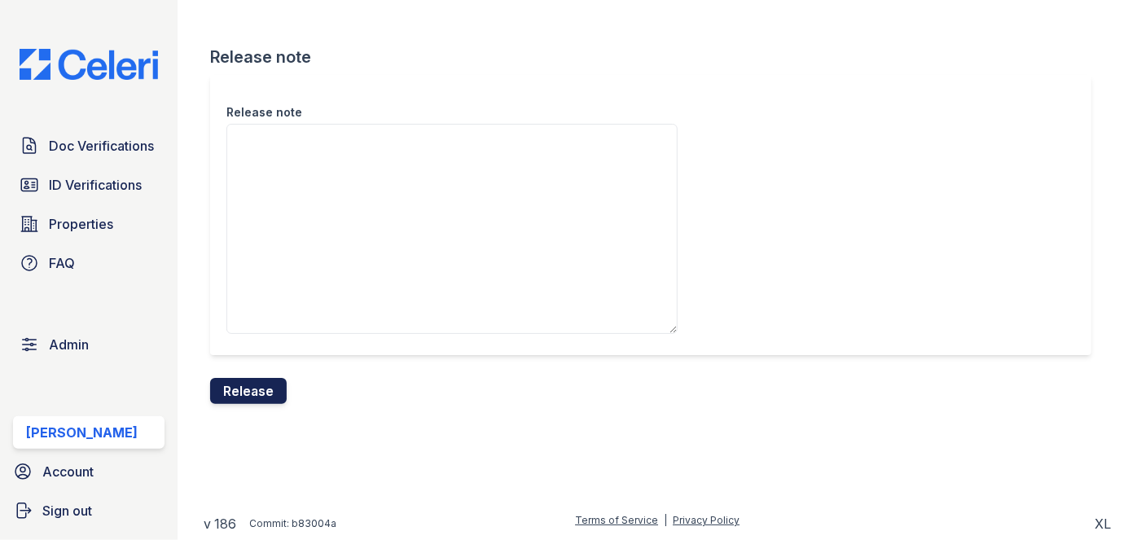
click at [267, 387] on button "Release" at bounding box center [248, 391] width 77 height 26
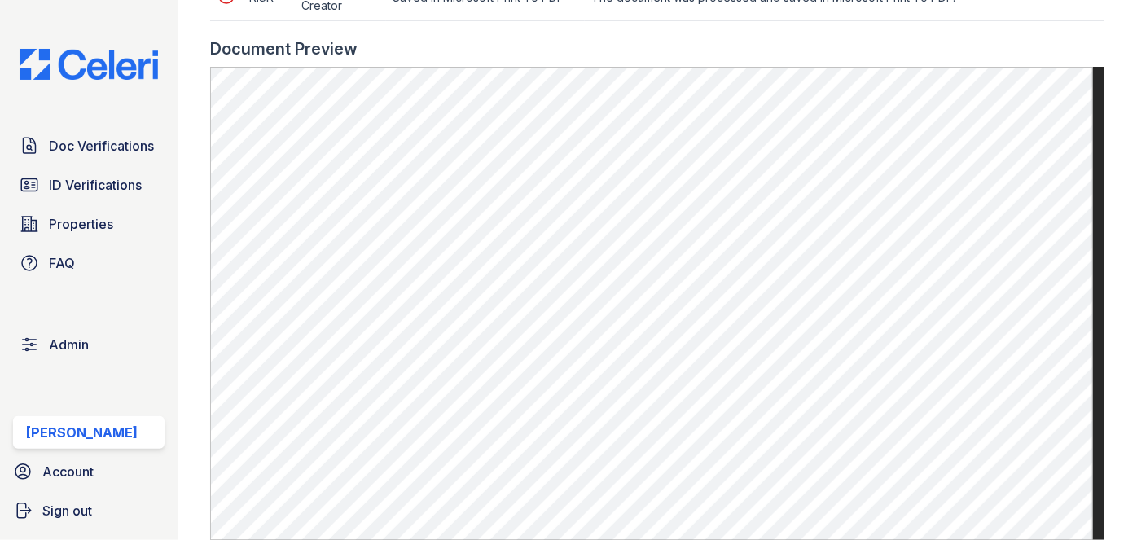
scroll to position [888, 0]
click at [138, 24] on div "Doc Verifications ID Verifications Properties FAQ Admin Darija Dedic Account Si…" at bounding box center [89, 270] width 178 height 540
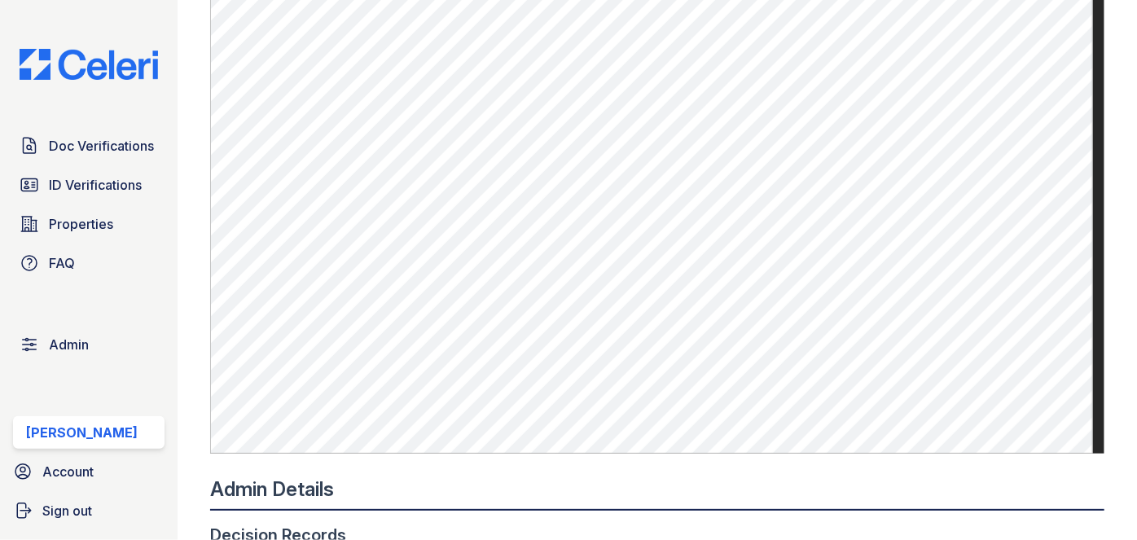
scroll to position [1036, 0]
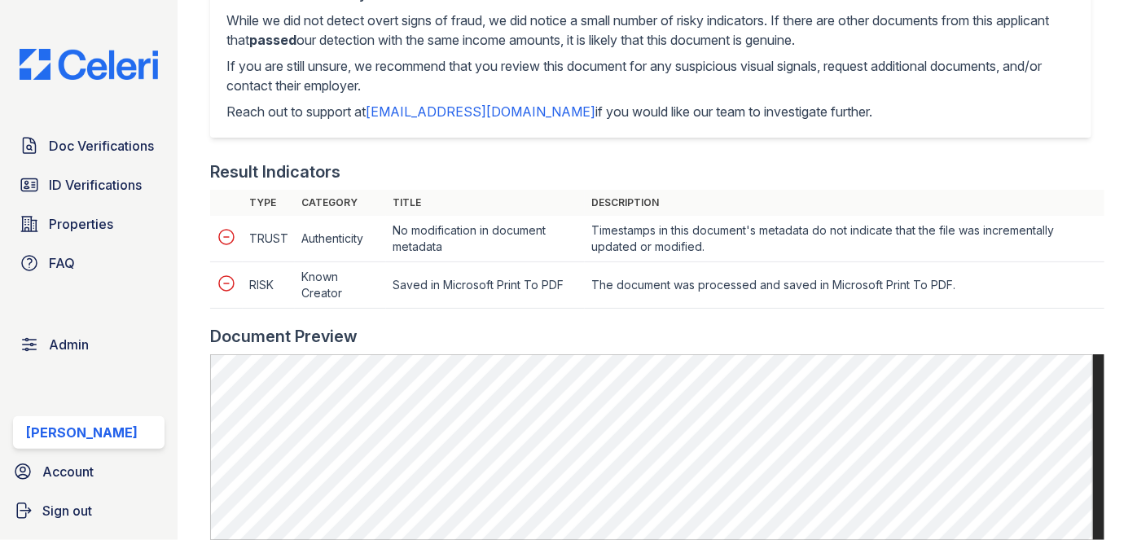
scroll to position [888, 0]
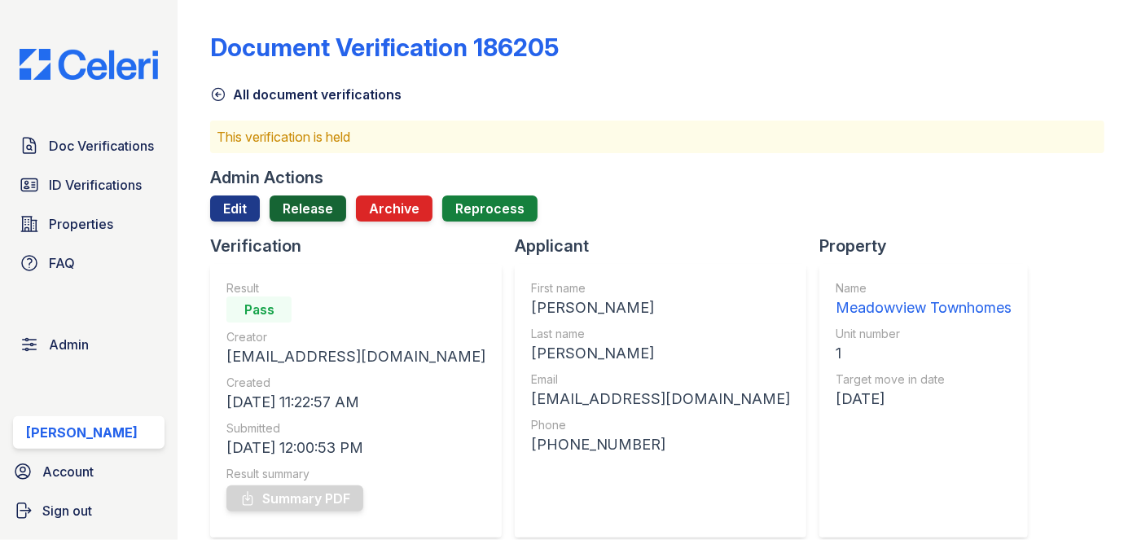
click at [317, 210] on link "Release" at bounding box center [308, 208] width 77 height 26
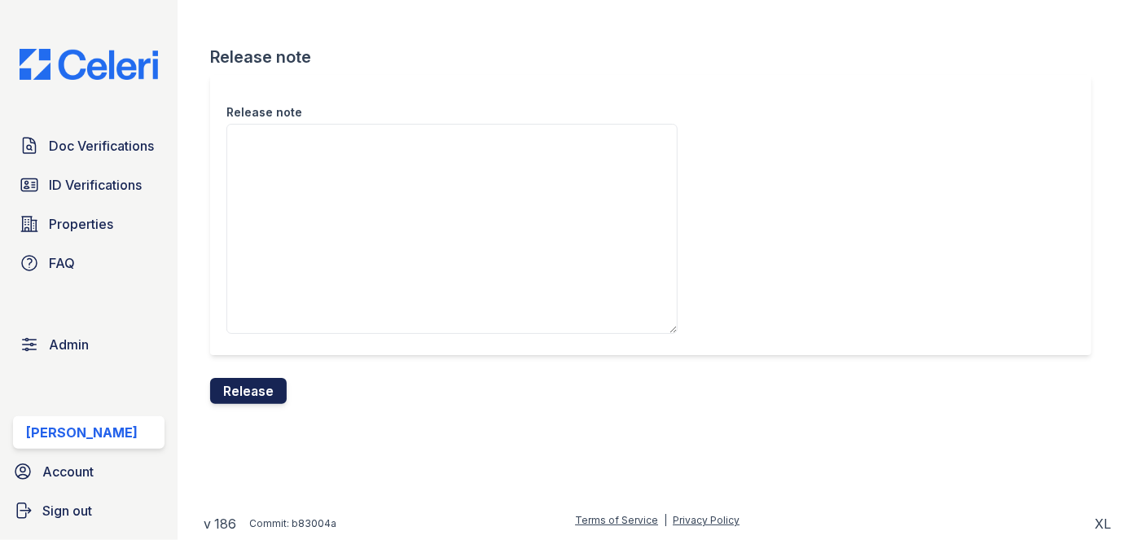
click at [262, 386] on button "Release" at bounding box center [248, 391] width 77 height 26
click at [643, 81] on div "Release note" at bounding box center [650, 215] width 881 height 280
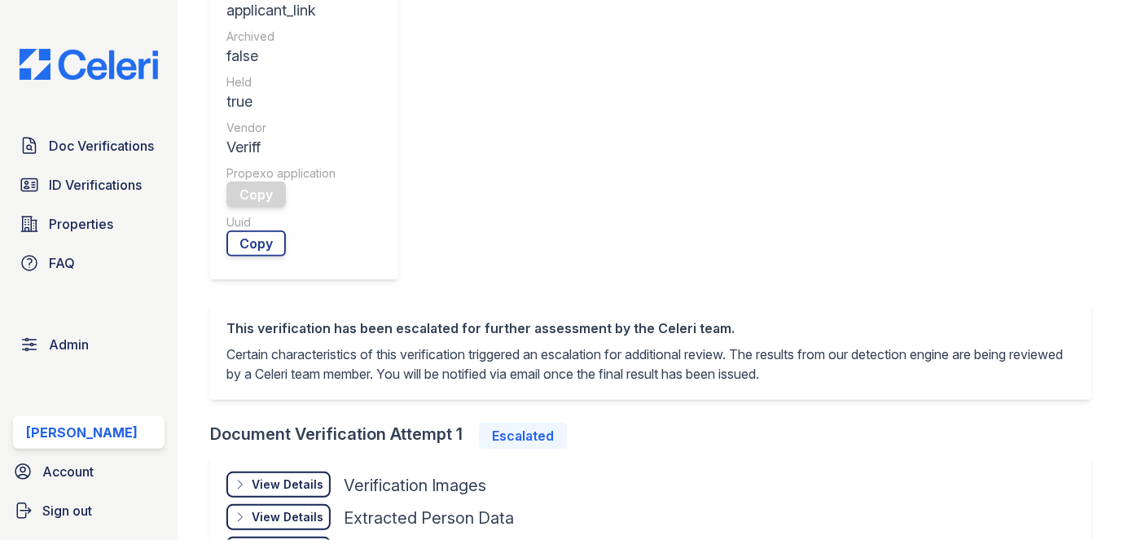
scroll to position [792, 0]
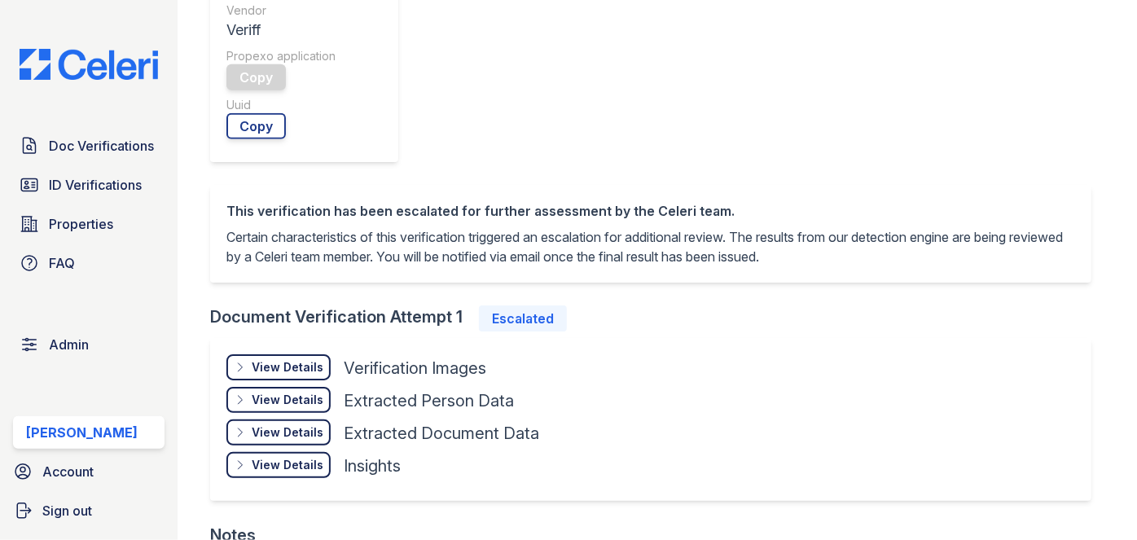
click at [269, 354] on div "View Details Details" at bounding box center [278, 367] width 104 height 26
click at [0, 0] on div "Hide Details Details" at bounding box center [0, 0] width 0 height 0
click at [269, 354] on div "View Details Details" at bounding box center [278, 367] width 104 height 26
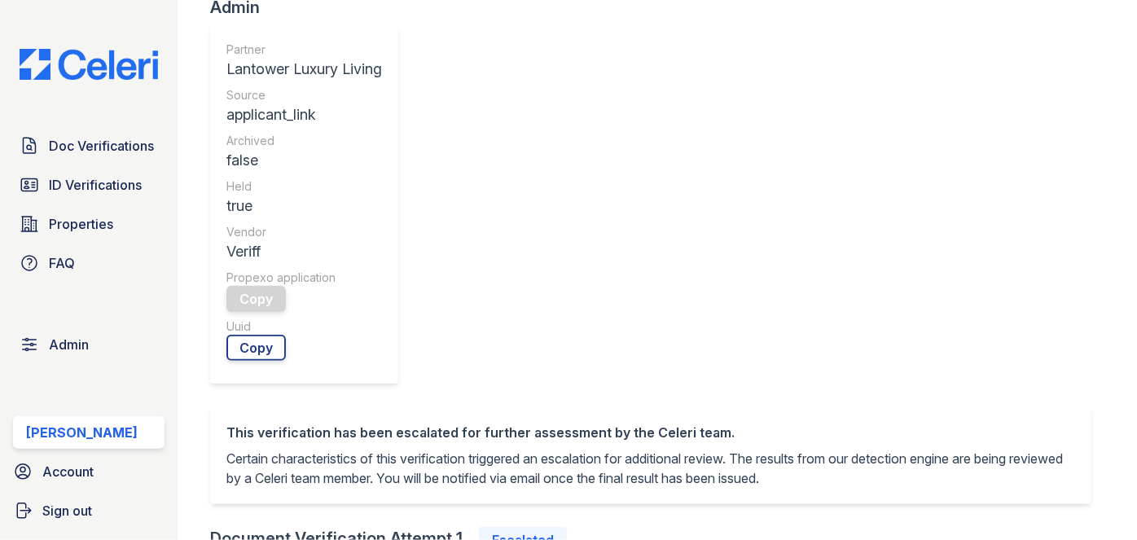
scroll to position [571, 0]
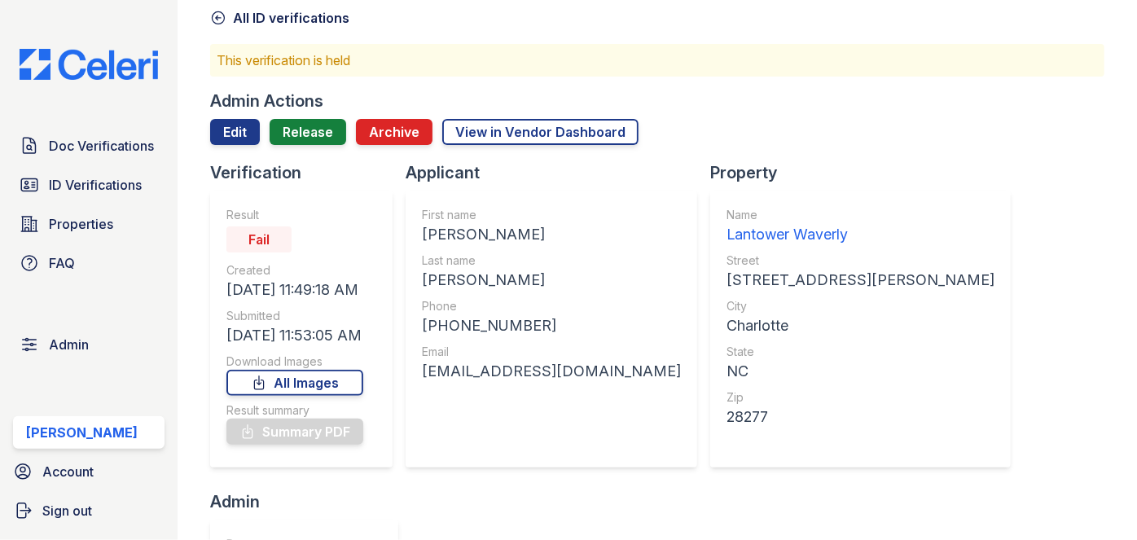
scroll to position [0, 0]
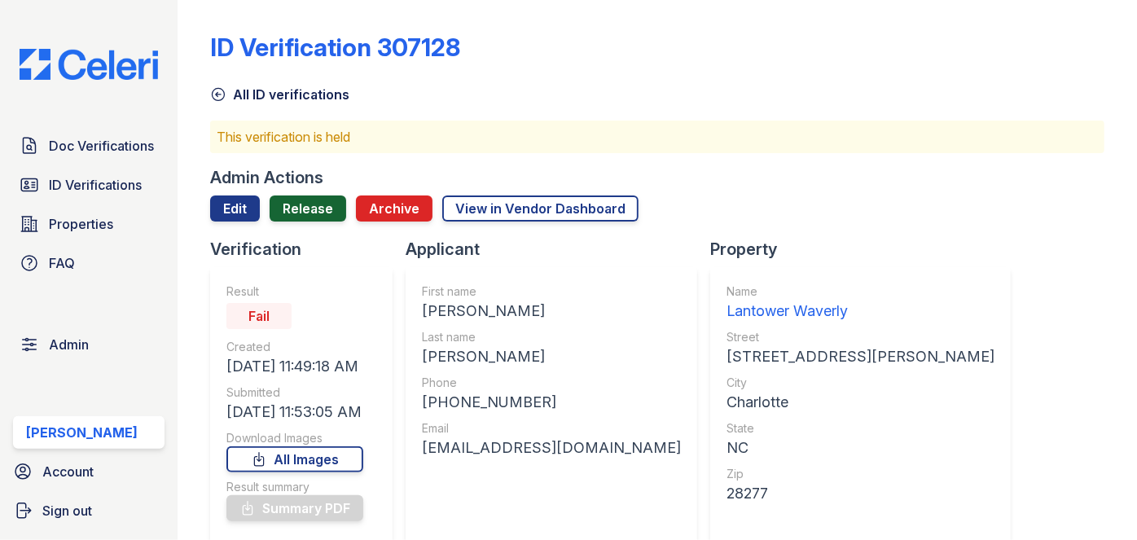
click at [306, 214] on link "Release" at bounding box center [308, 208] width 77 height 26
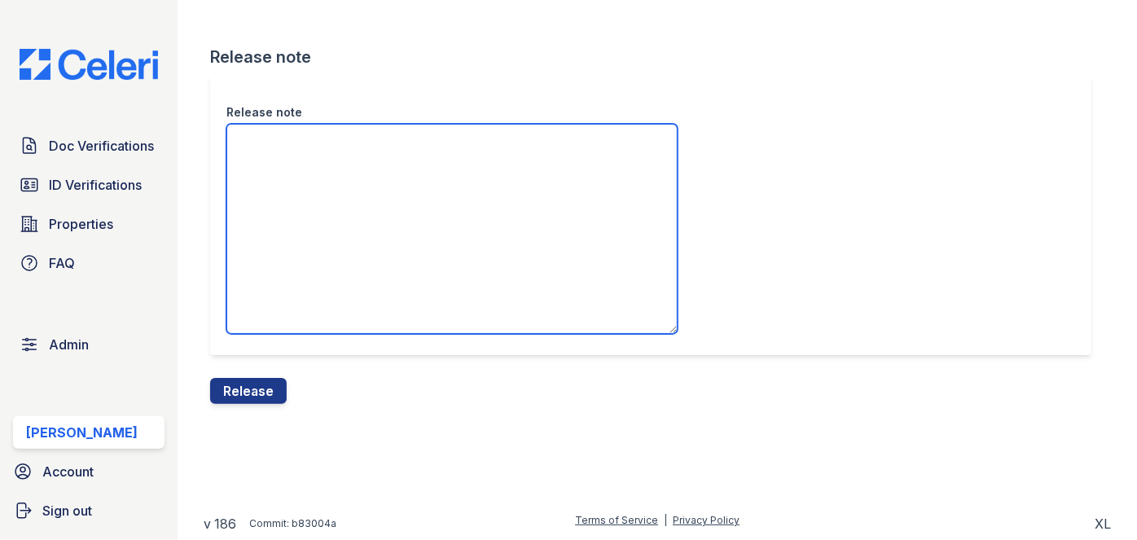
click at [318, 184] on textarea "Release note" at bounding box center [451, 229] width 451 height 210
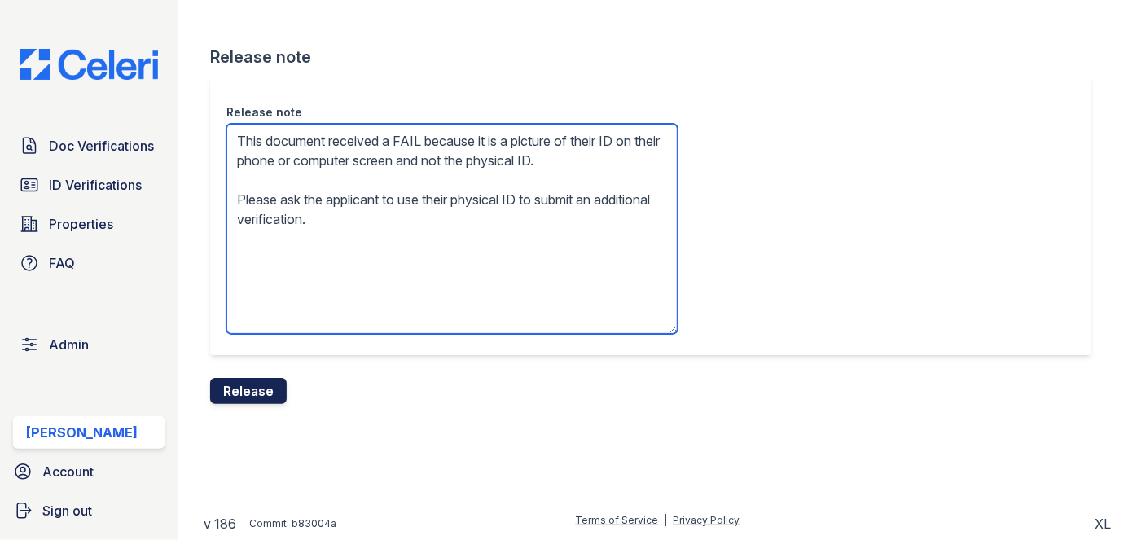
type textarea "This document received a FAIL because it is a picture of their ID on their phon…"
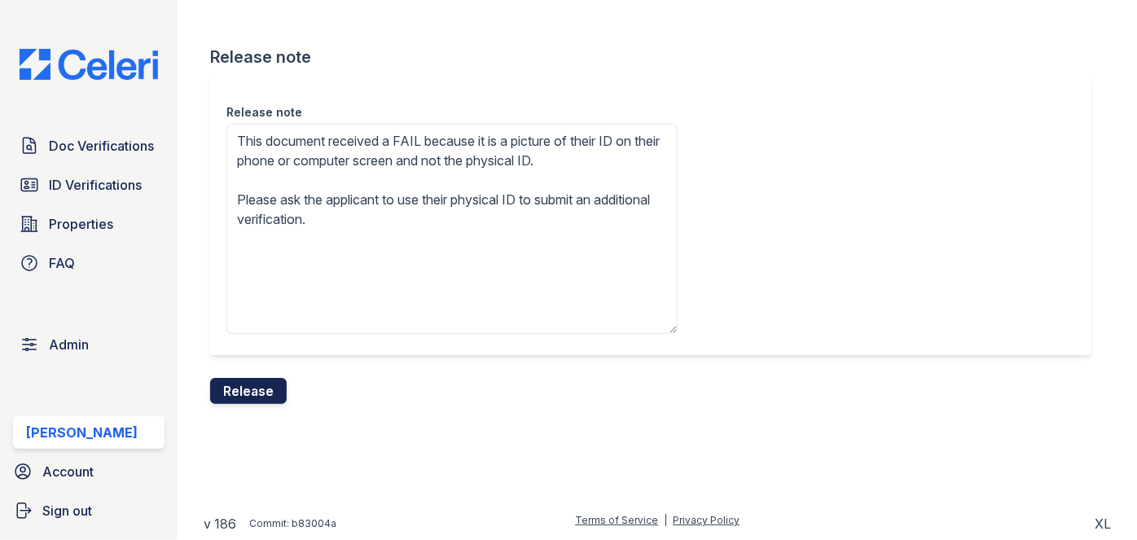
click at [273, 401] on button "Release" at bounding box center [248, 391] width 77 height 26
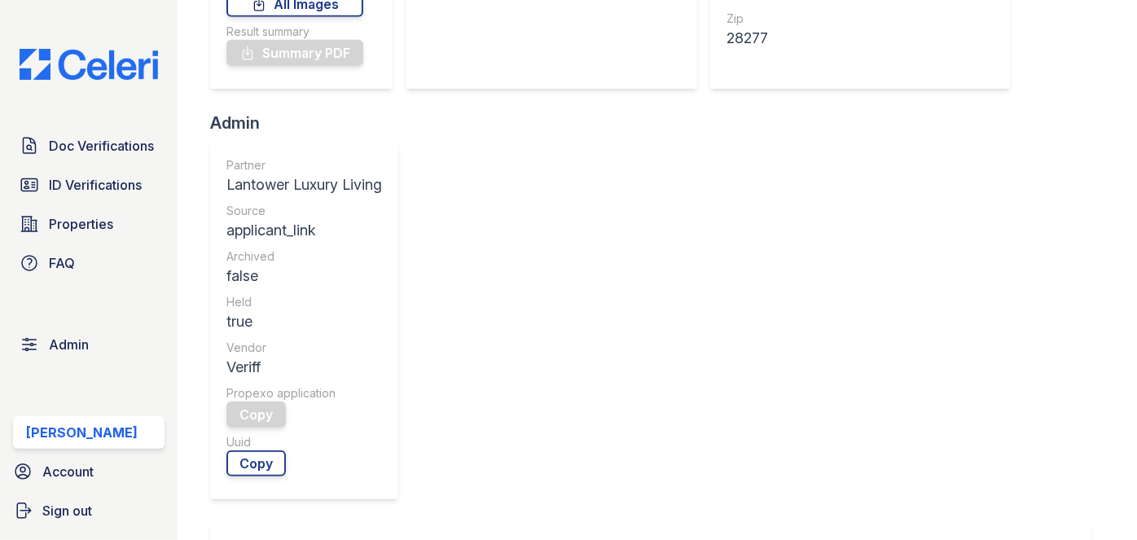
scroll to position [518, 0]
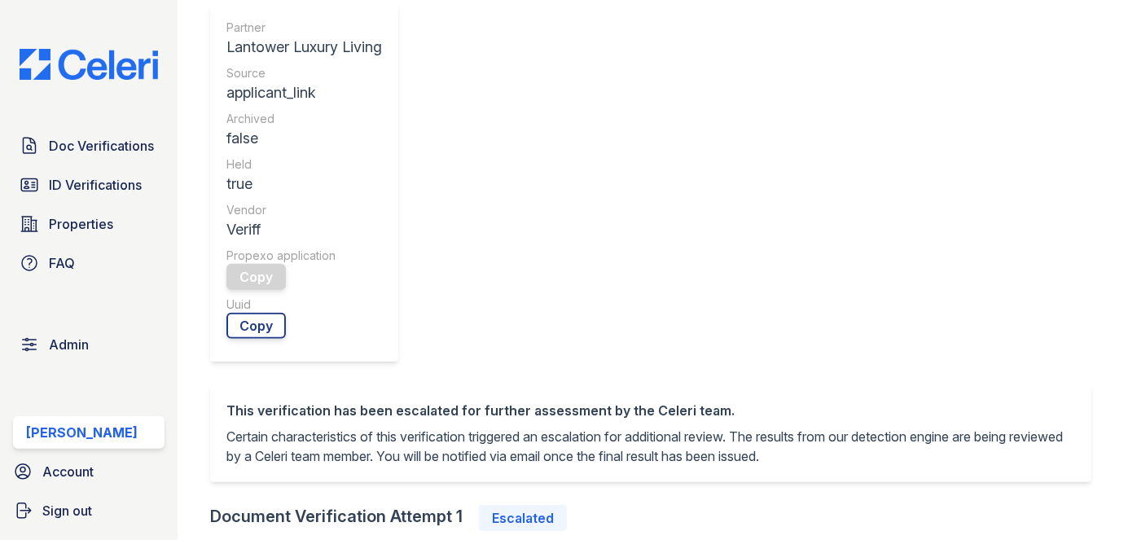
scroll to position [592, 0]
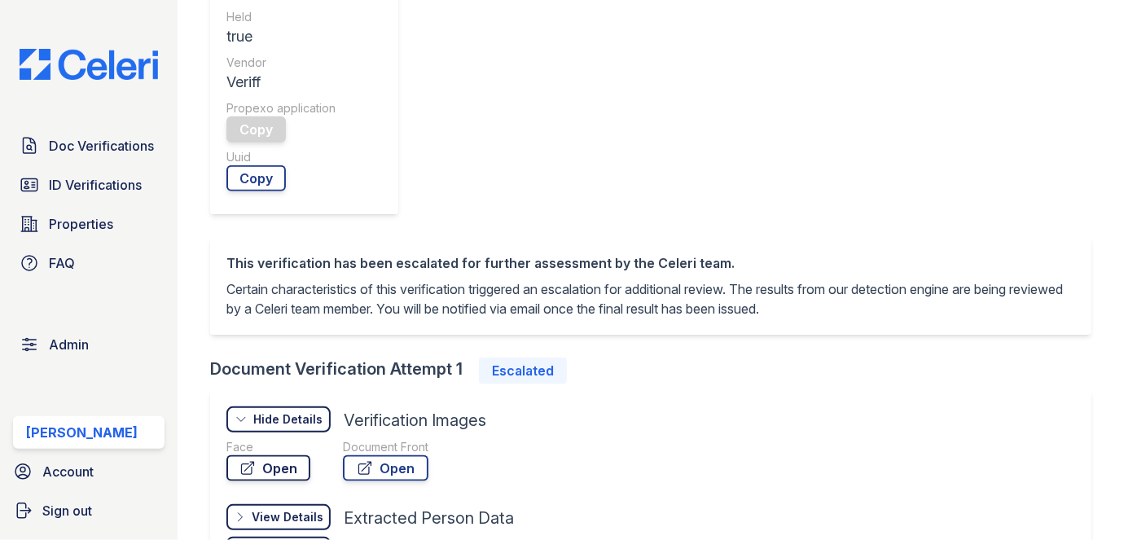
click at [278, 455] on link "Open" at bounding box center [268, 468] width 84 height 26
click at [393, 455] on link "Open" at bounding box center [386, 468] width 86 height 26
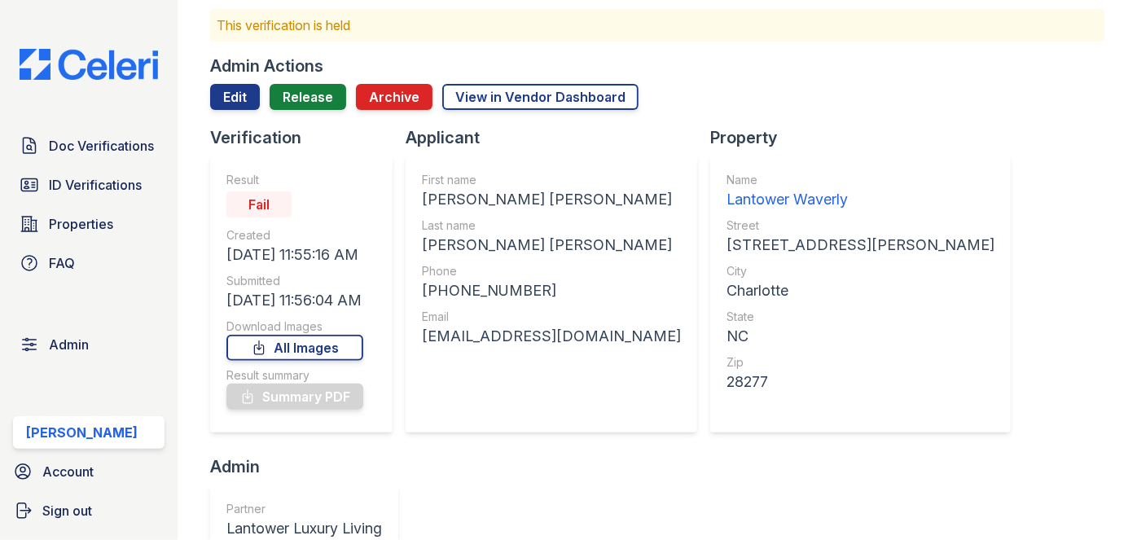
scroll to position [73, 0]
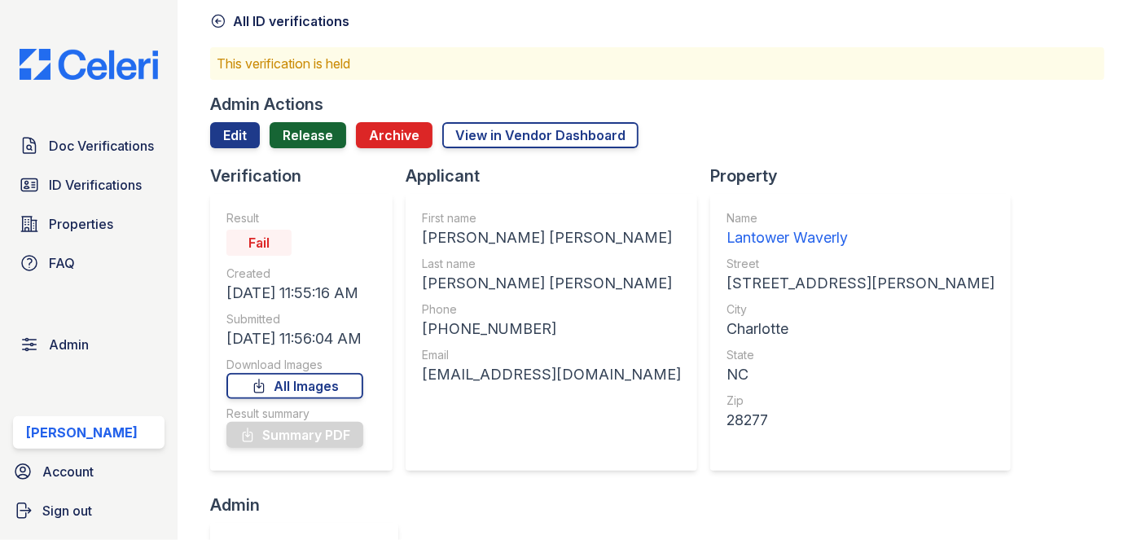
click at [313, 124] on link "Release" at bounding box center [308, 135] width 77 height 26
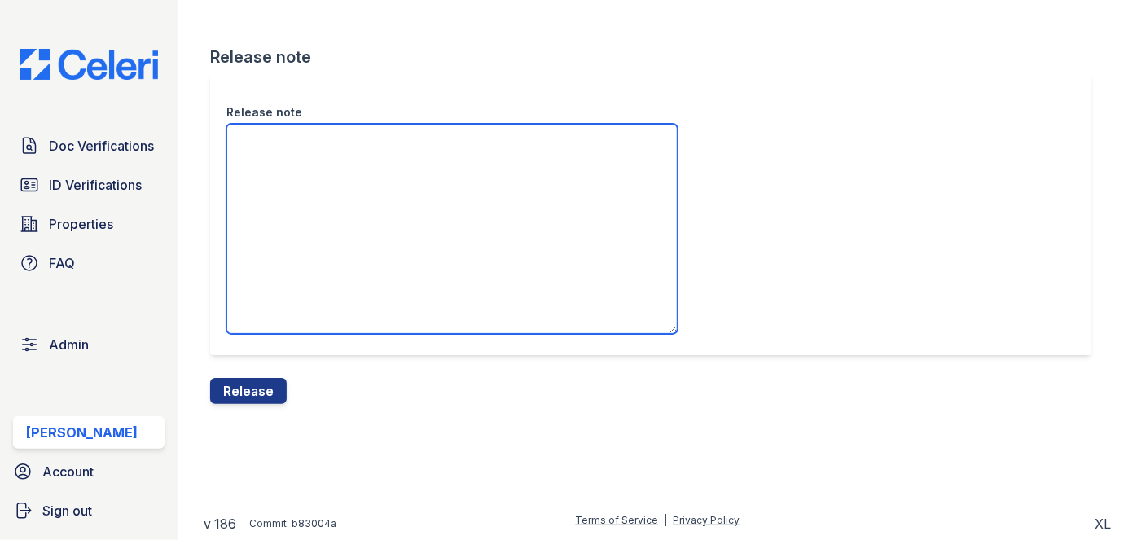
click at [299, 153] on textarea "Release note" at bounding box center [451, 229] width 451 height 210
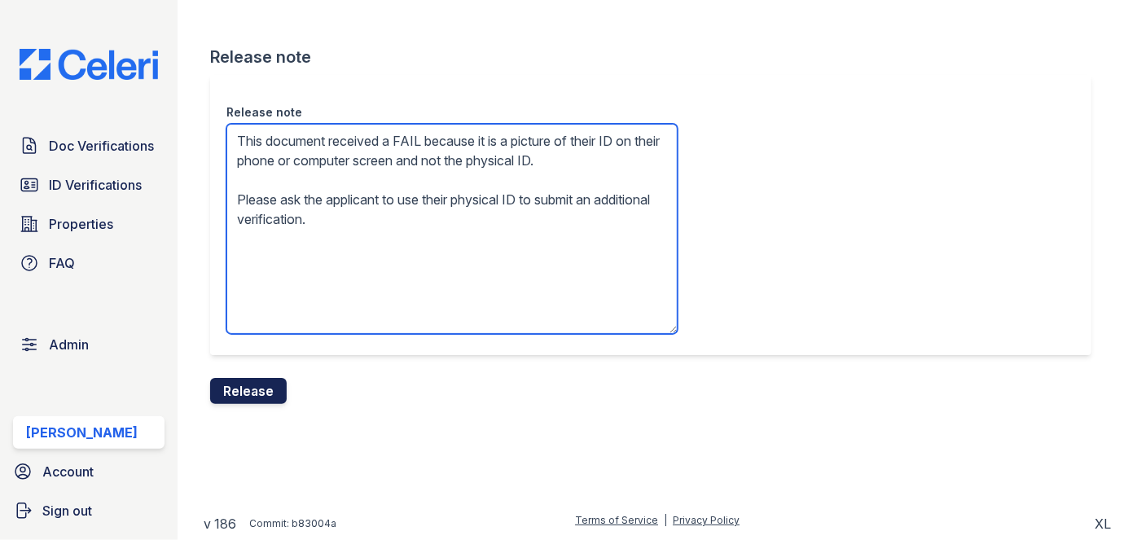
type textarea "This document received a FAIL because it is a picture of their ID on their phon…"
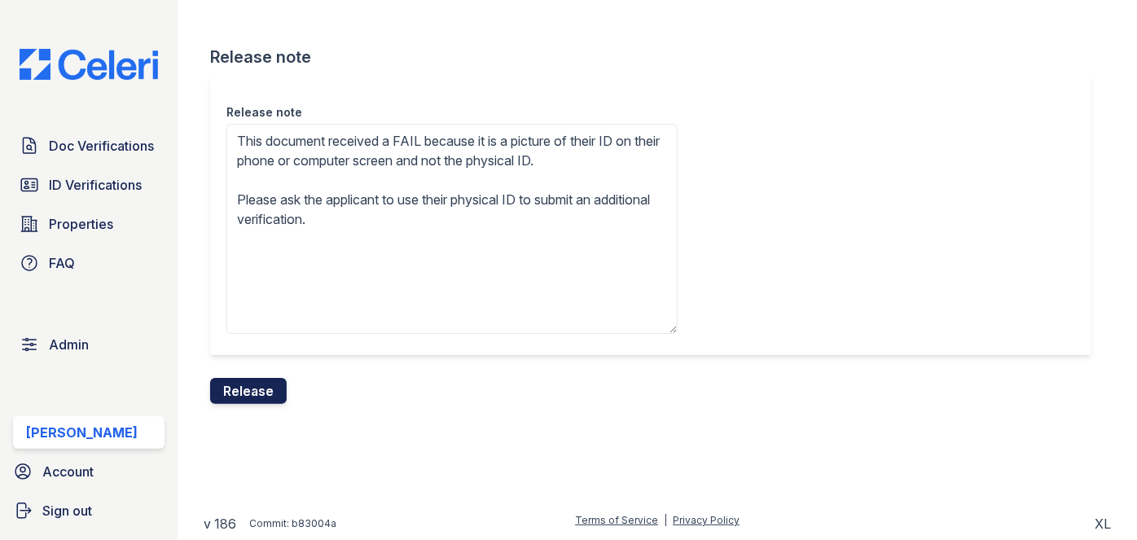
click at [265, 389] on button "Release" at bounding box center [248, 391] width 77 height 26
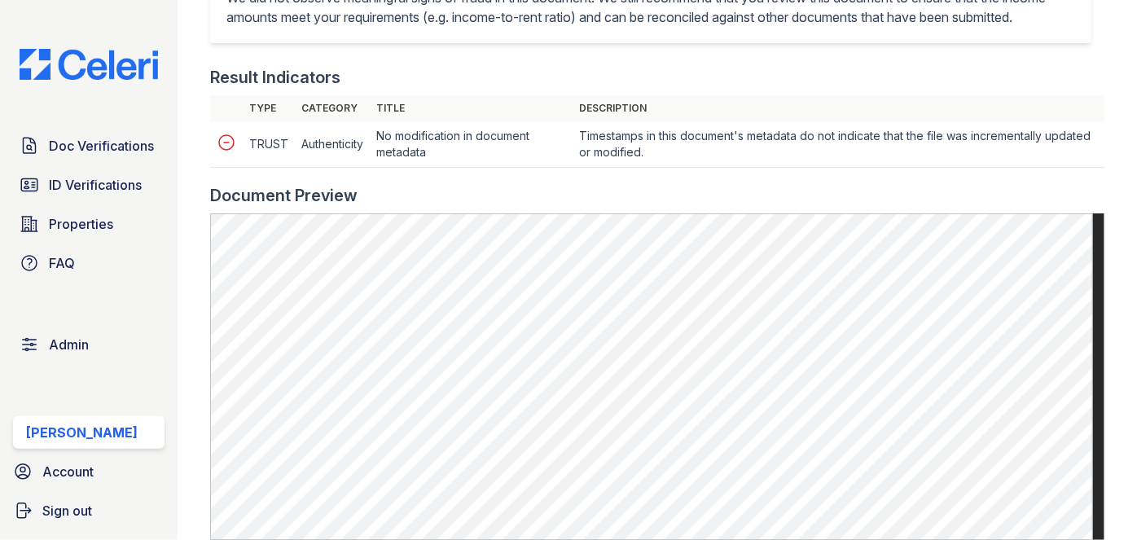
scroll to position [814, 0]
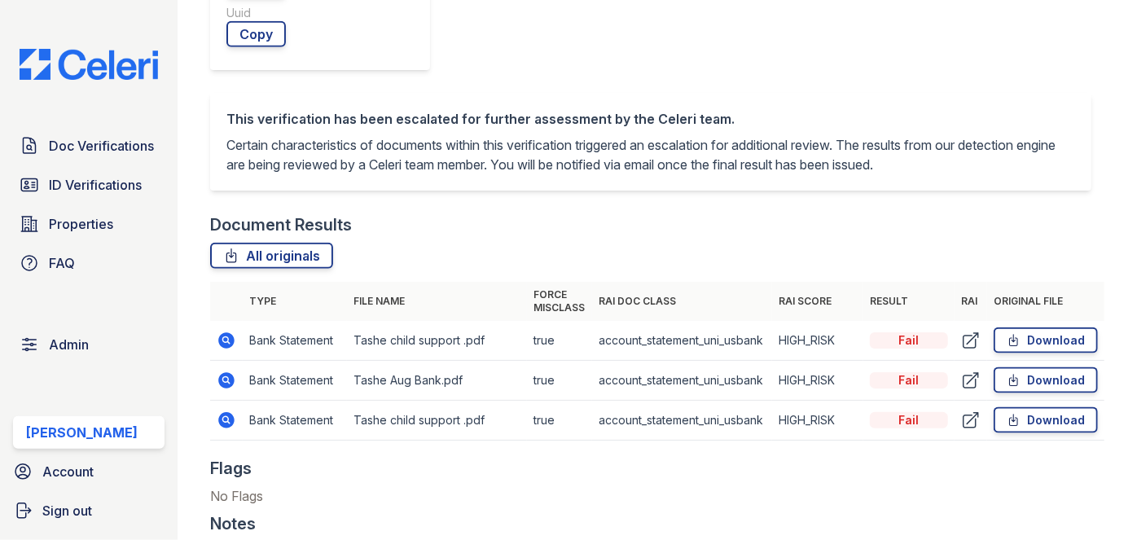
scroll to position [888, 0]
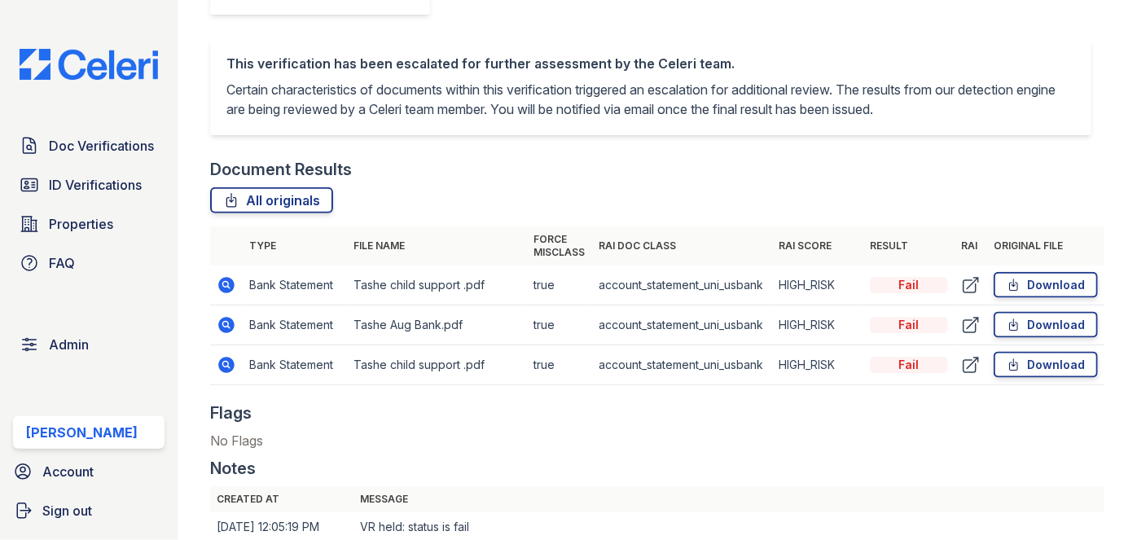
drag, startPoint x: 217, startPoint y: 325, endPoint x: 282, endPoint y: 126, distance: 209.1
click at [282, 126] on div "This verification has been escalated for further assessment by the Celeri team.…" at bounding box center [650, 86] width 881 height 98
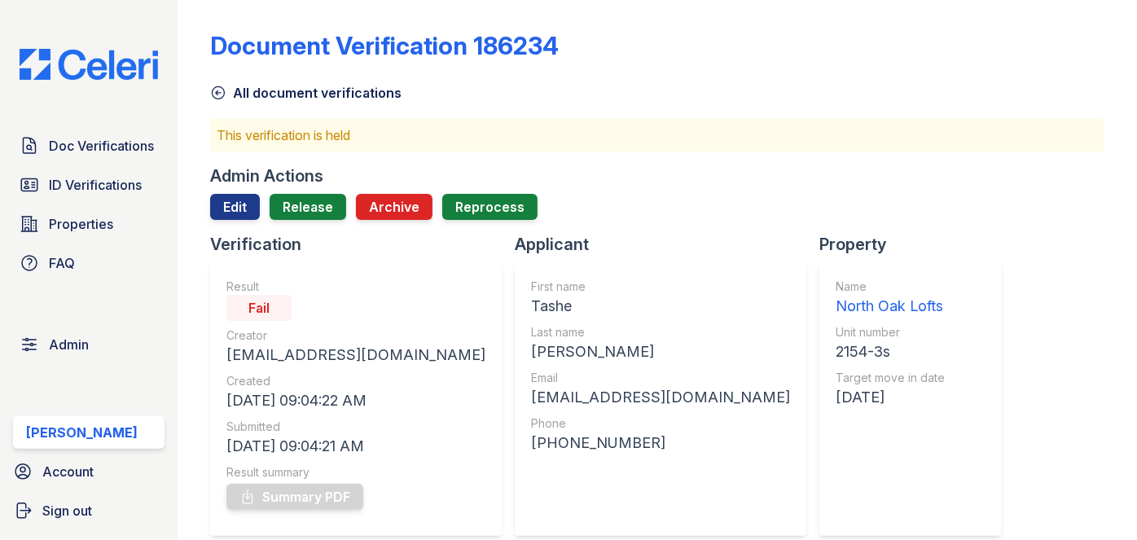
scroll to position [0, 0]
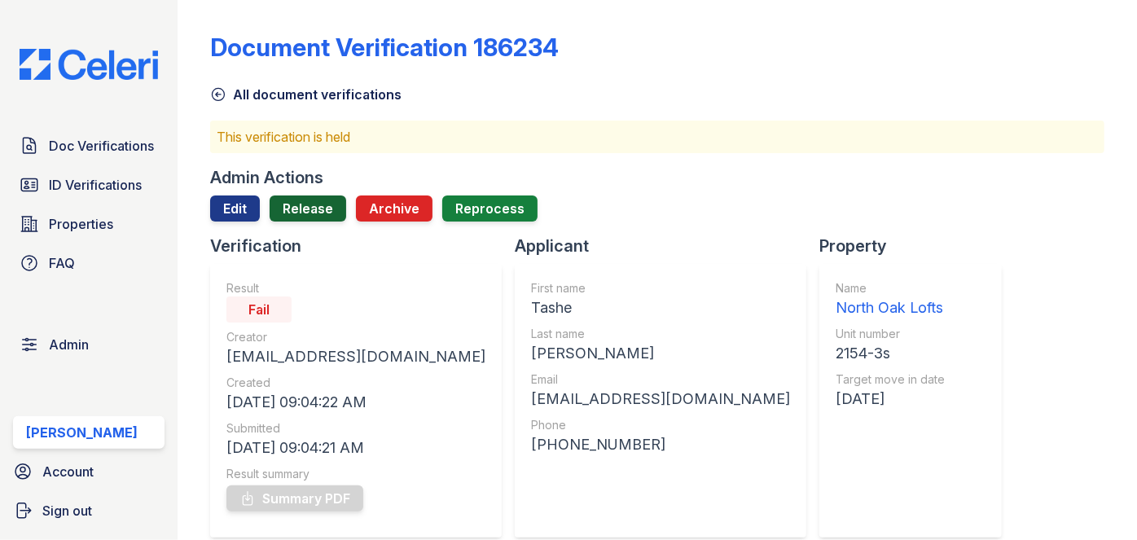
click at [303, 221] on link "Release" at bounding box center [308, 208] width 77 height 26
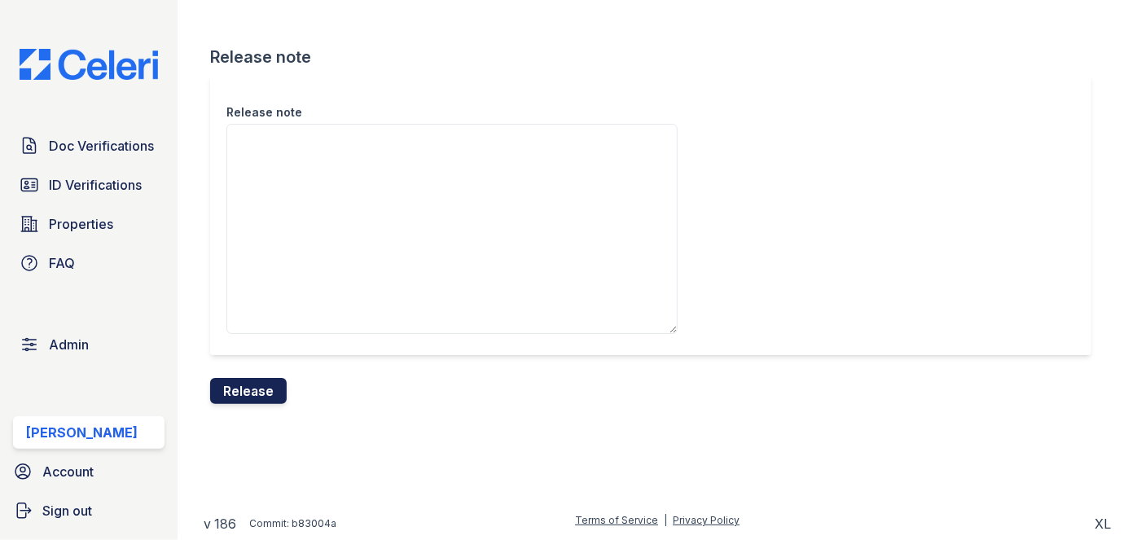
click at [262, 397] on button "Release" at bounding box center [248, 391] width 77 height 26
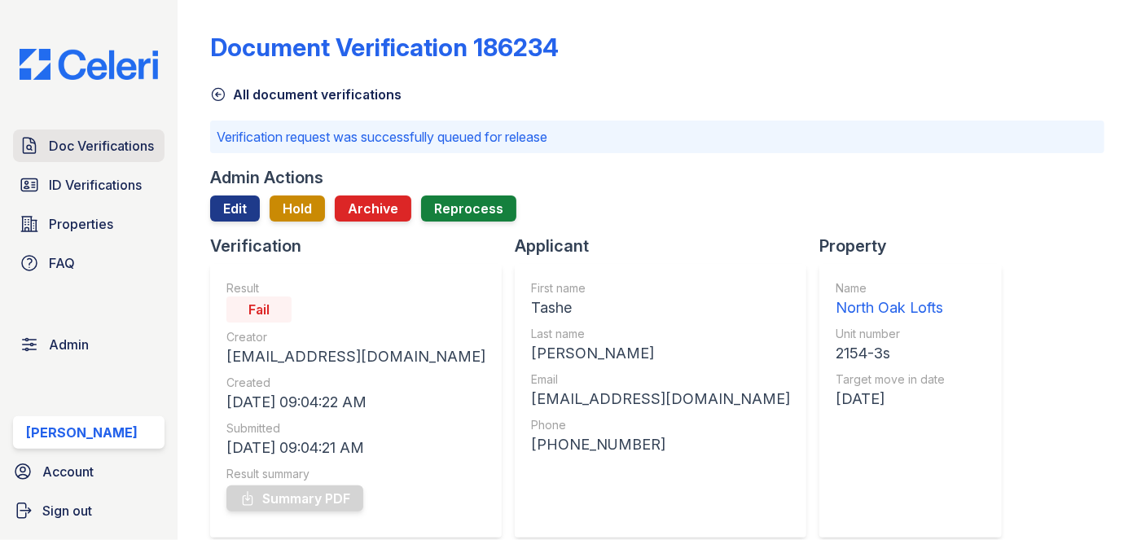
click at [103, 154] on span "Doc Verifications" at bounding box center [101, 146] width 105 height 20
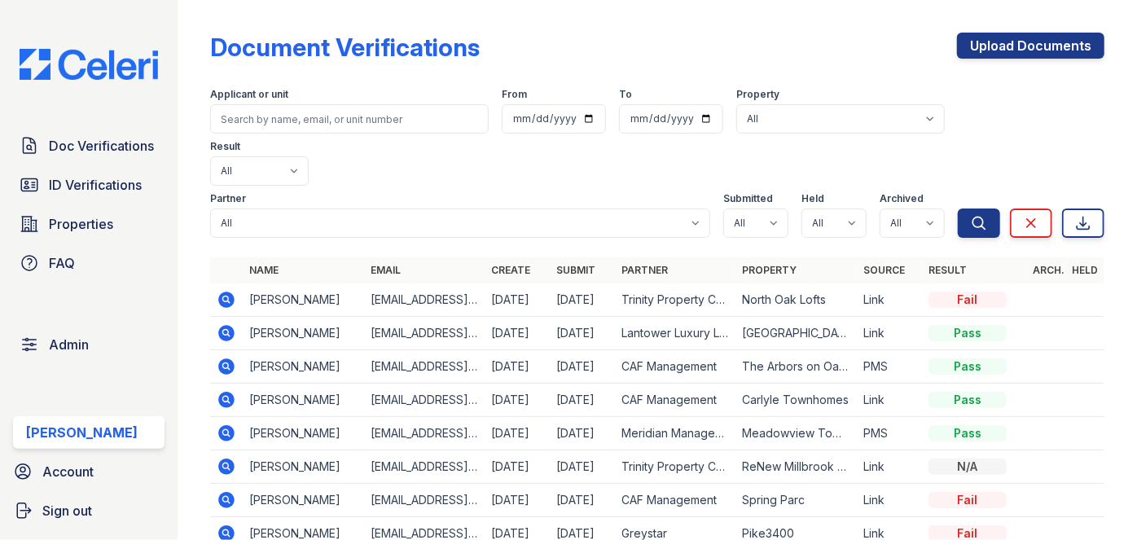
click at [149, 11] on div "Doc Verifications ID Verifications Properties FAQ Admin Darija Dedic Account Si…" at bounding box center [89, 270] width 178 height 540
click at [187, 12] on div "Document Verifications Upload Documents Filter Applicant or unit From To Proper…" at bounding box center [657, 270] width 959 height 540
click at [174, 14] on div "Doc Verifications ID Verifications Properties FAQ Admin Darija Dedic Account Si…" at bounding box center [89, 270] width 178 height 540
click at [761, 208] on select "All true false" at bounding box center [755, 222] width 65 height 29
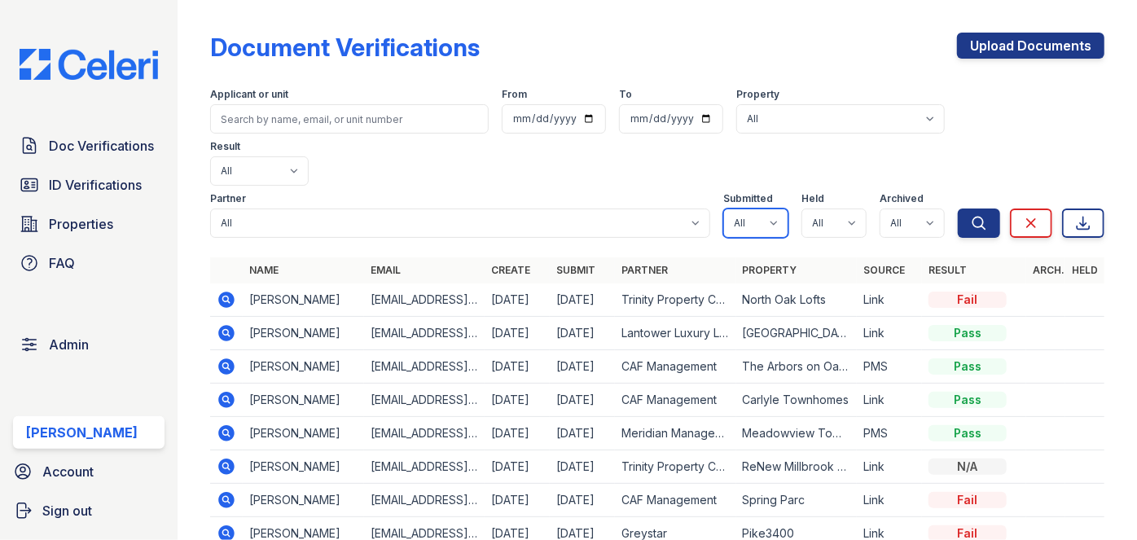
click at [761, 208] on select "All true false" at bounding box center [755, 222] width 65 height 29
click at [757, 208] on select "All true false" at bounding box center [755, 222] width 65 height 29
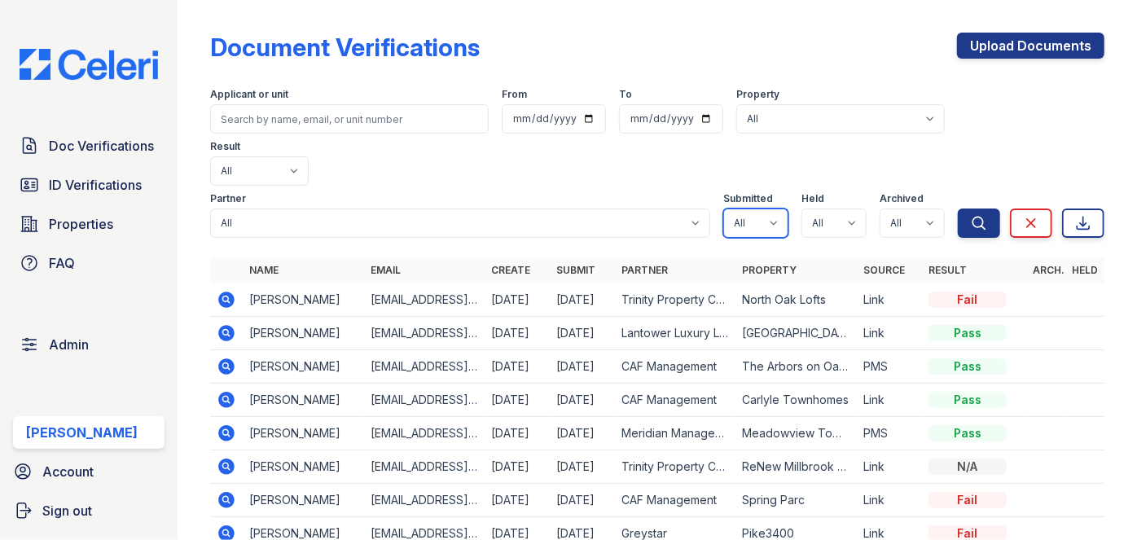
click at [757, 208] on select "All true false" at bounding box center [755, 222] width 65 height 29
select select "true"
click at [723, 208] on select "All true false" at bounding box center [755, 222] width 65 height 29
click at [760, 257] on th "Property" at bounding box center [796, 270] width 121 height 26
click at [831, 208] on select "All true false" at bounding box center [833, 222] width 65 height 29
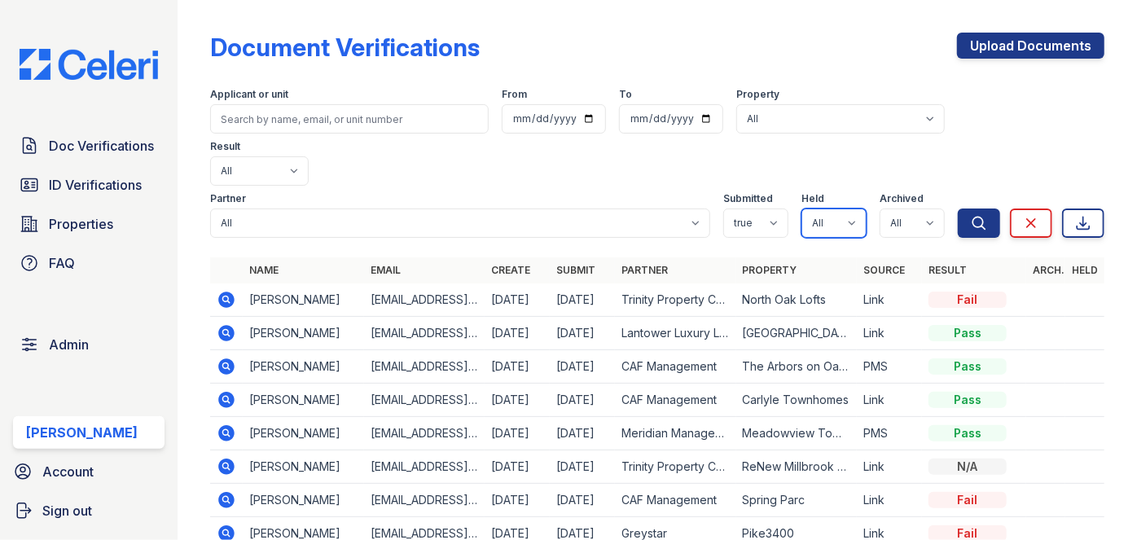
select select "true"
click at [801, 208] on select "All true false" at bounding box center [833, 222] width 65 height 29
drag, startPoint x: 910, startPoint y: 169, endPoint x: 912, endPoint y: 182, distance: 13.3
click at [910, 208] on select "All true false" at bounding box center [912, 222] width 65 height 29
select select "false"
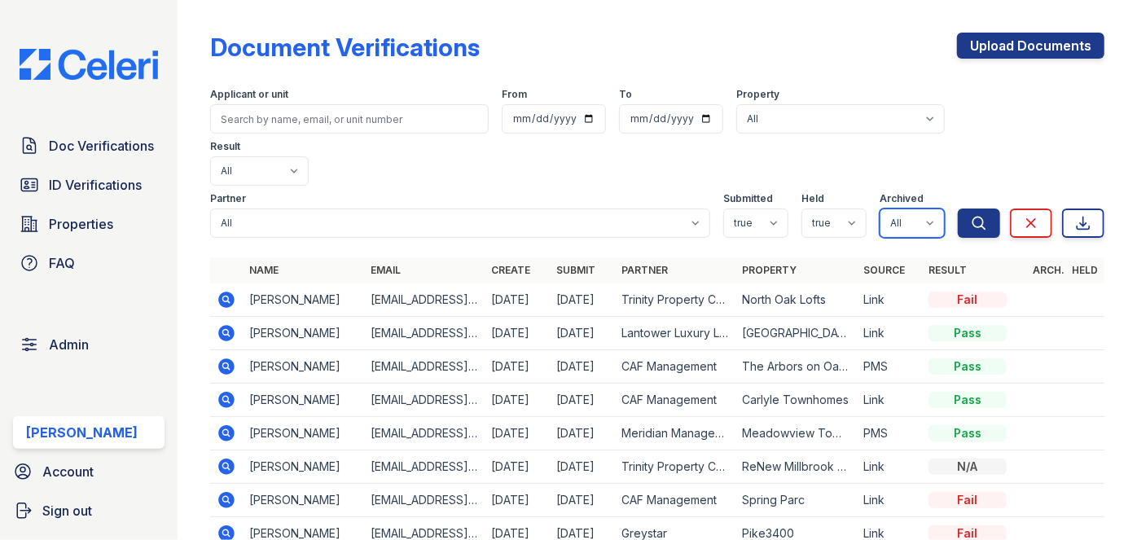
click at [880, 208] on select "All true false" at bounding box center [912, 222] width 65 height 29
click at [973, 215] on icon "submit" at bounding box center [979, 223] width 16 height 16
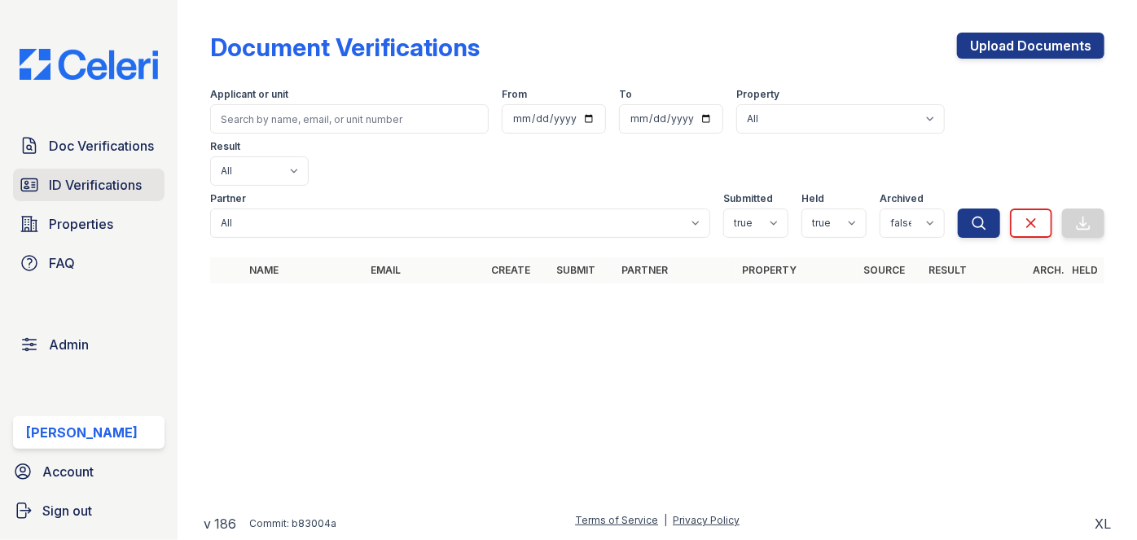
click at [107, 189] on span "ID Verifications" at bounding box center [95, 185] width 93 height 20
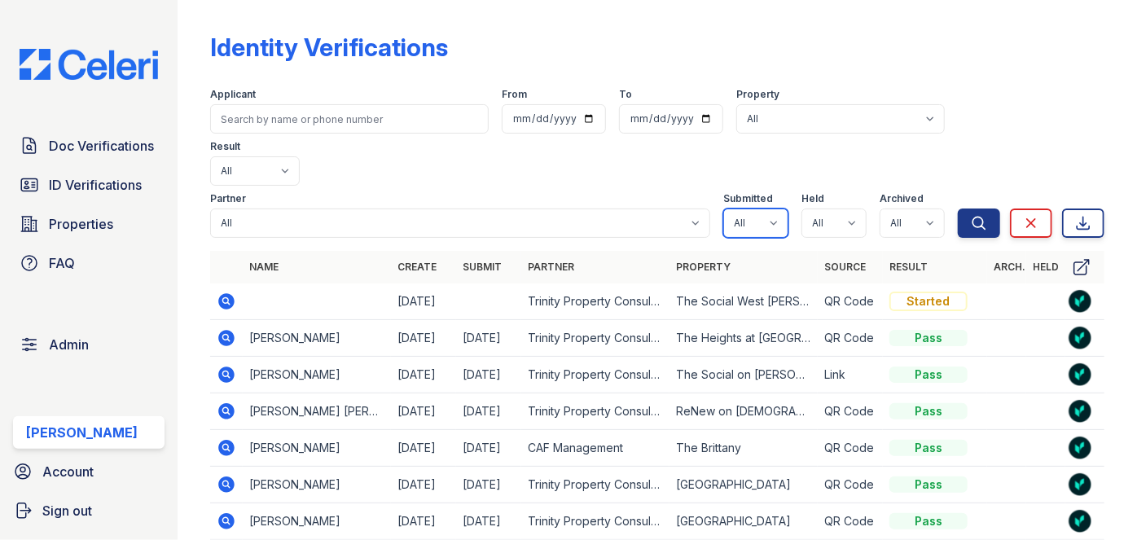
click at [757, 208] on select "All true false" at bounding box center [755, 222] width 65 height 29
select select "true"
click at [723, 208] on select "All true false" at bounding box center [755, 222] width 65 height 29
drag, startPoint x: 834, startPoint y: 169, endPoint x: 830, endPoint y: 182, distance: 13.7
click at [834, 208] on select "All true false" at bounding box center [833, 222] width 65 height 29
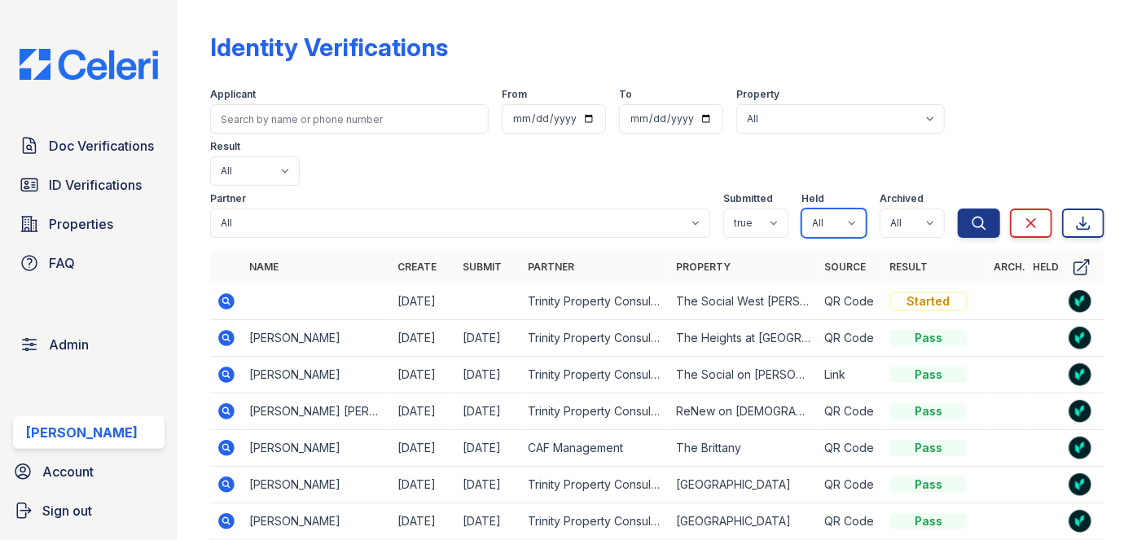
select select "true"
click at [801, 208] on select "All true false" at bounding box center [833, 222] width 65 height 29
click at [906, 208] on select "All true false" at bounding box center [912, 222] width 65 height 29
select select "false"
click at [880, 208] on select "All true false" at bounding box center [912, 222] width 65 height 29
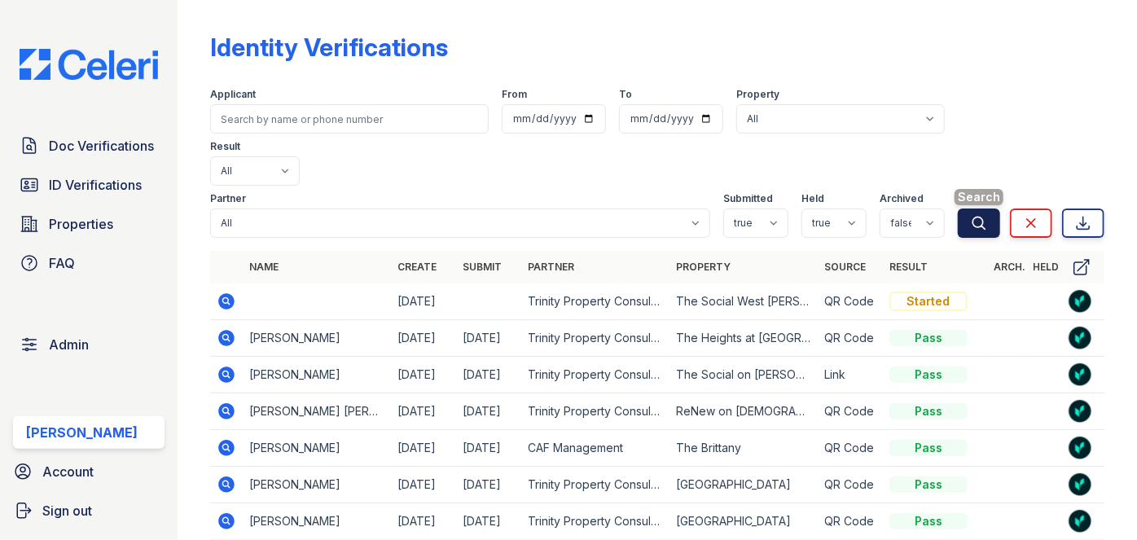
click at [971, 215] on icon "submit" at bounding box center [979, 223] width 16 height 16
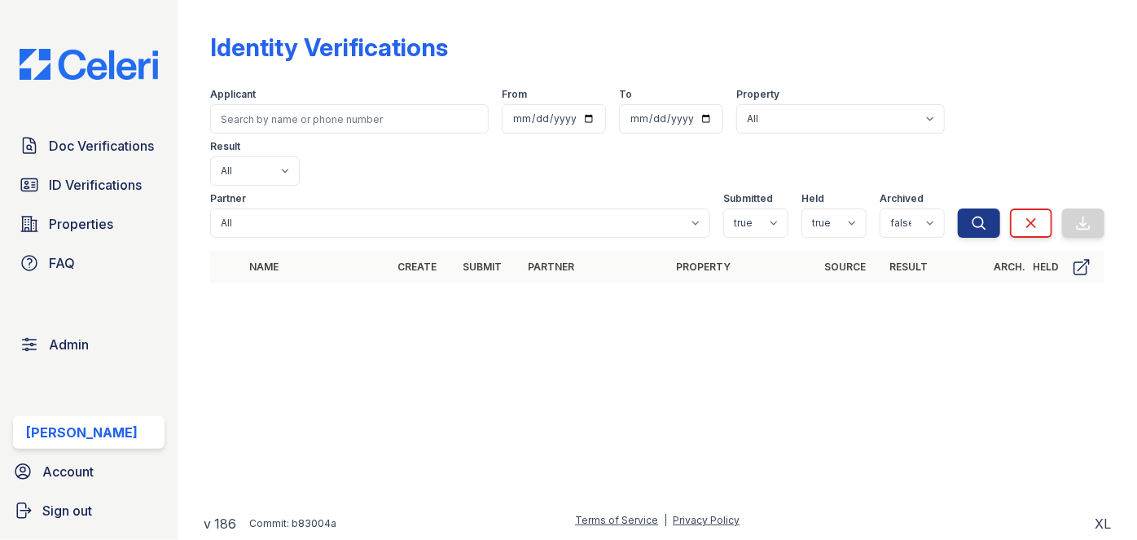
click at [193, 25] on div "Identity Verifications Filter Applicant From To Property All 0000 Kinney Avenue…" at bounding box center [657, 270] width 959 height 540
click at [116, 161] on link "Doc Verifications" at bounding box center [88, 145] width 151 height 33
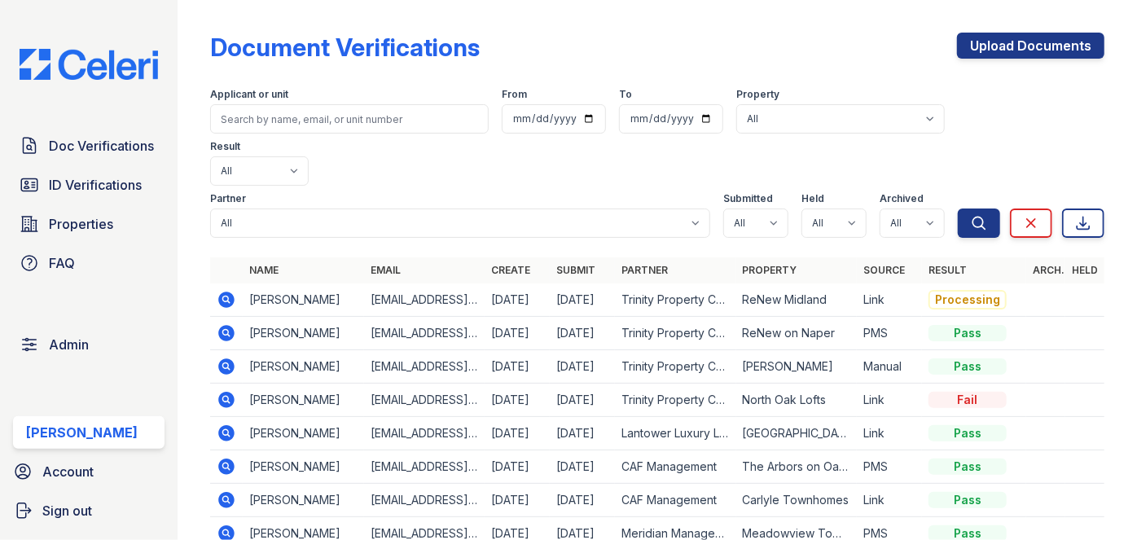
click at [173, 24] on div "Doc Verifications ID Verifications Properties FAQ Admin Darija Dedic Account Si…" at bounding box center [89, 270] width 178 height 540
click at [765, 208] on select "All true false" at bounding box center [755, 222] width 65 height 29
select select "true"
click at [723, 208] on select "All true false" at bounding box center [755, 222] width 65 height 29
click at [835, 208] on select "All true false" at bounding box center [833, 222] width 65 height 29
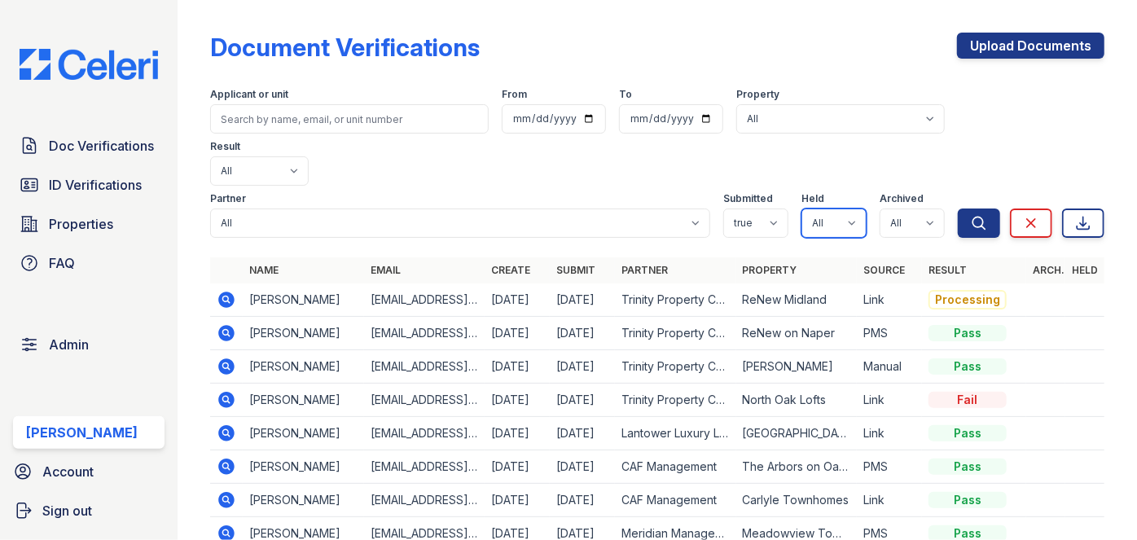
select select "true"
click at [801, 208] on select "All true false" at bounding box center [833, 222] width 65 height 29
click at [889, 208] on select "All true false" at bounding box center [912, 222] width 65 height 29
select select "false"
click at [880, 208] on select "All true false" at bounding box center [912, 222] width 65 height 29
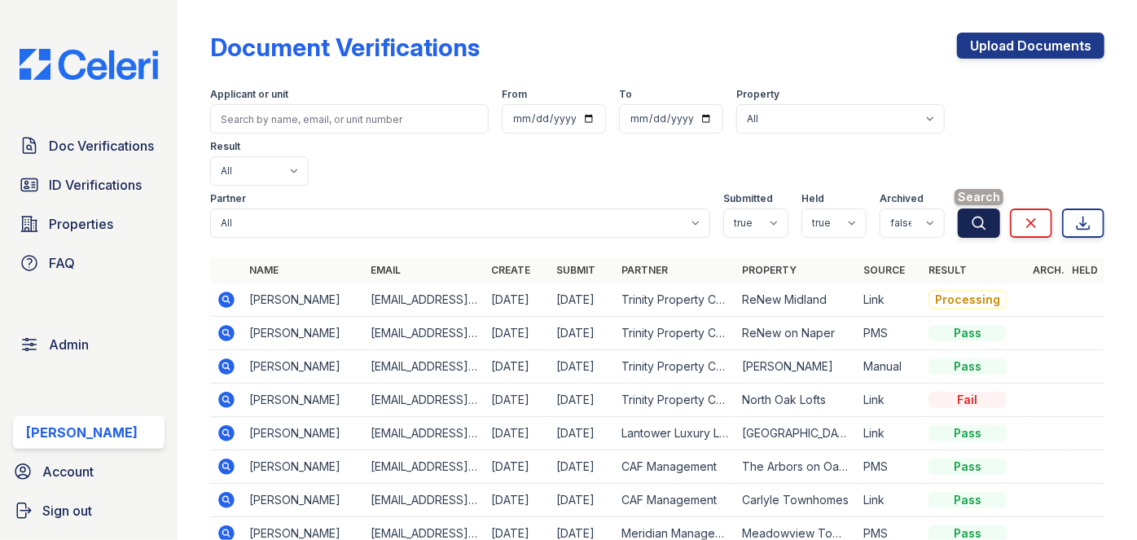
click at [979, 208] on button "Search" at bounding box center [979, 222] width 42 height 29
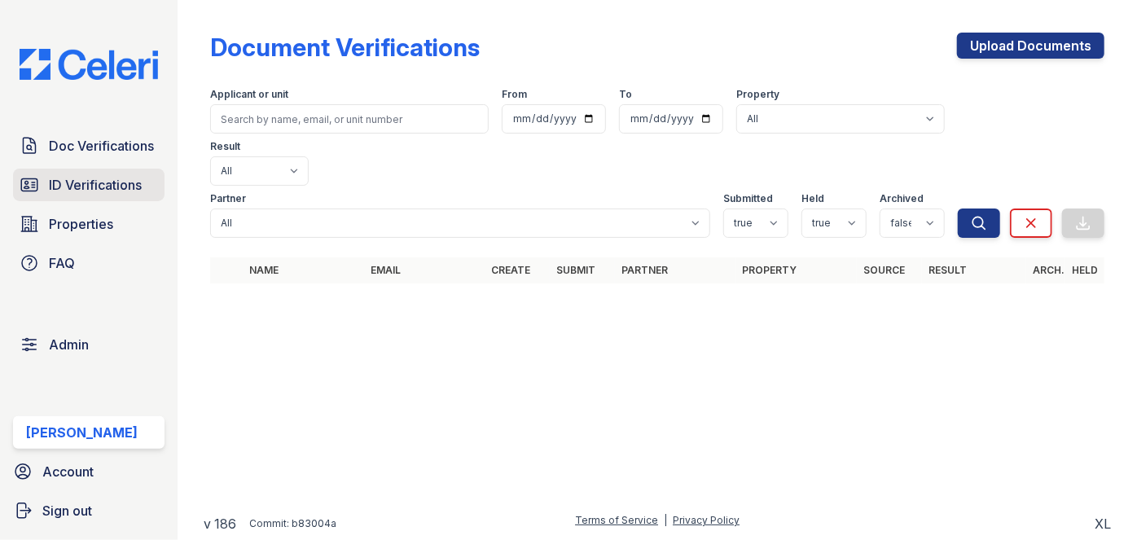
click at [129, 181] on span "ID Verifications" at bounding box center [95, 185] width 93 height 20
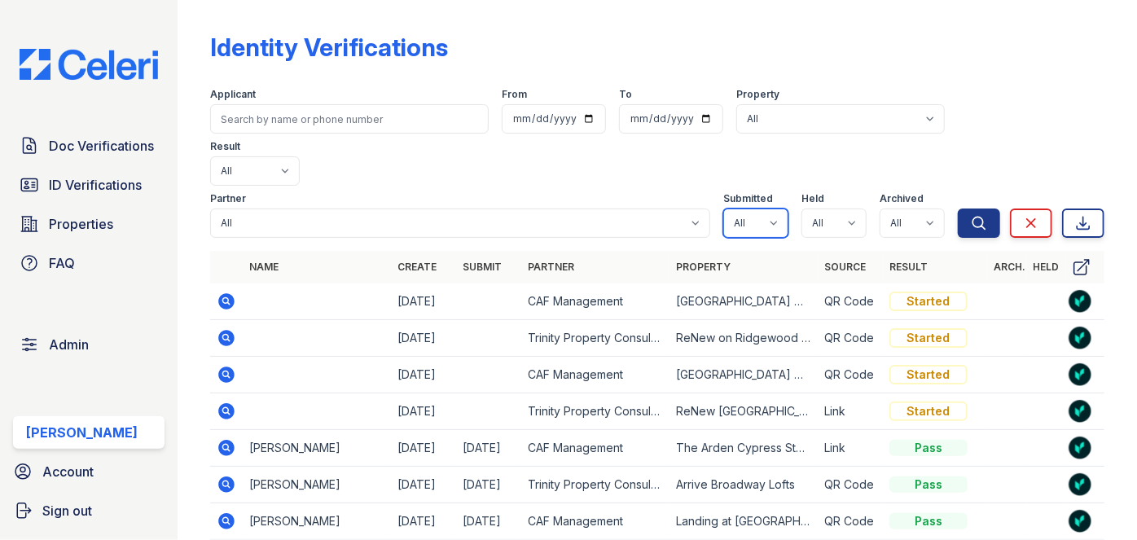
click at [764, 208] on select "All true false" at bounding box center [755, 222] width 65 height 29
select select "true"
click at [723, 208] on select "All true false" at bounding box center [755, 222] width 65 height 29
click at [836, 208] on select "All true false" at bounding box center [833, 222] width 65 height 29
select select "true"
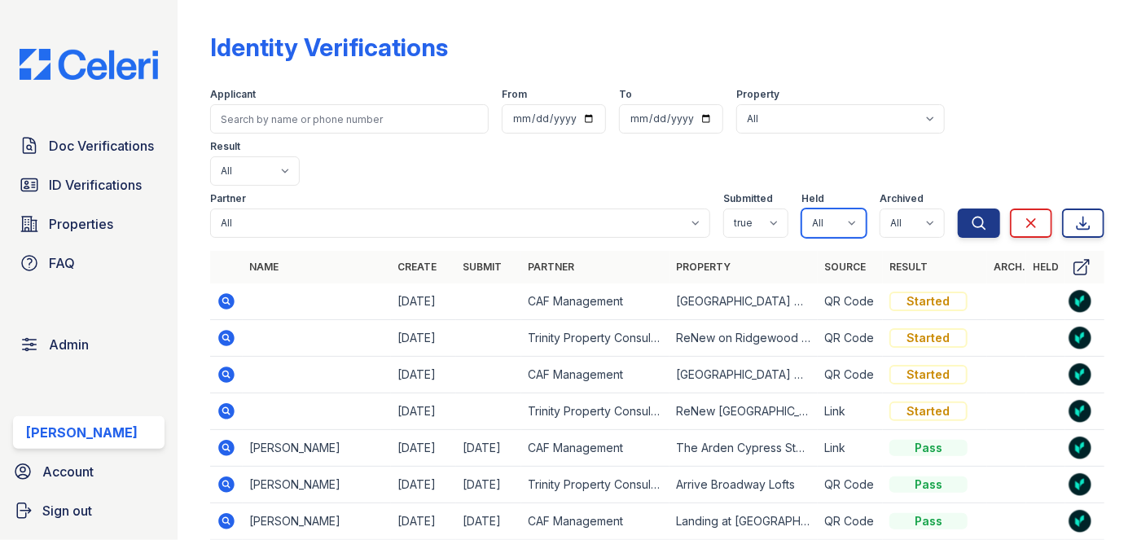
click at [801, 208] on select "All true false" at bounding box center [833, 222] width 65 height 29
click at [916, 208] on select "All true false" at bounding box center [912, 222] width 65 height 29
select select "false"
click at [880, 208] on select "All true false" at bounding box center [912, 222] width 65 height 29
click at [958, 208] on button "Search" at bounding box center [979, 222] width 42 height 29
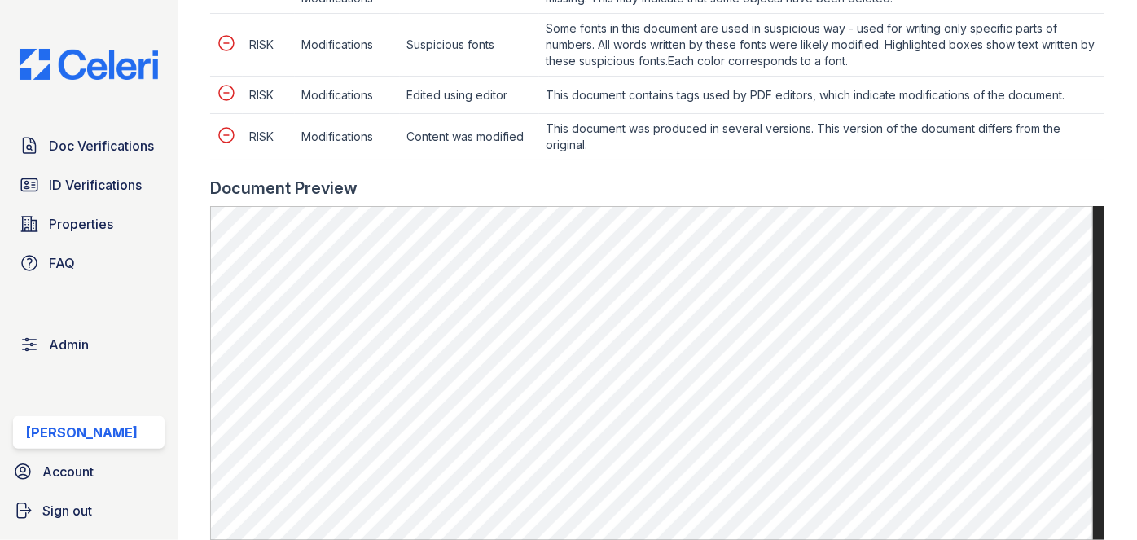
scroll to position [1036, 0]
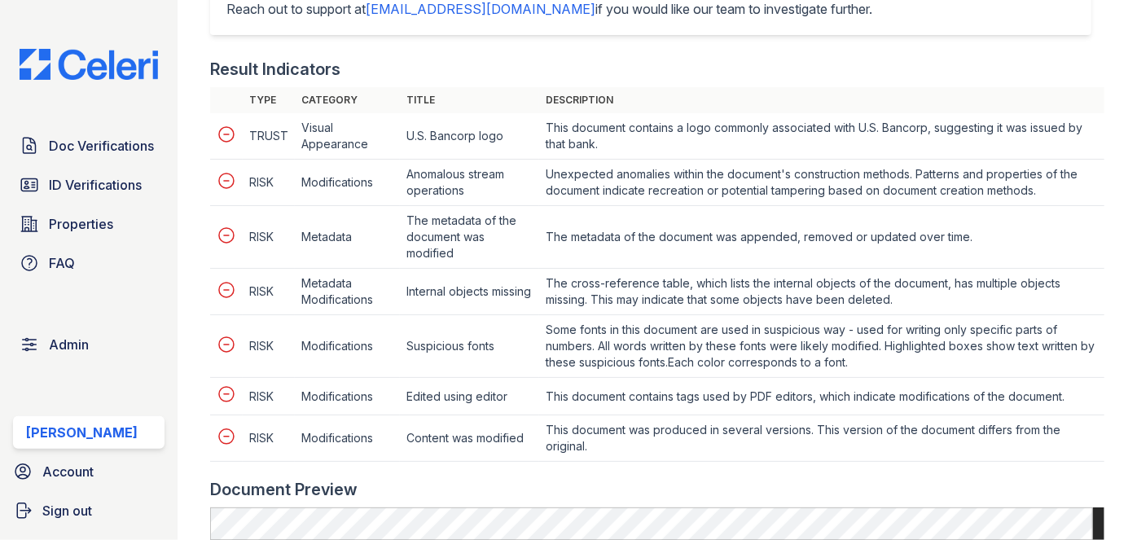
scroll to position [814, 0]
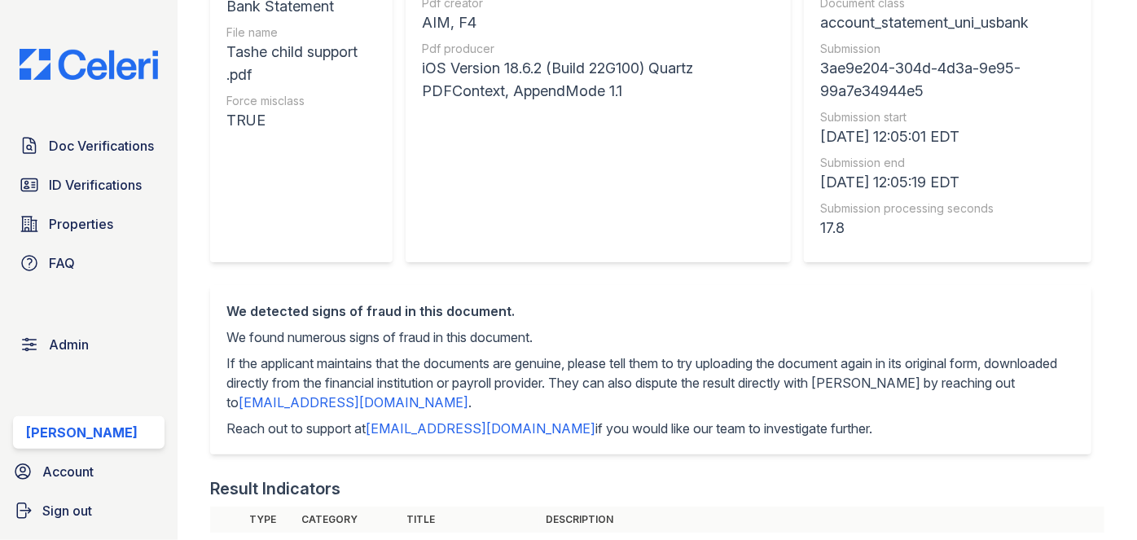
scroll to position [147, 0]
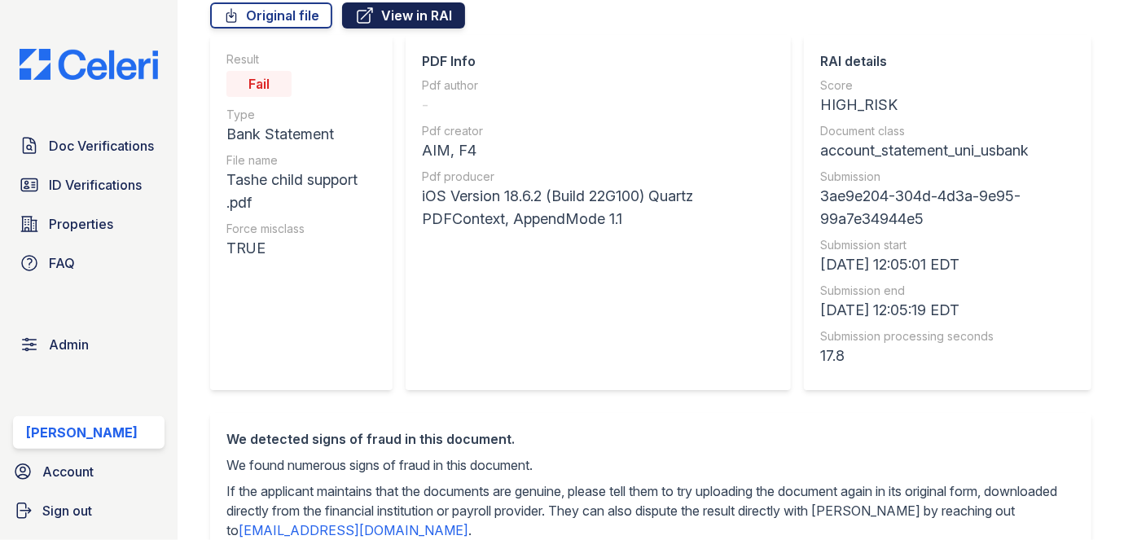
click at [430, 10] on link "View in RAI" at bounding box center [403, 15] width 123 height 26
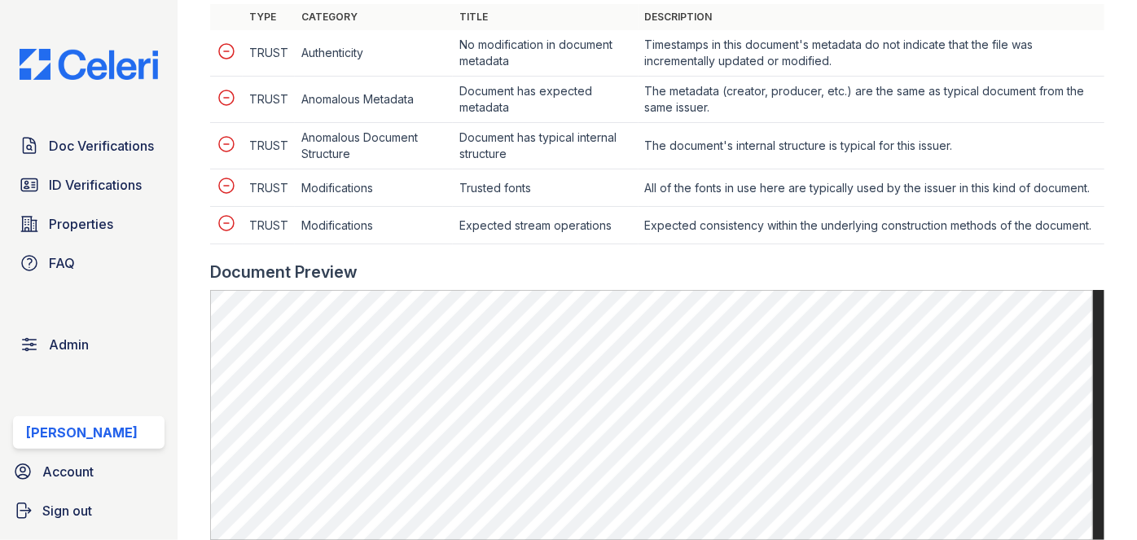
scroll to position [592, 0]
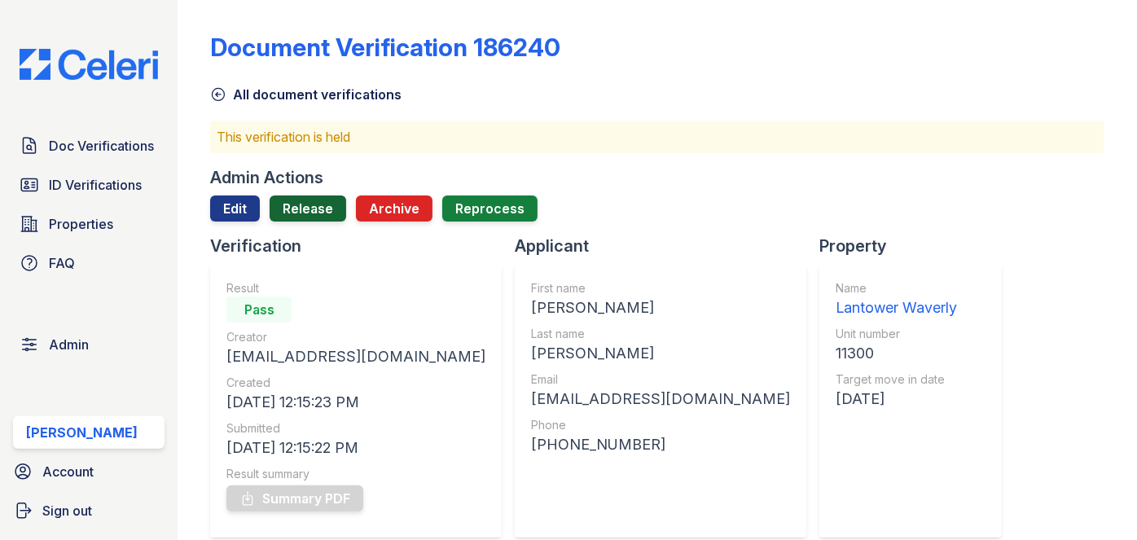
click at [309, 211] on link "Release" at bounding box center [308, 208] width 77 height 26
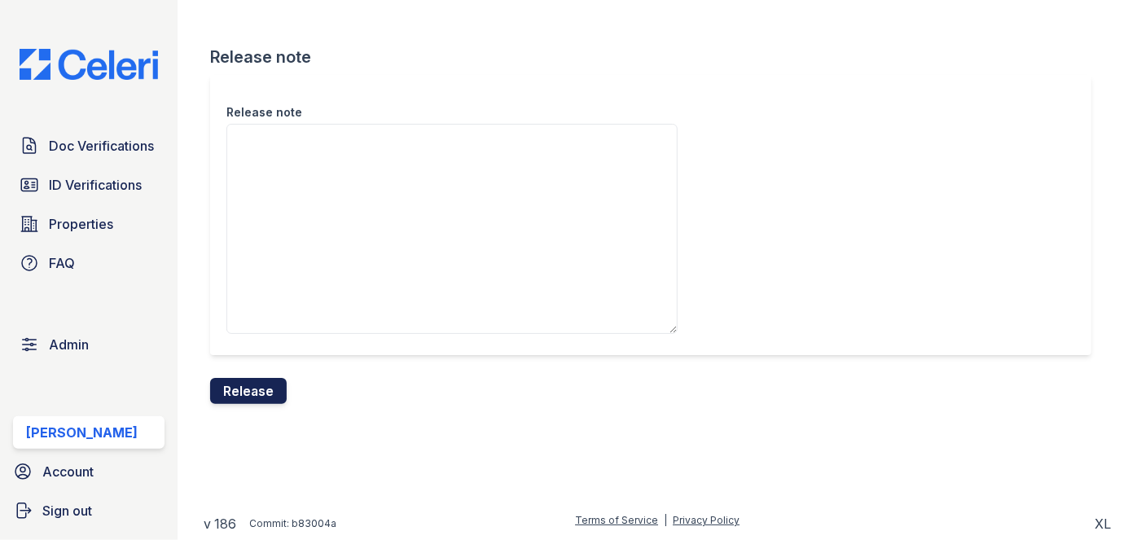
click at [269, 396] on button "Release" at bounding box center [248, 391] width 77 height 26
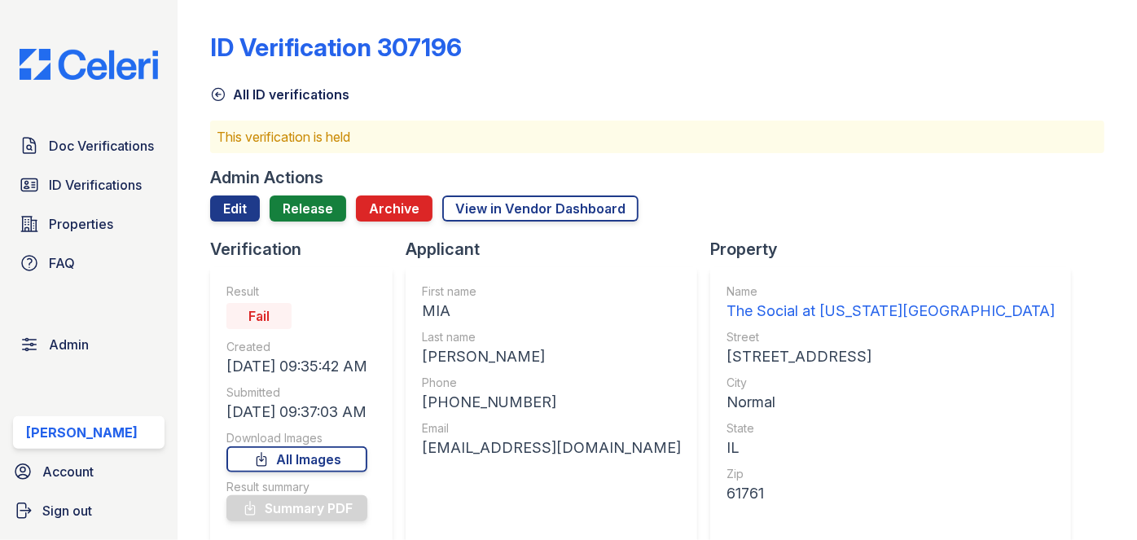
scroll to position [592, 0]
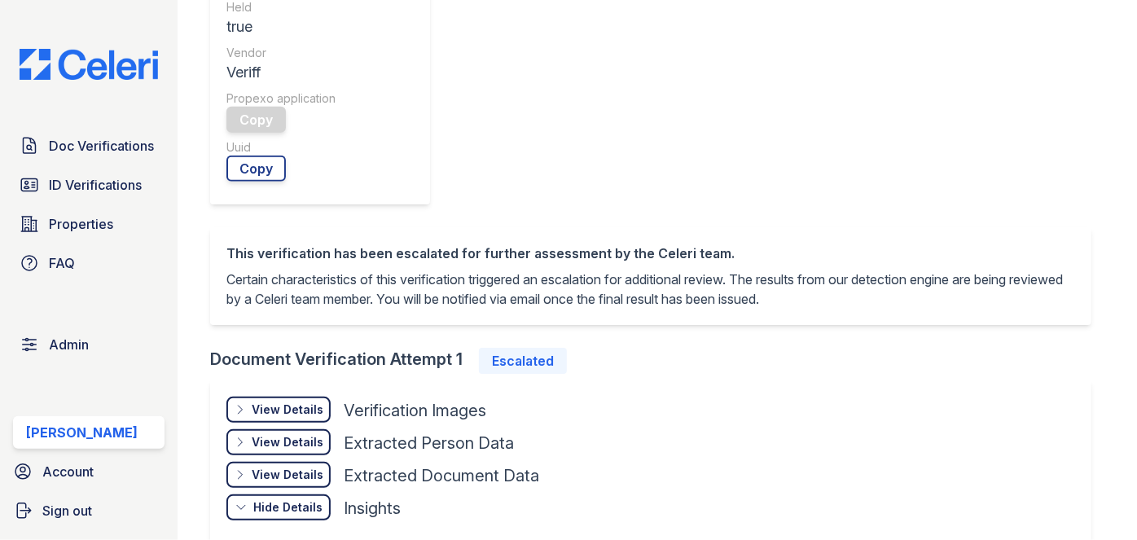
scroll to position [740, 0]
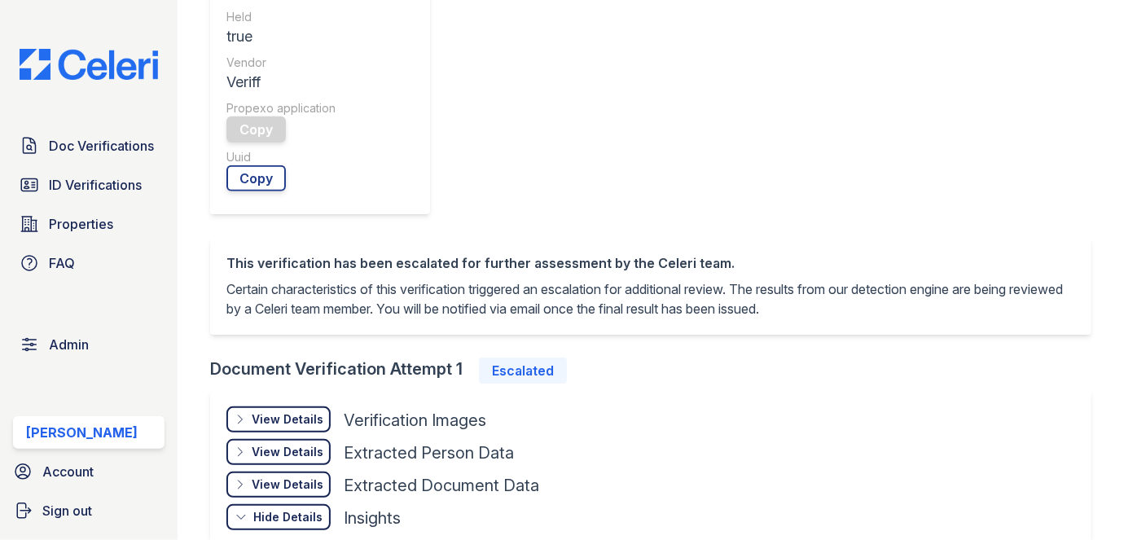
click at [310, 411] on div "View Details" at bounding box center [288, 419] width 72 height 16
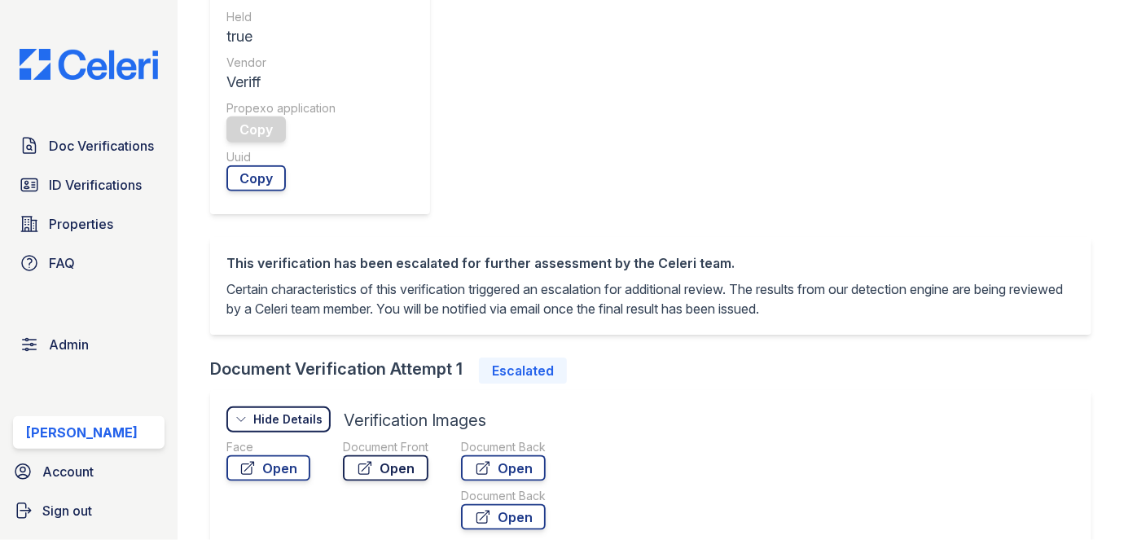
click at [375, 455] on link "Open" at bounding box center [386, 468] width 86 height 26
click at [519, 455] on link "Open" at bounding box center [503, 468] width 85 height 26
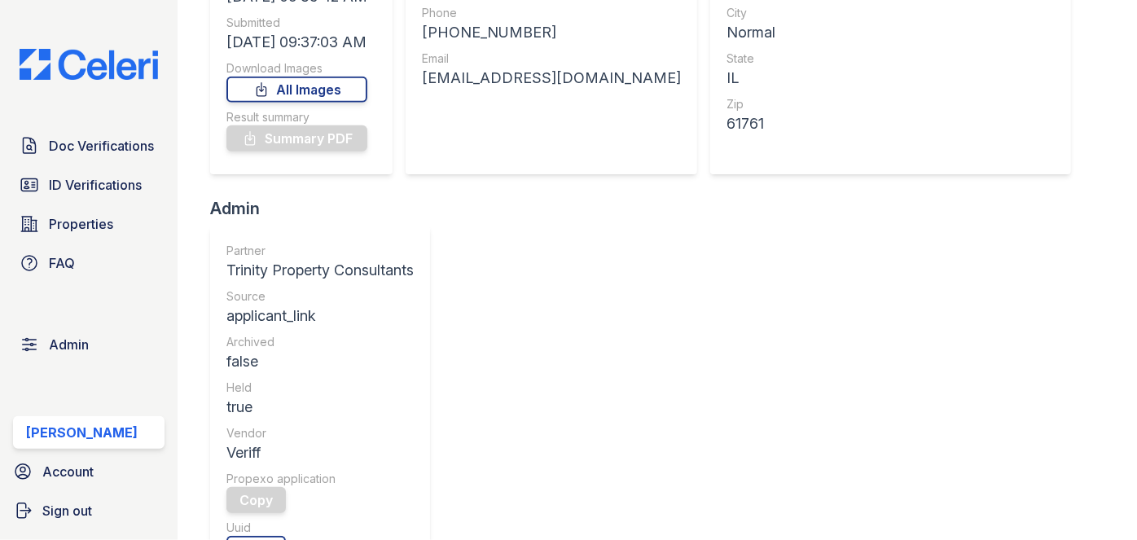
scroll to position [147, 0]
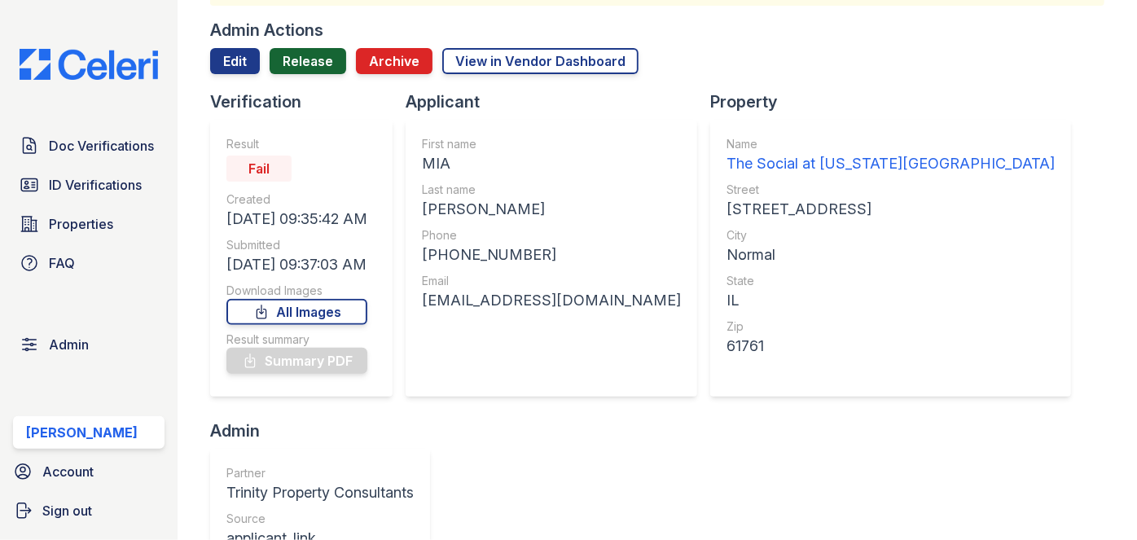
click at [314, 64] on link "Release" at bounding box center [308, 61] width 77 height 26
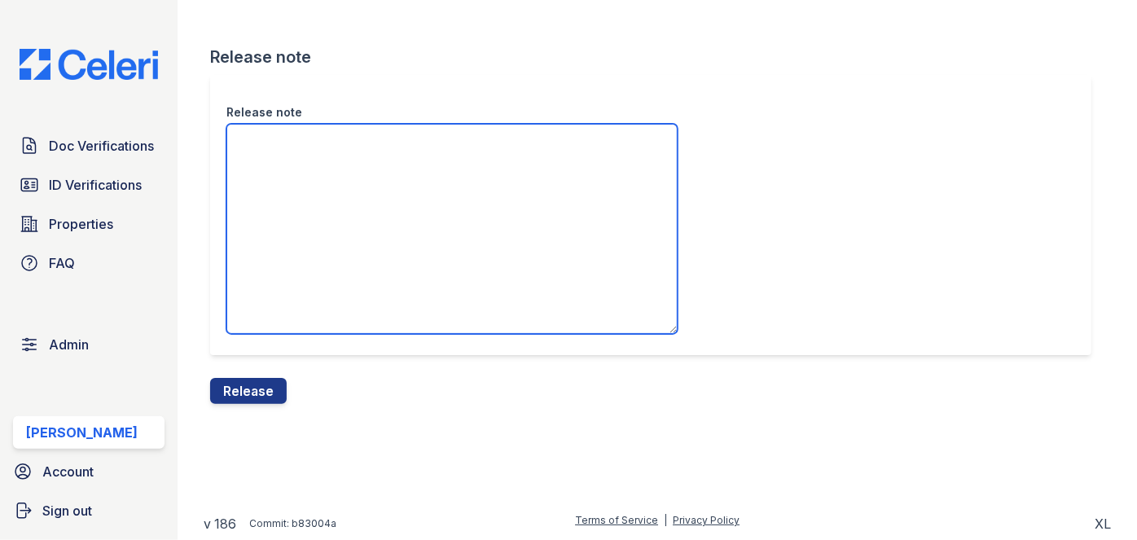
click at [343, 143] on textarea "Release note" at bounding box center [451, 229] width 451 height 210
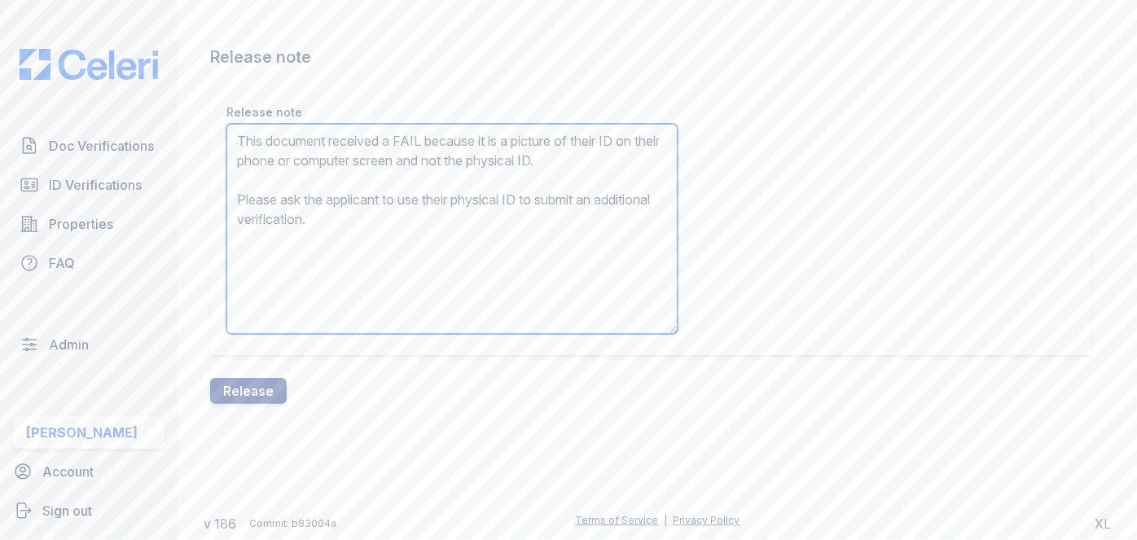
type textarea "This document received a FAIL because it is a picture of their ID on their phon…"
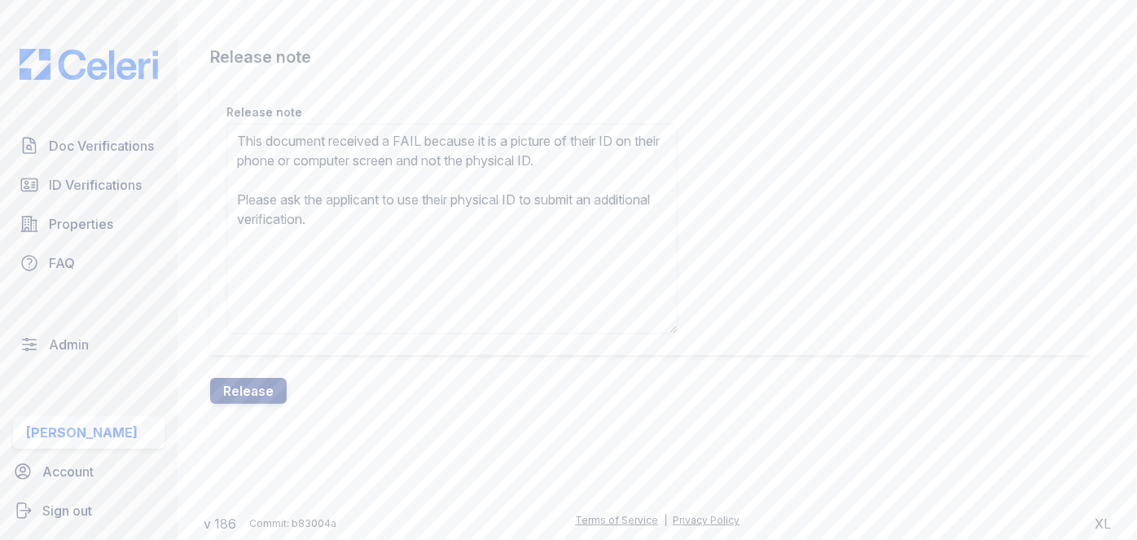
click at [239, 406] on div "Release note Release note This document received a FAIL because it is a picture…" at bounding box center [657, 215] width 907 height 430
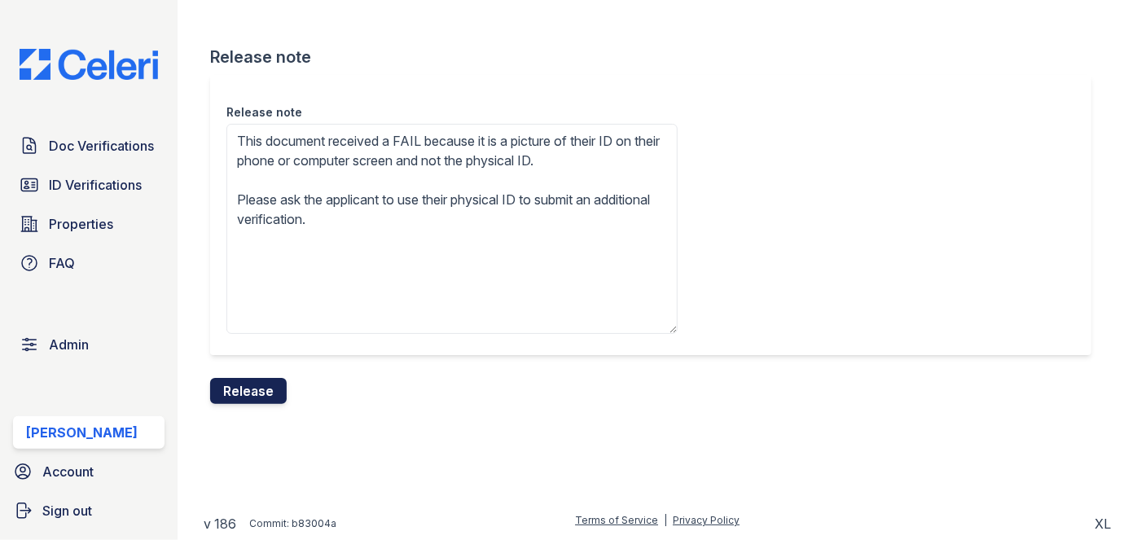
click at [251, 380] on button "Release" at bounding box center [248, 391] width 77 height 26
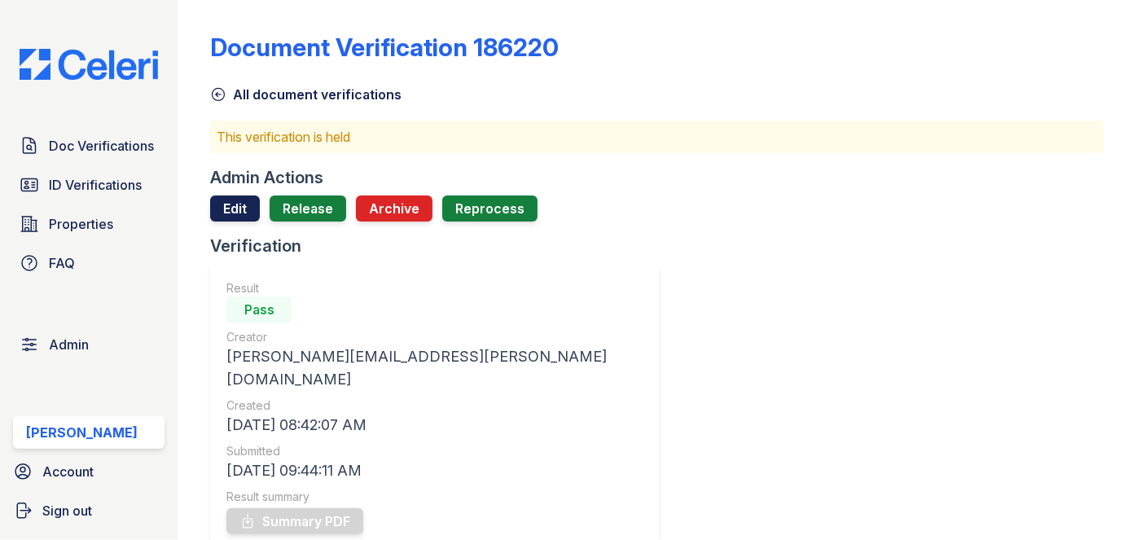
click at [241, 208] on link "Edit" at bounding box center [235, 208] width 50 height 26
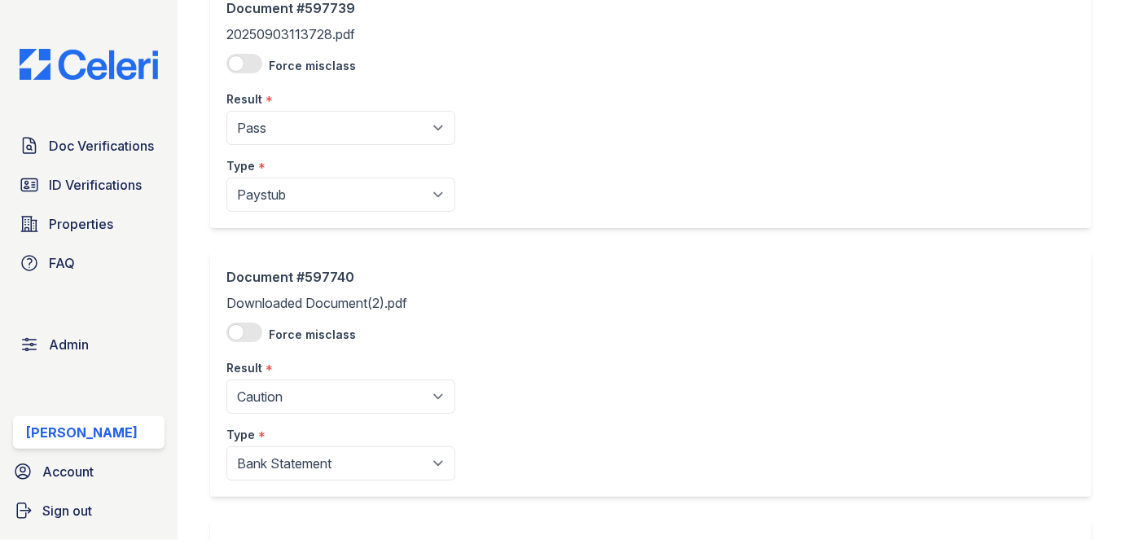
scroll to position [73, 0]
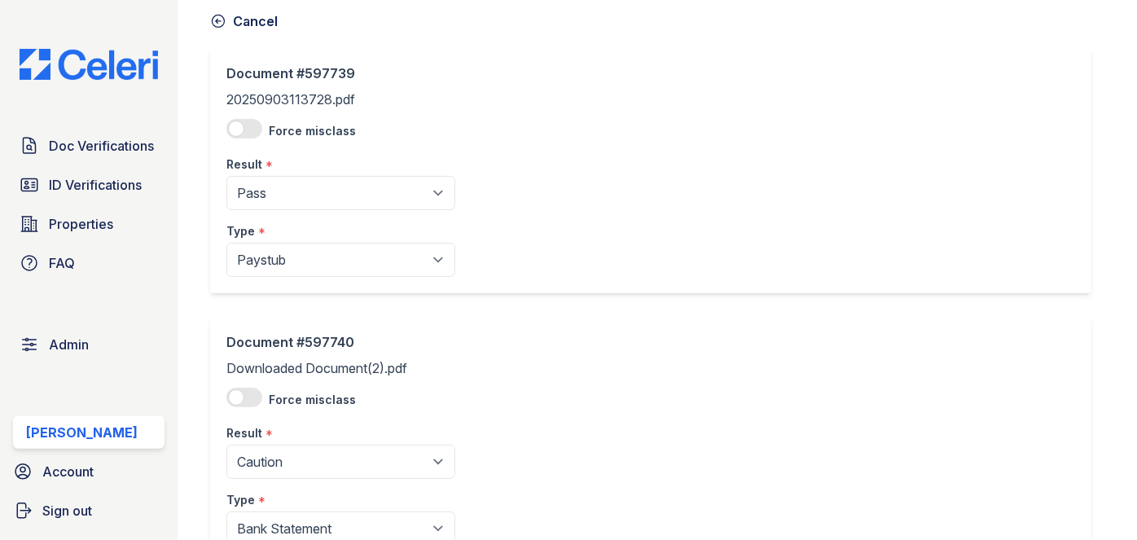
click at [288, 174] on div "Result *" at bounding box center [340, 159] width 229 height 33
click at [288, 184] on select "Pending Sent Started Processing Pass Fail Caution Error N/A" at bounding box center [340, 193] width 229 height 34
select select "caution"
click at [226, 176] on select "Pending Sent Started Processing Pass Fail Caution Error N/A" at bounding box center [340, 193] width 229 height 34
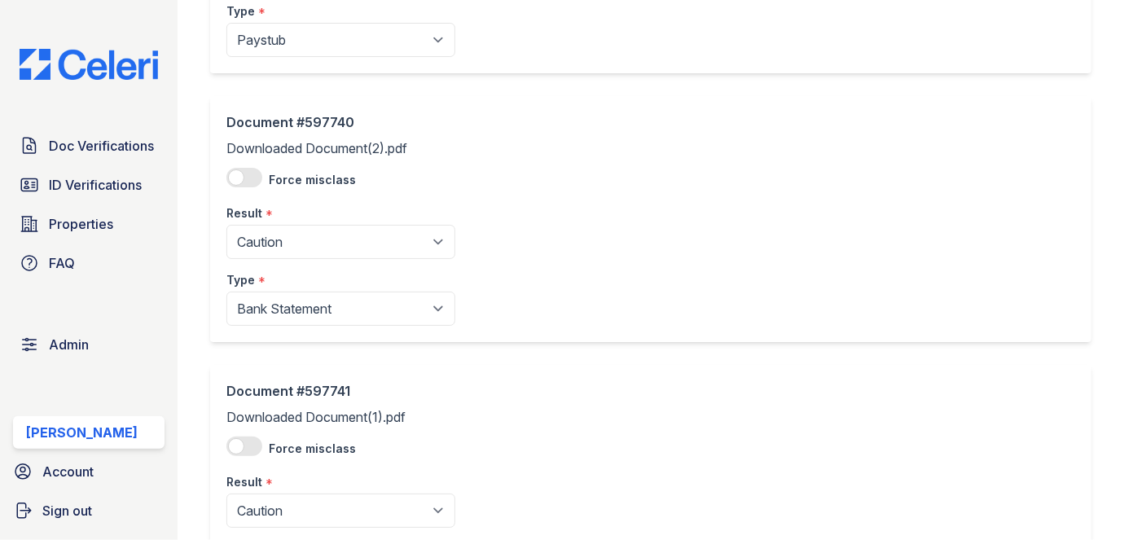
scroll to position [296, 0]
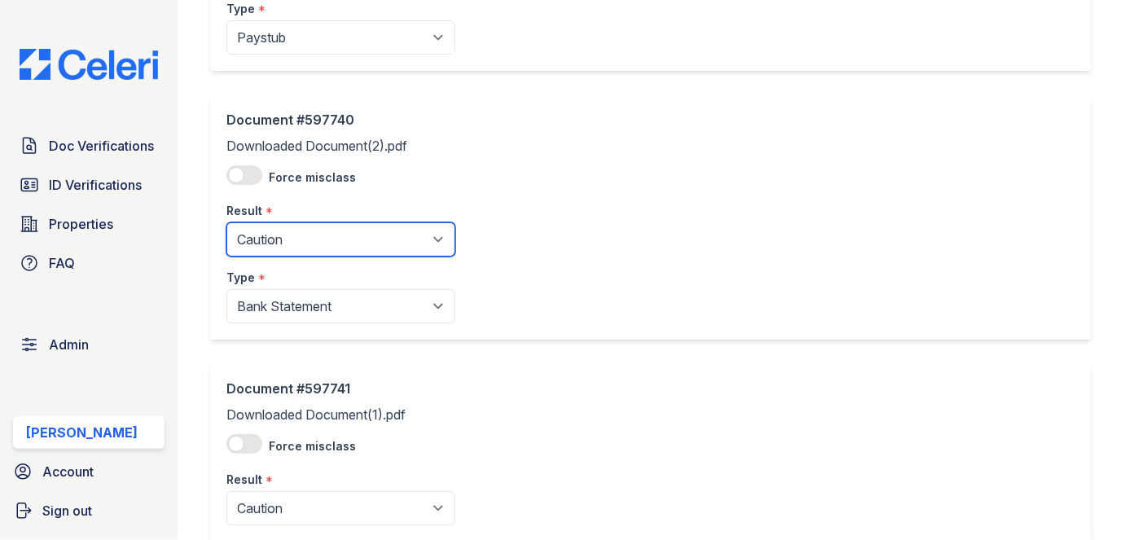
click at [294, 239] on select "Pending Sent Started Processing Pass Fail Caution Error N/A" at bounding box center [340, 239] width 229 height 34
select select "pass"
click at [226, 222] on select "Pending Sent Started Processing Pass Fail Caution Error N/A" at bounding box center [340, 239] width 229 height 34
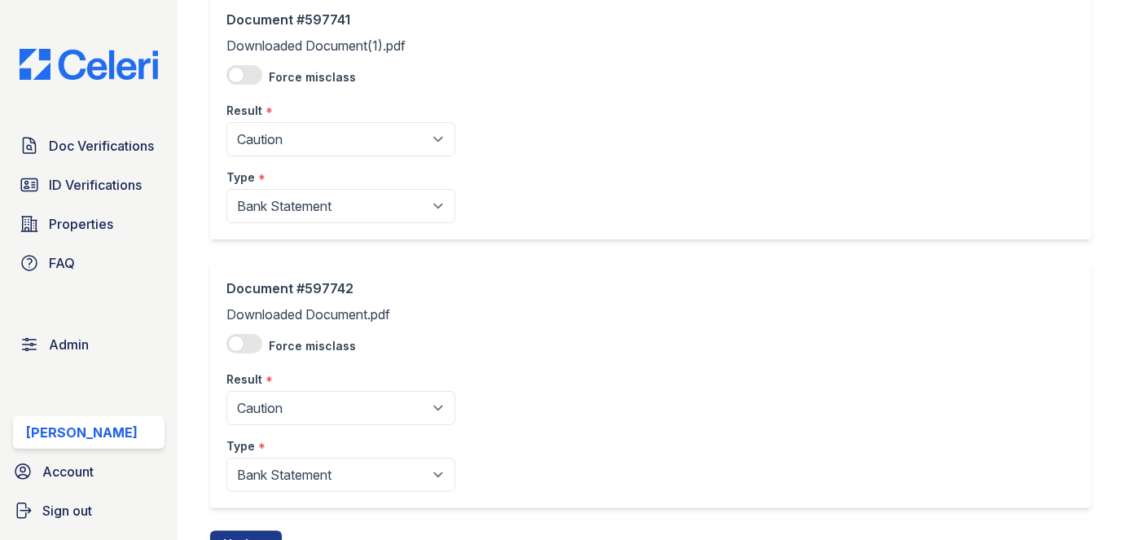
scroll to position [666, 0]
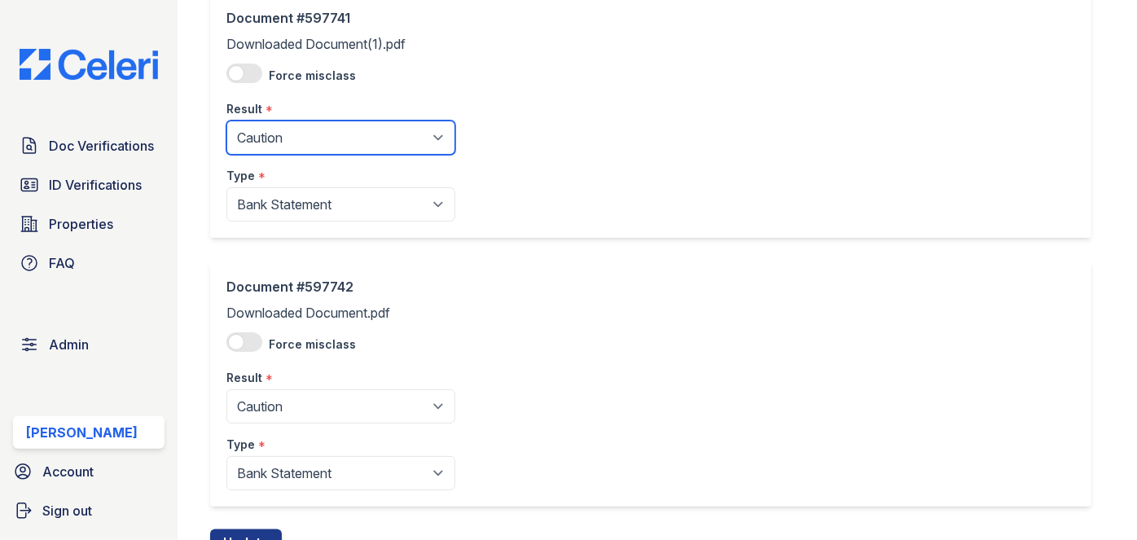
click at [306, 133] on select "Pending Sent Started Processing Pass Fail Caution Error N/A" at bounding box center [340, 138] width 229 height 34
click at [226, 121] on select "Pending Sent Started Processing Pass Fail Caution Error N/A" at bounding box center [340, 138] width 229 height 34
click at [285, 256] on div "Document #597741 Downloaded Document(1).pdf Force misclass Result * Pending Sen…" at bounding box center [657, 126] width 894 height 269
click at [293, 137] on select "Pending Sent Started Processing Pass Fail Caution Error N/A" at bounding box center [340, 138] width 229 height 34
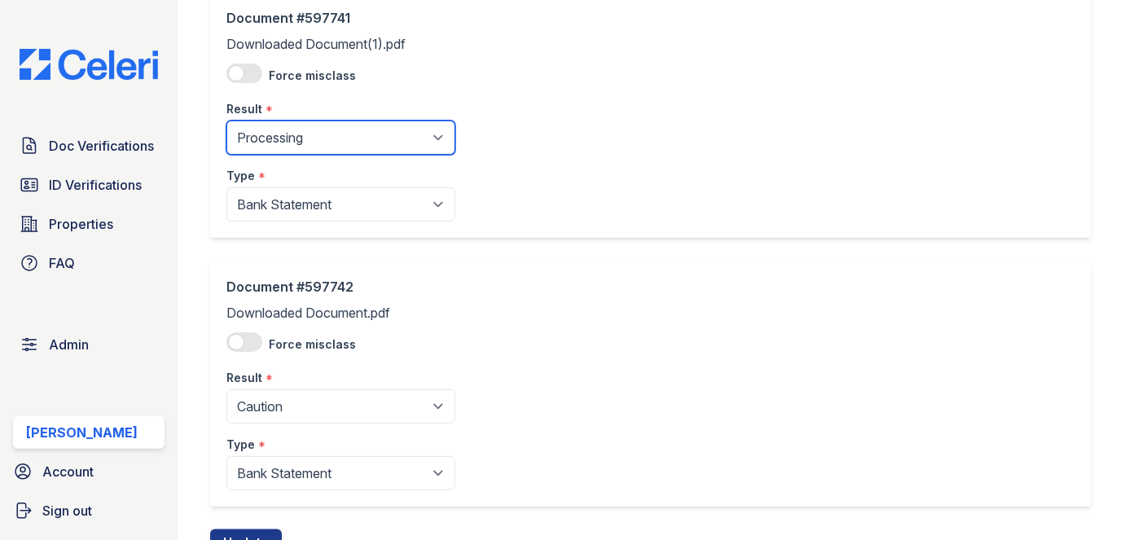
click at [281, 151] on select "Pending Sent Started Processing Pass Fail Caution Error N/A" at bounding box center [340, 138] width 229 height 34
select select "pass"
click at [226, 121] on select "Pending Sent Started Processing Pass Fail Caution Error N/A" at bounding box center [340, 138] width 229 height 34
drag, startPoint x: 278, startPoint y: 151, endPoint x: 268, endPoint y: 283, distance: 131.5
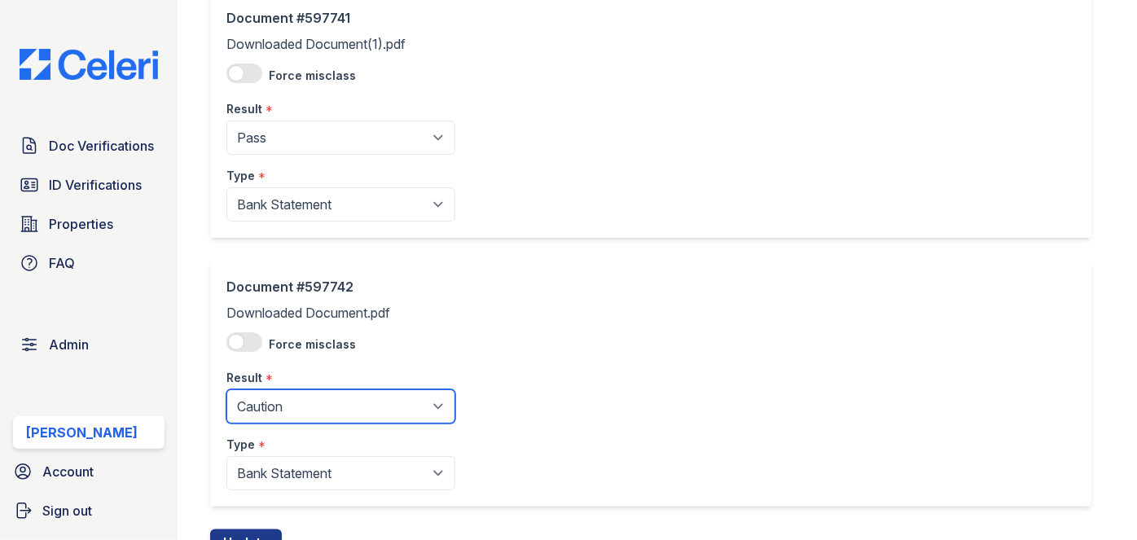
click at [287, 397] on select "Pending Sent Started Processing Pass Fail Caution Error N/A" at bounding box center [340, 406] width 229 height 34
select select "pass"
click at [226, 389] on select "Pending Sent Started Processing Pass Fail Caution Error N/A" at bounding box center [340, 406] width 229 height 34
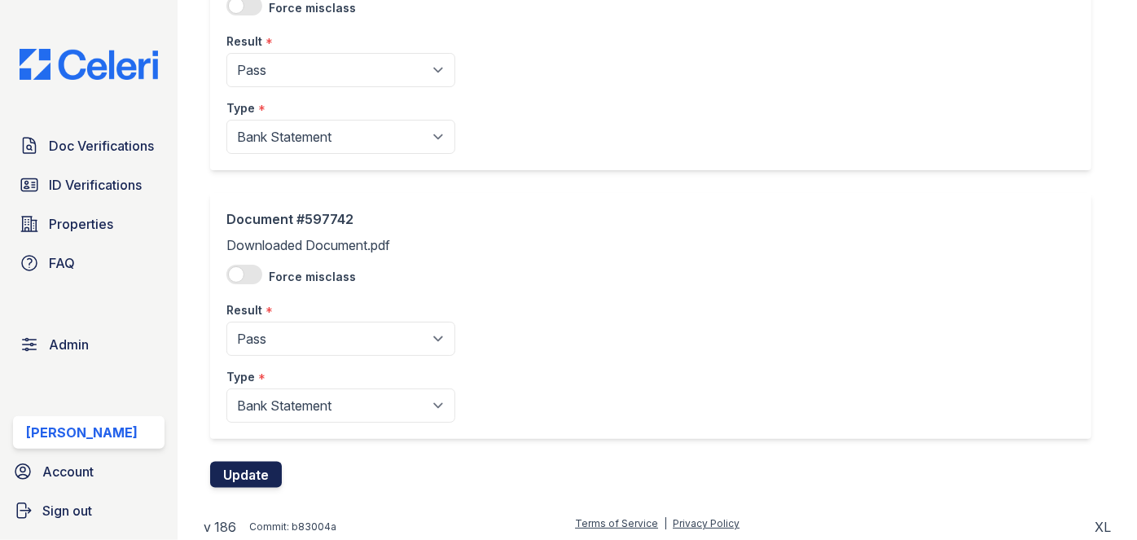
scroll to position [735, 0]
click at [281, 463] on button "Update" at bounding box center [246, 474] width 72 height 26
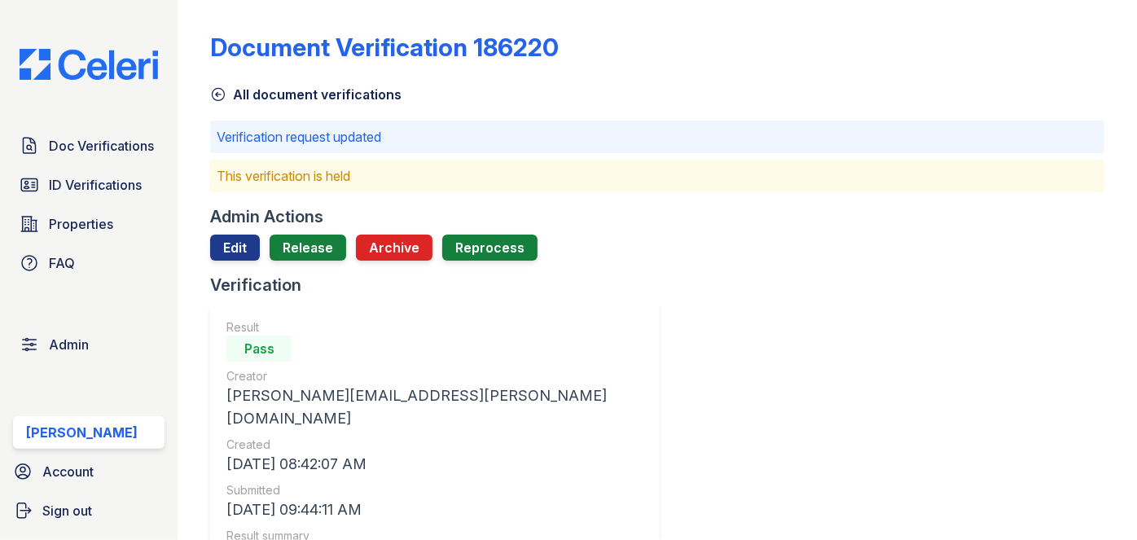
click at [300, 230] on div "Admin Actions Edit Release Archive Reprocess" at bounding box center [657, 239] width 894 height 68
click at [300, 252] on link "Release" at bounding box center [308, 248] width 77 height 26
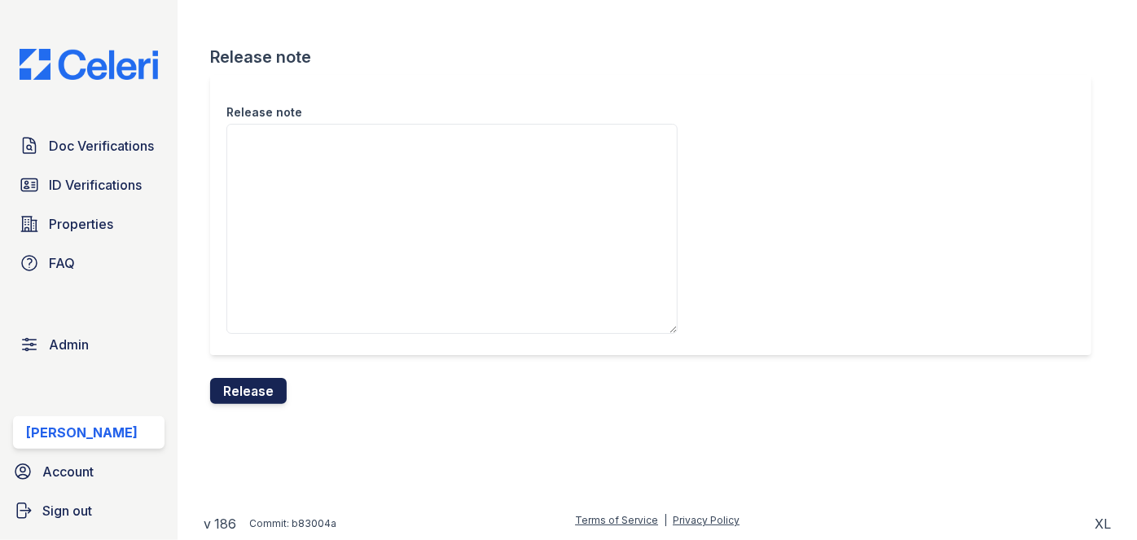
click at [269, 386] on button "Release" at bounding box center [248, 391] width 77 height 26
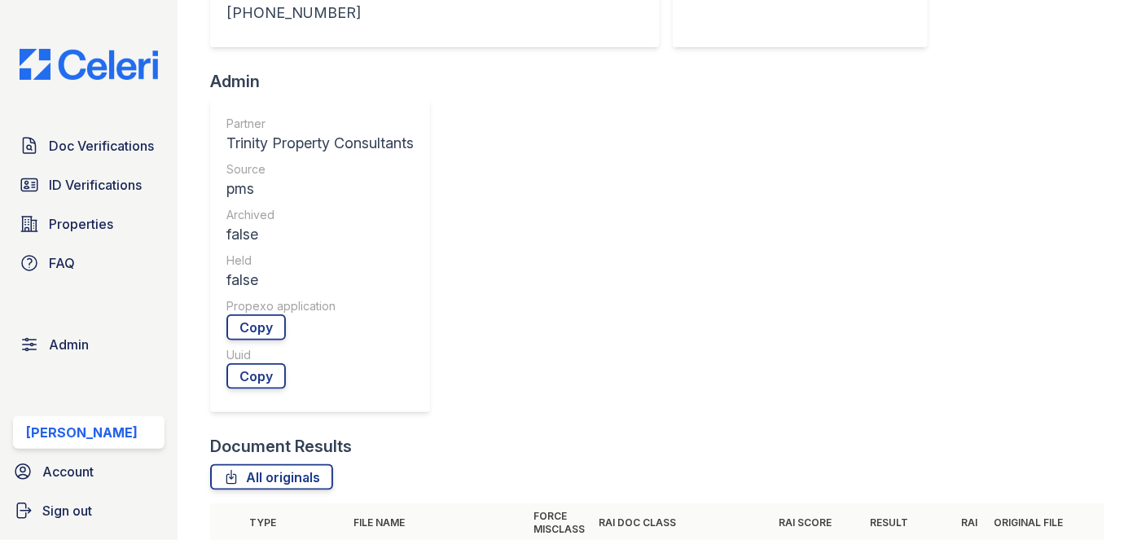
scroll to position [888, 0]
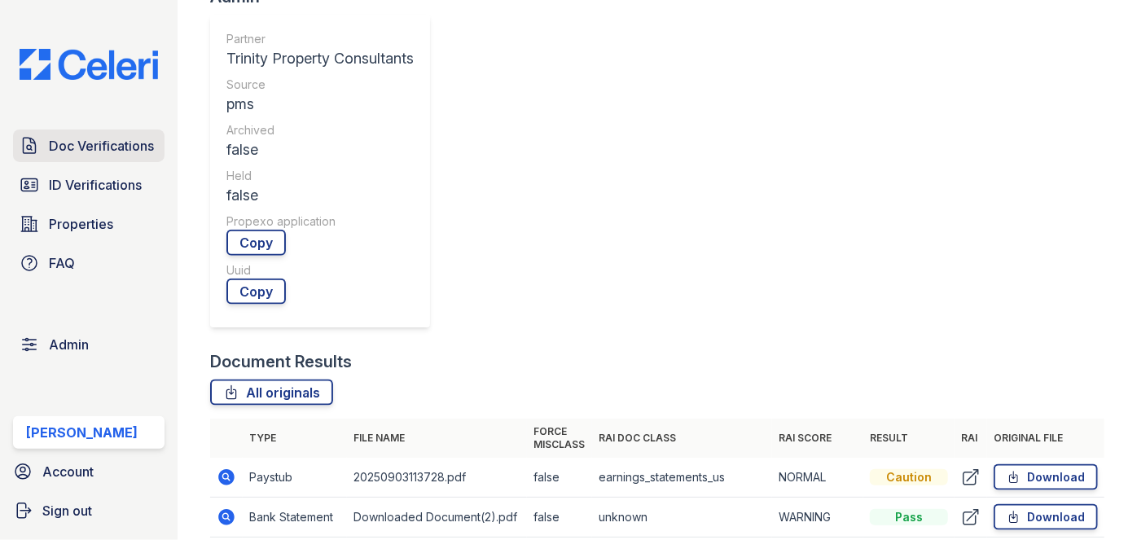
click at [121, 143] on span "Doc Verifications" at bounding box center [101, 146] width 105 height 20
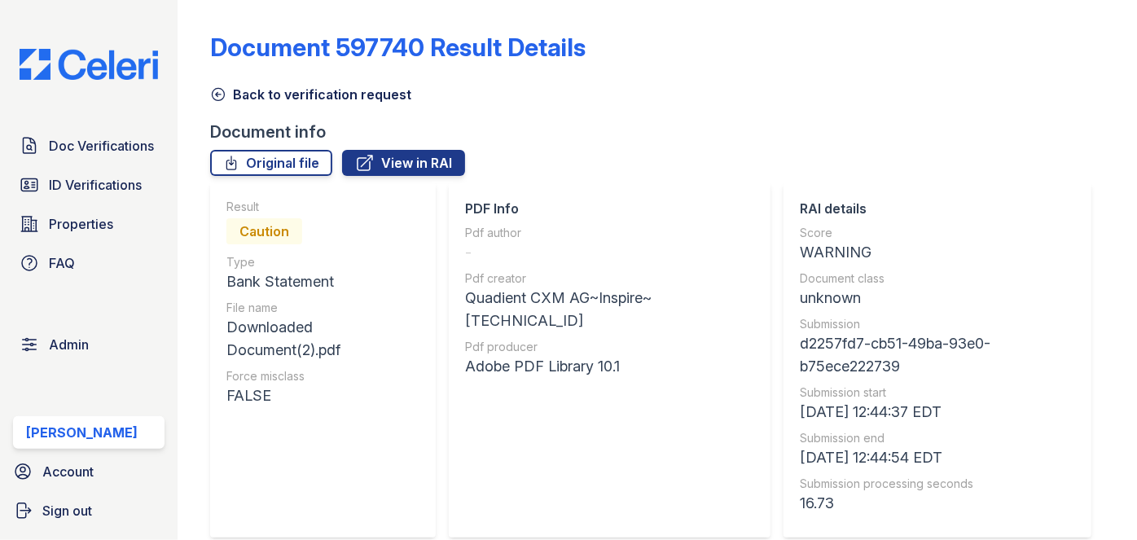
drag, startPoint x: 282, startPoint y: 162, endPoint x: 271, endPoint y: 140, distance: 24.4
click at [282, 161] on link "Original file" at bounding box center [271, 163] width 122 height 26
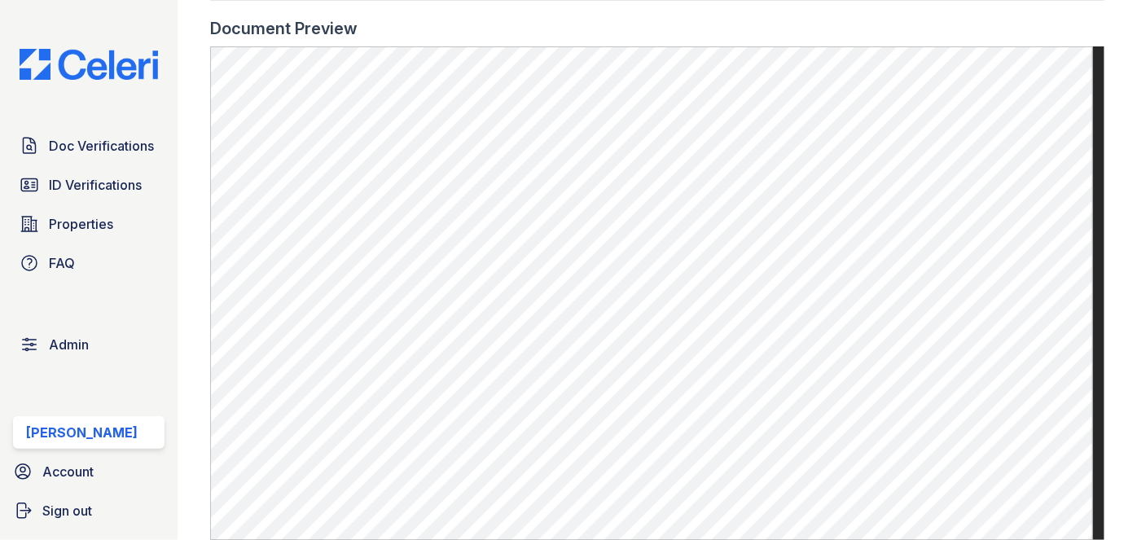
scroll to position [962, 0]
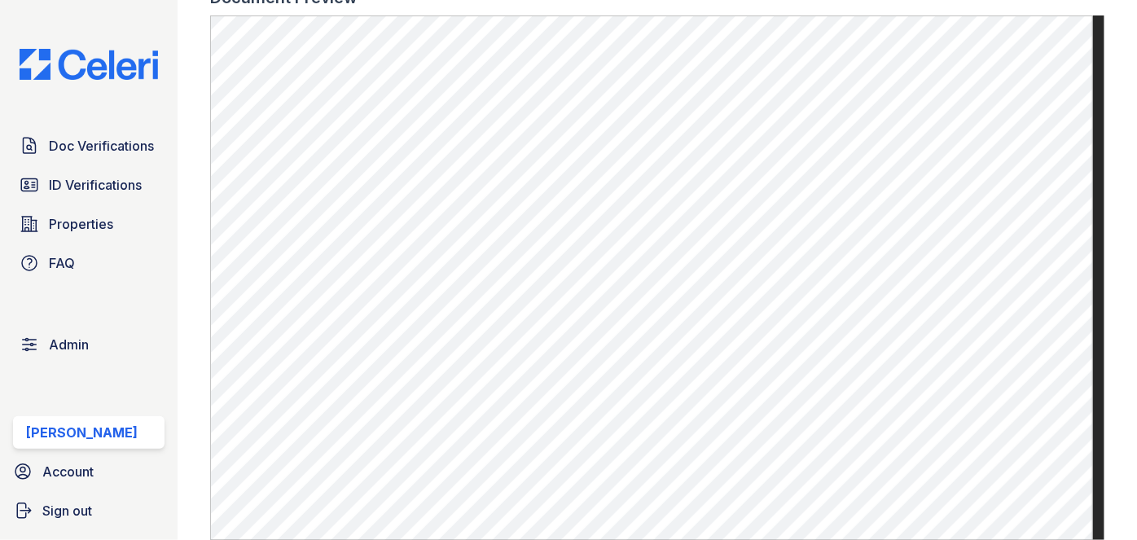
drag, startPoint x: 186, startPoint y: 46, endPoint x: 204, endPoint y: 55, distance: 20.0
click at [186, 45] on main "Document 597739 Result Details Back to verification request Document info Origi…" at bounding box center [657, 270] width 959 height 540
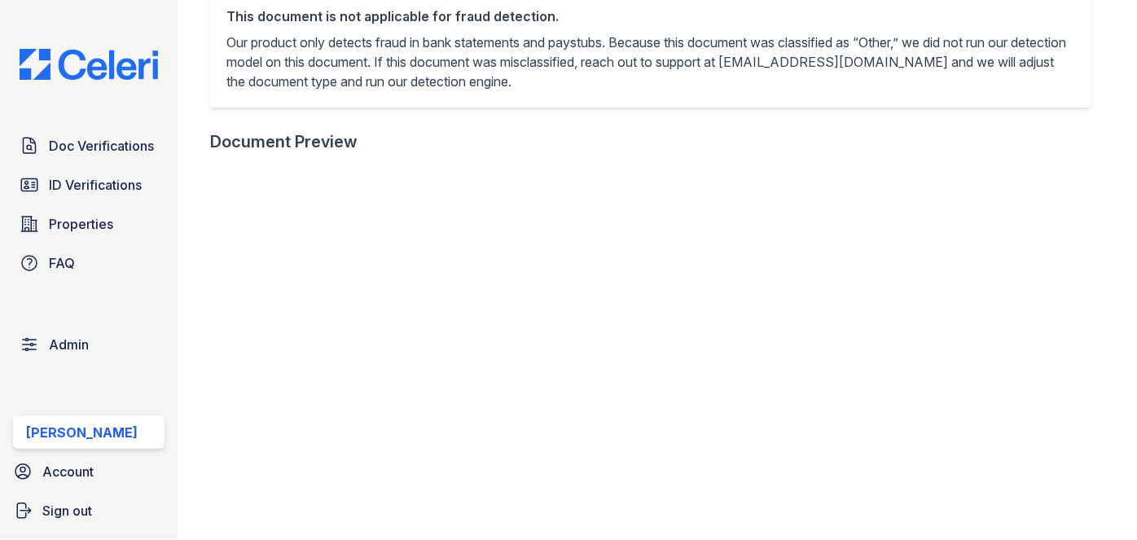
scroll to position [444, 0]
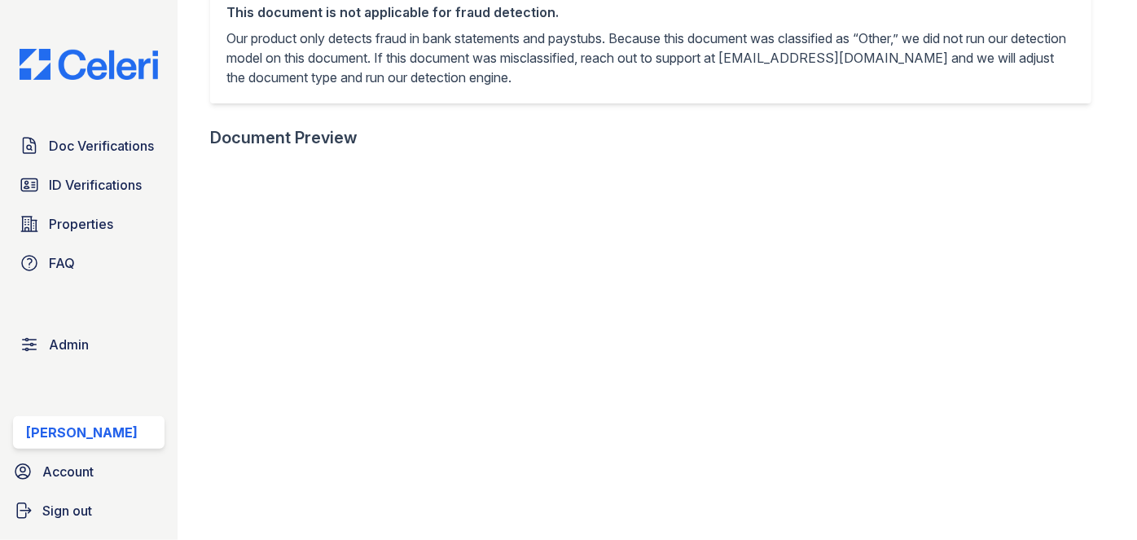
click at [820, 67] on p "Our product only detects fraud in bank statements and paystubs. Because this do…" at bounding box center [650, 58] width 849 height 59
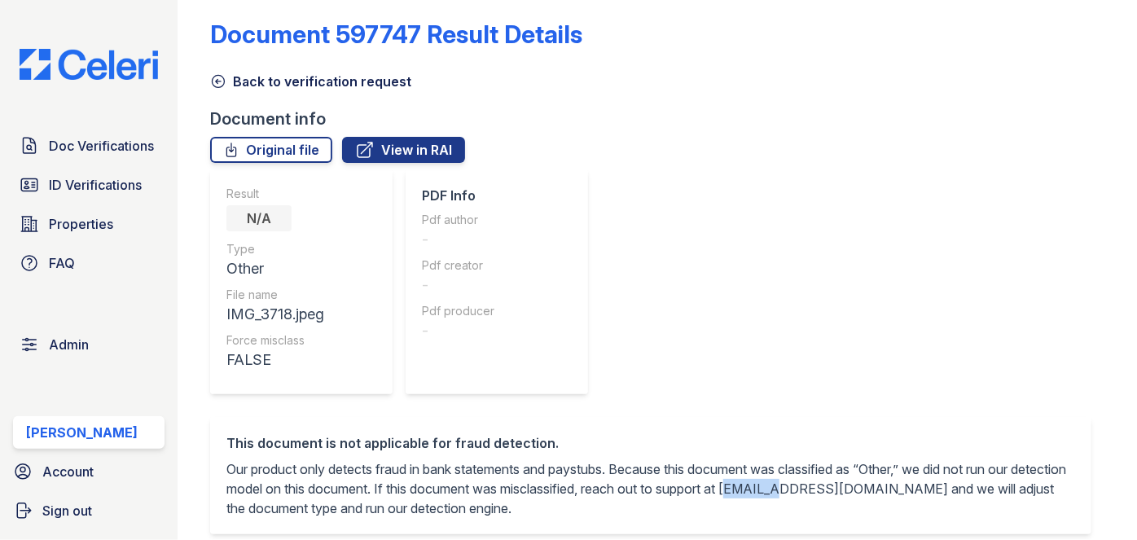
scroll to position [0, 0]
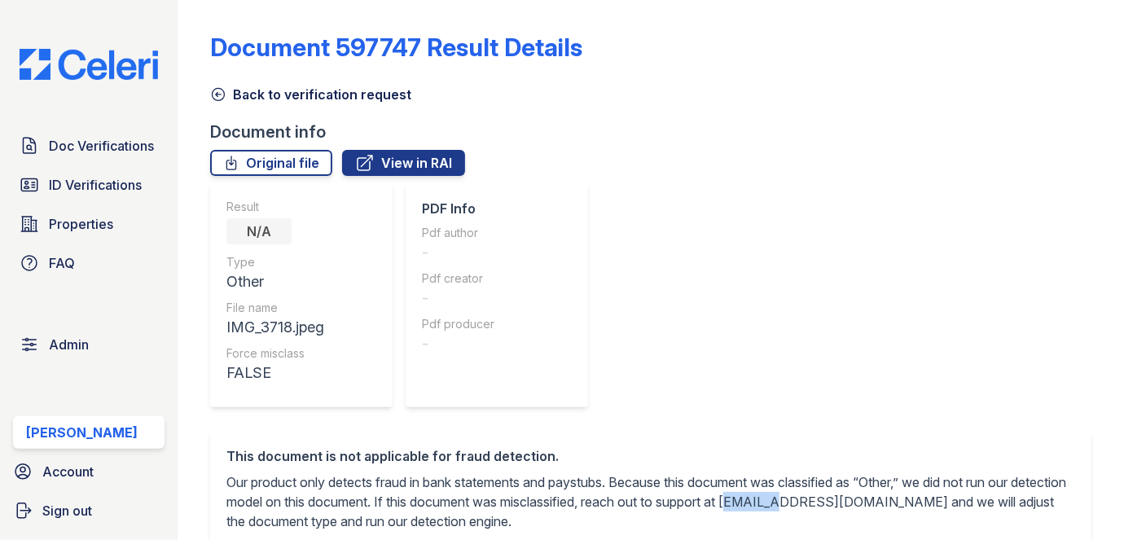
click at [222, 94] on icon at bounding box center [218, 94] width 16 height 16
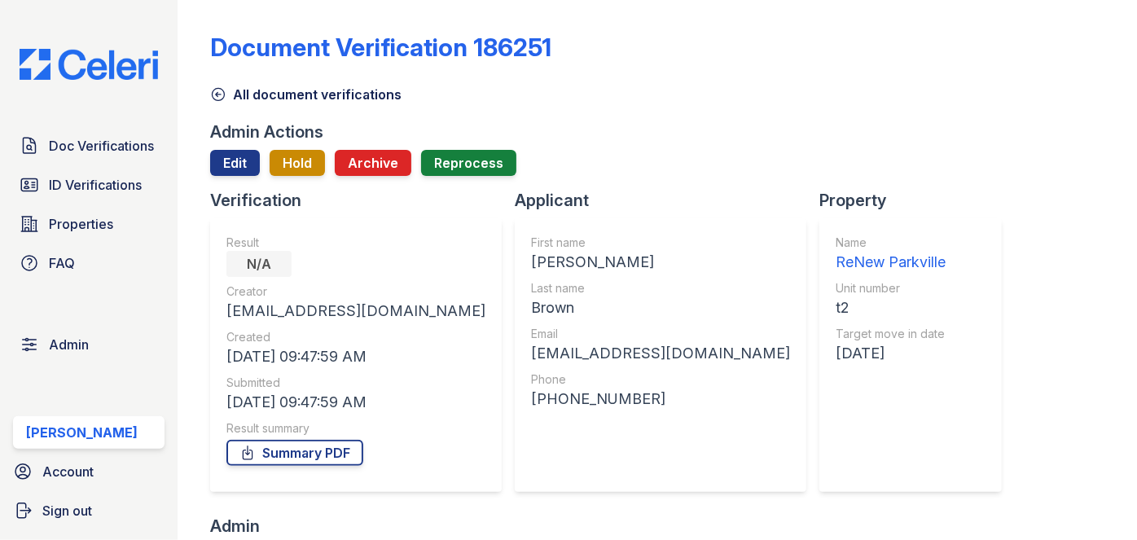
click at [181, 37] on div "Document Verification 186251 All document verifications Admin Actions Edit Hold…" at bounding box center [657, 270] width 959 height 540
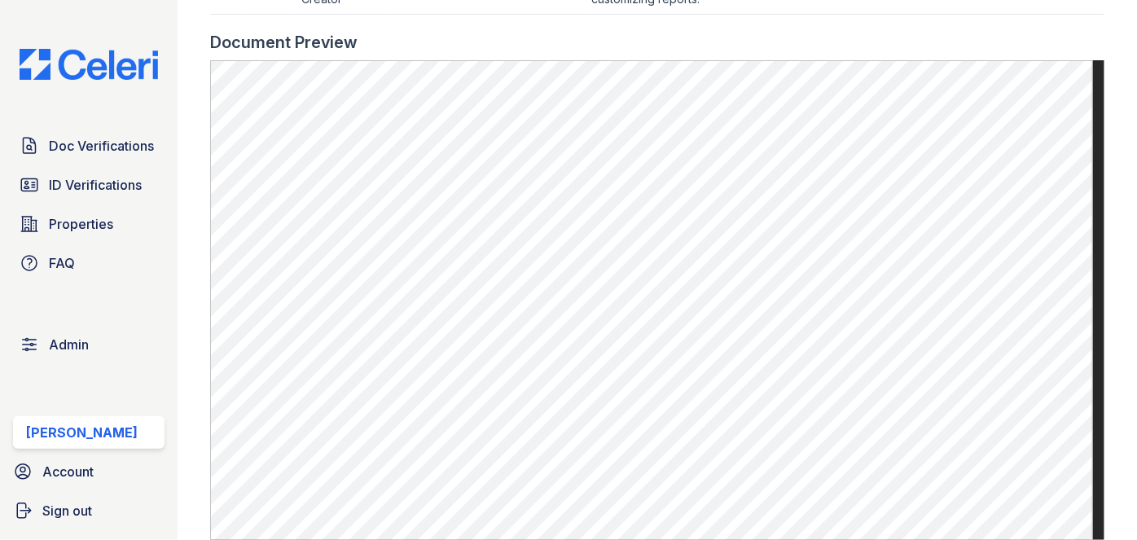
scroll to position [592, 0]
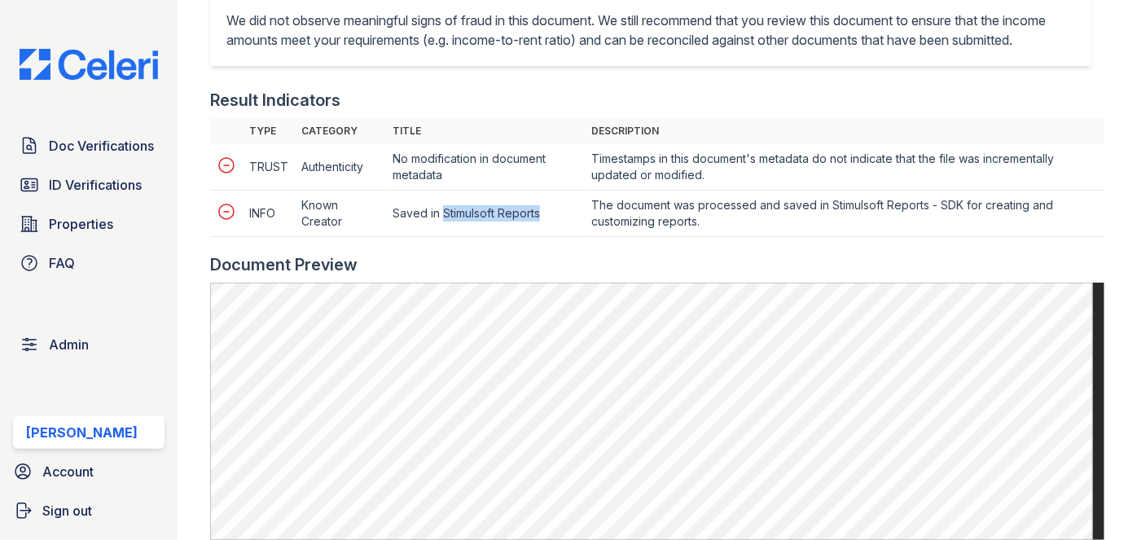
drag, startPoint x: 443, startPoint y: 230, endPoint x: 551, endPoint y: 235, distance: 108.4
click at [551, 191] on td "Saved in Stimulsoft Reports" at bounding box center [485, 167] width 199 height 46
copy td "Stimulsoft Reports"
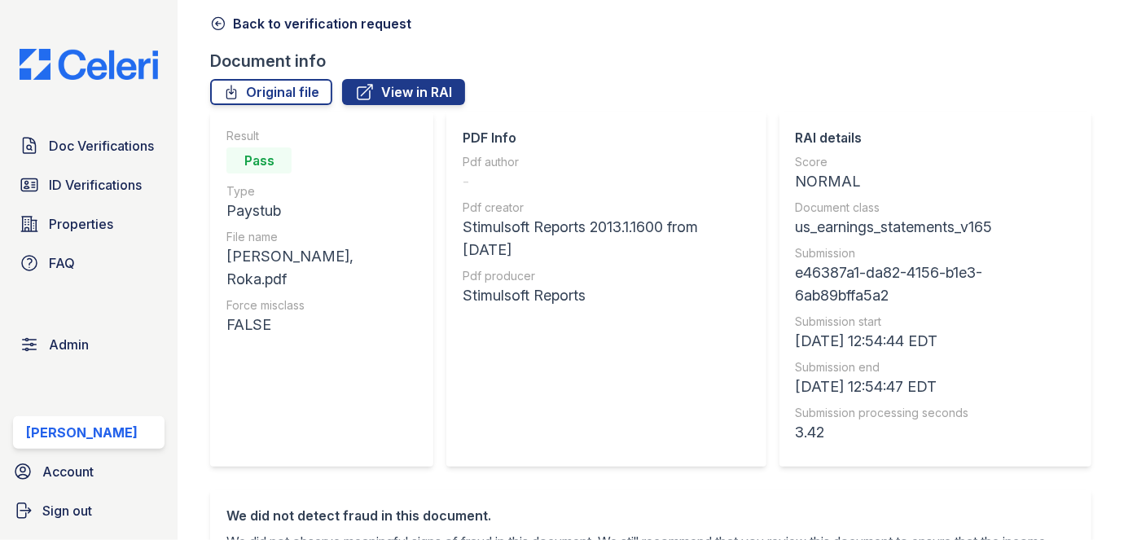
scroll to position [0, 0]
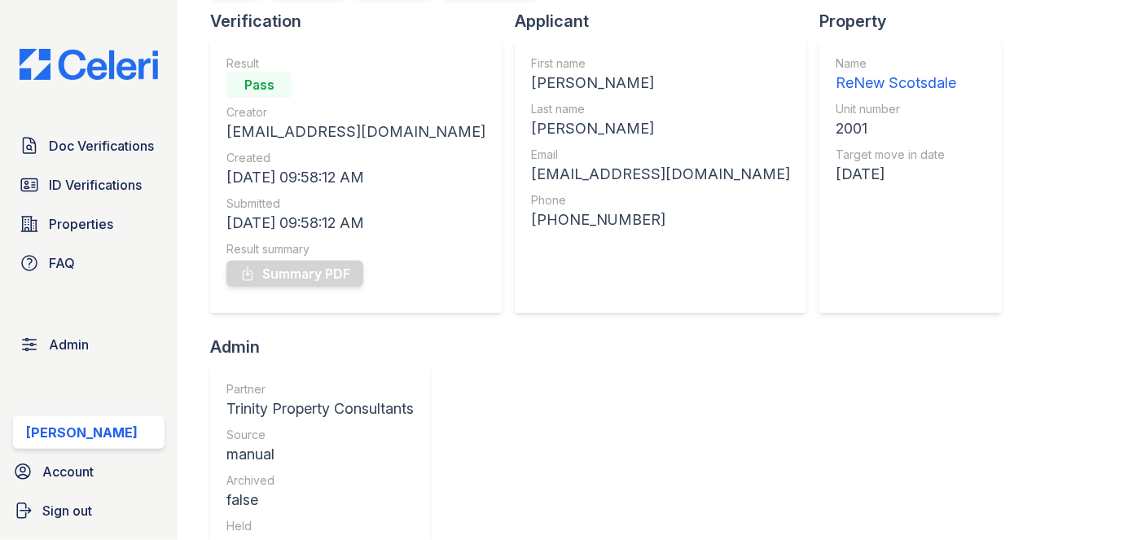
scroll to position [73, 0]
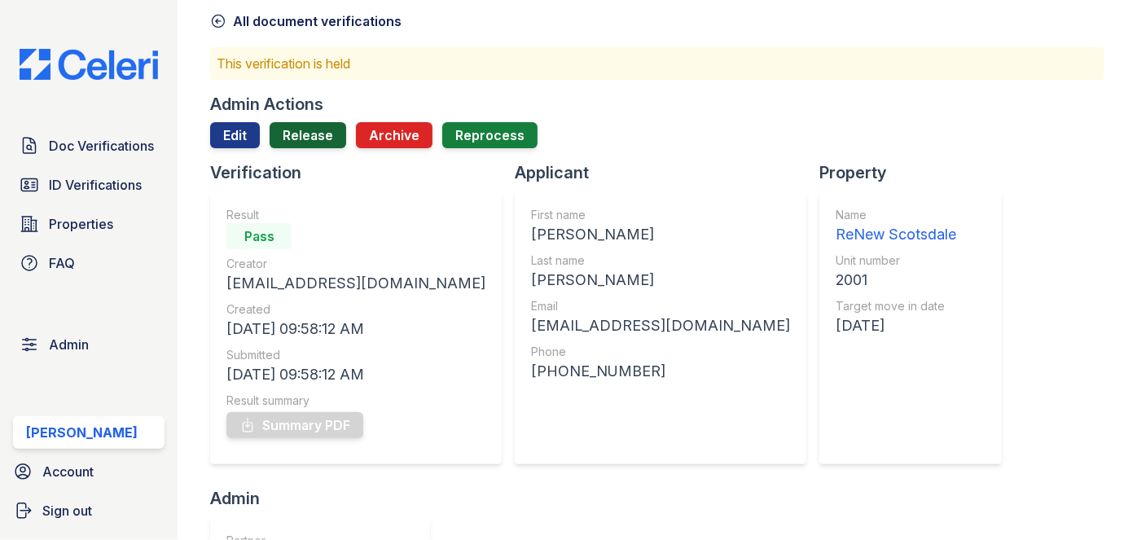
click at [319, 141] on link "Release" at bounding box center [308, 135] width 77 height 26
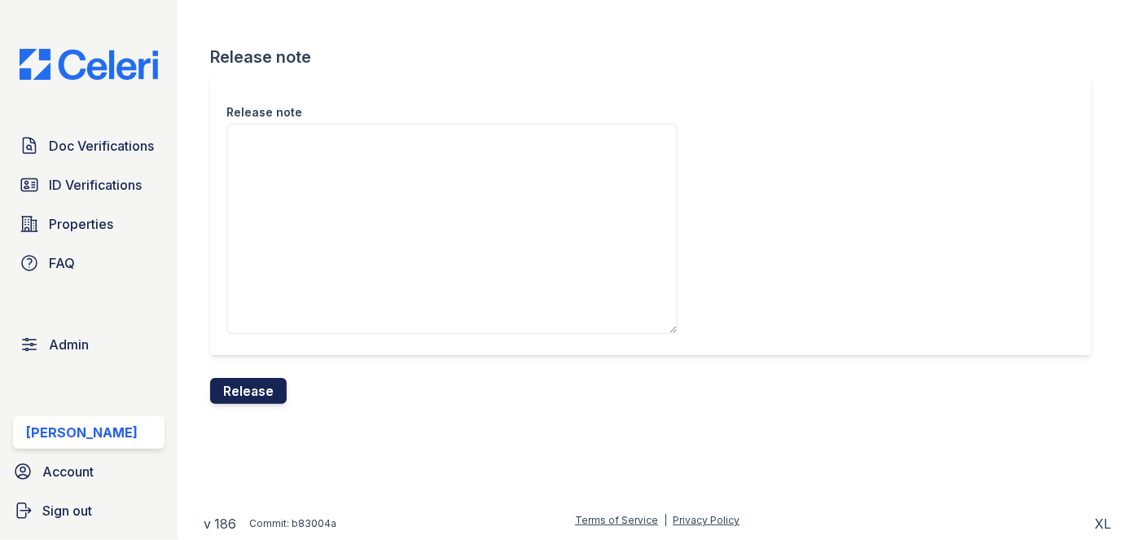
drag, startPoint x: 265, startPoint y: 391, endPoint x: 648, endPoint y: 90, distance: 487.8
click at [264, 391] on button "Release" at bounding box center [248, 391] width 77 height 26
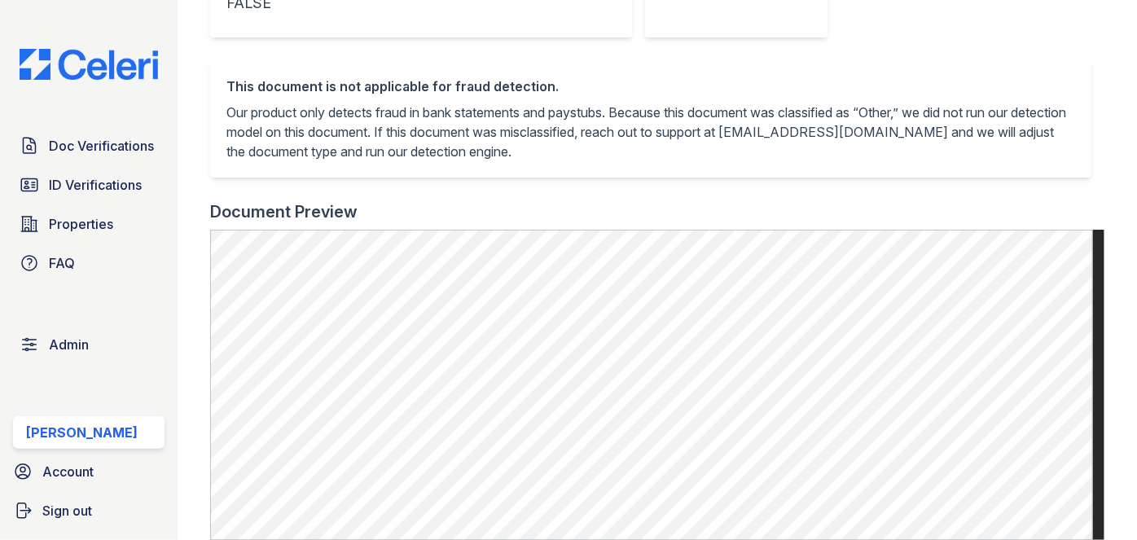
scroll to position [666, 0]
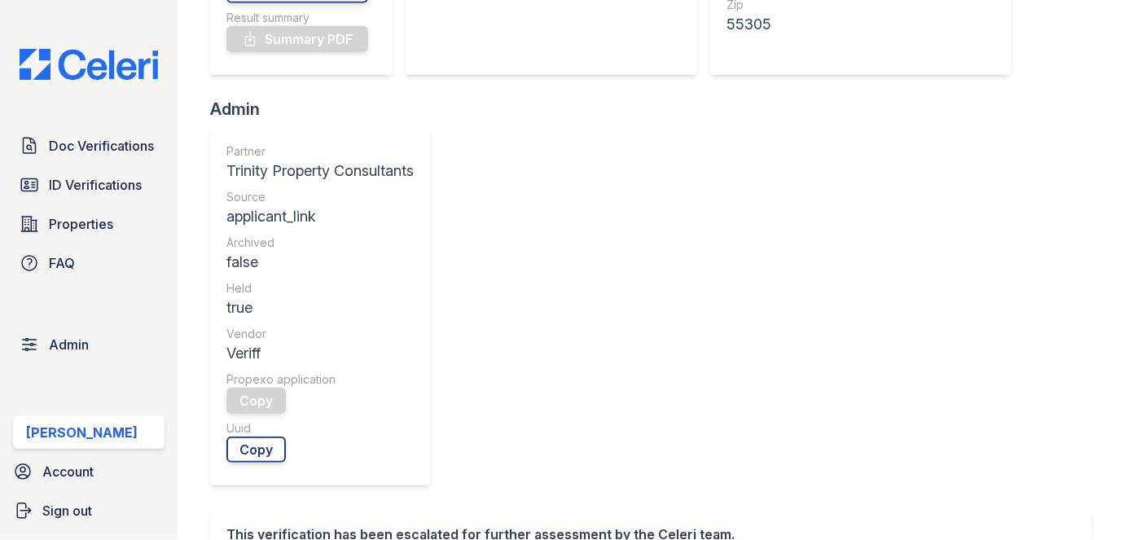
scroll to position [592, 0]
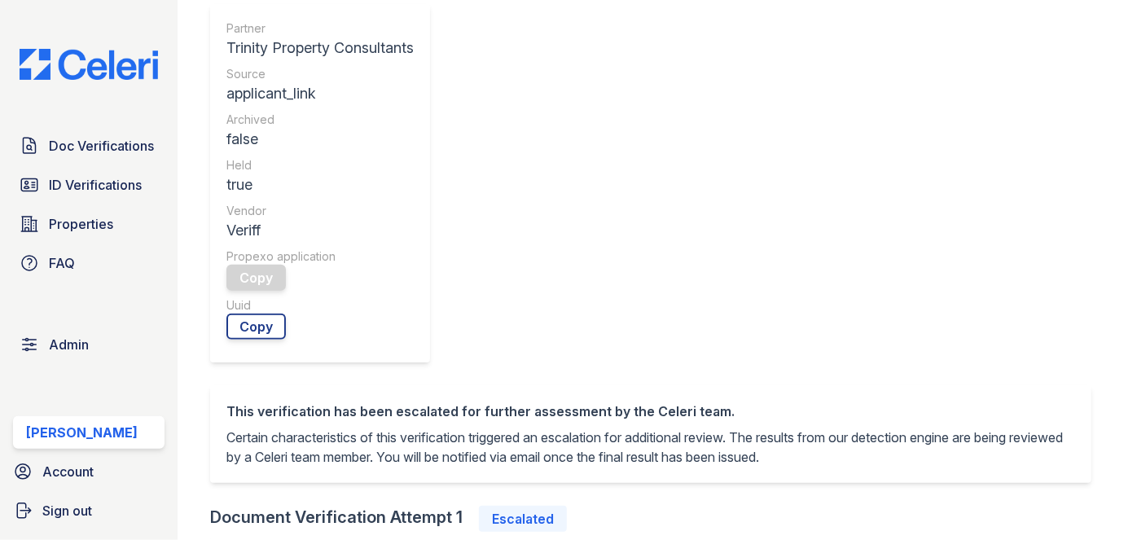
click at [0, 0] on div "View Details" at bounding box center [0, 0] width 0 height 0
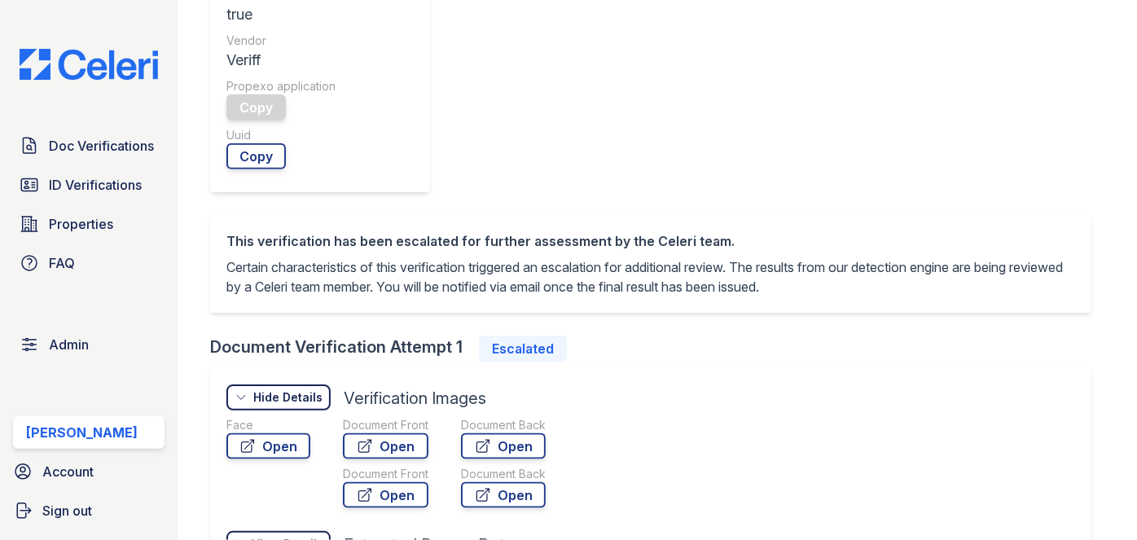
scroll to position [740, 0]
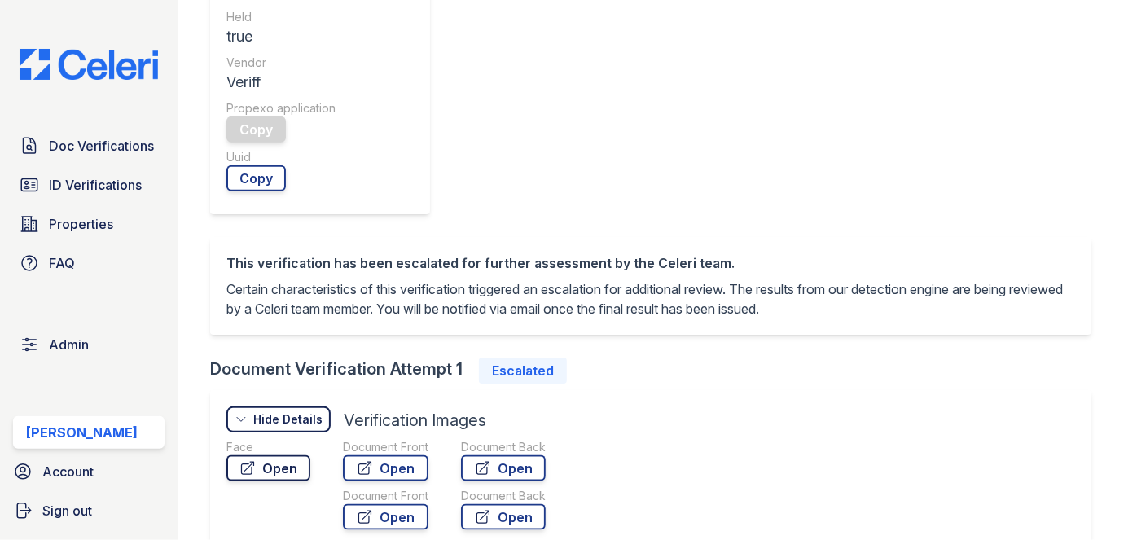
click at [291, 455] on link "Open" at bounding box center [268, 468] width 84 height 26
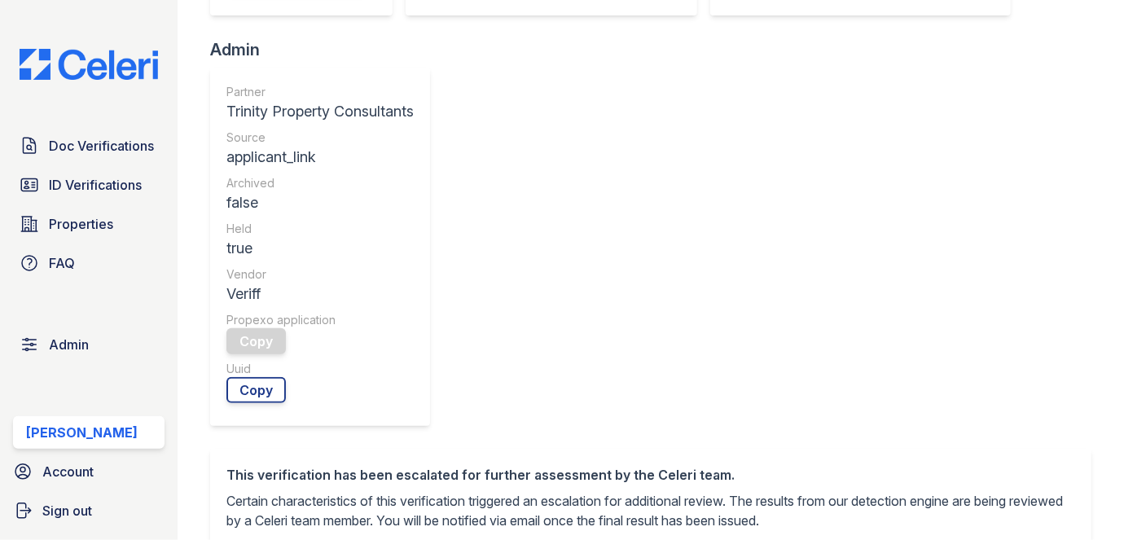
scroll to position [592, 0]
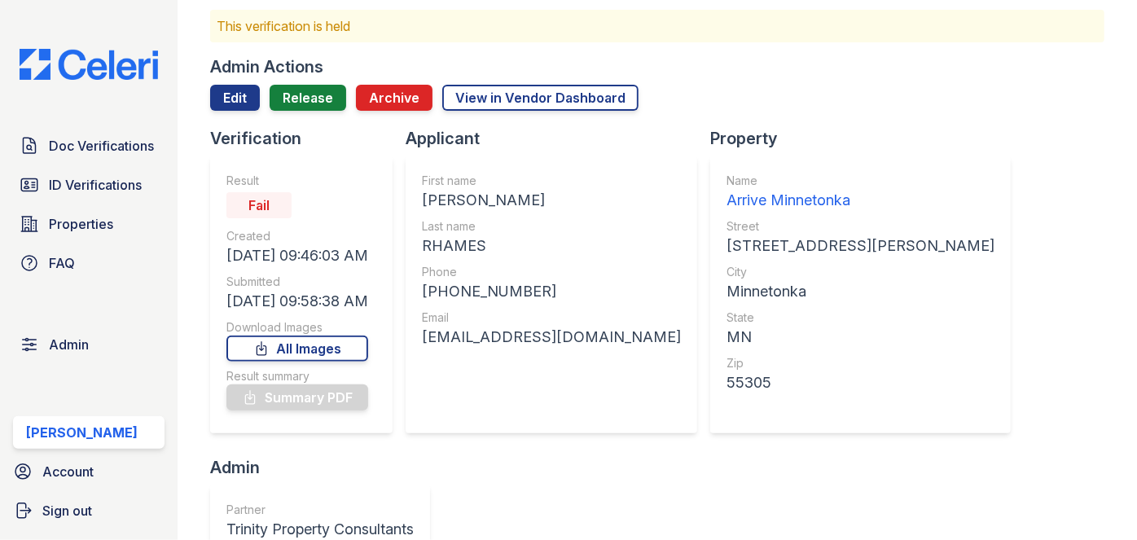
scroll to position [0, 0]
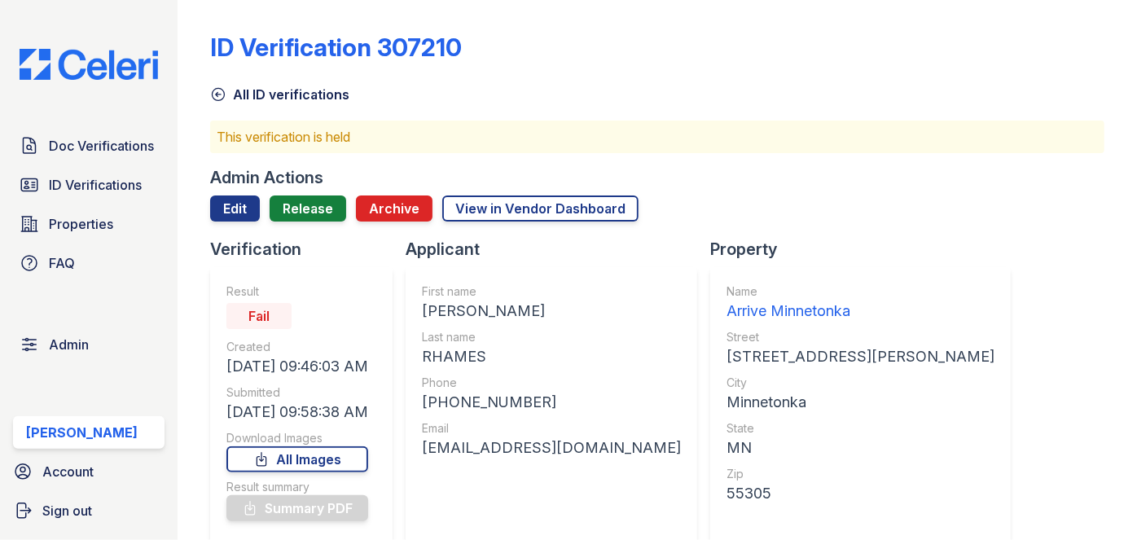
click at [191, 39] on div "ID Verification 307210 All ID verifications This verification is held Admin Act…" at bounding box center [657, 270] width 959 height 540
click at [195, 11] on div "ID Verification 307210 All ID verifications This verification is held Admin Act…" at bounding box center [657, 270] width 959 height 540
click at [297, 204] on link "Release" at bounding box center [308, 208] width 77 height 26
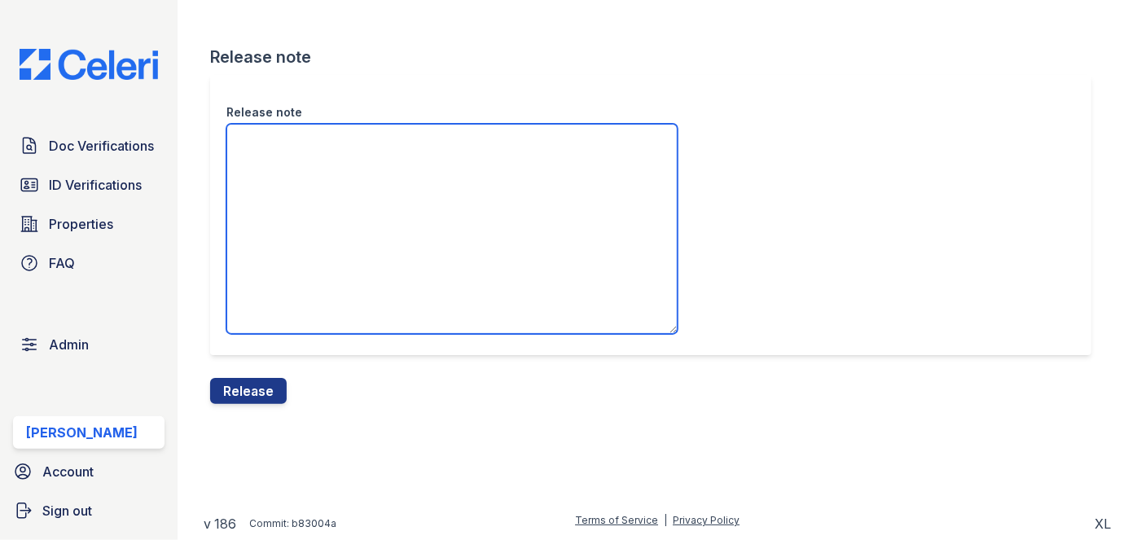
click at [318, 167] on textarea "Release note" at bounding box center [451, 229] width 451 height 210
paste textarea "Please ask the applicant to process a new verification with a selfie that shows…"
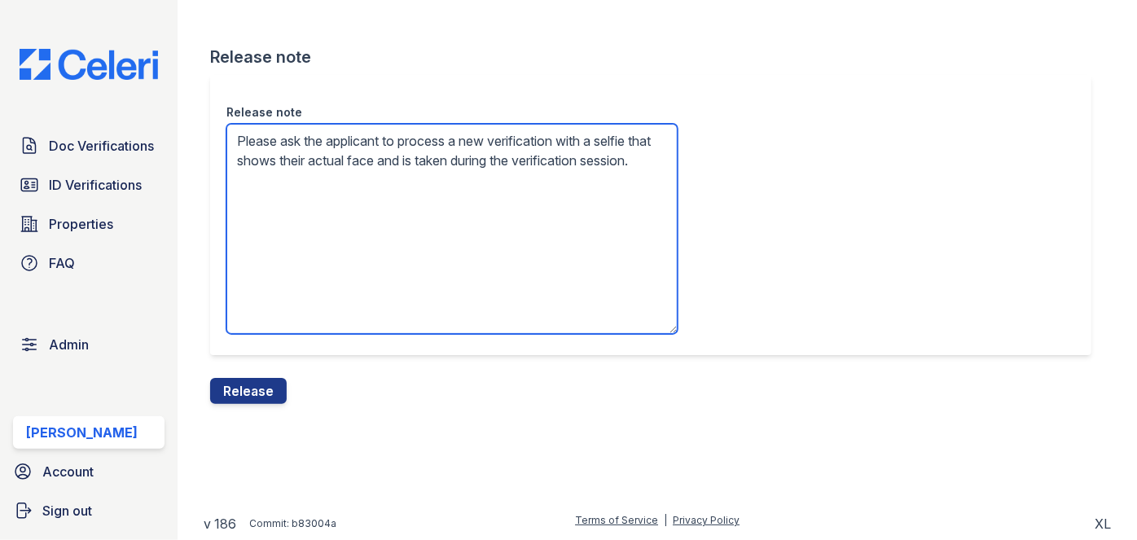
click at [378, 313] on textarea "Please ask the applicant to process a new verification with a selfie that shows…" at bounding box center [451, 229] width 451 height 210
type textarea "Please ask the applicant to process a new verification with a selfie that shows…"
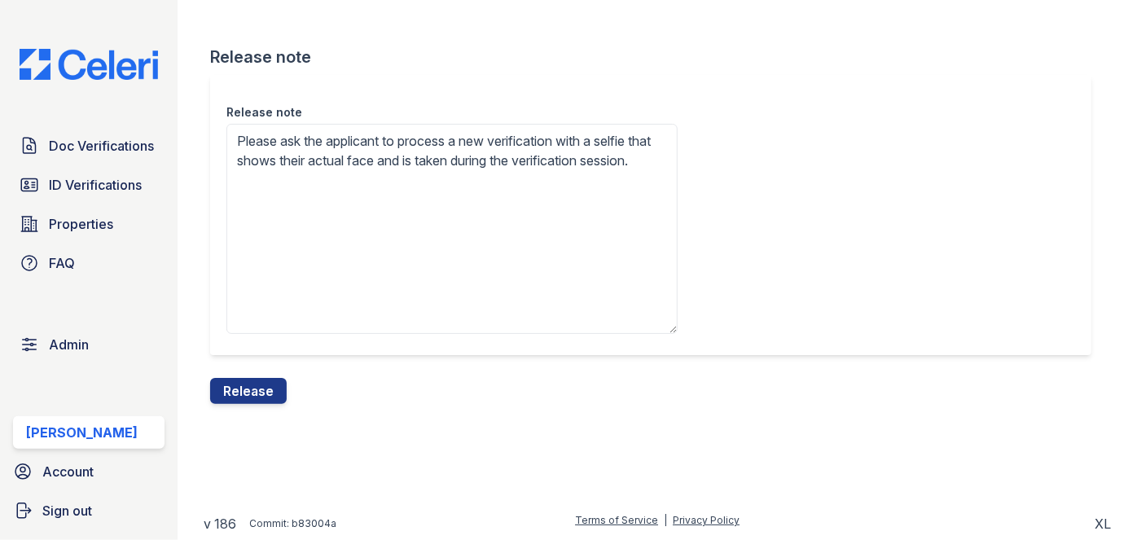
click at [269, 386] on button "Release" at bounding box center [248, 391] width 77 height 26
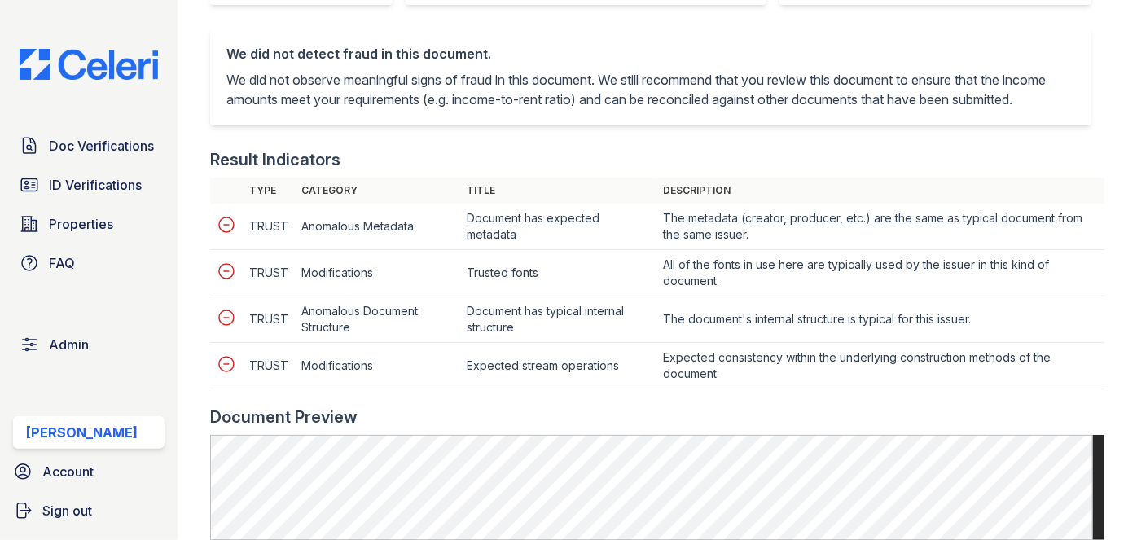
scroll to position [666, 0]
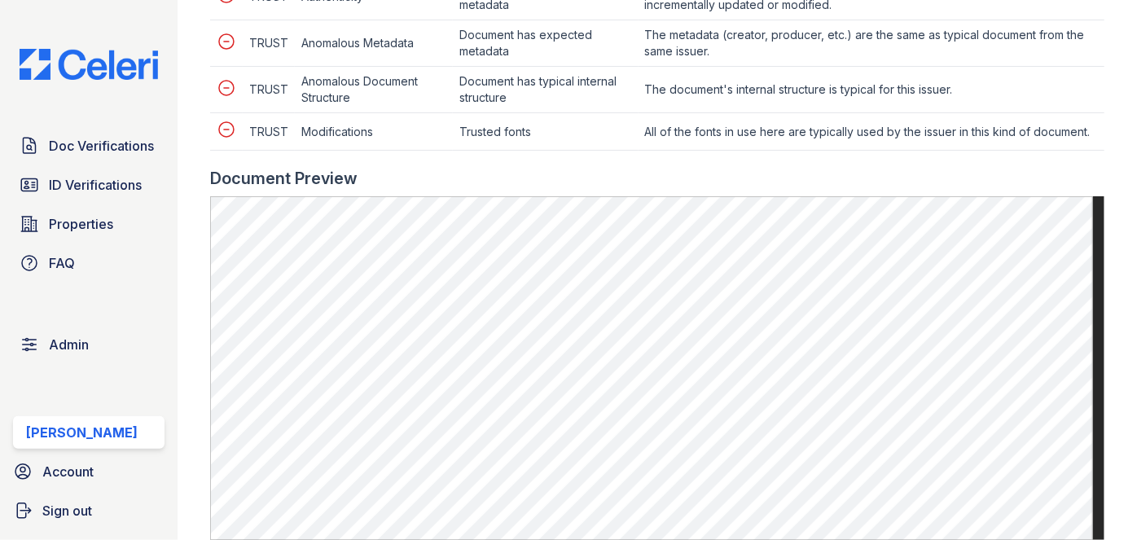
scroll to position [814, 0]
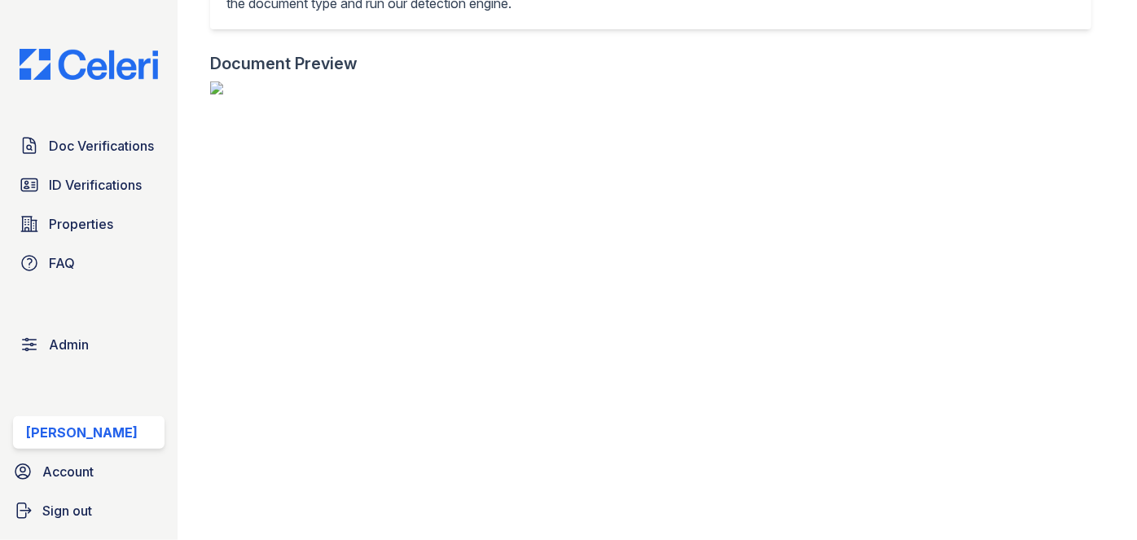
scroll to position [222, 0]
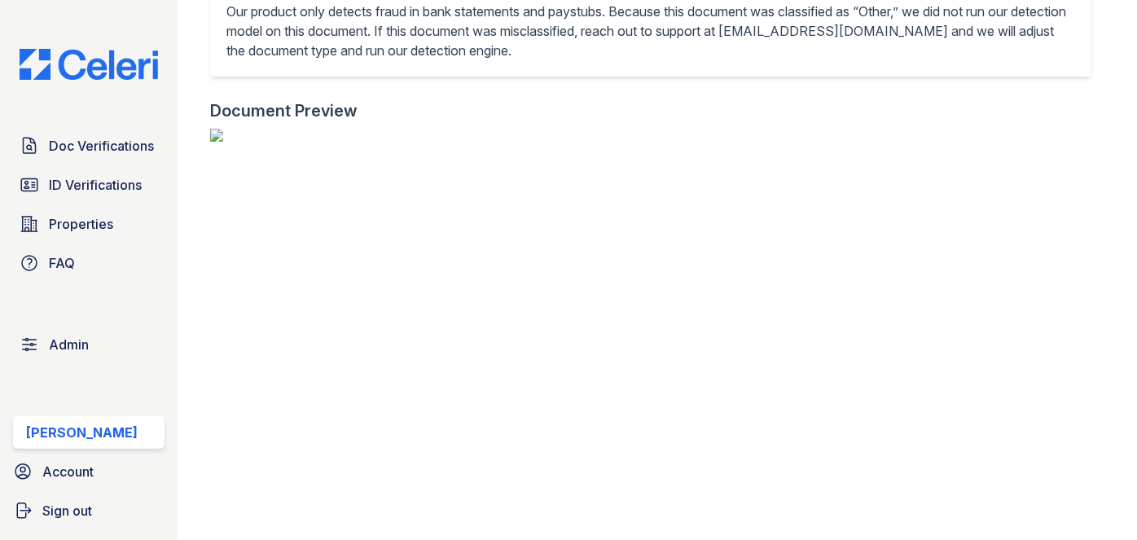
scroll to position [666, 0]
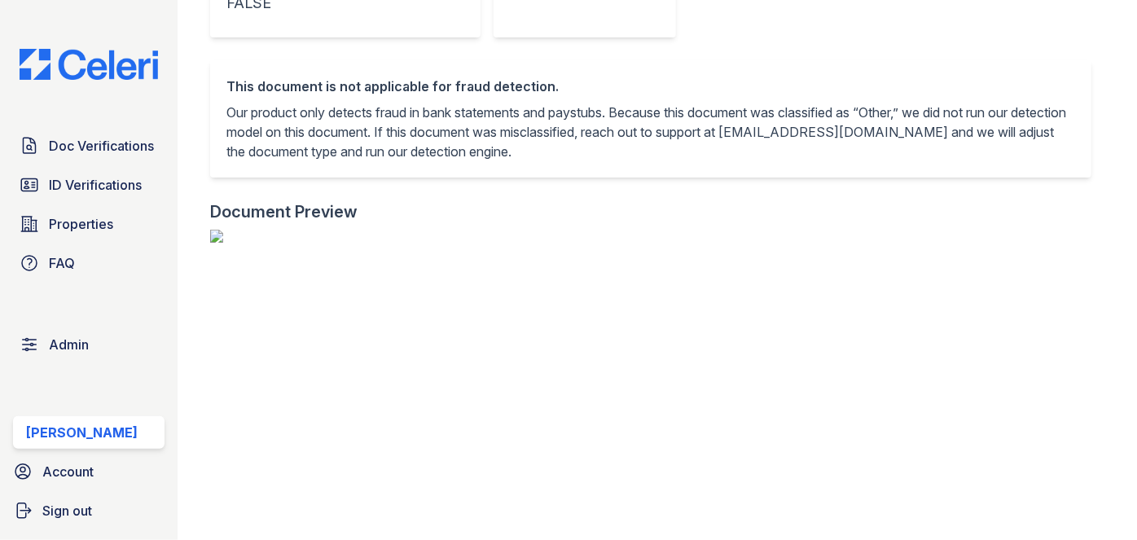
scroll to position [370, 0]
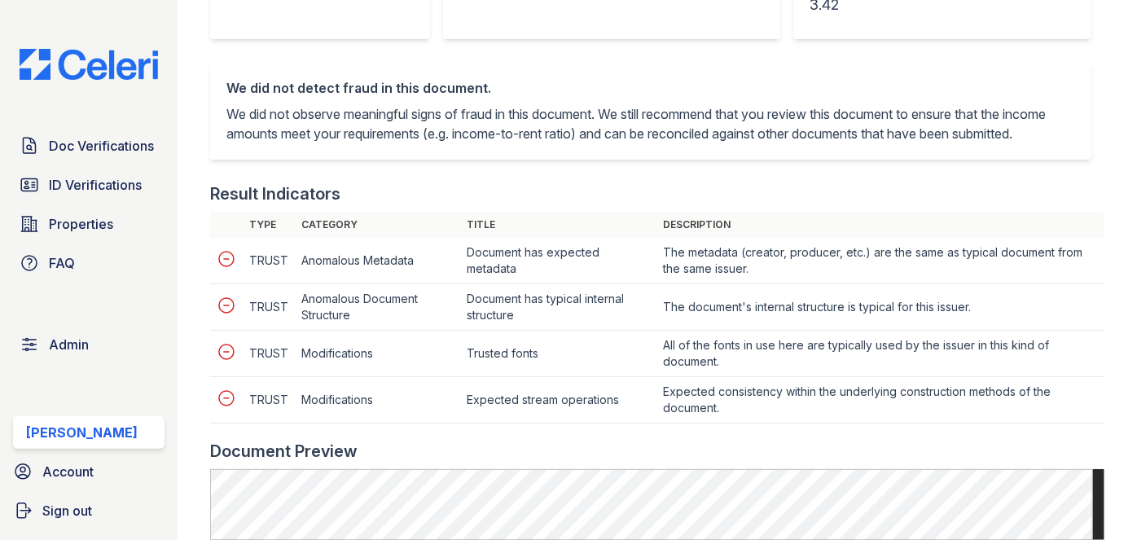
scroll to position [666, 0]
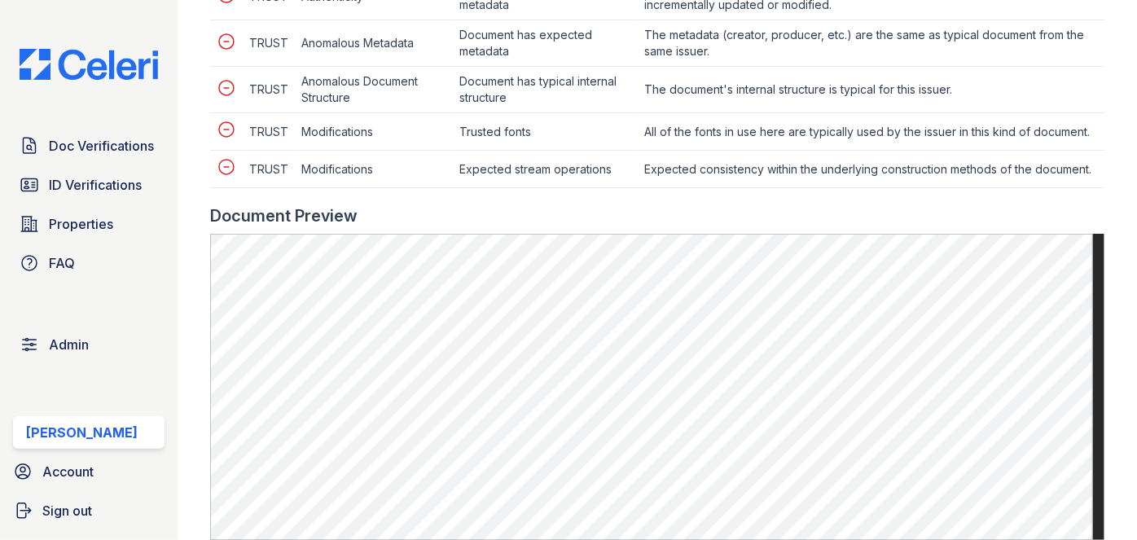
scroll to position [740, 0]
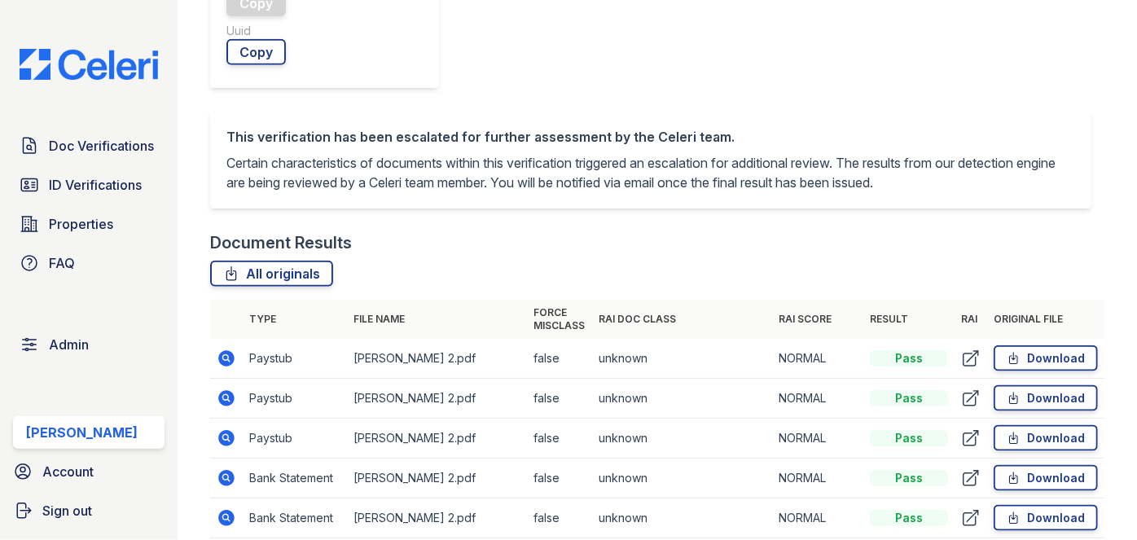
scroll to position [888, 0]
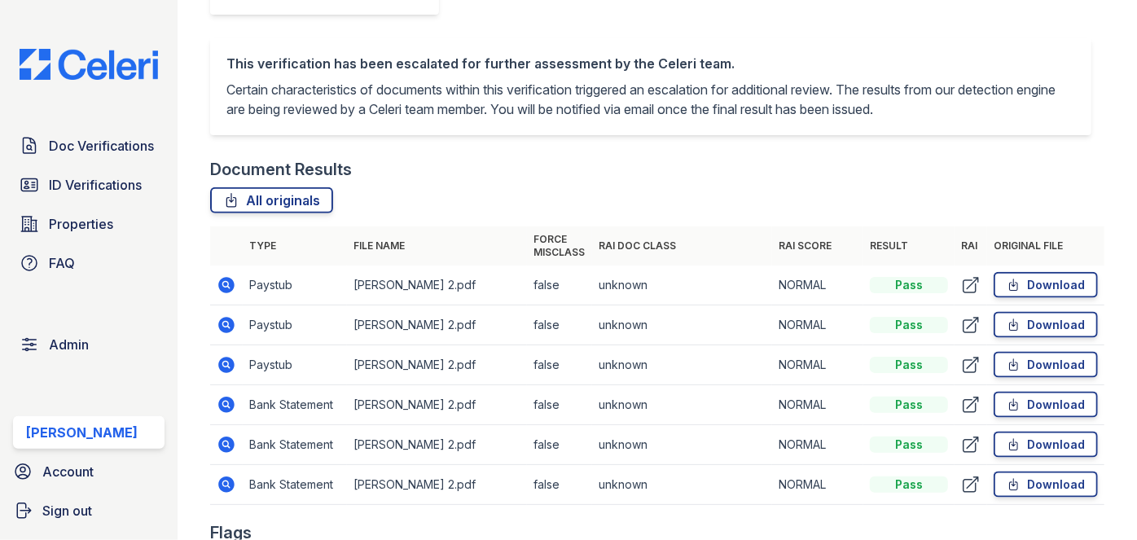
drag, startPoint x: 226, startPoint y: 279, endPoint x: 271, endPoint y: 300, distance: 49.9
click at [271, 300] on td "Paystub" at bounding box center [295, 285] width 104 height 40
drag, startPoint x: 230, startPoint y: 322, endPoint x: 323, endPoint y: 125, distance: 218.9
click at [323, 125] on div "This verification has been escalated for further assessment by the Celeri team.…" at bounding box center [650, 86] width 881 height 98
click at [308, 161] on div "Document Results" at bounding box center [281, 169] width 142 height 23
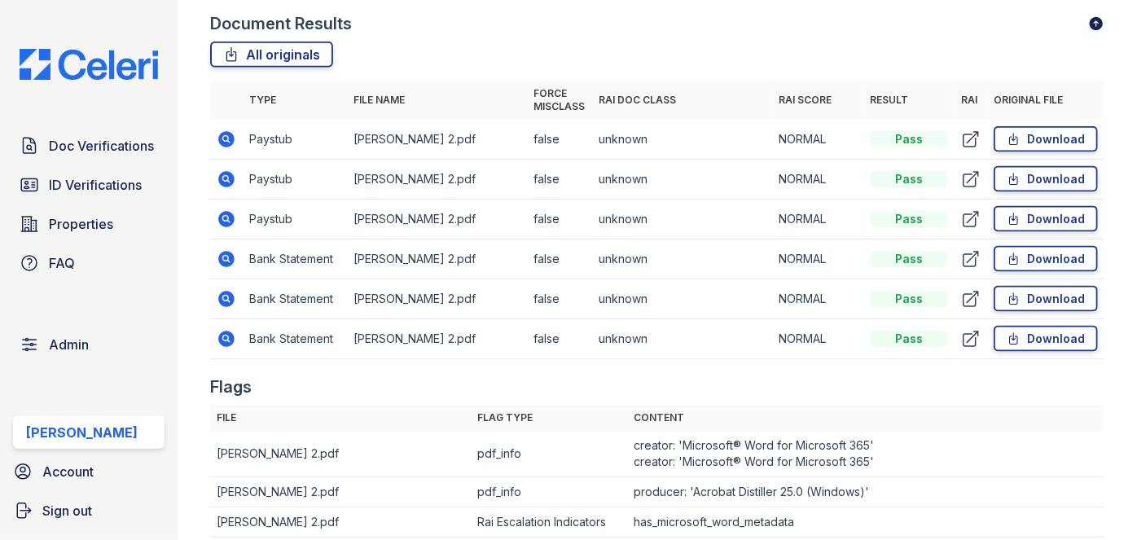
scroll to position [1036, 0]
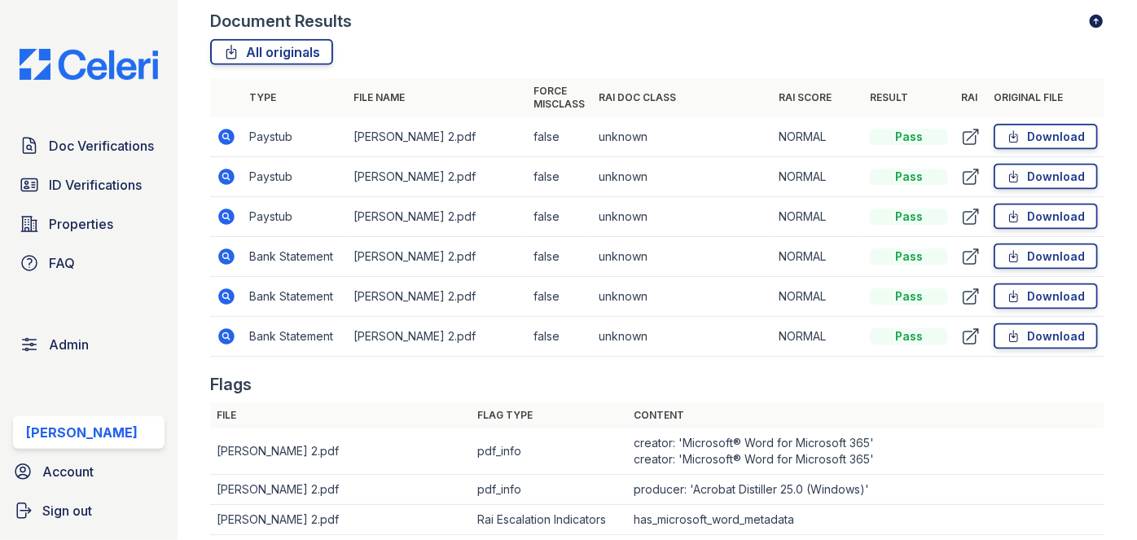
drag, startPoint x: 228, startPoint y: 290, endPoint x: 259, endPoint y: 301, distance: 33.0
click at [260, 304] on td "Bank Statement" at bounding box center [295, 297] width 104 height 40
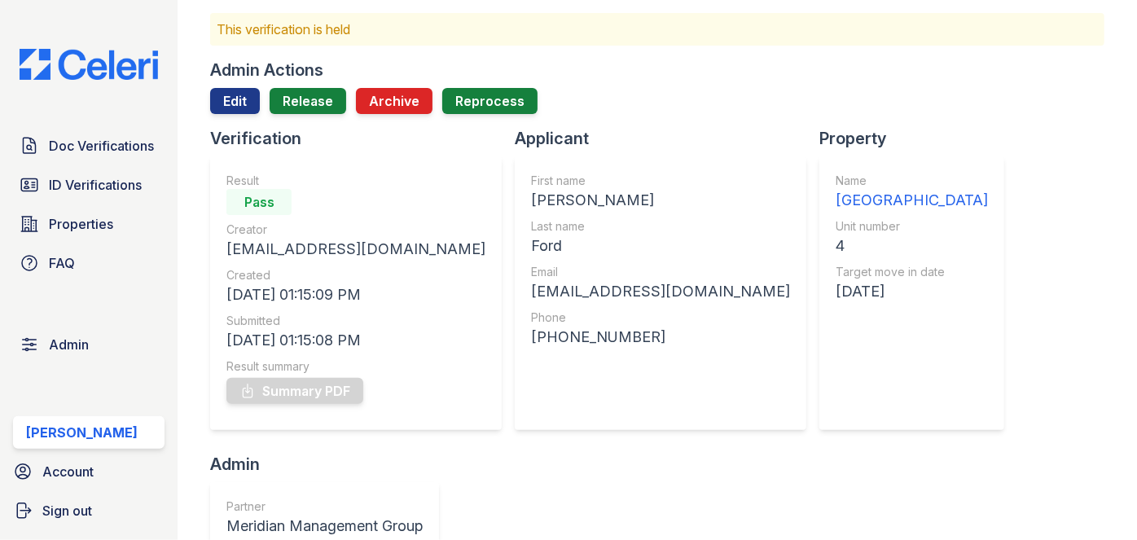
scroll to position [73, 0]
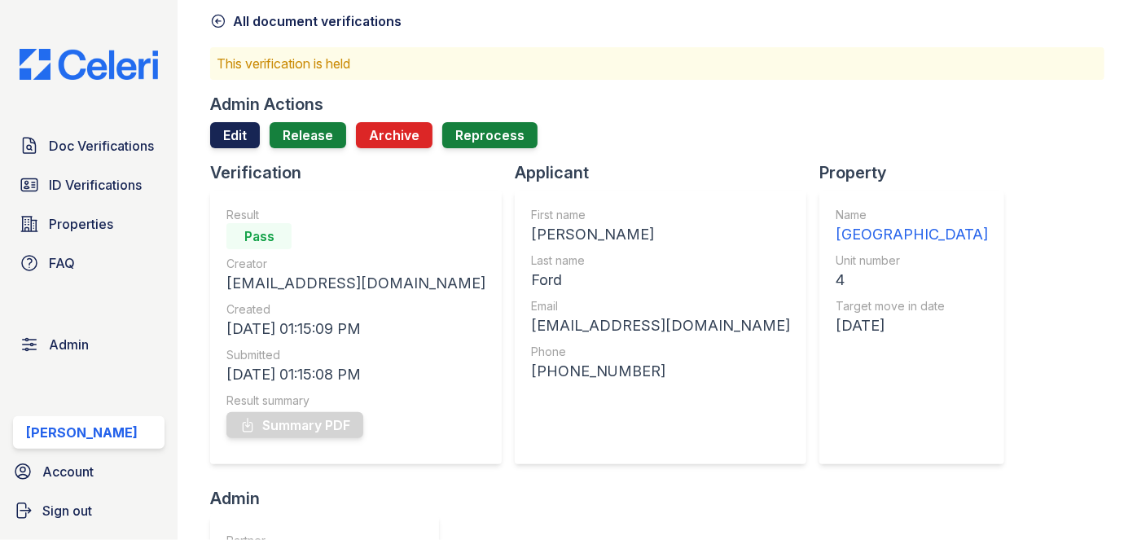
click at [228, 125] on link "Edit" at bounding box center [235, 135] width 50 height 26
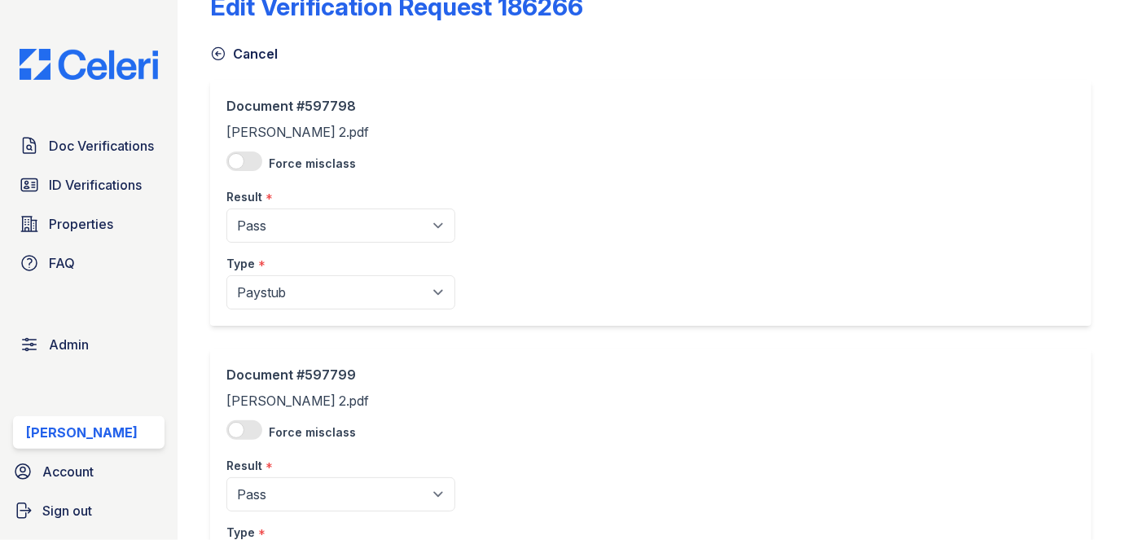
scroll to position [147, 0]
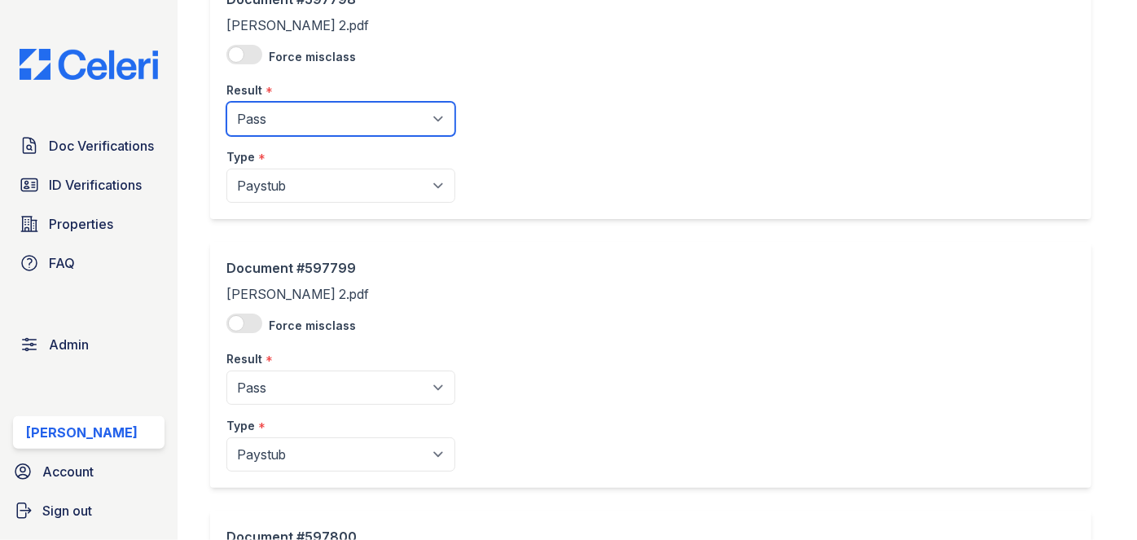
click at [282, 112] on select "Pending Sent Started Processing Pass Fail Caution Error N/A" at bounding box center [340, 119] width 229 height 34
select select "caution"
click at [226, 102] on select "Pending Sent Started Processing Pass Fail Caution Error N/A" at bounding box center [340, 119] width 229 height 34
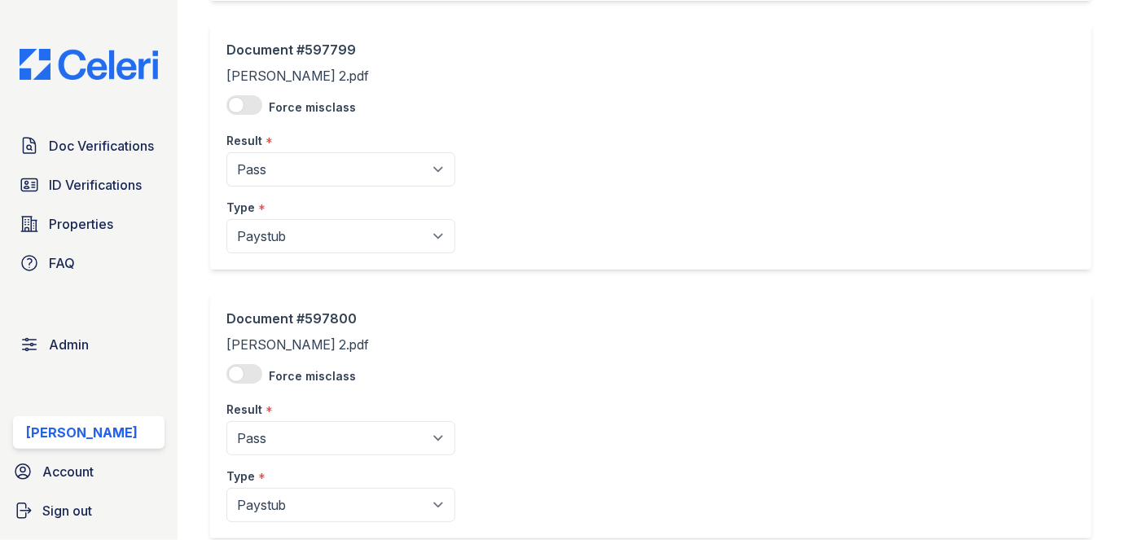
scroll to position [444, 0]
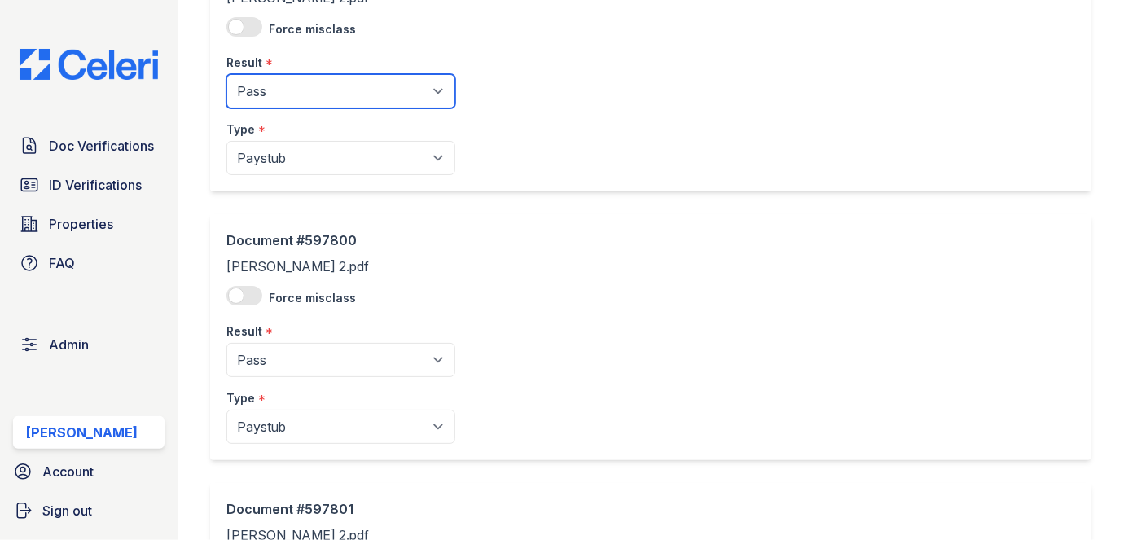
click at [292, 94] on select "Pending Sent Started Processing Pass Fail Caution Error N/A" at bounding box center [340, 91] width 229 height 34
select select "caution"
click at [226, 74] on select "Pending Sent Started Processing Pass Fail Caution Error N/A" at bounding box center [340, 91] width 229 height 34
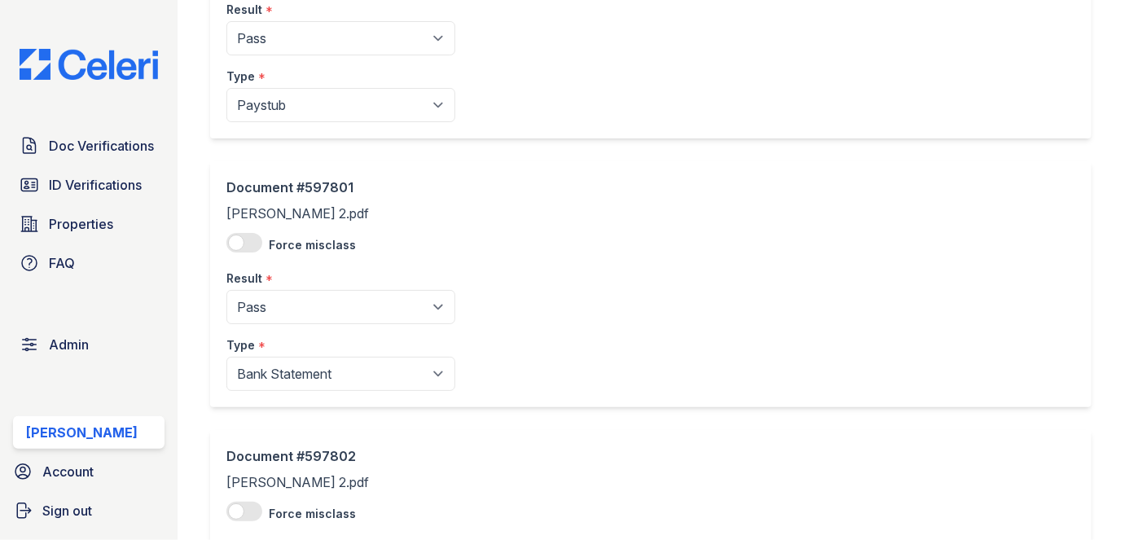
scroll to position [740, 0]
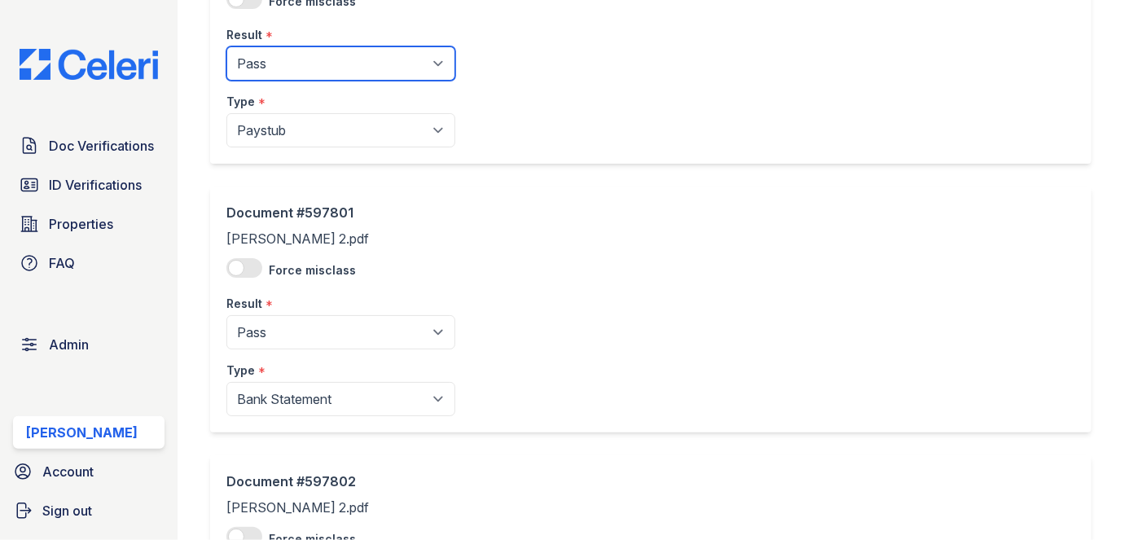
click at [294, 51] on select "Pending Sent Started Processing Pass Fail Caution Error N/A" at bounding box center [340, 63] width 229 height 34
select select "caution"
click at [226, 46] on select "Pending Sent Started Processing Pass Fail Caution Error N/A" at bounding box center [340, 63] width 229 height 34
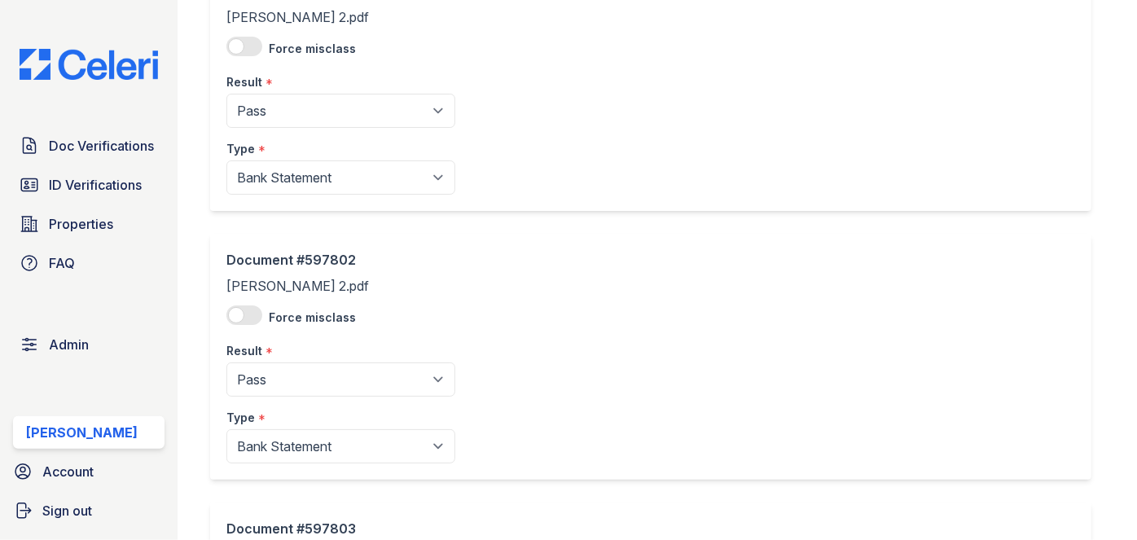
scroll to position [962, 0]
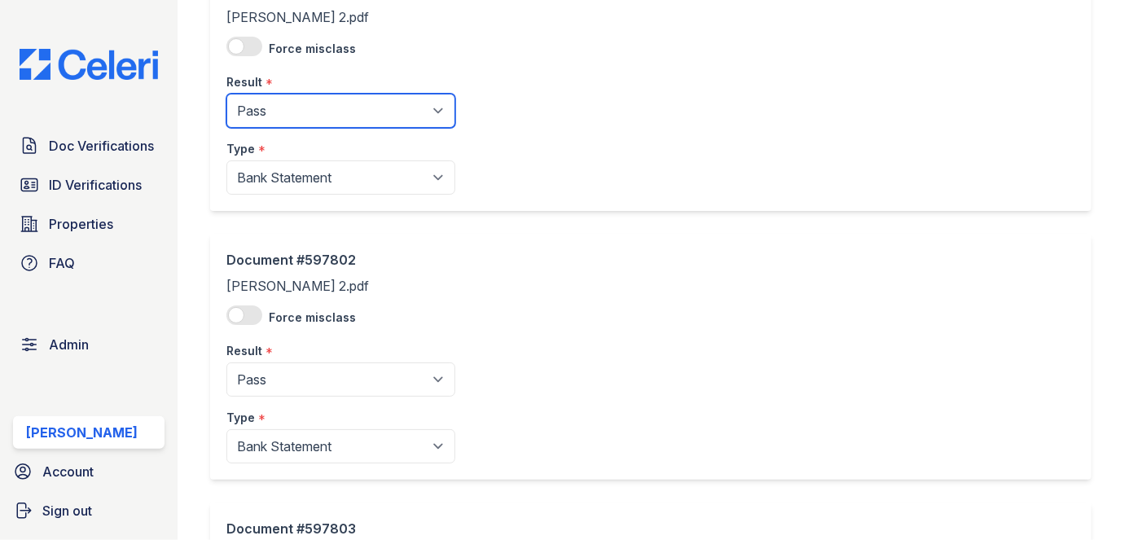
click at [315, 116] on select "Pending Sent Started Processing Pass Fail Caution Error N/A" at bounding box center [340, 111] width 229 height 34
select select "caution"
click at [226, 94] on select "Pending Sent Started Processing Pass Fail Caution Error N/A" at bounding box center [340, 111] width 229 height 34
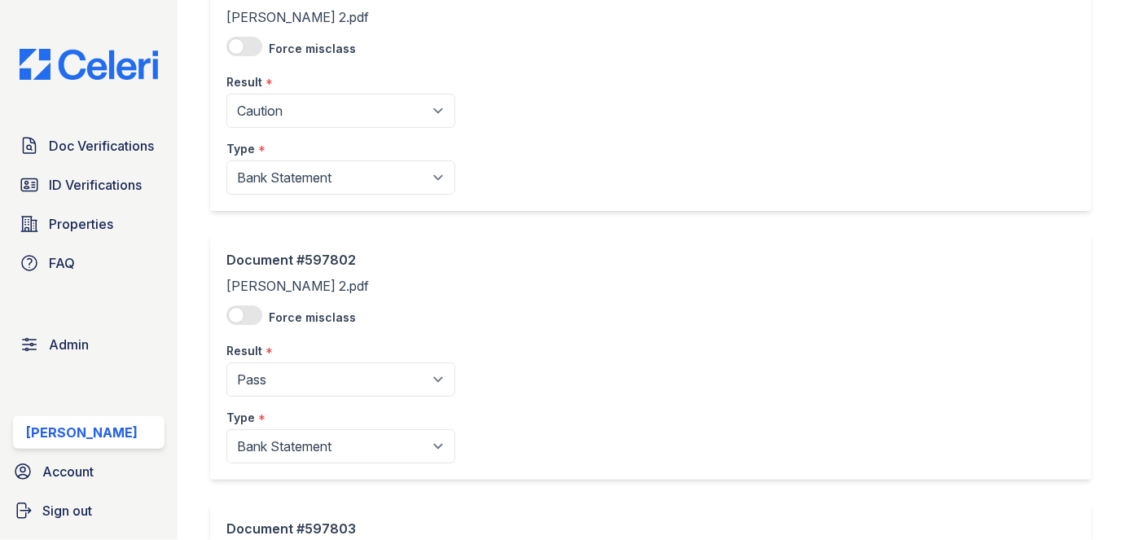
drag, startPoint x: 314, startPoint y: 125, endPoint x: 293, endPoint y: 281, distance: 157.8
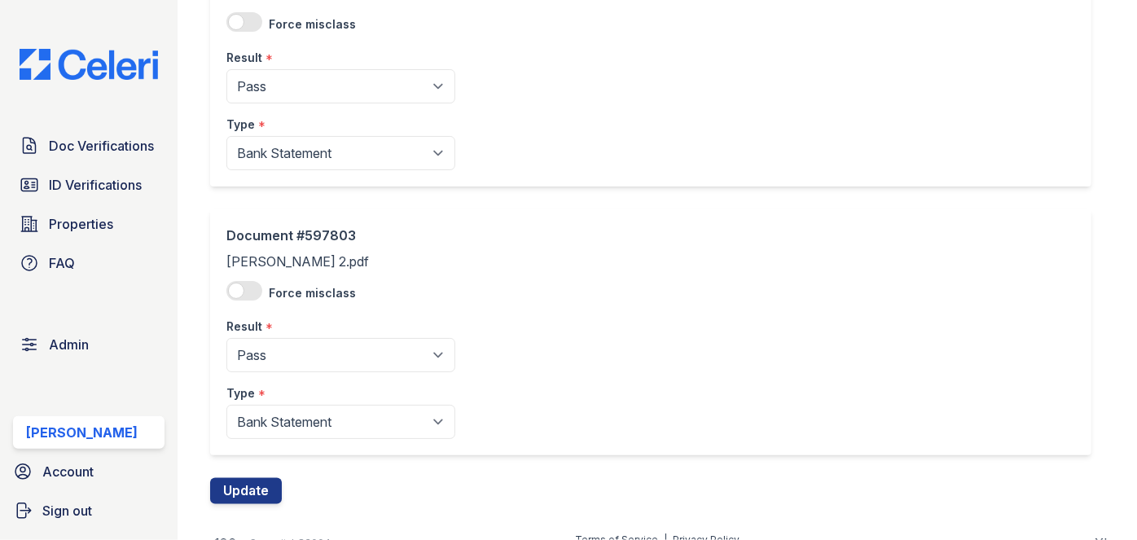
scroll to position [1258, 0]
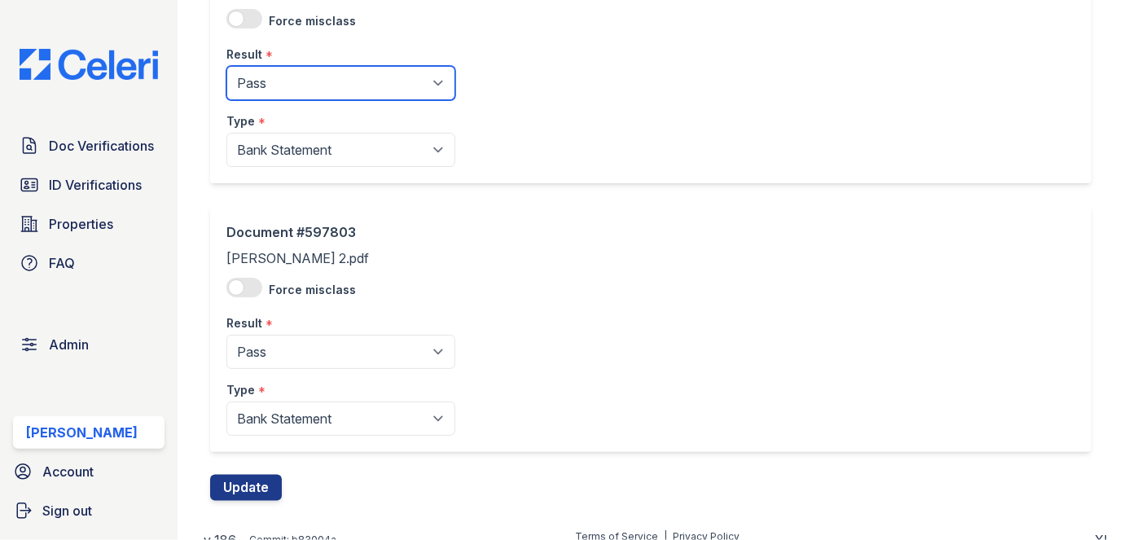
click at [304, 72] on select "Pending Sent Started Processing Pass Fail Caution Error N/A" at bounding box center [340, 83] width 229 height 34
select select "caution"
click at [226, 66] on select "Pending Sent Started Processing Pass Fail Caution Error N/A" at bounding box center [340, 83] width 229 height 34
drag, startPoint x: 303, startPoint y: 94, endPoint x: 279, endPoint y: 254, distance: 162.2
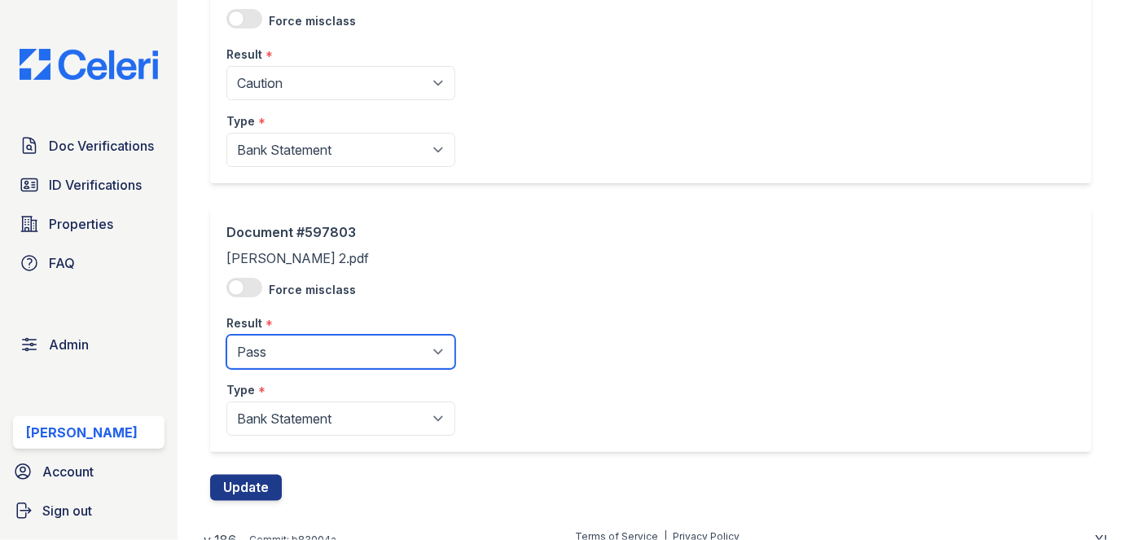
click at [317, 342] on select "Pending Sent Started Processing Pass Fail Caution Error N/A" at bounding box center [340, 352] width 229 height 34
select select "caution"
click at [226, 335] on select "Pending Sent Started Processing Pass Fail Caution Error N/A" at bounding box center [340, 352] width 229 height 34
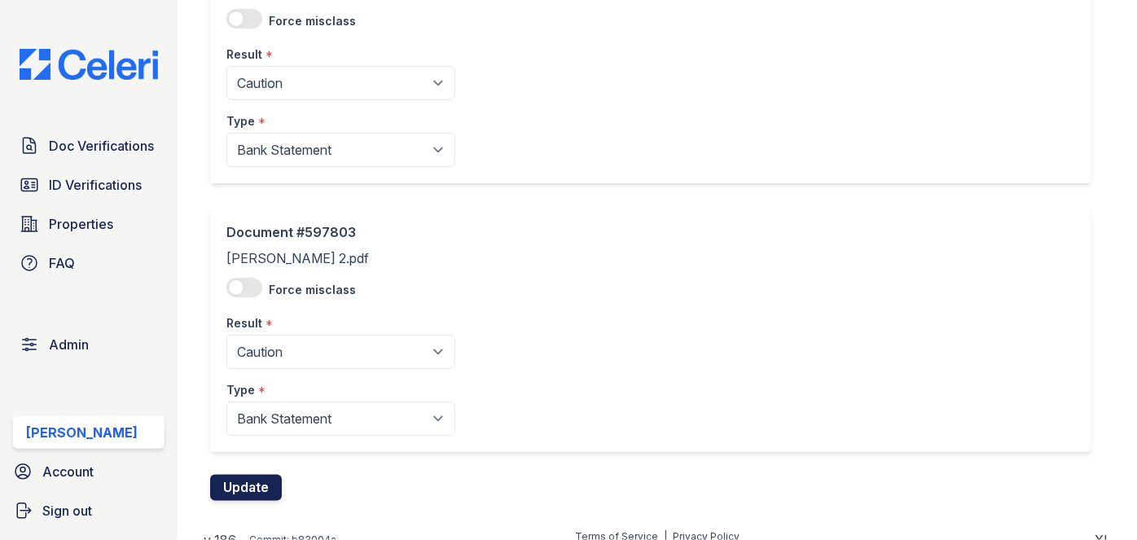
click at [262, 485] on button "Update" at bounding box center [246, 488] width 72 height 26
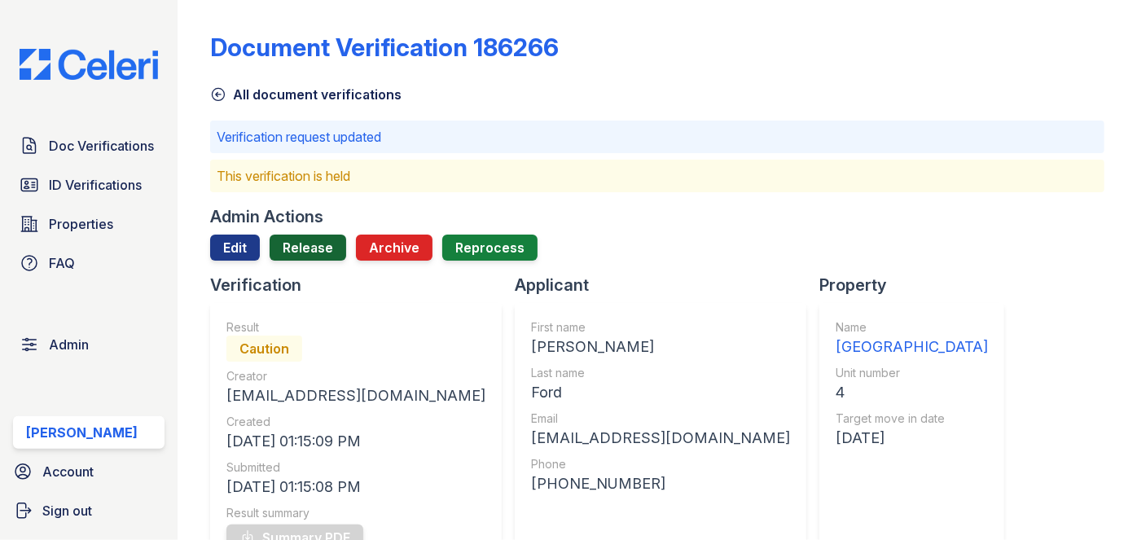
click at [317, 248] on link "Release" at bounding box center [308, 248] width 77 height 26
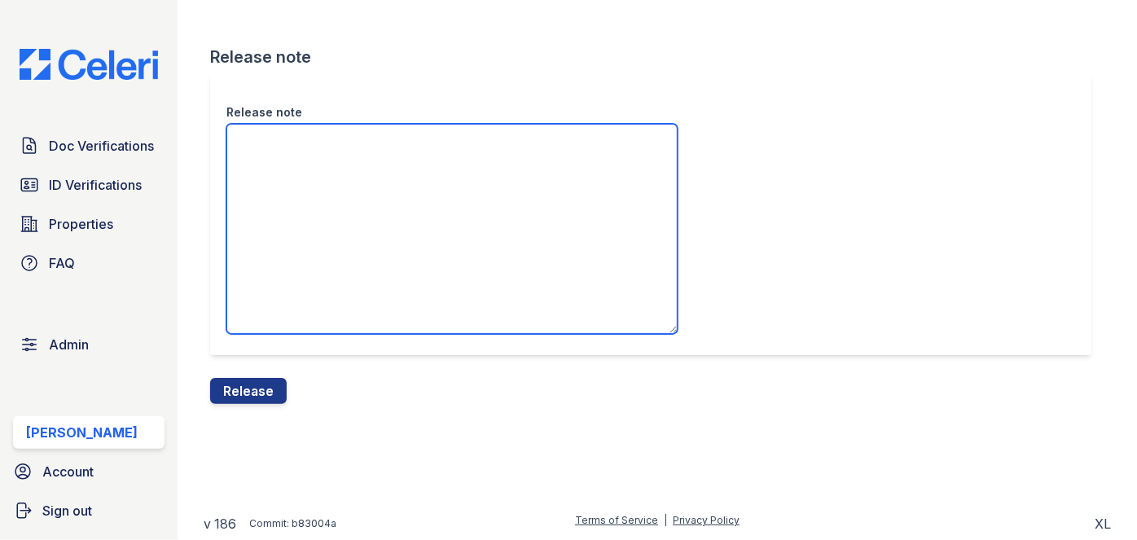
click at [305, 194] on textarea "Release note" at bounding box center [451, 229] width 451 height 210
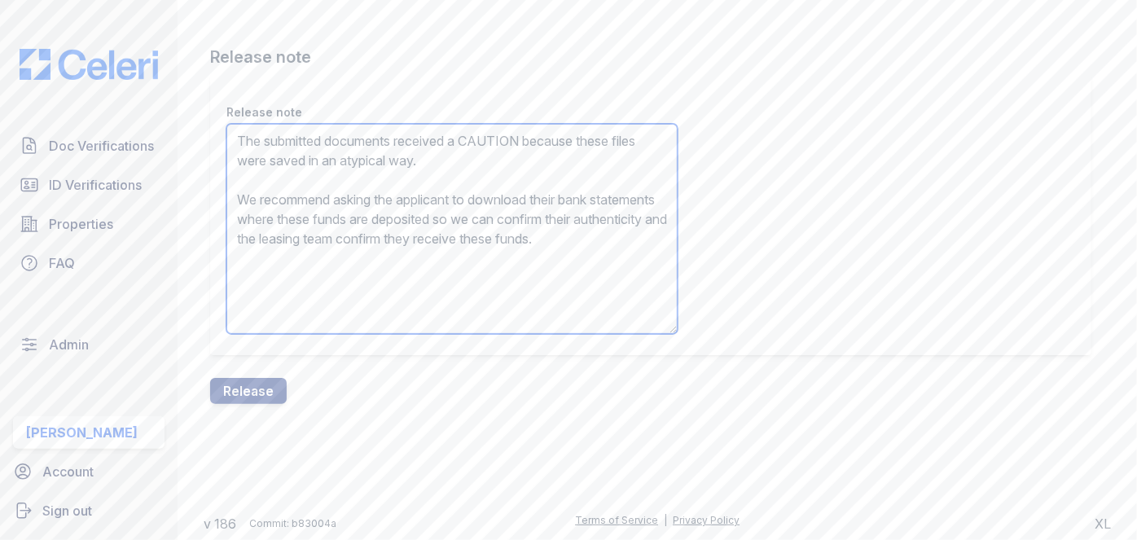
type textarea "The submitted documents received a CAUTION because these files were saved in an…"
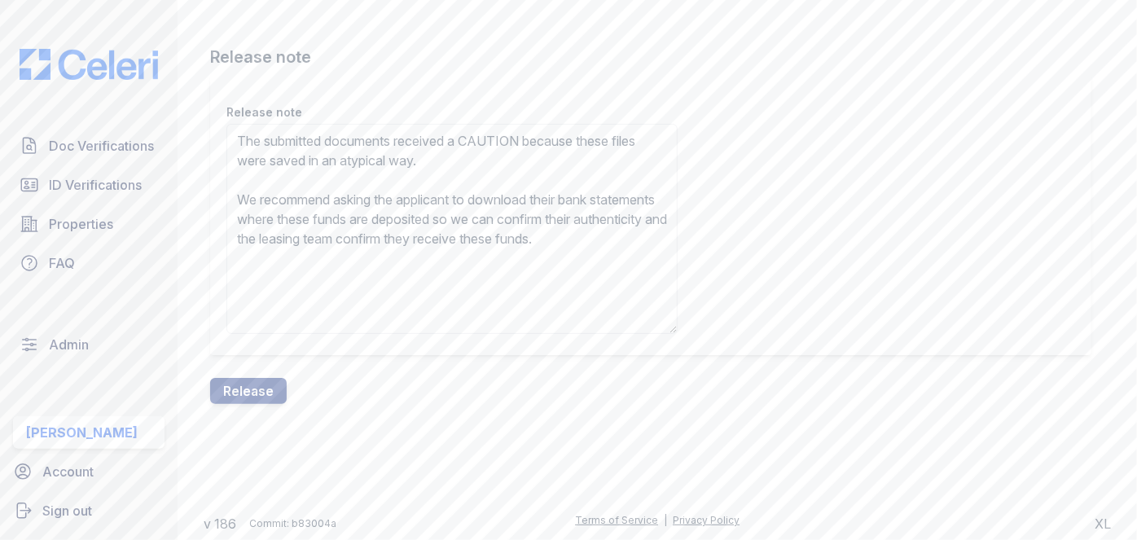
click at [274, 397] on button "Release" at bounding box center [248, 391] width 77 height 26
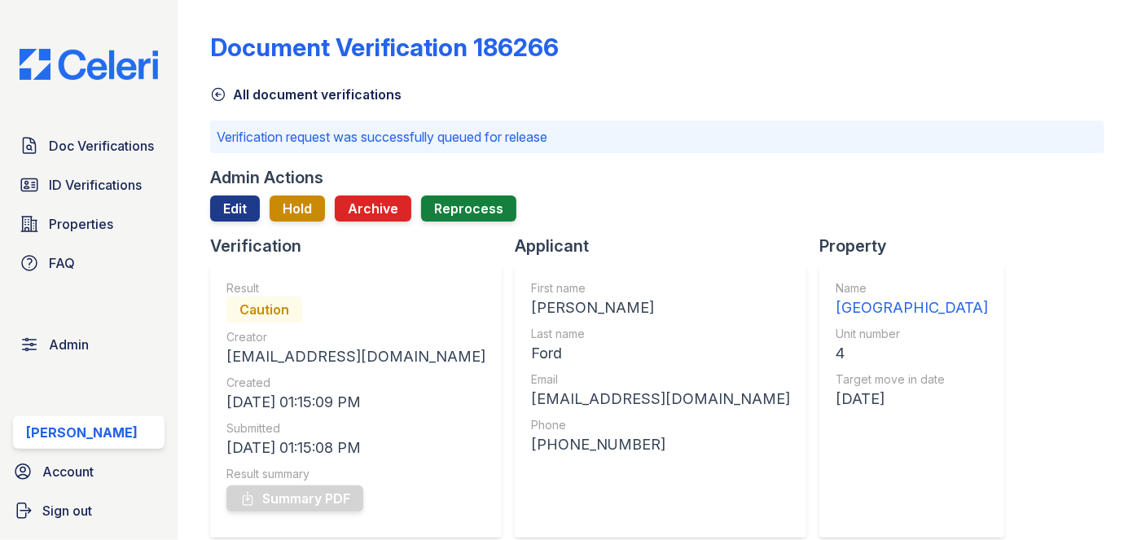
click at [136, 149] on span "Doc Verifications" at bounding box center [101, 146] width 105 height 20
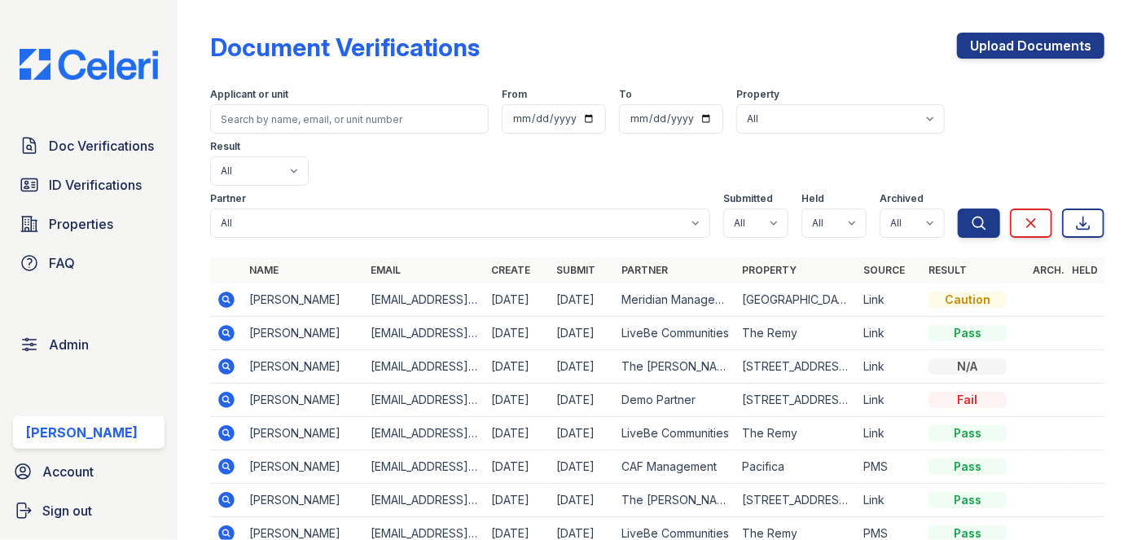
click at [173, 24] on div "Doc Verifications ID Verifications Properties FAQ Admin Darija Dedic Account Si…" at bounding box center [89, 270] width 178 height 540
click at [147, 139] on span "Doc Verifications" at bounding box center [101, 146] width 105 height 20
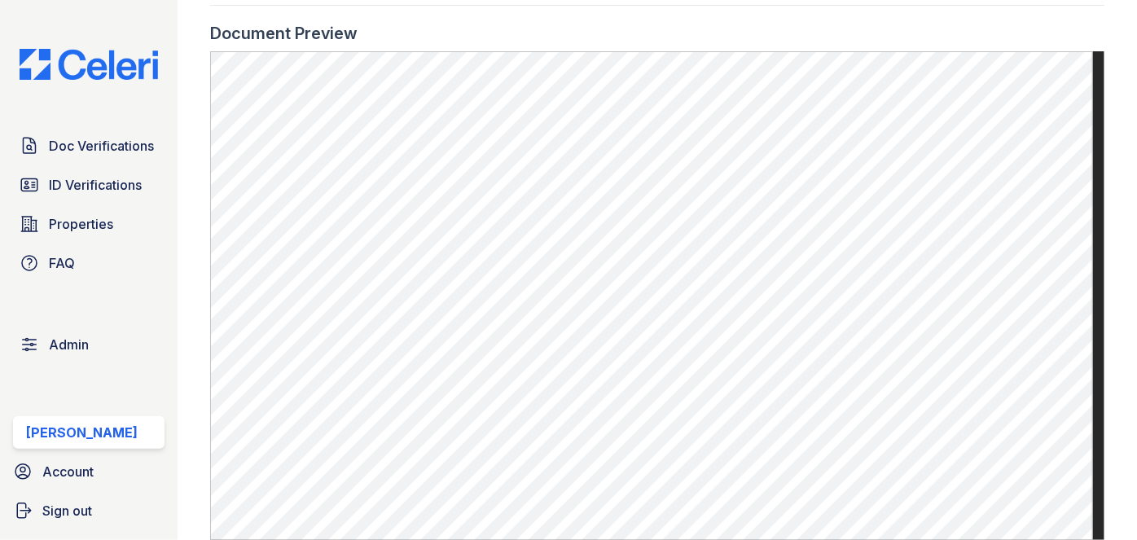
scroll to position [962, 0]
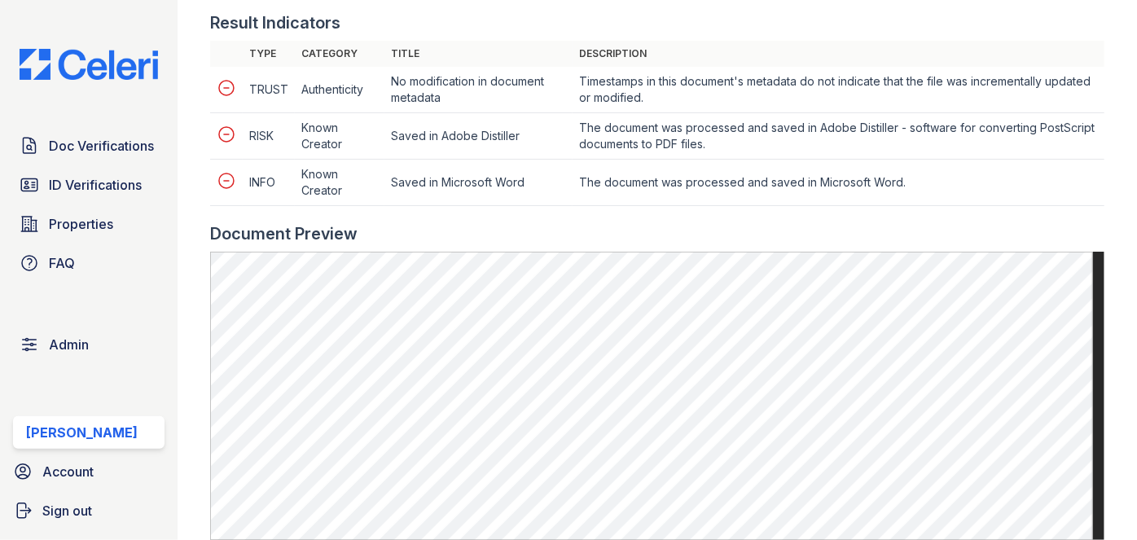
scroll to position [740, 0]
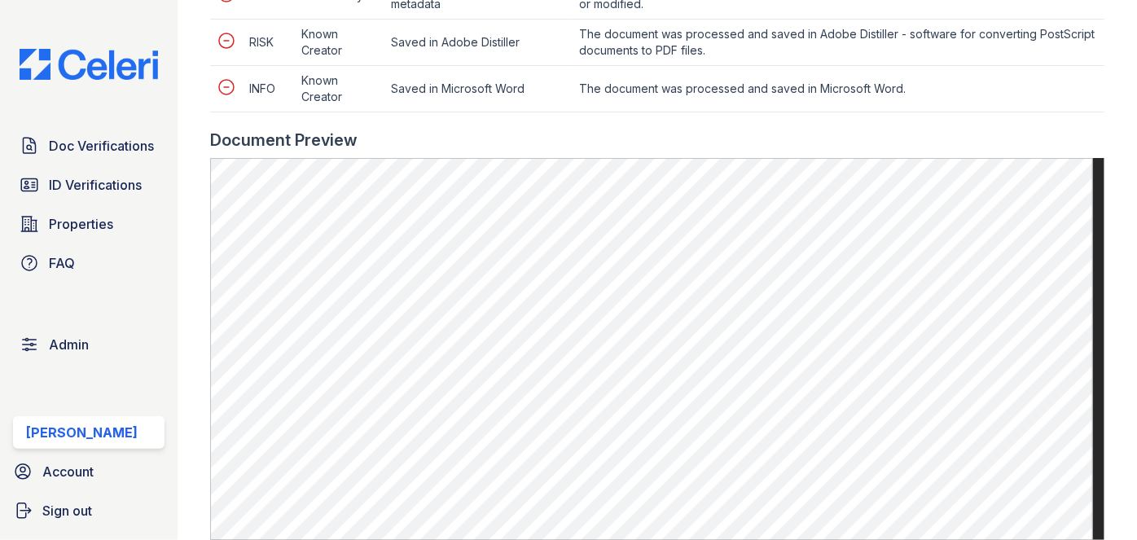
scroll to position [1110, 0]
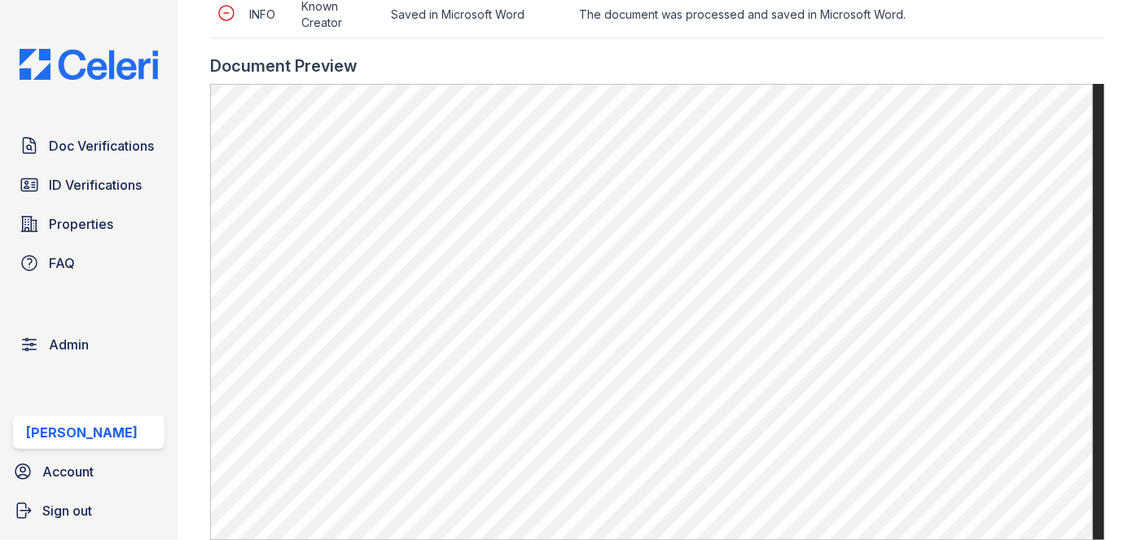
scroll to position [1036, 0]
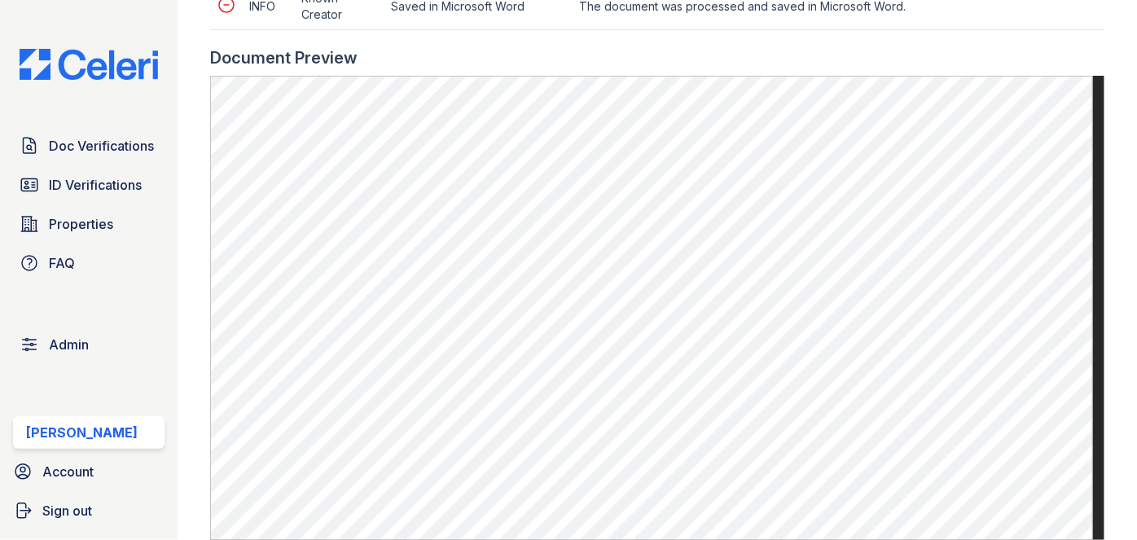
scroll to position [1036, 0]
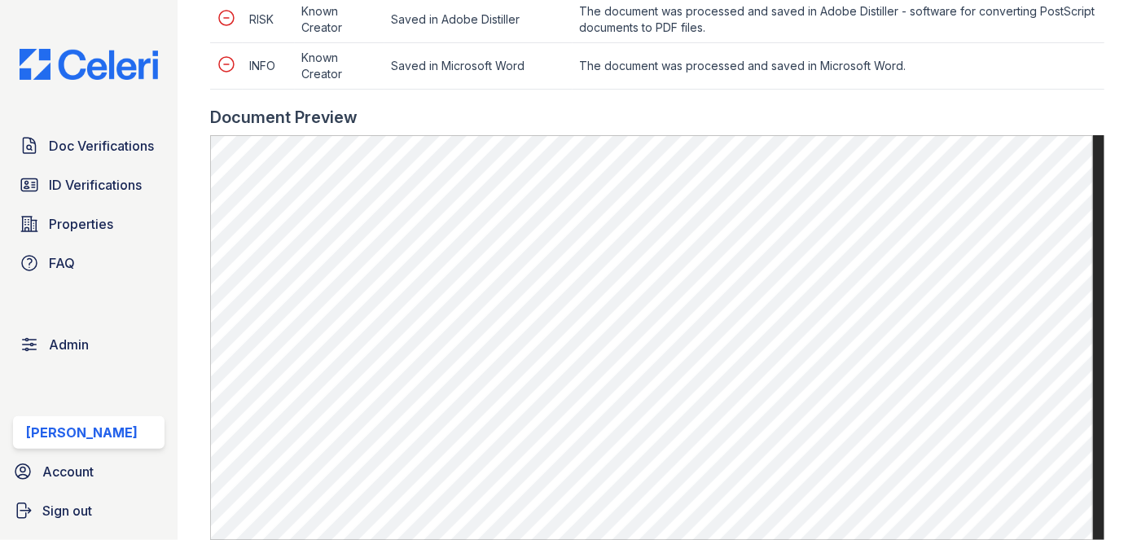
scroll to position [888, 0]
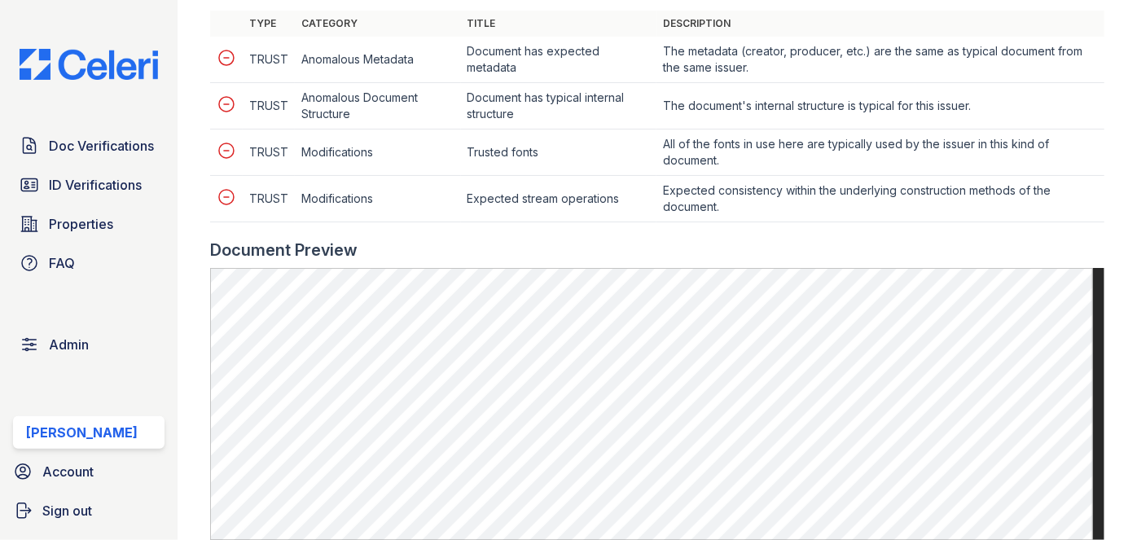
scroll to position [740, 0]
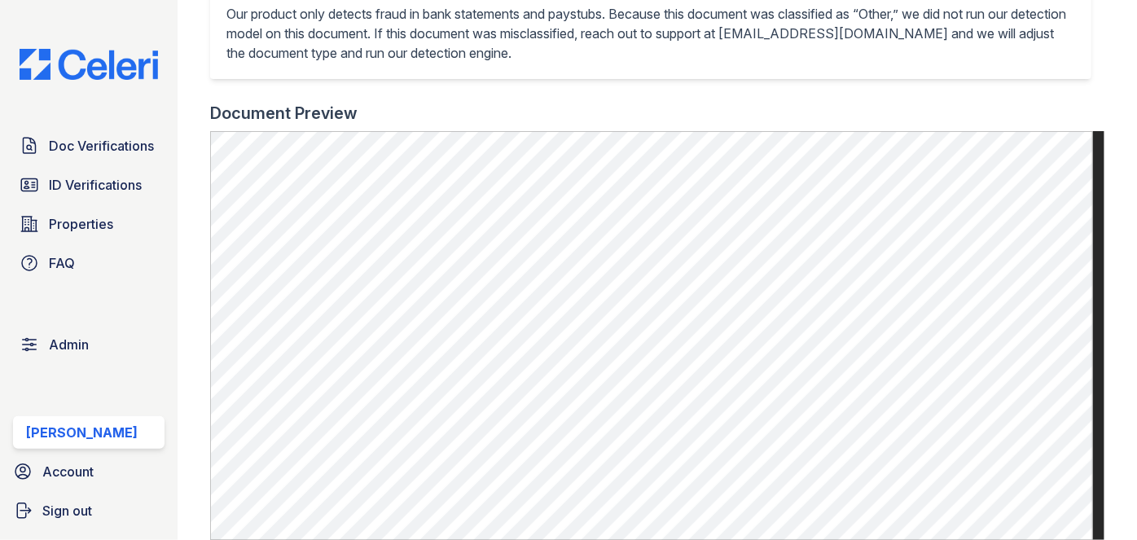
scroll to position [592, 0]
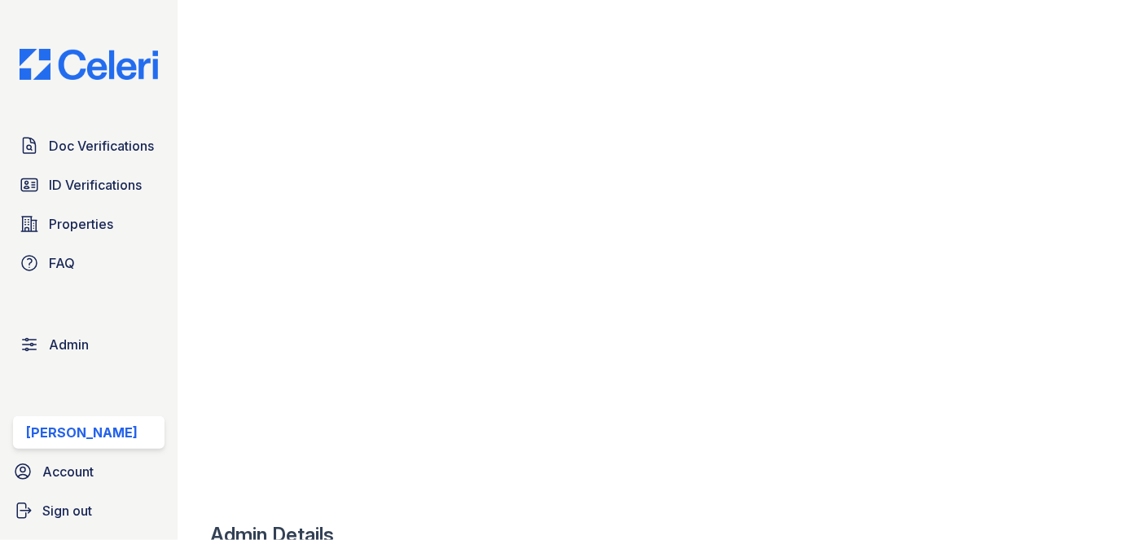
scroll to position [666, 0]
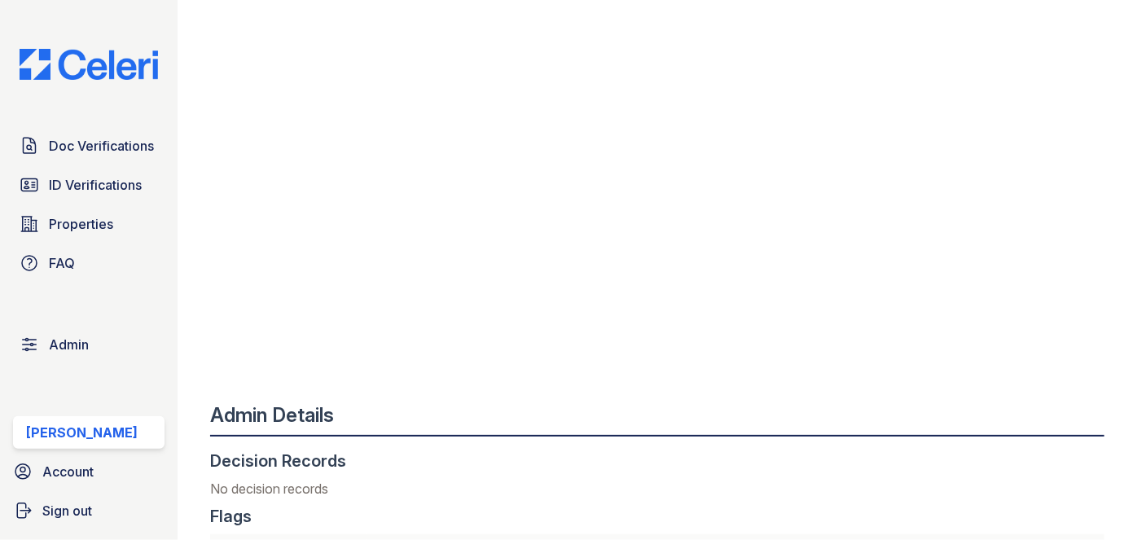
scroll to position [888, 0]
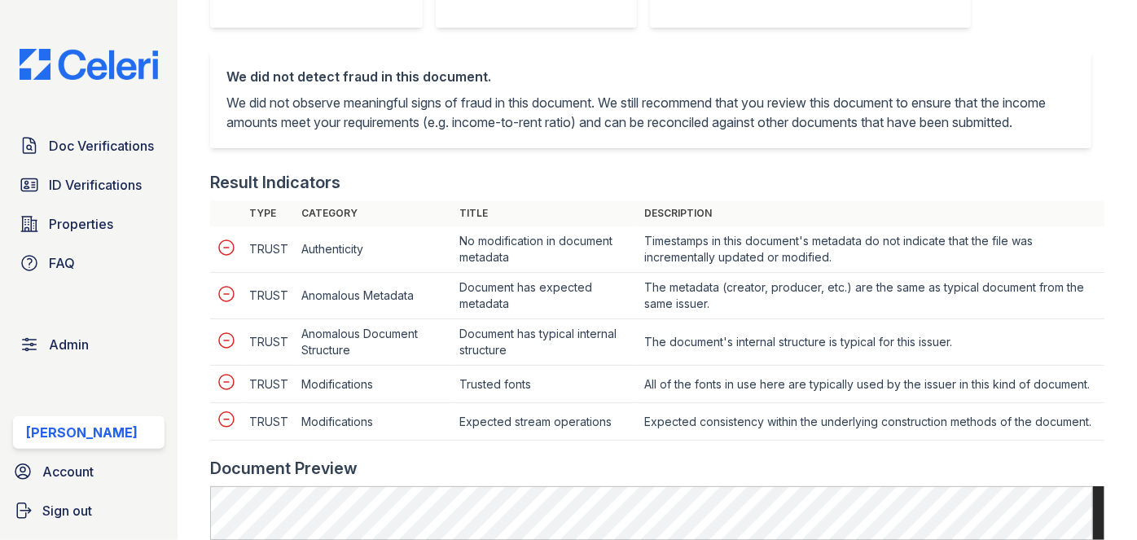
scroll to position [666, 0]
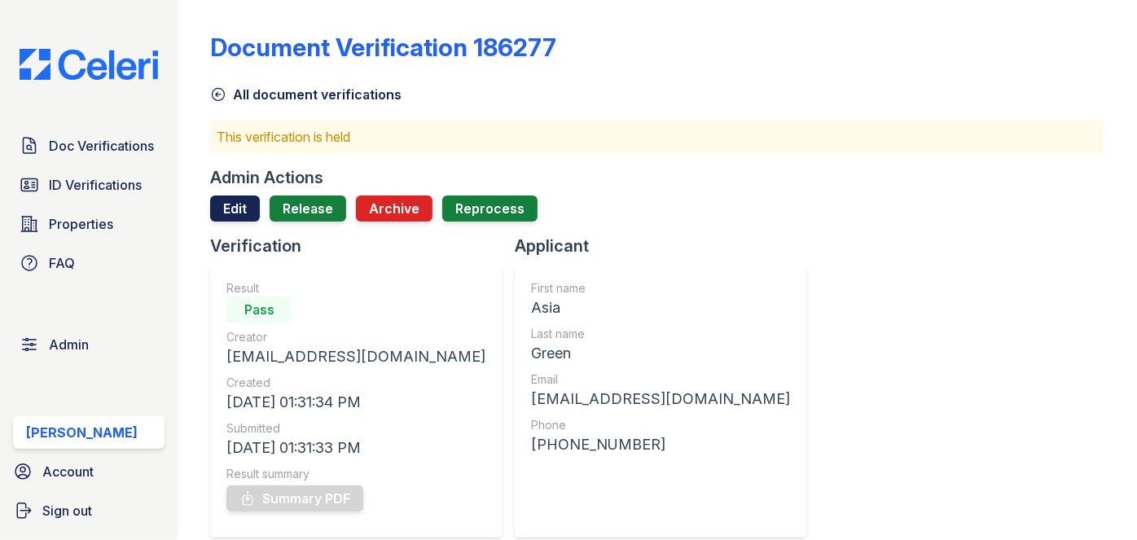
click at [243, 196] on link "Edit" at bounding box center [235, 208] width 50 height 26
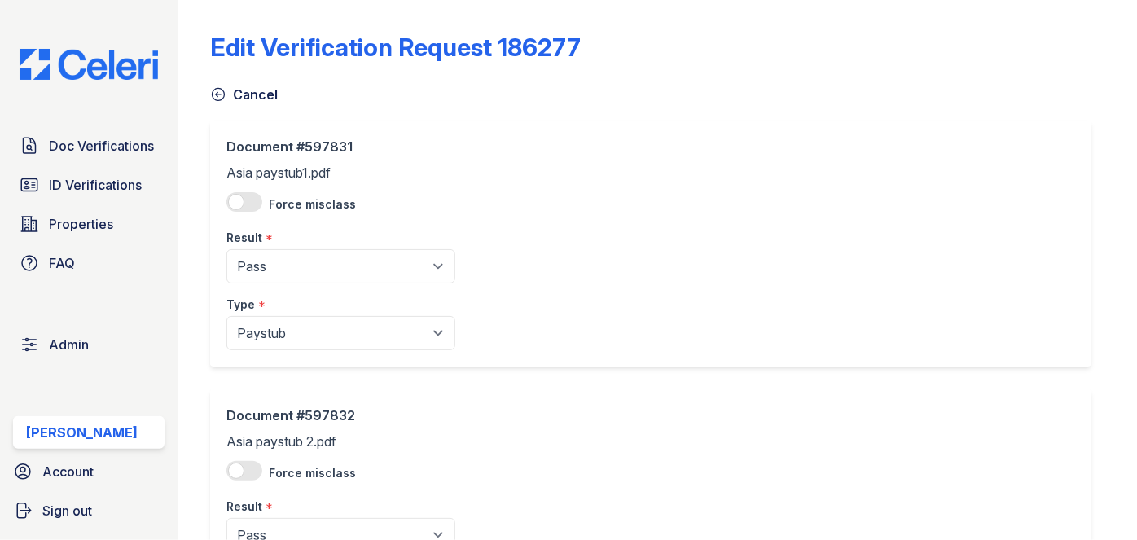
scroll to position [147, 0]
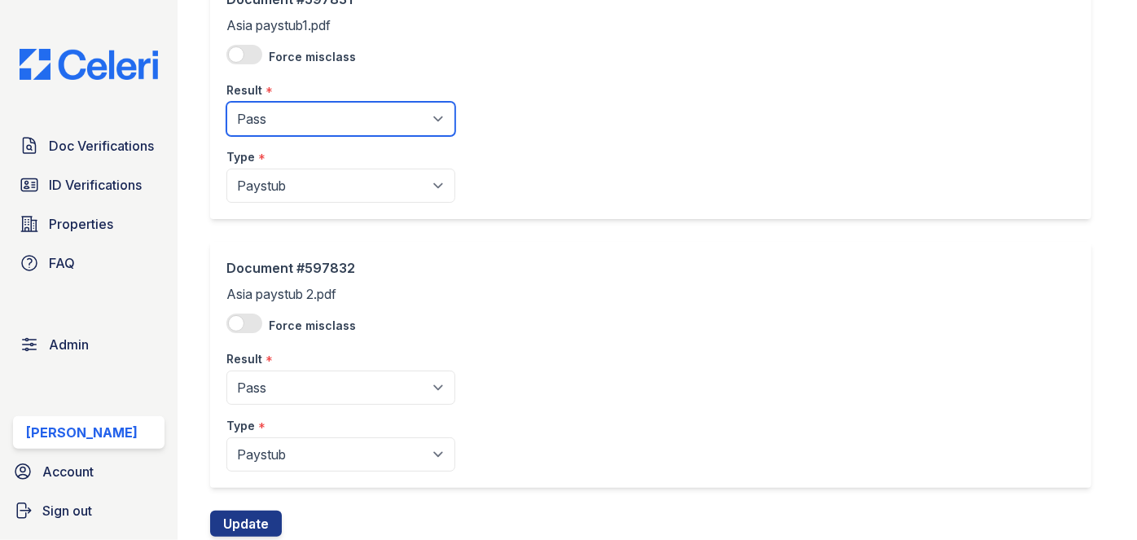
click at [306, 103] on select "Pending Sent Started Processing Pass Fail Caution Error N/A" at bounding box center [340, 119] width 229 height 34
select select "fail"
click at [226, 102] on select "Pending Sent Started Processing Pass Fail Caution Error N/A" at bounding box center [340, 119] width 229 height 34
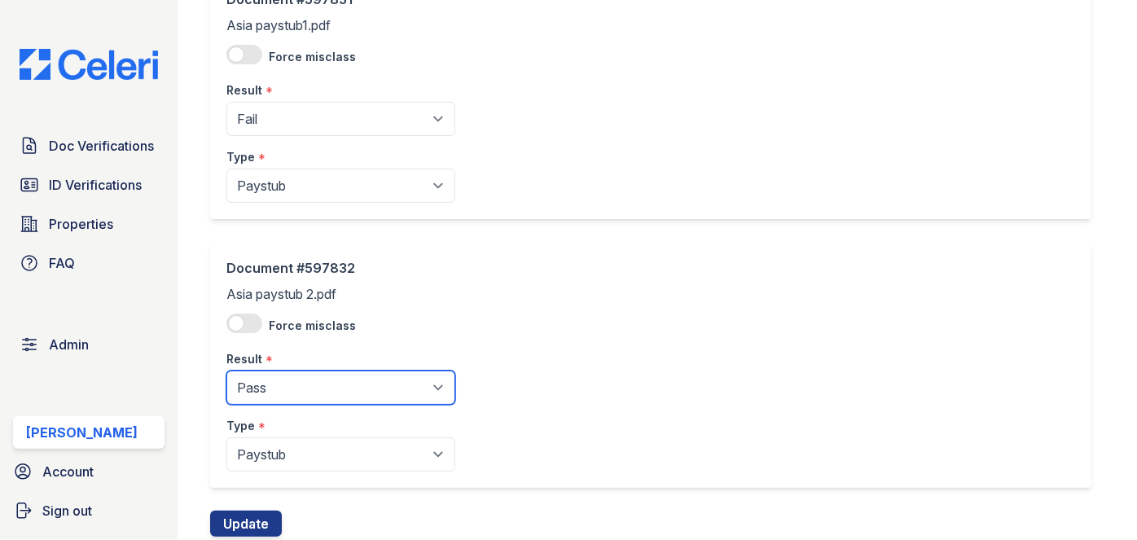
click at [291, 391] on select "Pending Sent Started Processing Pass Fail Caution Error N/A" at bounding box center [340, 388] width 229 height 34
select select "fail"
click at [226, 371] on select "Pending Sent Started Processing Pass Fail Caution Error N/A" at bounding box center [340, 388] width 229 height 34
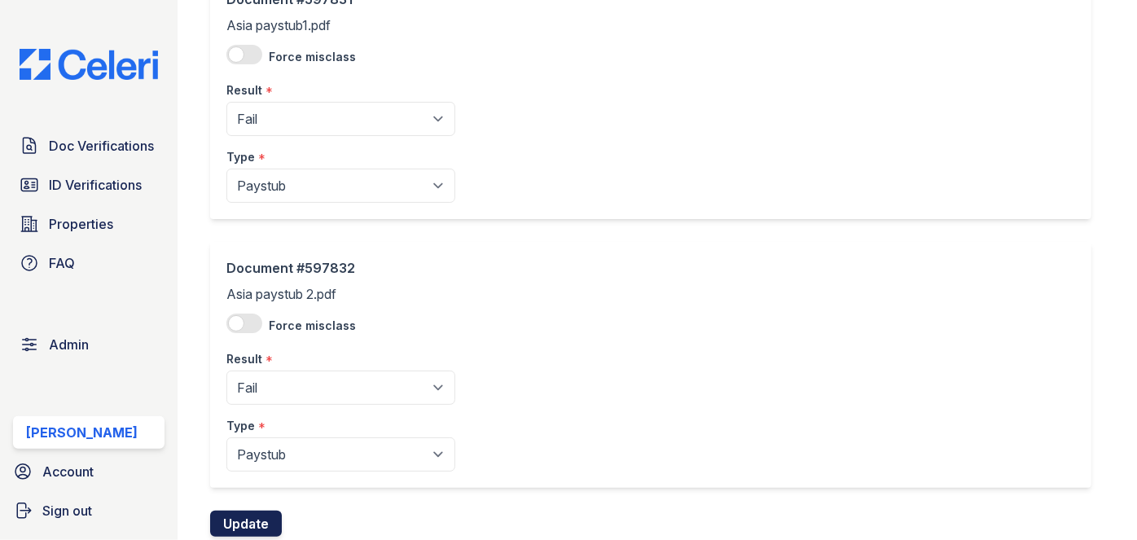
click at [261, 534] on button "Update" at bounding box center [246, 524] width 72 height 26
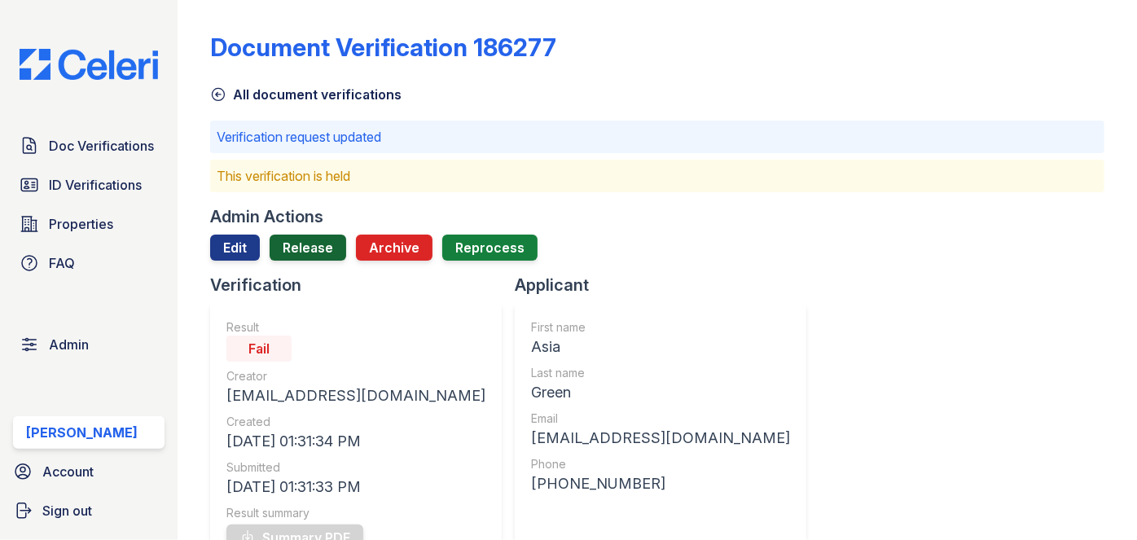
click at [316, 241] on link "Release" at bounding box center [308, 248] width 77 height 26
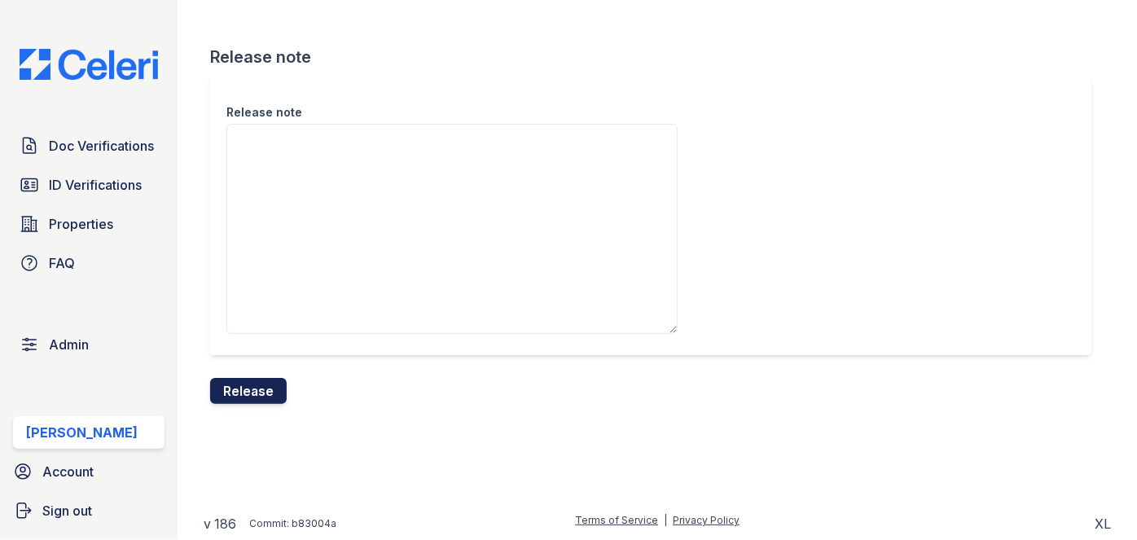
click at [265, 382] on button "Release" at bounding box center [248, 391] width 77 height 26
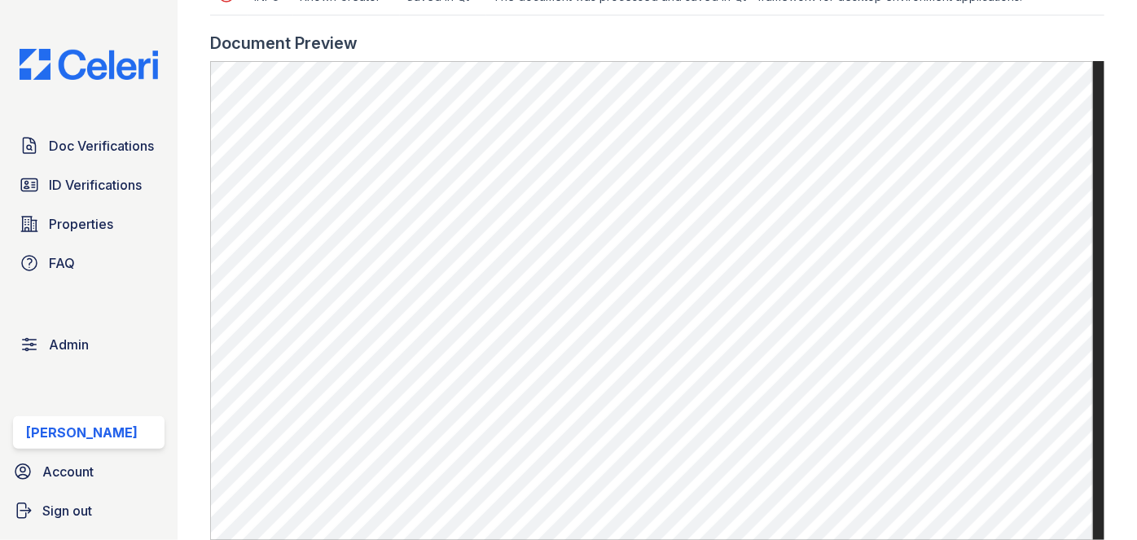
scroll to position [740, 0]
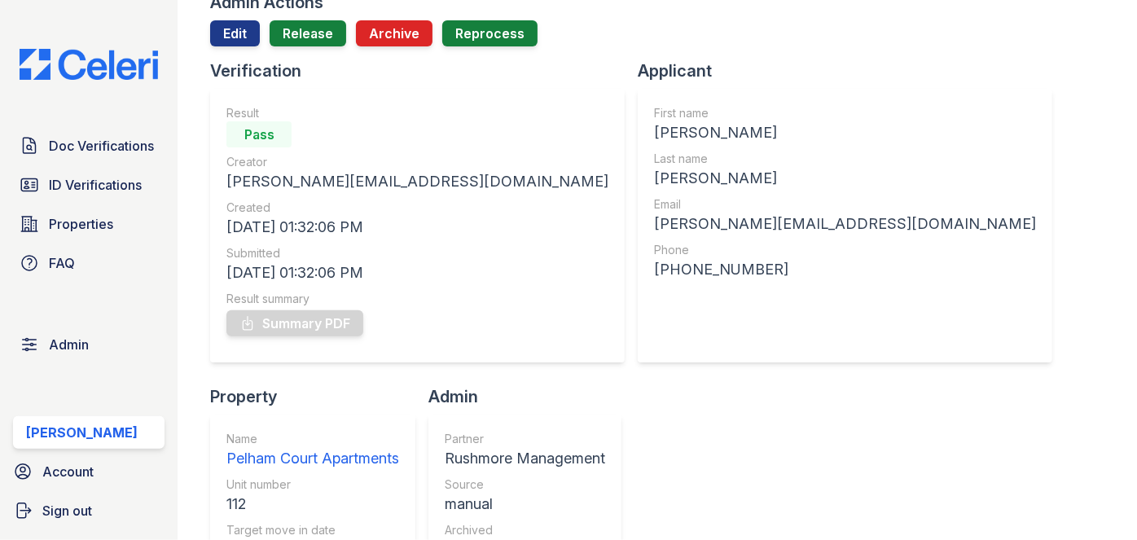
scroll to position [147, 0]
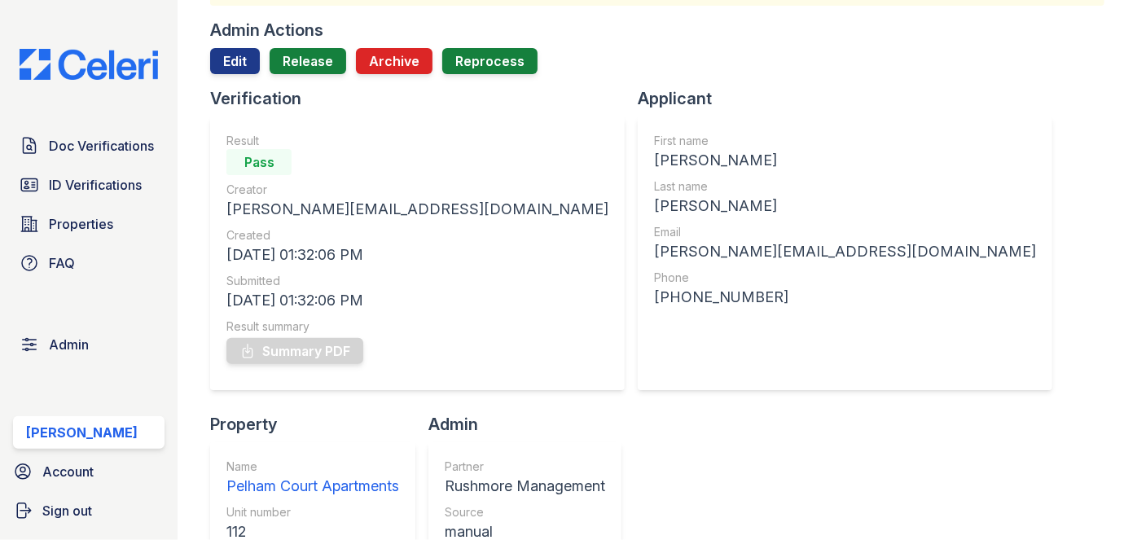
click at [235, 45] on div "Admin Actions Edit Release Archive Reprocess" at bounding box center [657, 53] width 894 height 68
click at [233, 59] on link "Edit" at bounding box center [235, 61] width 50 height 26
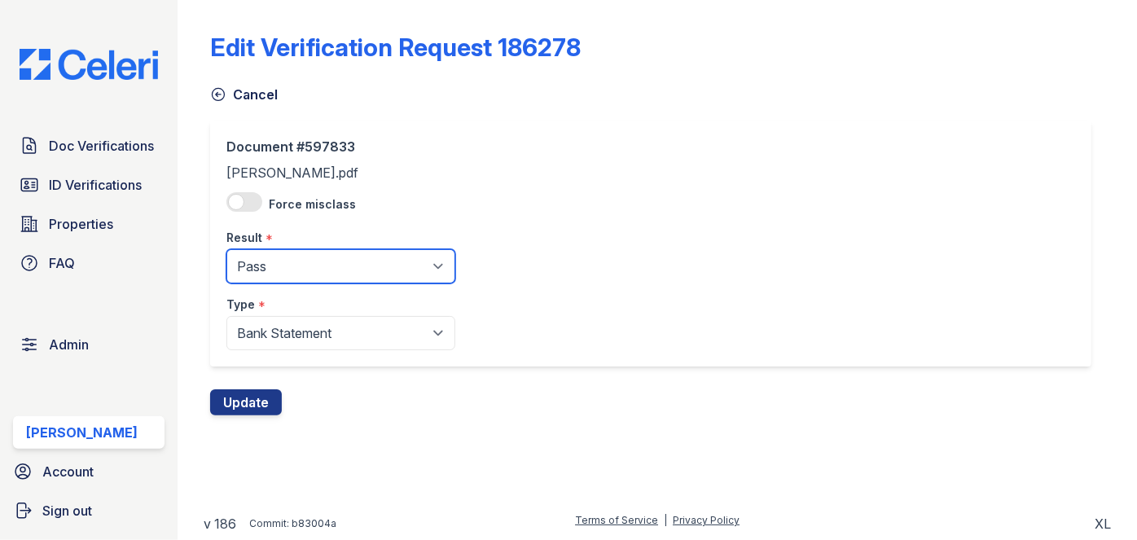
click at [348, 273] on select "Pending Sent Started Processing Pass Fail Caution Error N/A" at bounding box center [340, 266] width 229 height 34
select select "caution"
click at [226, 249] on select "Pending Sent Started Processing Pass Fail Caution Error N/A" at bounding box center [340, 266] width 229 height 34
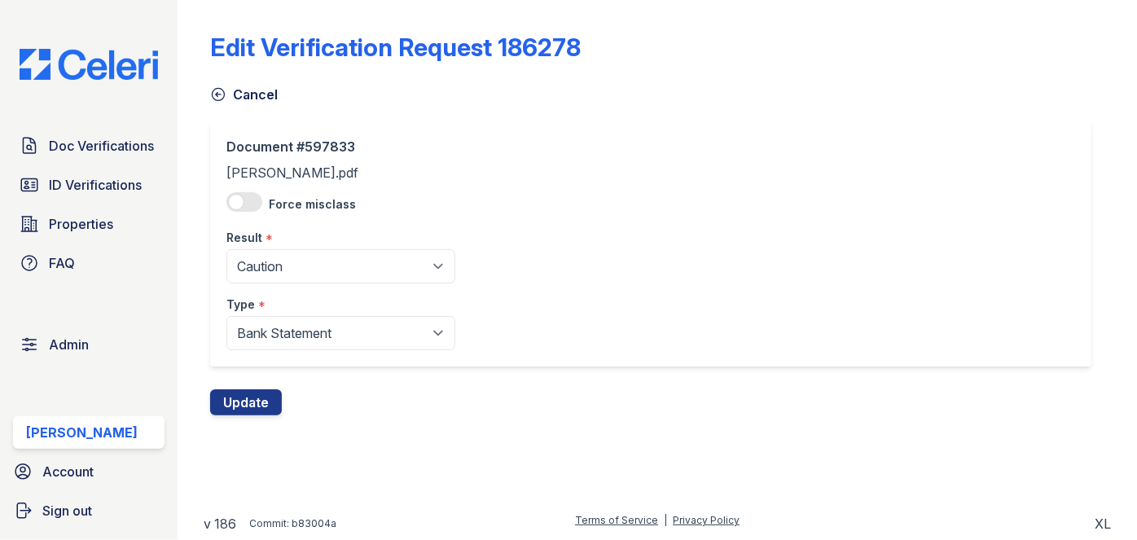
click at [301, 436] on div "Edit Verification Request 186278 Cancel Document #597833 Margaret.pdf Force mis…" at bounding box center [657, 220] width 907 height 441
click at [271, 400] on button "Update" at bounding box center [246, 402] width 72 height 26
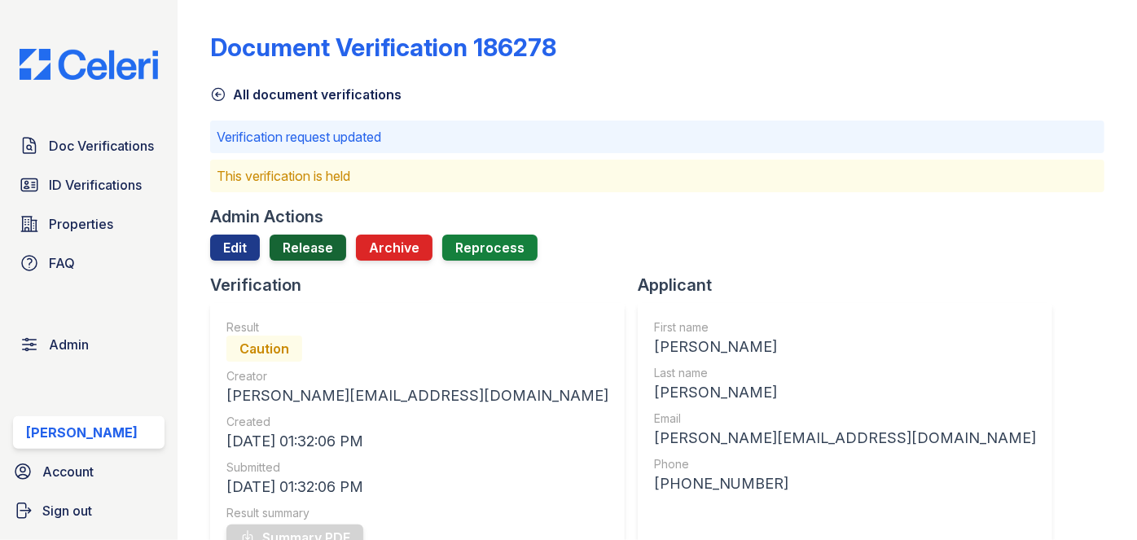
click at [330, 248] on link "Release" at bounding box center [308, 248] width 77 height 26
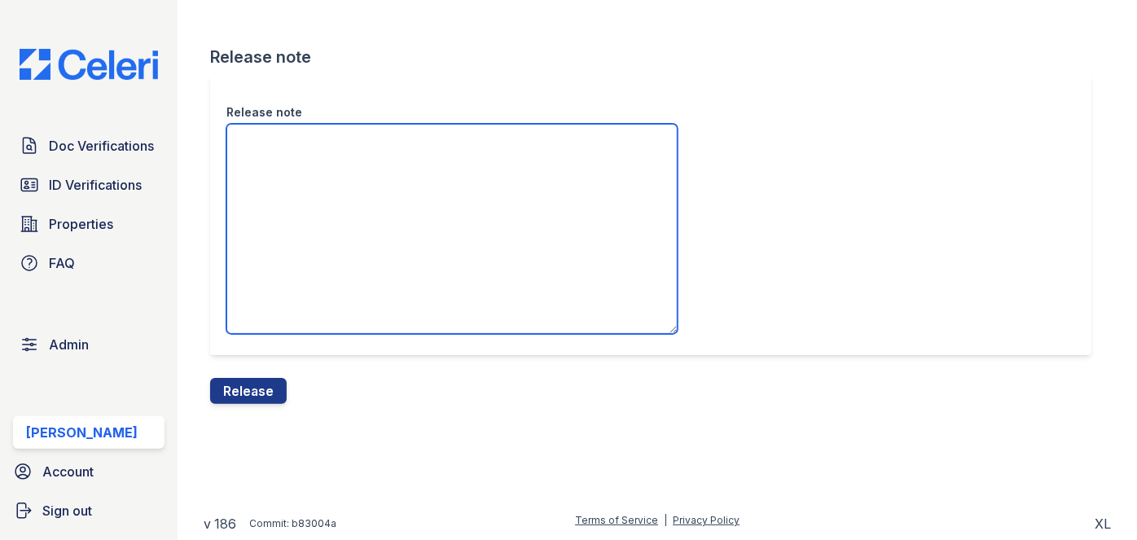
drag, startPoint x: 324, startPoint y: 194, endPoint x: 314, endPoint y: 181, distance: 16.3
click at [314, 181] on textarea "Release note" at bounding box center [451, 229] width 451 height 210
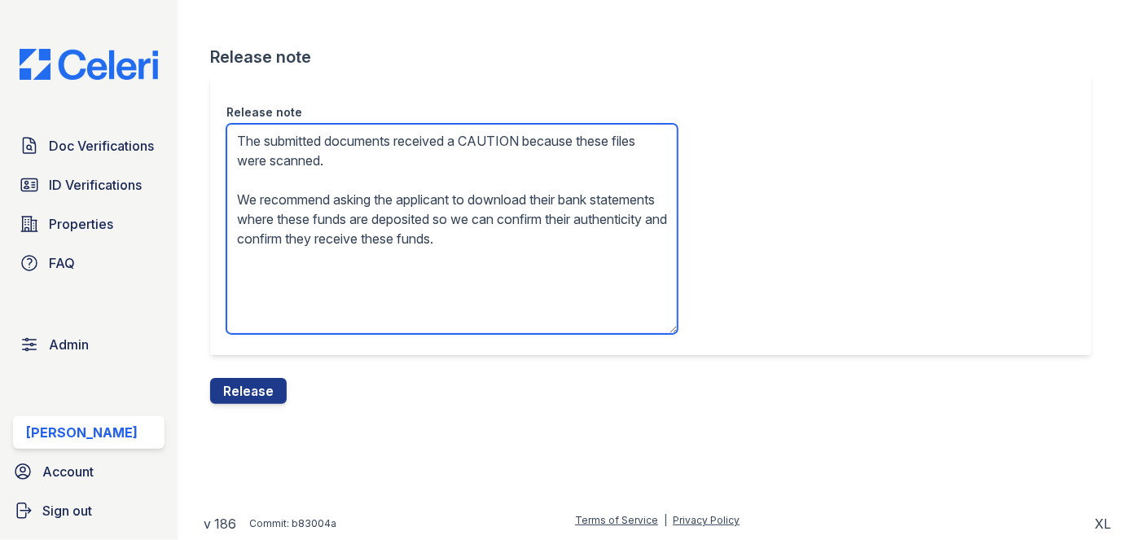
click at [350, 197] on textarea "The submitted documents received a CAUTION because these files were scanned. We…" at bounding box center [451, 229] width 451 height 210
click at [365, 204] on textarea "The submitted documents received a CAUTION because these files were scanned. We…" at bounding box center [451, 229] width 451 height 210
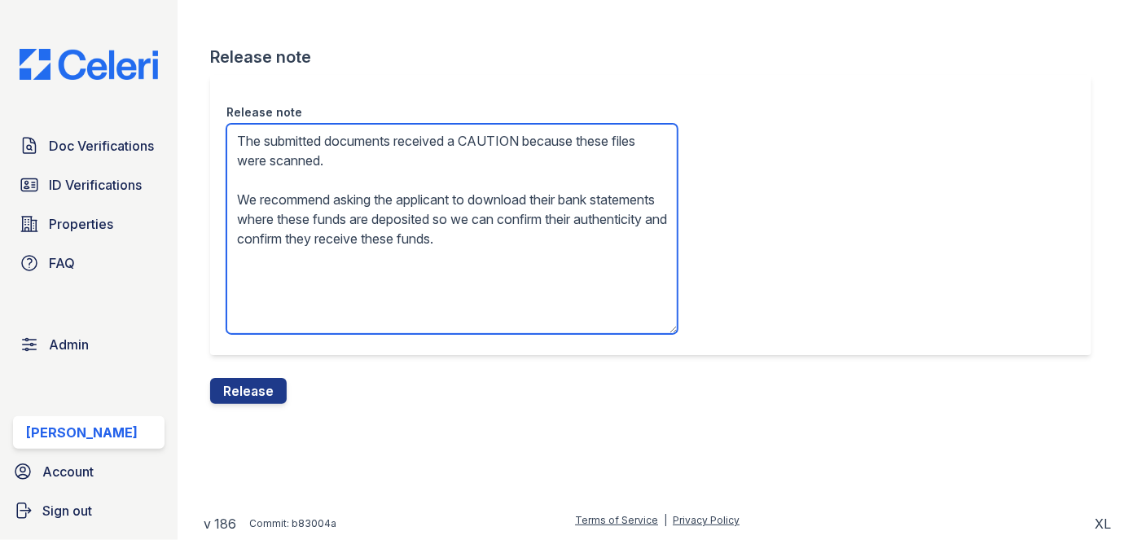
click at [365, 204] on textarea "The submitted documents received a CAUTION because these files were scanned. We…" at bounding box center [451, 229] width 451 height 210
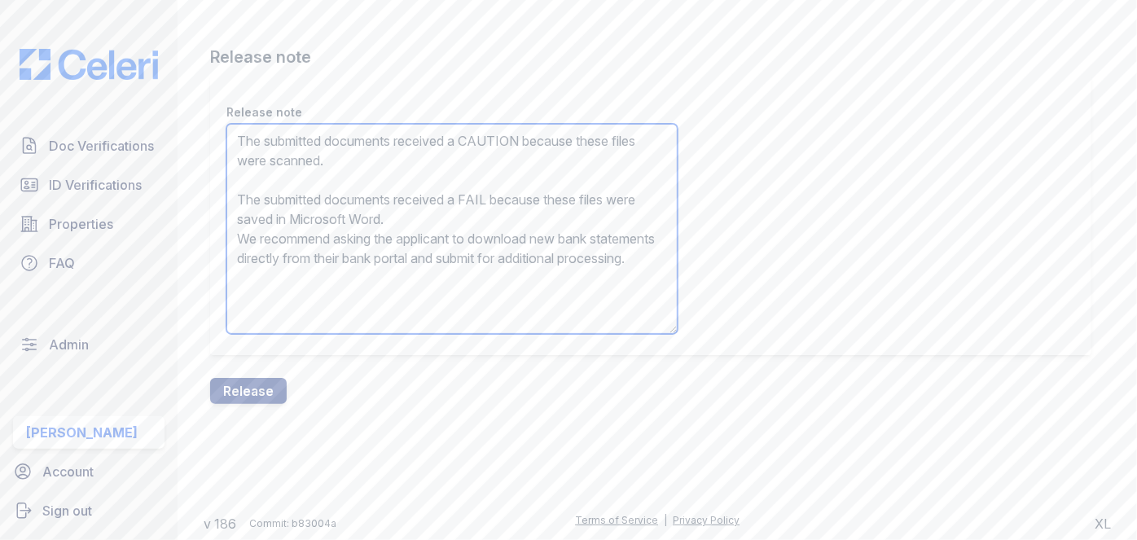
click at [379, 213] on textarea "The submitted documents received a CAUTION because these files were scanned. Th…" at bounding box center [451, 229] width 451 height 210
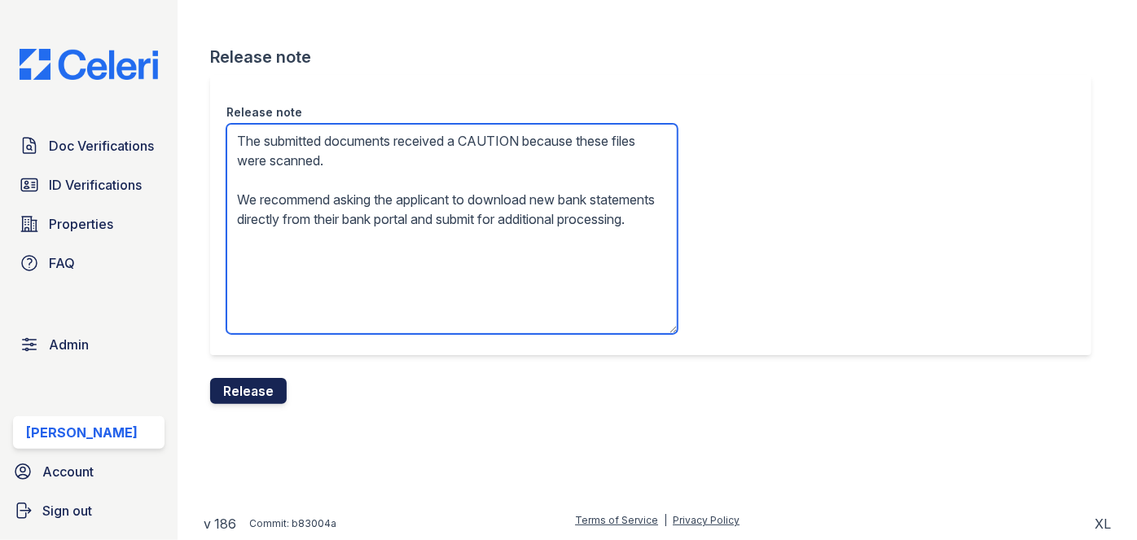
type textarea "The submitted documents received a CAUTION because these files were scanned. We…"
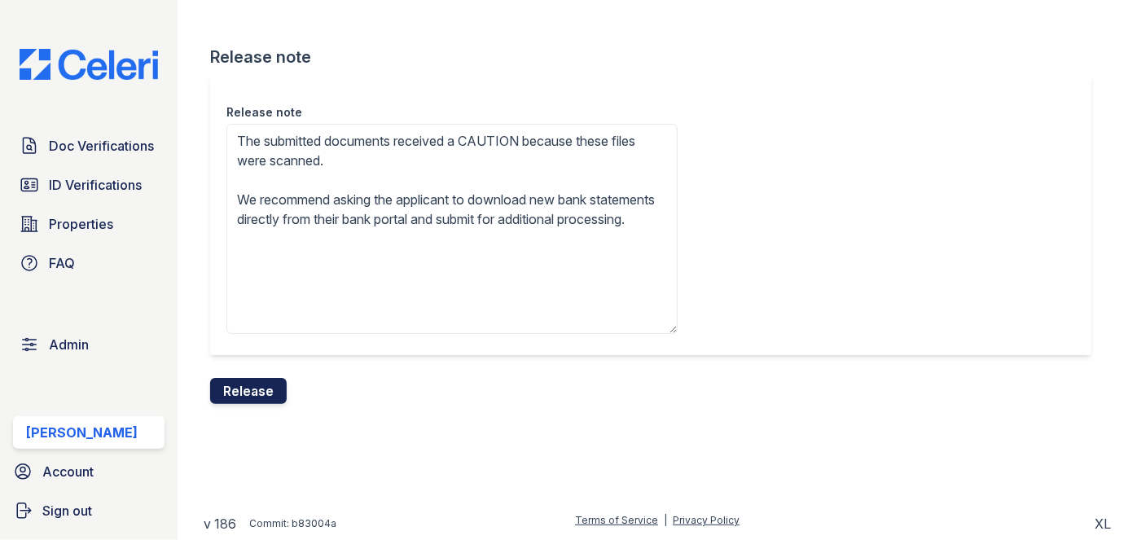
click at [283, 385] on button "Release" at bounding box center [248, 391] width 77 height 26
click at [634, 93] on div "Release note The submitted documents received a CAUTION because these files wer…" at bounding box center [650, 215] width 881 height 280
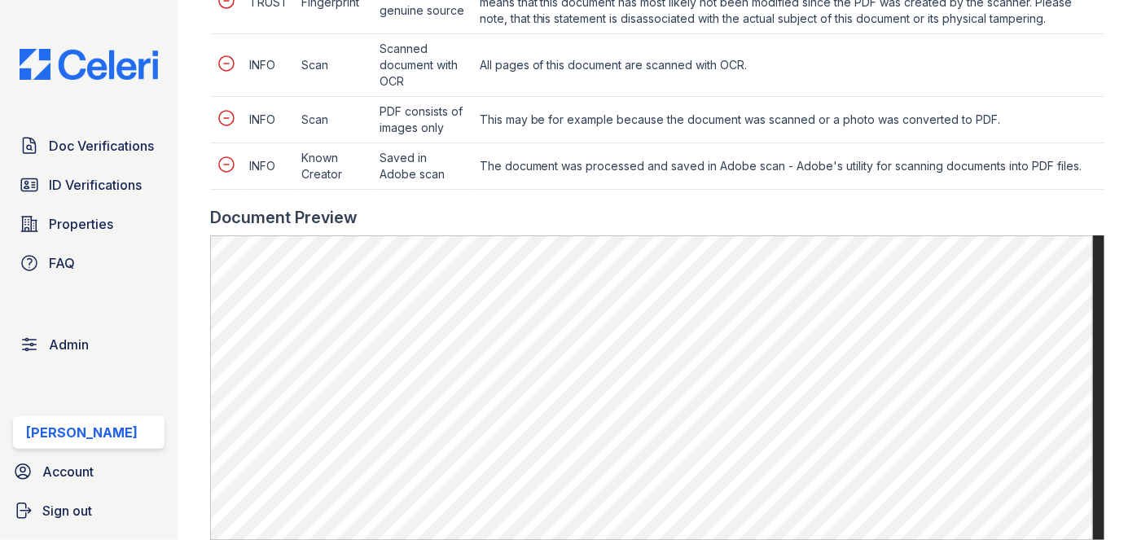
scroll to position [888, 0]
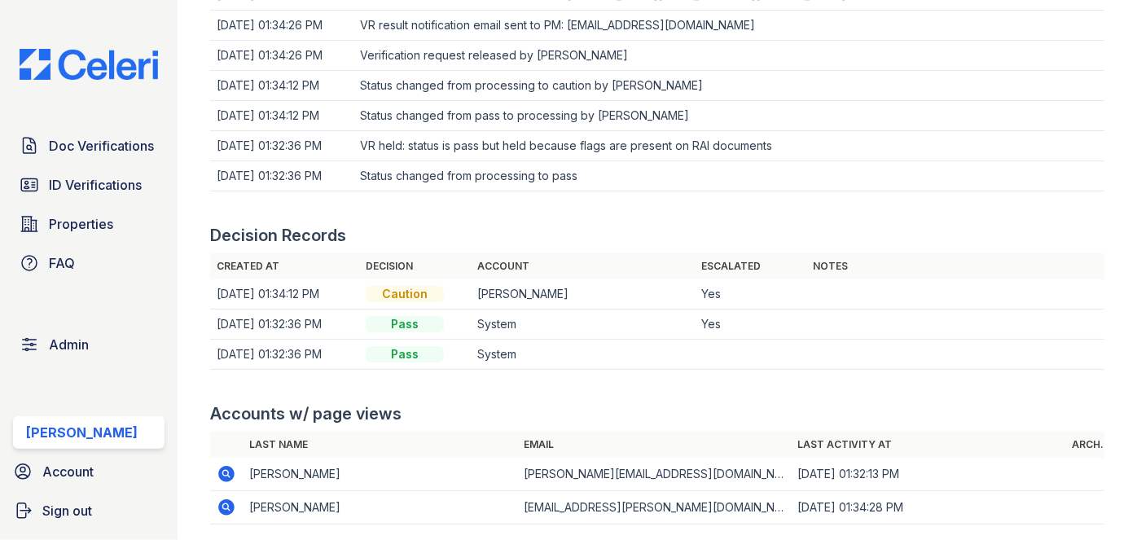
scroll to position [1494, 0]
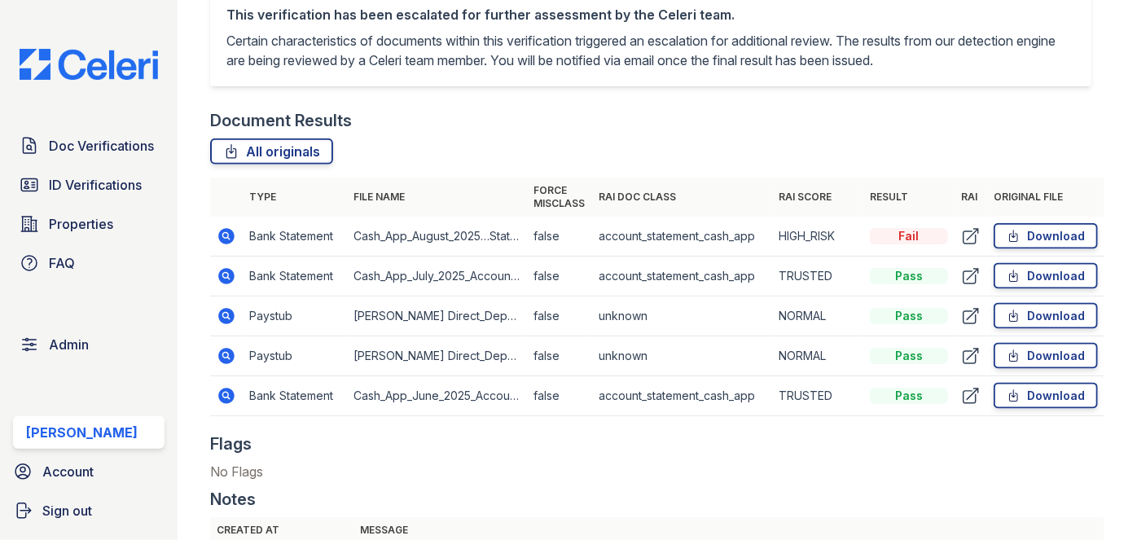
scroll to position [962, 0]
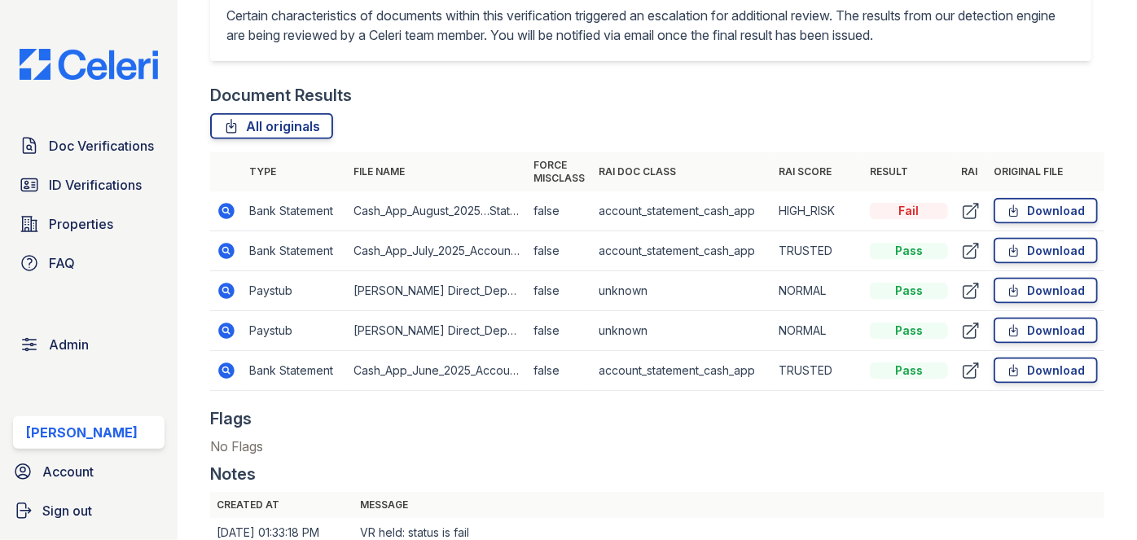
click at [254, 305] on td "Paystub" at bounding box center [295, 291] width 104 height 40
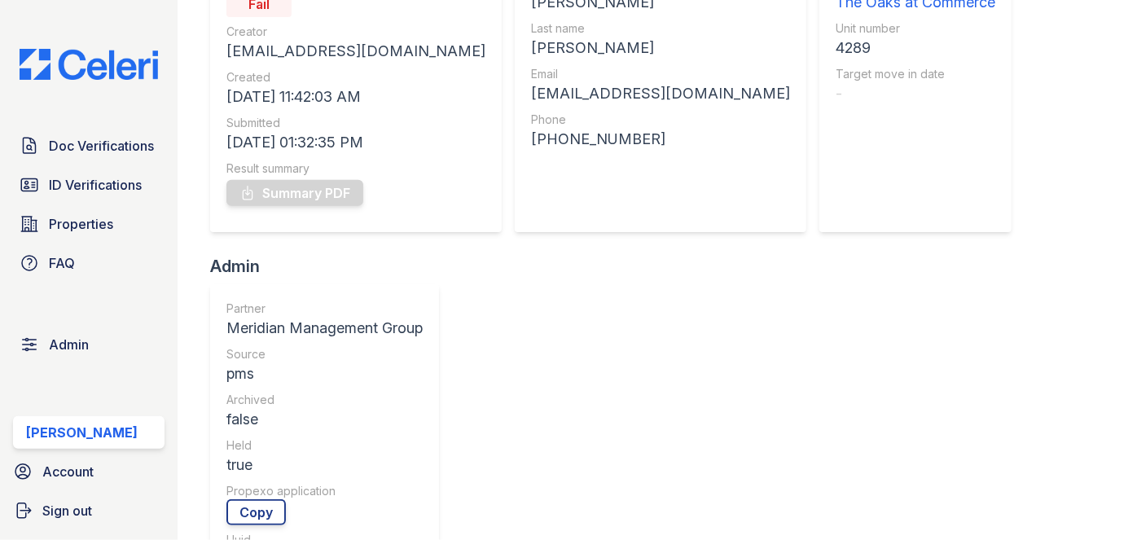
scroll to position [147, 0]
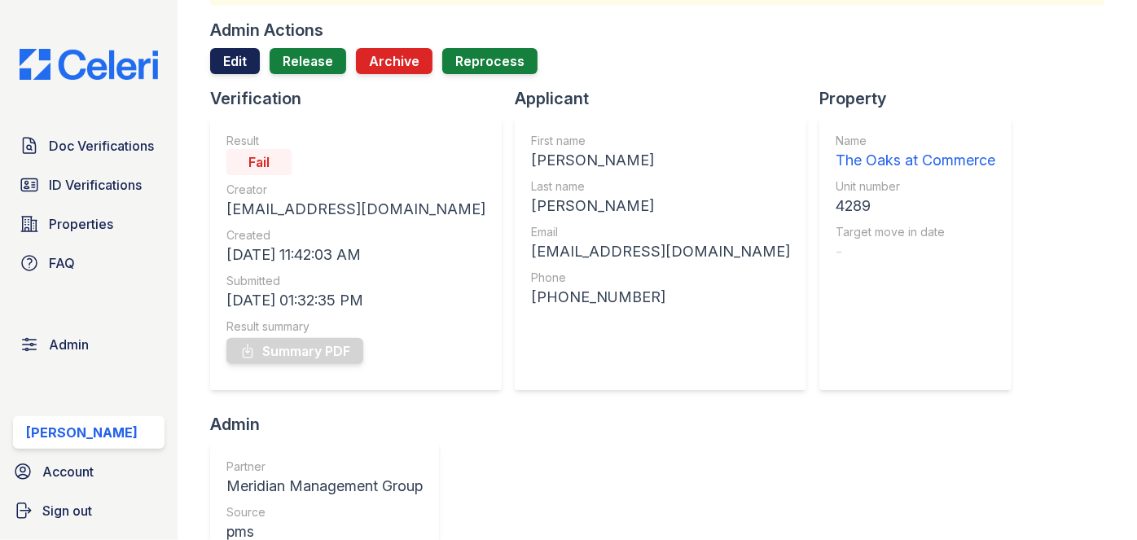
click at [237, 64] on link "Edit" at bounding box center [235, 61] width 50 height 26
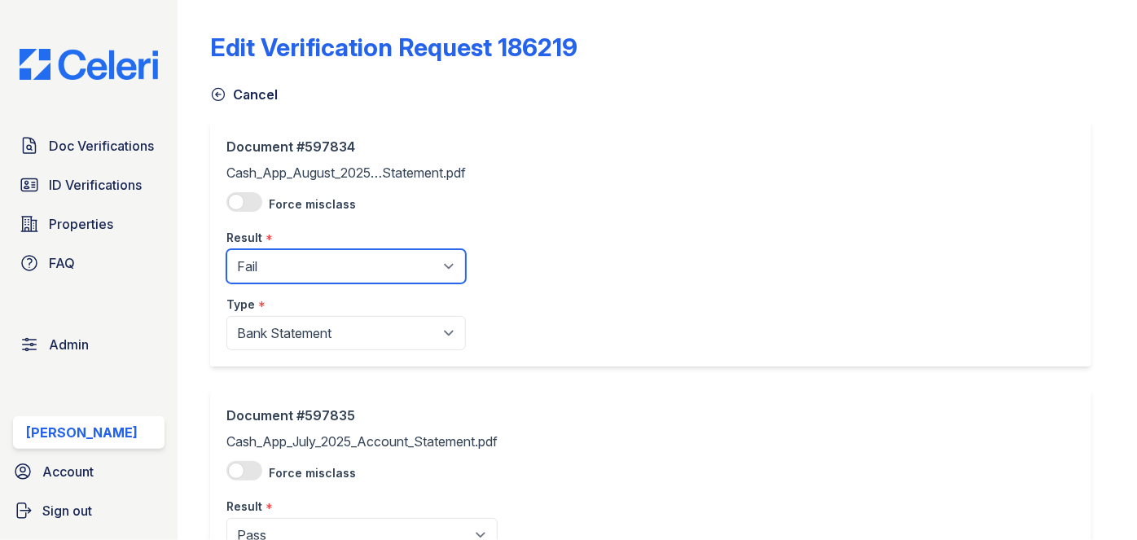
click at [293, 273] on select "Pending Sent Started Processing Pass Fail Caution Error N/A" at bounding box center [345, 266] width 239 height 34
select select "caution"
click at [226, 249] on select "Pending Sent Started Processing Pass Fail Caution Error N/A" at bounding box center [345, 266] width 239 height 34
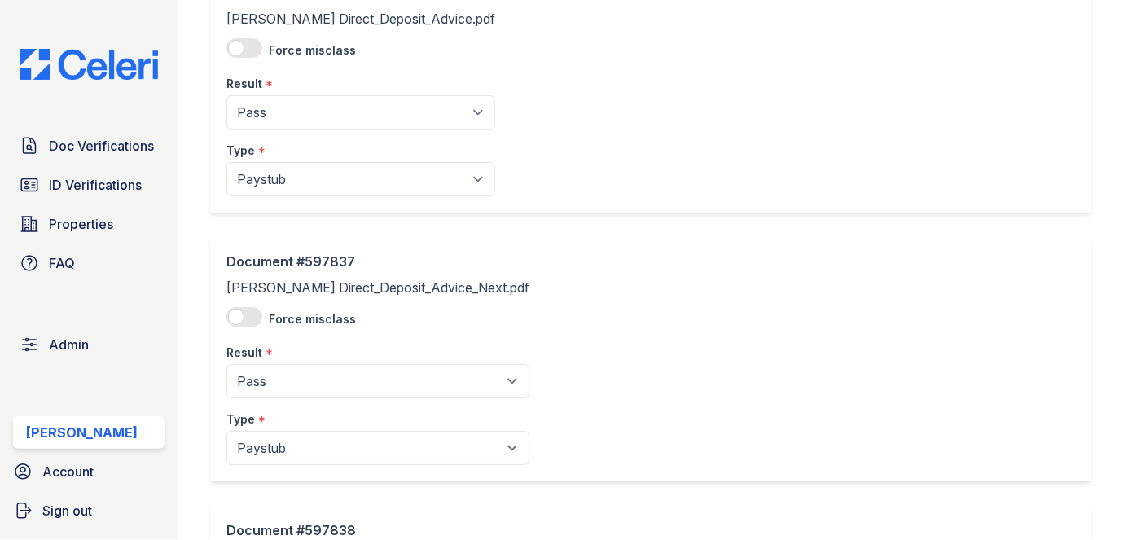
scroll to position [740, 0]
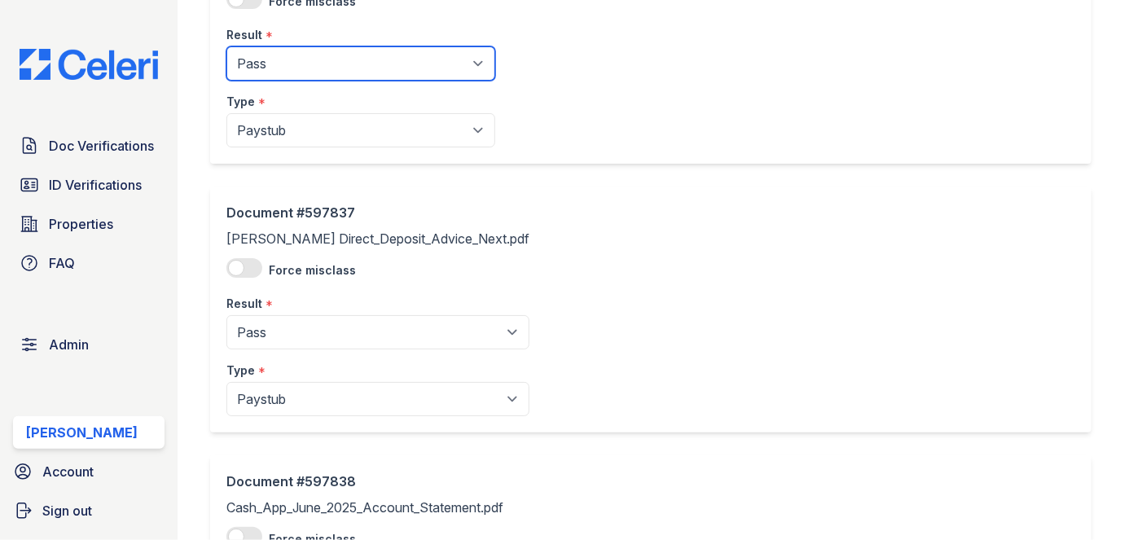
click at [317, 64] on select "Pending Sent Started Processing Pass Fail Caution Error N/A" at bounding box center [360, 63] width 269 height 34
select select "caution"
click at [226, 46] on select "Pending Sent Started Processing Pass Fail Caution Error N/A" at bounding box center [360, 63] width 269 height 34
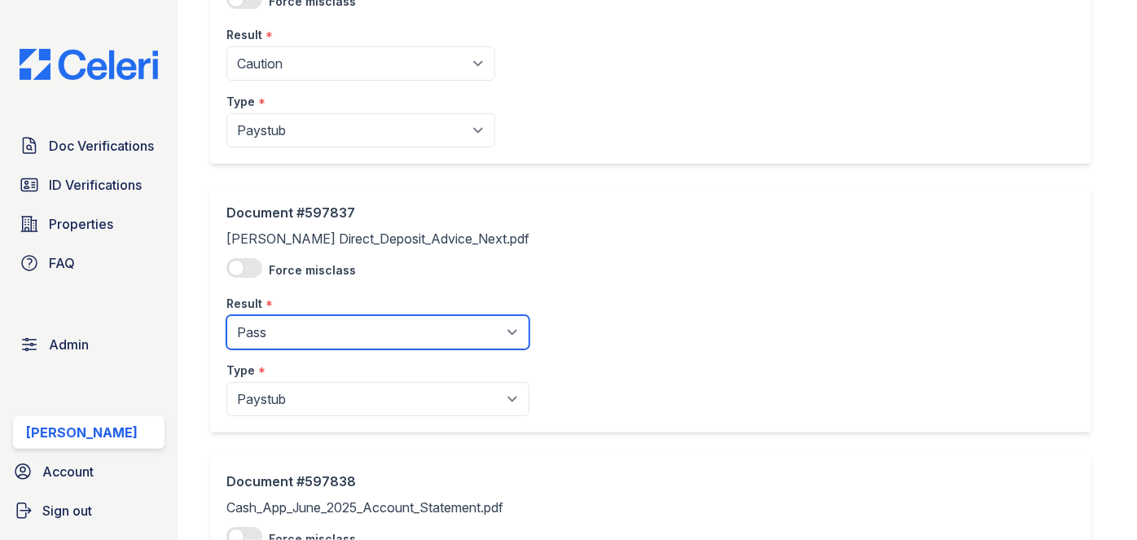
click at [282, 332] on select "Pending Sent Started Processing Pass Fail Caution Error N/A" at bounding box center [377, 332] width 303 height 34
drag, startPoint x: 310, startPoint y: 332, endPoint x: 308, endPoint y: 322, distance: 10.9
click at [310, 331] on select "Pending Sent Started Processing Pass Fail Caution Error N/A" at bounding box center [377, 332] width 303 height 34
select select "caution"
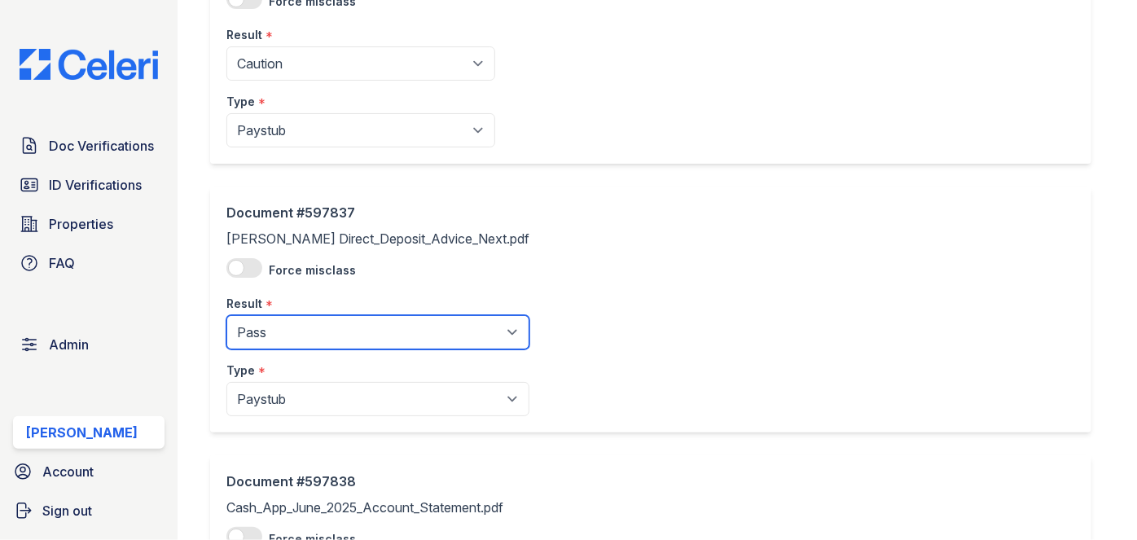
click at [226, 315] on select "Pending Sent Started Processing Pass Fail Caution Error N/A" at bounding box center [377, 332] width 303 height 34
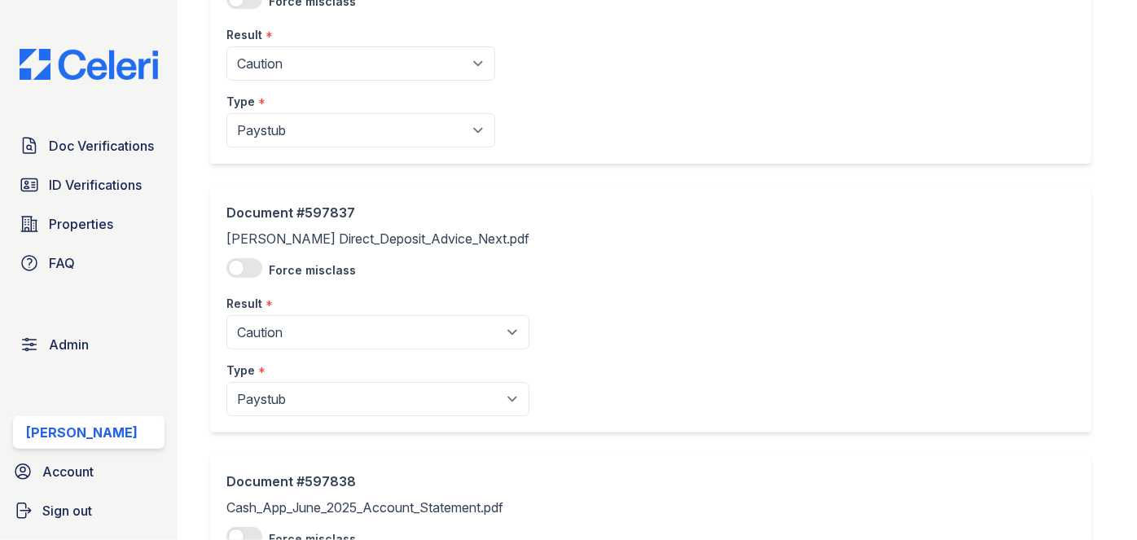
drag, startPoint x: 306, startPoint y: 314, endPoint x: 295, endPoint y: 263, distance: 52.6
click at [295, 263] on label "Force misclass" at bounding box center [312, 270] width 87 height 16
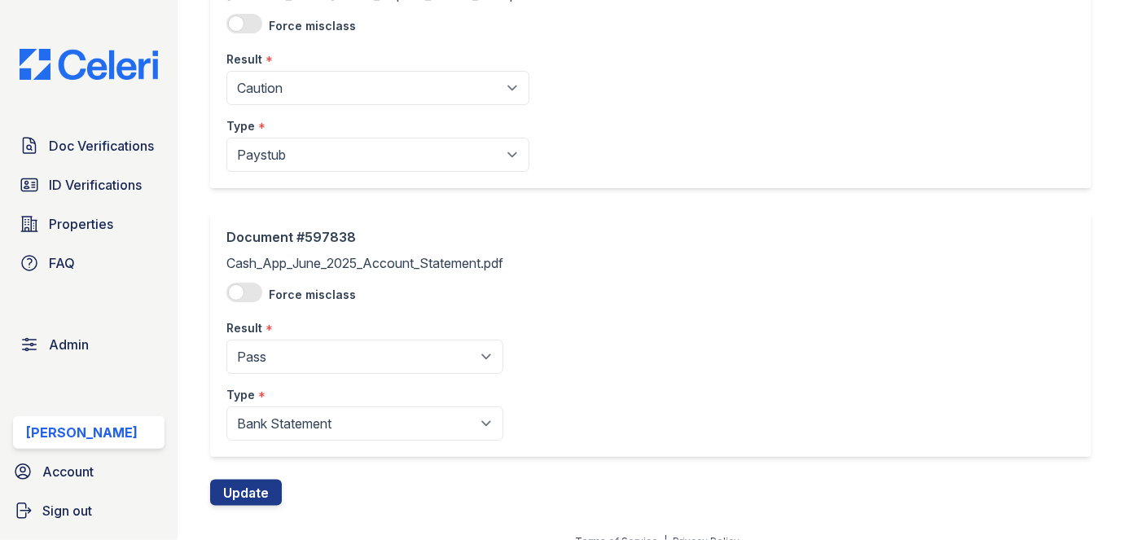
scroll to position [1003, 0]
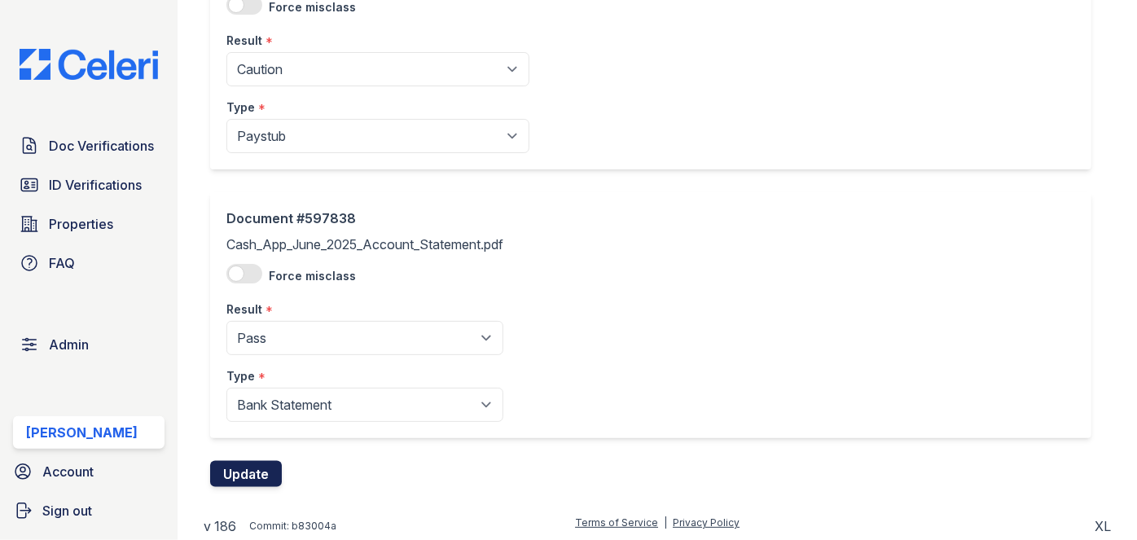
click at [223, 475] on button "Update" at bounding box center [246, 474] width 72 height 26
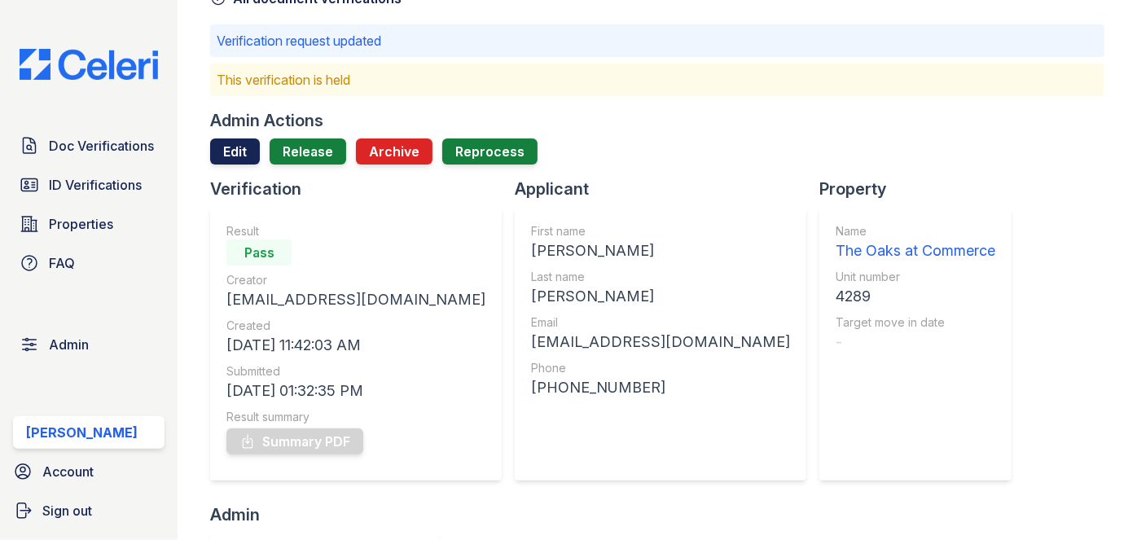
scroll to position [73, 0]
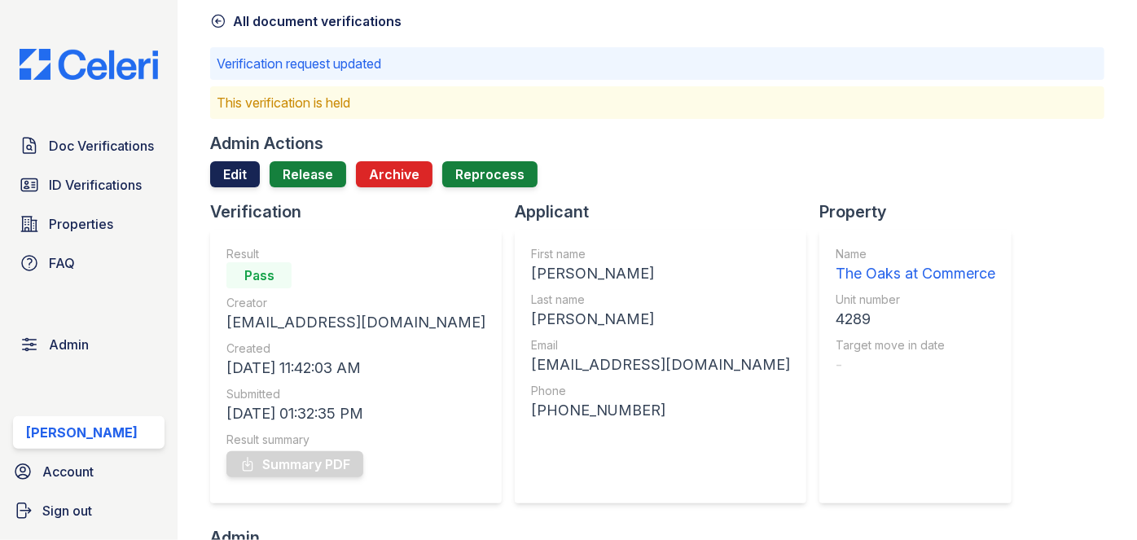
click at [235, 167] on link "Edit" at bounding box center [235, 174] width 50 height 26
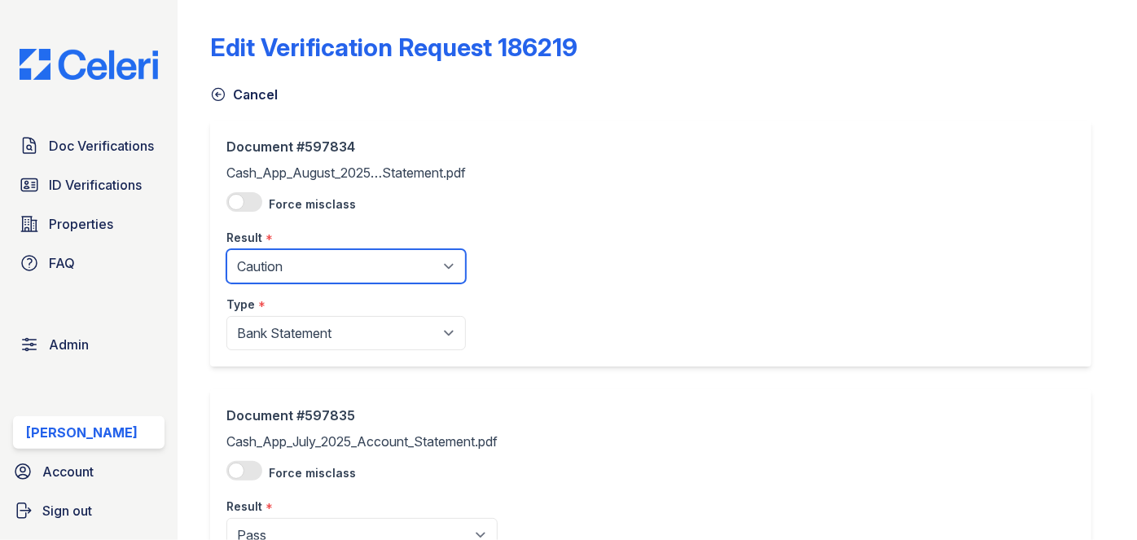
click at [297, 268] on select "Pending Sent Started Processing Pass Fail Caution Error N/A" at bounding box center [345, 266] width 239 height 34
click at [226, 249] on select "Pending Sent Started Processing Pass Fail Caution Error N/A" at bounding box center [345, 266] width 239 height 34
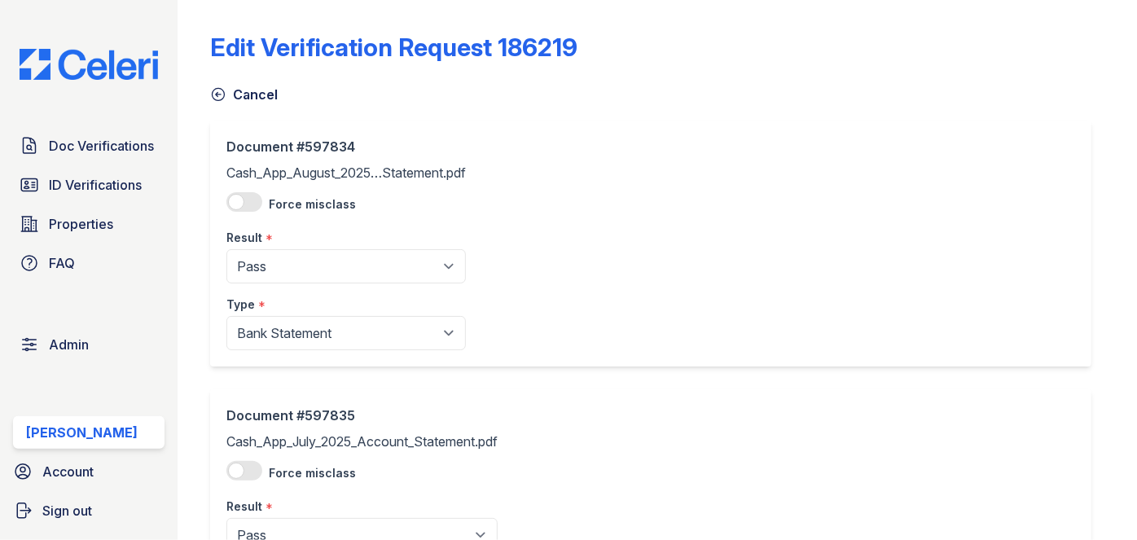
click at [277, 287] on div "Type *" at bounding box center [345, 299] width 239 height 33
click at [281, 236] on div "Result *" at bounding box center [345, 233] width 239 height 33
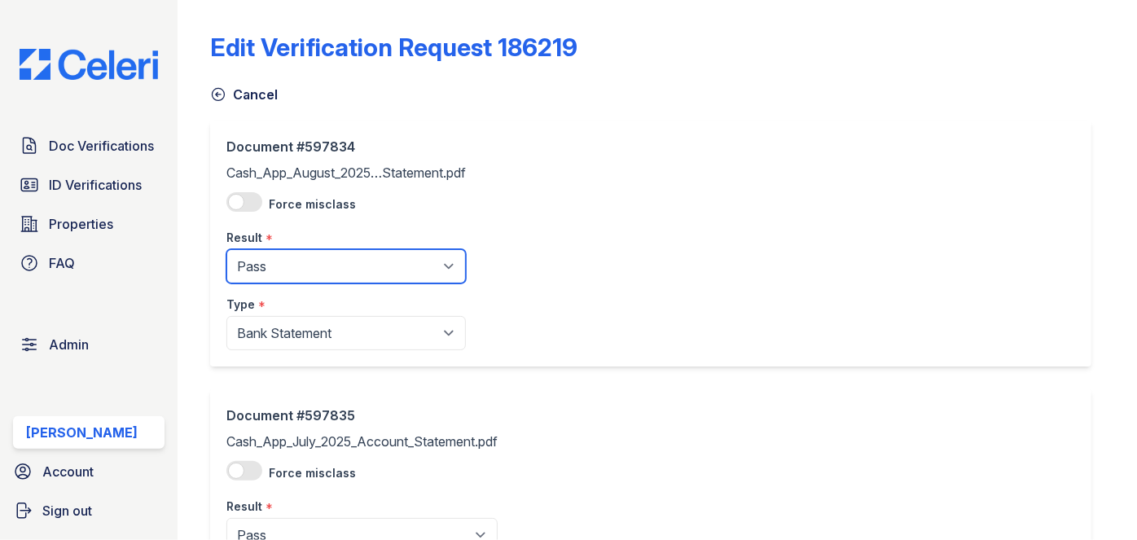
click at [279, 271] on select "Pending Sent Started Processing Pass Fail Caution Error N/A" at bounding box center [345, 266] width 239 height 34
select select "fail"
click at [226, 249] on select "Pending Sent Started Processing Pass Fail Caution Error N/A" at bounding box center [345, 266] width 239 height 34
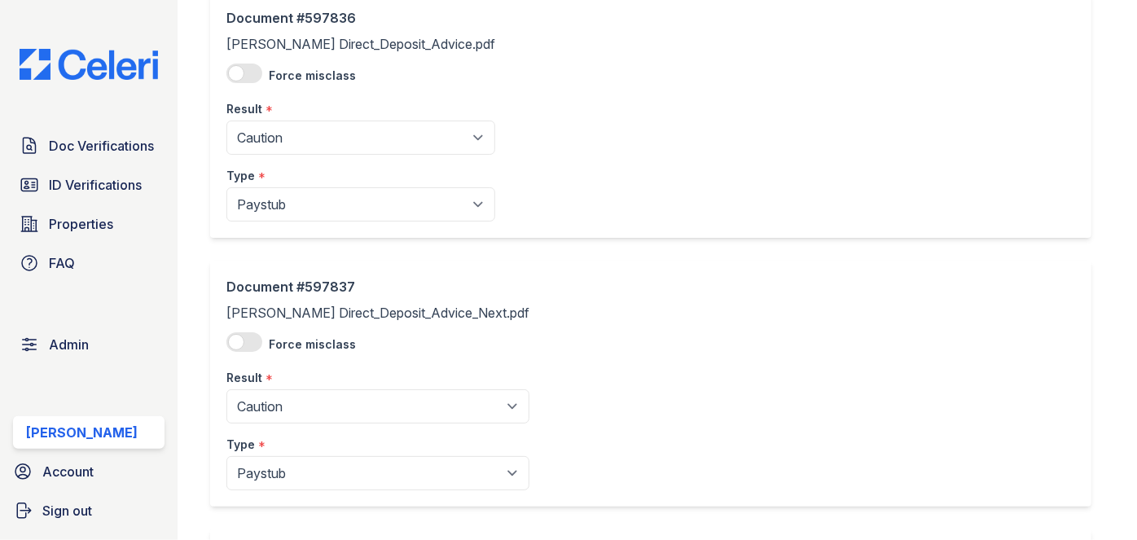
scroll to position [1003, 0]
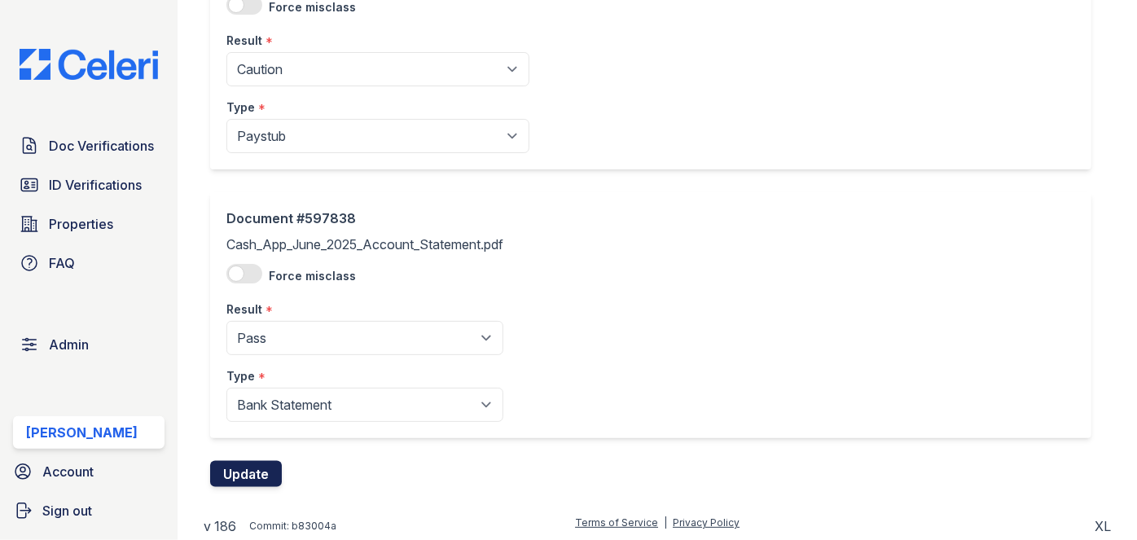
click at [256, 464] on button "Update" at bounding box center [246, 474] width 72 height 26
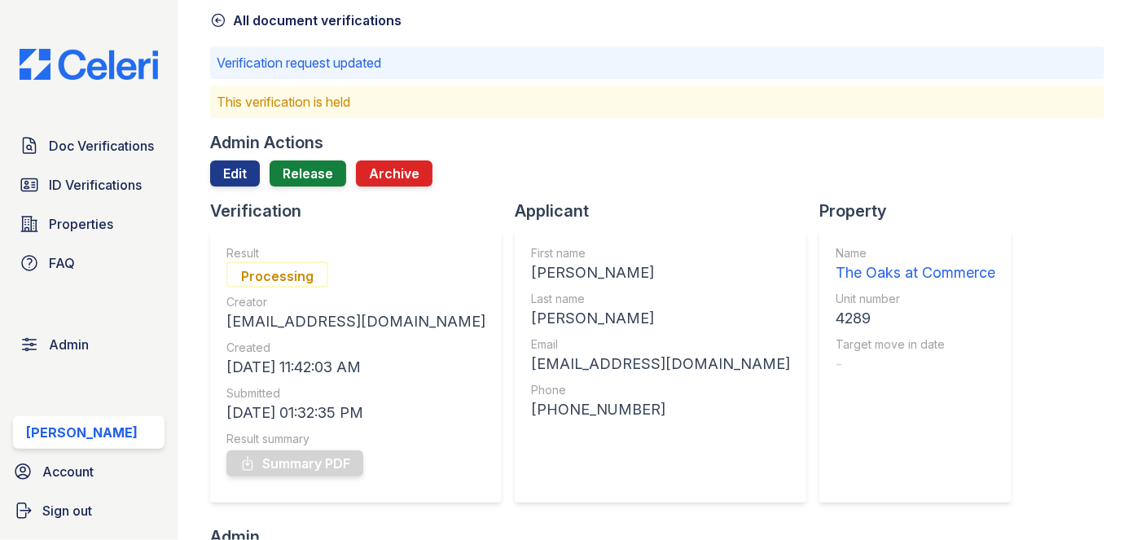
scroll to position [73, 0]
click at [305, 171] on link "Release" at bounding box center [308, 174] width 77 height 26
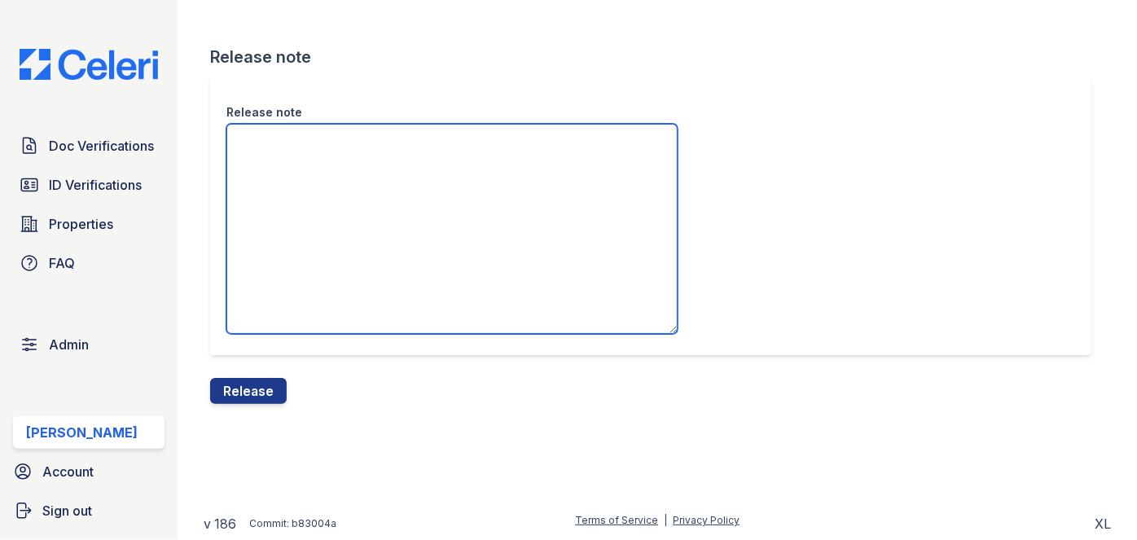
click at [300, 171] on textarea "Release note" at bounding box center [451, 229] width 451 height 210
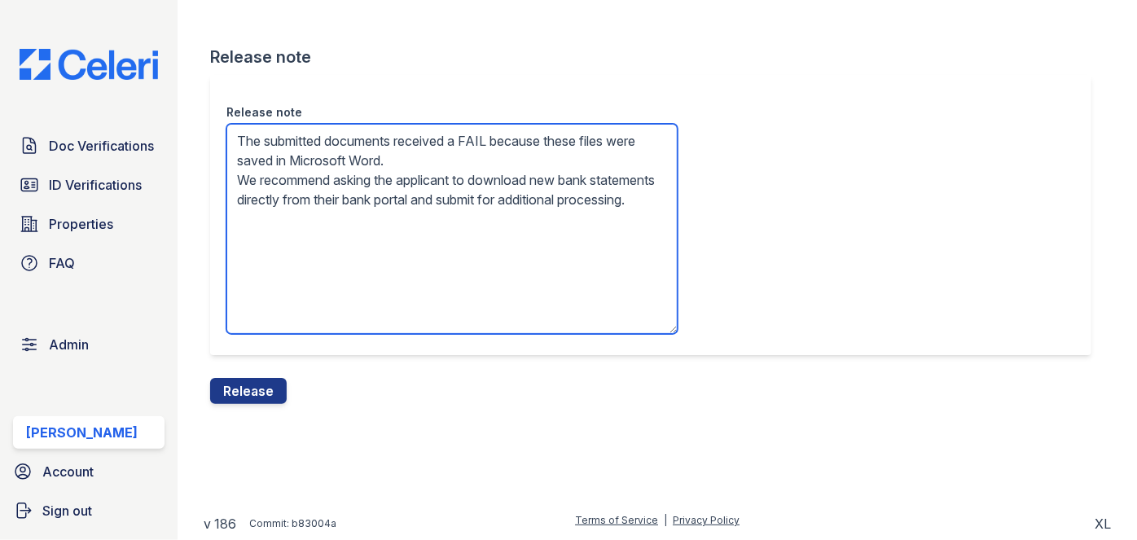
click at [358, 153] on textarea "The submitted documents received a FAIL because these files were saved in Micro…" at bounding box center [451, 229] width 451 height 210
drag, startPoint x: 367, startPoint y: 153, endPoint x: 437, endPoint y: 150, distance: 70.1
click at [437, 150] on textarea "The submitted documents received a FAIL because these files were saved in Micro…" at bounding box center [451, 229] width 451 height 210
click at [437, 153] on textarea "The submitted documents received a FAIL because these files were saved in Micro…" at bounding box center [451, 229] width 451 height 210
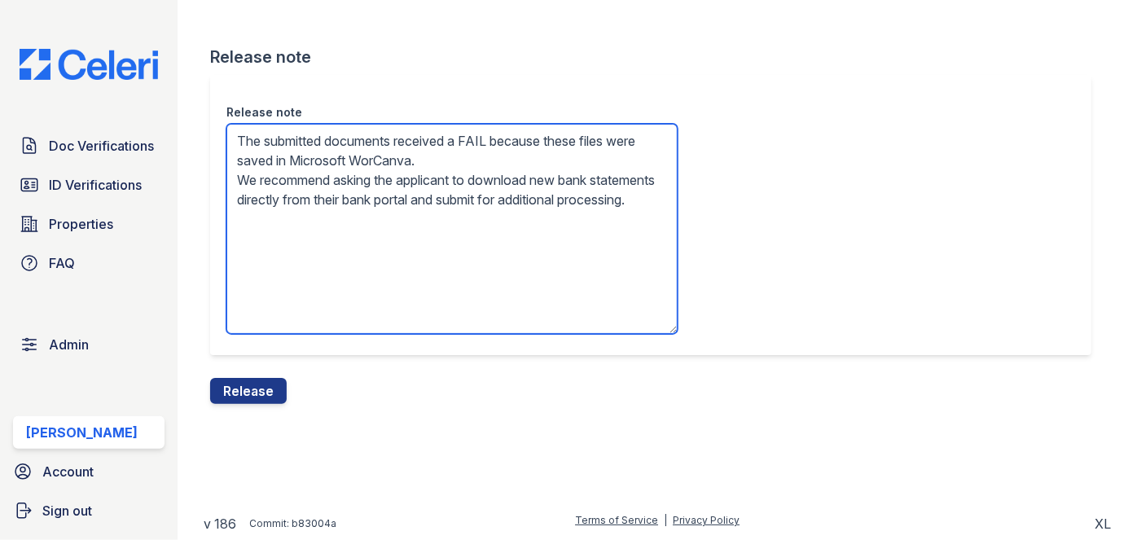
click at [437, 153] on textarea "The submitted documents received a FAIL because these files were saved in Micro…" at bounding box center [451, 229] width 451 height 210
click at [441, 152] on textarea "The submitted documents received a FAIL because these files were saved in Micro…" at bounding box center [451, 229] width 451 height 210
click at [443, 152] on textarea "The submitted documents received a FAIL because these files were saved in Canva…" at bounding box center [451, 229] width 451 height 210
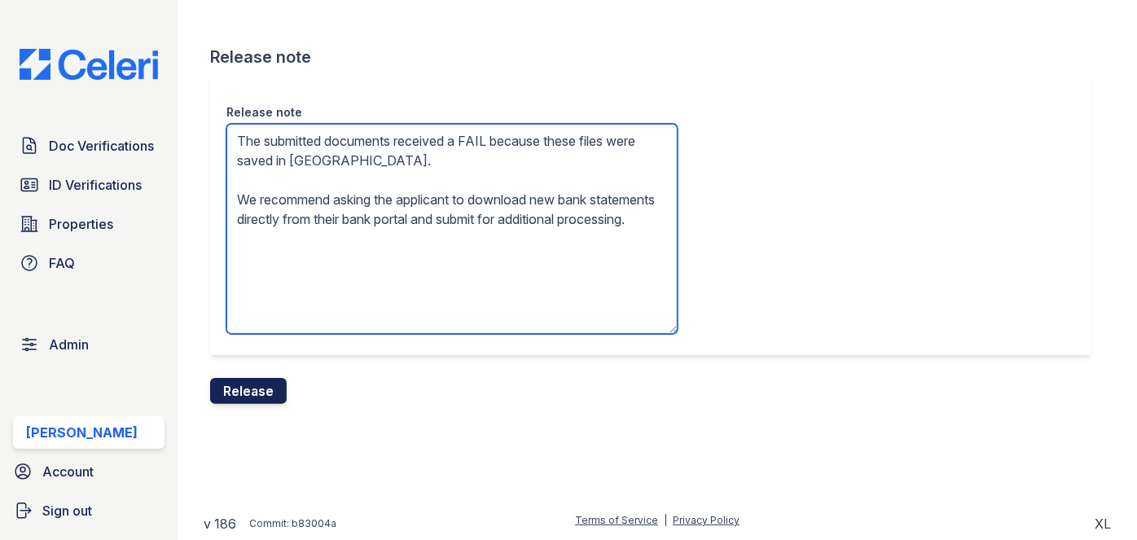
type textarea "The submitted documents received a FAIL because these files were saved in Canva…"
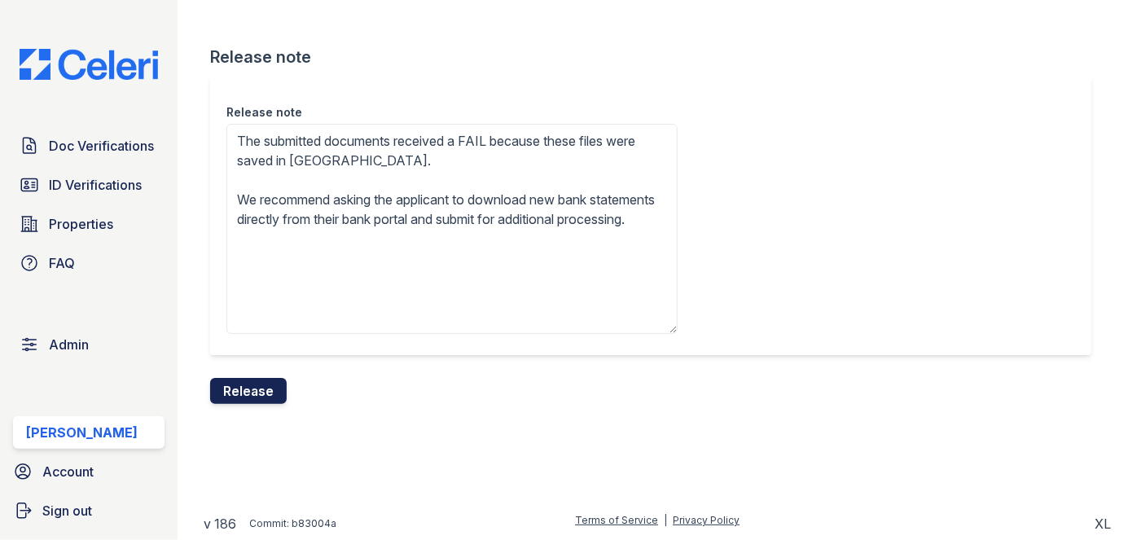
click at [274, 381] on button "Release" at bounding box center [248, 391] width 77 height 26
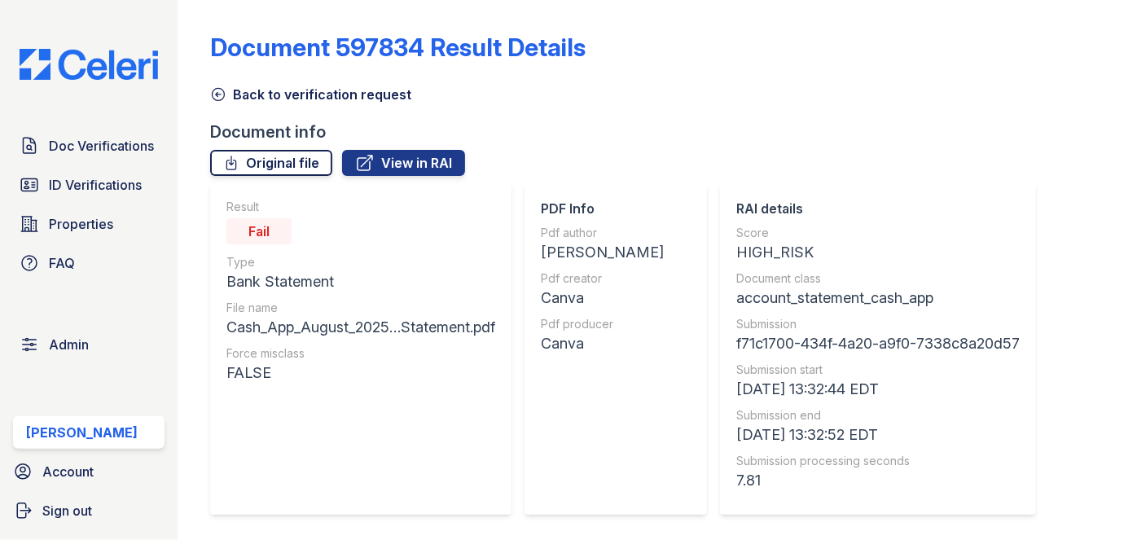
click at [308, 169] on link "Original file" at bounding box center [271, 163] width 122 height 26
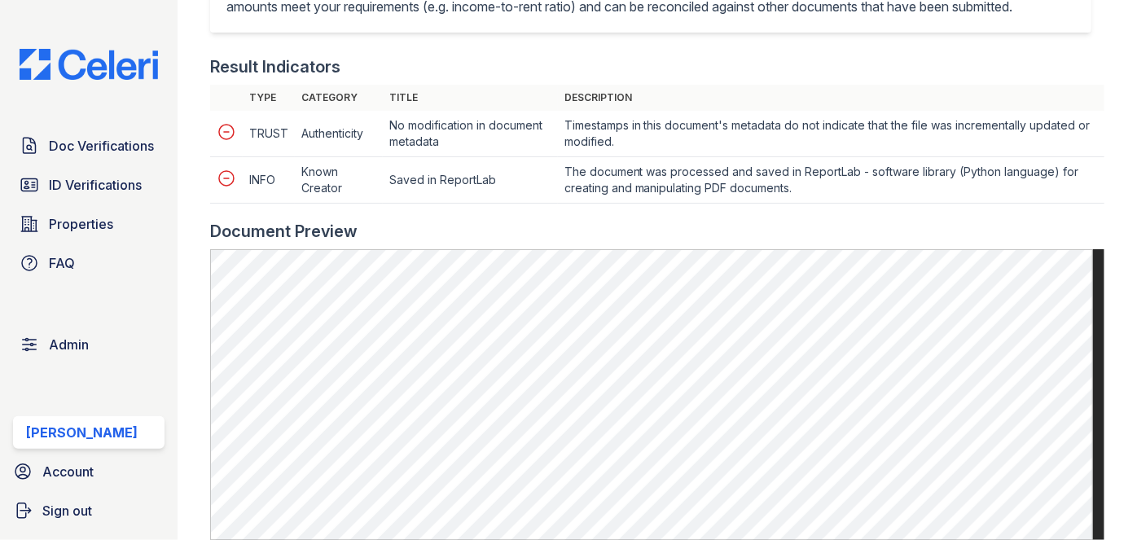
scroll to position [518, 0]
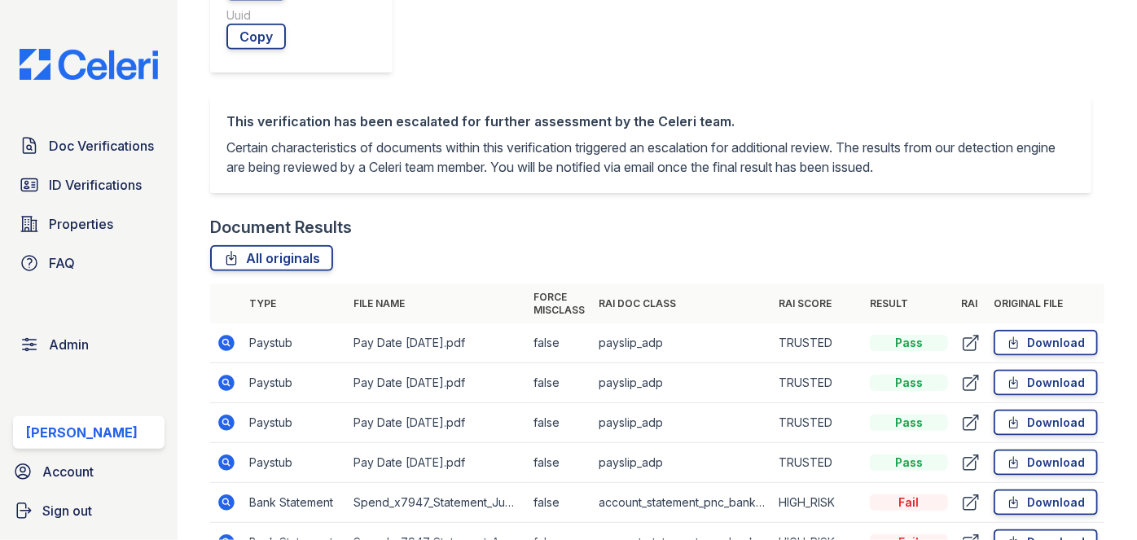
scroll to position [1036, 0]
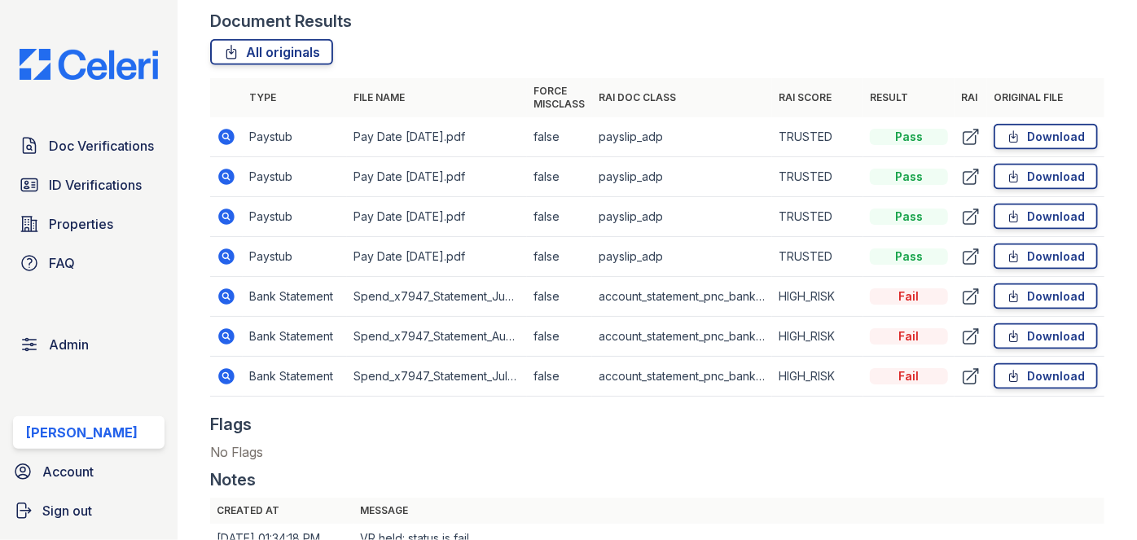
click at [295, 314] on td "Bank Statement" at bounding box center [295, 297] width 104 height 40
click at [1024, 324] on link "Download" at bounding box center [1046, 336] width 104 height 26
click at [260, 272] on td "Paystub" at bounding box center [295, 257] width 104 height 40
drag, startPoint x: 241, startPoint y: 186, endPoint x: 229, endPoint y: 177, distance: 15.1
click at [180, 29] on main "Document Verification 186275 All document verifications This verification is he…" at bounding box center [657, 270] width 959 height 540
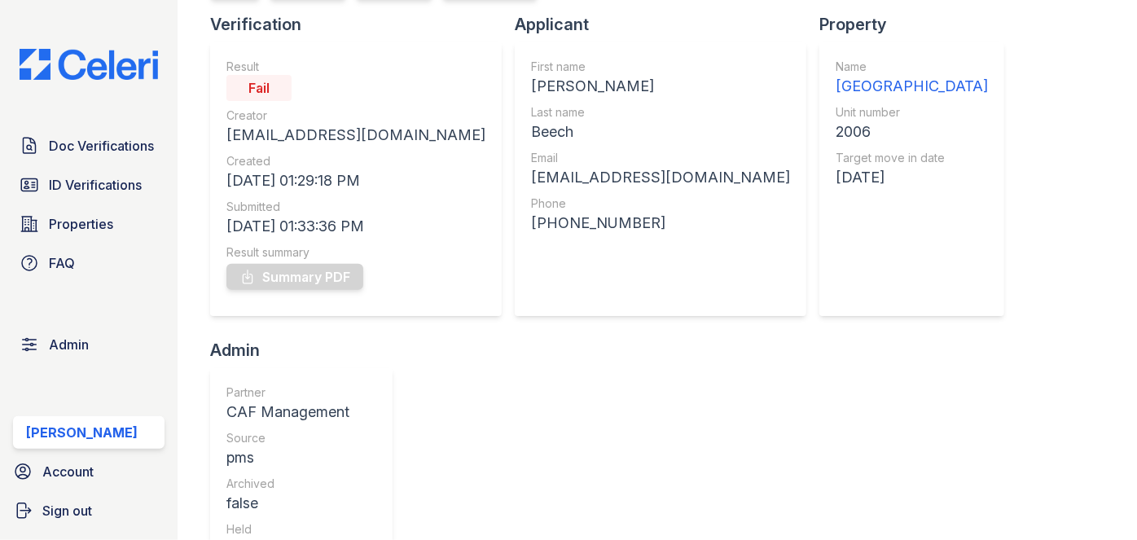
scroll to position [73, 0]
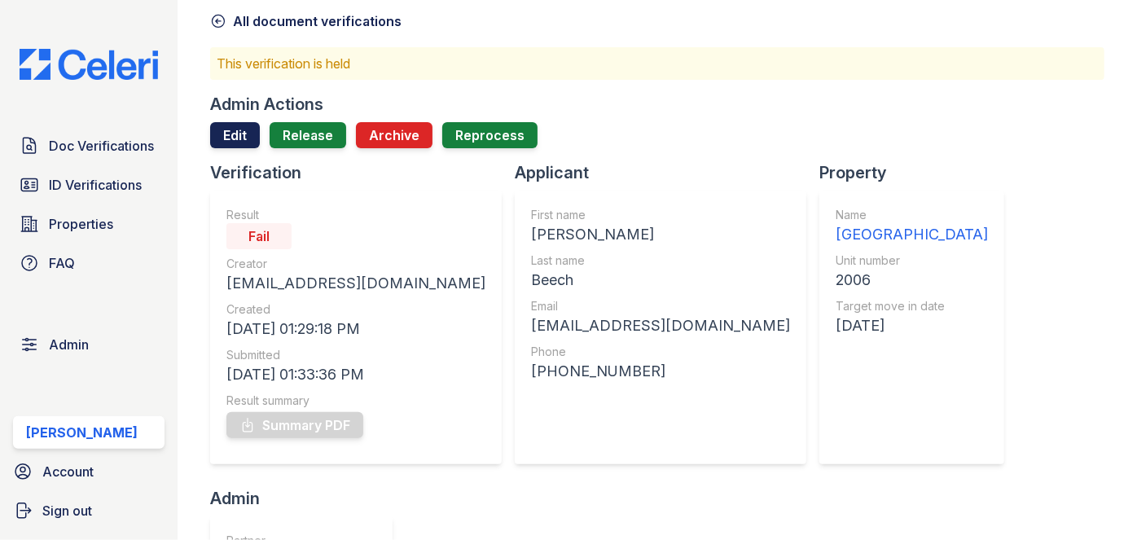
click at [230, 143] on link "Edit" at bounding box center [235, 135] width 50 height 26
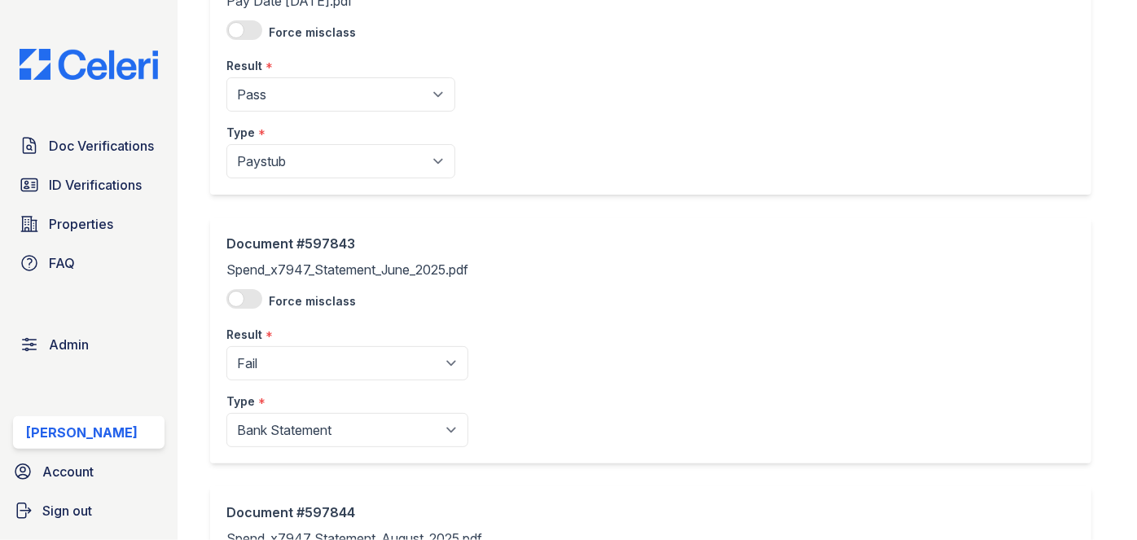
scroll to position [1184, 0]
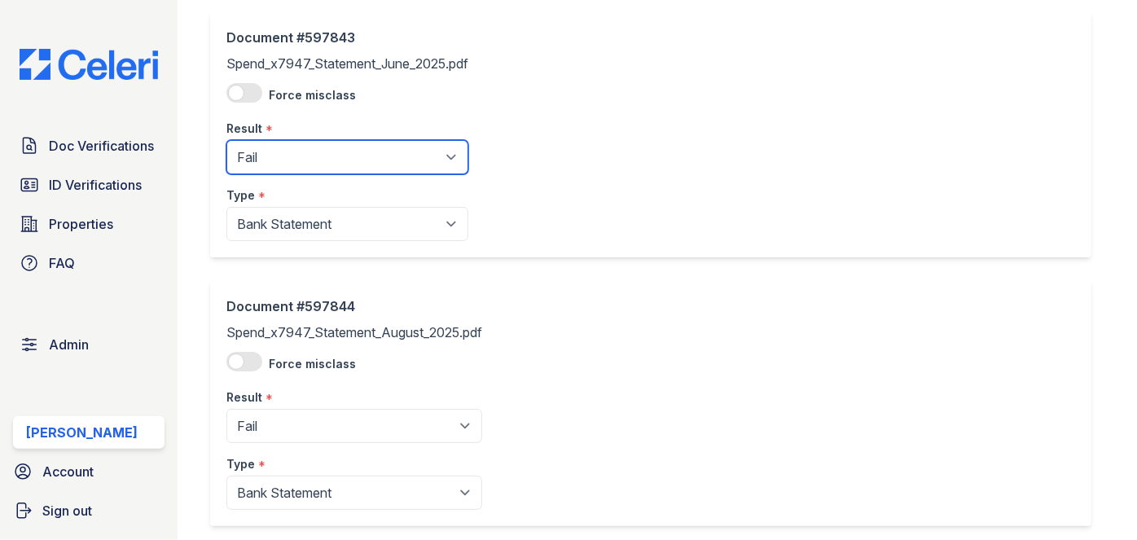
click at [282, 169] on select "Pending Sent Started Processing Pass Fail Caution Error N/A" at bounding box center [347, 157] width 242 height 34
select select "pass"
click at [226, 140] on select "Pending Sent Started Processing Pass Fail Caution Error N/A" at bounding box center [347, 157] width 242 height 34
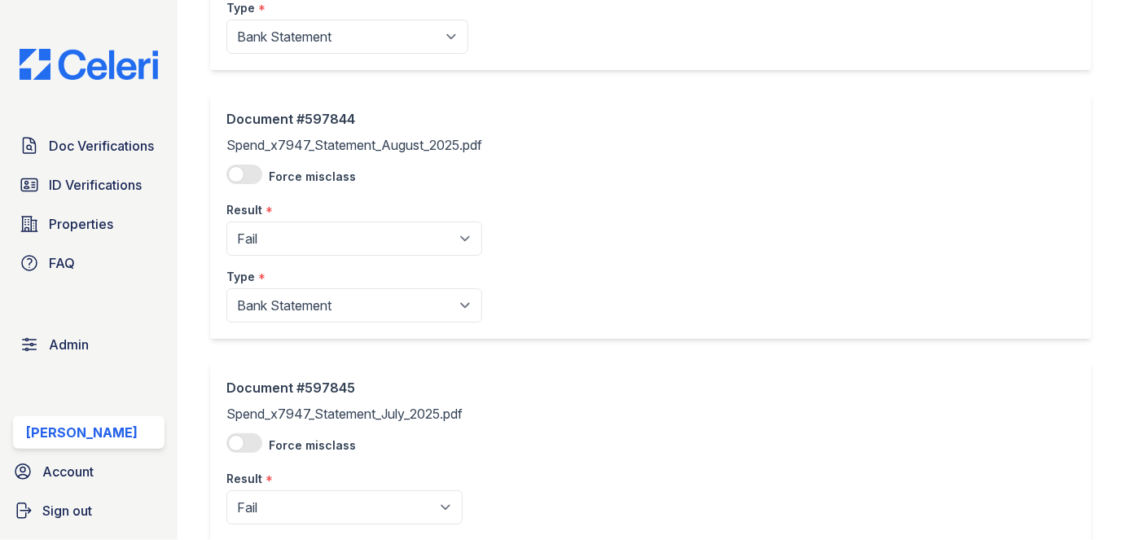
scroll to position [1406, 0]
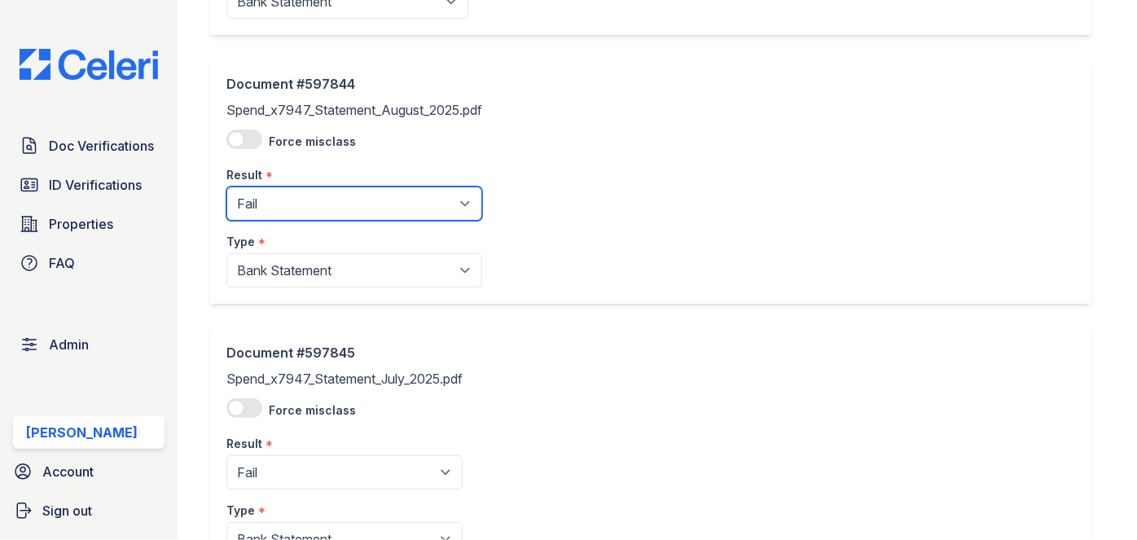
click at [288, 200] on select "Pending Sent Started Processing Pass Fail Caution Error N/A" at bounding box center [354, 203] width 256 height 34
select select "pass"
click at [226, 186] on select "Pending Sent Started Processing Pass Fail Caution Error N/A" at bounding box center [354, 203] width 256 height 34
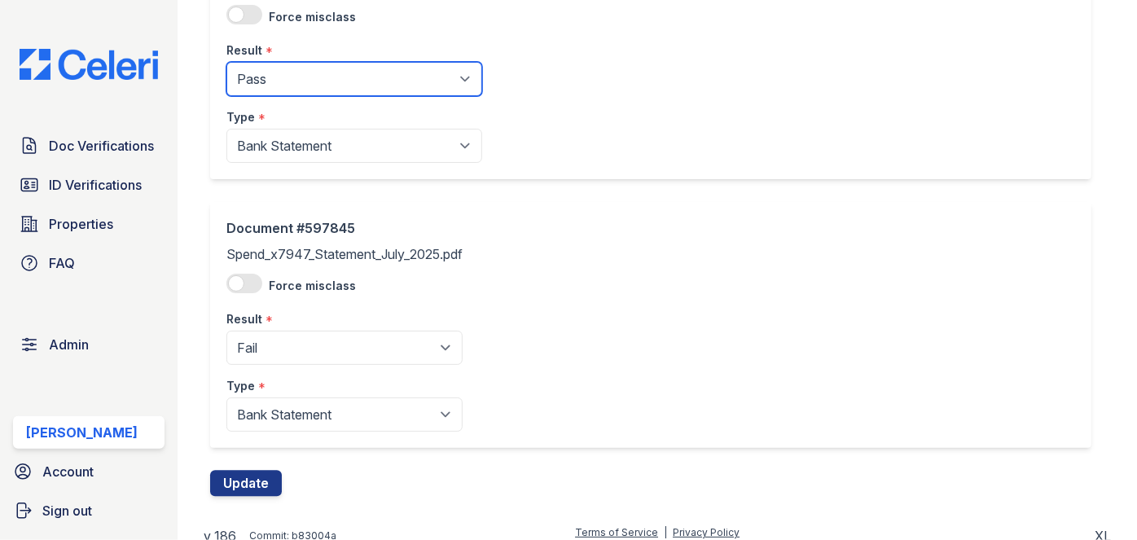
scroll to position [1539, 0]
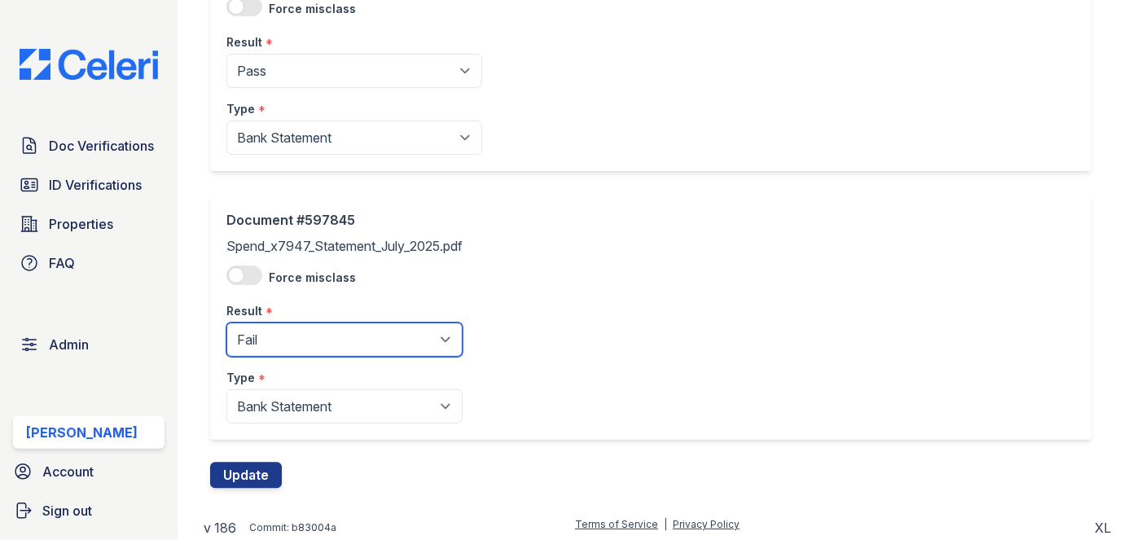
drag, startPoint x: 289, startPoint y: 353, endPoint x: 287, endPoint y: 327, distance: 25.3
click at [289, 353] on select "Pending Sent Started Processing Pass Fail Caution Error N/A" at bounding box center [344, 339] width 236 height 34
select select "pass"
click at [226, 322] on select "Pending Sent Started Processing Pass Fail Caution Error N/A" at bounding box center [344, 339] width 236 height 34
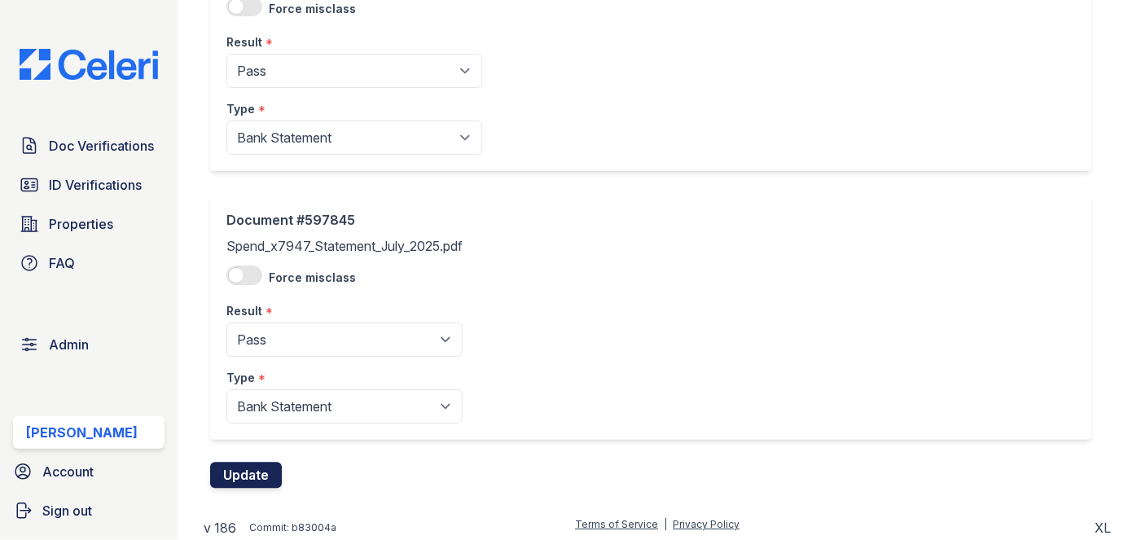
click at [265, 470] on button "Update" at bounding box center [246, 476] width 72 height 26
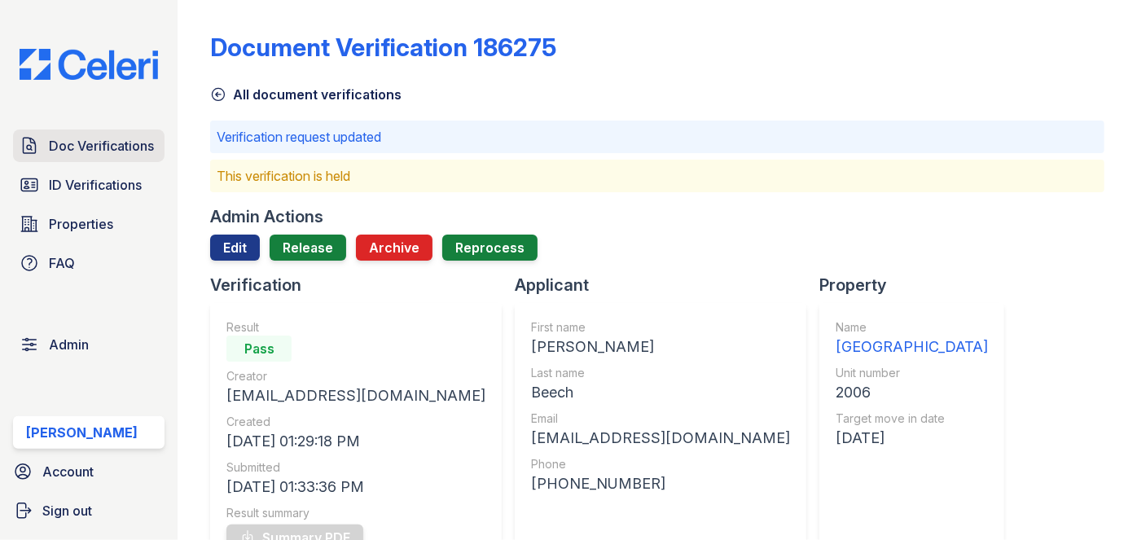
click at [137, 155] on link "Doc Verifications" at bounding box center [88, 145] width 151 height 33
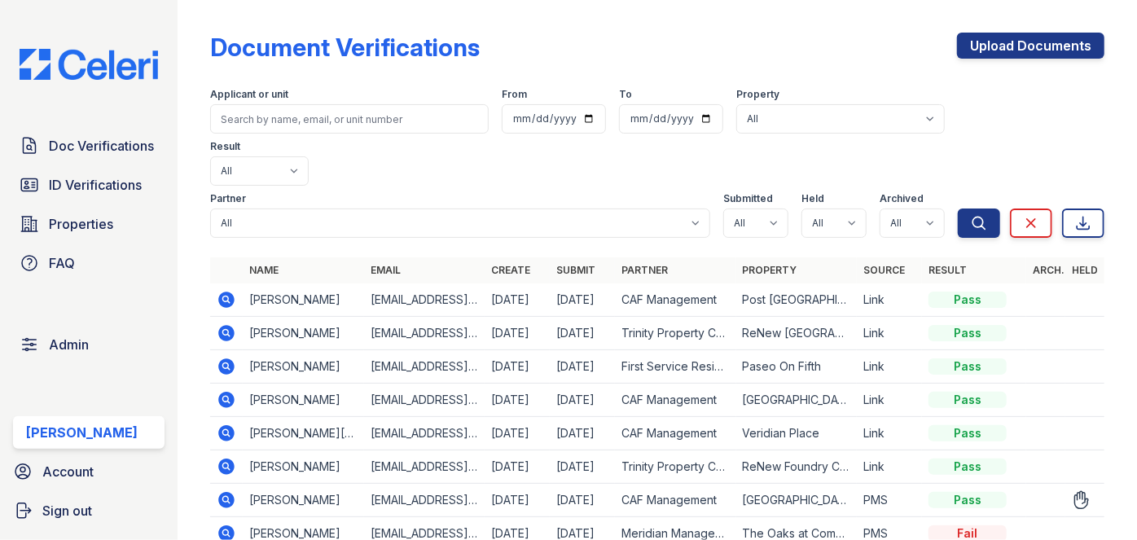
click at [227, 492] on icon at bounding box center [227, 500] width 16 height 16
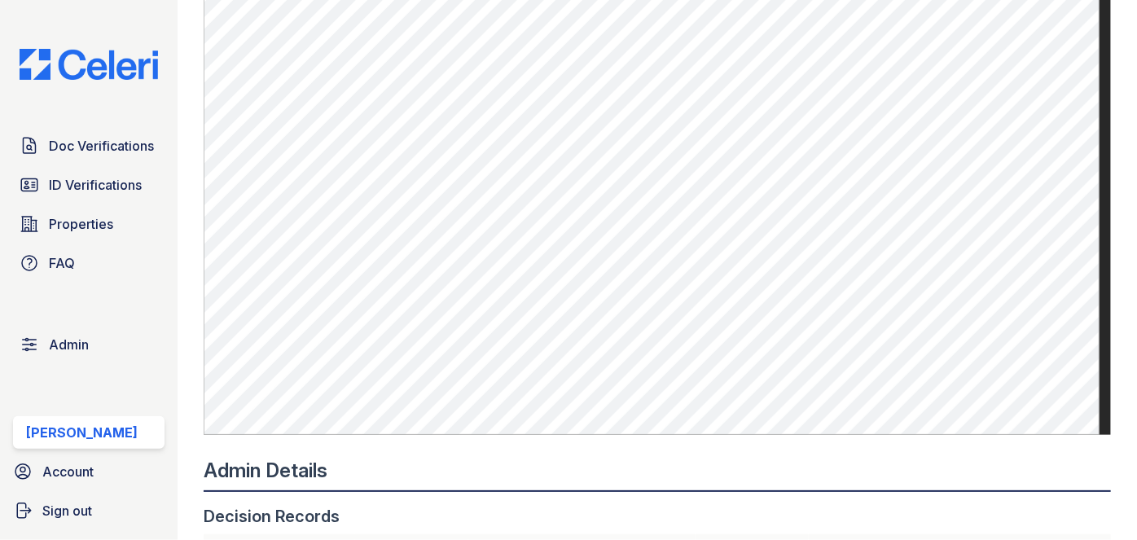
scroll to position [1332, 0]
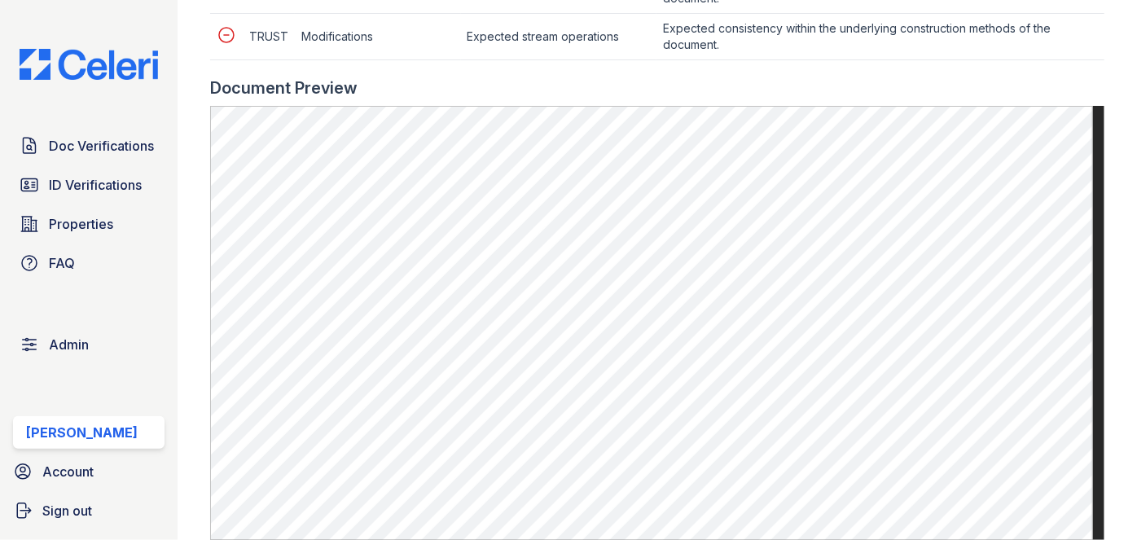
scroll to position [962, 0]
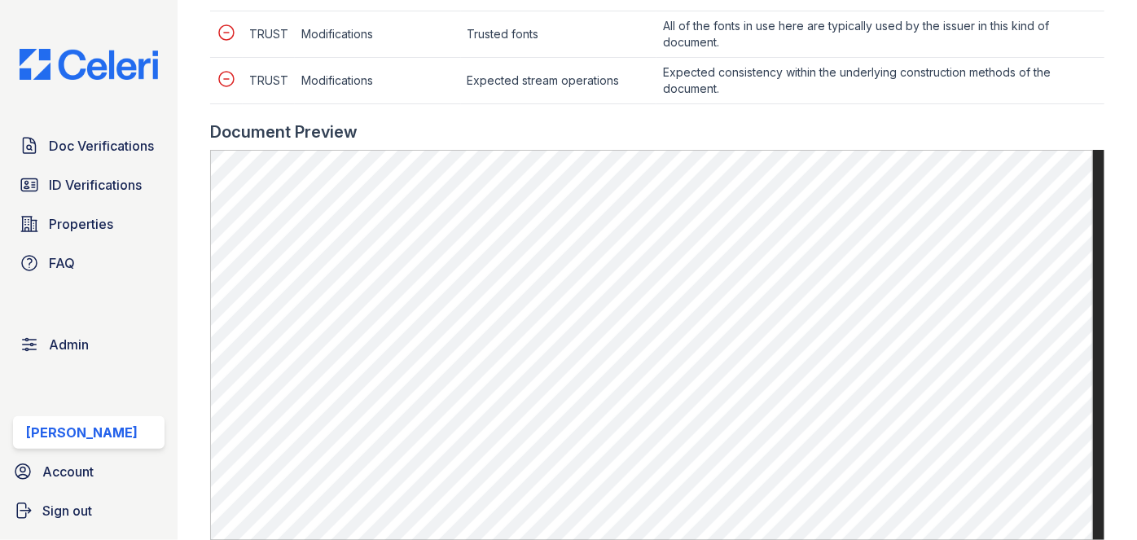
scroll to position [888, 0]
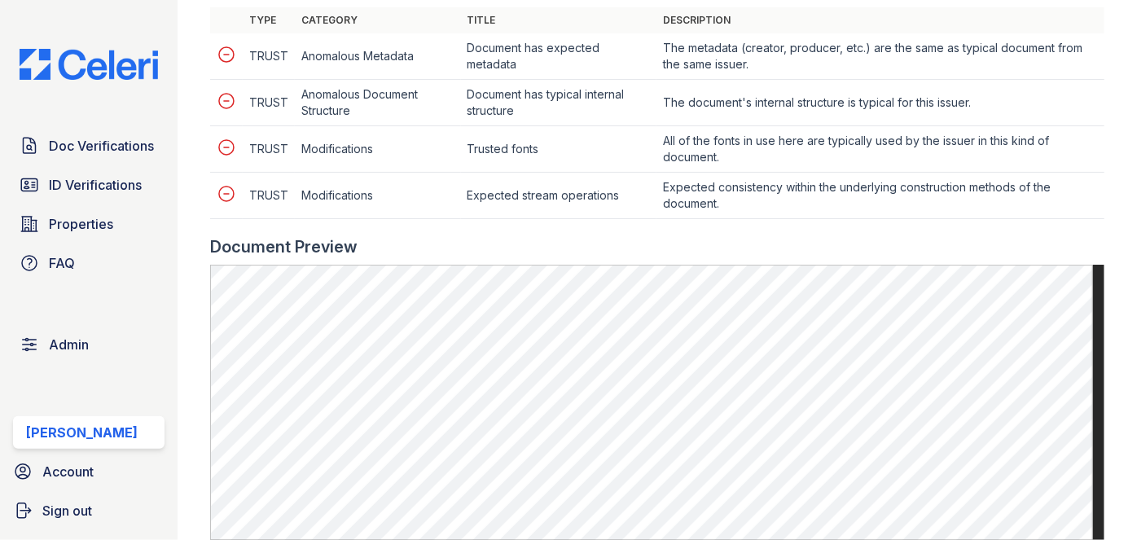
scroll to position [888, 0]
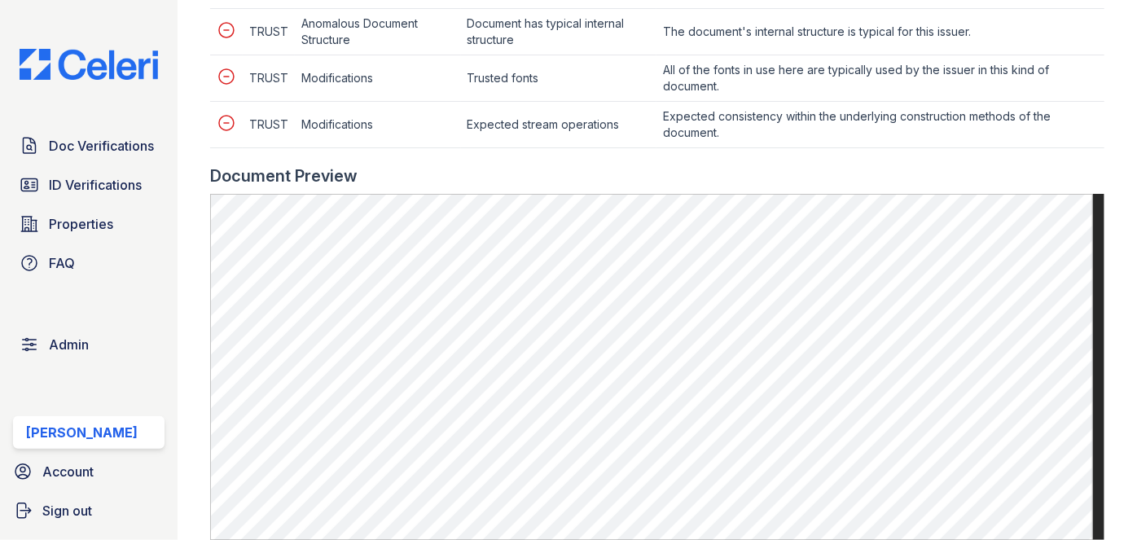
scroll to position [814, 0]
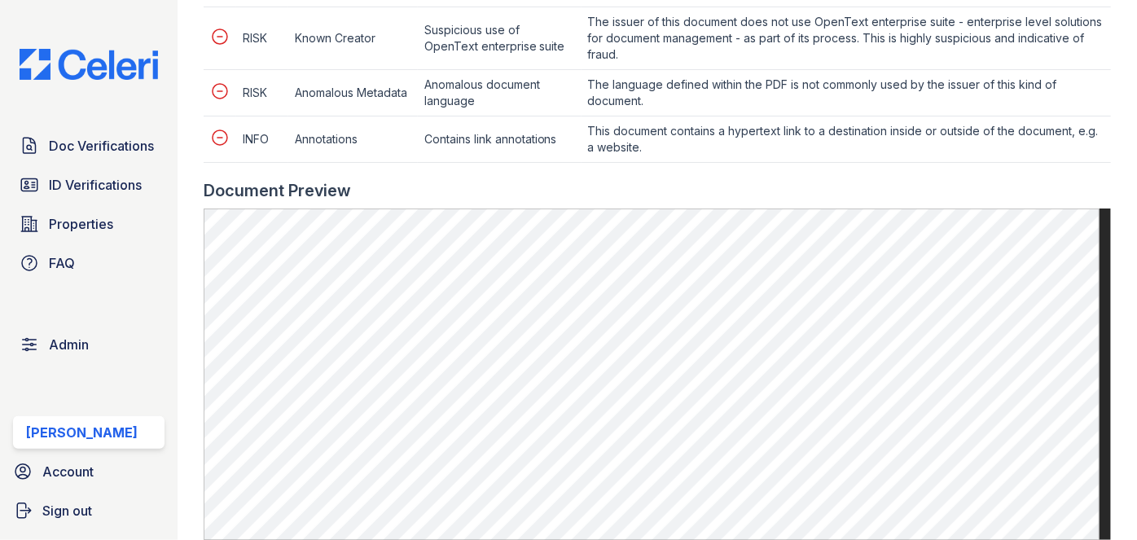
scroll to position [1184, 0]
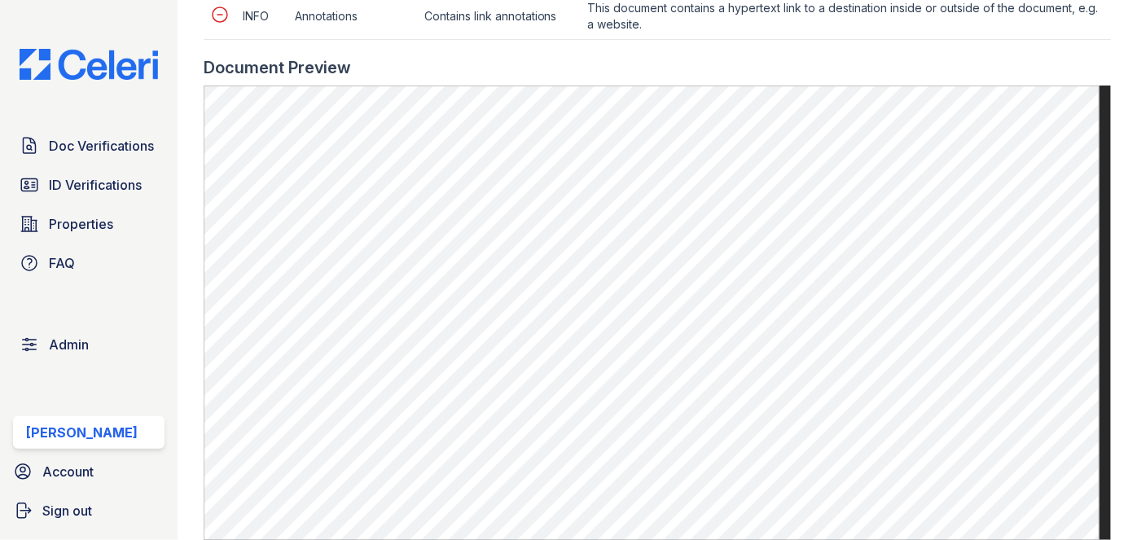
scroll to position [1481, 0]
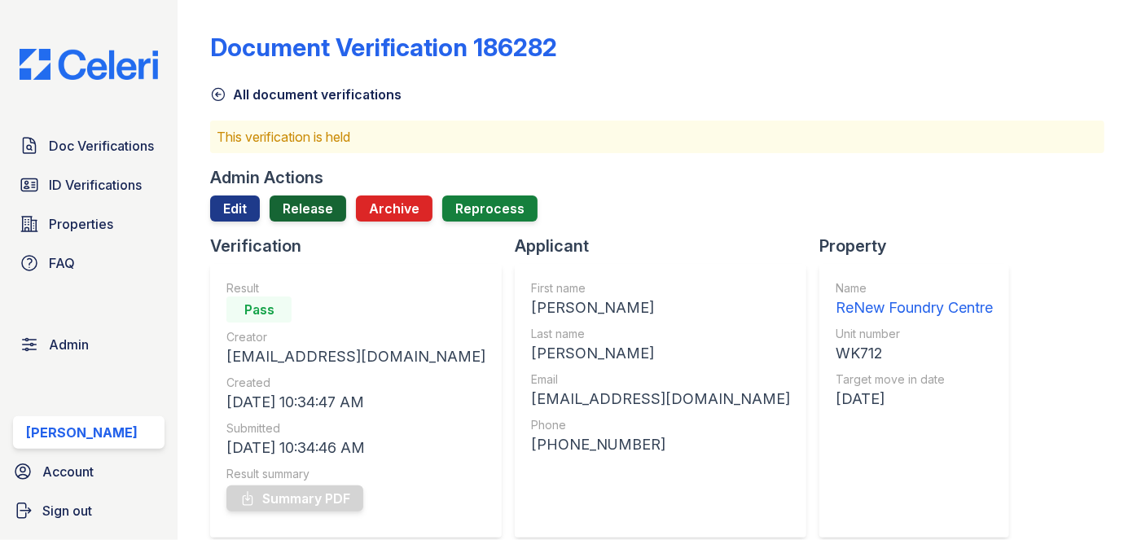
click at [313, 205] on link "Release" at bounding box center [308, 208] width 77 height 26
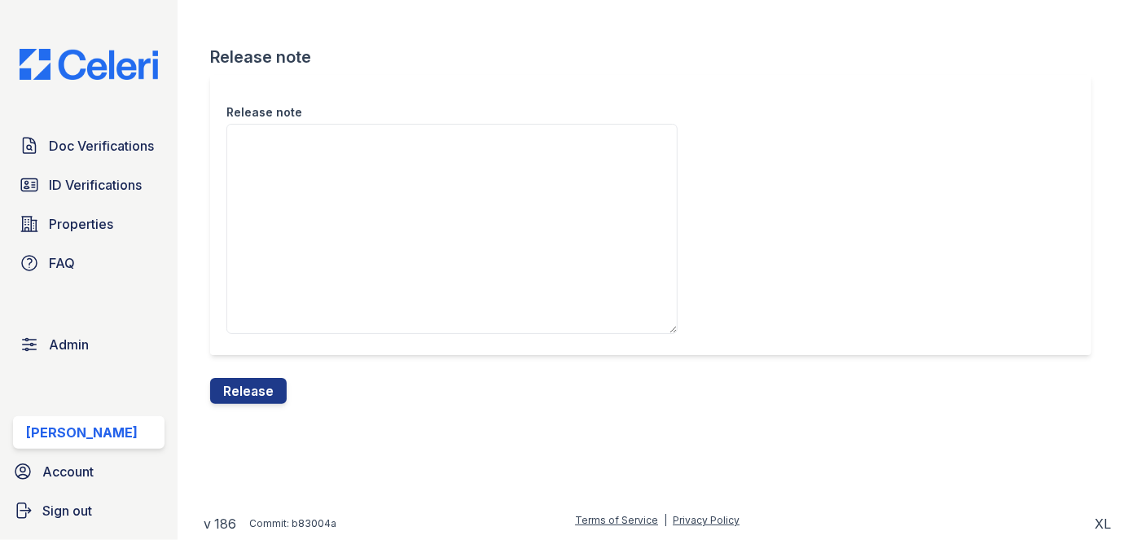
click at [282, 374] on div "Release note" at bounding box center [657, 226] width 894 height 303
click at [279, 382] on button "Release" at bounding box center [248, 391] width 77 height 26
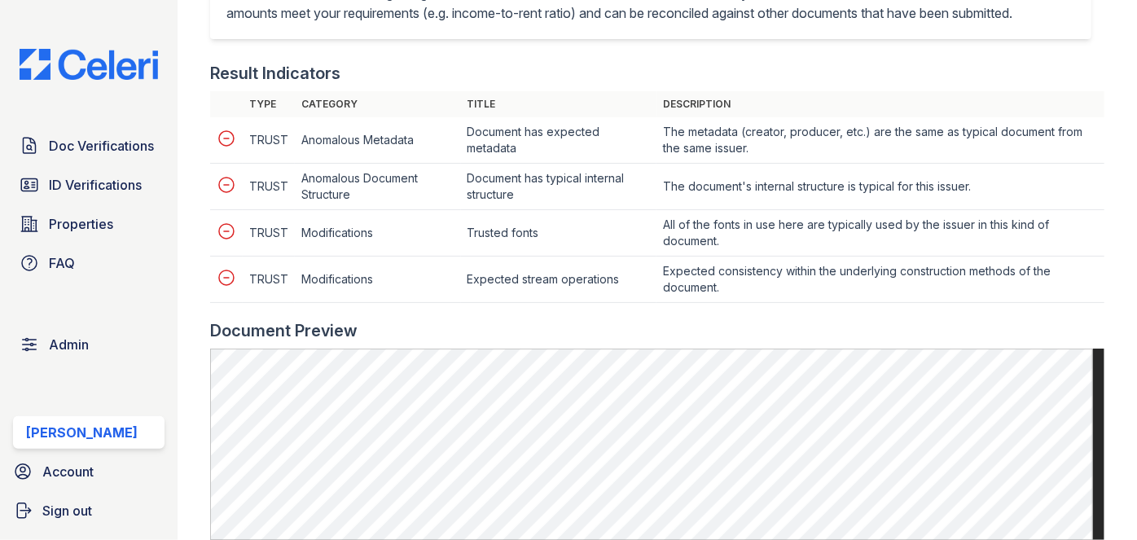
scroll to position [740, 0]
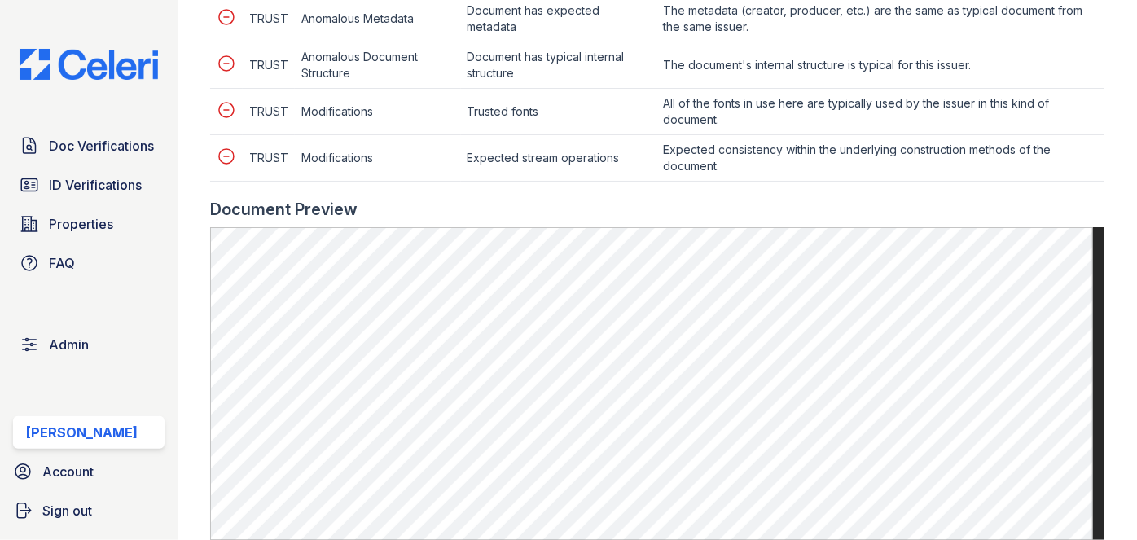
scroll to position [888, 0]
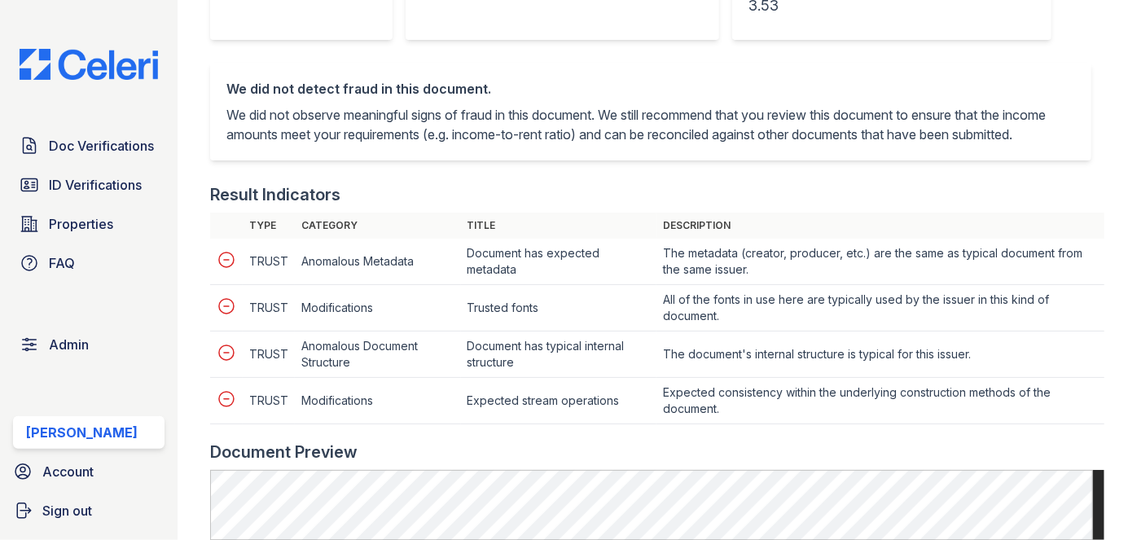
scroll to position [666, 0]
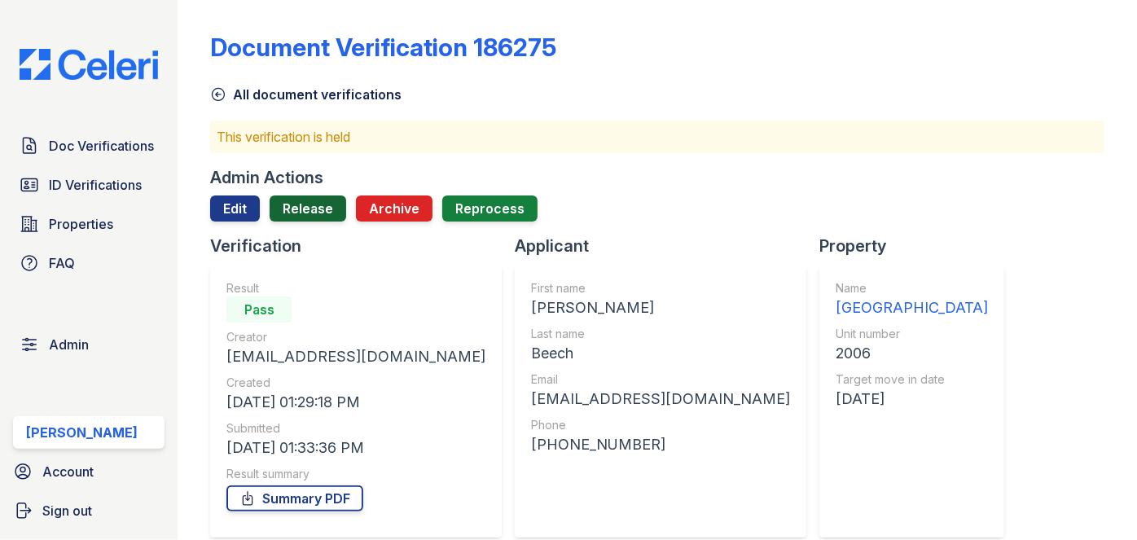
click at [314, 207] on link "Release" at bounding box center [308, 208] width 77 height 26
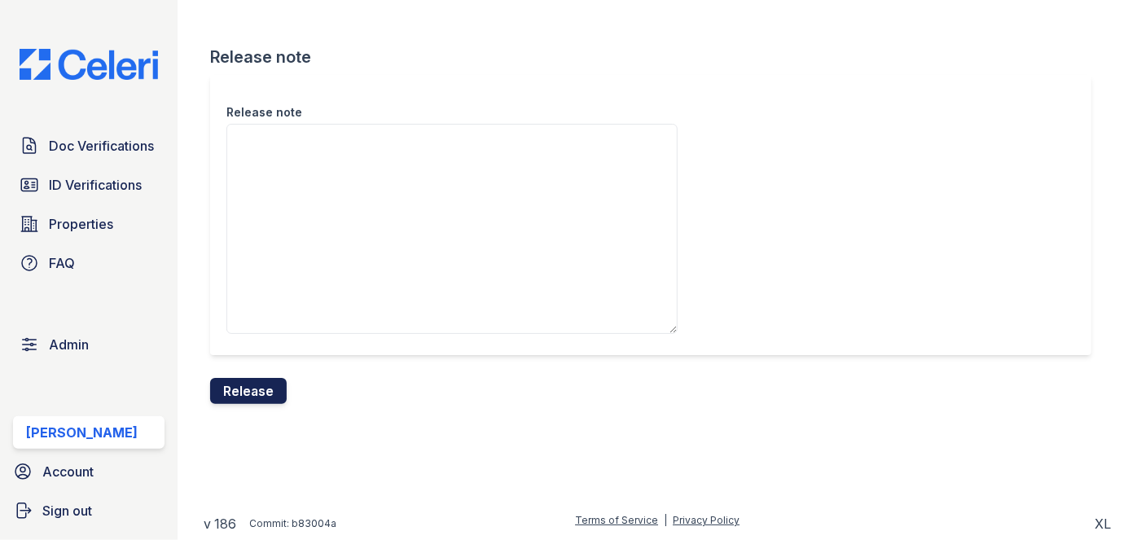
click at [265, 384] on button "Release" at bounding box center [248, 391] width 77 height 26
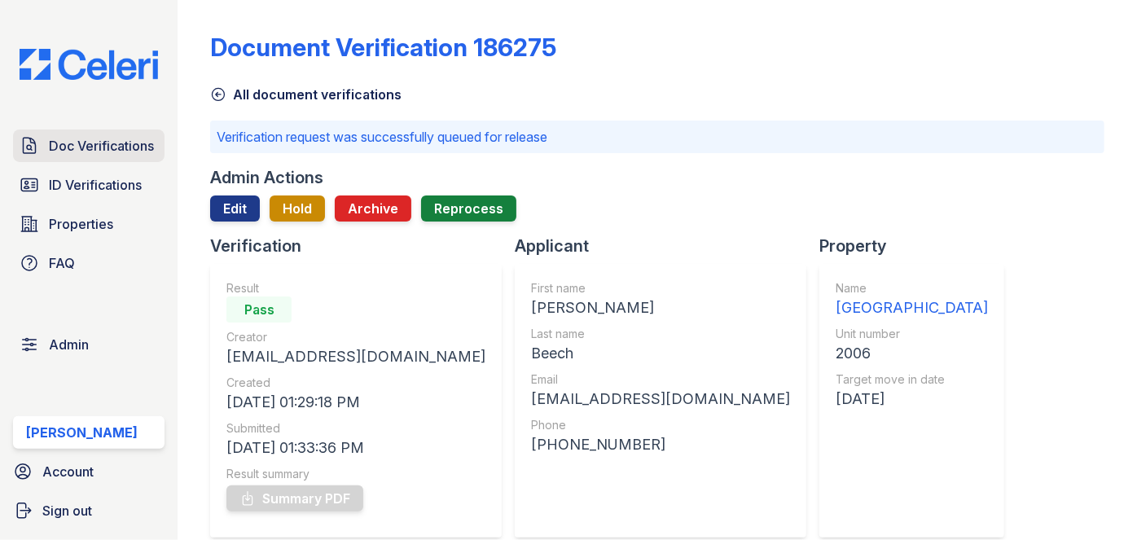
click at [128, 150] on span "Doc Verifications" at bounding box center [101, 146] width 105 height 20
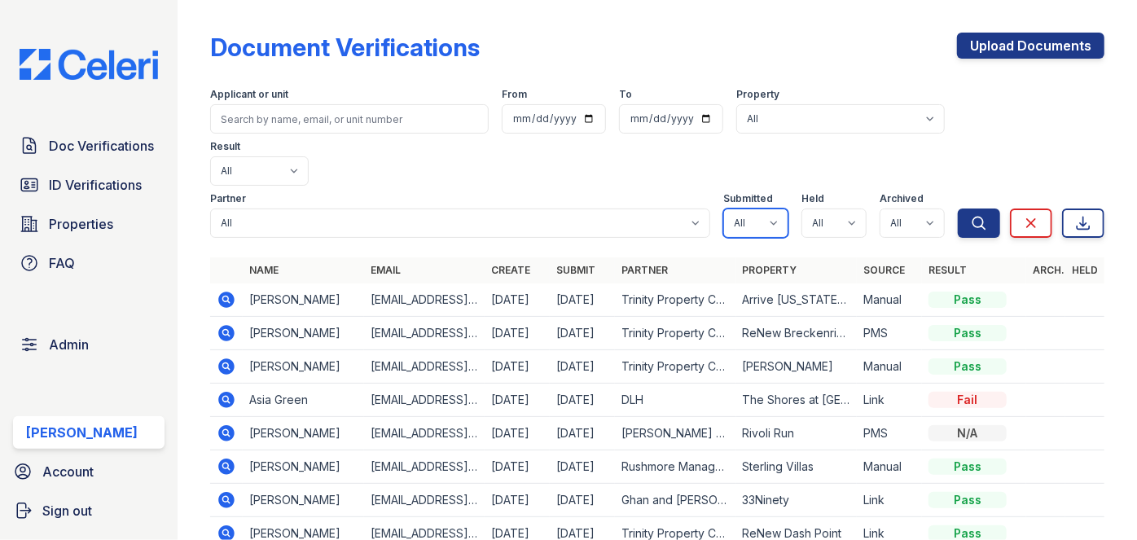
click at [757, 208] on select "All true false" at bounding box center [755, 222] width 65 height 29
select select "true"
click at [723, 208] on select "All true false" at bounding box center [755, 222] width 65 height 29
drag, startPoint x: 818, startPoint y: 169, endPoint x: 817, endPoint y: 184, distance: 15.6
click at [818, 208] on select "All true false" at bounding box center [833, 222] width 65 height 29
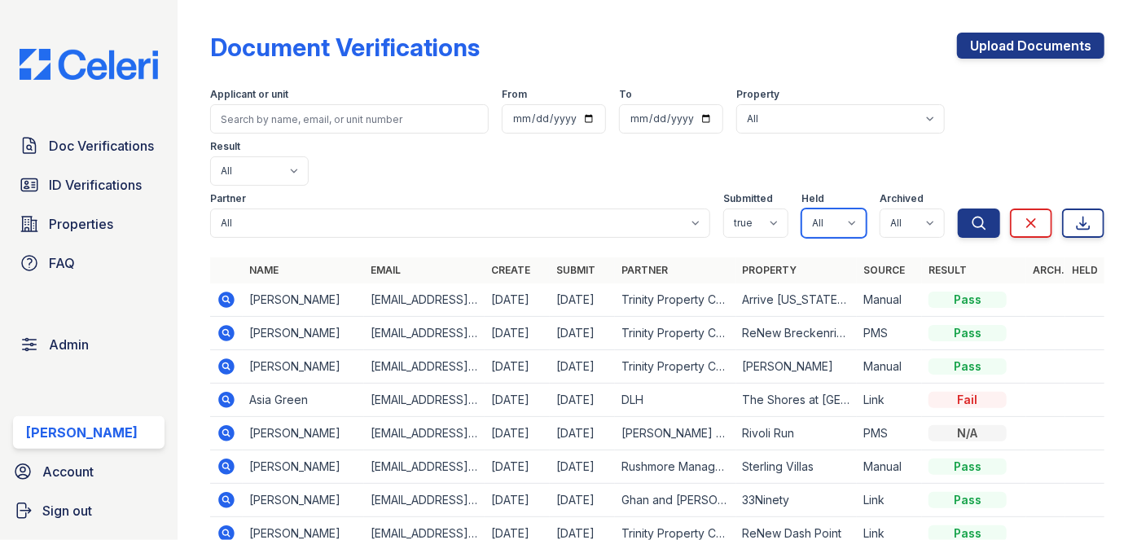
select select "true"
click at [801, 208] on select "All true false" at bounding box center [833, 222] width 65 height 29
click at [893, 208] on select "All true false" at bounding box center [912, 222] width 65 height 29
select select "false"
click at [880, 208] on select "All true false" at bounding box center [912, 222] width 65 height 29
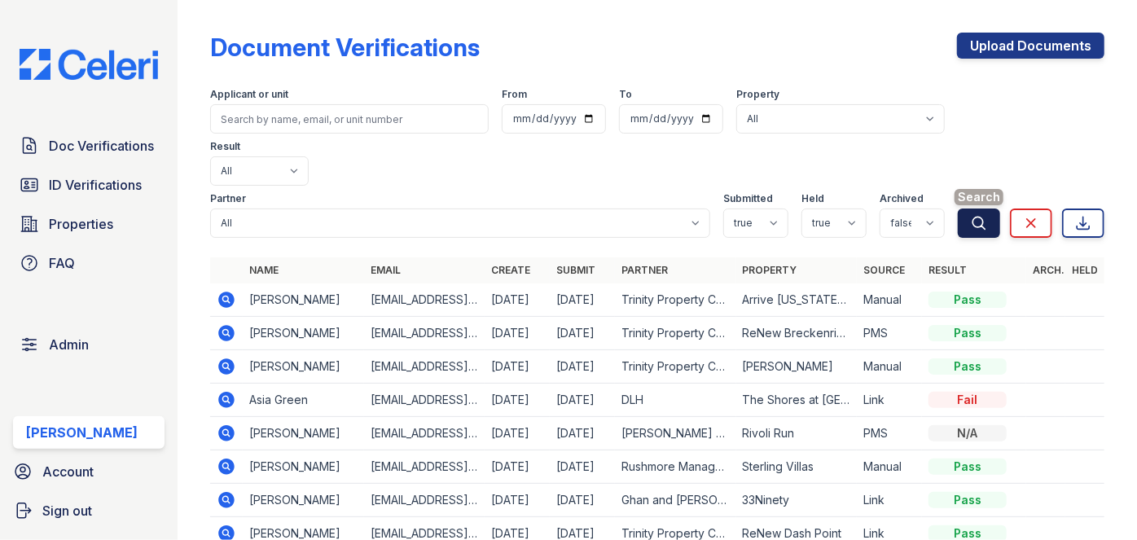
click at [977, 208] on button "Search" at bounding box center [979, 222] width 42 height 29
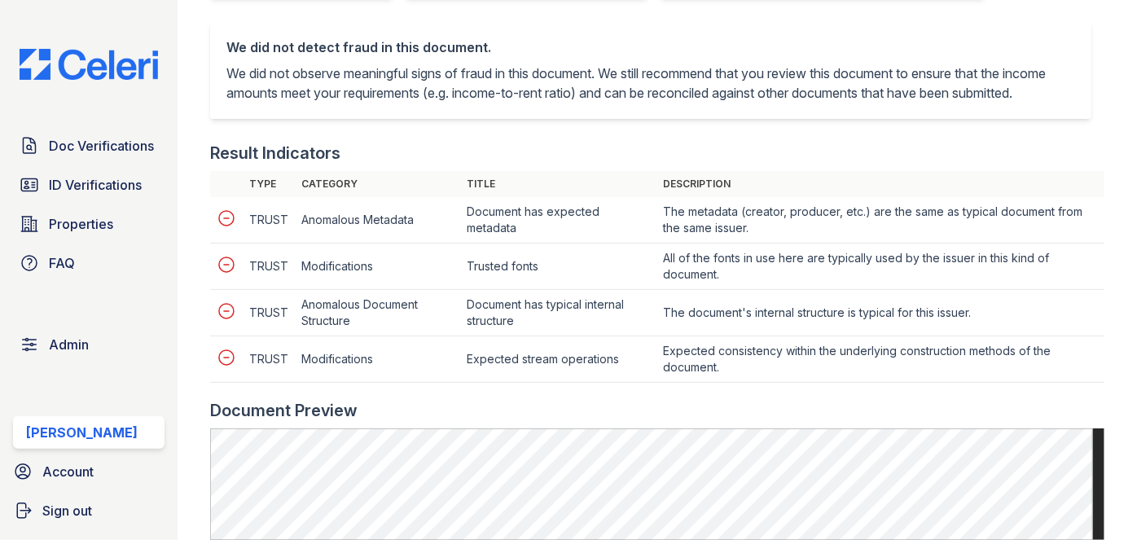
scroll to position [888, 0]
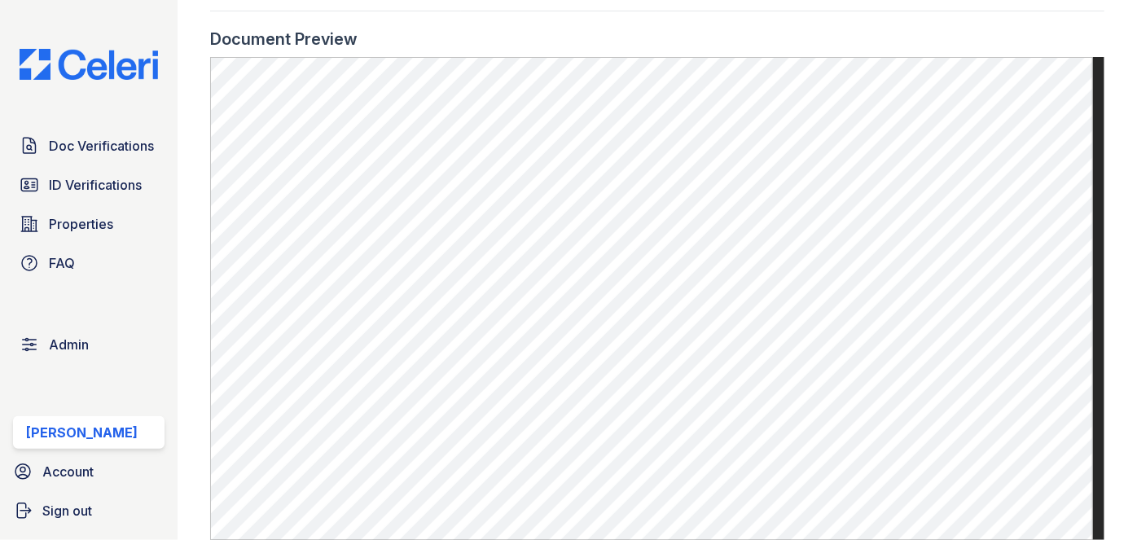
click at [189, 26] on main "Document 597874 Result Details Back to verification request Document info Origi…" at bounding box center [657, 270] width 959 height 540
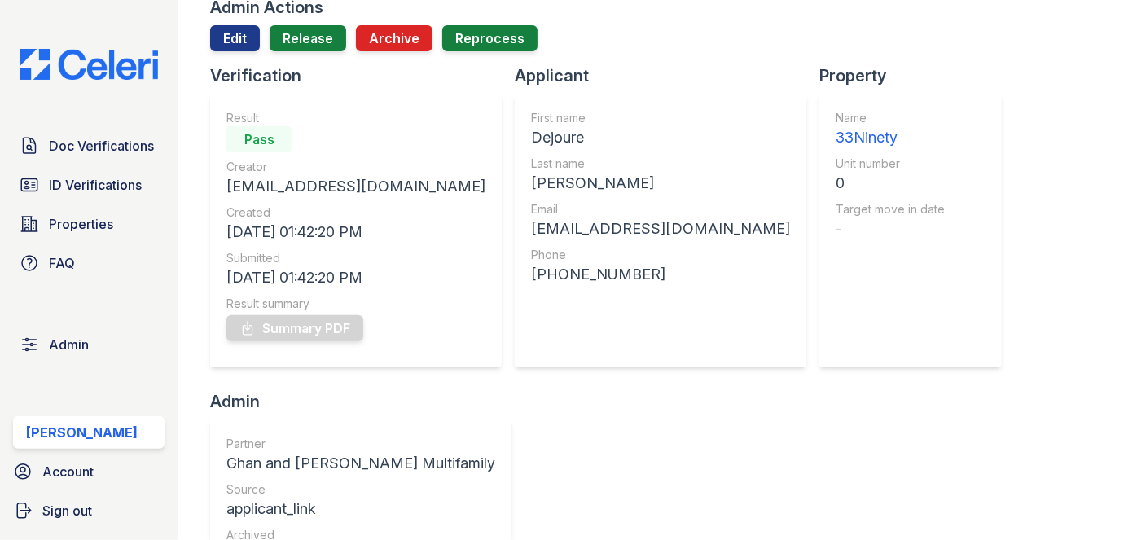
scroll to position [147, 0]
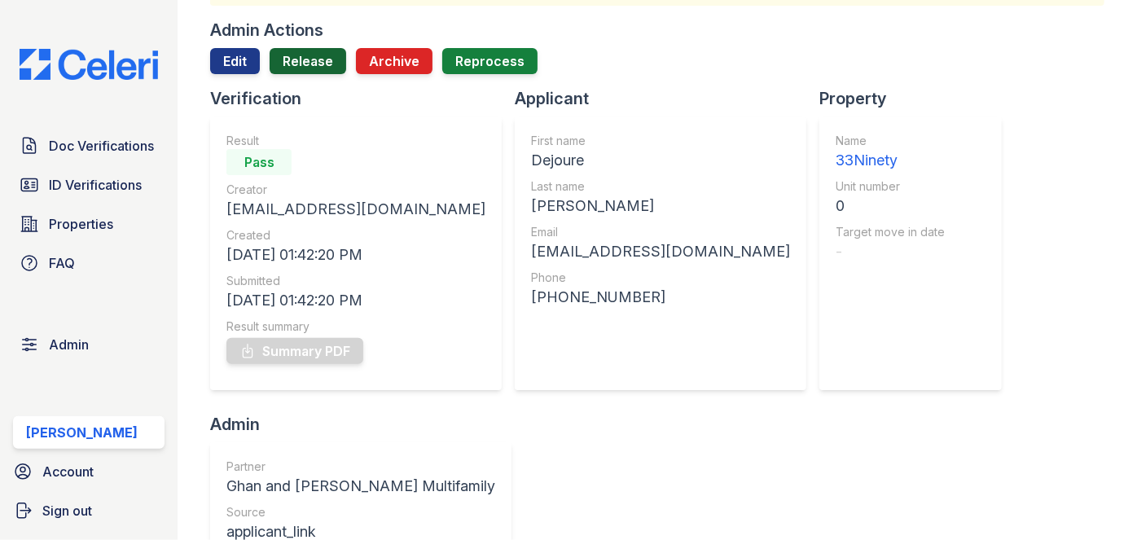
click at [314, 61] on link "Release" at bounding box center [308, 61] width 77 height 26
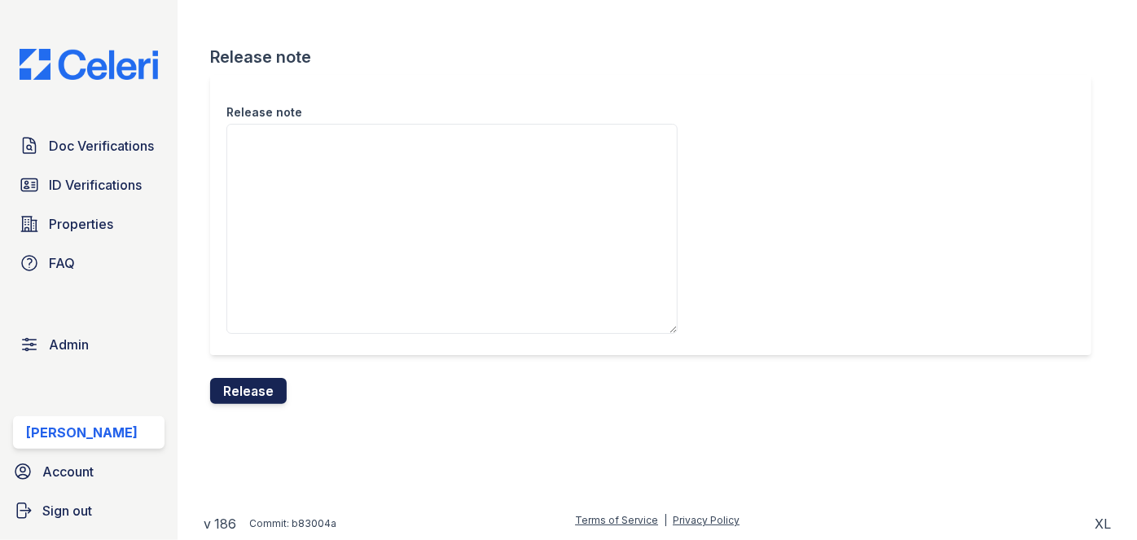
click at [269, 384] on button "Release" at bounding box center [248, 391] width 77 height 26
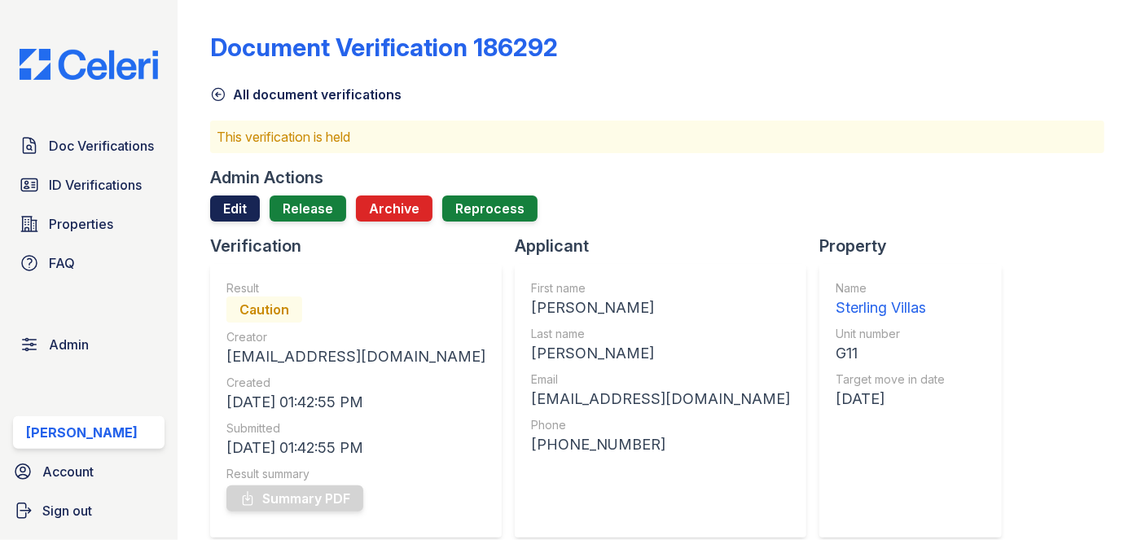
click at [232, 217] on link "Edit" at bounding box center [235, 208] width 50 height 26
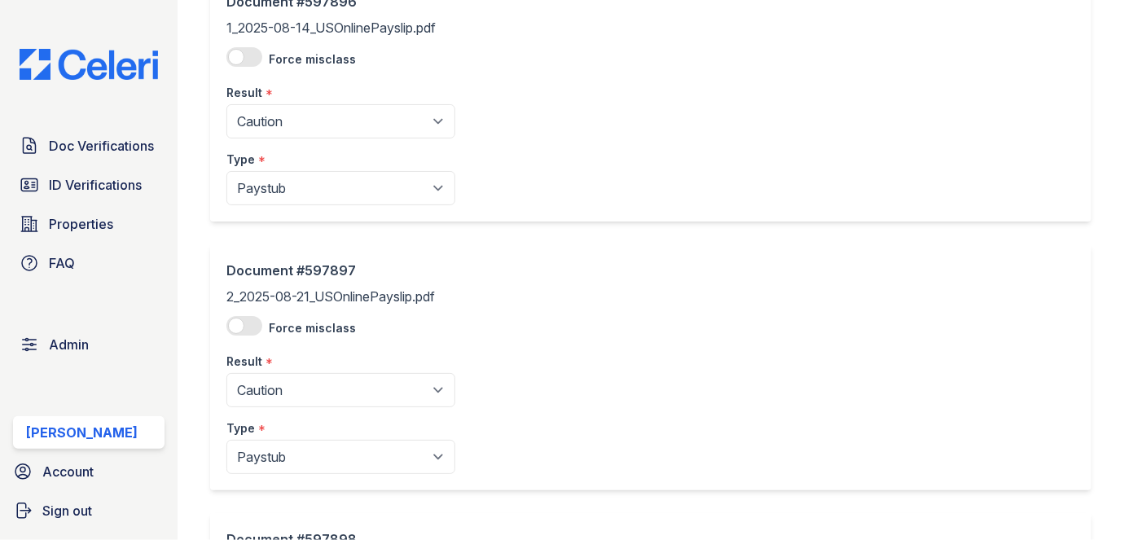
scroll to position [147, 0]
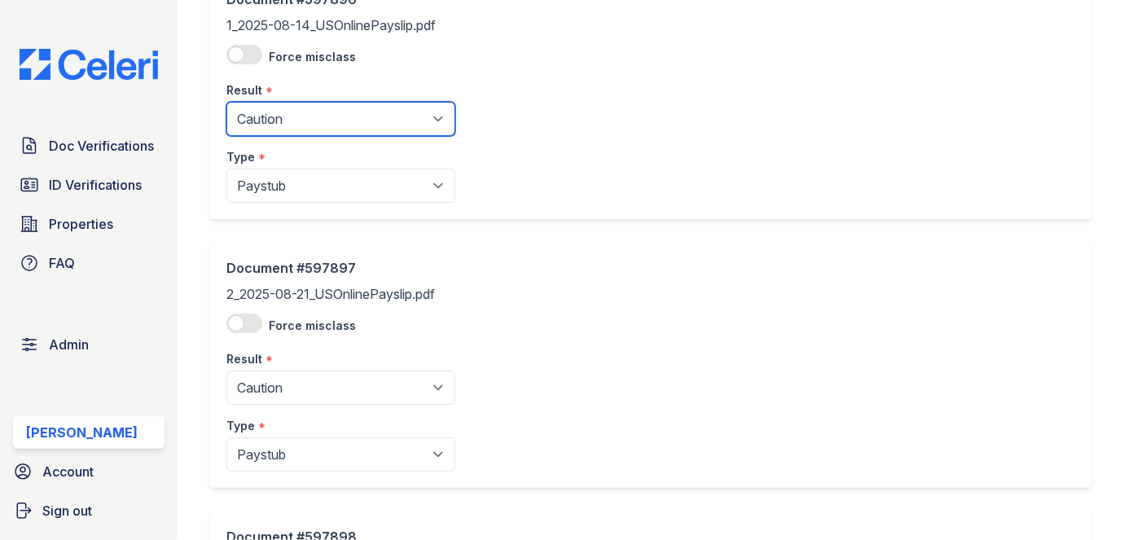
click at [308, 111] on select "Pending Sent Started Processing Pass Fail Caution Error N/A" at bounding box center [340, 119] width 229 height 34
select select "pass"
click at [226, 102] on select "Pending Sent Started Processing Pass Fail Caution Error N/A" at bounding box center [340, 119] width 229 height 34
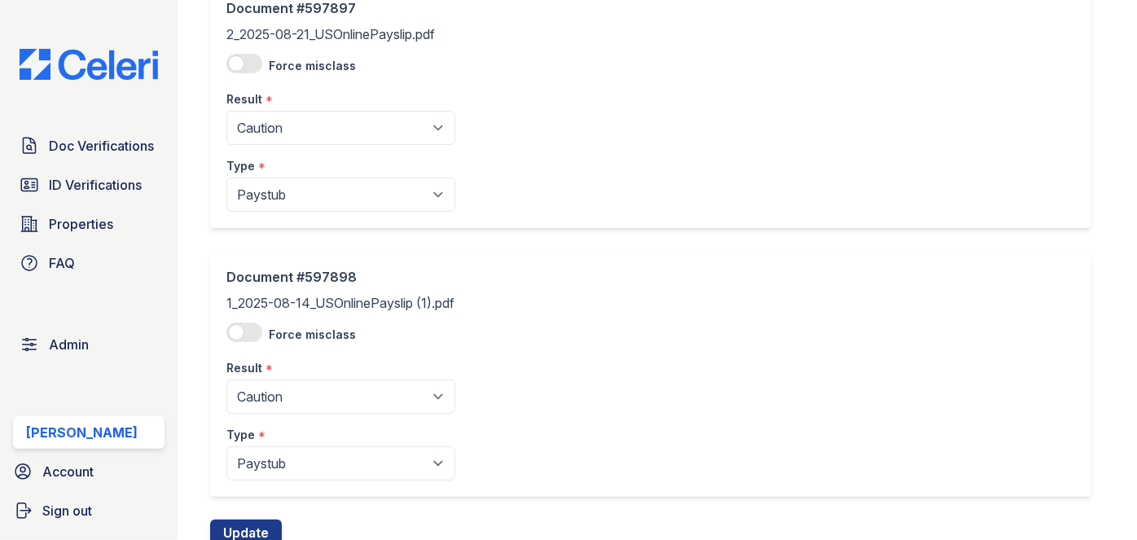
scroll to position [444, 0]
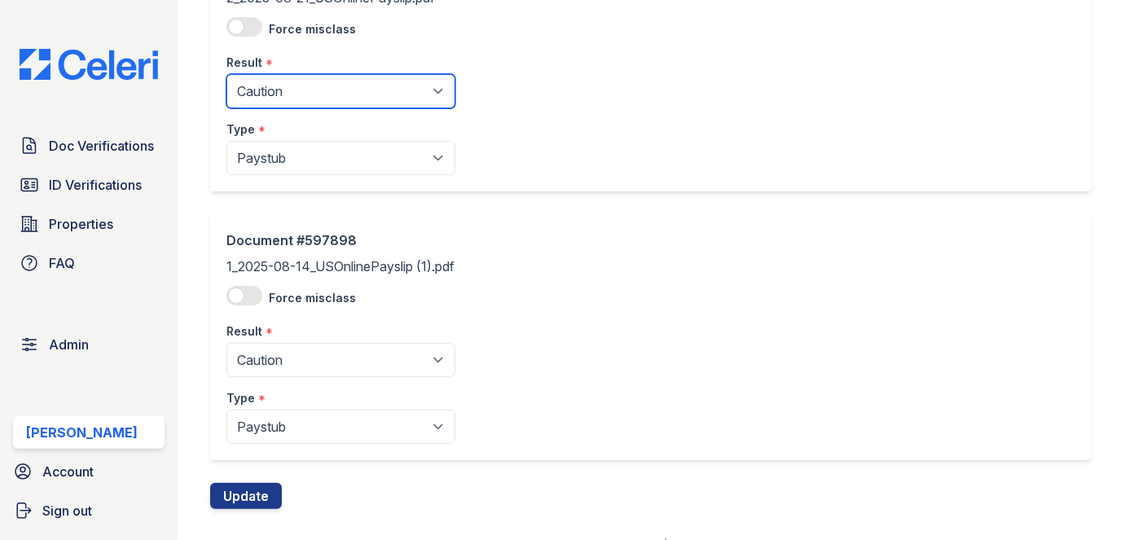
click at [301, 97] on select "Pending Sent Started Processing Pass Fail Caution Error N/A" at bounding box center [340, 91] width 229 height 34
select select "pass"
click at [226, 74] on select "Pending Sent Started Processing Pass Fail Caution Error N/A" at bounding box center [340, 91] width 229 height 34
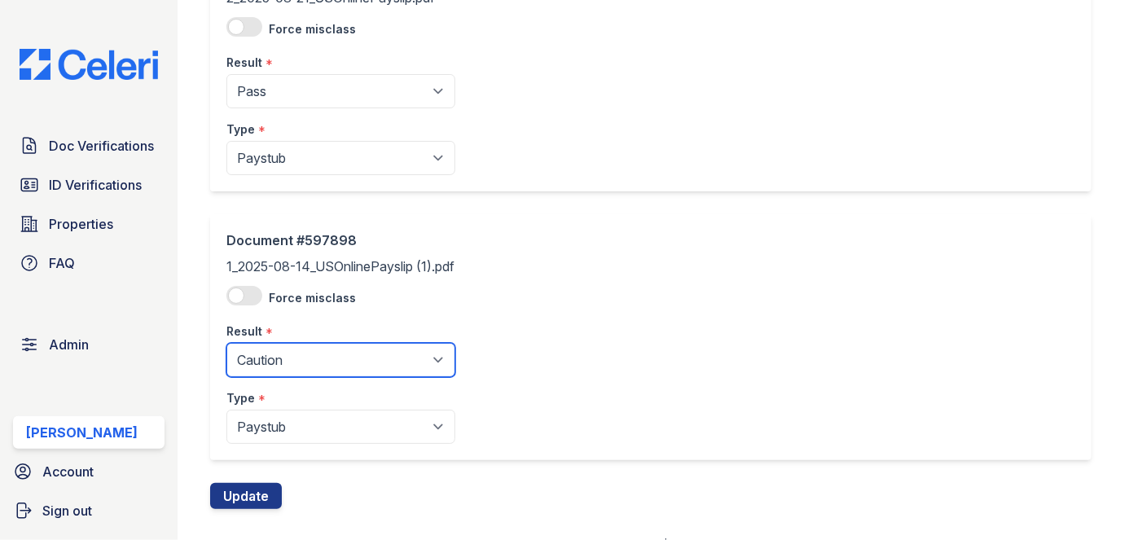
click at [292, 358] on select "Pending Sent Started Processing Pass Fail Caution Error N/A" at bounding box center [340, 360] width 229 height 34
click at [267, 365] on select "Pending Sent Started Processing Pass Fail Caution Error N/A" at bounding box center [340, 360] width 229 height 34
select select "pass"
click at [226, 343] on select "Pending Sent Started Processing Pass Fail Caution Error N/A" at bounding box center [340, 360] width 229 height 34
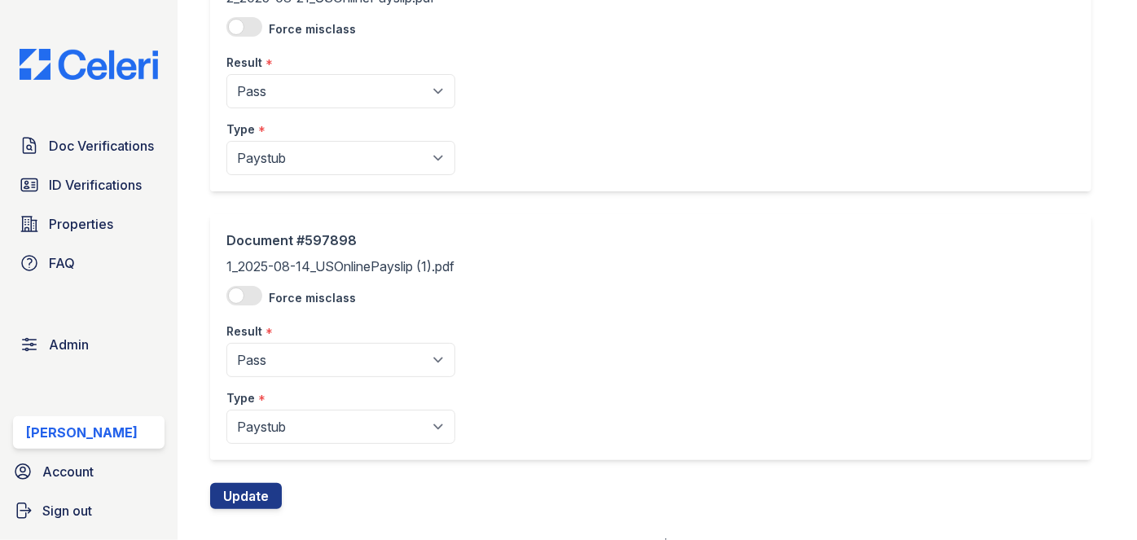
click at [265, 494] on button "Update" at bounding box center [246, 496] width 72 height 26
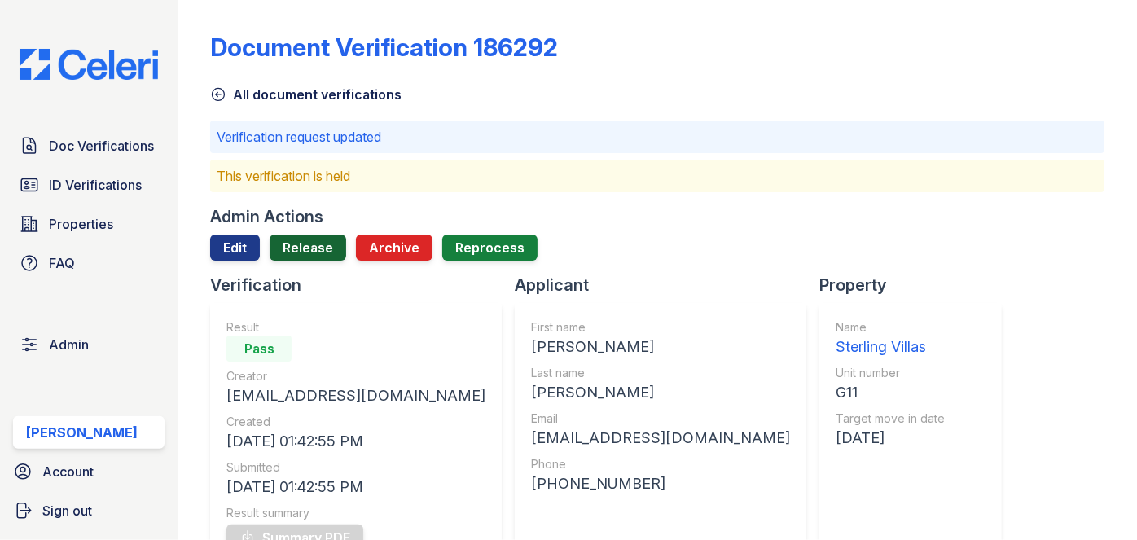
click at [311, 254] on link "Release" at bounding box center [308, 248] width 77 height 26
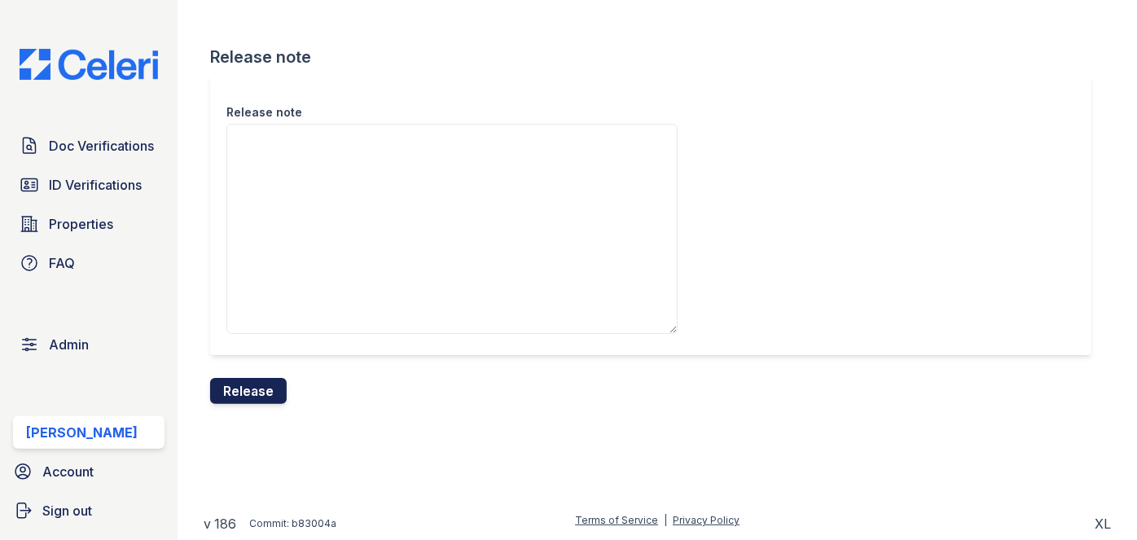
click at [278, 389] on button "Release" at bounding box center [248, 391] width 77 height 26
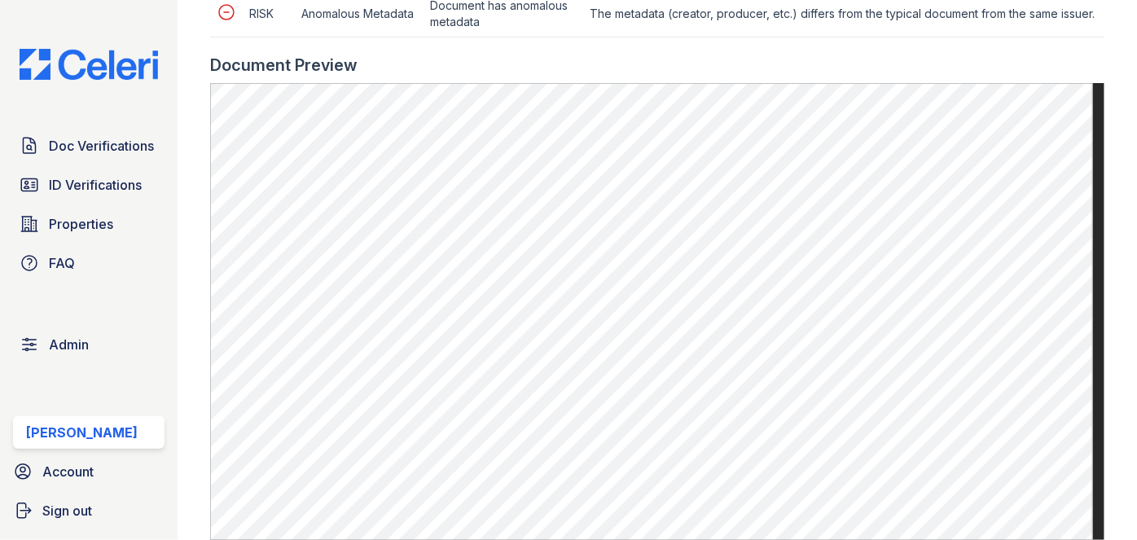
scroll to position [1036, 0]
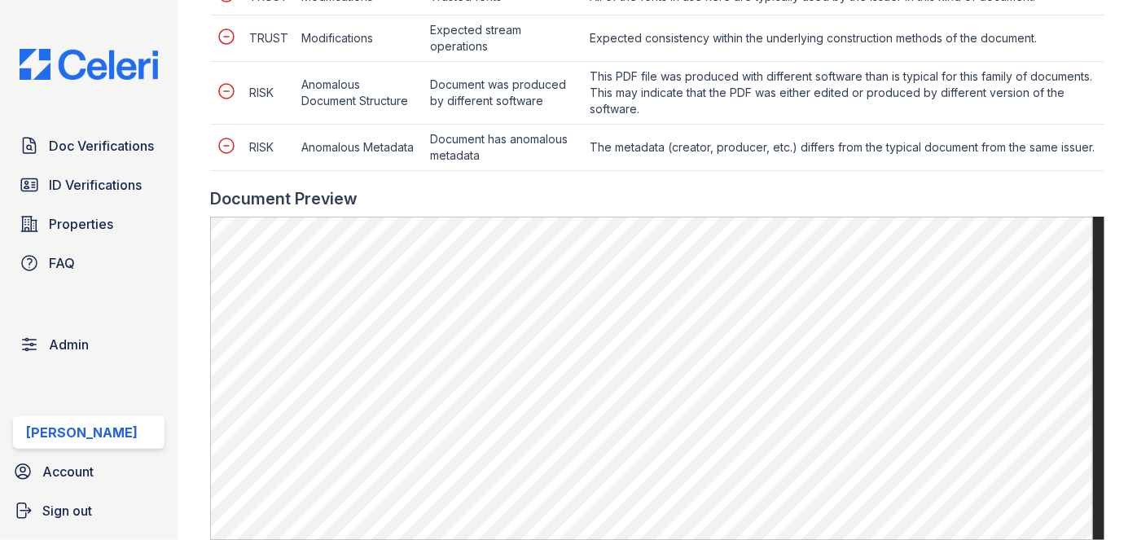
scroll to position [888, 0]
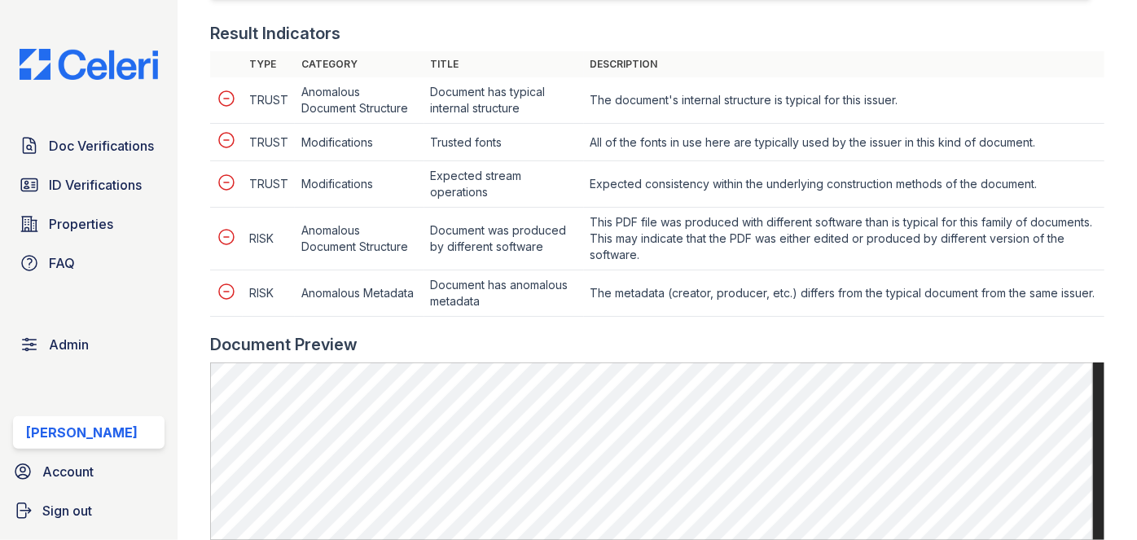
scroll to position [814, 0]
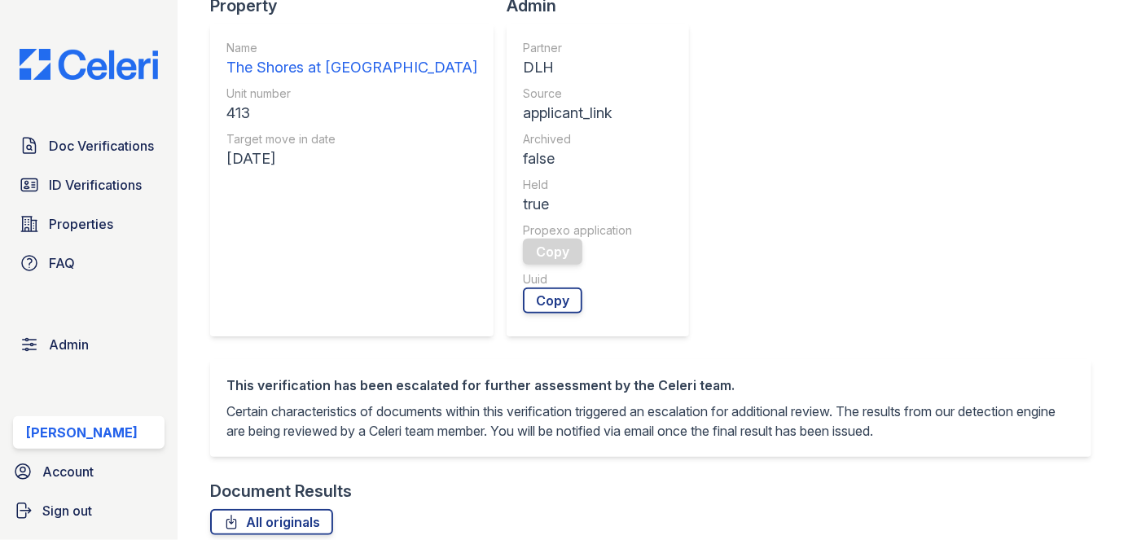
scroll to position [592, 0]
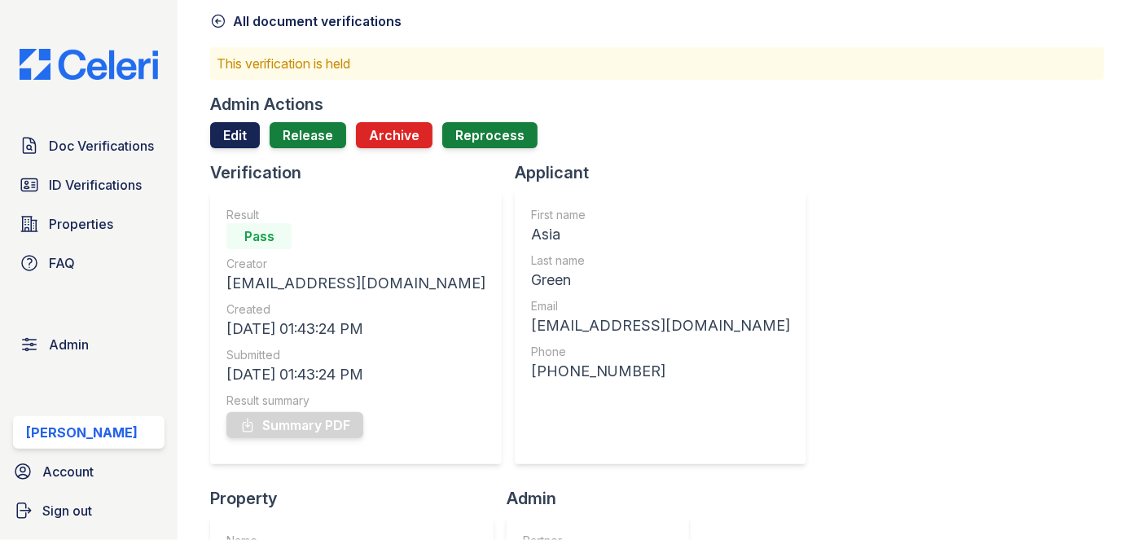
click at [241, 135] on link "Edit" at bounding box center [235, 135] width 50 height 26
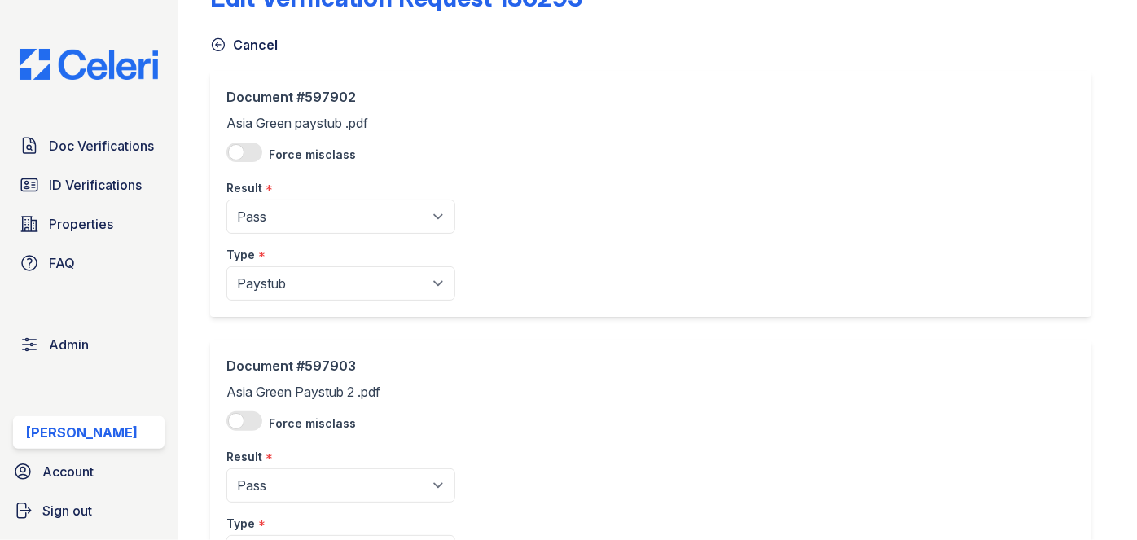
scroll to position [147, 0]
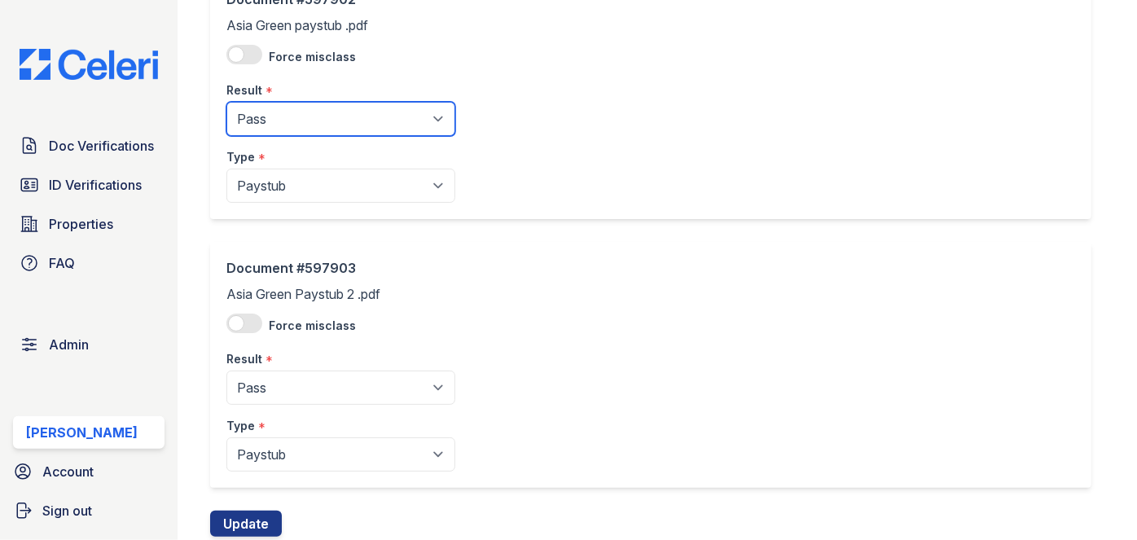
drag, startPoint x: 314, startPoint y: 126, endPoint x: 315, endPoint y: 134, distance: 8.3
click at [314, 126] on select "Pending Sent Started Processing Pass Fail Caution Error N/A" at bounding box center [340, 119] width 229 height 34
select select "fail"
click at [226, 102] on select "Pending Sent Started Processing Pass Fail Caution Error N/A" at bounding box center [340, 119] width 229 height 34
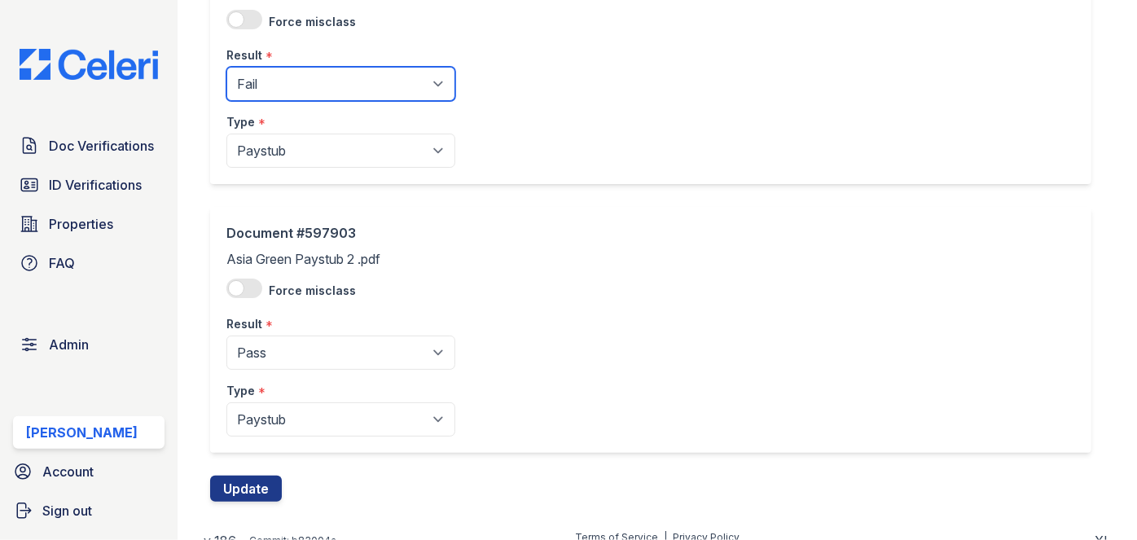
scroll to position [198, 0]
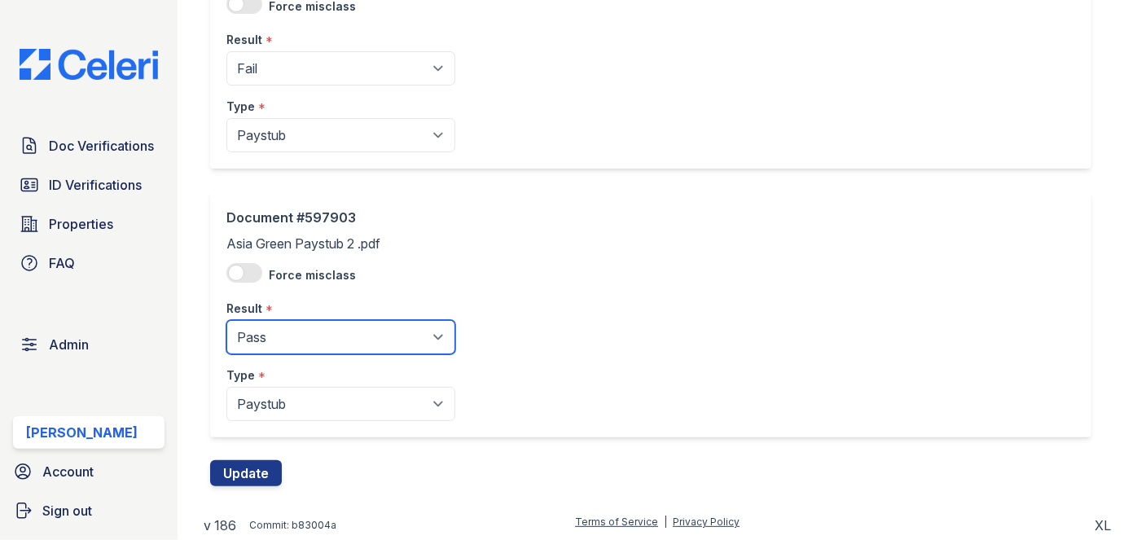
drag, startPoint x: 305, startPoint y: 331, endPoint x: 304, endPoint y: 319, distance: 11.4
click at [305, 327] on select "Pending Sent Started Processing Pass Fail Caution Error N/A" at bounding box center [340, 337] width 229 height 34
select select "fail"
click at [226, 320] on select "Pending Sent Started Processing Pass Fail Caution Error N/A" at bounding box center [340, 337] width 229 height 34
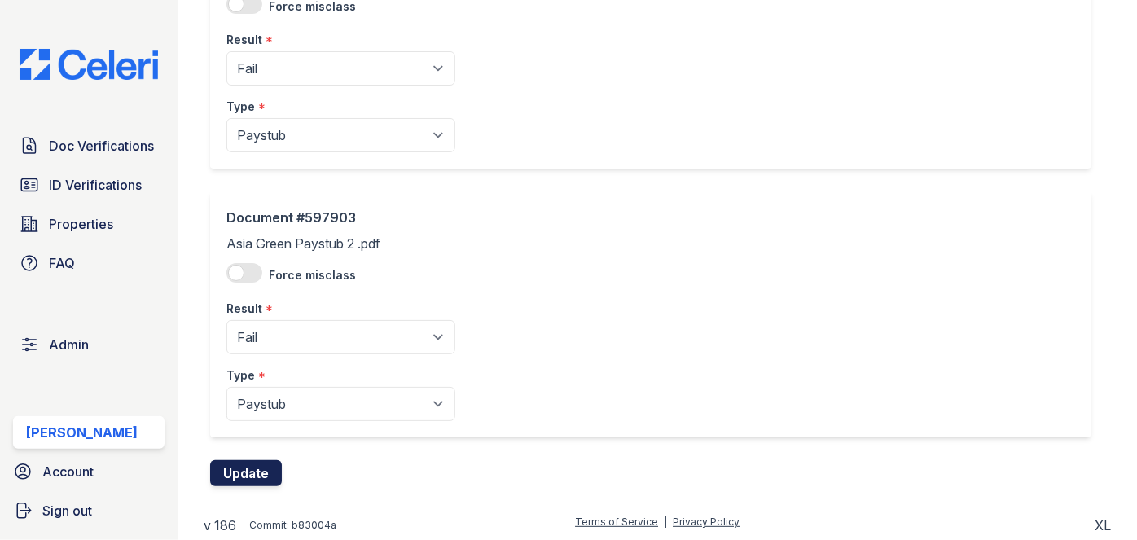
click at [254, 469] on button "Update" at bounding box center [246, 473] width 72 height 26
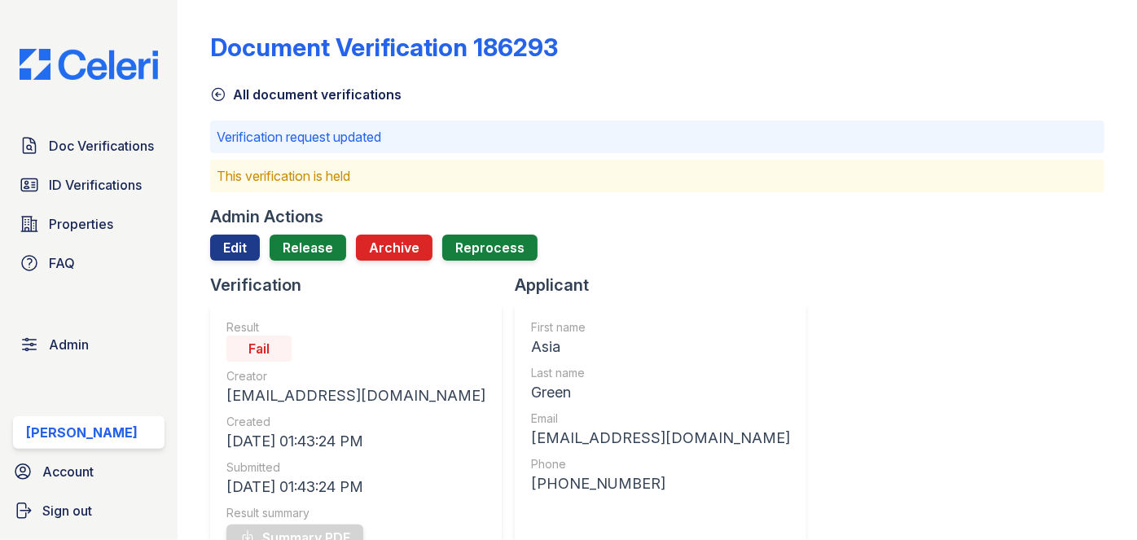
click at [322, 231] on div "Admin Actions Edit Release Archive Reprocess" at bounding box center [657, 239] width 894 height 68
click at [316, 246] on link "Release" at bounding box center [308, 248] width 77 height 26
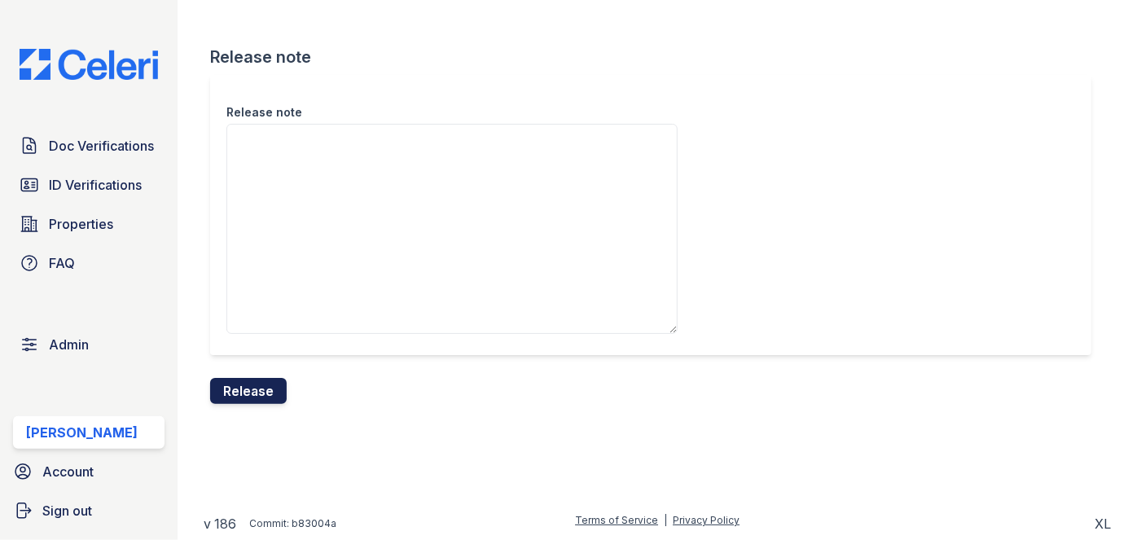
click at [270, 378] on button "Release" at bounding box center [248, 391] width 77 height 26
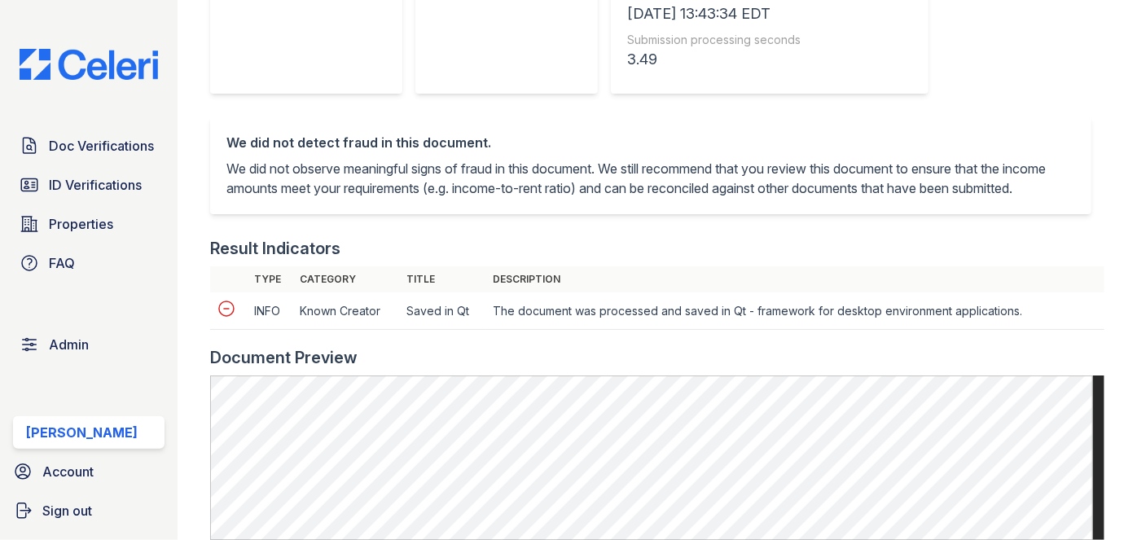
scroll to position [518, 0]
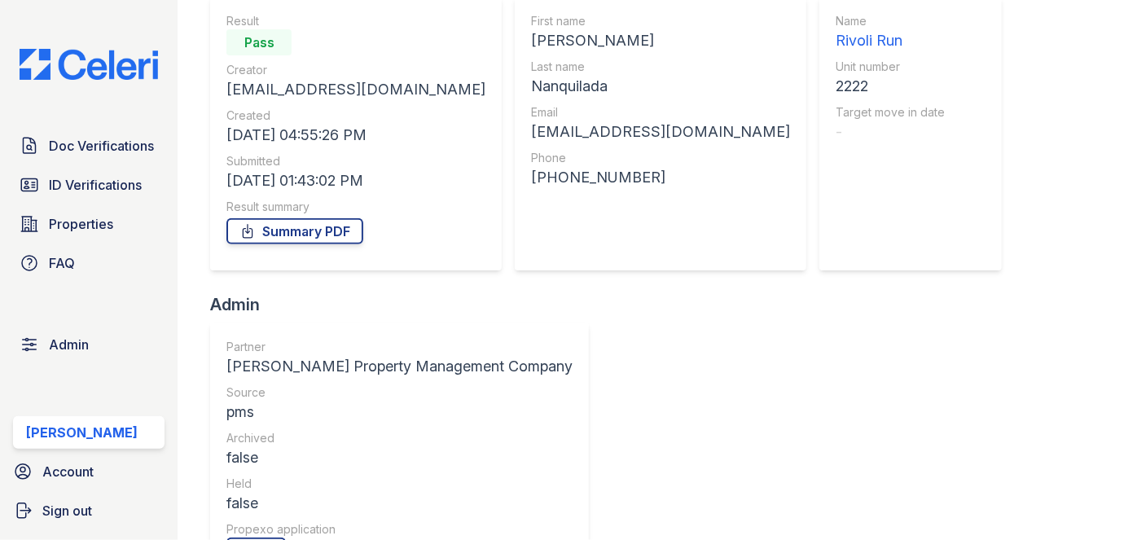
scroll to position [147, 0]
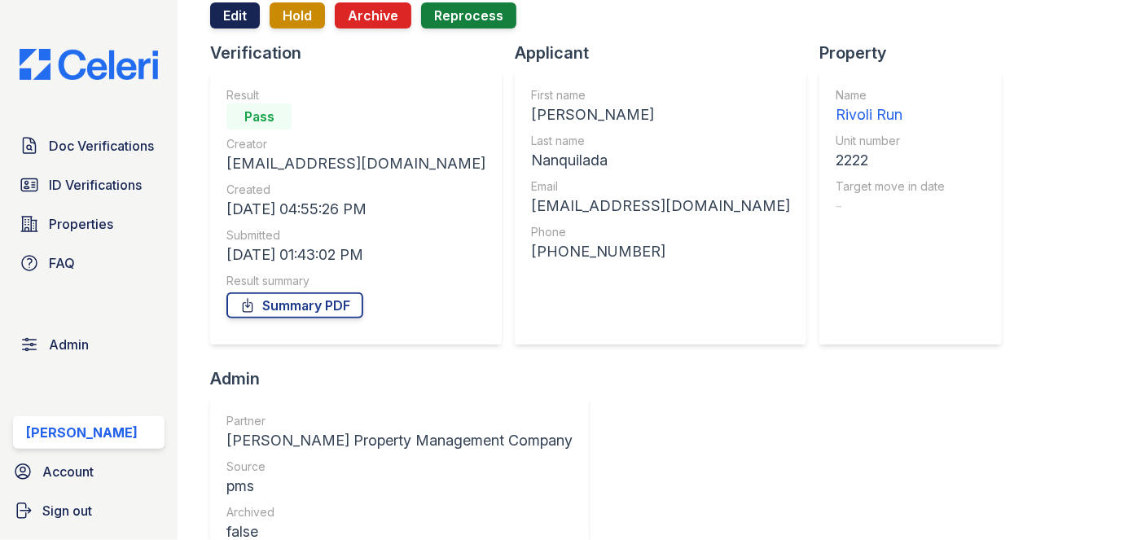
click at [237, 16] on link "Edit" at bounding box center [235, 15] width 50 height 26
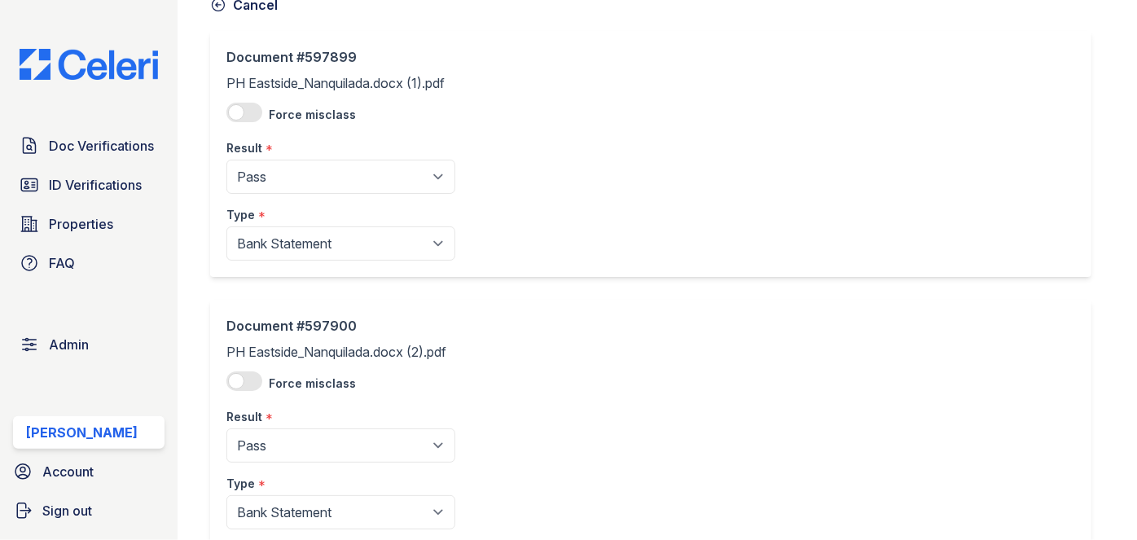
scroll to position [147, 0]
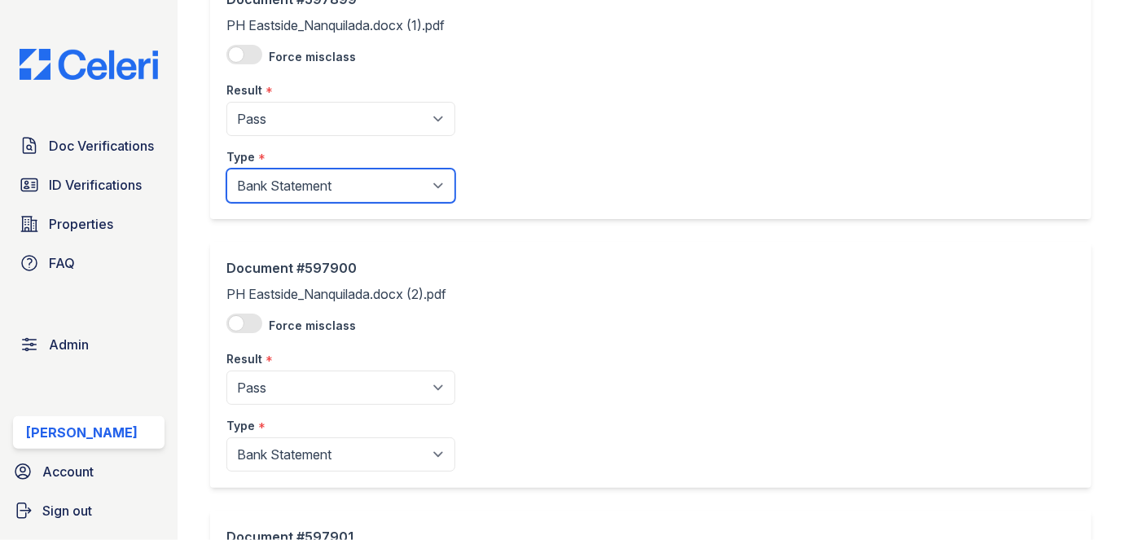
drag, startPoint x: 300, startPoint y: 191, endPoint x: 297, endPoint y: 200, distance: 9.3
click at [300, 191] on select "Paystub Bank Statement Offer Letter Tax Documents Benefit Award Letter Investme…" at bounding box center [340, 186] width 229 height 34
select select "other"
click at [226, 169] on select "Paystub Bank Statement Offer Letter Tax Documents Benefit Award Letter Investme…" at bounding box center [340, 186] width 229 height 34
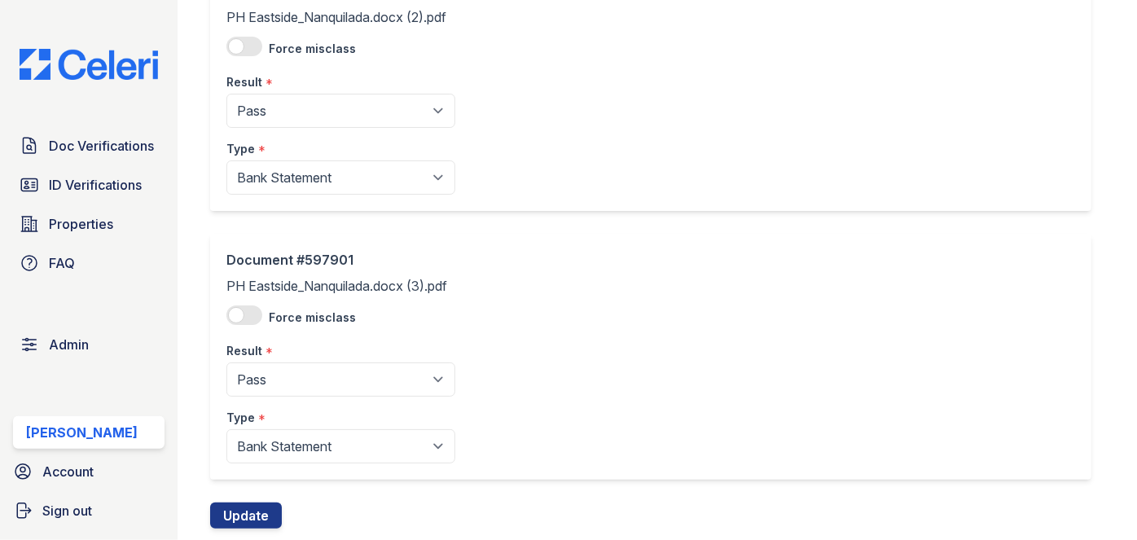
scroll to position [444, 0]
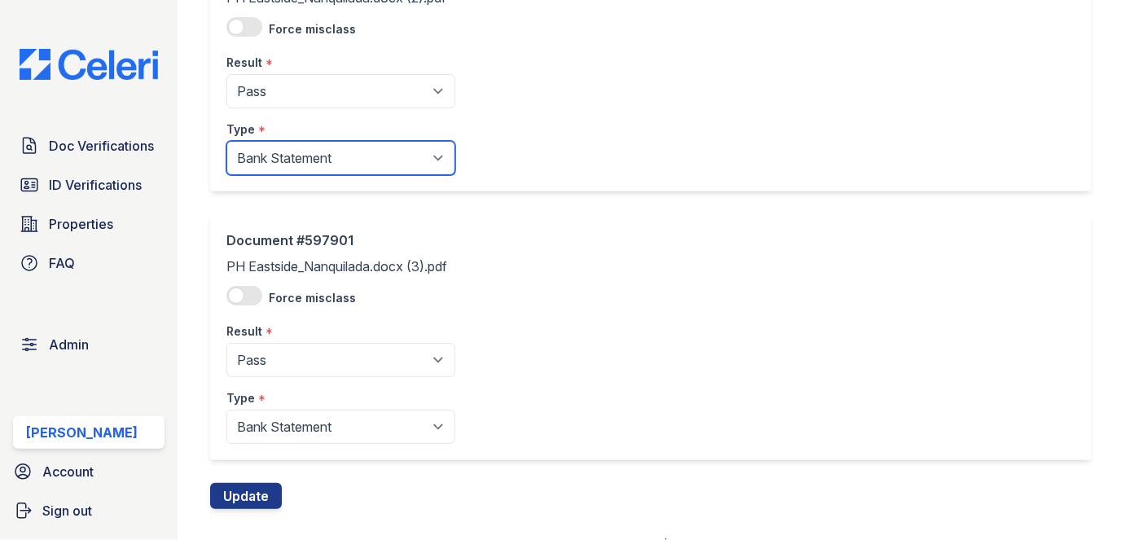
click at [312, 142] on select "Paystub Bank Statement Offer Letter Tax Documents Benefit Award Letter Investme…" at bounding box center [340, 158] width 229 height 34
click at [304, 152] on select "Paystub Bank Statement Offer Letter Tax Documents Benefit Award Letter Investme…" at bounding box center [340, 158] width 229 height 34
select select "other"
click at [226, 141] on select "Paystub Bank Statement Offer Letter Tax Documents Benefit Award Letter Investme…" at bounding box center [340, 158] width 229 height 34
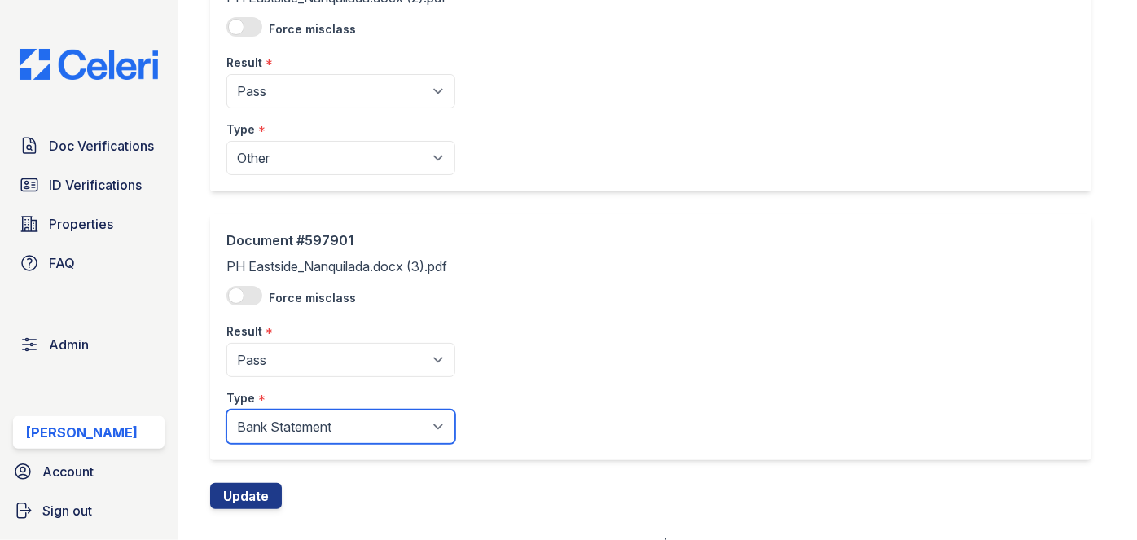
drag, startPoint x: 258, startPoint y: 426, endPoint x: 256, endPoint y: 409, distance: 17.3
click at [258, 426] on select "Paystub Bank Statement Offer Letter Tax Documents Benefit Award Letter Investme…" at bounding box center [340, 427] width 229 height 34
select select "other"
click at [226, 410] on select "Paystub Bank Statement Offer Letter Tax Documents Benefit Award Letter Investme…" at bounding box center [340, 427] width 229 height 34
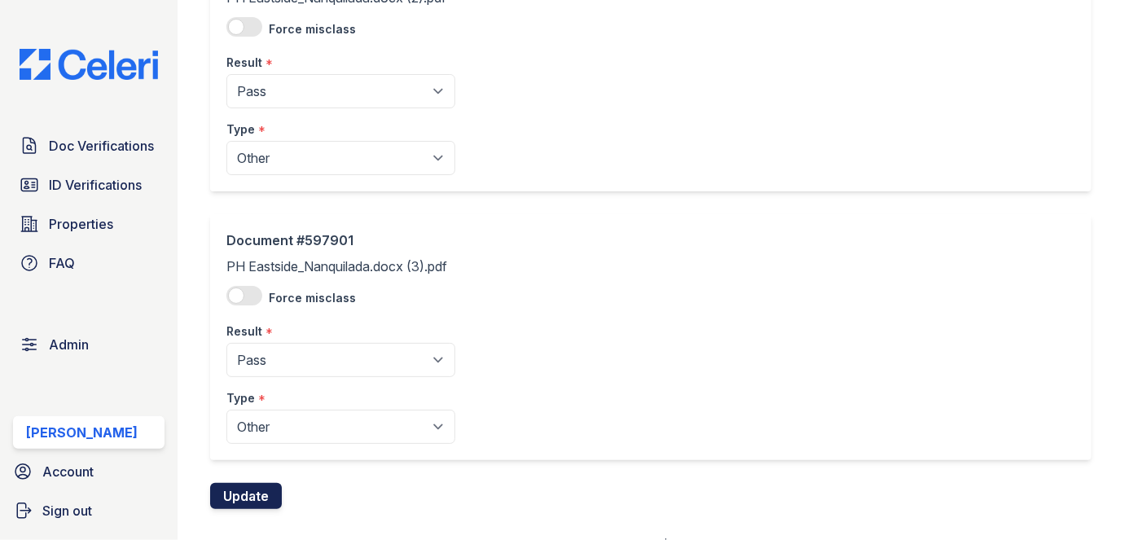
click at [263, 502] on button "Update" at bounding box center [246, 496] width 72 height 26
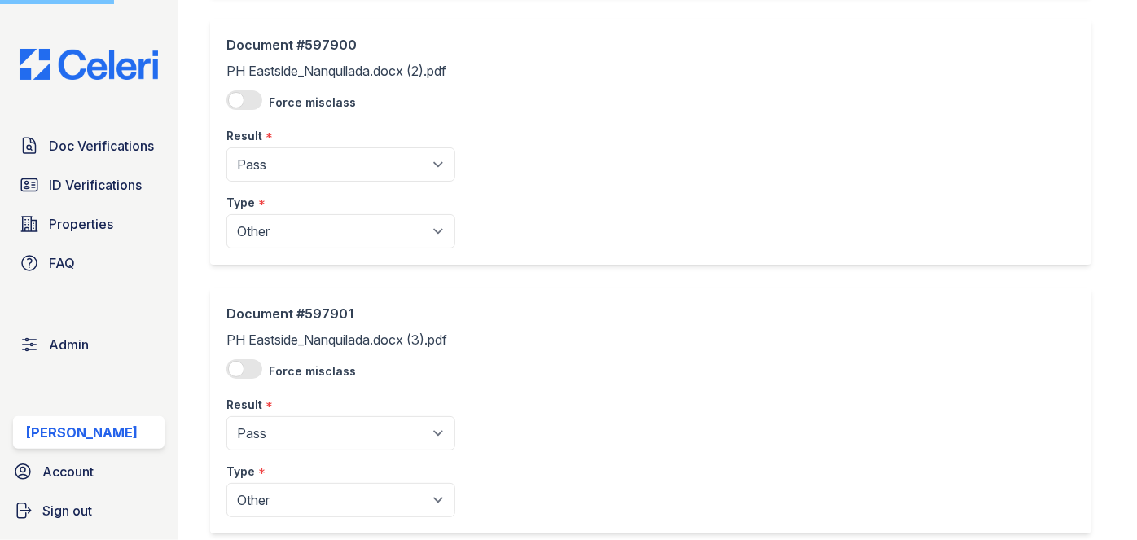
scroll to position [370, 0]
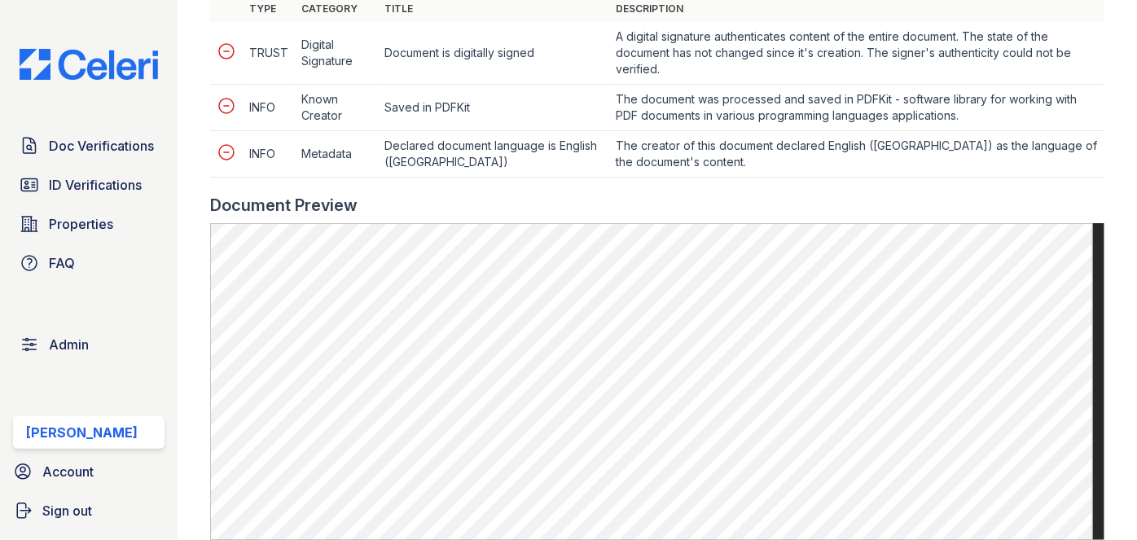
scroll to position [814, 0]
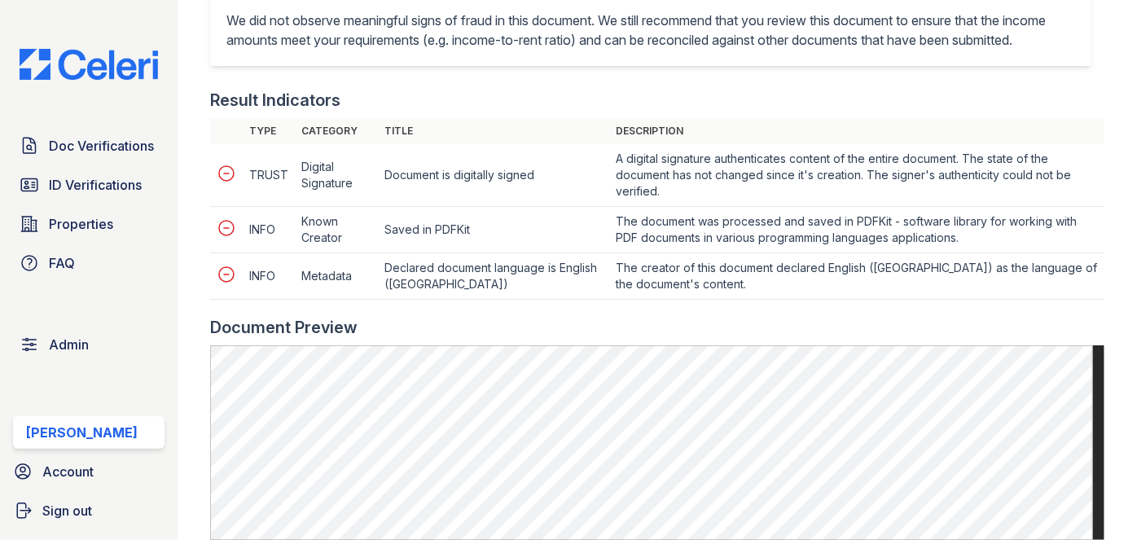
scroll to position [814, 0]
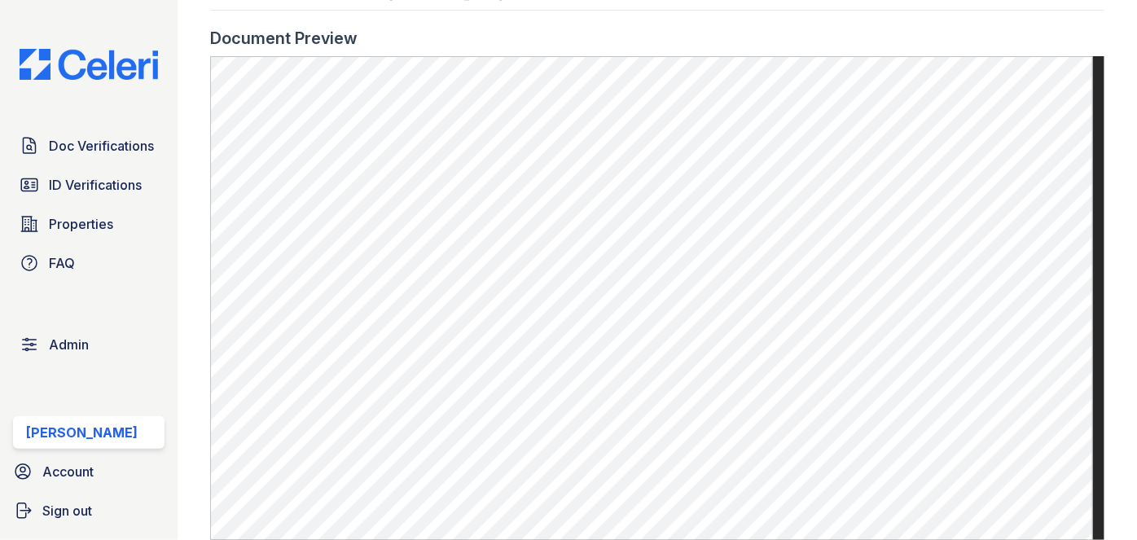
scroll to position [888, 0]
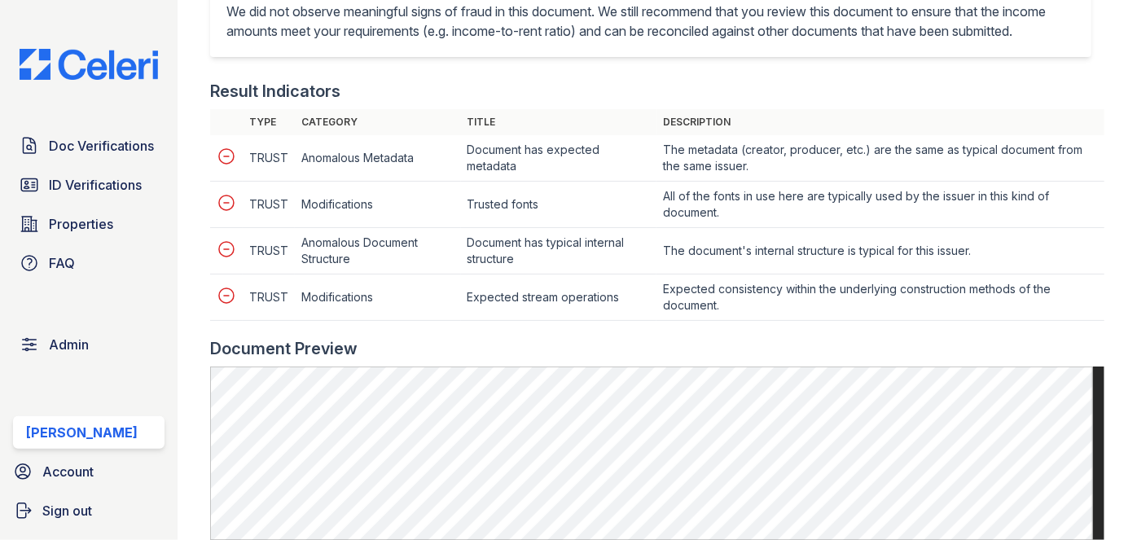
scroll to position [666, 0]
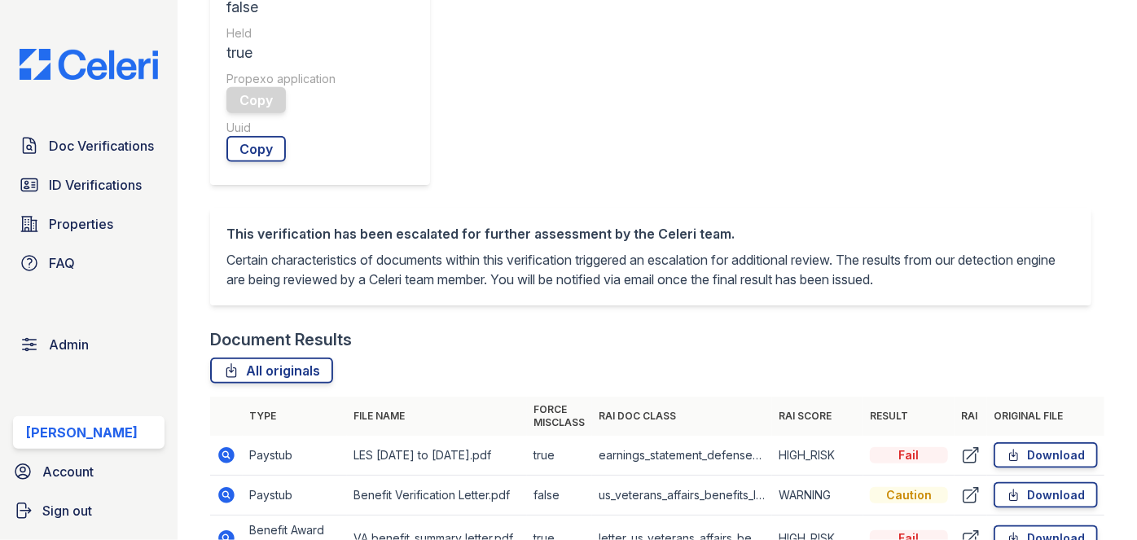
scroll to position [740, 0]
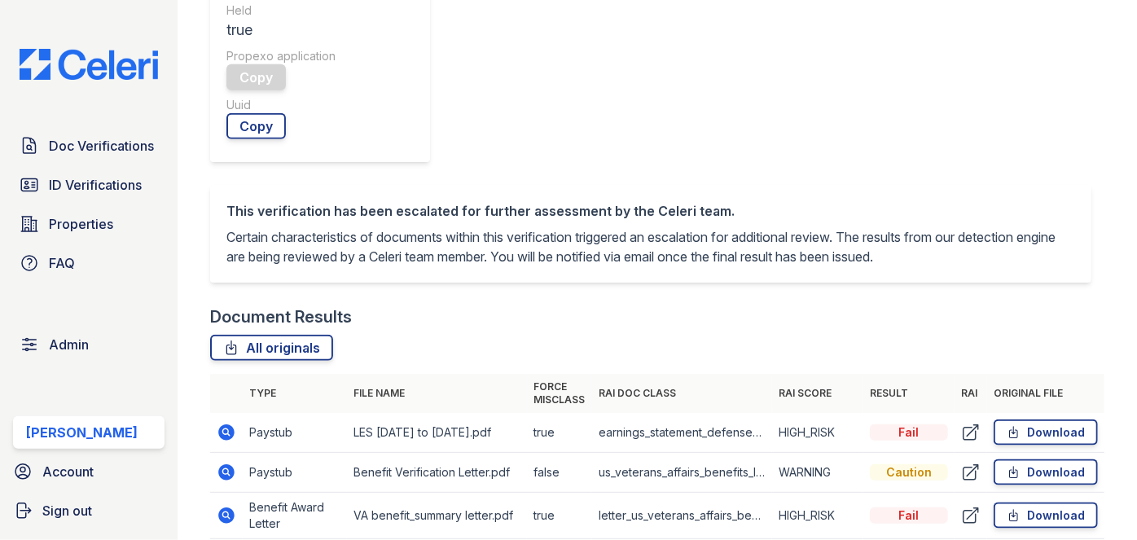
click at [248, 413] on td "Paystub" at bounding box center [295, 433] width 104 height 40
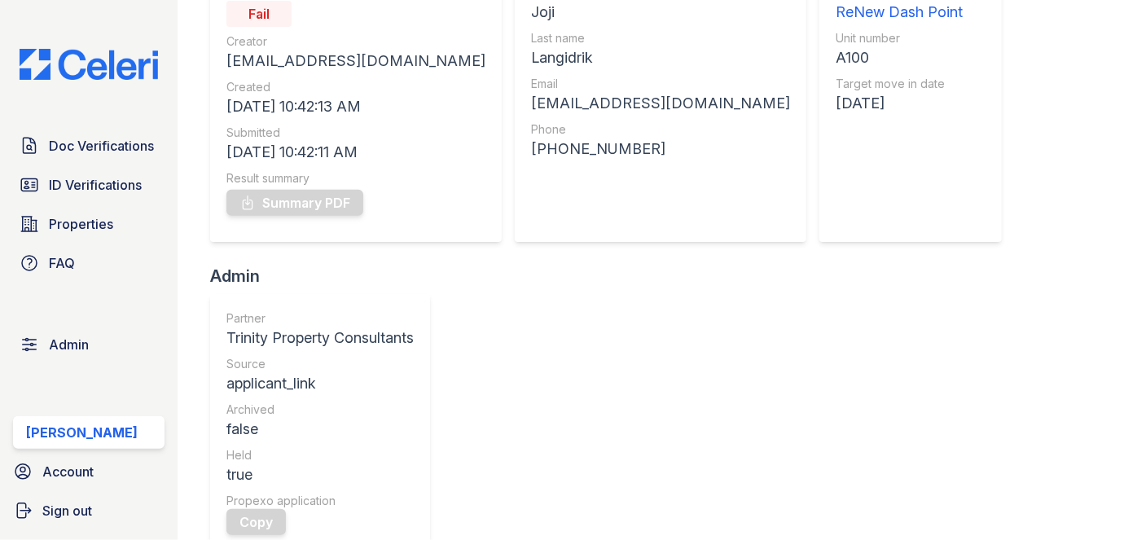
scroll to position [73, 0]
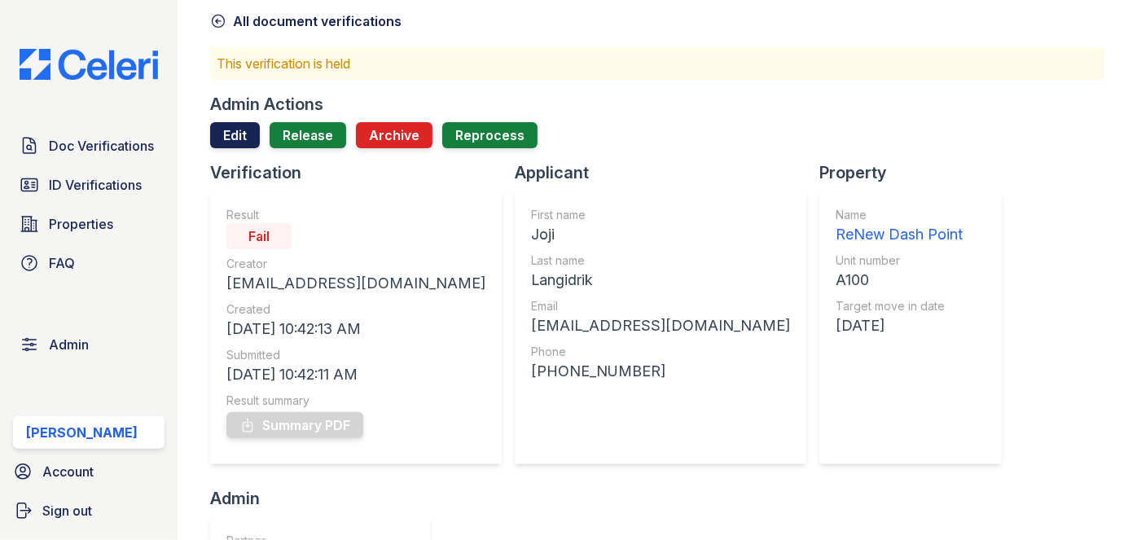
click at [226, 134] on link "Edit" at bounding box center [235, 135] width 50 height 26
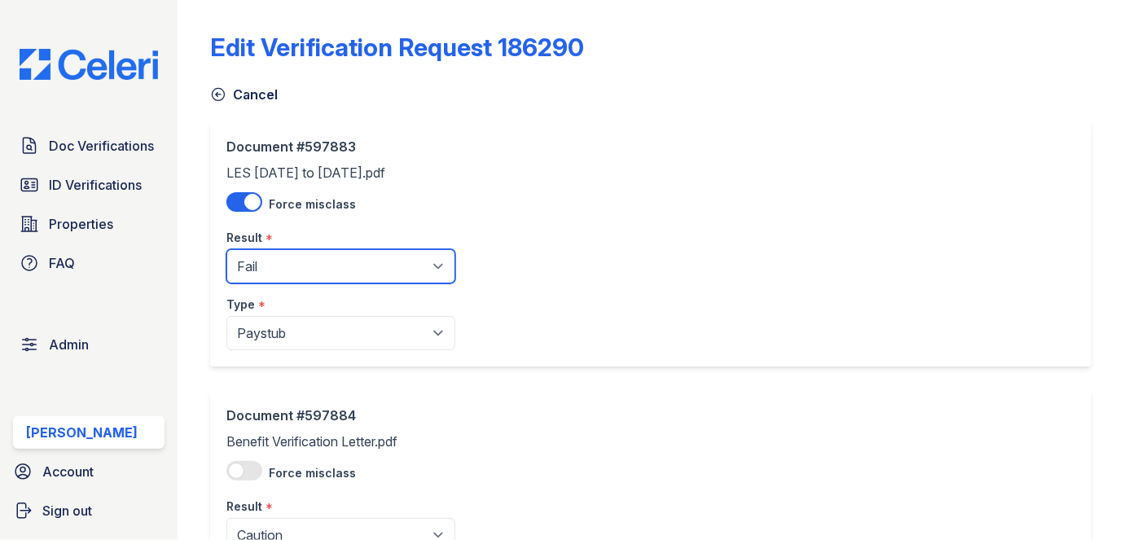
click at [296, 269] on select "Pending Sent Started Processing Pass Fail Caution Error N/A" at bounding box center [340, 266] width 229 height 34
select select "caution"
click at [226, 249] on select "Pending Sent Started Processing Pass Fail Caution Error N/A" at bounding box center [340, 266] width 229 height 34
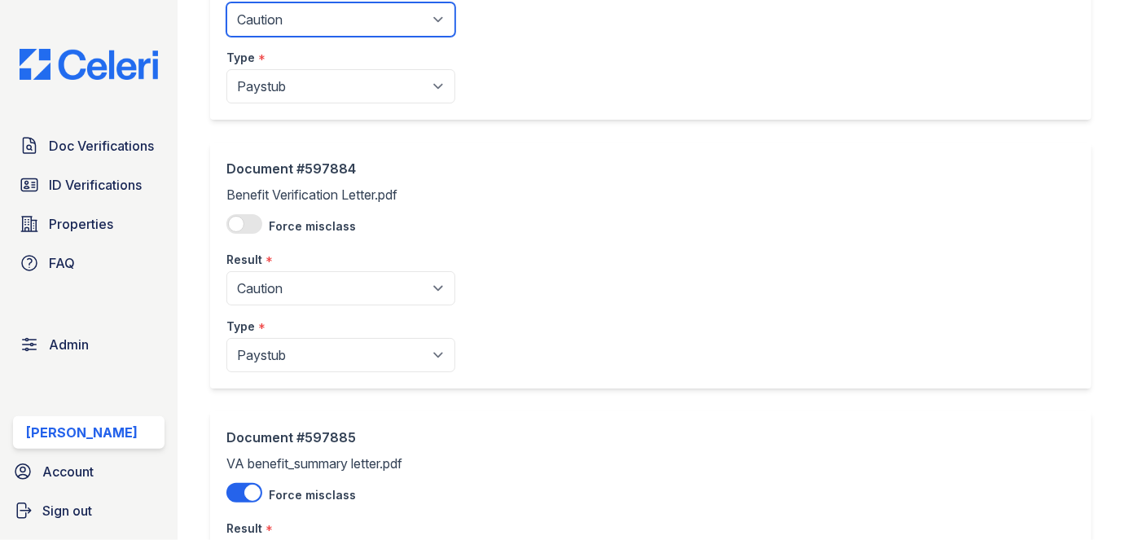
scroll to position [296, 0]
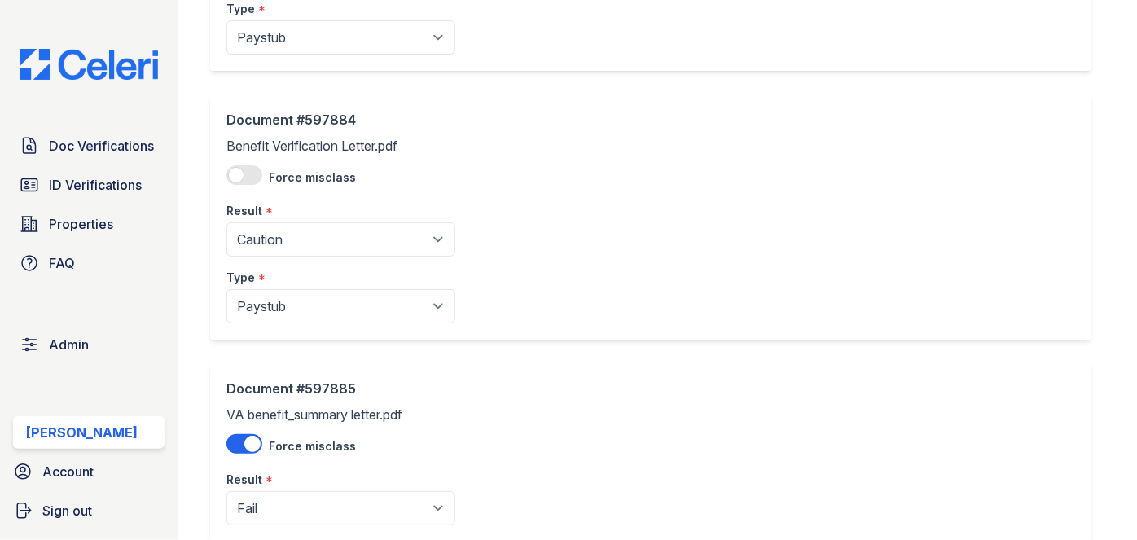
click at [275, 20] on div "Type *" at bounding box center [340, 4] width 229 height 33
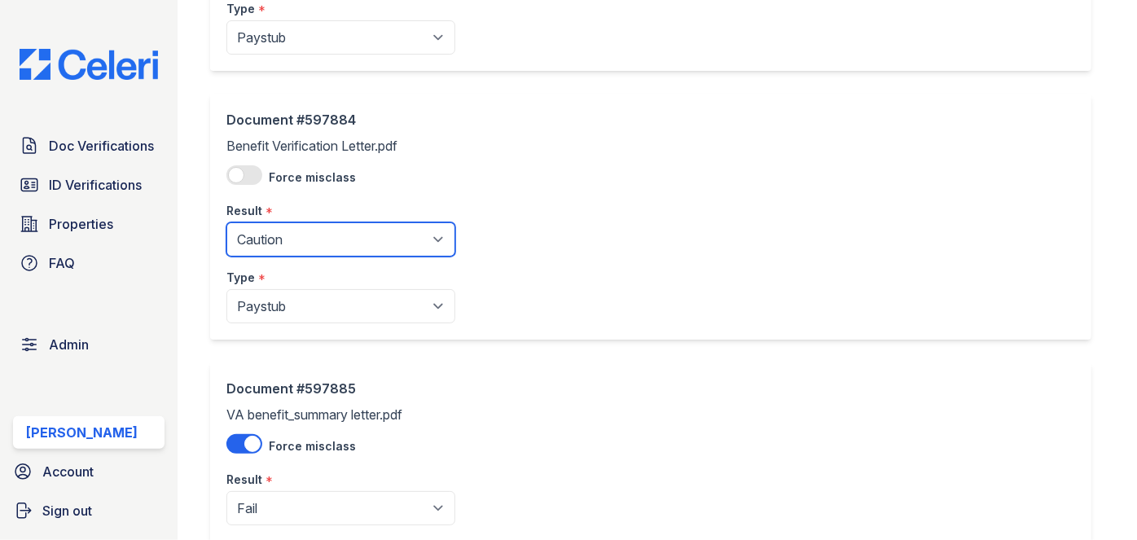
drag, startPoint x: 274, startPoint y: 248, endPoint x: 271, endPoint y: 257, distance: 9.3
click at [274, 248] on select "Pending Sent Started Processing Pass Fail Caution Error N/A" at bounding box center [340, 239] width 229 height 34
drag, startPoint x: 271, startPoint y: 241, endPoint x: 270, endPoint y: 252, distance: 10.6
click at [271, 241] on select "Pending Sent Started Processing Pass Fail Caution Error N/A" at bounding box center [340, 239] width 229 height 34
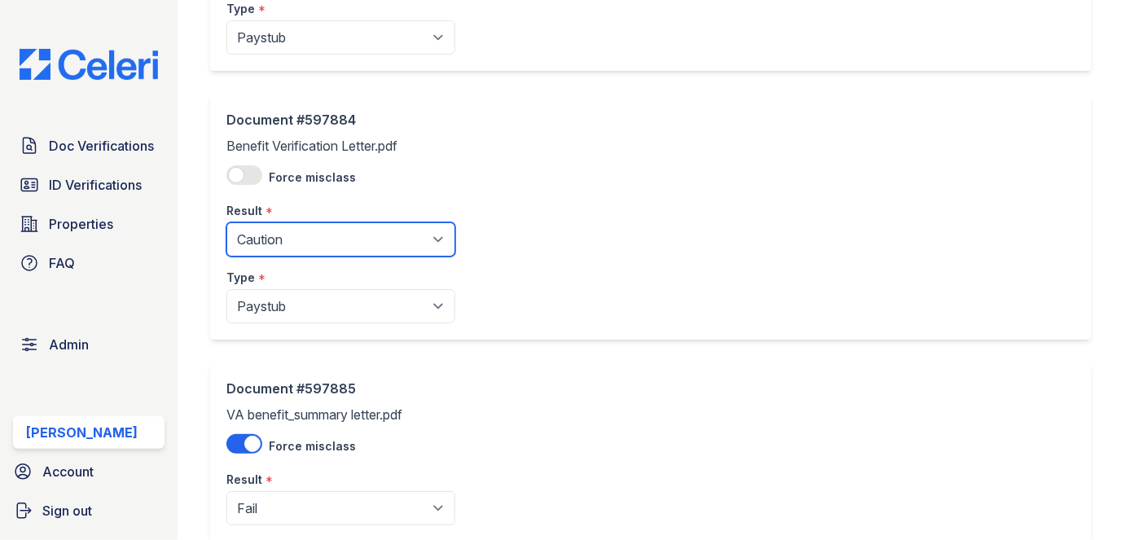
select select "pass"
click at [226, 222] on select "Pending Sent Started Processing Pass Fail Caution Error N/A" at bounding box center [340, 239] width 229 height 34
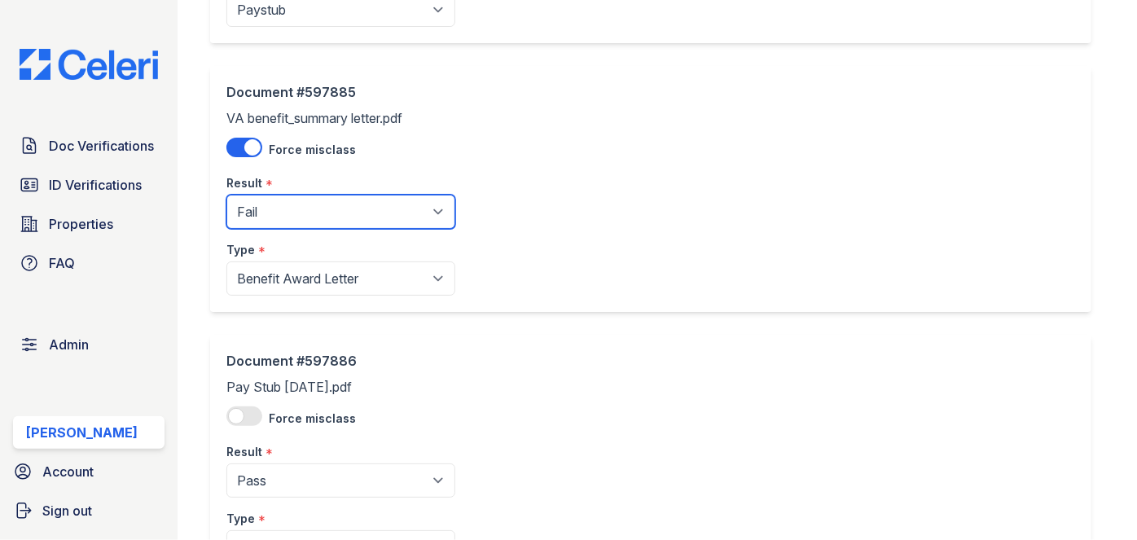
click at [285, 216] on select "Pending Sent Started Processing Pass Fail Caution Error N/A" at bounding box center [340, 212] width 229 height 34
select select "pass"
click at [226, 195] on select "Pending Sent Started Processing Pass Fail Caution Error N/A" at bounding box center [340, 212] width 229 height 34
drag, startPoint x: 282, startPoint y: 224, endPoint x: 269, endPoint y: 345, distance: 122.0
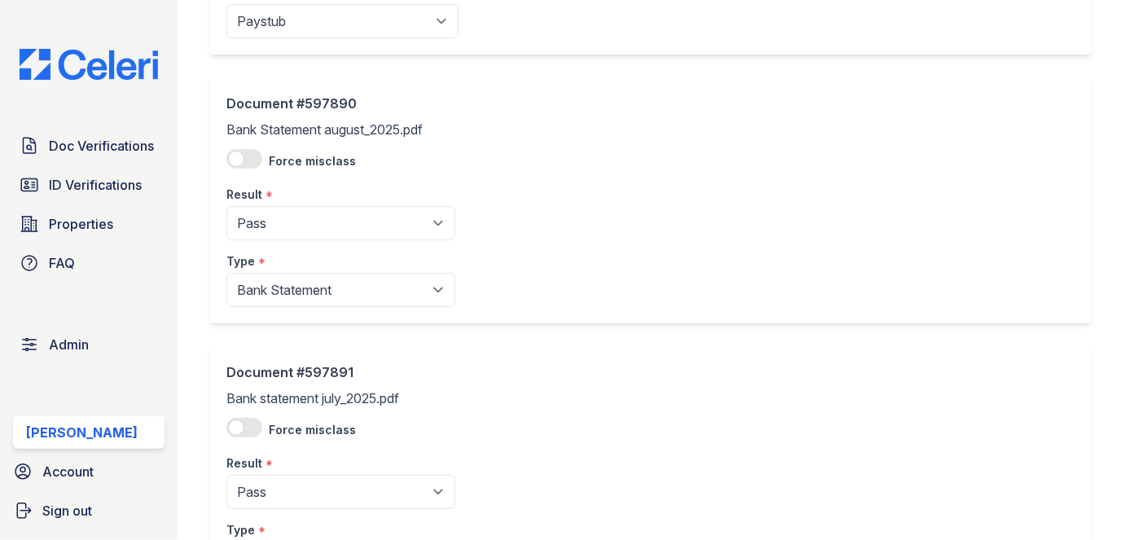
scroll to position [2345, 0]
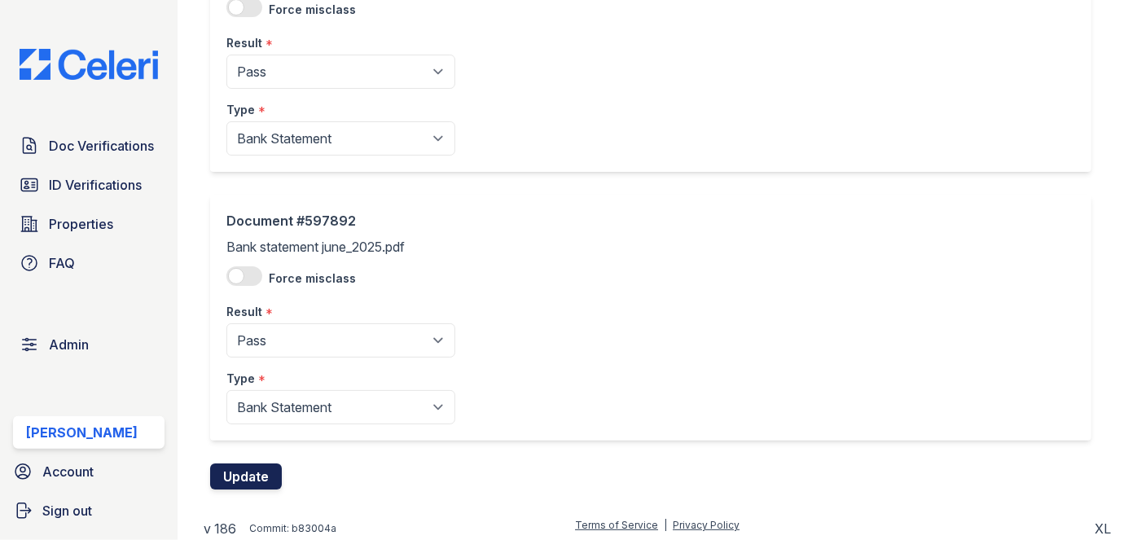
click at [258, 467] on button "Update" at bounding box center [246, 476] width 72 height 26
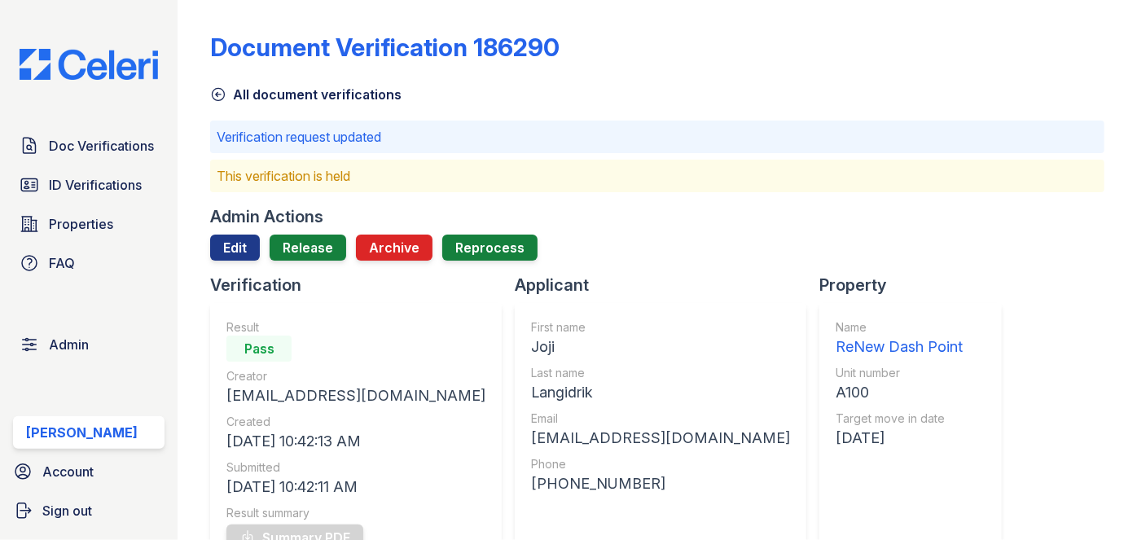
click at [324, 272] on div at bounding box center [657, 267] width 894 height 13
click at [317, 259] on link "Release" at bounding box center [308, 248] width 77 height 26
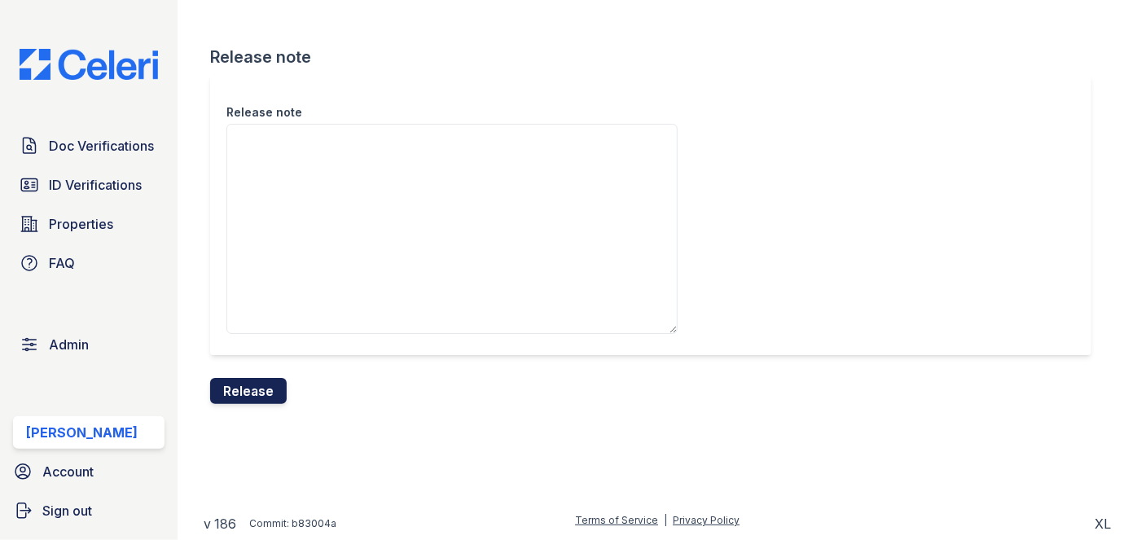
click at [278, 388] on button "Release" at bounding box center [248, 391] width 77 height 26
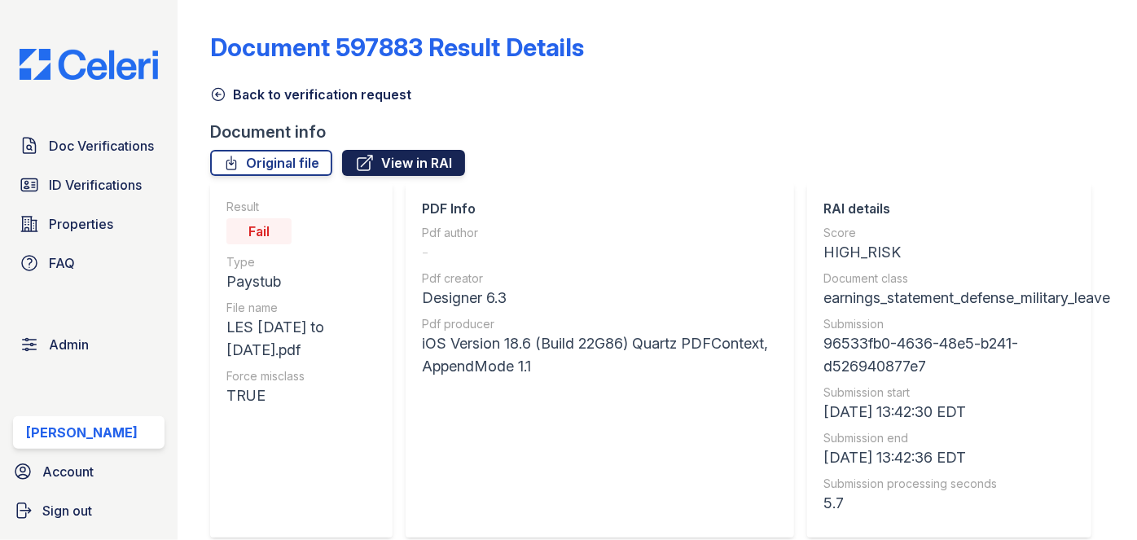
click at [397, 173] on link "View in RAI" at bounding box center [403, 163] width 123 height 26
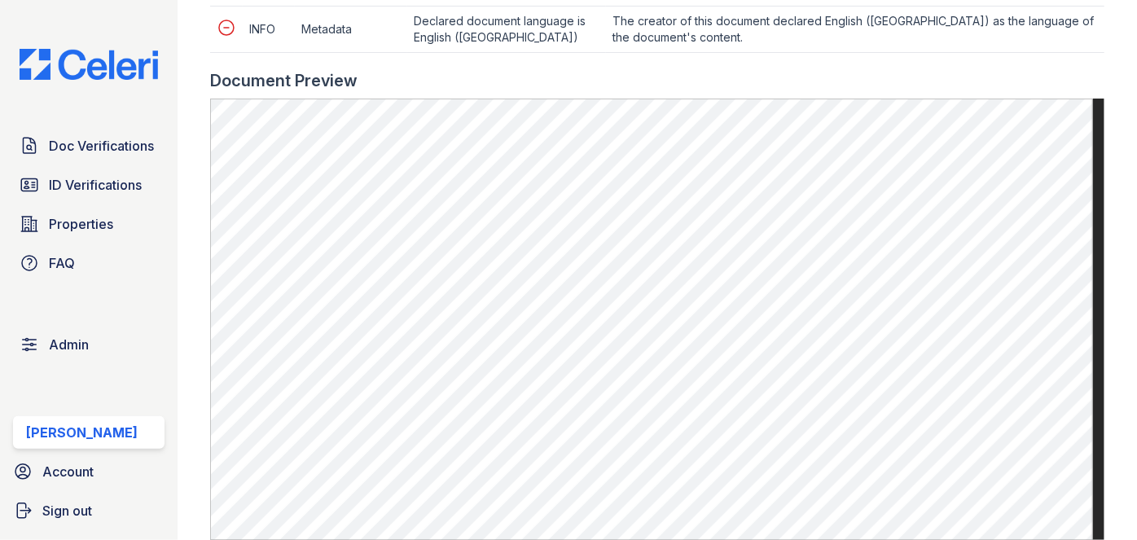
scroll to position [1406, 0]
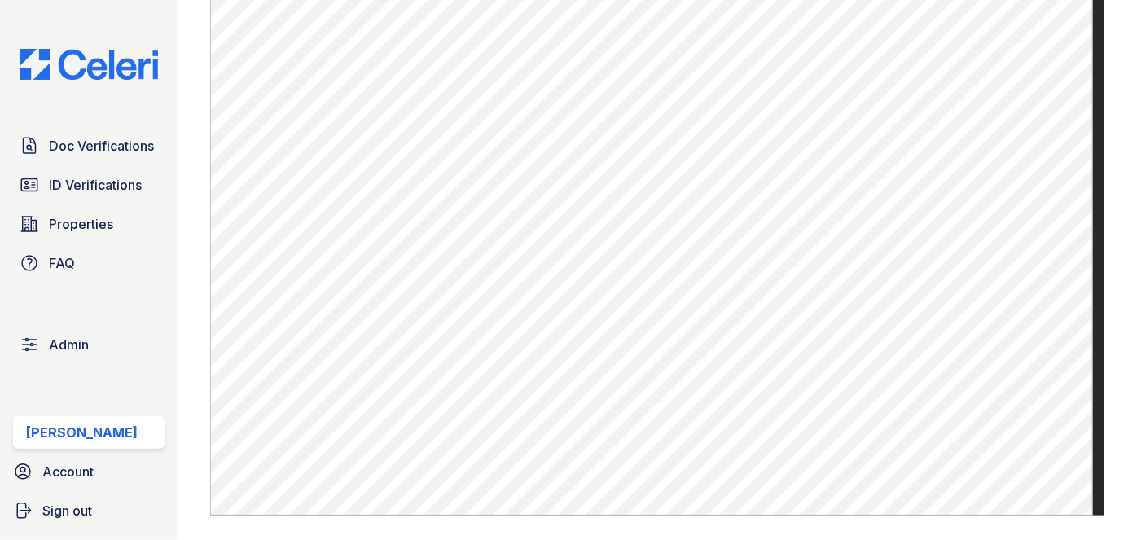
scroll to position [1036, 0]
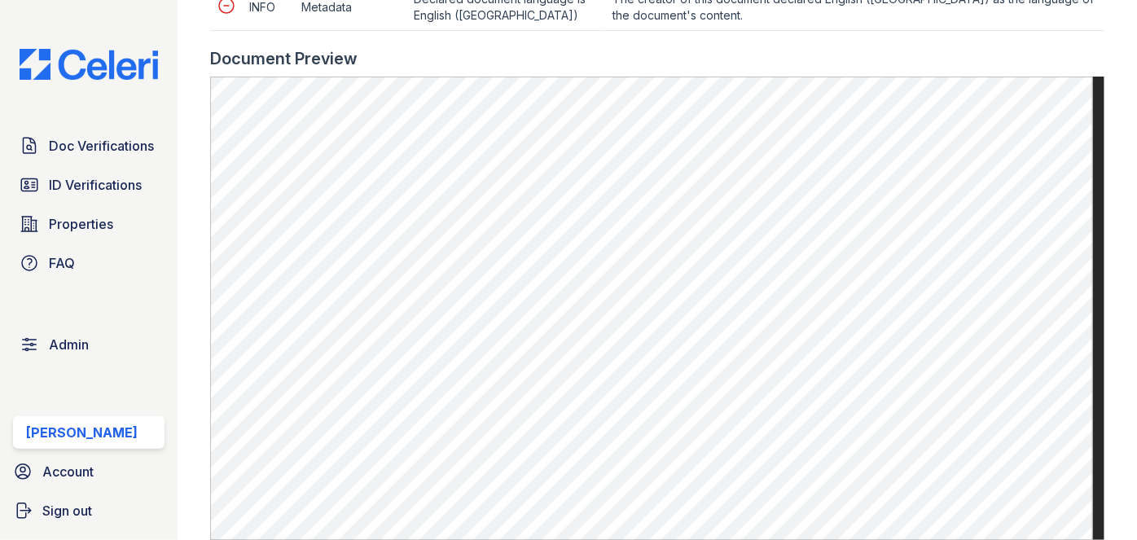
scroll to position [1258, 0]
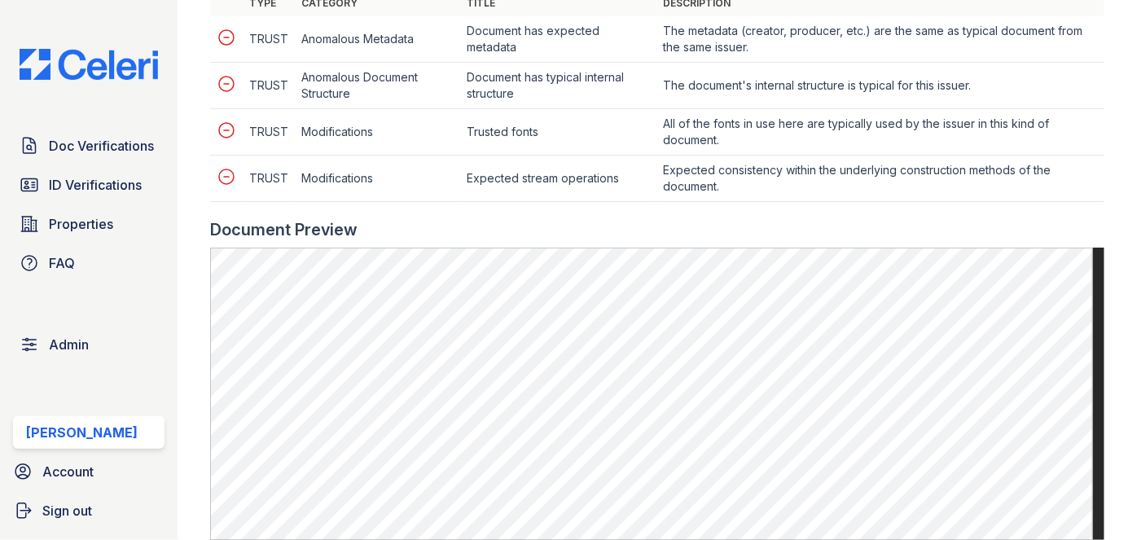
scroll to position [814, 0]
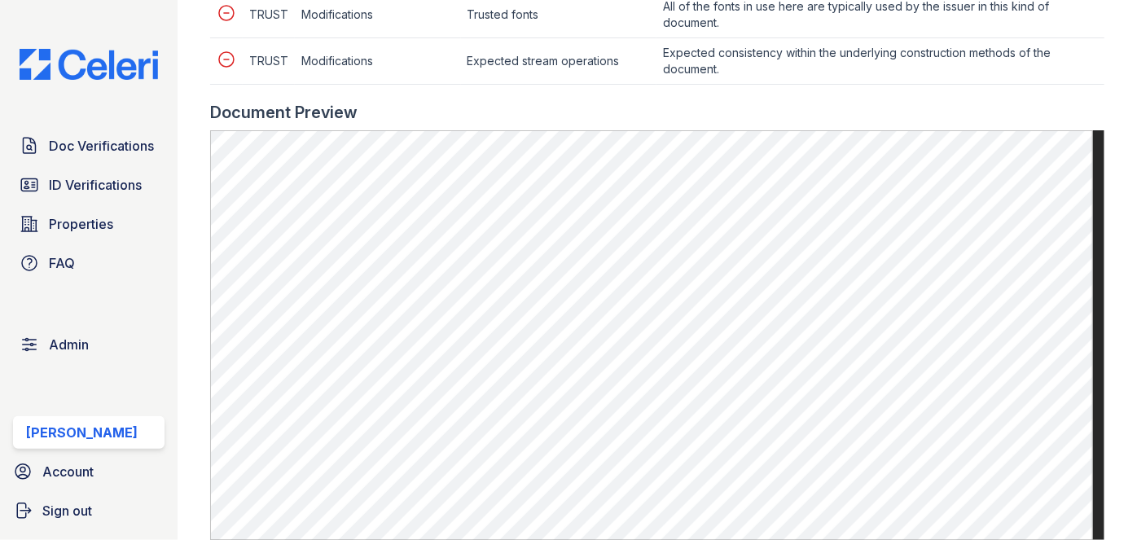
click at [191, 39] on main "Document 597909 Result Details Back to verification request Document info Origi…" at bounding box center [657, 270] width 959 height 540
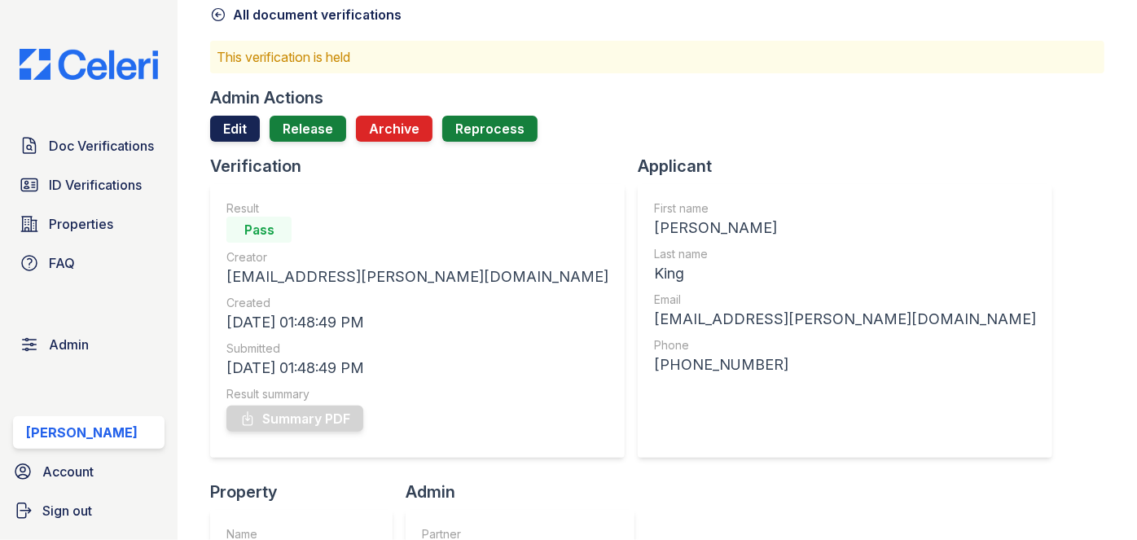
scroll to position [73, 0]
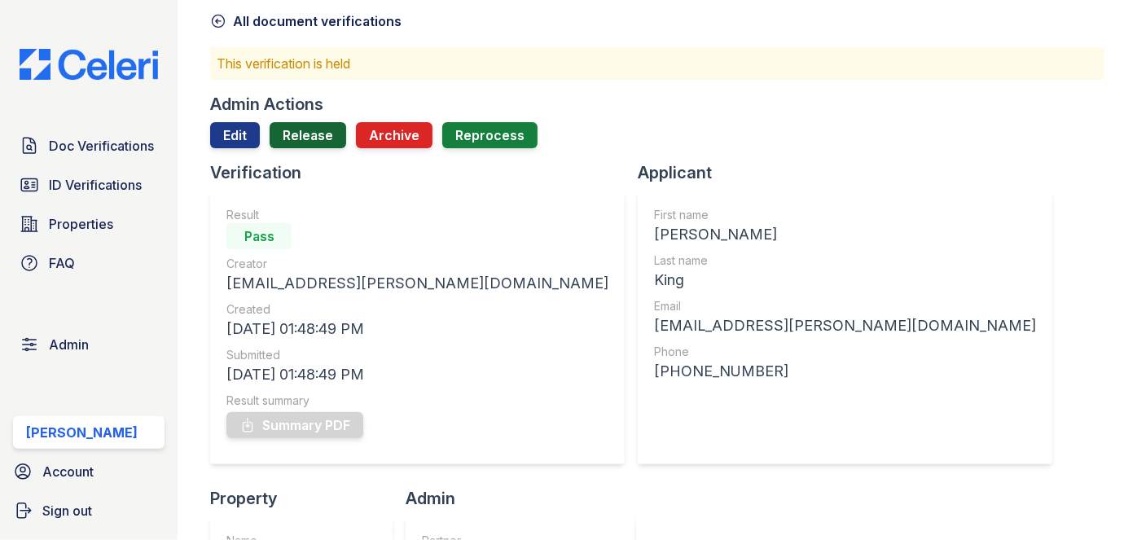
click at [300, 140] on link "Release" at bounding box center [308, 135] width 77 height 26
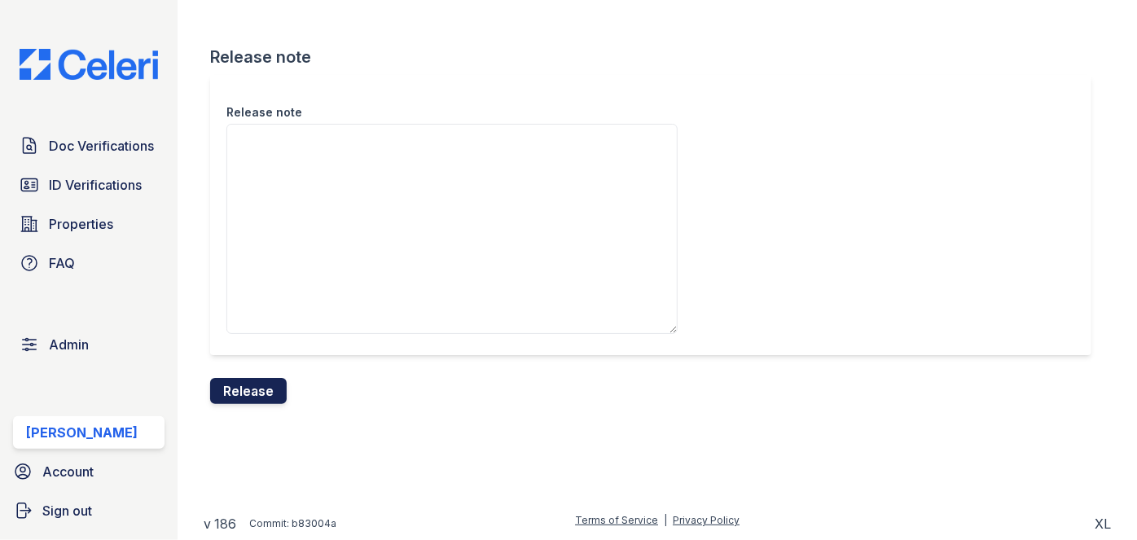
click at [251, 395] on button "Release" at bounding box center [248, 391] width 77 height 26
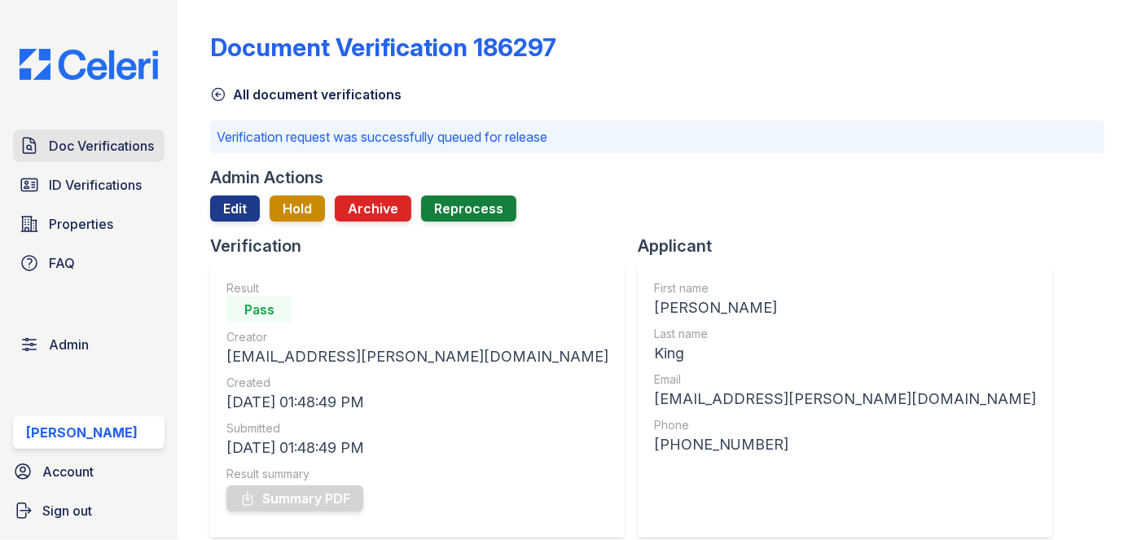
click at [83, 133] on link "Doc Verifications" at bounding box center [88, 145] width 151 height 33
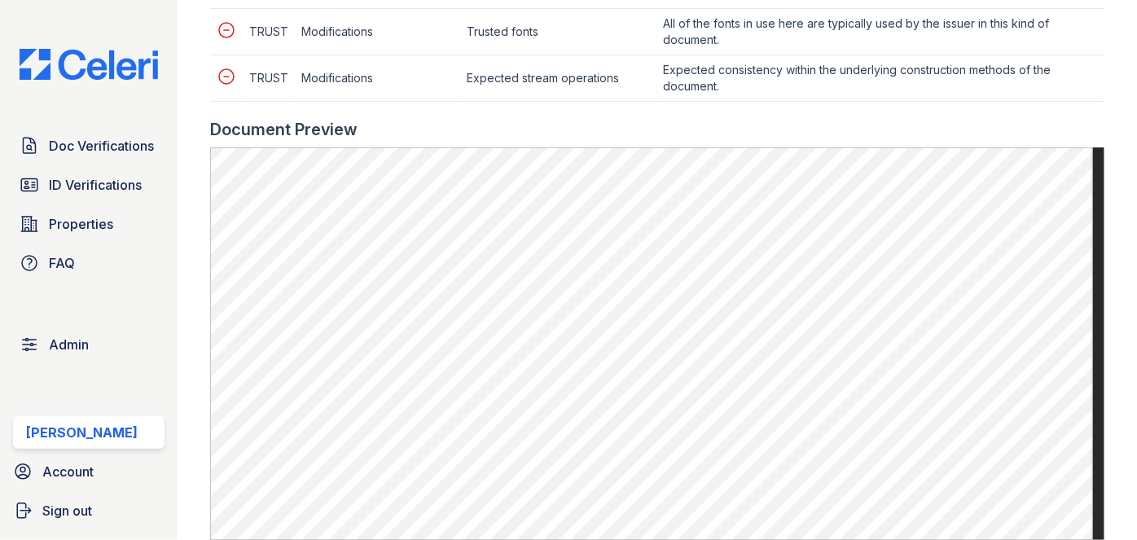
scroll to position [814, 0]
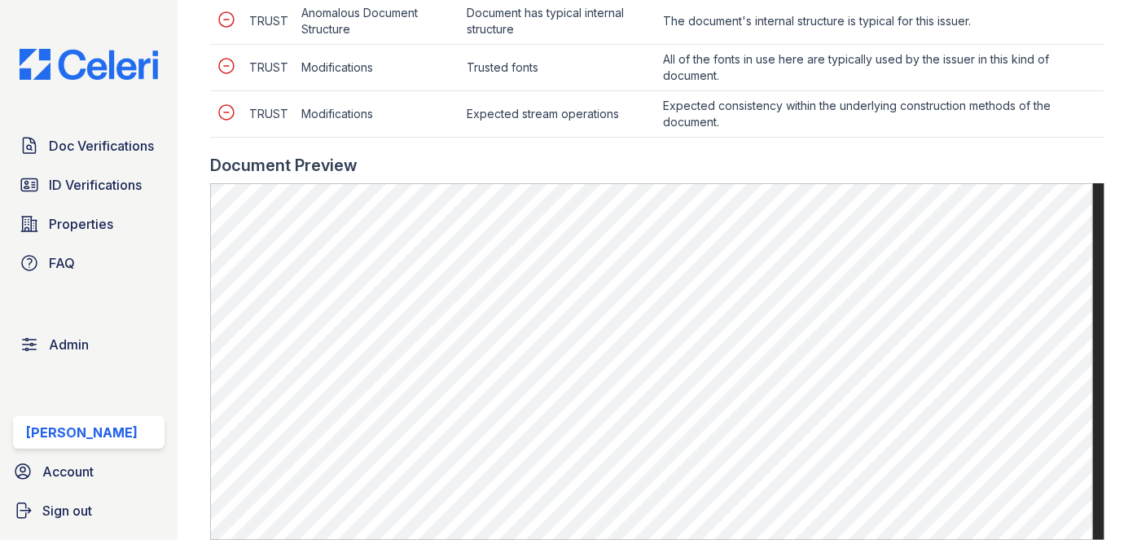
scroll to position [888, 0]
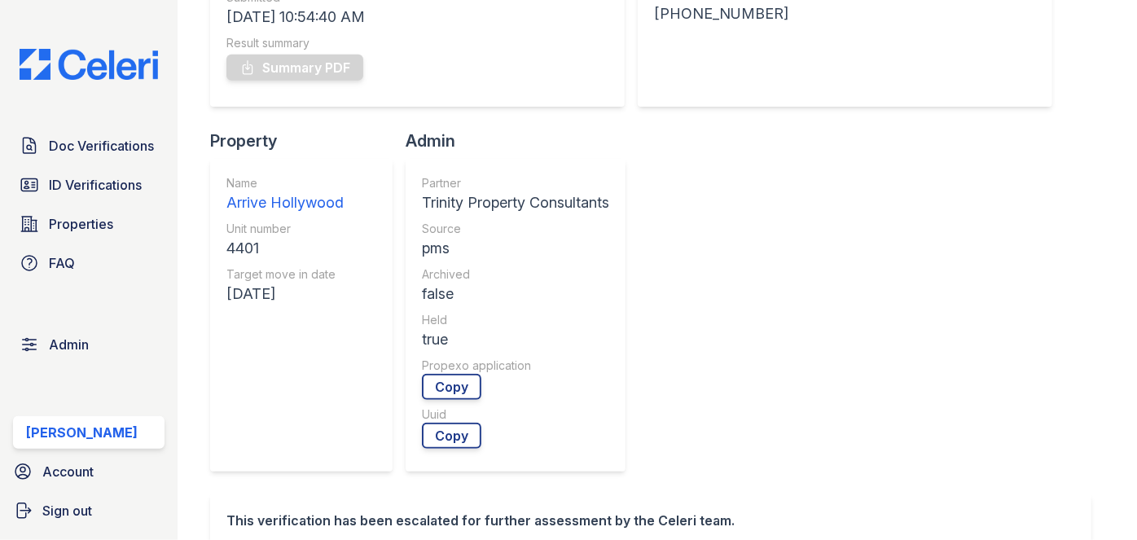
scroll to position [592, 0]
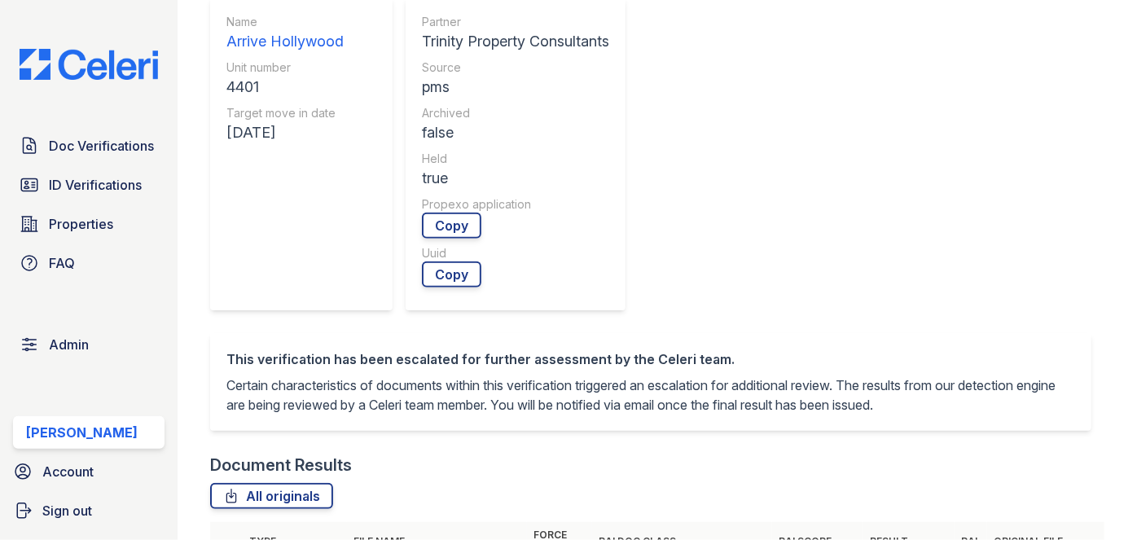
click at [336, 333] on div "This verification has been escalated for further assessment by the Celeri team.…" at bounding box center [657, 393] width 894 height 121
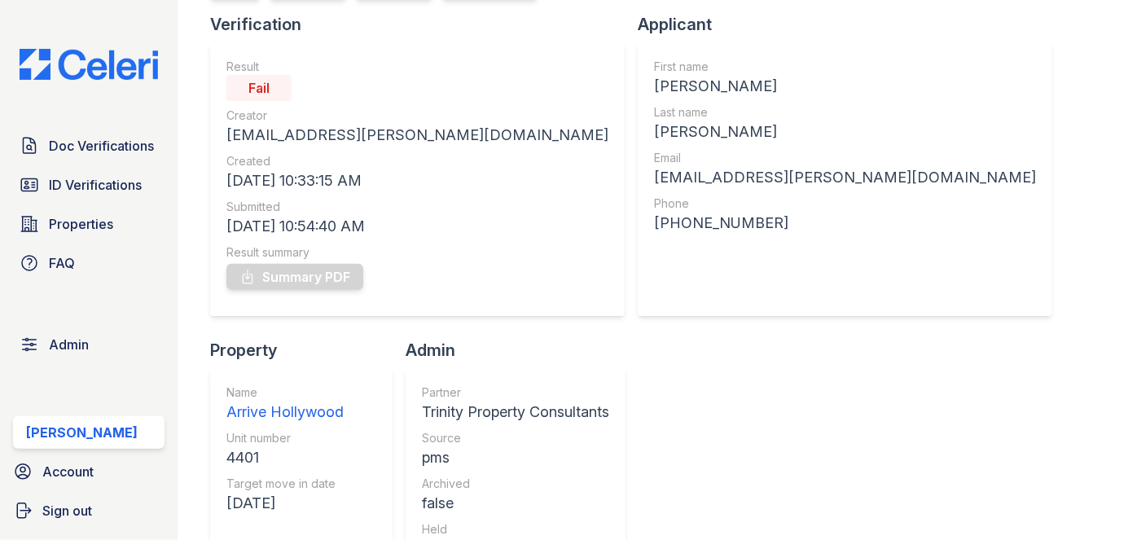
scroll to position [0, 0]
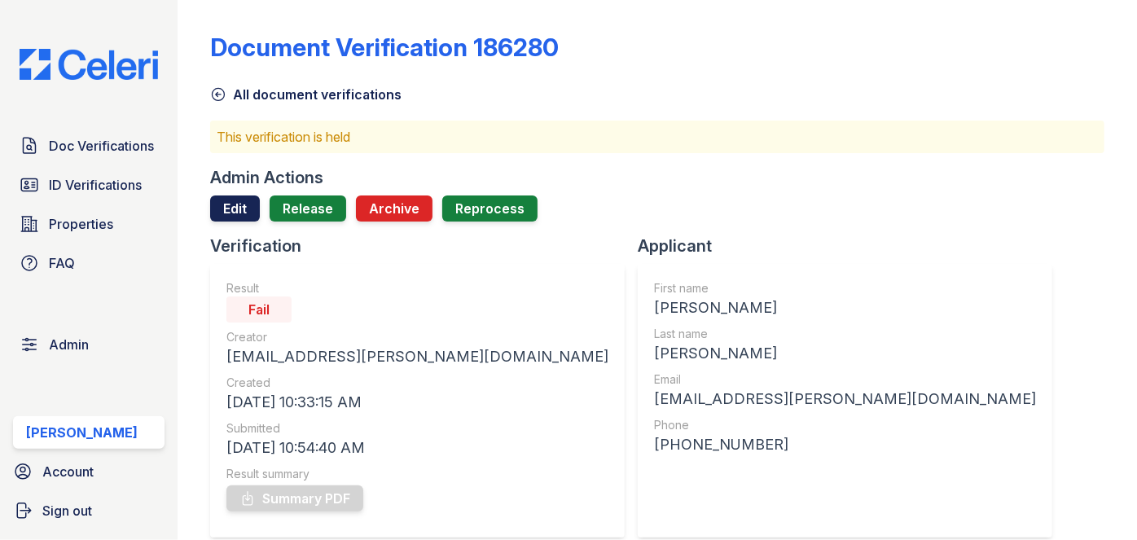
click at [221, 208] on link "Edit" at bounding box center [235, 208] width 50 height 26
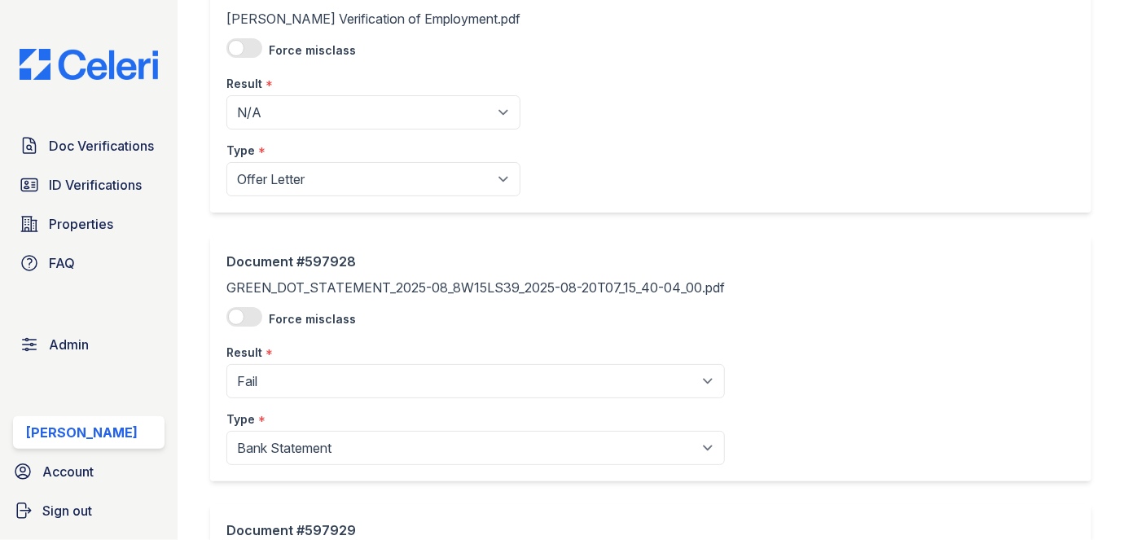
scroll to position [518, 0]
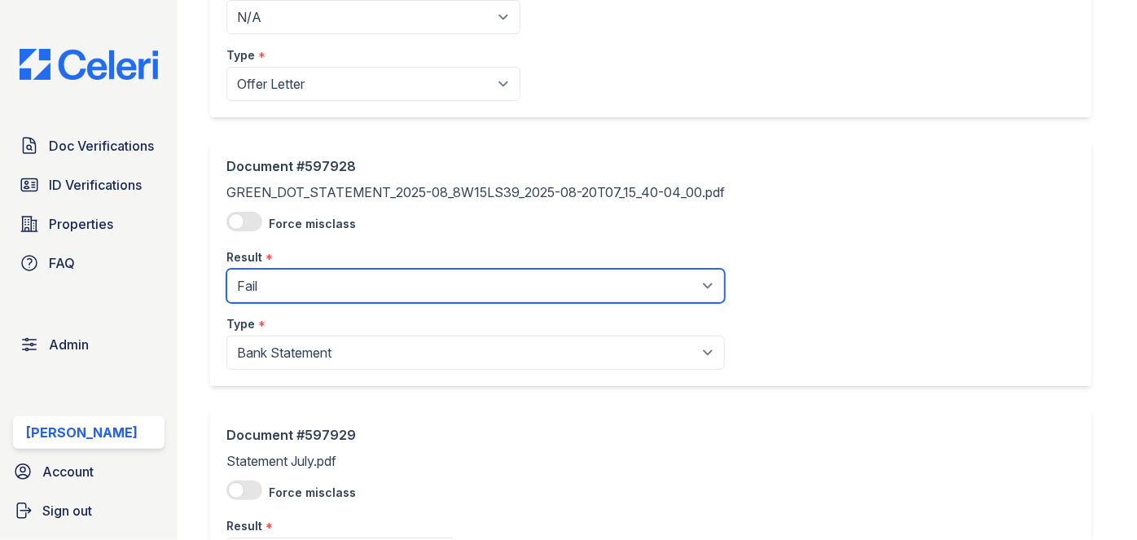
click at [327, 295] on select "Pending Sent Started Processing Pass Fail Caution Error N/A" at bounding box center [475, 286] width 498 height 34
select select "caution"
click at [226, 269] on select "Pending Sent Started Processing Pass Fail Caution Error N/A" at bounding box center [475, 286] width 498 height 34
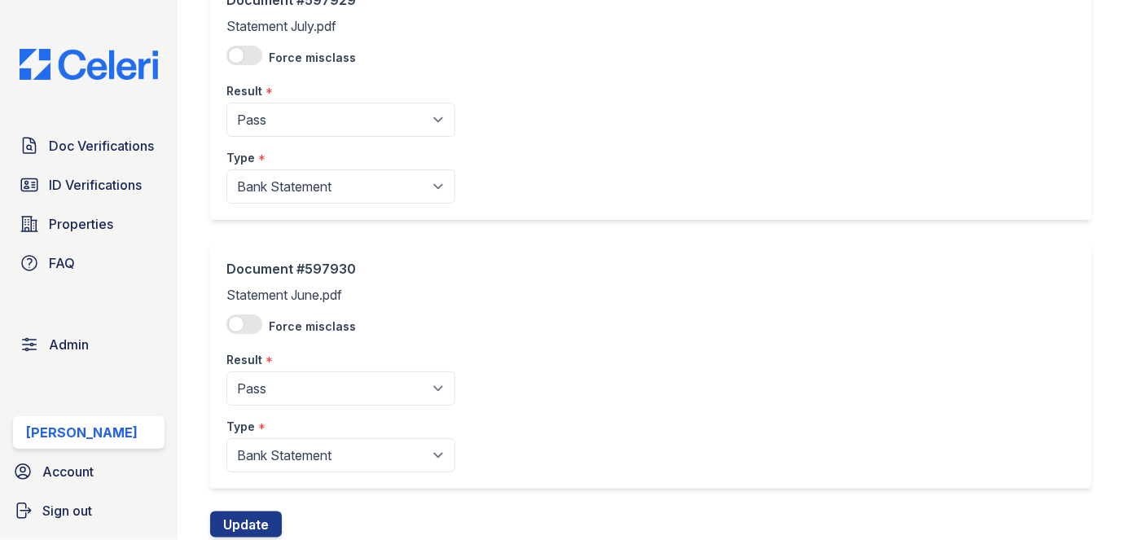
scroll to position [1003, 0]
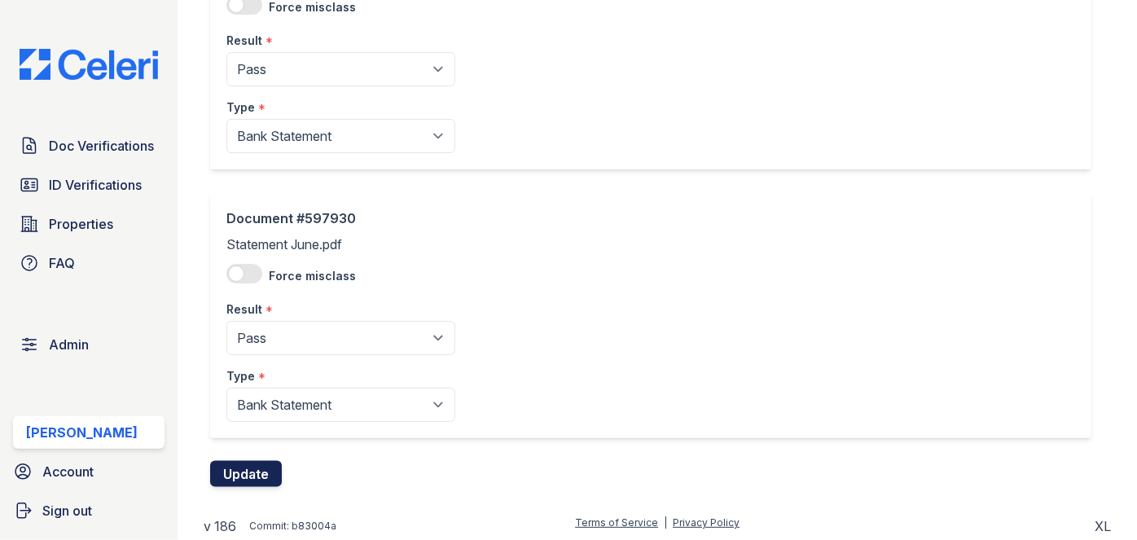
click at [278, 480] on button "Update" at bounding box center [246, 474] width 72 height 26
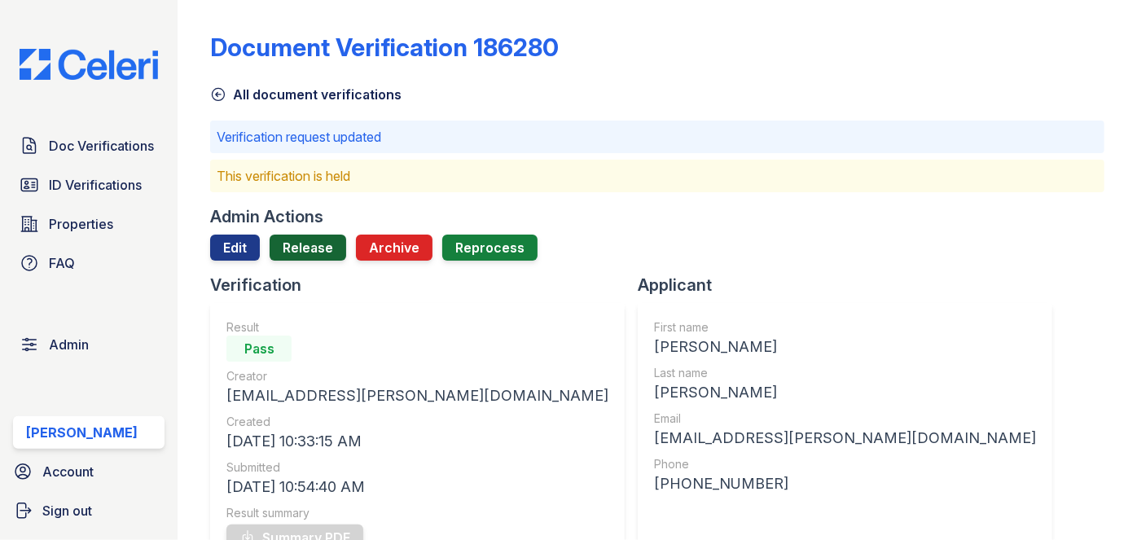
click at [306, 247] on link "Release" at bounding box center [308, 248] width 77 height 26
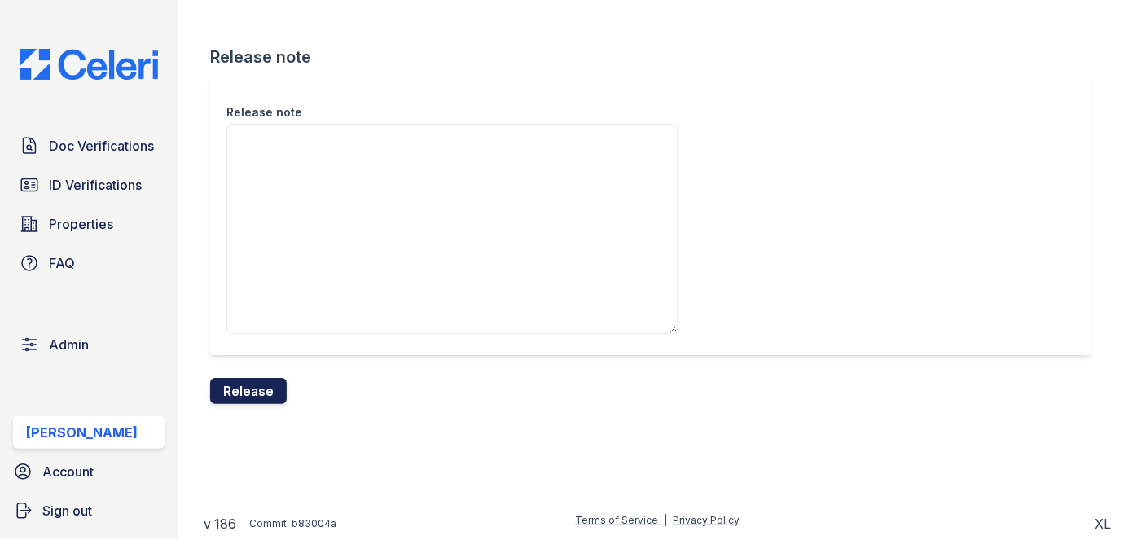
click at [256, 396] on button "Release" at bounding box center [248, 391] width 77 height 26
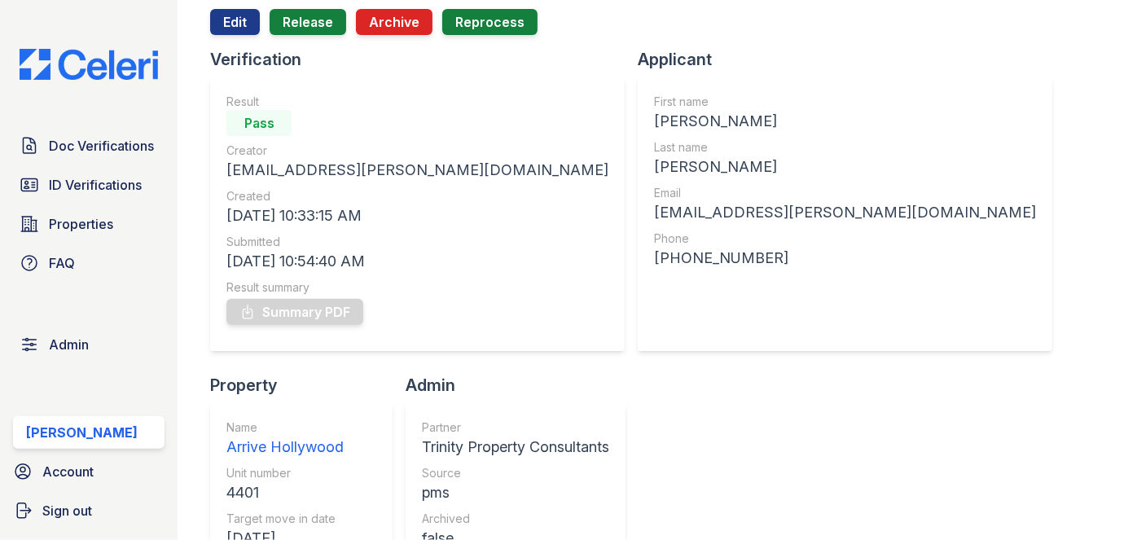
scroll to position [147, 0]
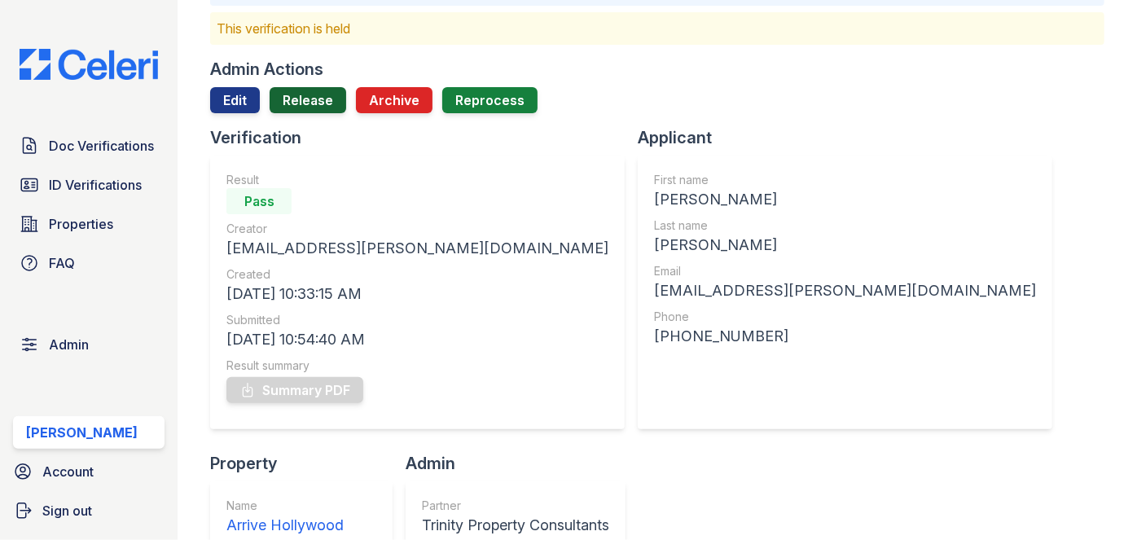
click at [305, 91] on link "Release" at bounding box center [308, 100] width 77 height 26
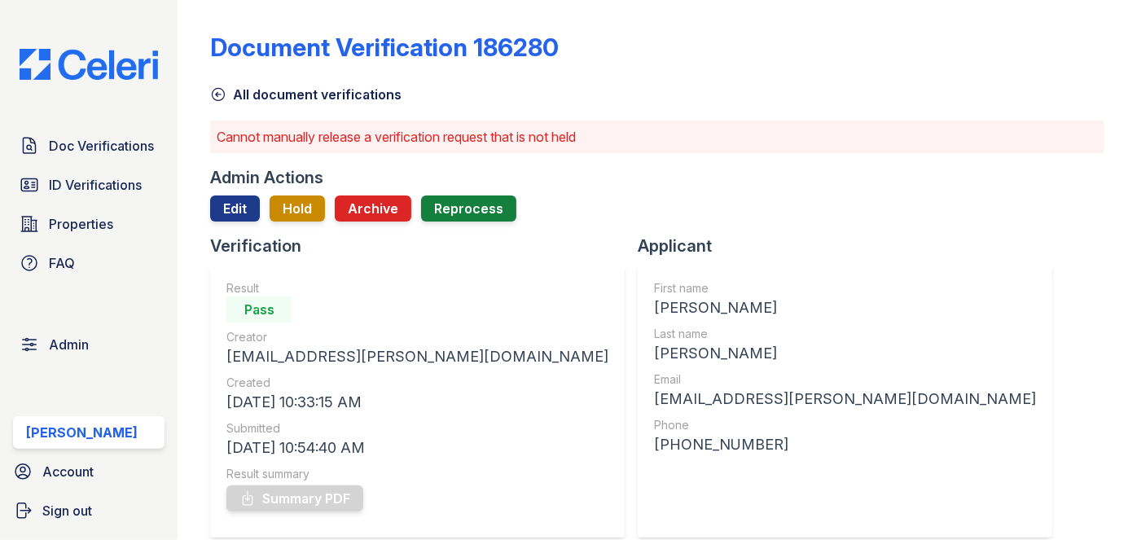
click at [197, 18] on div "Document Verification 186280 All document verifications Cannot manually release…" at bounding box center [657, 270] width 959 height 540
drag, startPoint x: 138, startPoint y: 137, endPoint x: 141, endPoint y: 126, distance: 10.9
click at [138, 137] on span "Doc Verifications" at bounding box center [101, 146] width 105 height 20
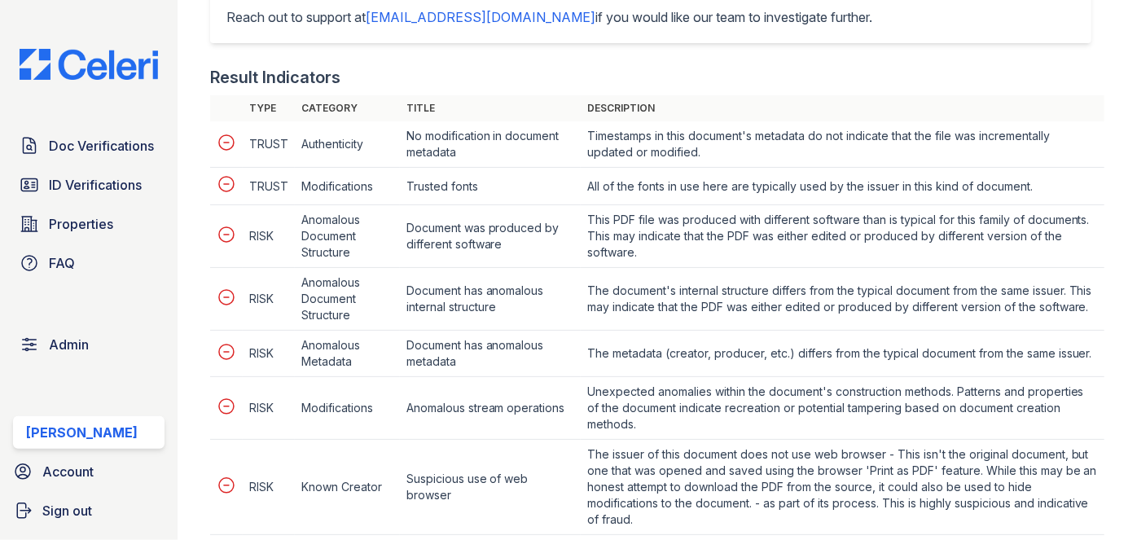
scroll to position [666, 0]
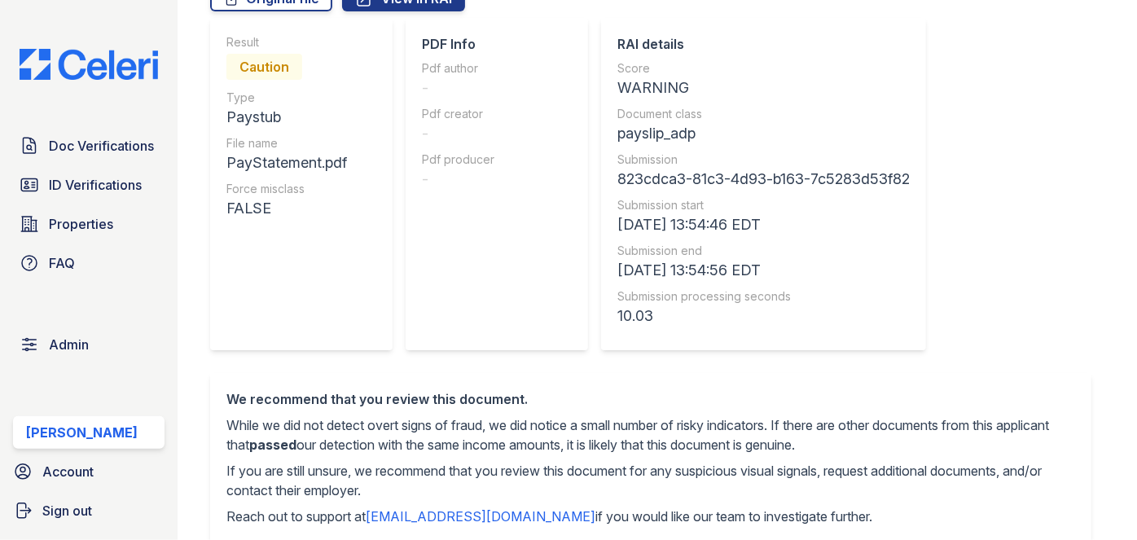
scroll to position [147, 0]
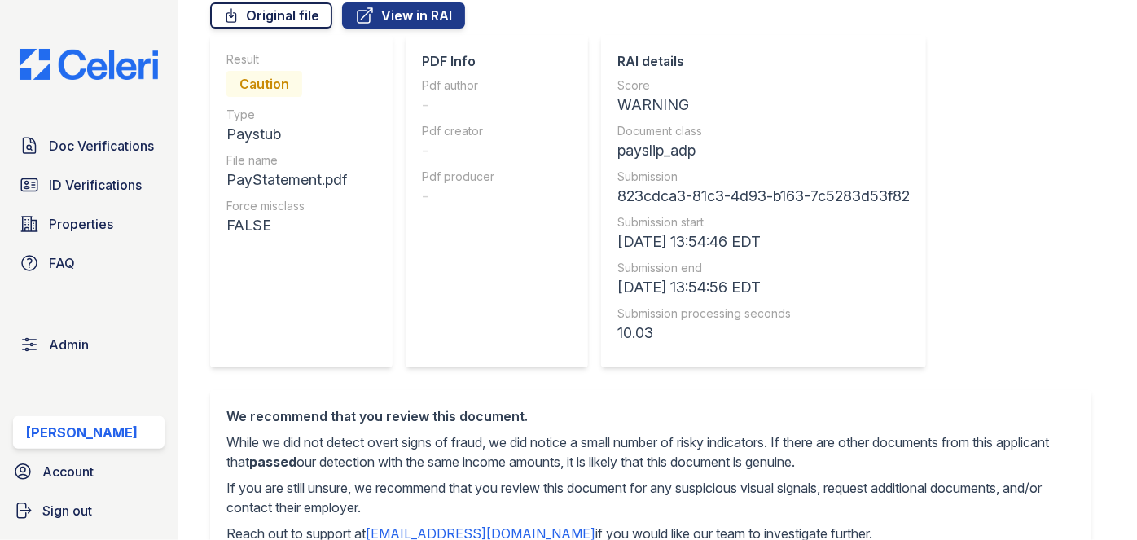
click at [293, 11] on link "Original file" at bounding box center [271, 15] width 122 height 26
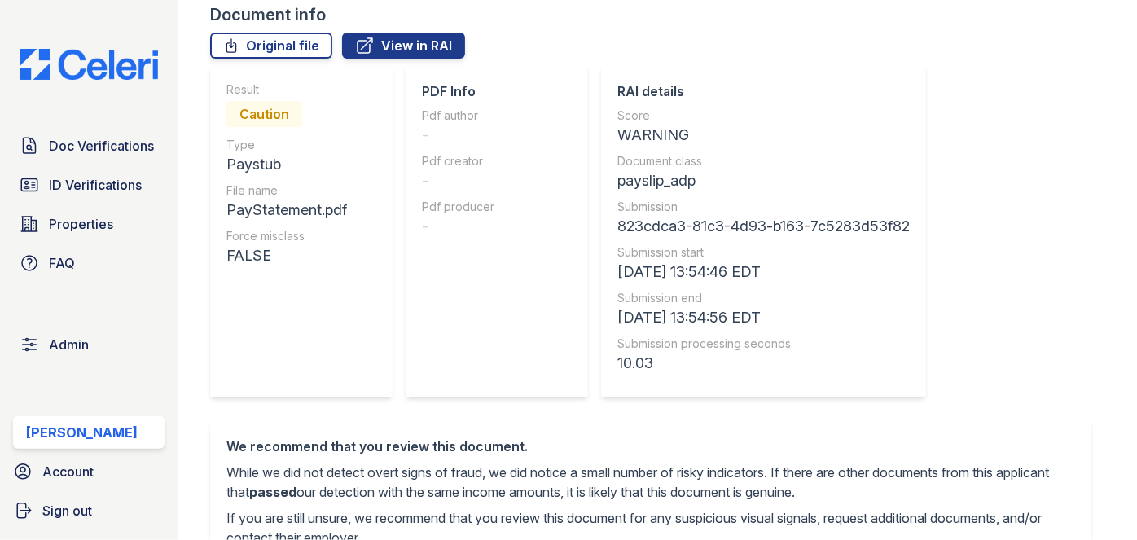
scroll to position [0, 0]
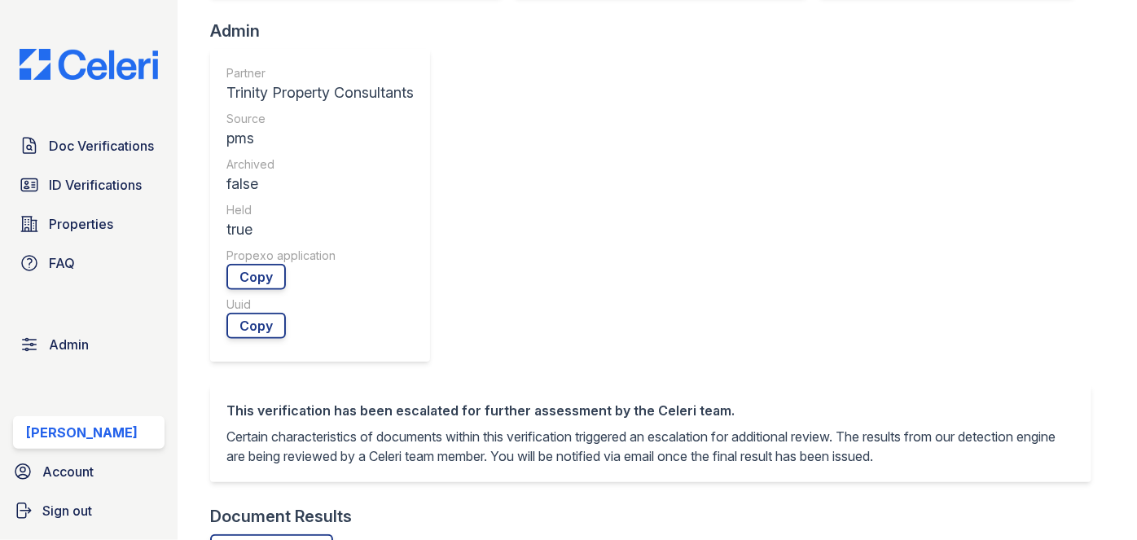
scroll to position [592, 0]
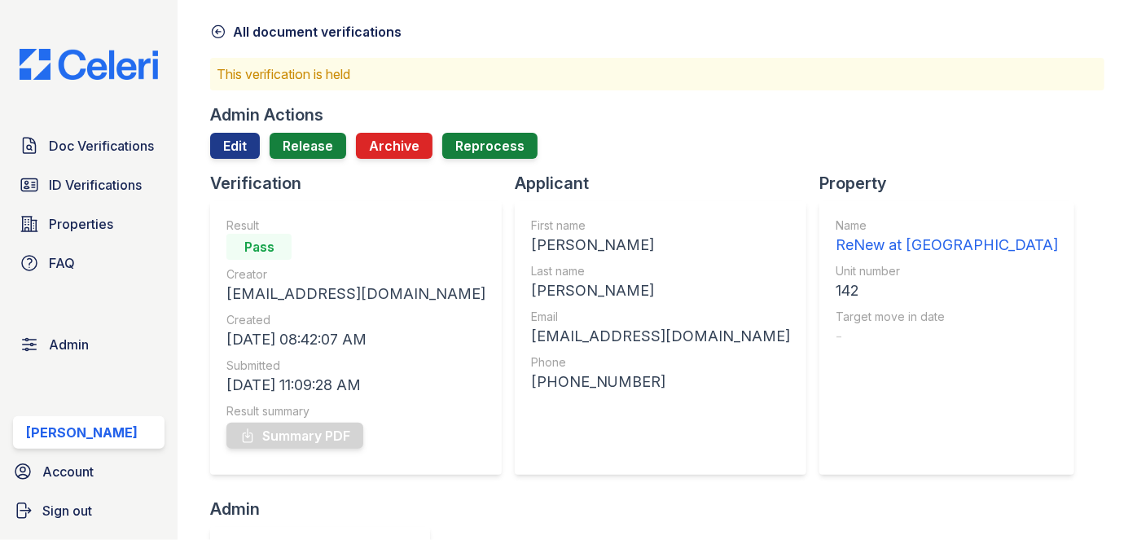
scroll to position [0, 0]
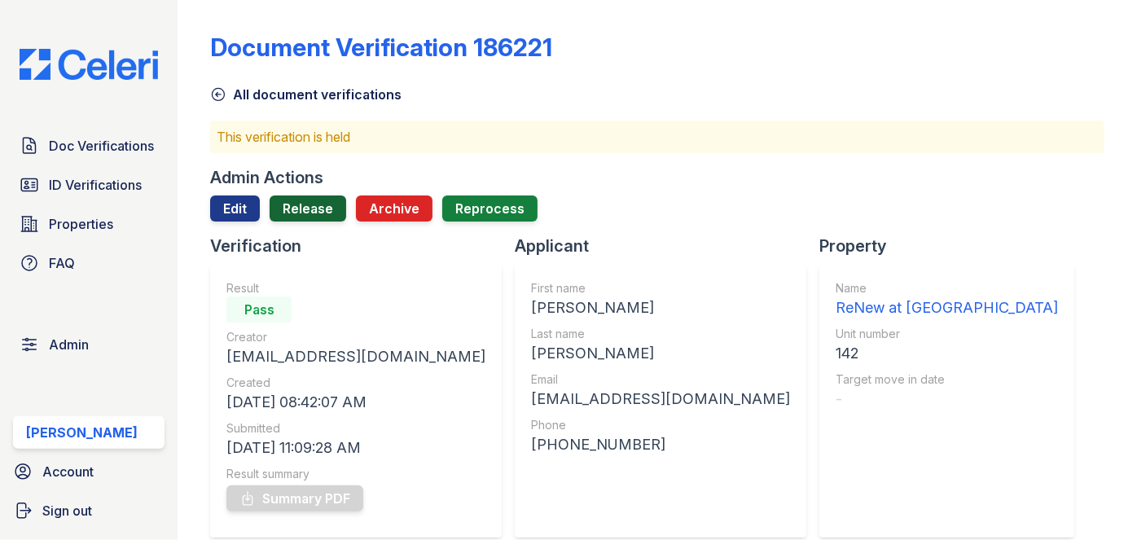
click at [316, 213] on link "Release" at bounding box center [308, 208] width 77 height 26
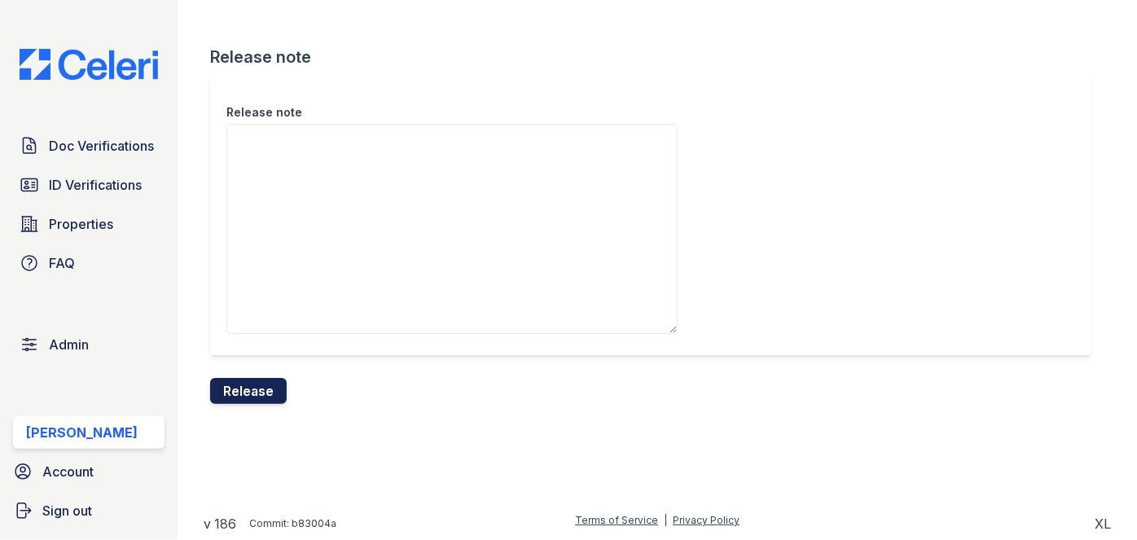
click at [283, 395] on button "Release" at bounding box center [248, 391] width 77 height 26
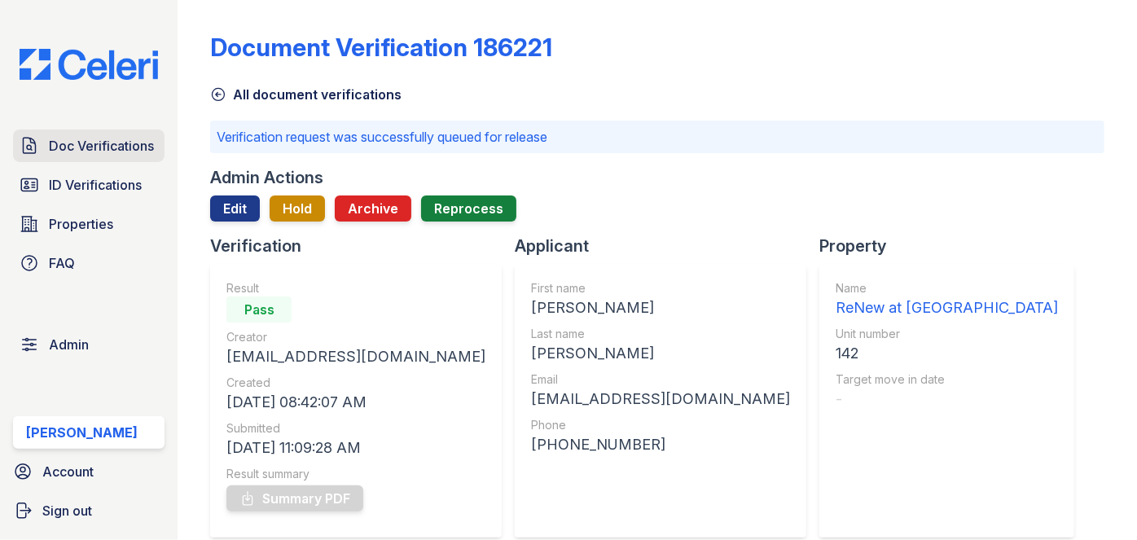
click at [147, 140] on span "Doc Verifications" at bounding box center [101, 146] width 105 height 20
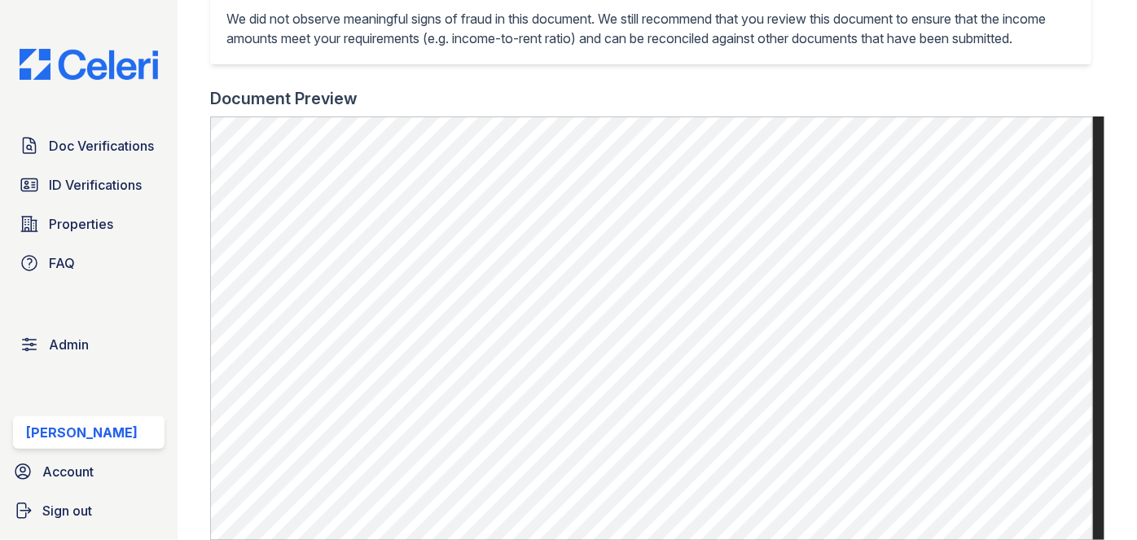
scroll to position [666, 0]
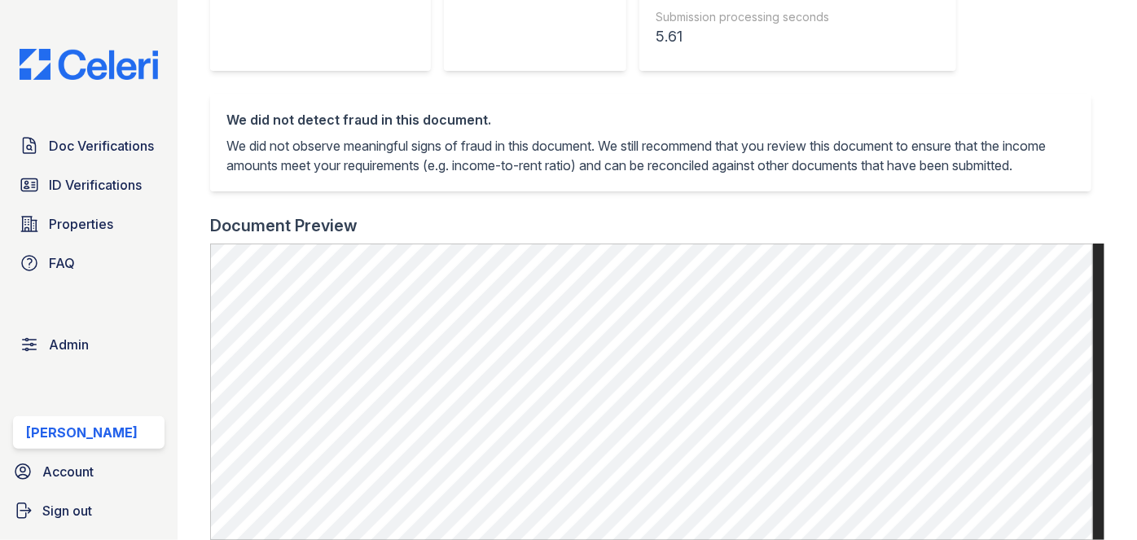
scroll to position [740, 0]
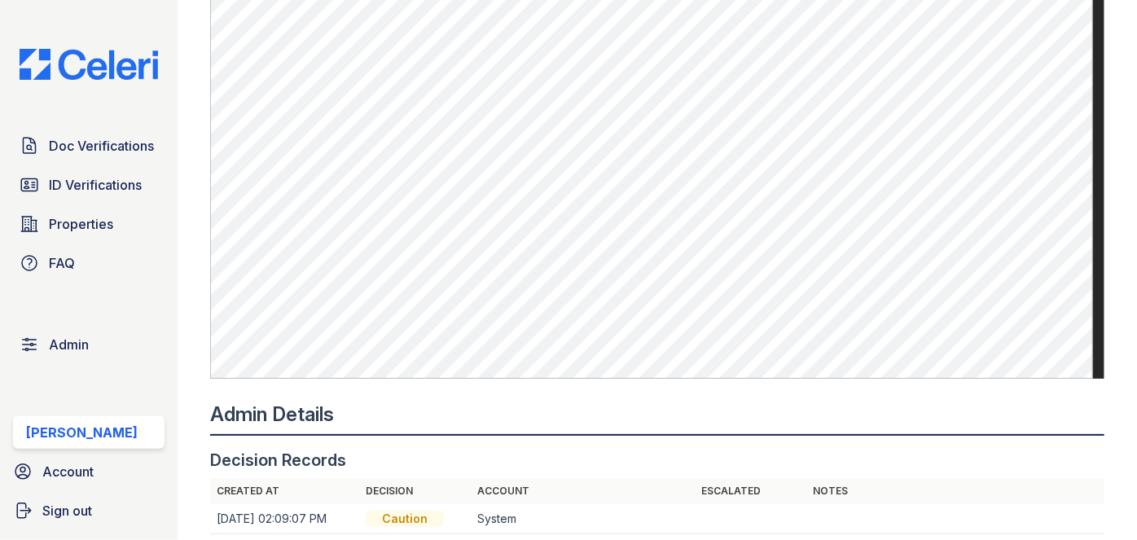
scroll to position [1110, 0]
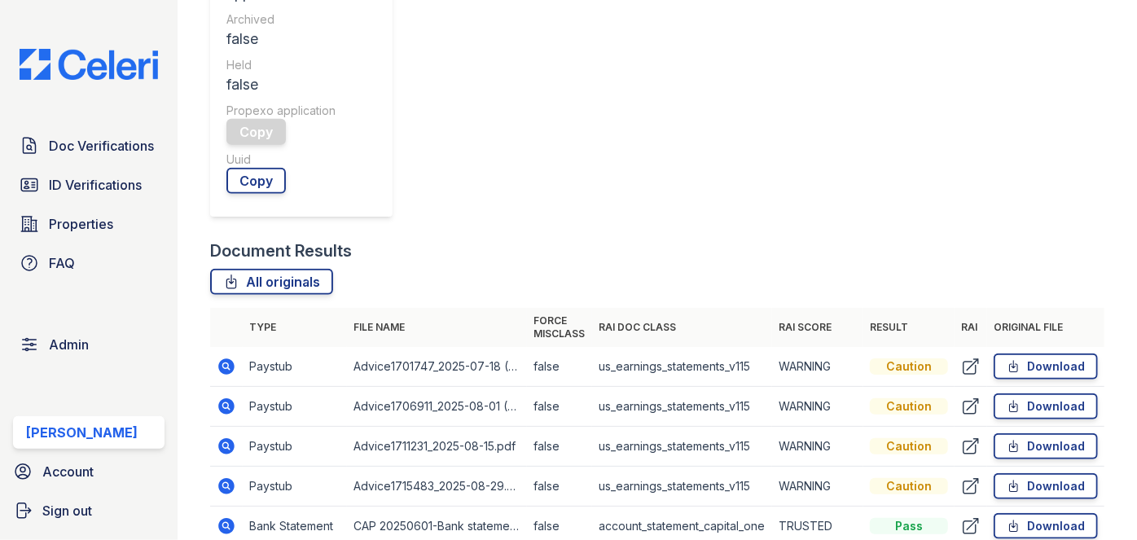
scroll to position [666, 0]
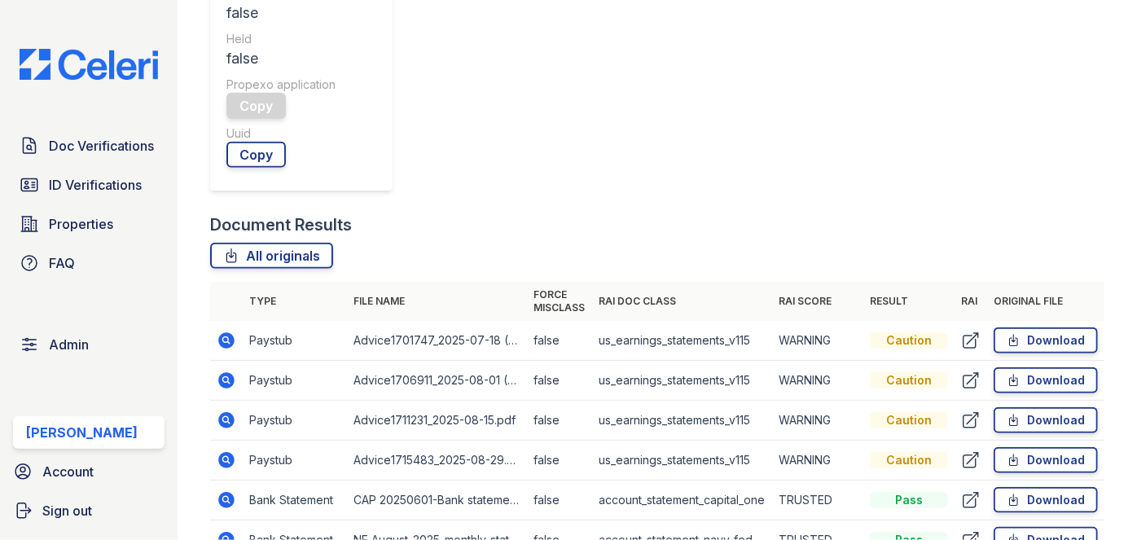
click at [244, 520] on td "Bank Statement" at bounding box center [295, 540] width 104 height 40
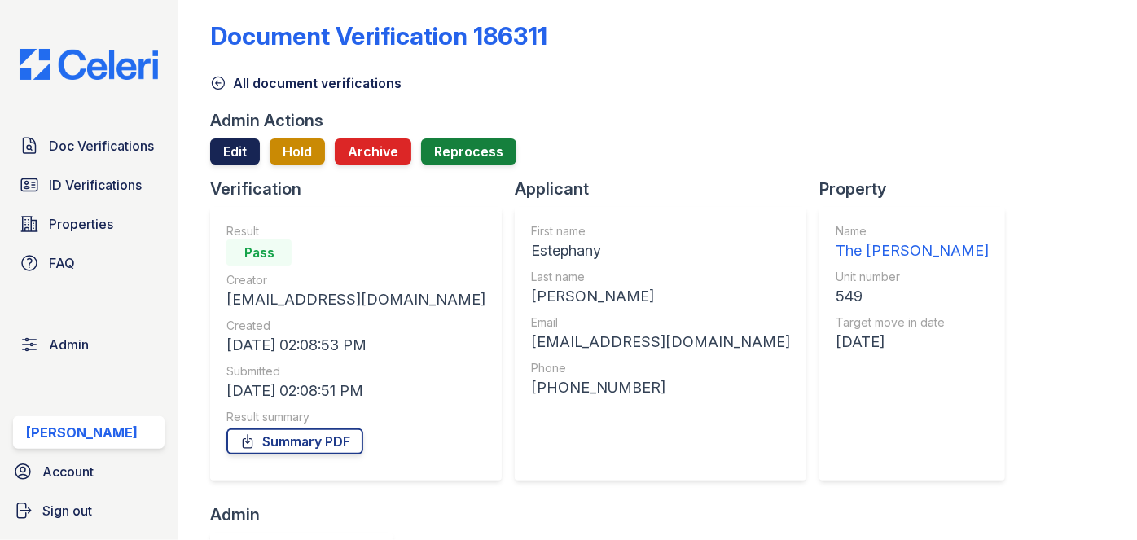
scroll to position [0, 0]
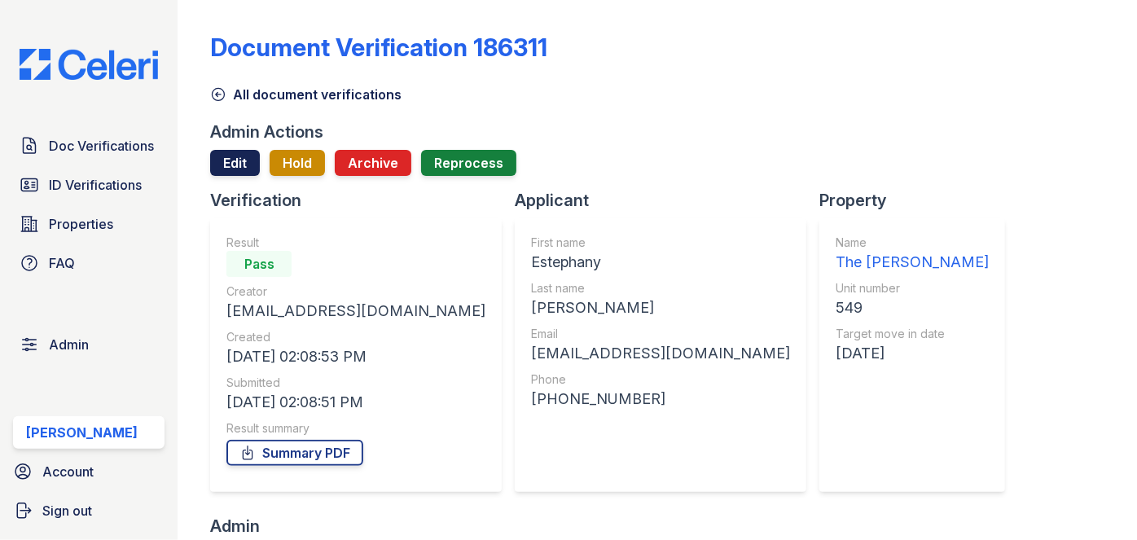
click at [221, 150] on link "Edit" at bounding box center [235, 163] width 50 height 26
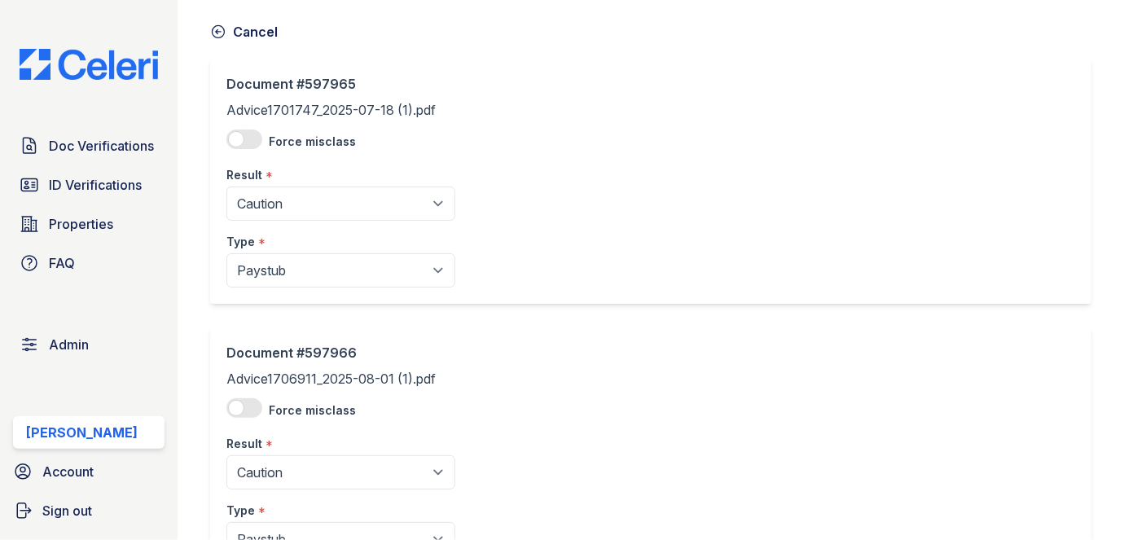
scroll to position [222, 0]
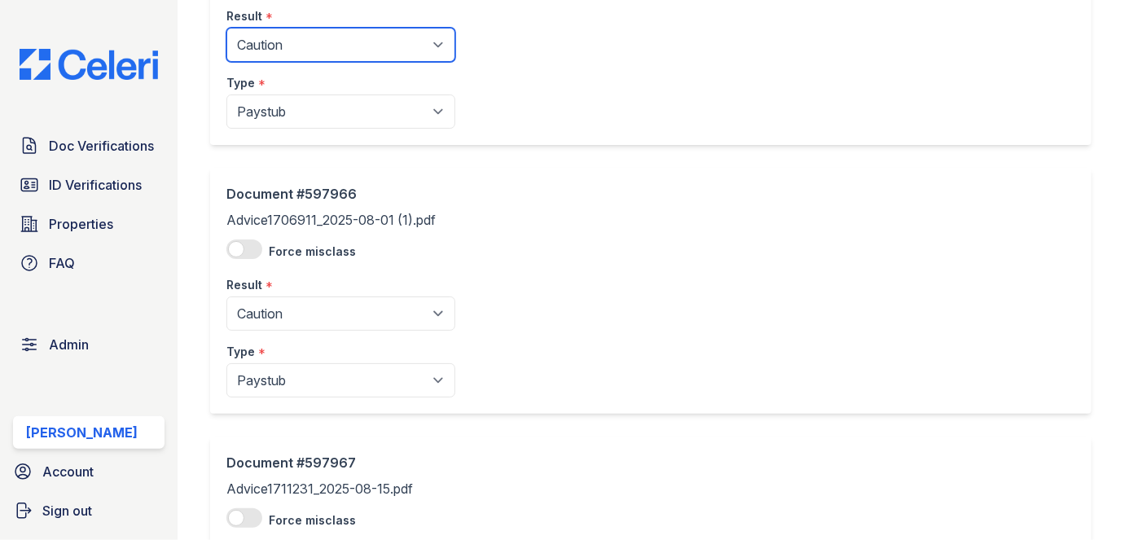
click at [327, 55] on select "Pending Sent Started Processing Pass Fail Caution Error N/A" at bounding box center [340, 45] width 229 height 34
select select "pass"
click at [226, 28] on select "Pending Sent Started Processing Pass Fail Caution Error N/A" at bounding box center [340, 45] width 229 height 34
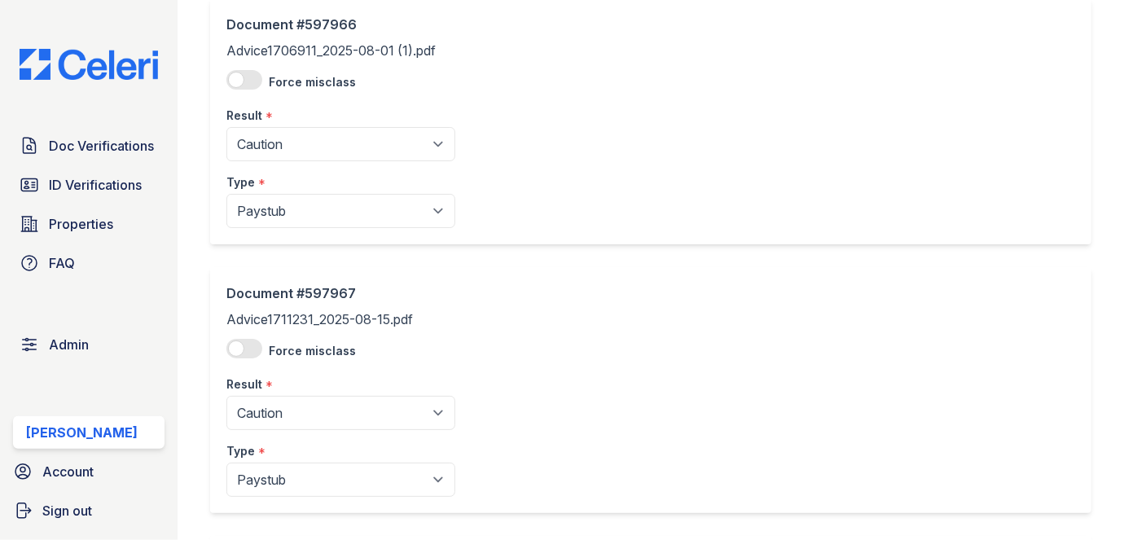
scroll to position [444, 0]
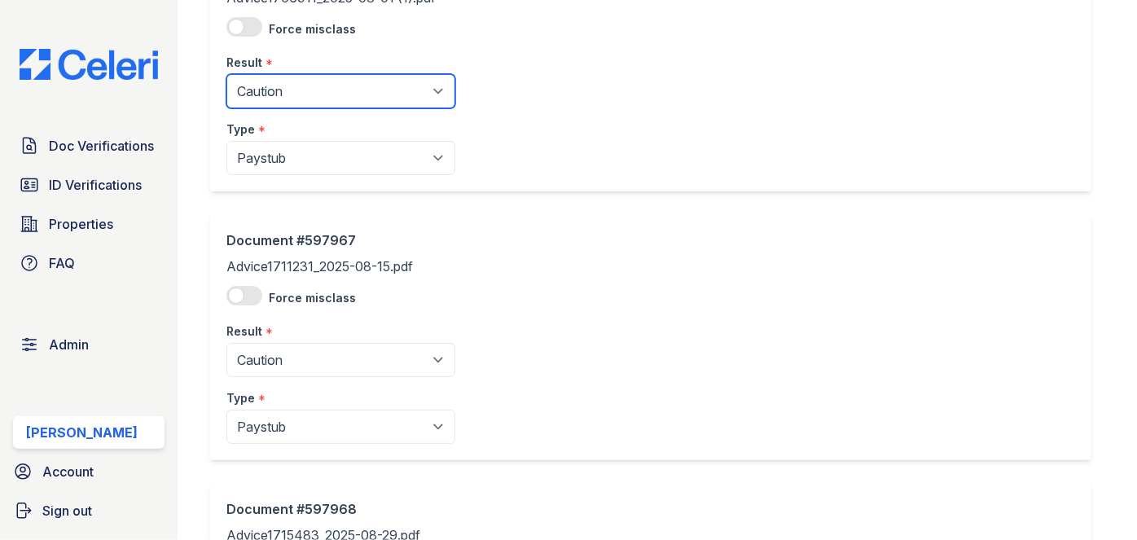
click at [274, 91] on select "Pending Sent Started Processing Pass Fail Caution Error N/A" at bounding box center [340, 91] width 229 height 34
select select "pass"
click at [226, 74] on select "Pending Sent Started Processing Pass Fail Caution Error N/A" at bounding box center [340, 91] width 229 height 34
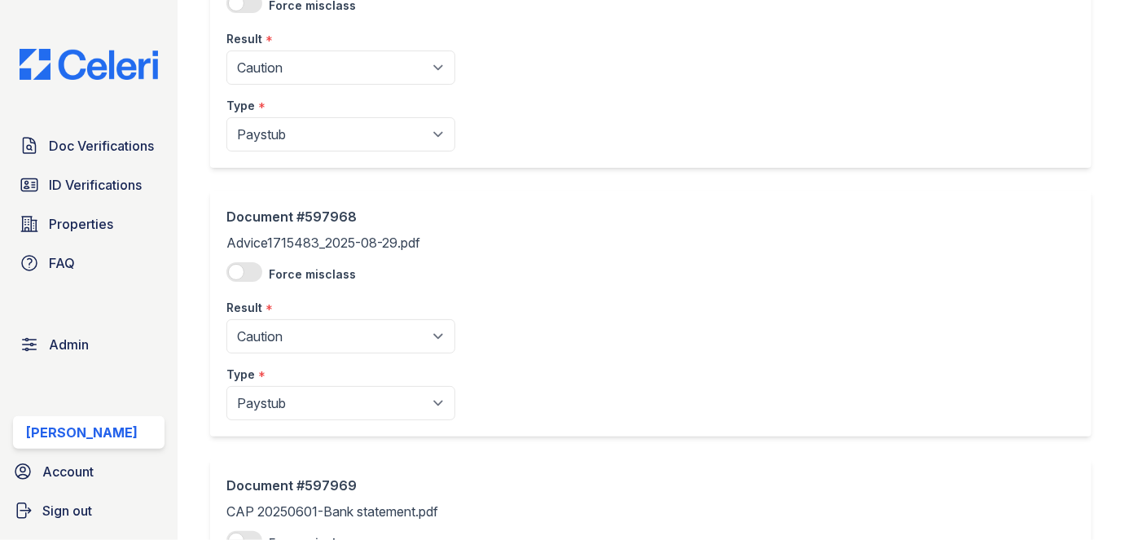
scroll to position [740, 0]
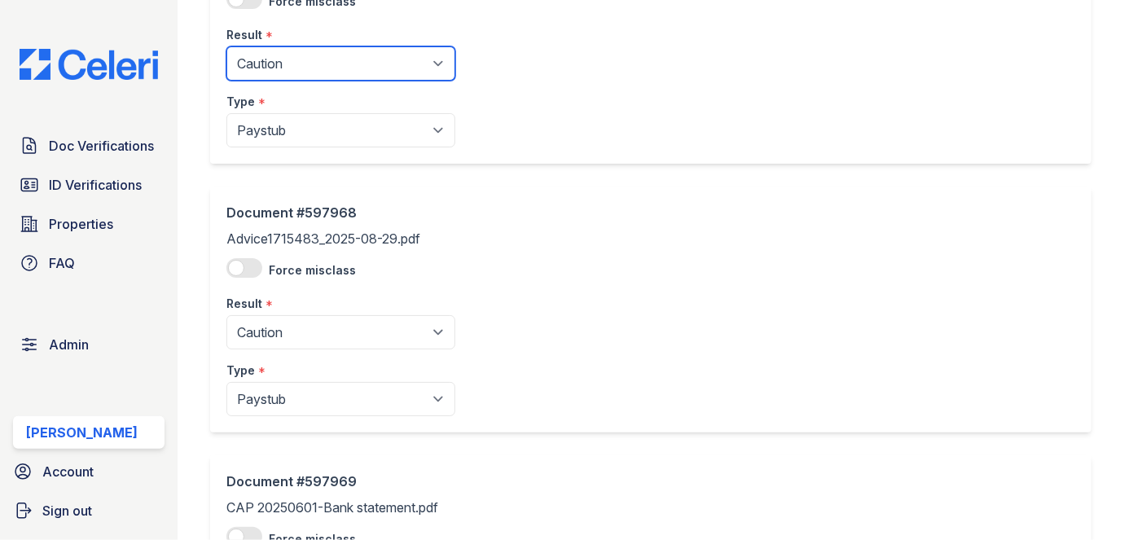
click at [283, 61] on select "Pending Sent Started Processing Pass Fail Caution Error N/A" at bounding box center [340, 63] width 229 height 34
select select "pass"
click at [226, 46] on select "Pending Sent Started Processing Pass Fail Caution Error N/A" at bounding box center [340, 63] width 229 height 34
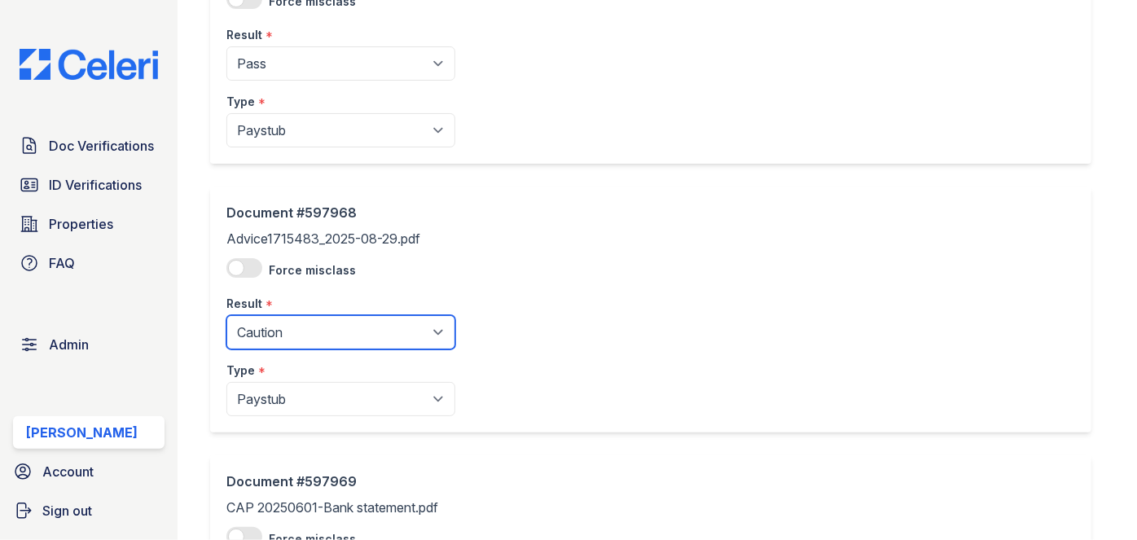
click at [287, 331] on select "Pending Sent Started Processing Pass Fail Caution Error N/A" at bounding box center [340, 332] width 229 height 34
select select "pass"
click at [226, 315] on select "Pending Sent Started Processing Pass Fail Caution Error N/A" at bounding box center [340, 332] width 229 height 34
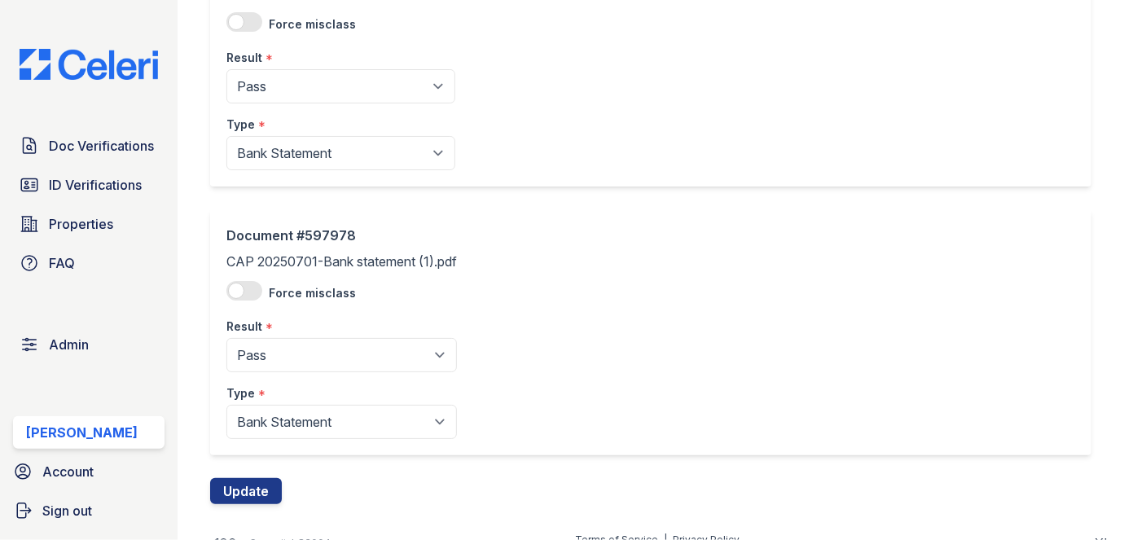
scroll to position [3418, 0]
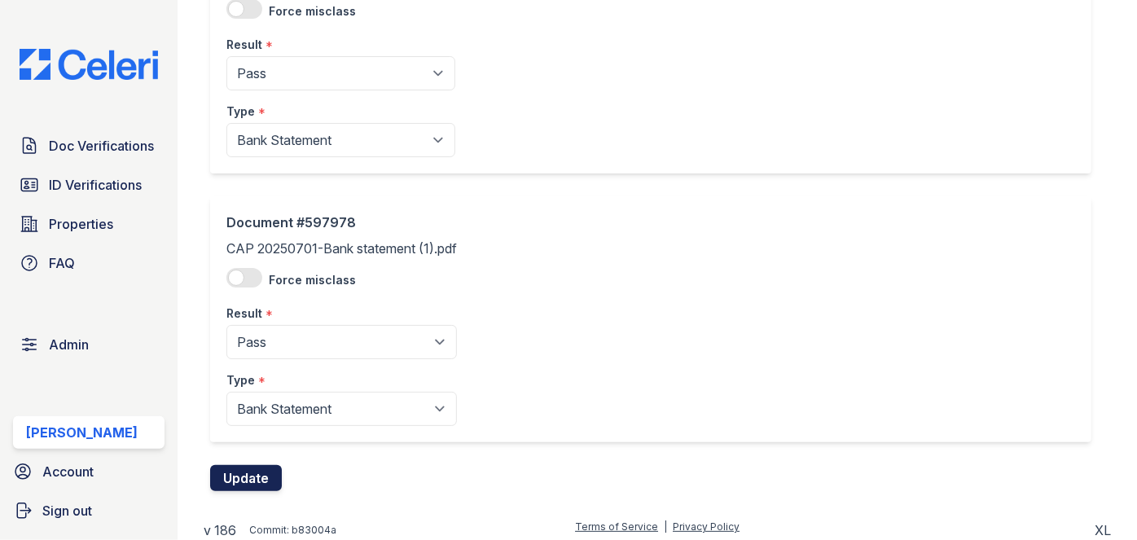
click at [260, 470] on button "Update" at bounding box center [246, 478] width 72 height 26
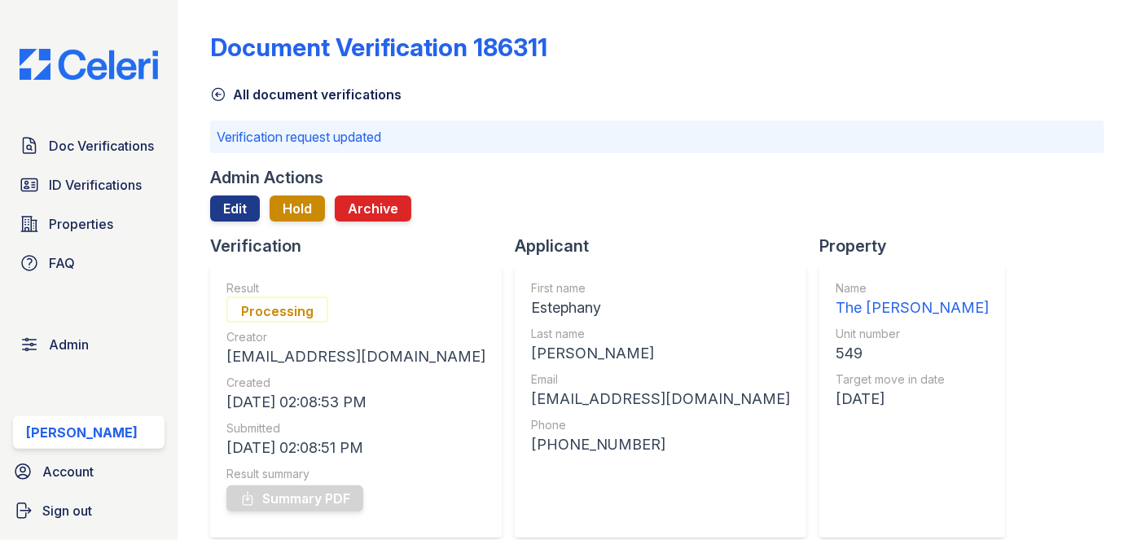
drag, startPoint x: 184, startPoint y: 18, endPoint x: 181, endPoint y: 3, distance: 15.0
click at [183, 18] on div "Document Verification 186311 All document verifications Verification request up…" at bounding box center [657, 270] width 959 height 540
click at [106, 150] on span "Doc Verifications" at bounding box center [101, 146] width 105 height 20
click at [131, 144] on span "Doc Verifications" at bounding box center [101, 146] width 105 height 20
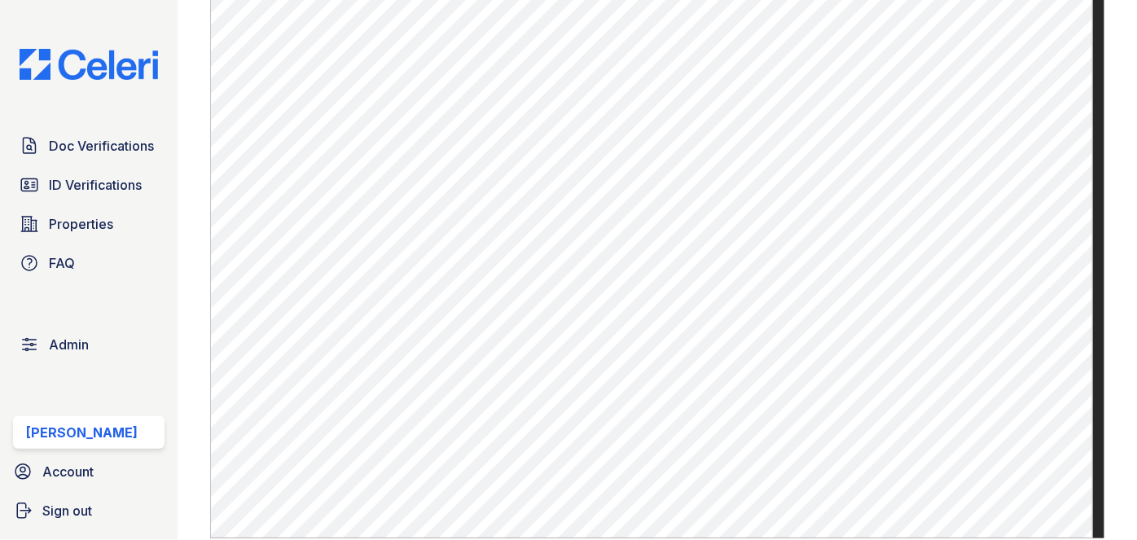
scroll to position [1184, 0]
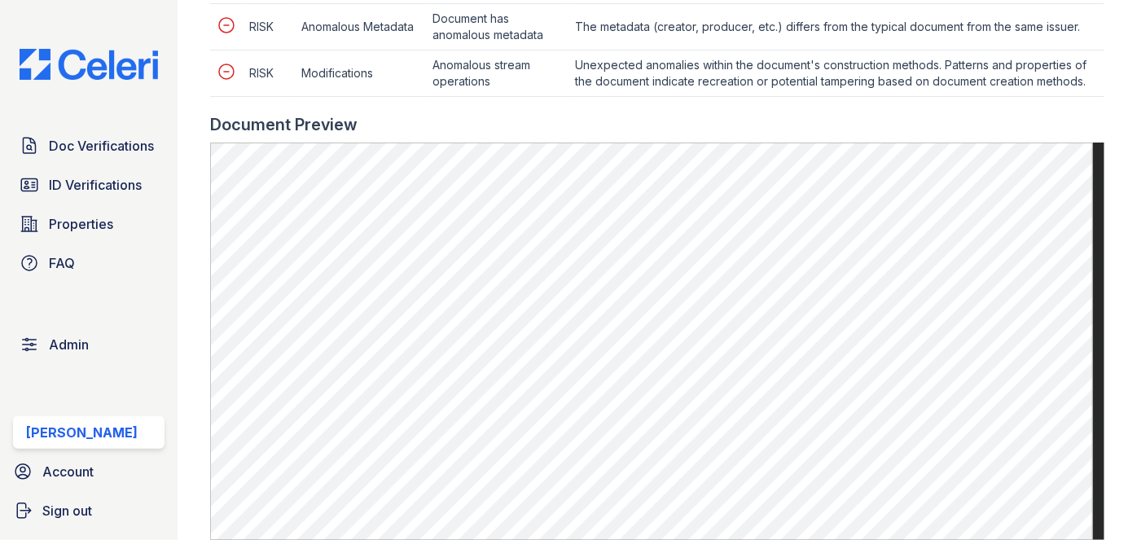
scroll to position [962, 0]
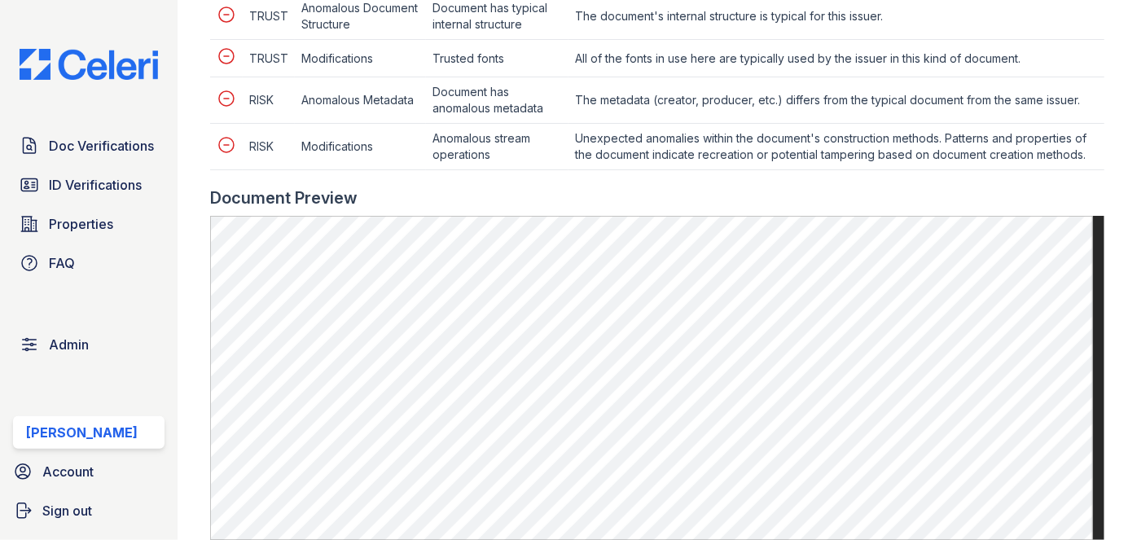
scroll to position [1184, 0]
